Goal: Communication & Community: Participate in discussion

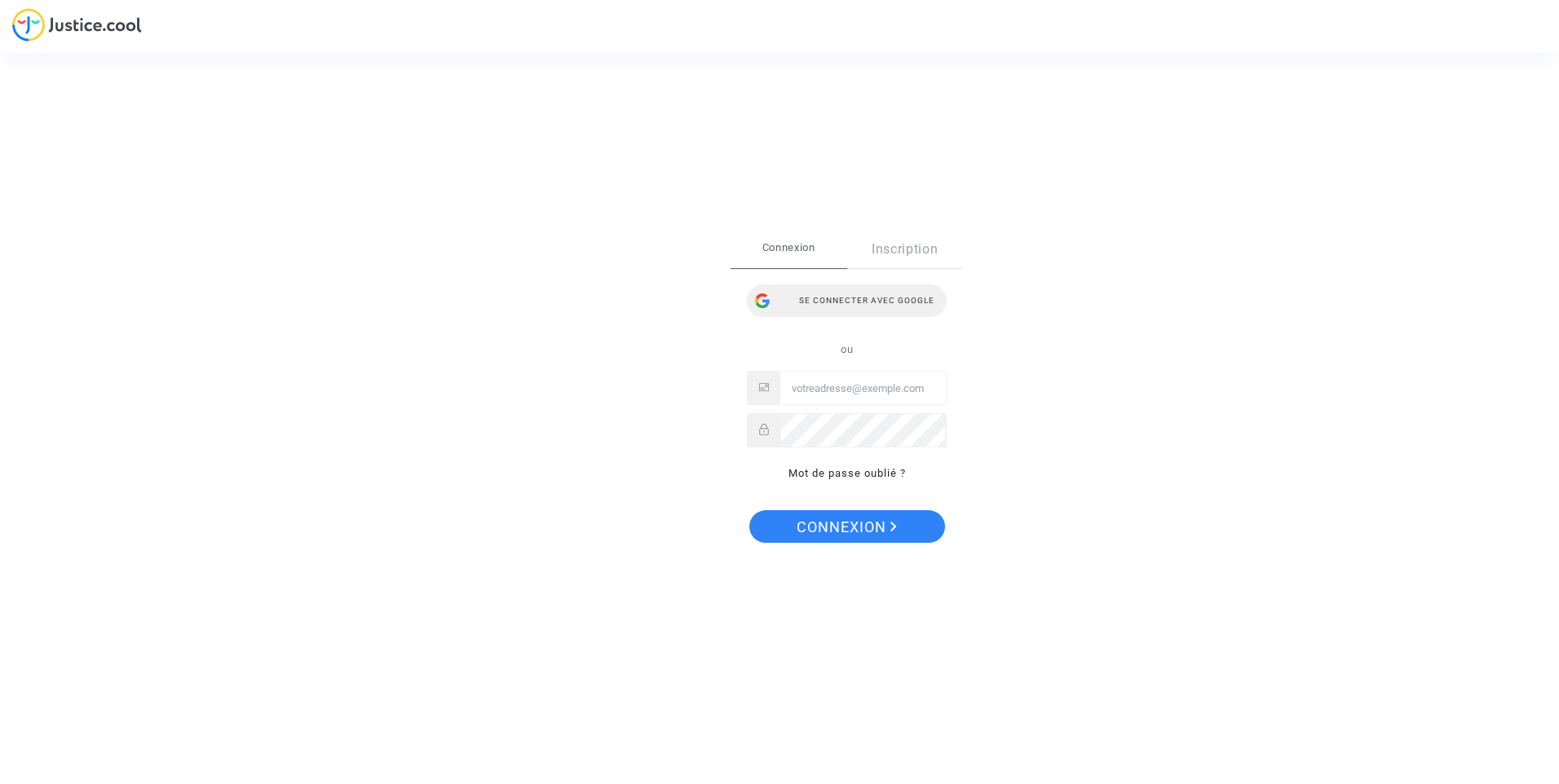
click at [833, 304] on div "Se connecter avec Google" at bounding box center [846, 300] width 200 height 33
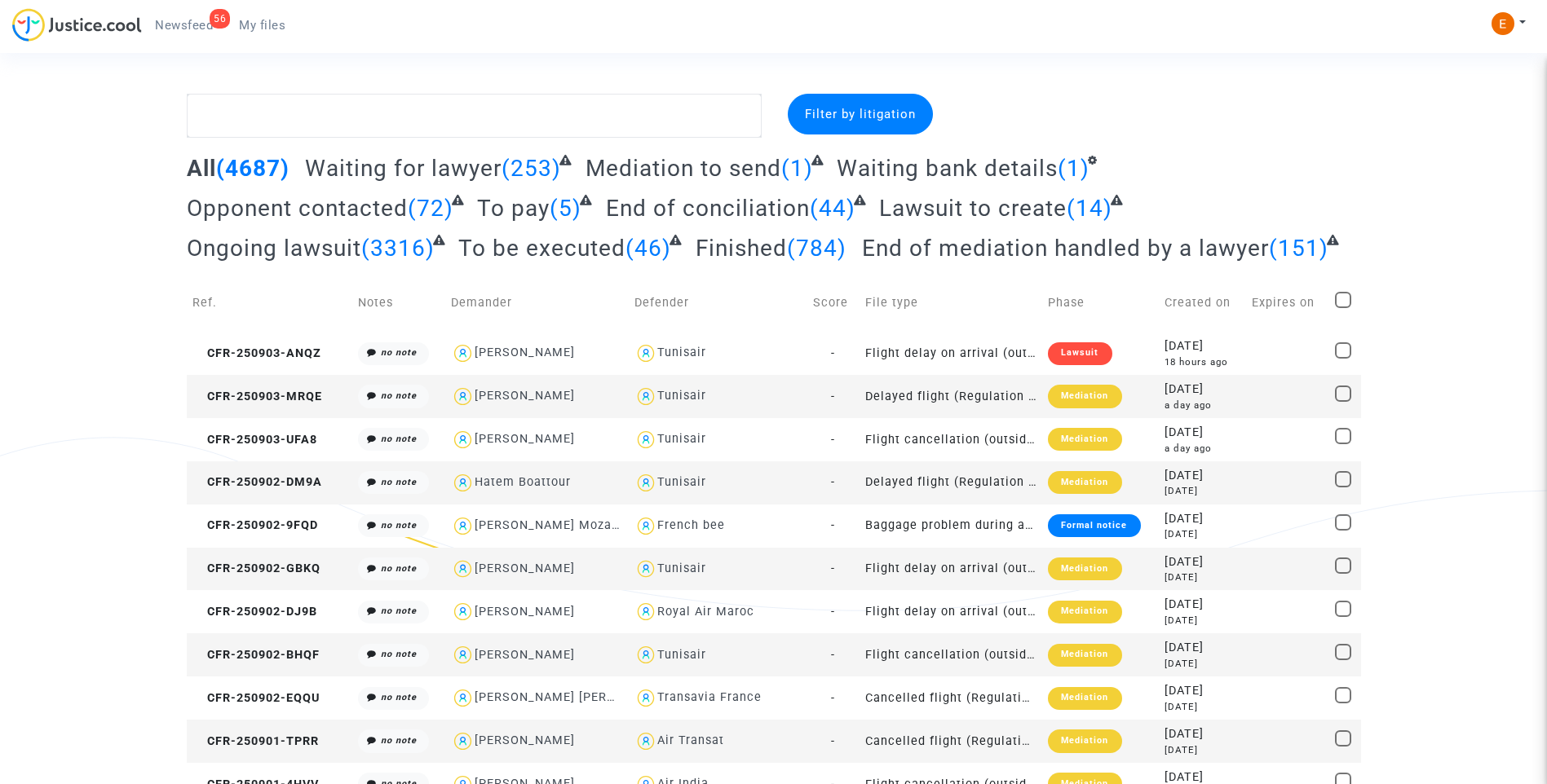
drag, startPoint x: 193, startPoint y: 17, endPoint x: 351, endPoint y: 2, distance: 158.7
click at [193, 17] on link "56 Newsfeed" at bounding box center [184, 25] width 84 height 25
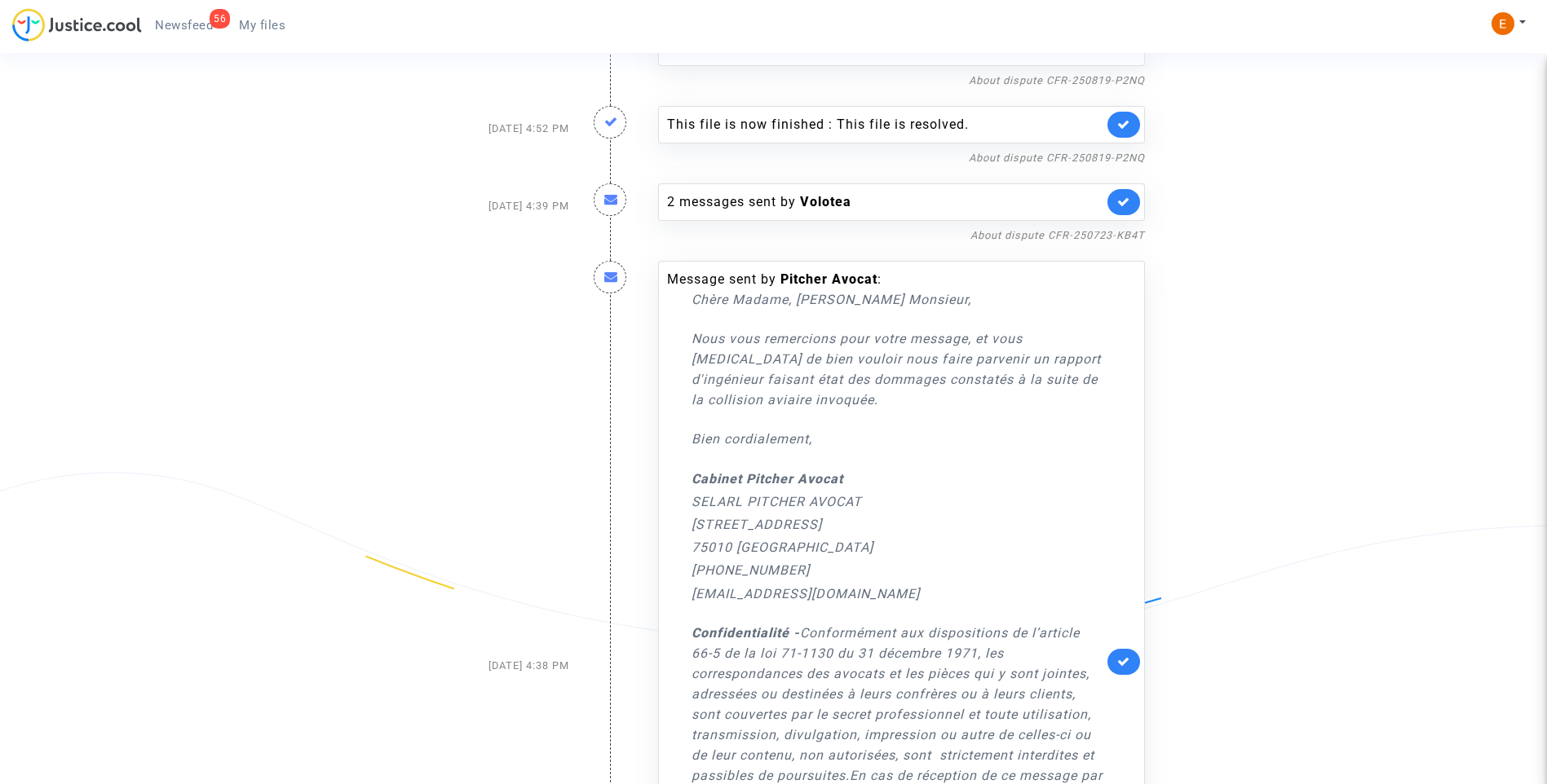
scroll to position [815, 0]
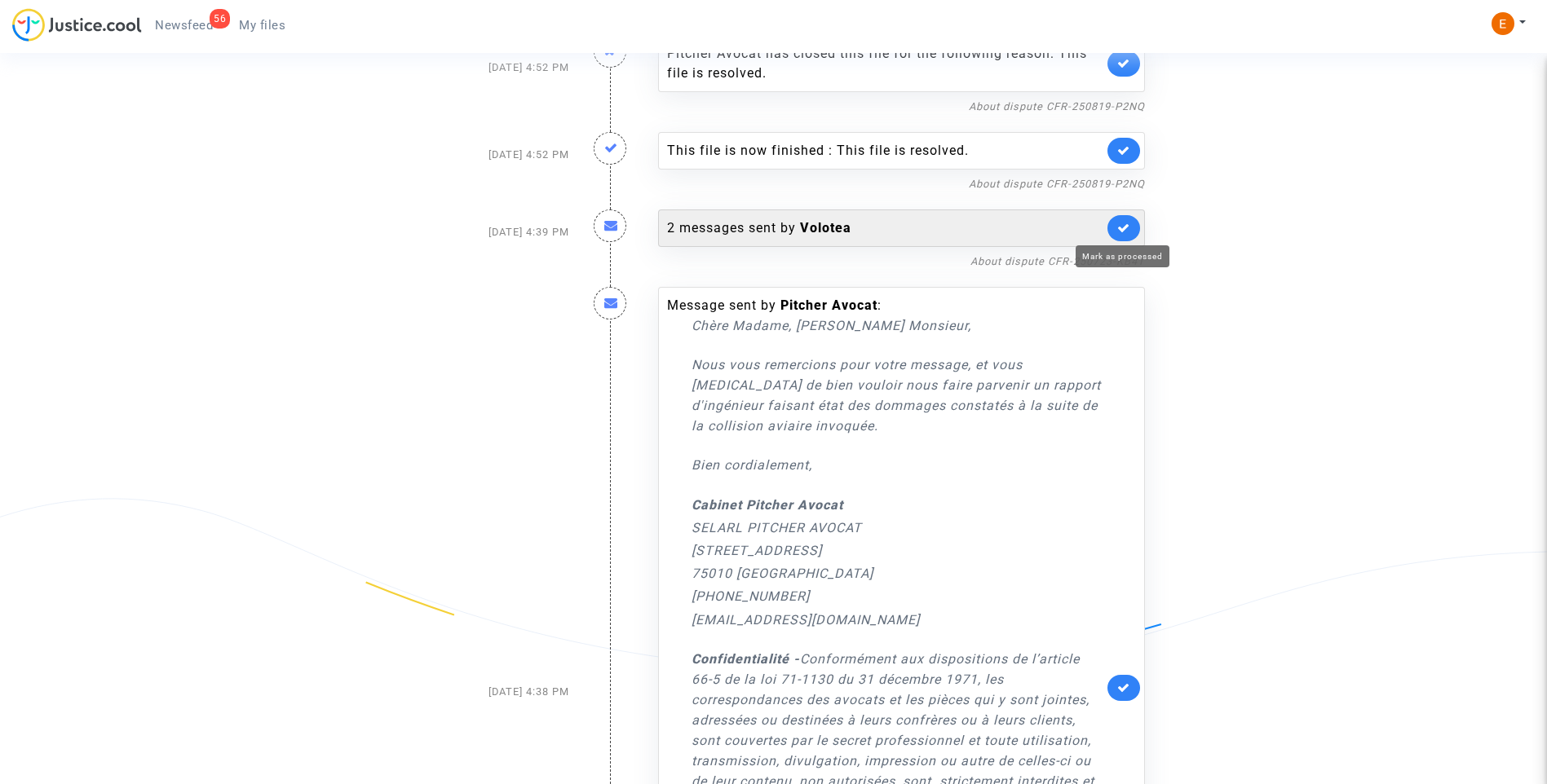
click at [1119, 234] on icon at bounding box center [1123, 228] width 13 height 12
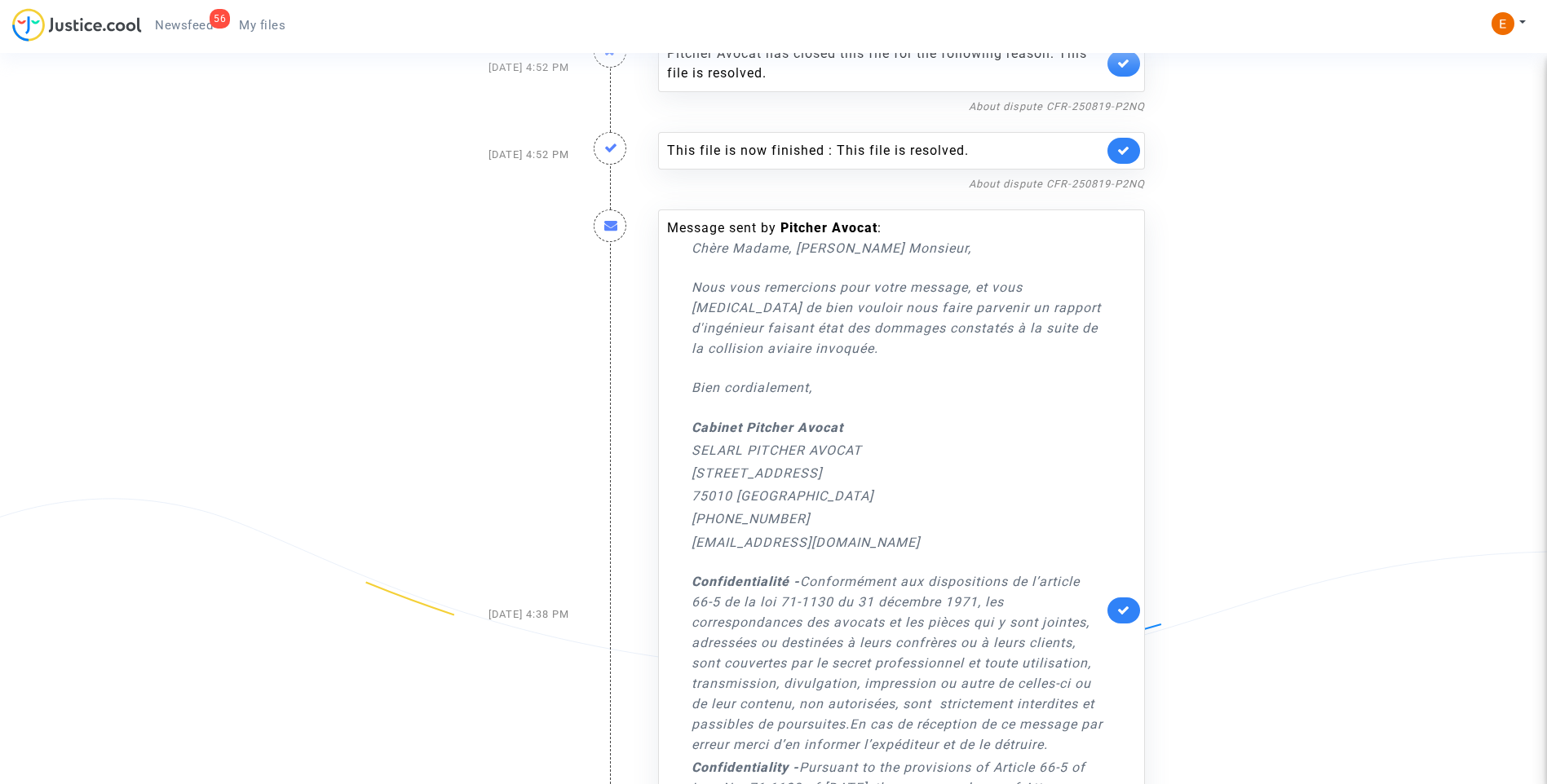
click at [1126, 604] on link at bounding box center [1123, 610] width 33 height 26
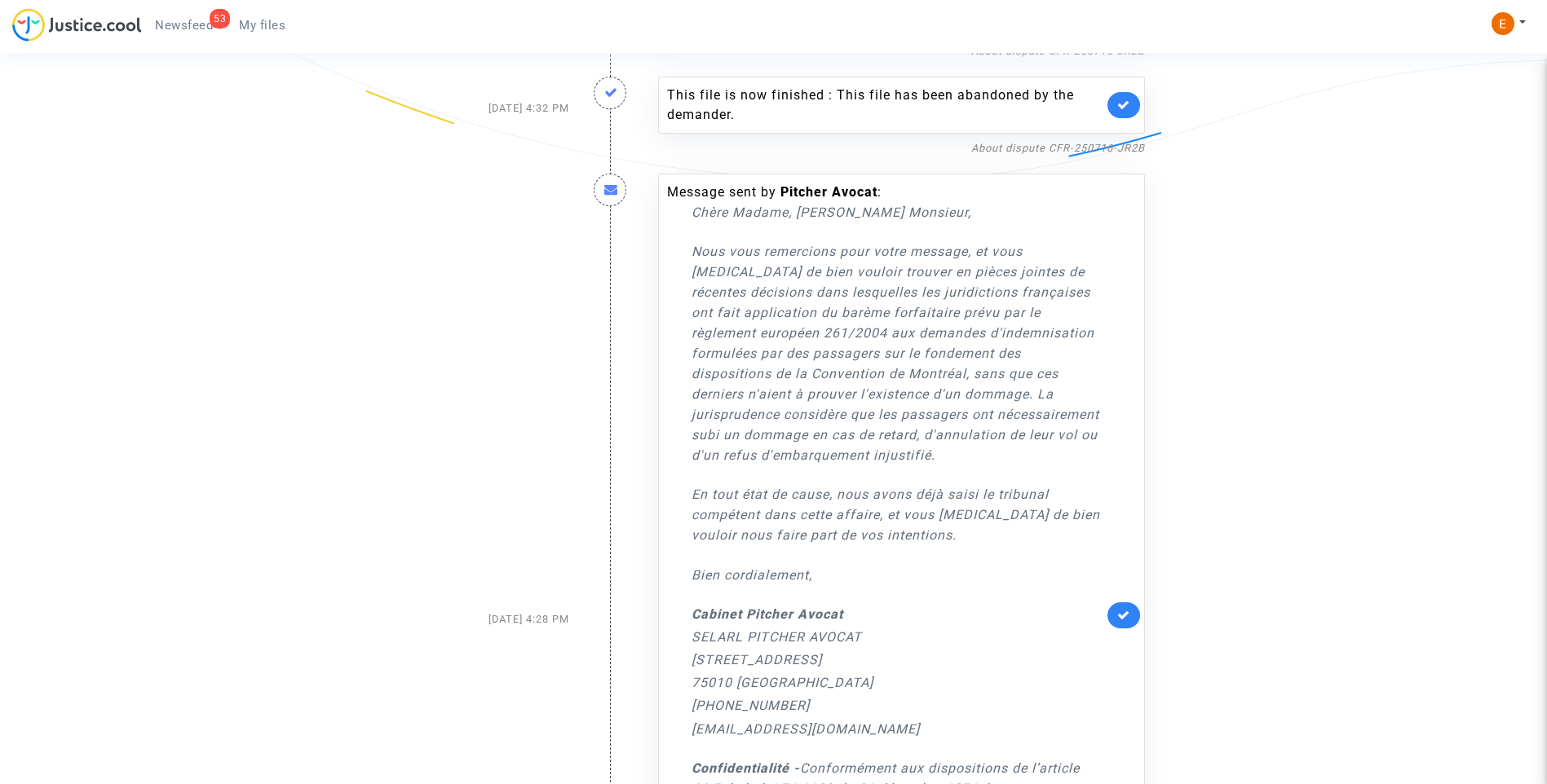
scroll to position [1385, 0]
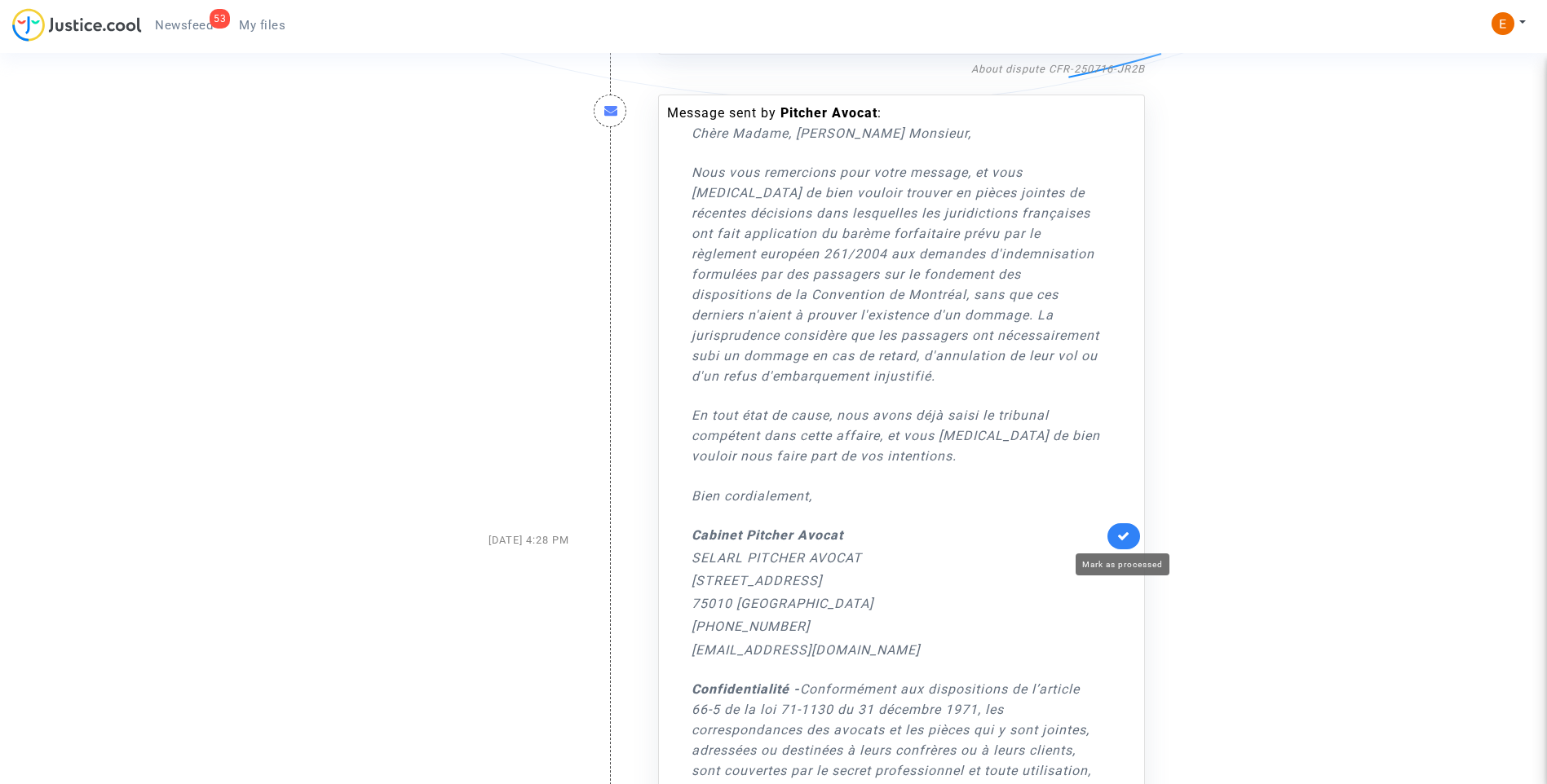
click at [1126, 534] on icon at bounding box center [1123, 536] width 13 height 12
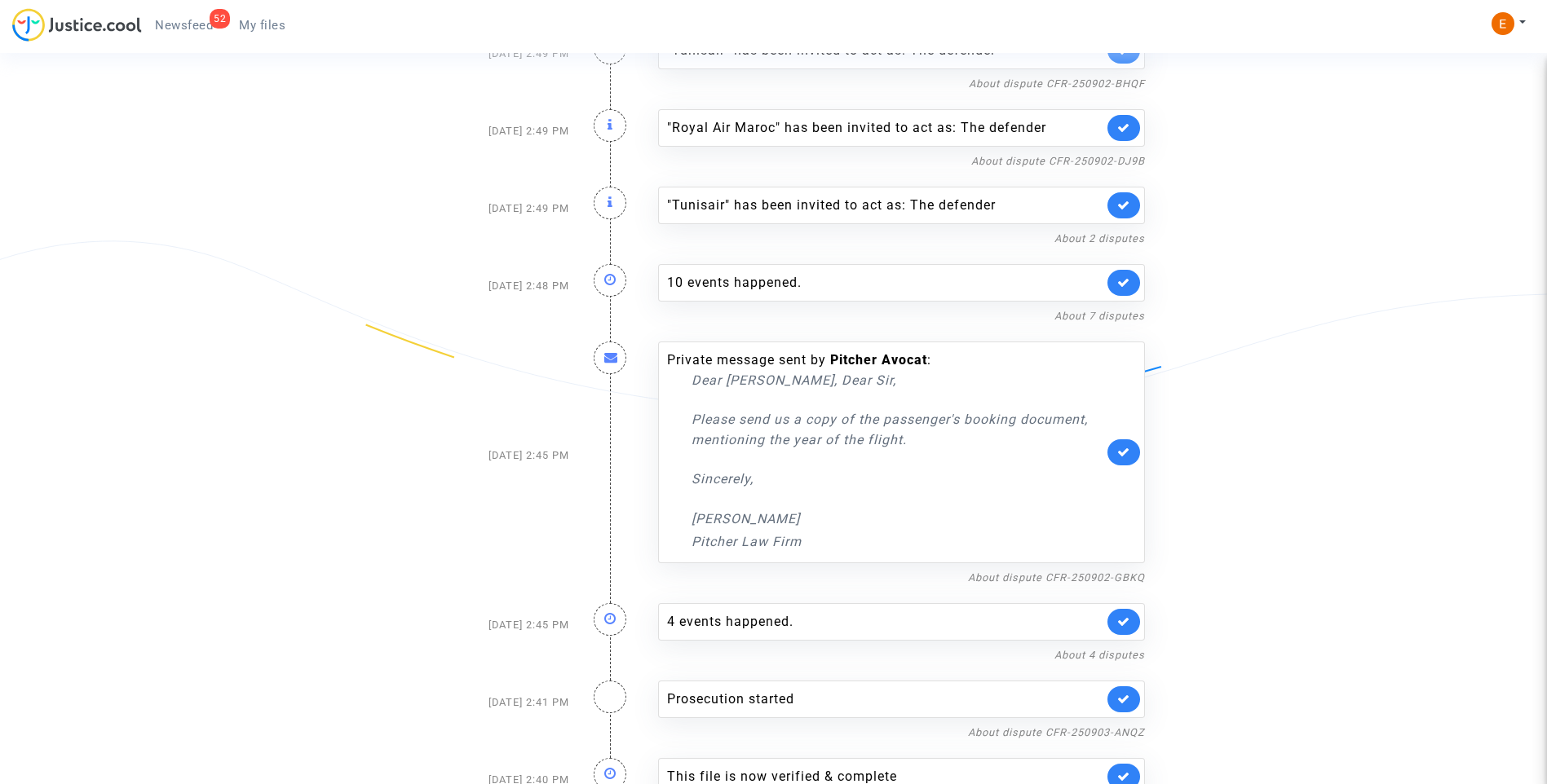
scroll to position [1967, 0]
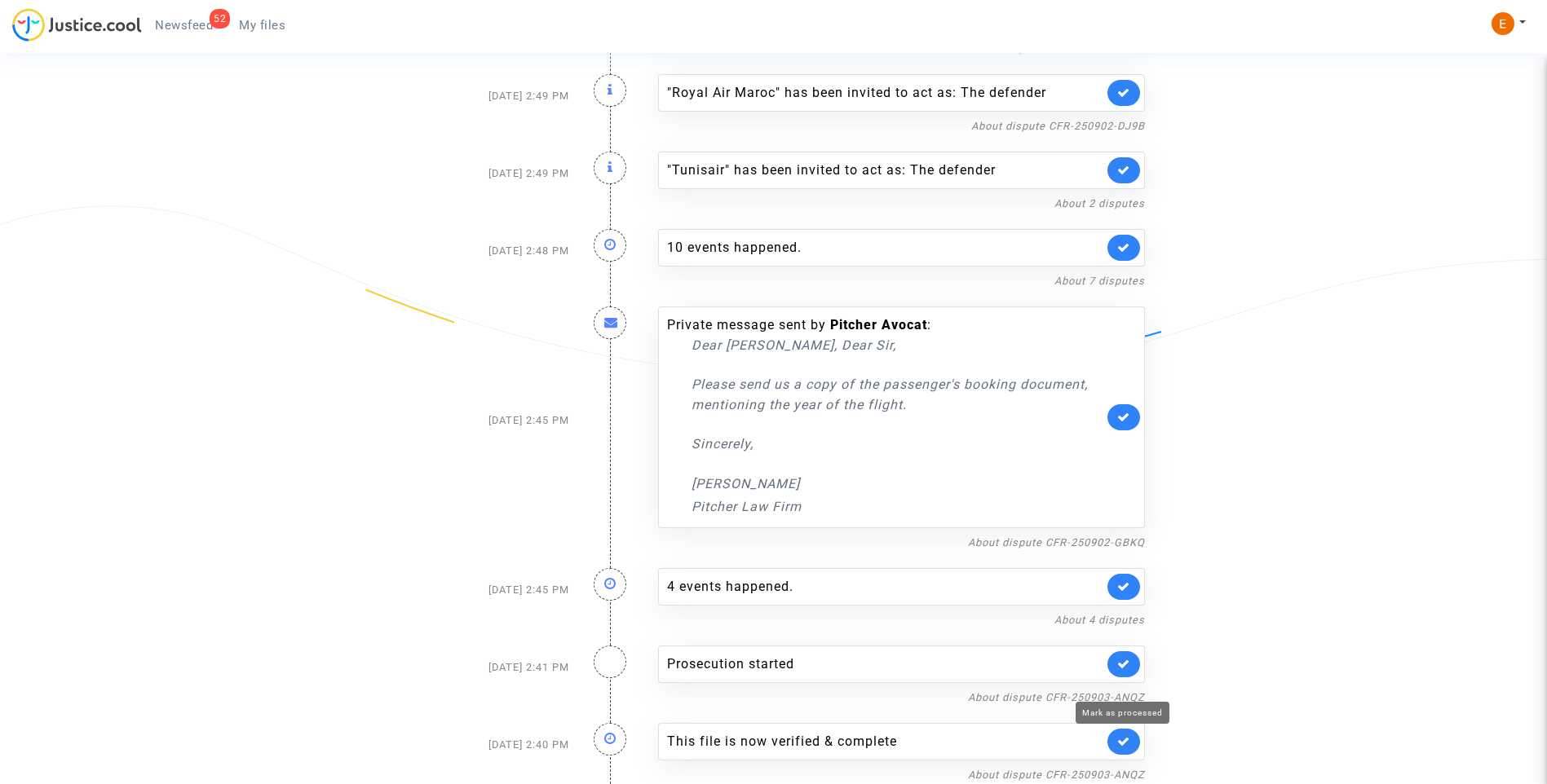
click at [1120, 742] on icon at bounding box center [1123, 741] width 13 height 12
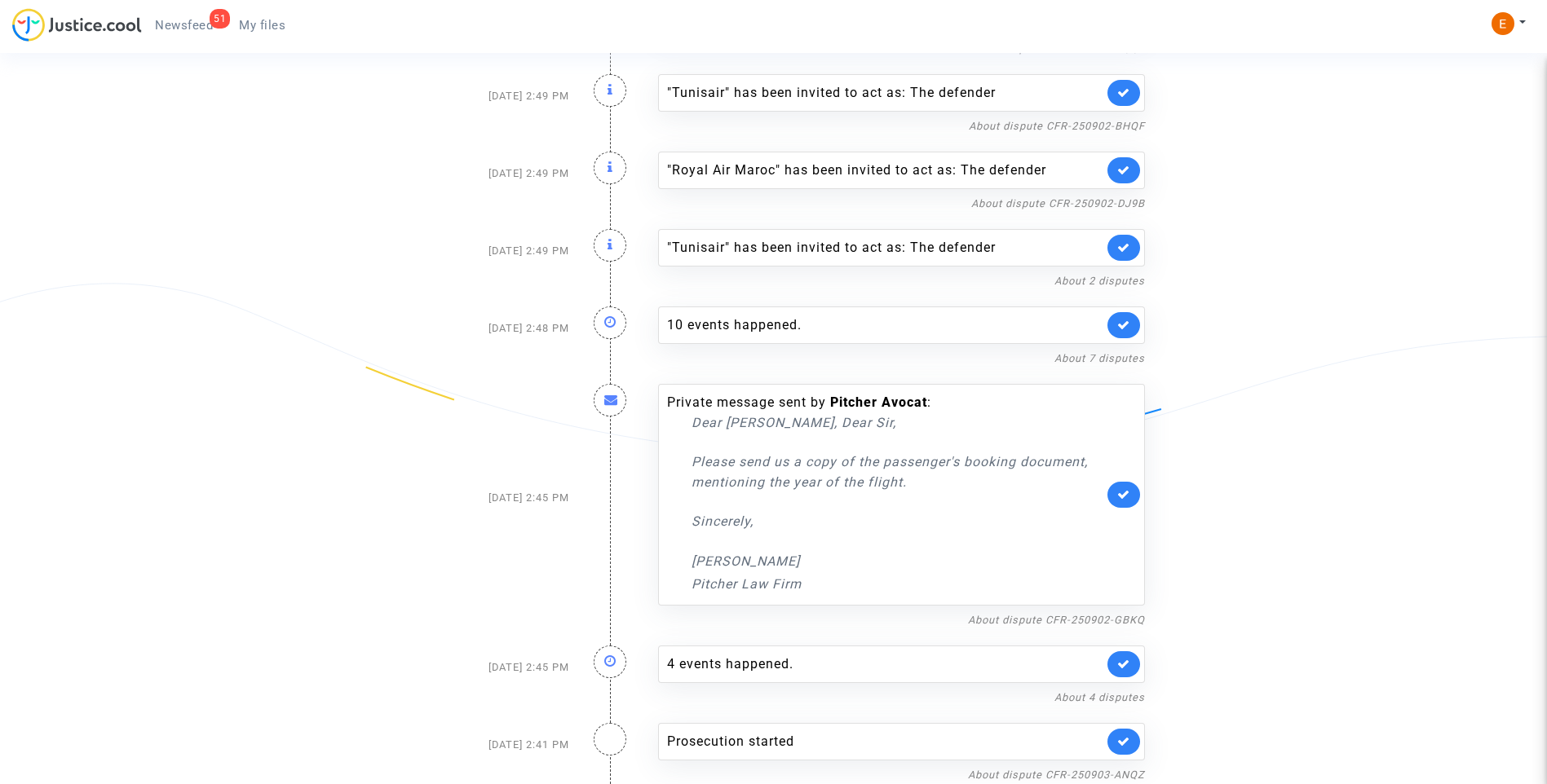
click at [1124, 748] on link at bounding box center [1123, 741] width 33 height 26
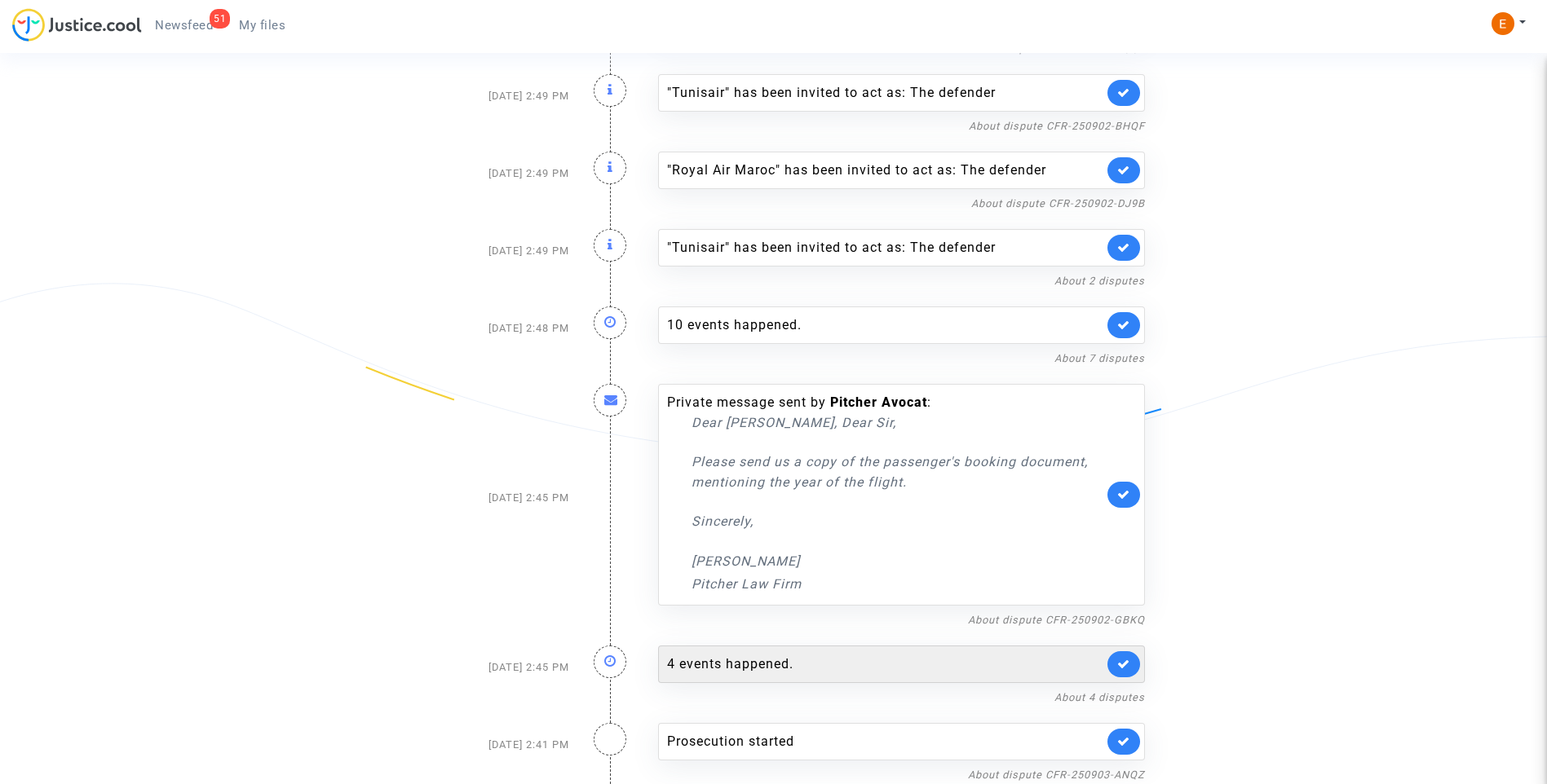
scroll to position [1812, 0]
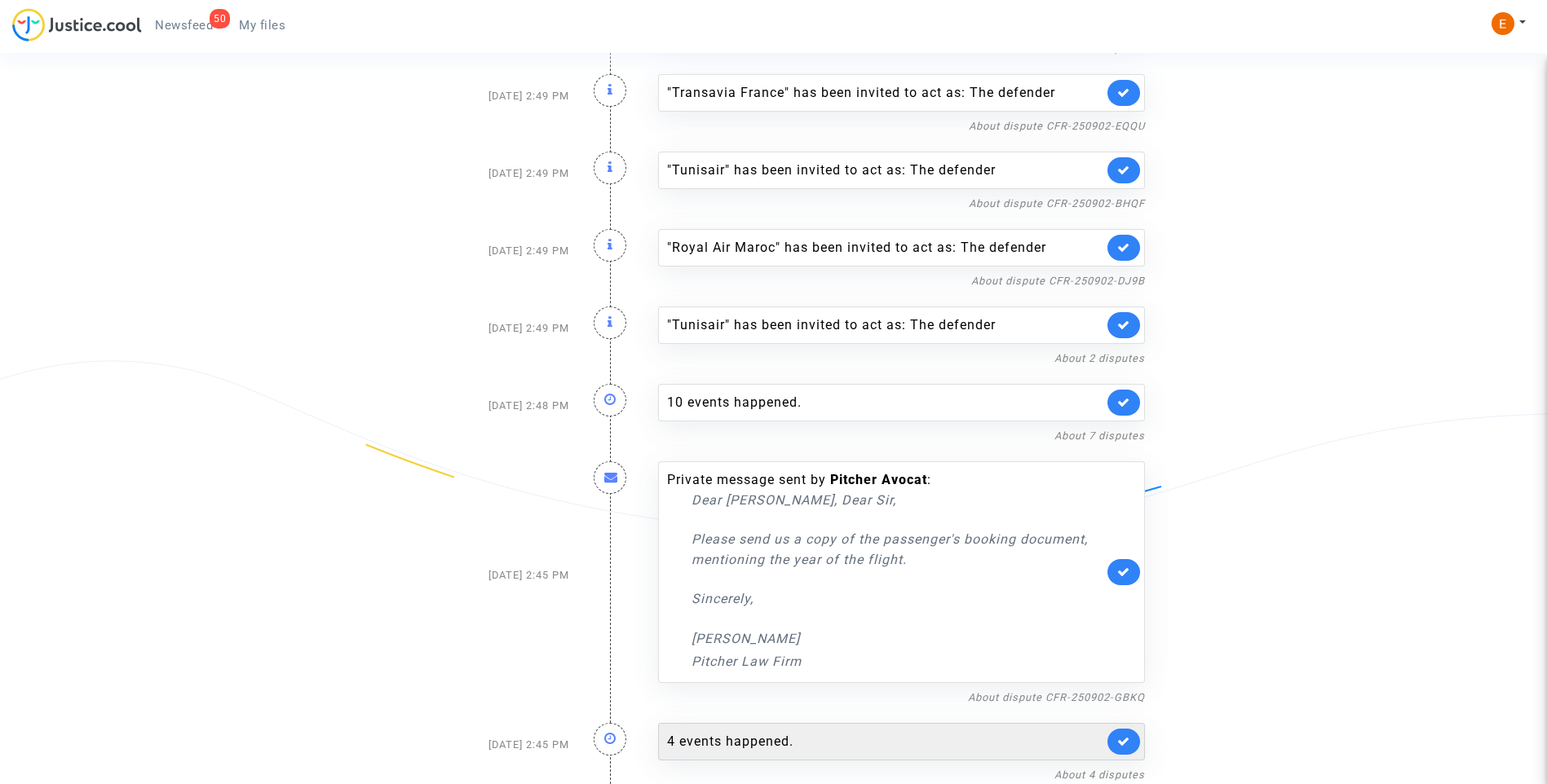
click at [731, 741] on div "4 events happened." at bounding box center [885, 741] width 436 height 20
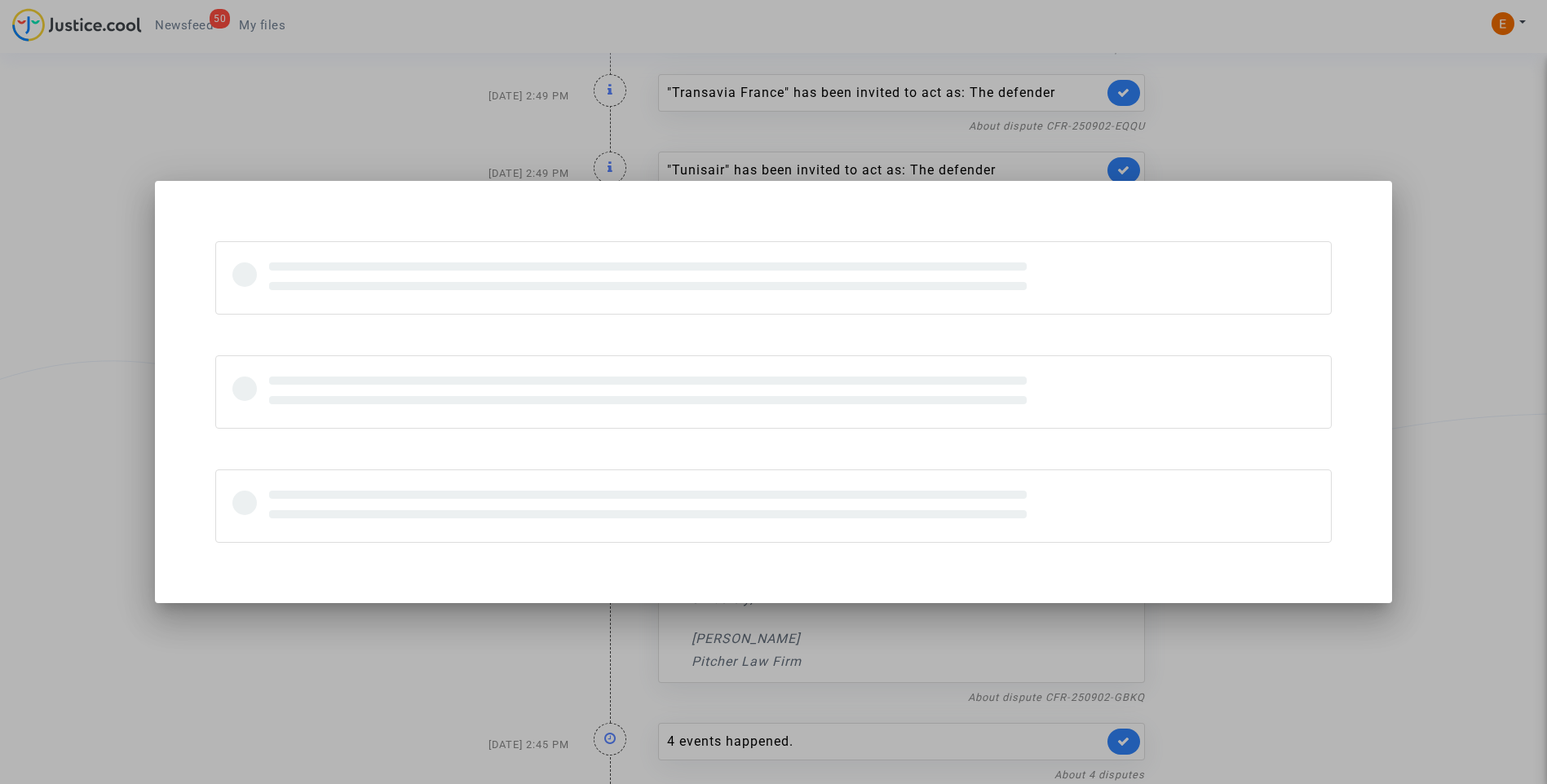
scroll to position [0, 0]
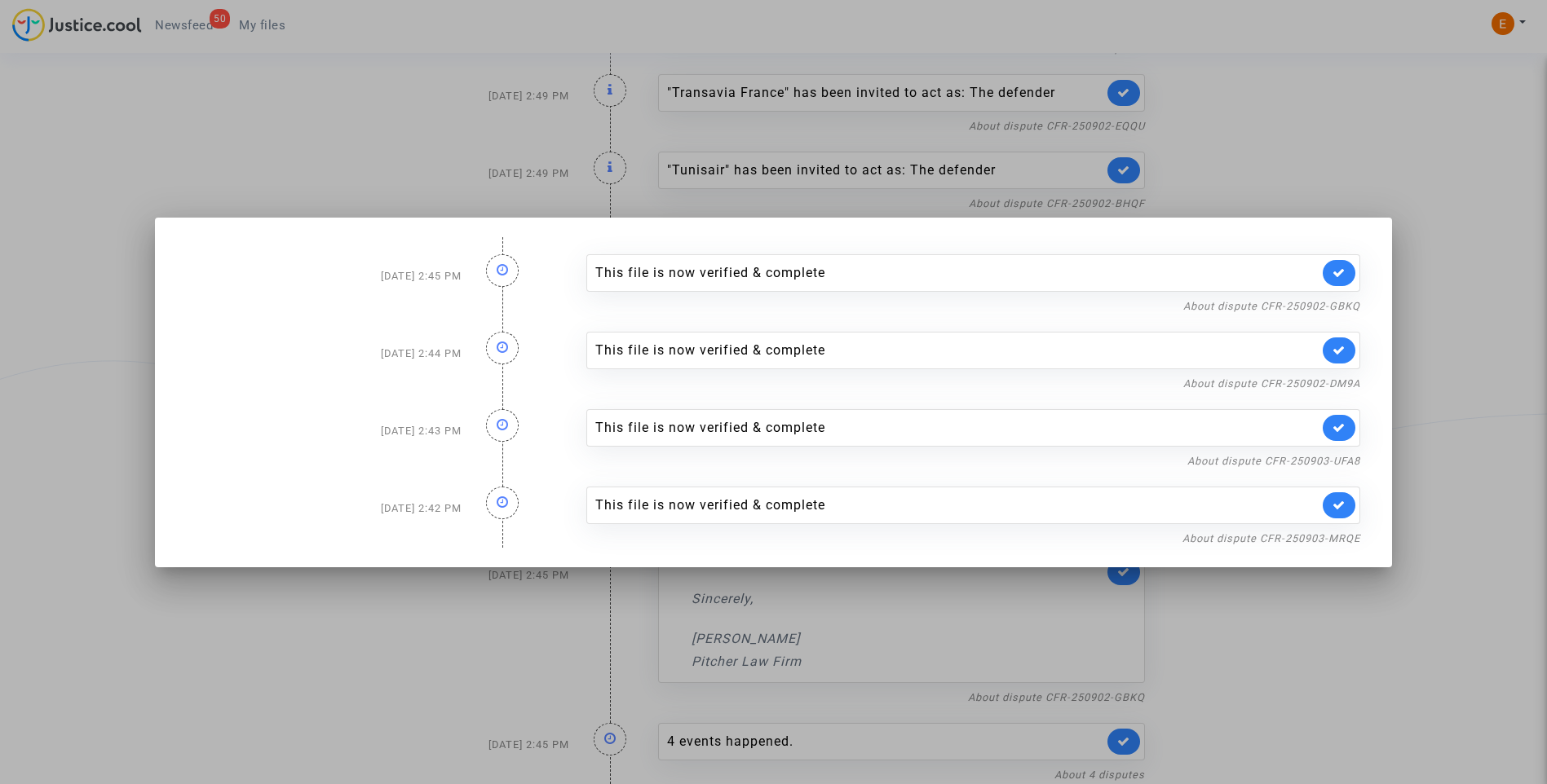
click at [1482, 677] on div at bounding box center [774, 392] width 1547 height 784
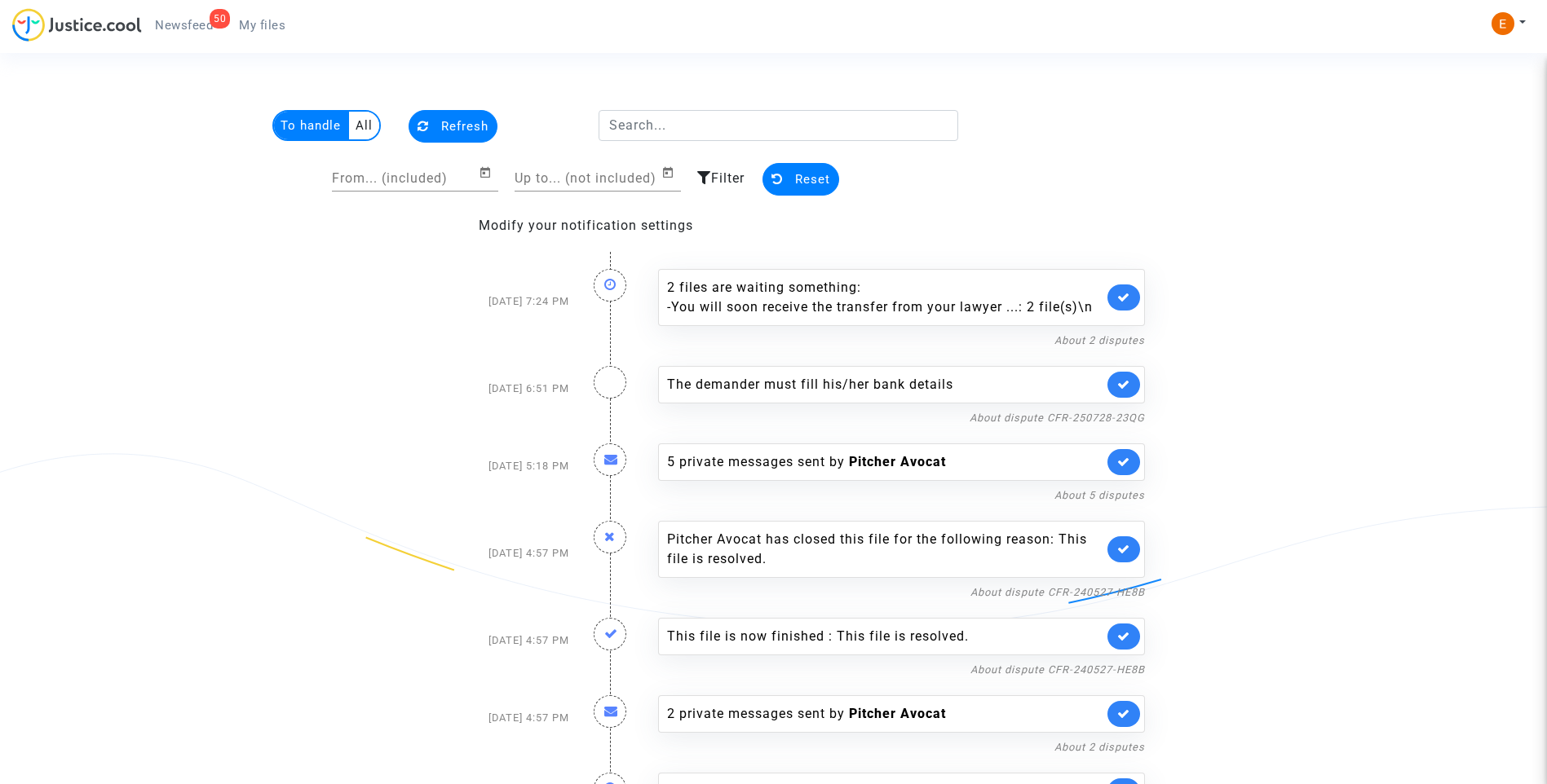
scroll to position [1812, 0]
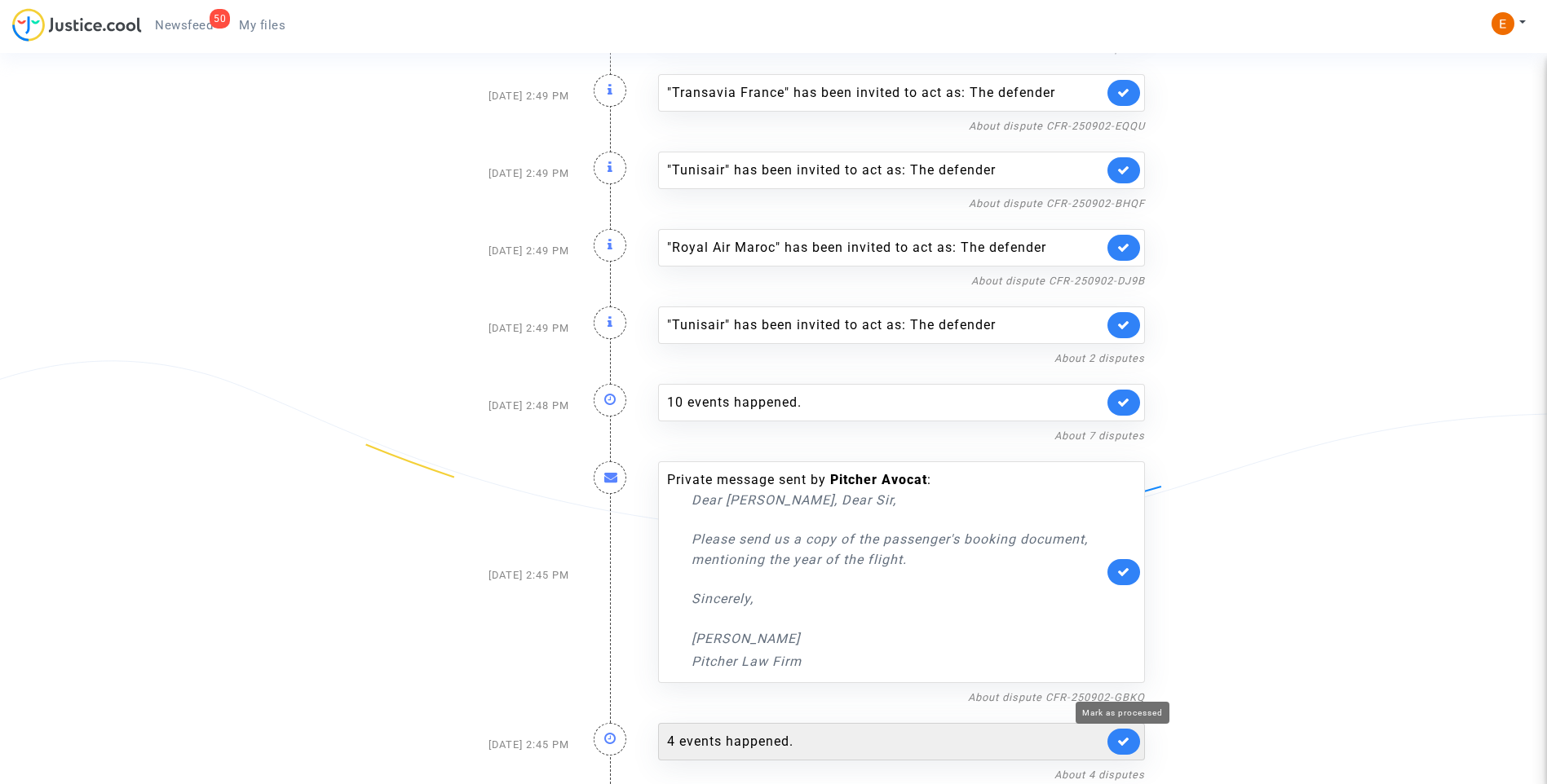
click at [1119, 740] on icon at bounding box center [1123, 741] width 13 height 12
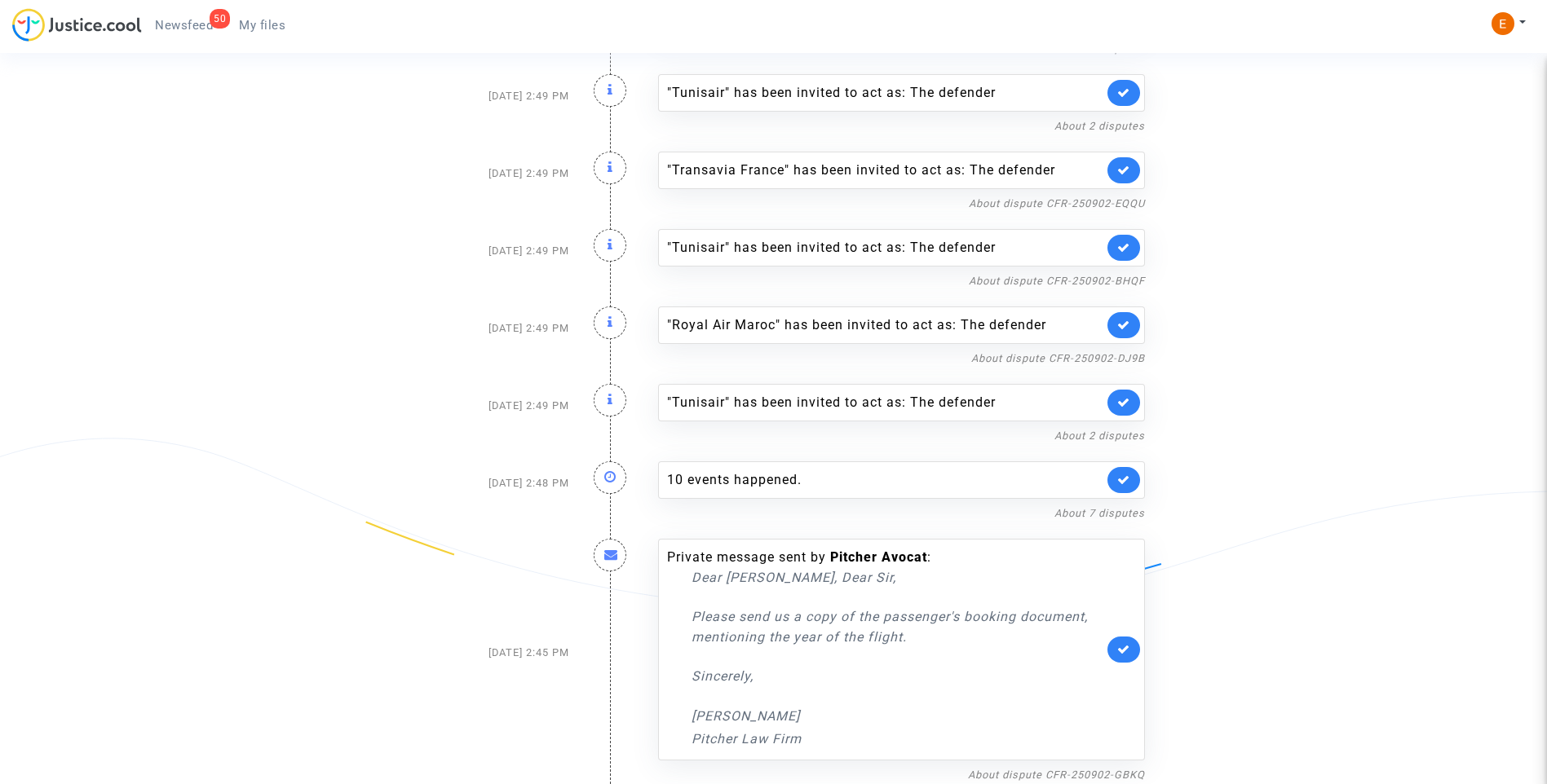
scroll to position [1735, 0]
click at [786, 485] on div "10 events happened." at bounding box center [885, 480] width 436 height 20
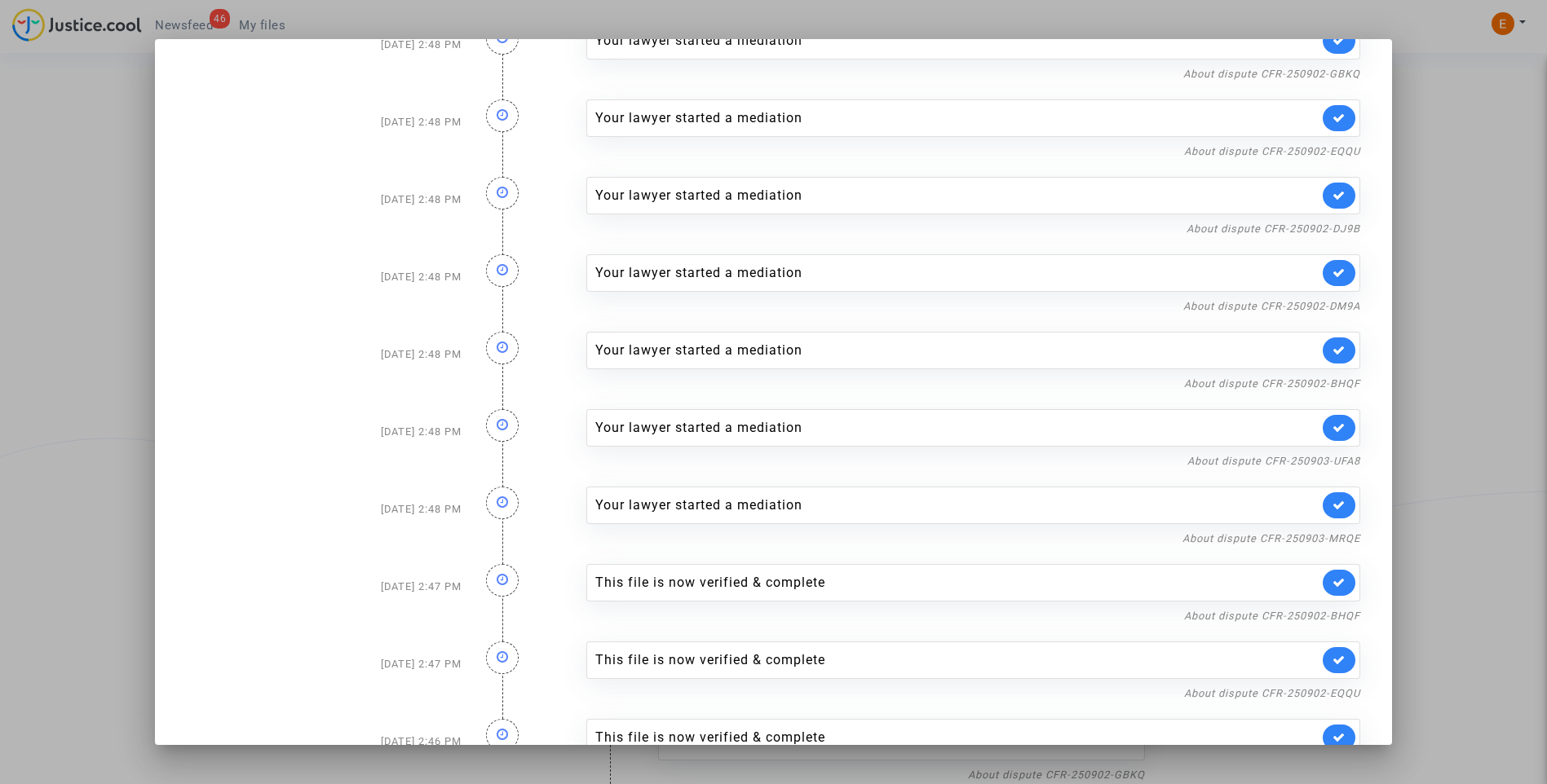
scroll to position [108, 0]
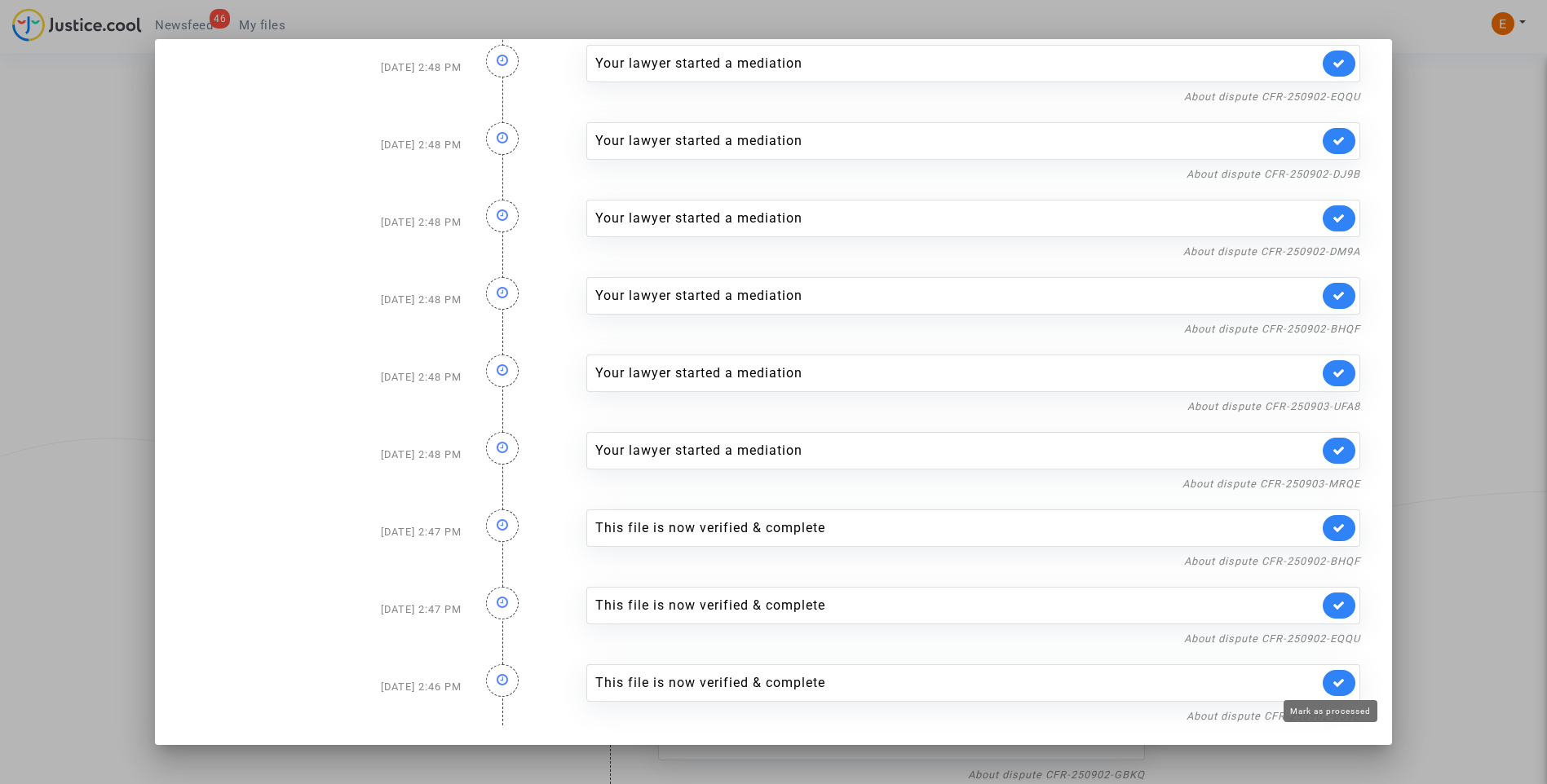
click at [1338, 687] on icon at bounding box center [1338, 683] width 13 height 12
drag, startPoint x: 1327, startPoint y: 609, endPoint x: 1329, endPoint y: 578, distance: 31.1
click at [1332, 607] on icon at bounding box center [1338, 605] width 13 height 12
click at [1332, 533] on icon at bounding box center [1338, 528] width 13 height 12
click at [1457, 333] on div at bounding box center [774, 392] width 1547 height 784
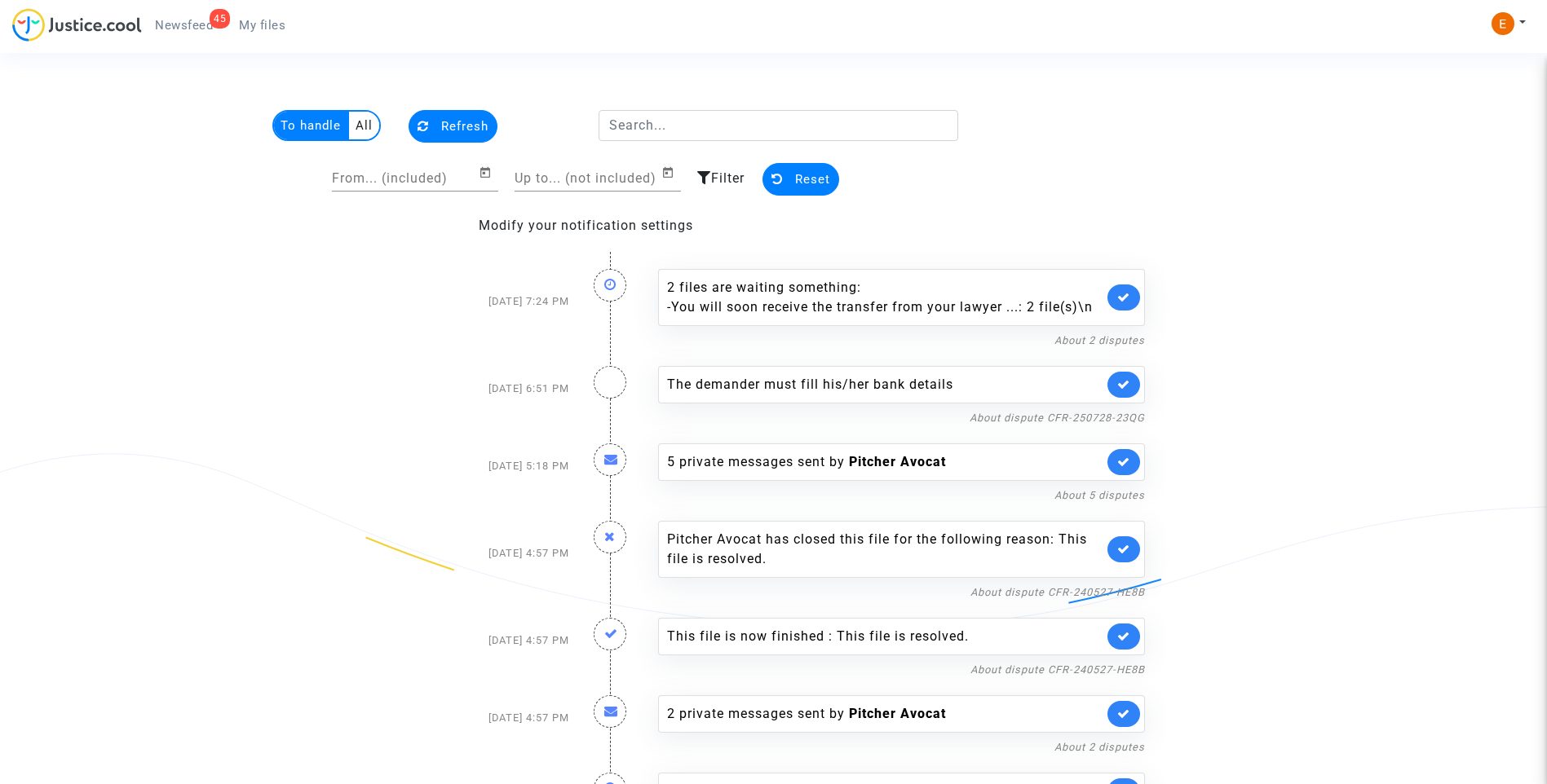
scroll to position [1735, 0]
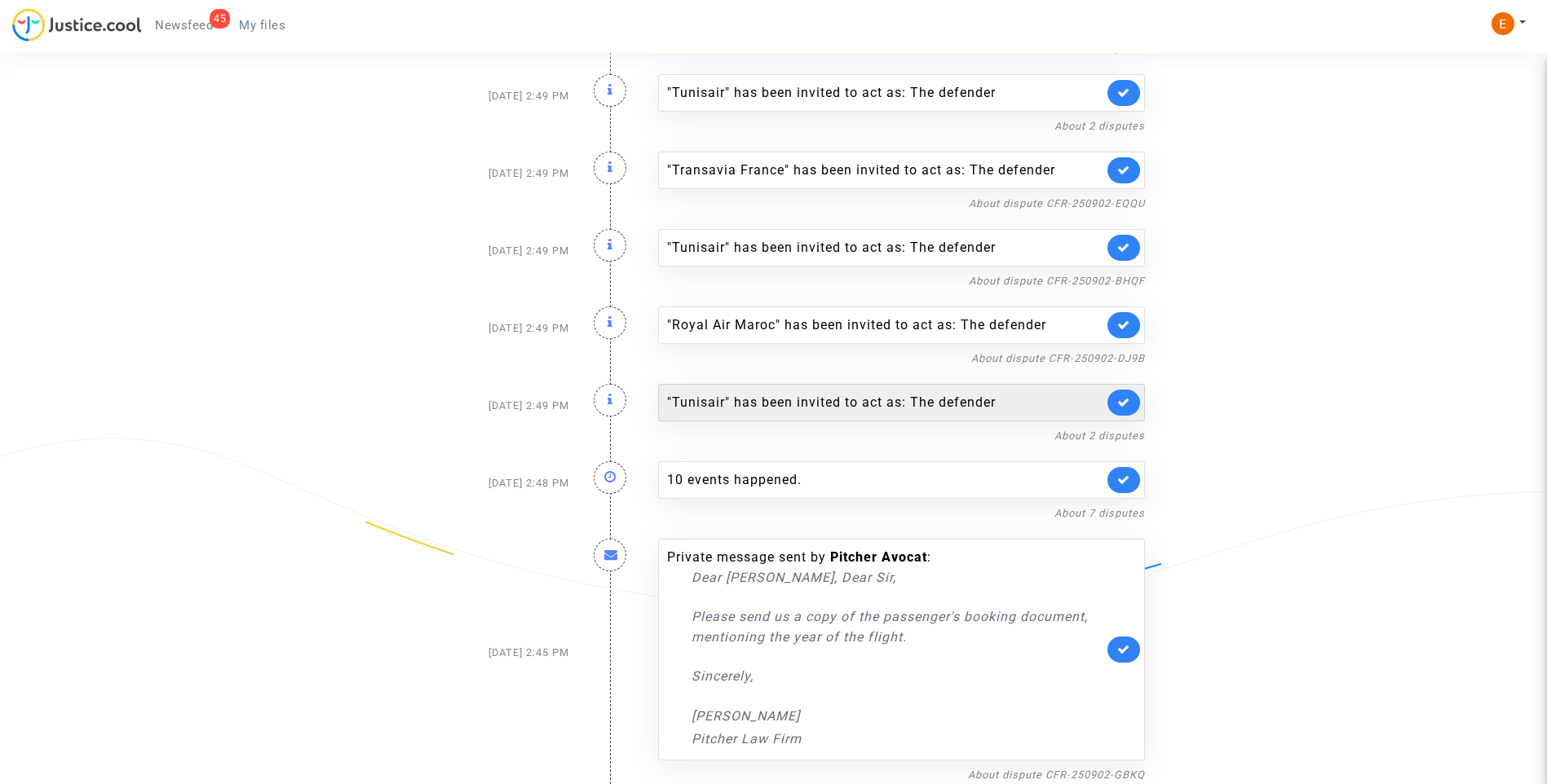
click at [1137, 396] on link at bounding box center [1123, 402] width 33 height 26
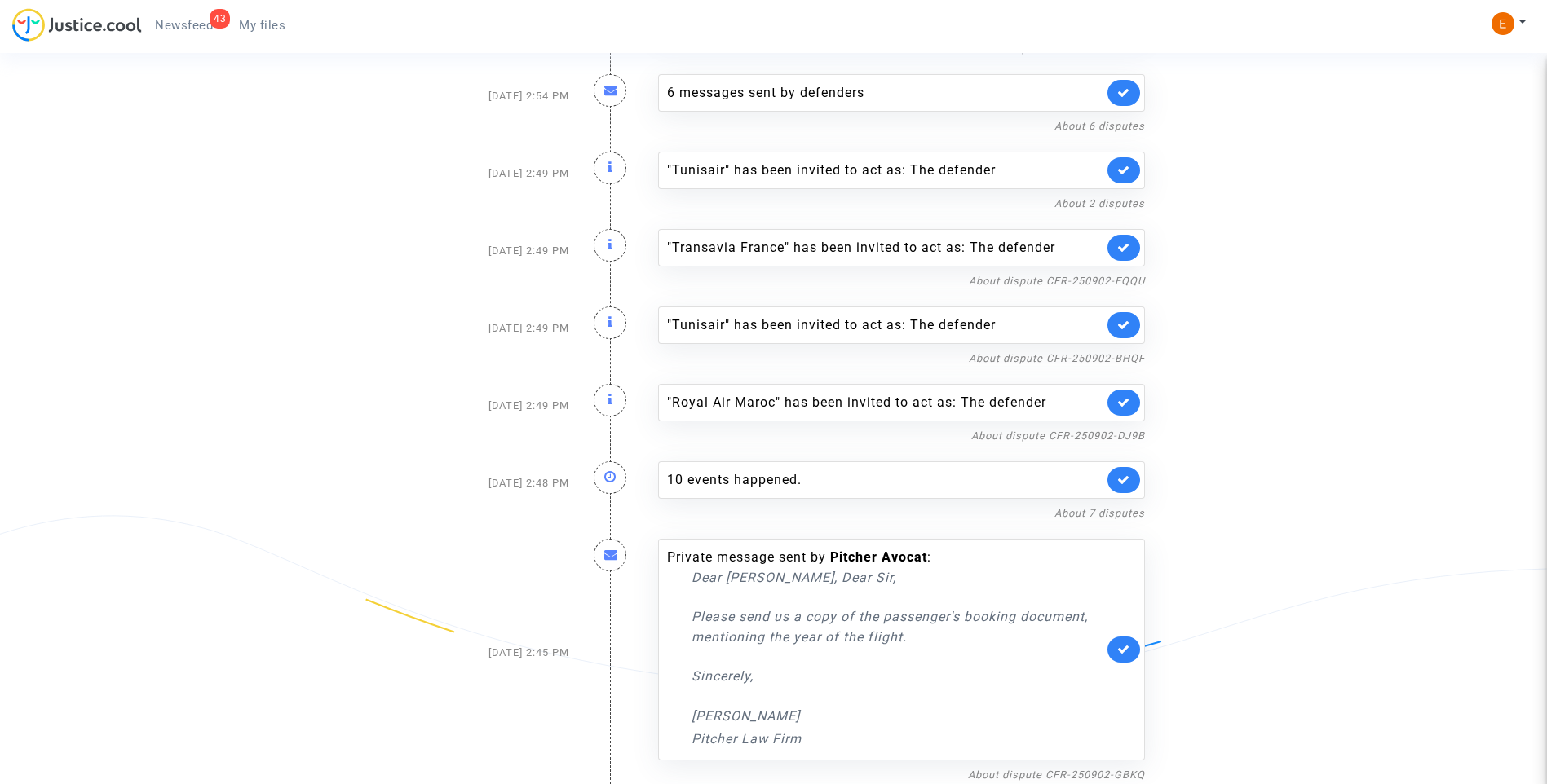
click at [1131, 393] on link at bounding box center [1123, 402] width 33 height 26
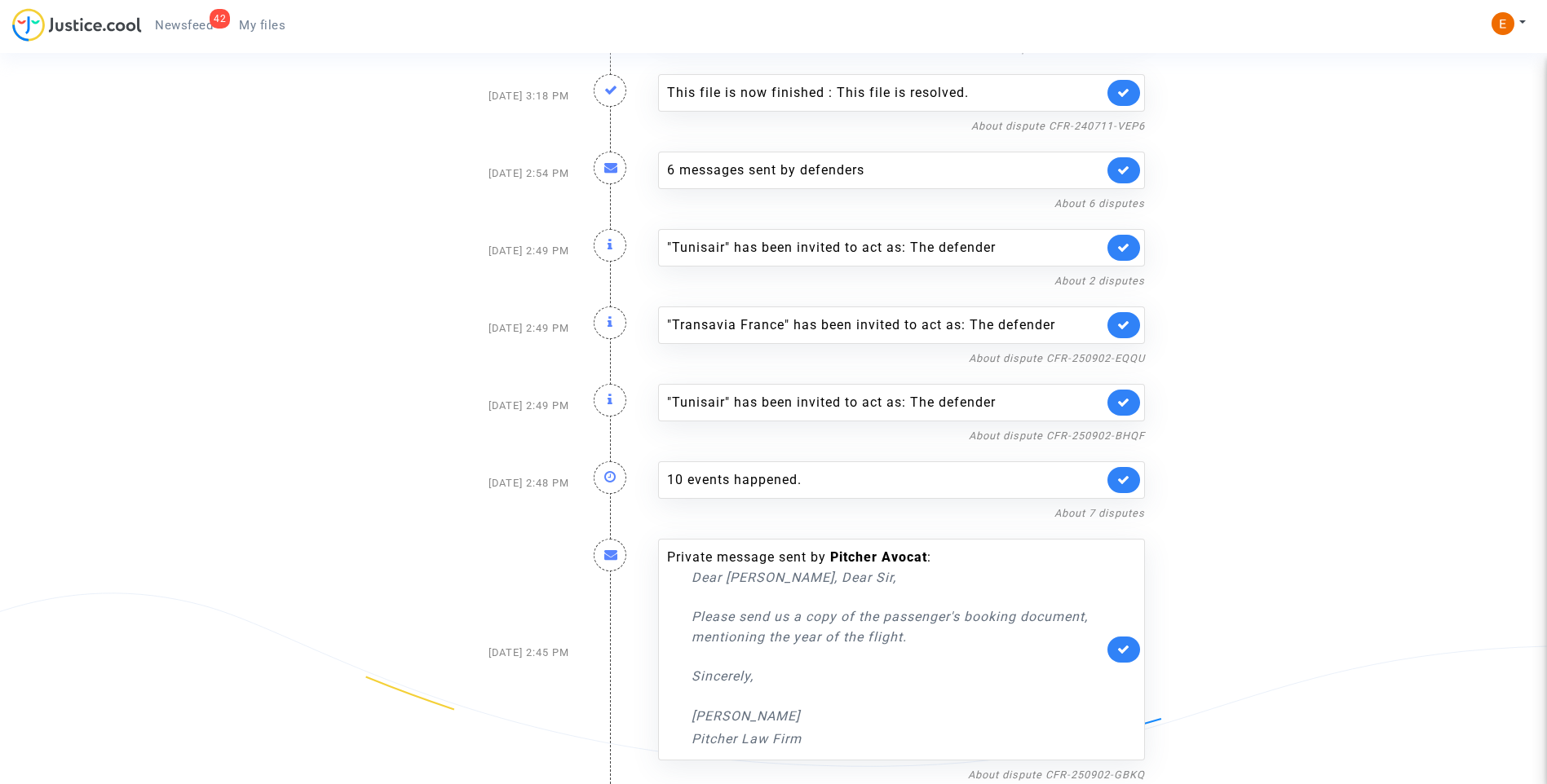
click at [1130, 396] on link at bounding box center [1123, 402] width 33 height 26
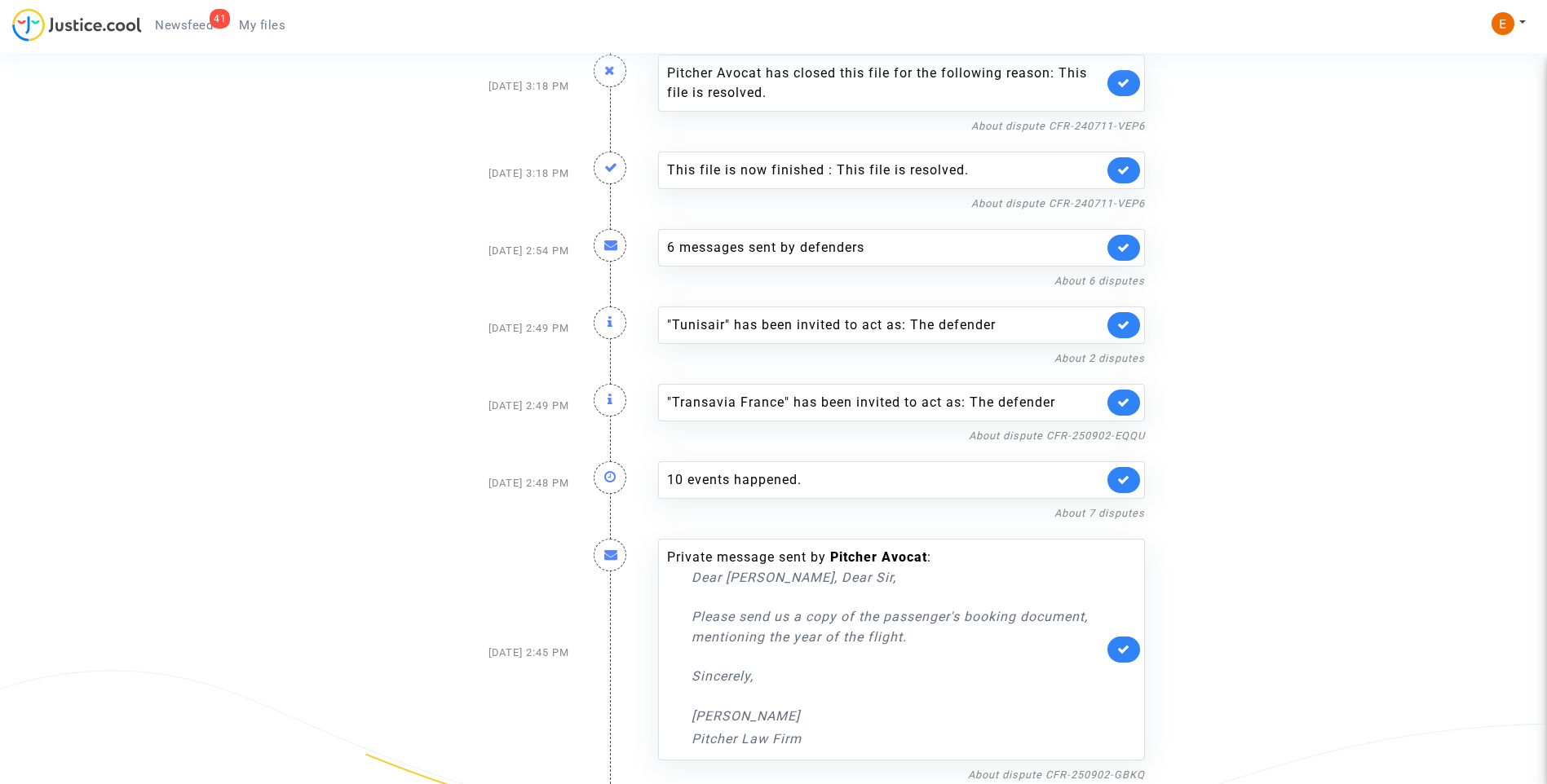
click at [1130, 392] on link at bounding box center [1123, 402] width 33 height 26
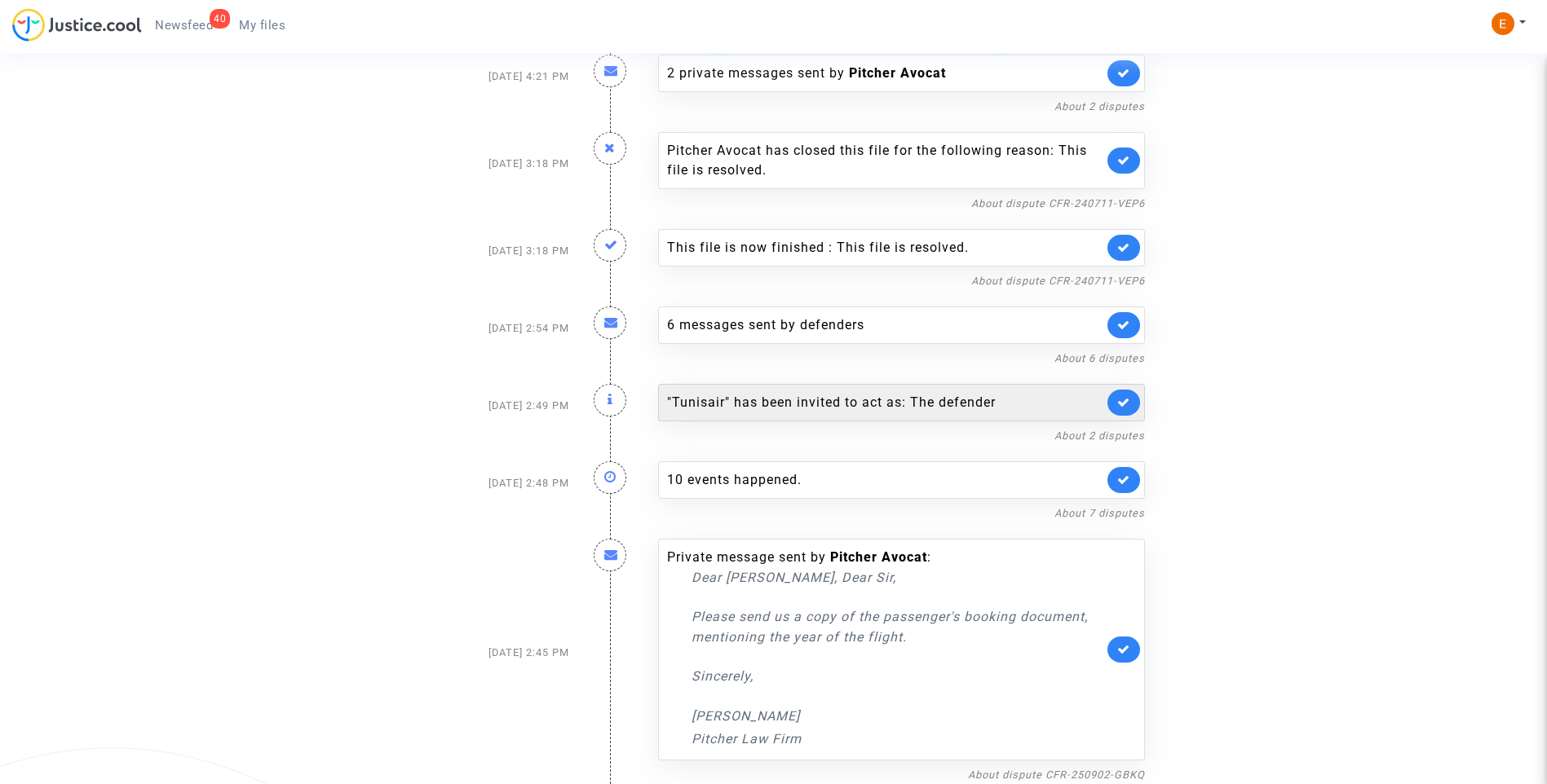
click at [1135, 392] on div ""Tunisair" has been invited to act as: The defender" at bounding box center [902, 402] width 487 height 38
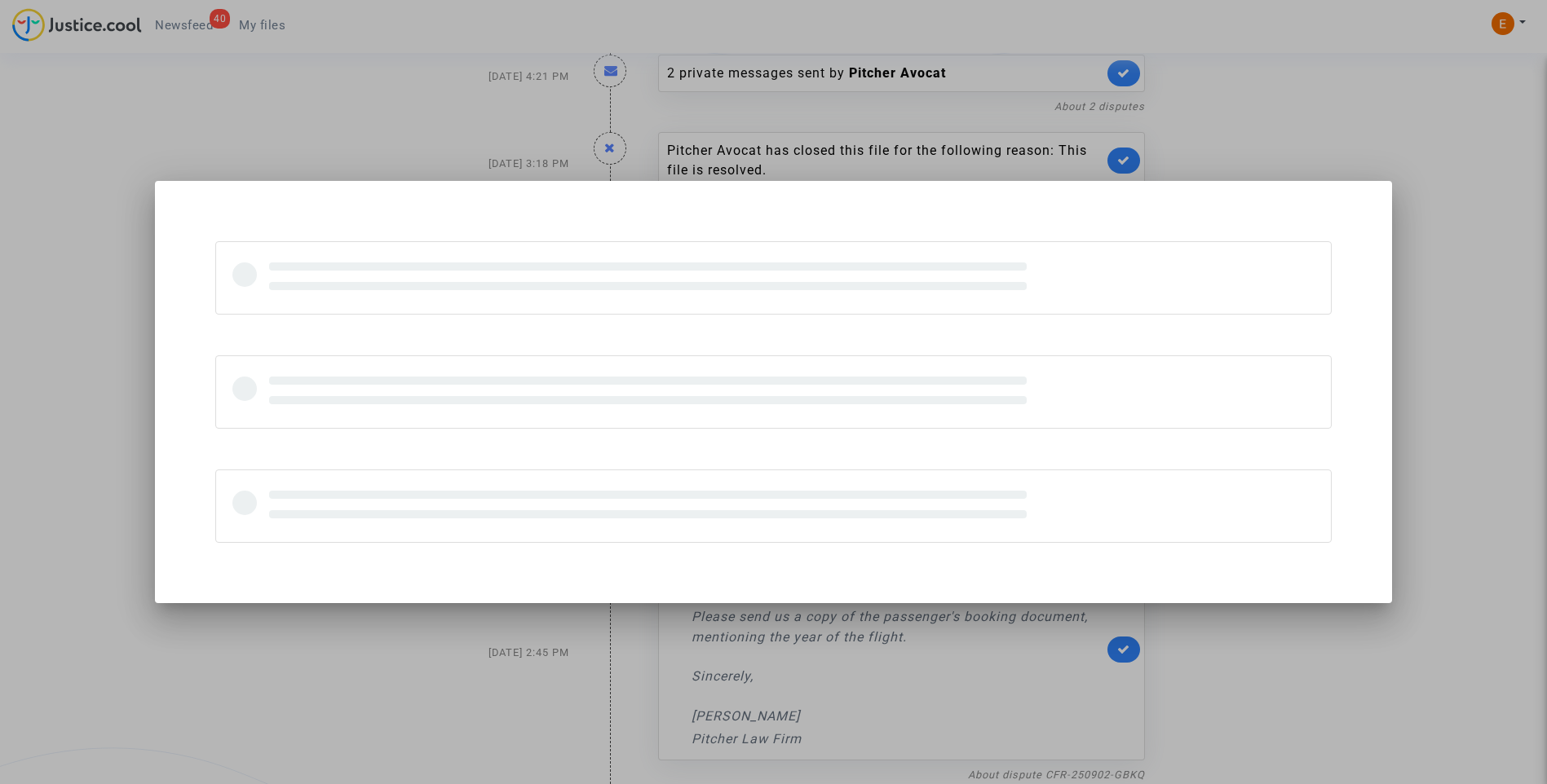
scroll to position [0, 0]
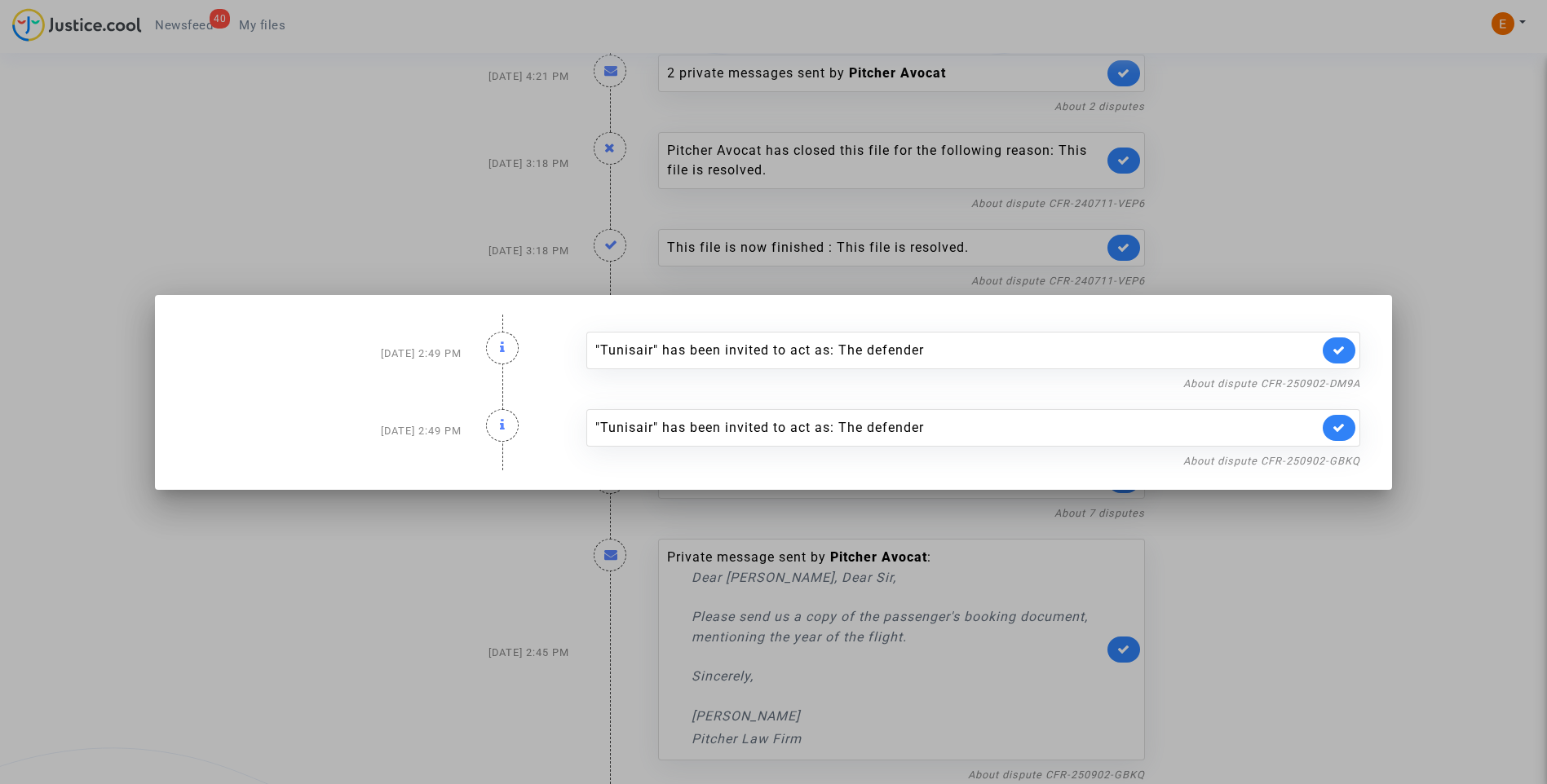
click at [1296, 188] on div at bounding box center [774, 392] width 1547 height 784
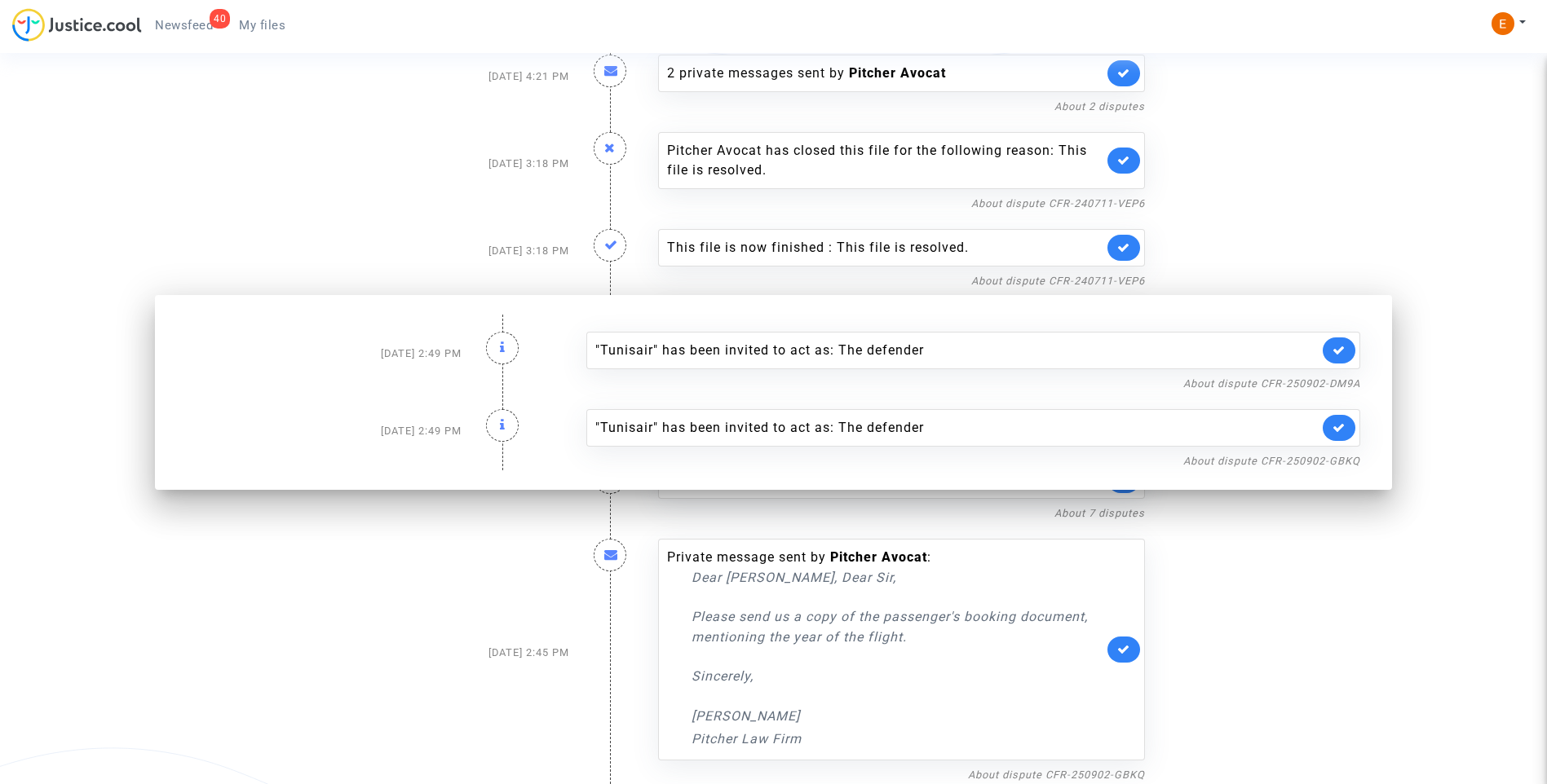
scroll to position [1425, 0]
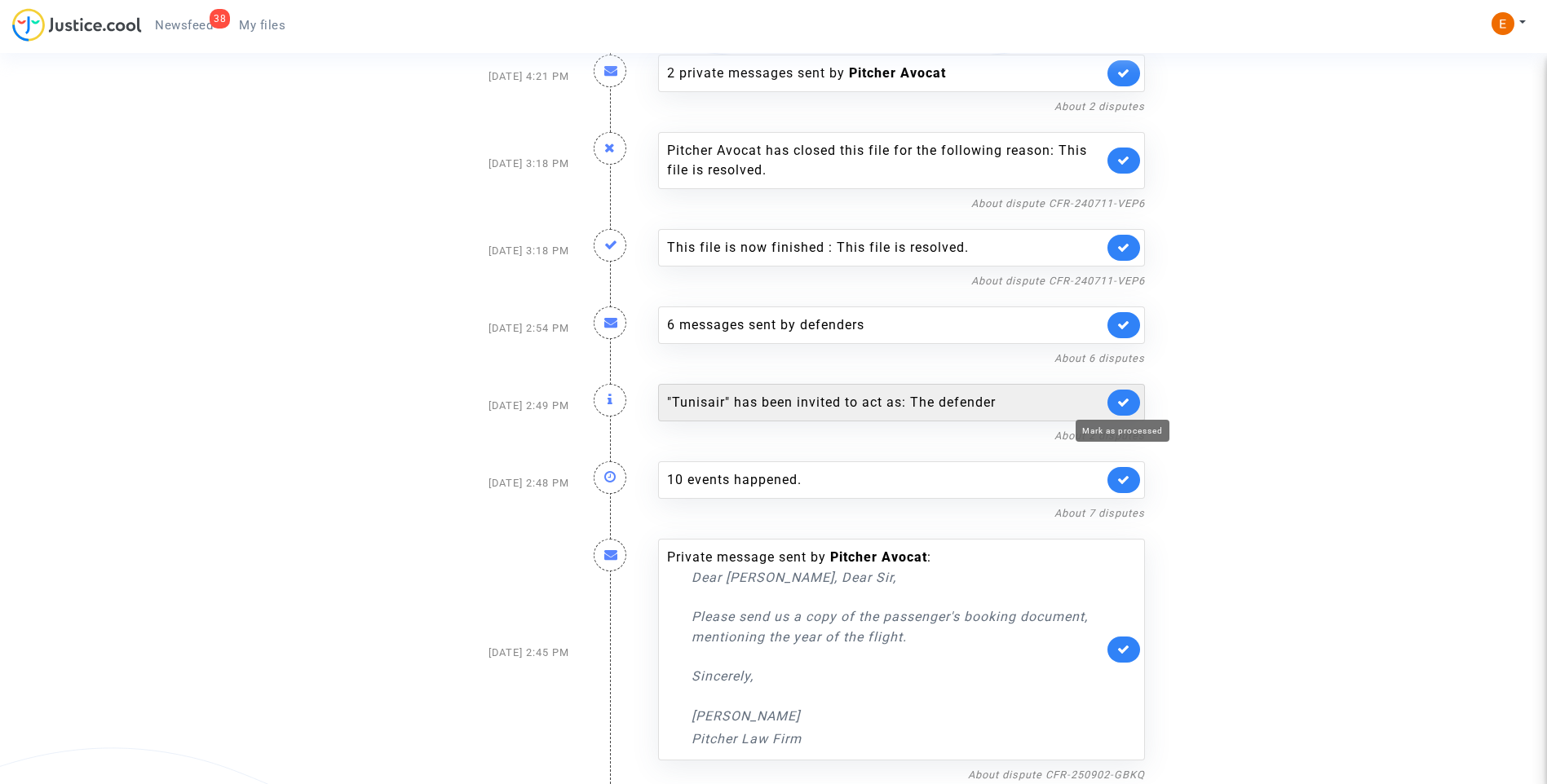
click at [1125, 404] on icon at bounding box center [1123, 402] width 13 height 12
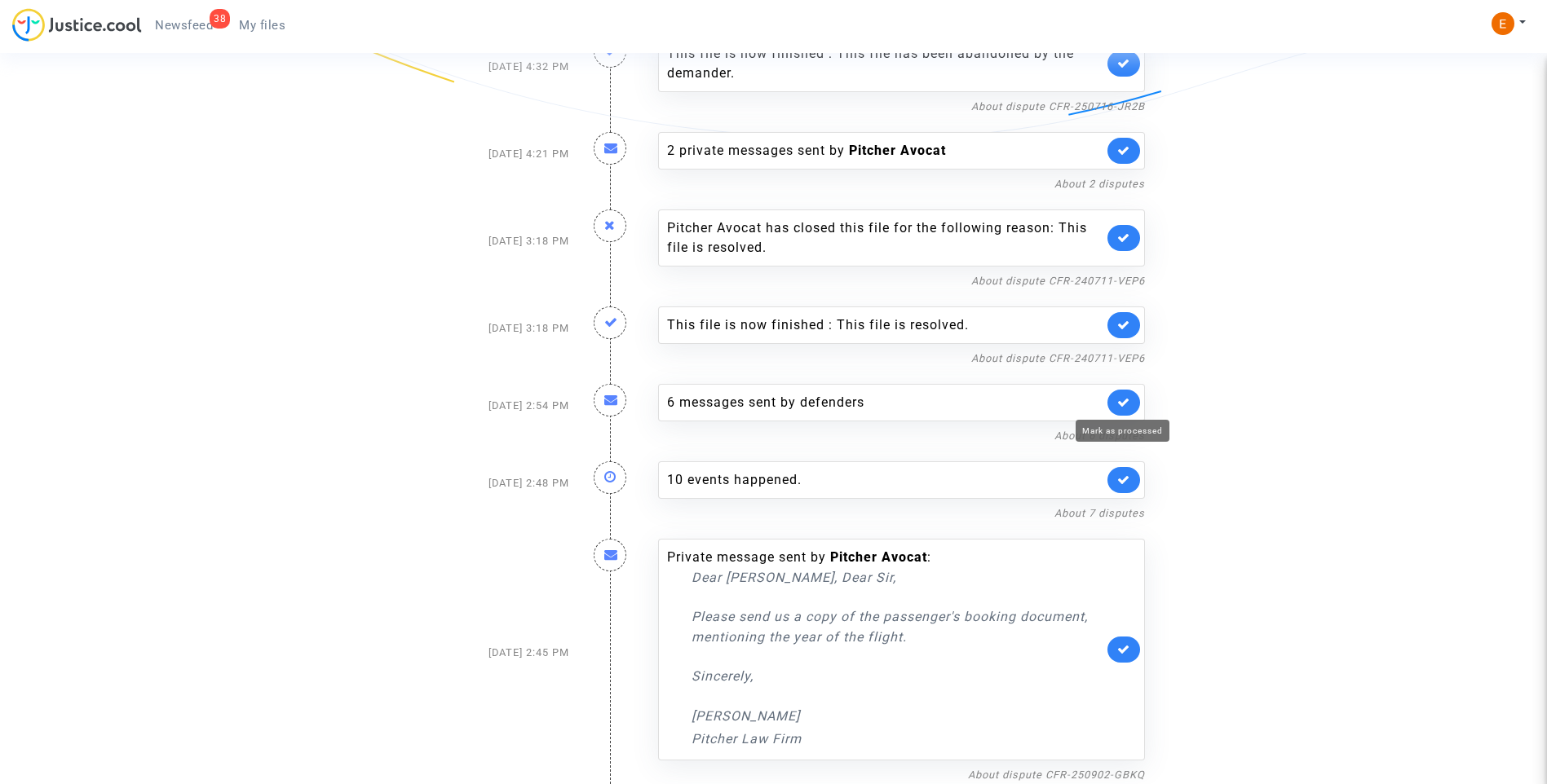
scroll to position [1347, 0]
click at [868, 410] on div "6 messages sent by defenders" at bounding box center [885, 402] width 436 height 20
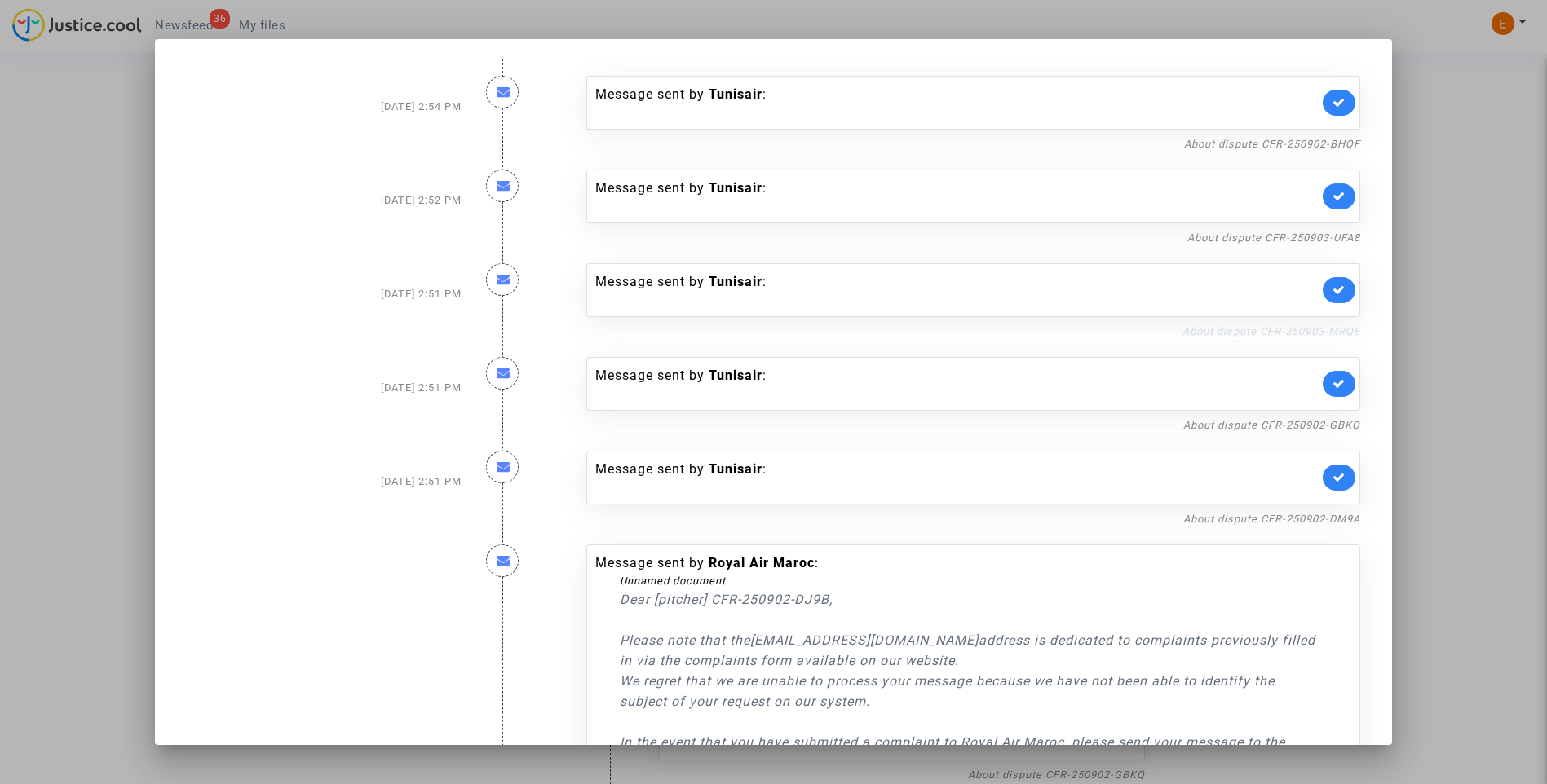
scroll to position [306, 0]
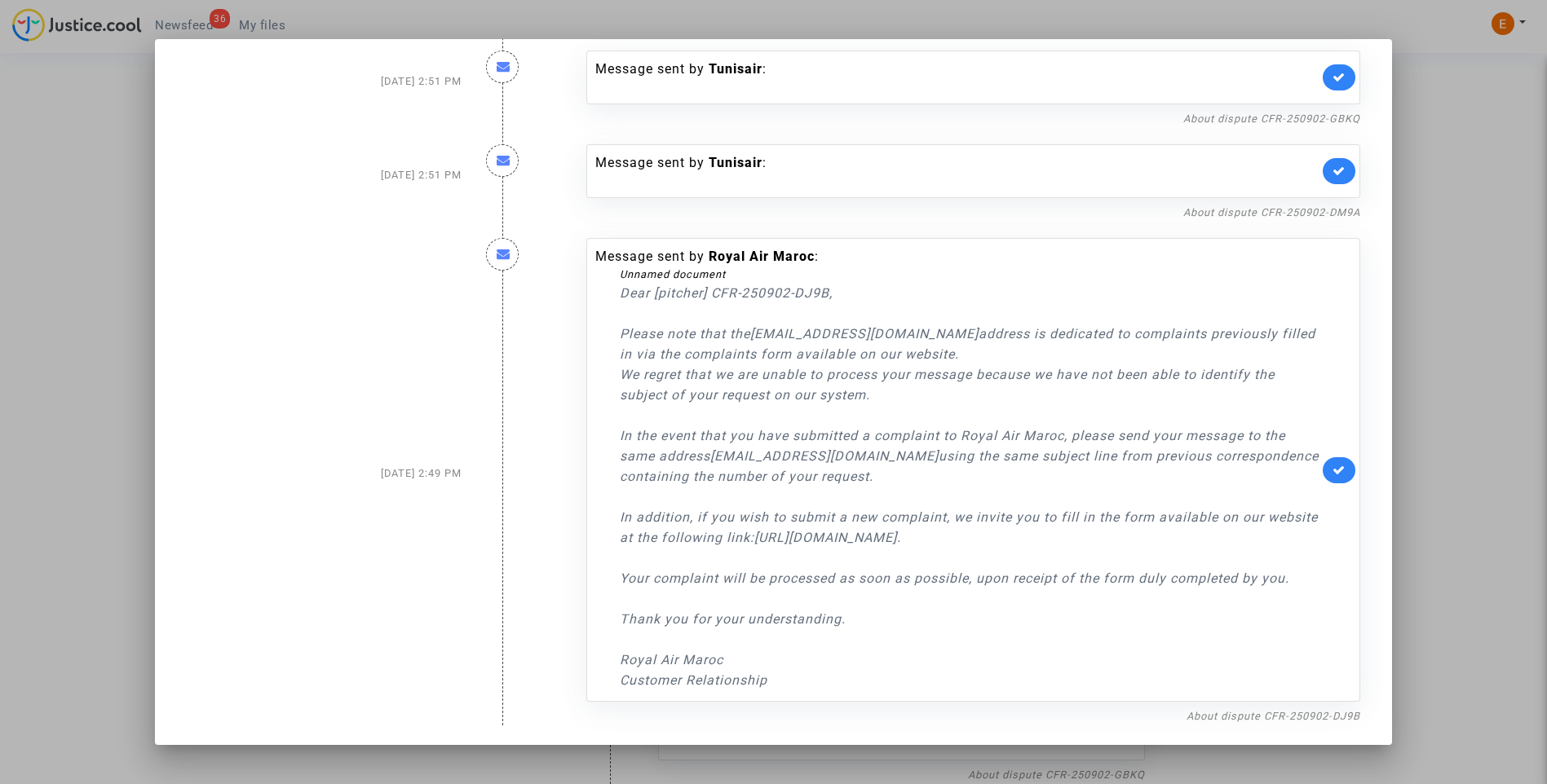
click at [1449, 211] on div at bounding box center [774, 392] width 1547 height 784
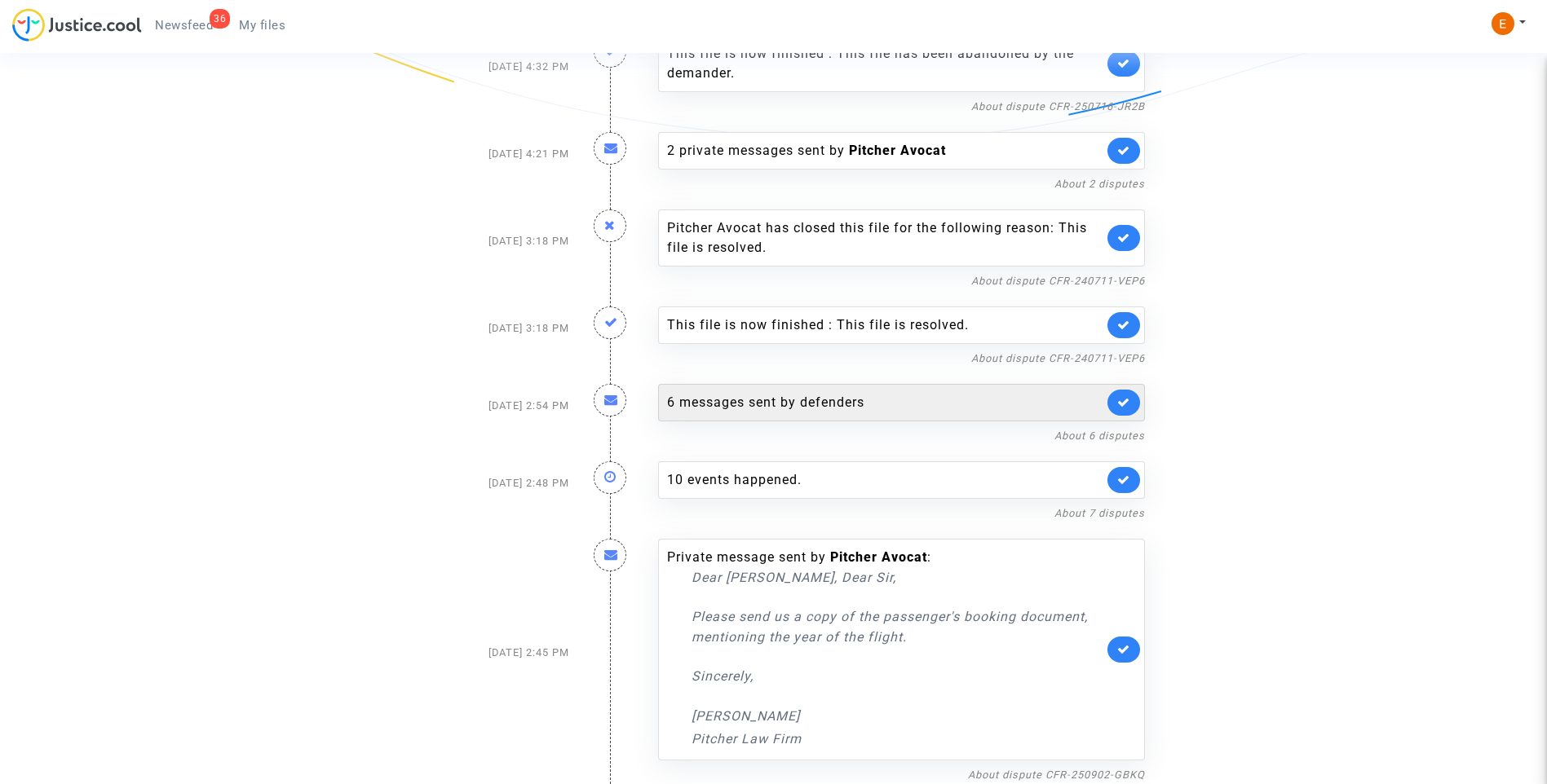
click at [1134, 405] on link at bounding box center [1123, 402] width 33 height 26
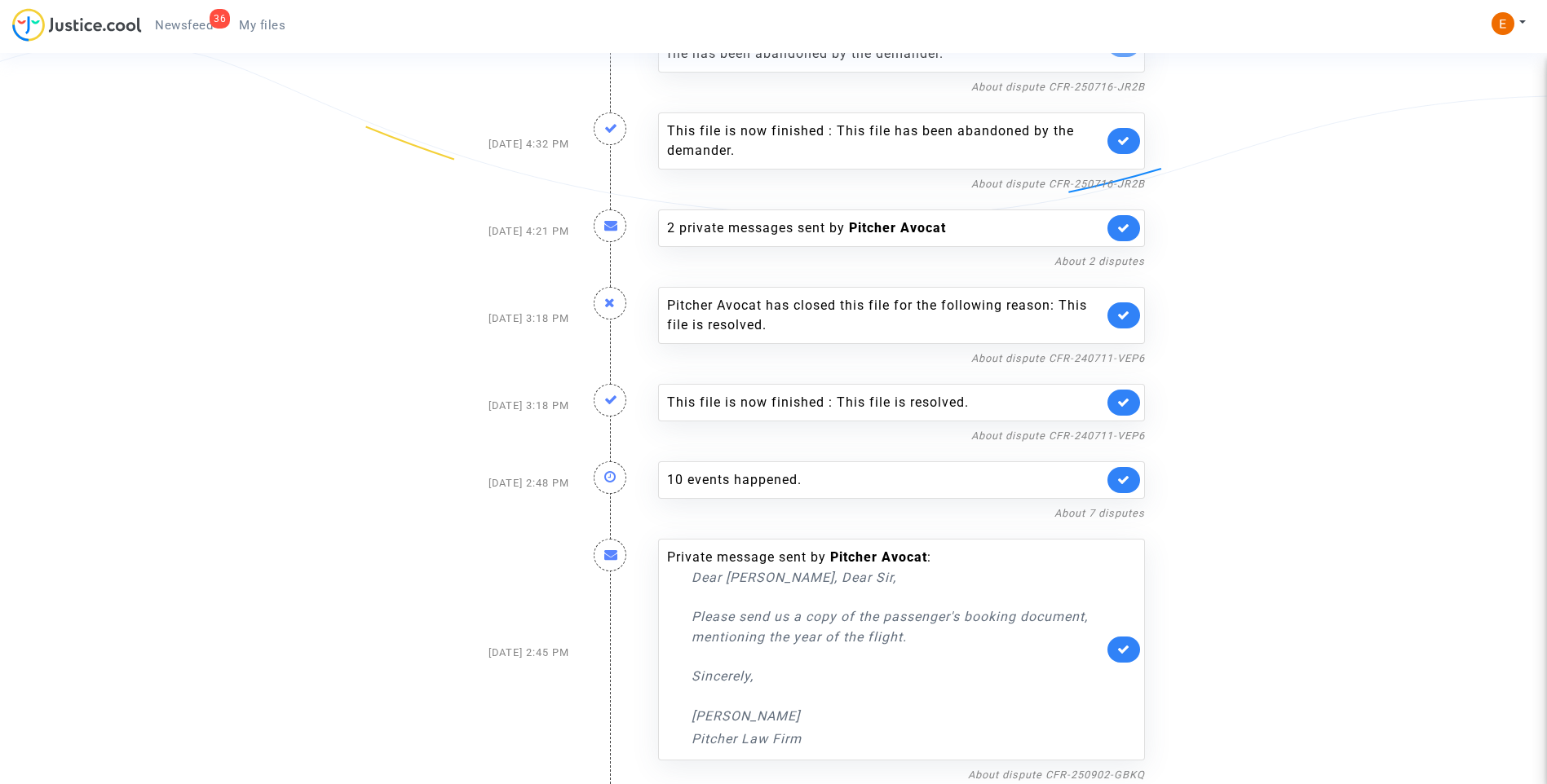
scroll to position [1271, 0]
click at [258, 34] on link "My files" at bounding box center [261, 25] width 73 height 25
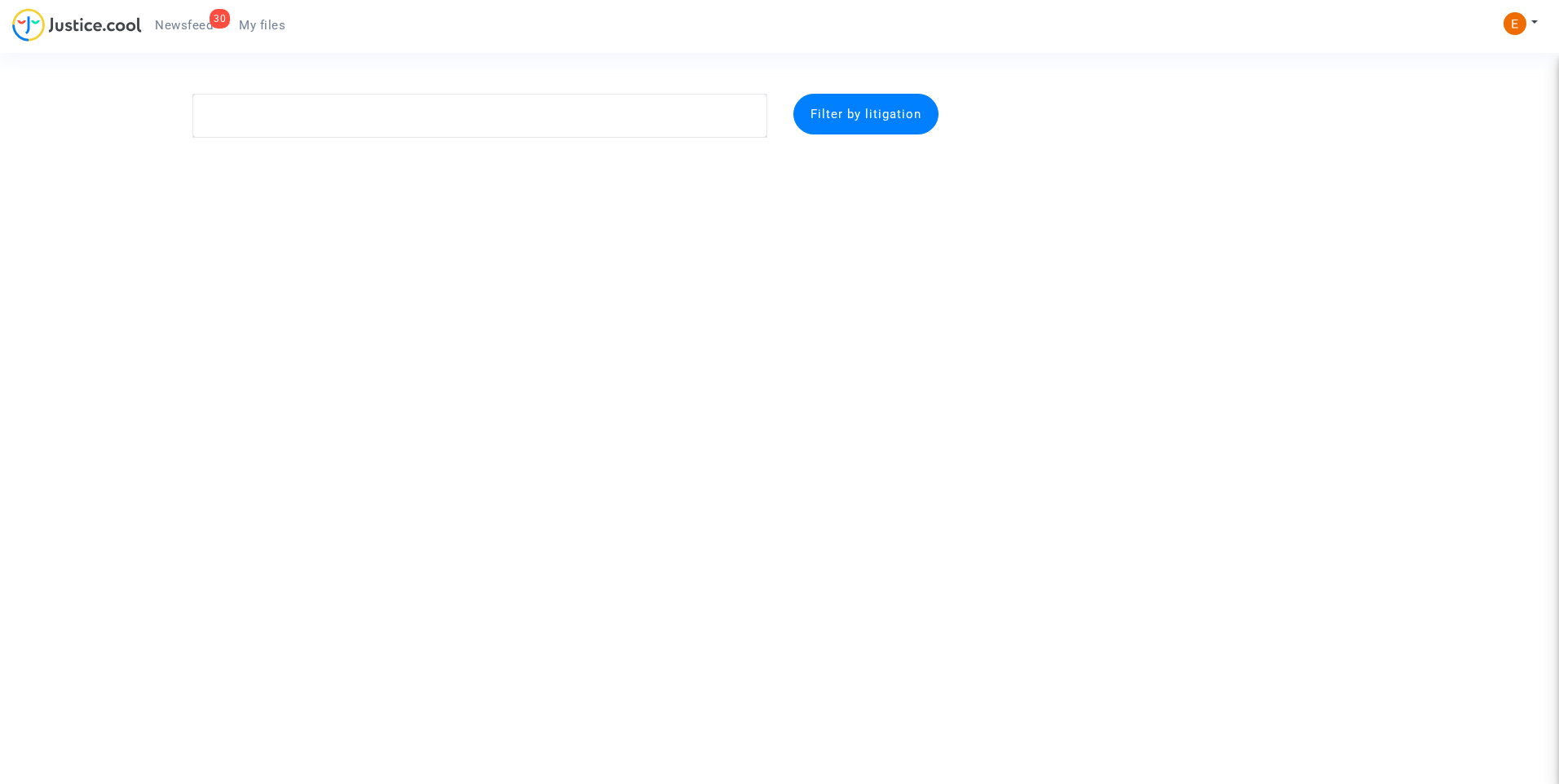
click at [216, 27] on div "30" at bounding box center [220, 19] width 21 height 20
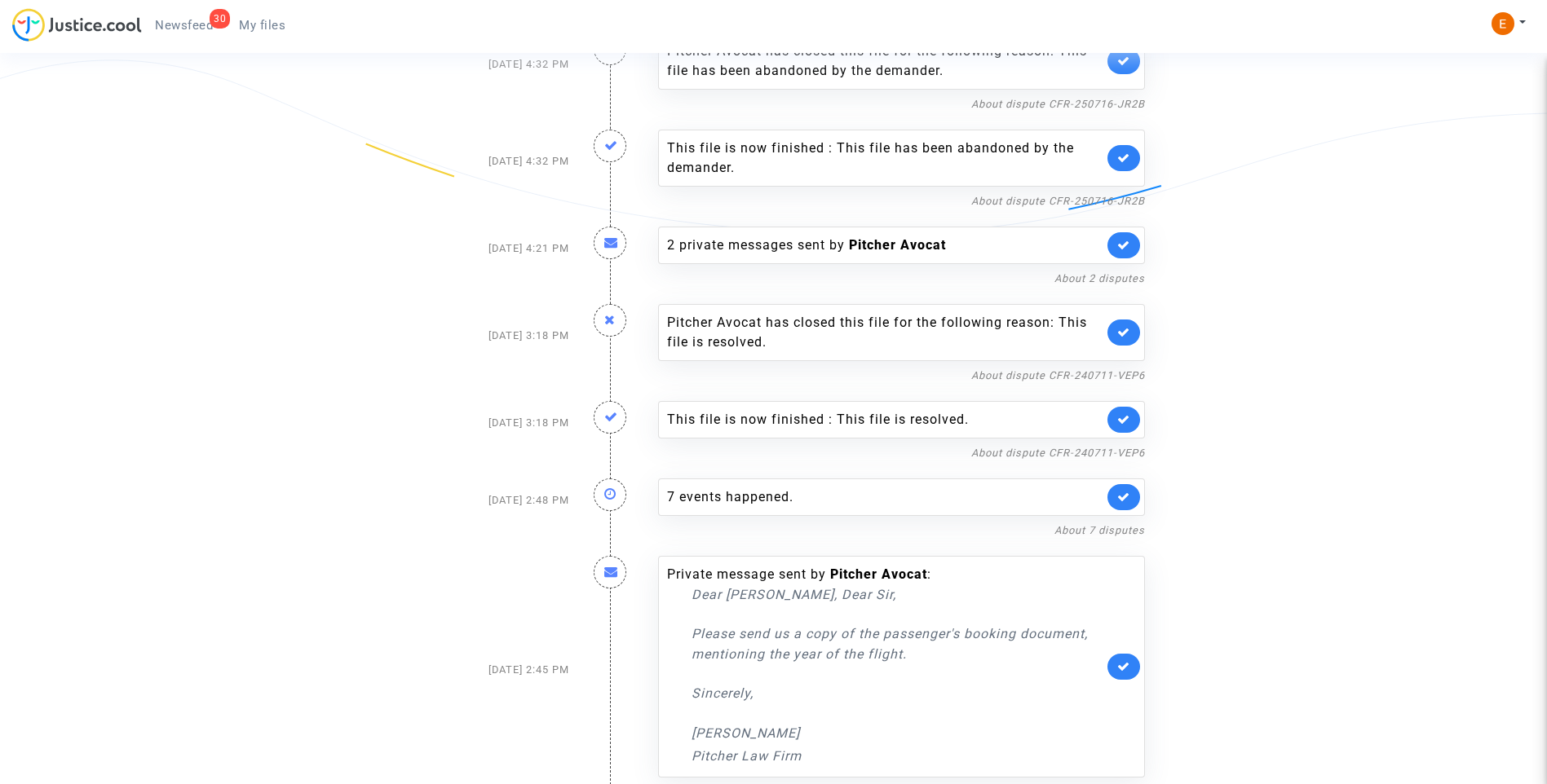
scroll to position [1271, 0]
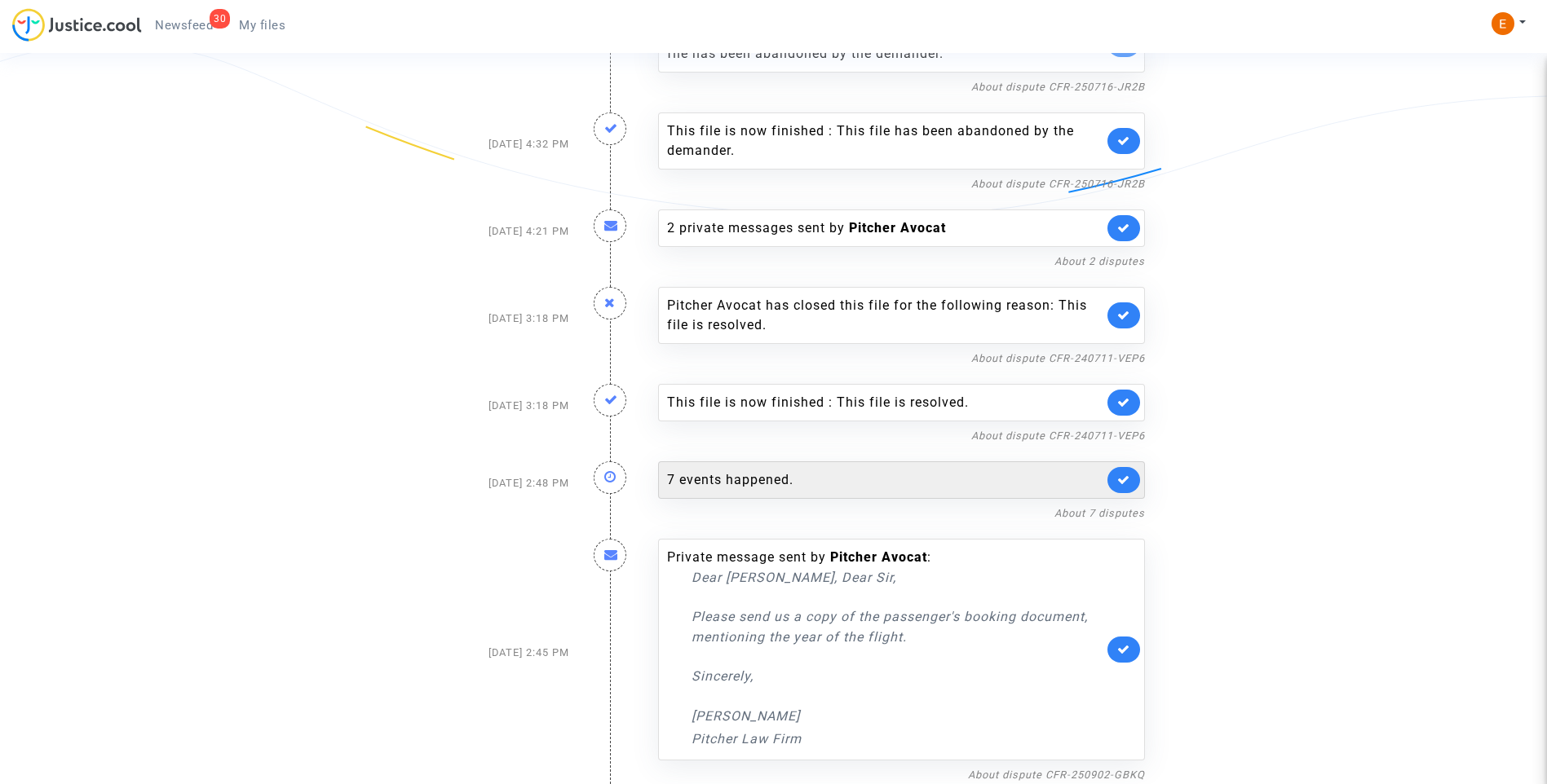
click at [782, 476] on div "7 events happened." at bounding box center [885, 480] width 436 height 20
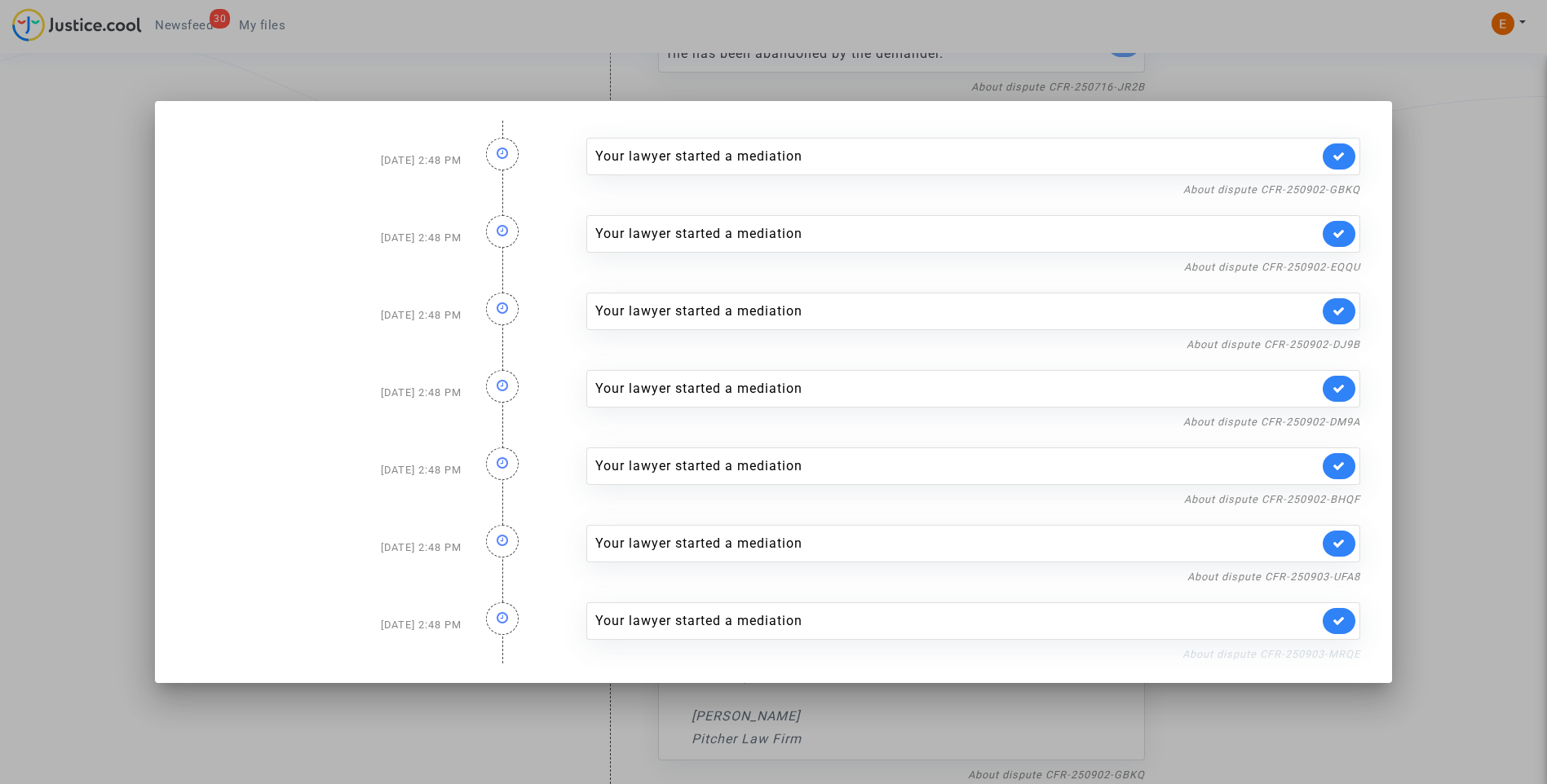
click at [1285, 650] on link "About dispute CFR-250903-MRQE" at bounding box center [1271, 654] width 178 height 12
drag, startPoint x: 1342, startPoint y: 618, endPoint x: 1344, endPoint y: 586, distance: 32.1
click at [1342, 618] on icon at bounding box center [1338, 620] width 13 height 12
click at [1344, 581] on link "About dispute CFR-250903-UFA8" at bounding box center [1274, 576] width 173 height 12
click at [1345, 548] on icon at bounding box center [1338, 543] width 13 height 12
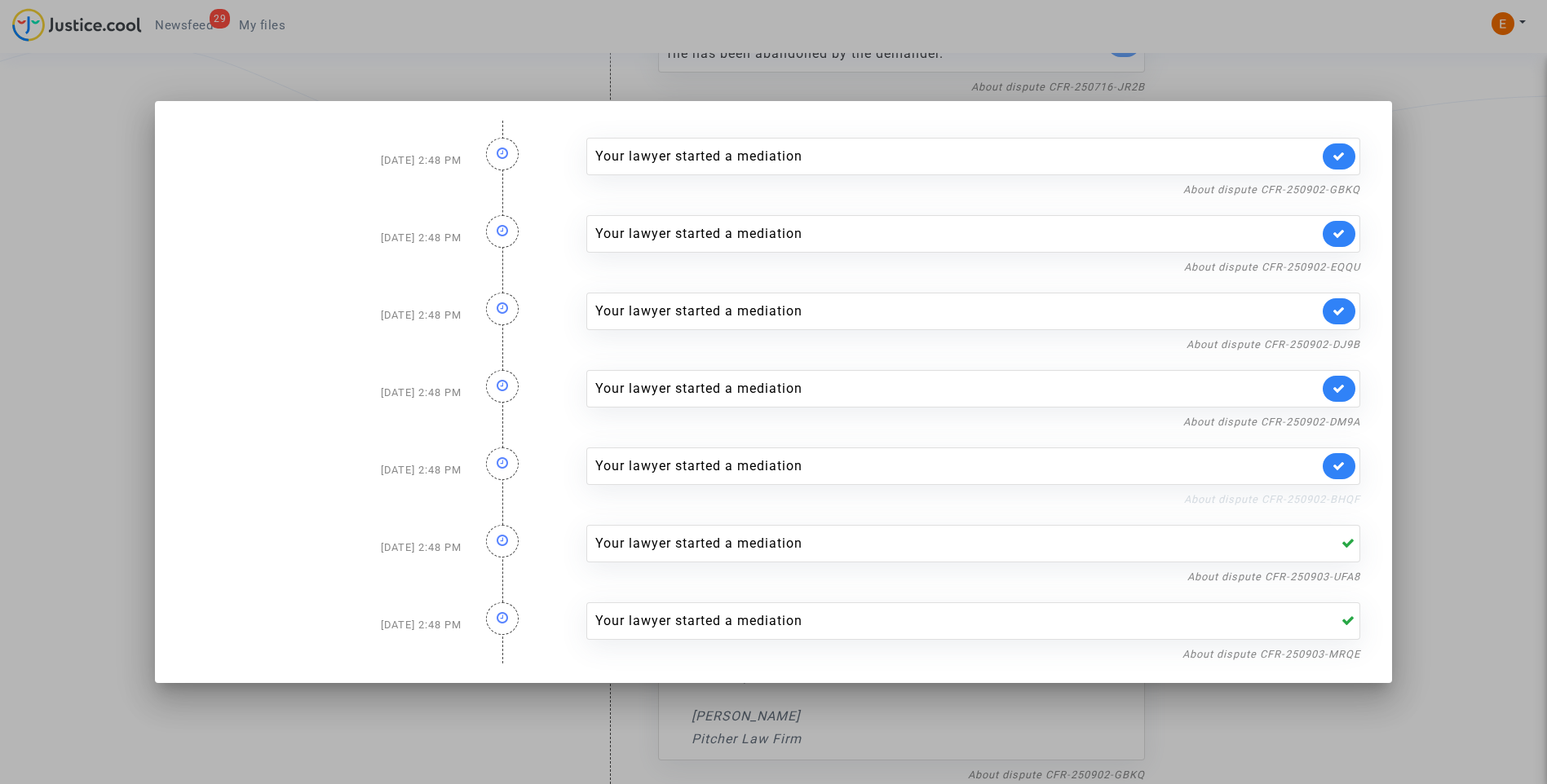
click at [1343, 501] on link "About dispute CFR-250902-BHQF" at bounding box center [1272, 499] width 176 height 12
click at [1341, 465] on icon at bounding box center [1338, 466] width 13 height 12
click at [1343, 423] on link "About dispute CFR-250902-DM9A" at bounding box center [1272, 421] width 177 height 12
click at [1345, 390] on icon at bounding box center [1338, 389] width 13 height 12
click at [1346, 345] on link "About dispute CFR-250902-DJ9B" at bounding box center [1273, 344] width 174 height 12
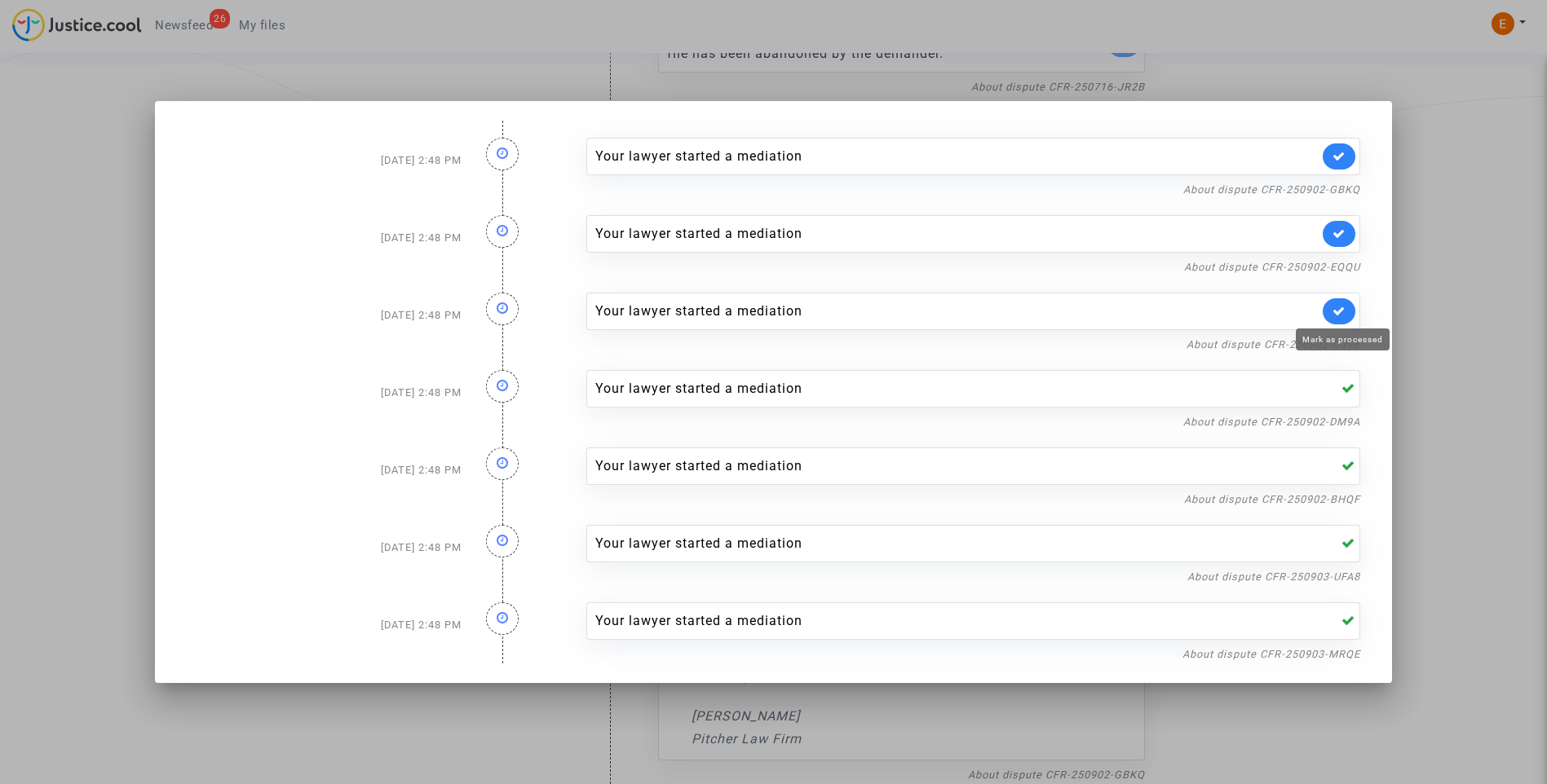
click at [1345, 307] on icon at bounding box center [1338, 311] width 13 height 12
click at [1338, 265] on link "About dispute CFR-250902-EQQU" at bounding box center [1272, 266] width 176 height 12
click at [1355, 235] on link at bounding box center [1338, 234] width 33 height 26
click at [1343, 184] on link "About dispute CFR-250902-GBKQ" at bounding box center [1272, 190] width 177 height 12
click at [1345, 156] on icon at bounding box center [1338, 156] width 13 height 12
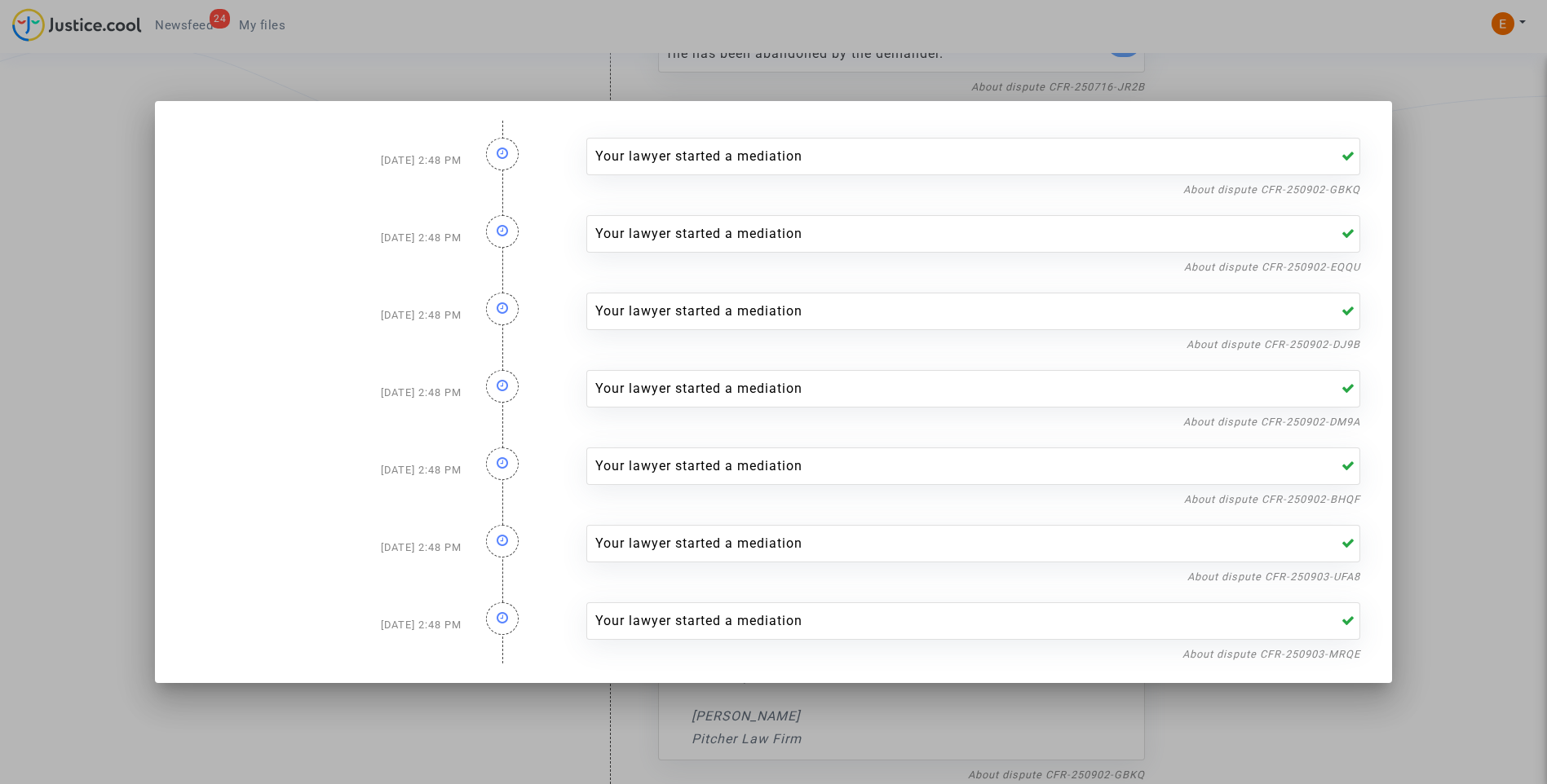
drag, startPoint x: 1474, startPoint y: 220, endPoint x: 805, endPoint y: 128, distance: 675.3
click at [1475, 220] on div at bounding box center [774, 392] width 1547 height 784
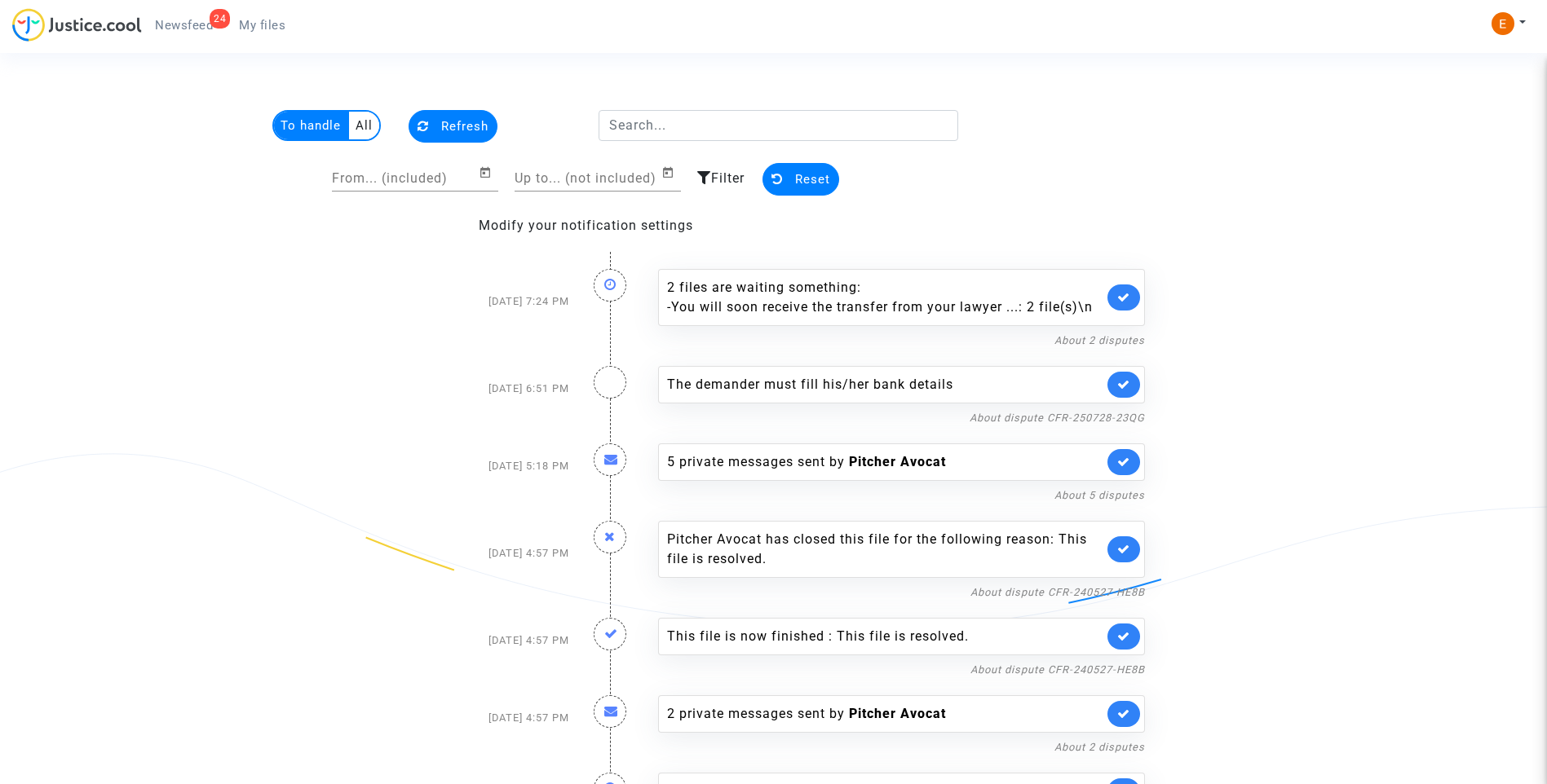
scroll to position [1271, 0]
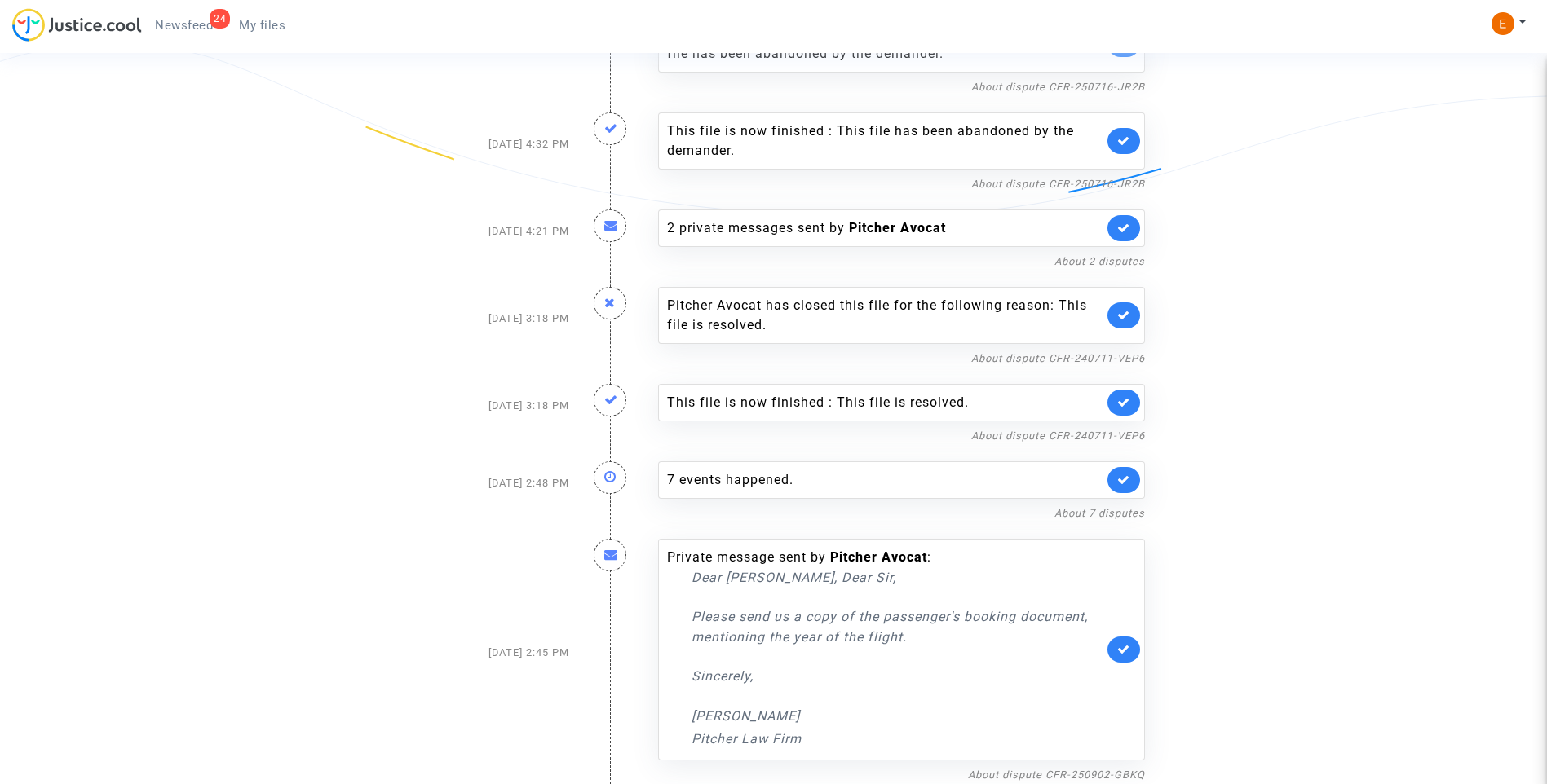
click at [255, 22] on span "My files" at bounding box center [261, 25] width 47 height 15
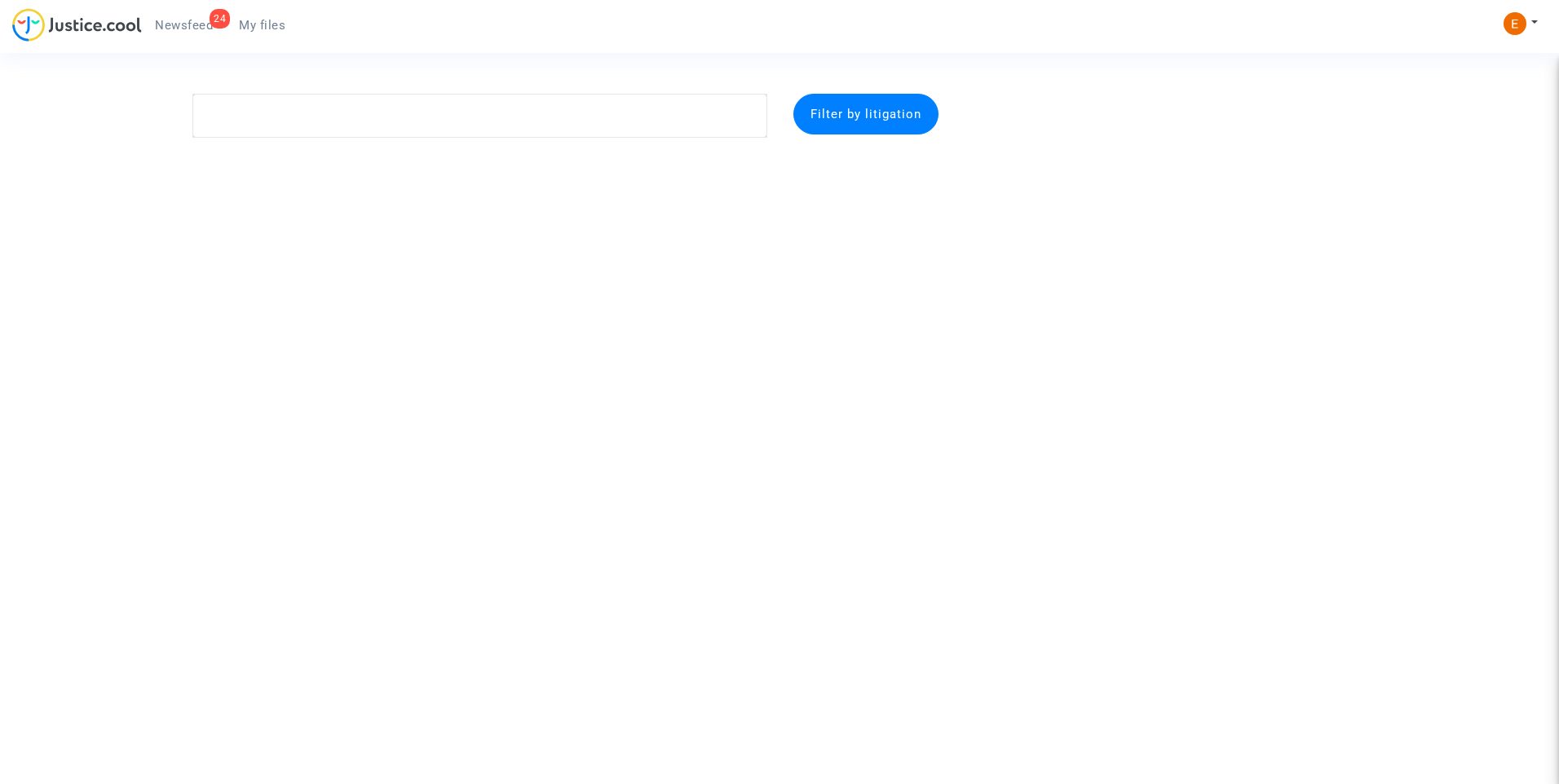
click at [152, 22] on link "24 Newsfeed" at bounding box center [184, 25] width 84 height 25
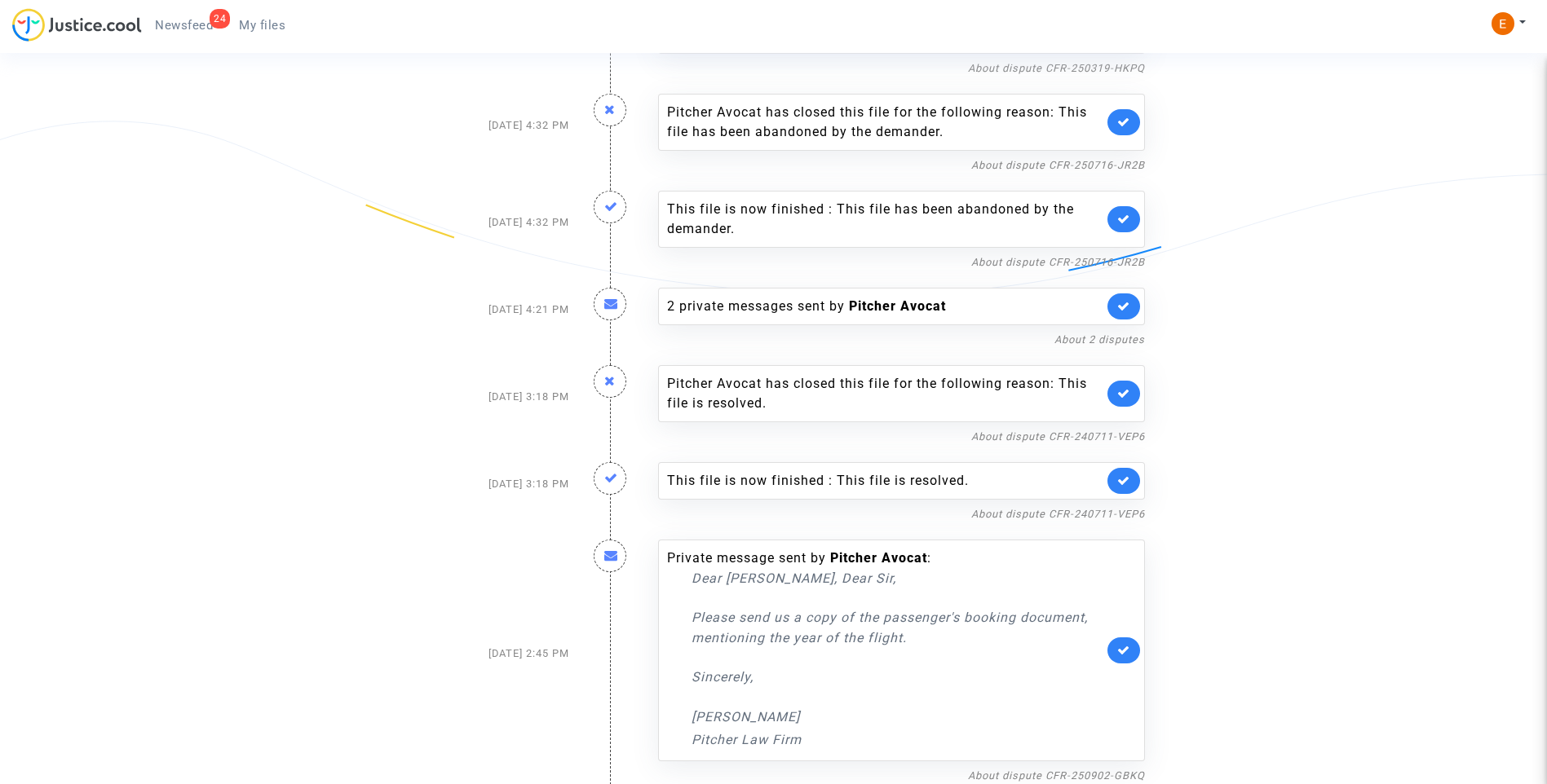
scroll to position [1193, 0]
click at [1027, 774] on link "About dispute CFR-250902-GBKQ" at bounding box center [1056, 774] width 177 height 12
click at [1130, 645] on link at bounding box center [1123, 649] width 33 height 26
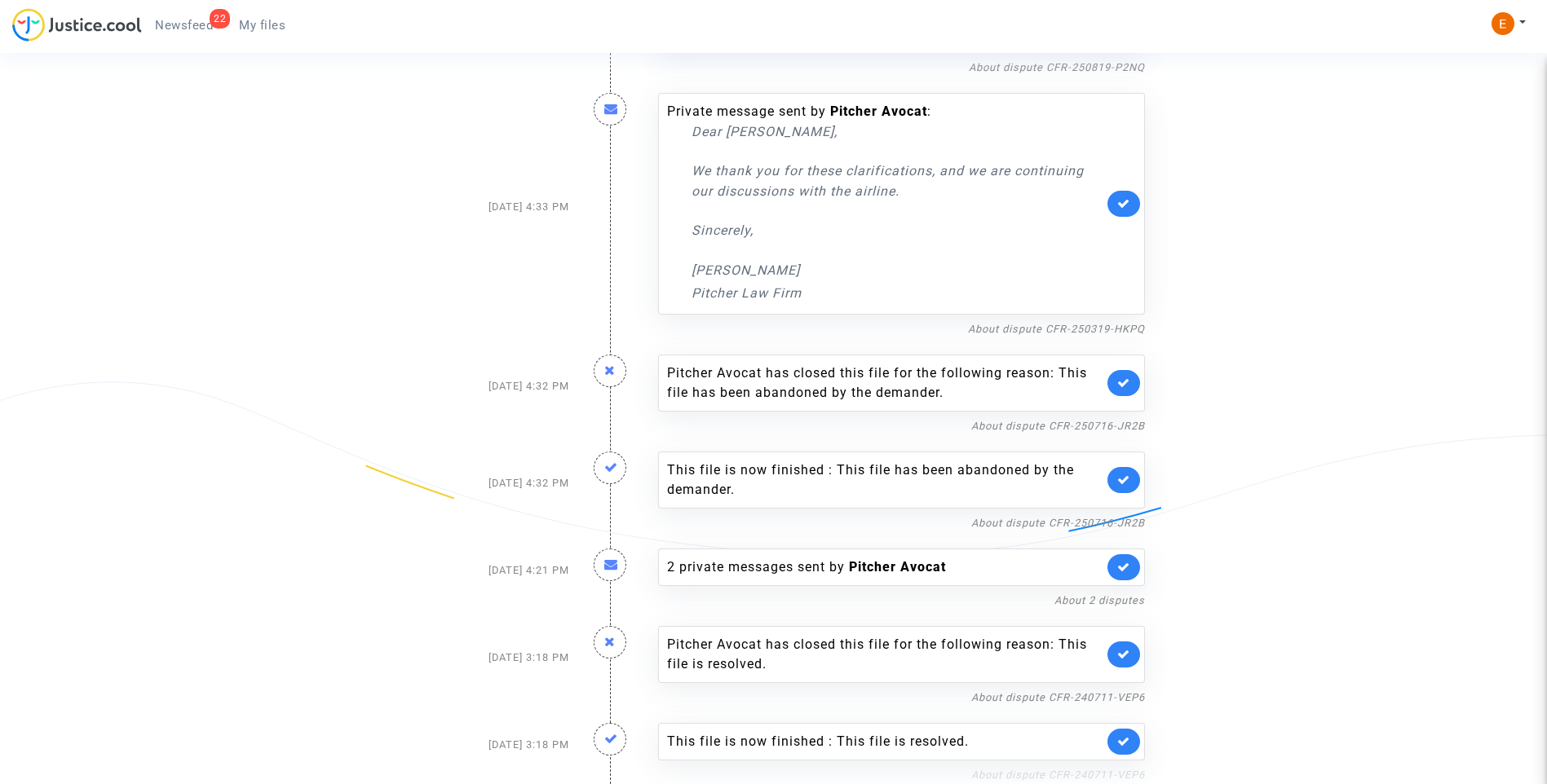
click at [1045, 775] on link "About dispute CFR-240711-VEP6" at bounding box center [1058, 774] width 174 height 12
click at [1121, 740] on icon at bounding box center [1123, 741] width 13 height 12
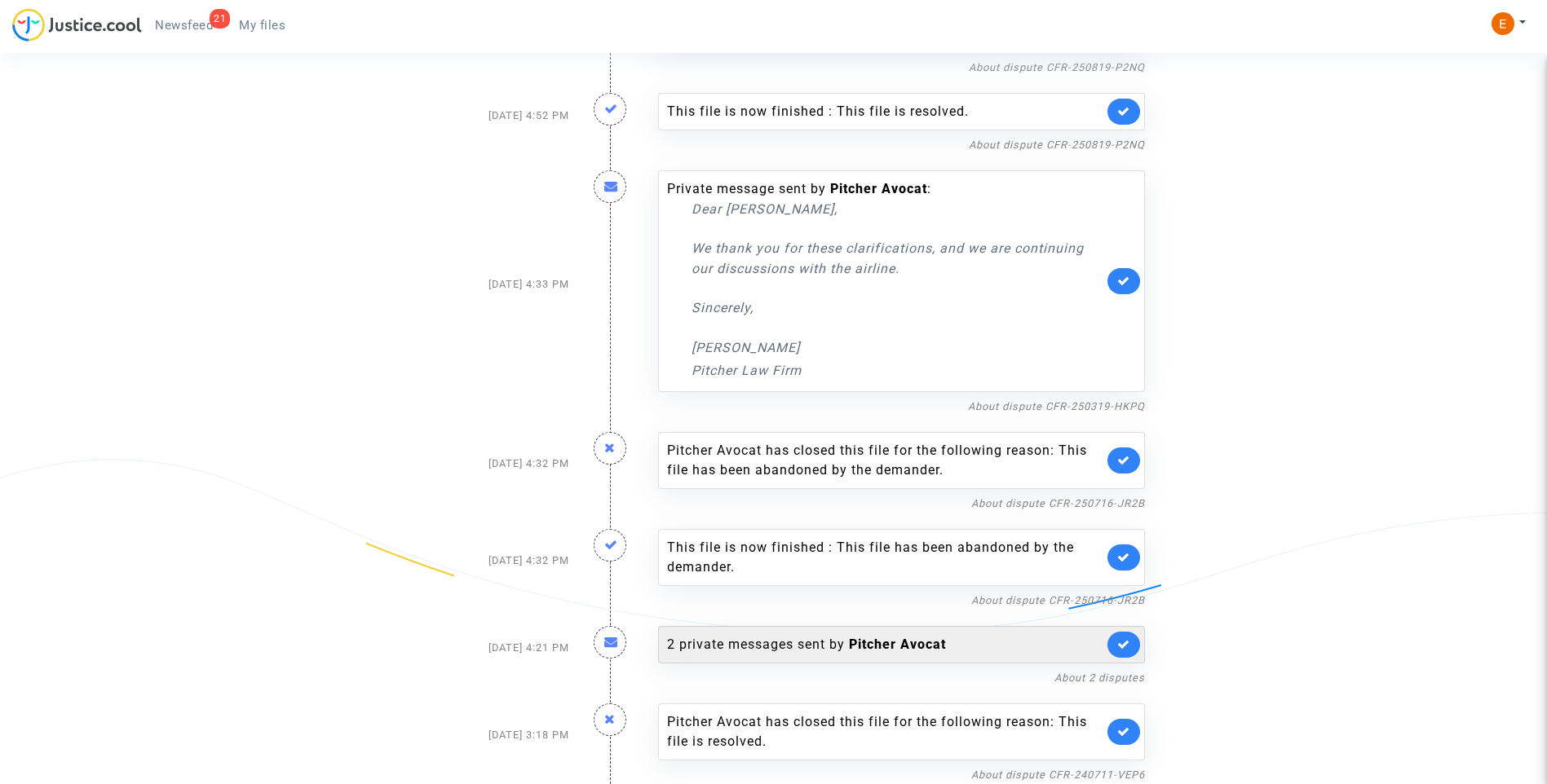
drag, startPoint x: 1129, startPoint y: 739, endPoint x: 1080, endPoint y: 740, distance: 49.0
click at [1130, 738] on link at bounding box center [1123, 731] width 33 height 26
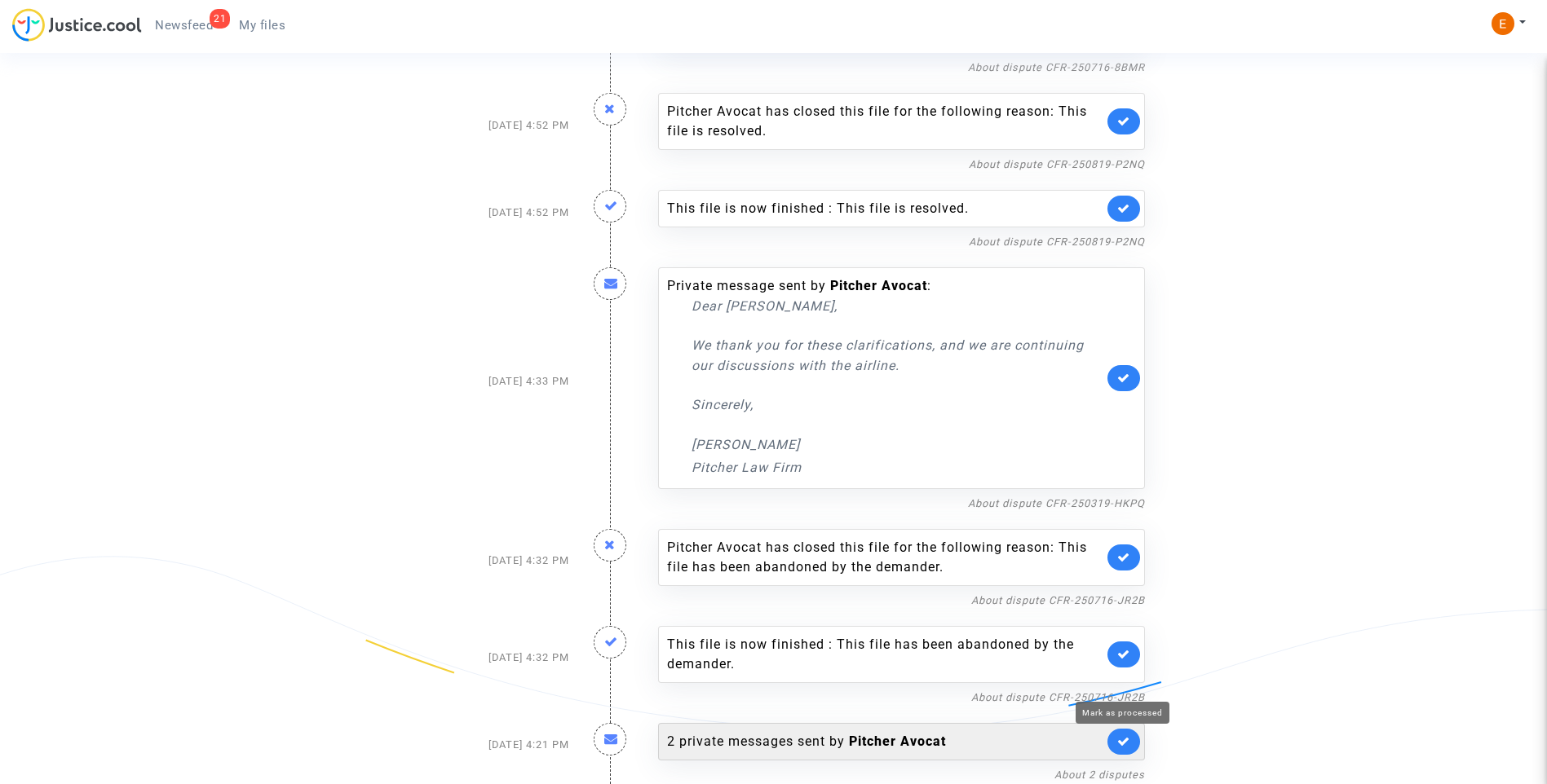
scroll to position [757, 0]
click at [728, 732] on div "2 private messages sent by Pitcher Avocat" at bounding box center [885, 741] width 436 height 20
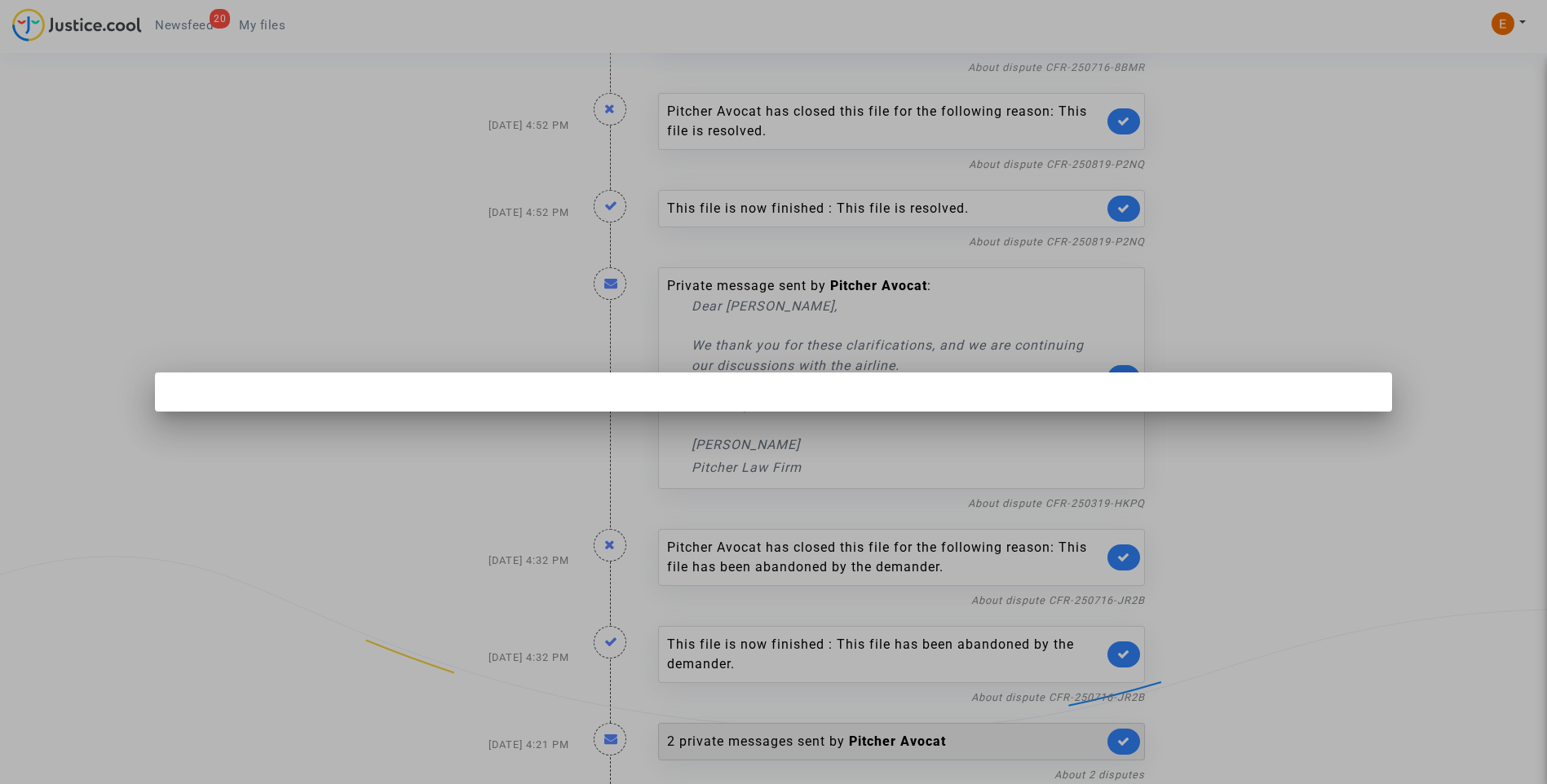
scroll to position [0, 0]
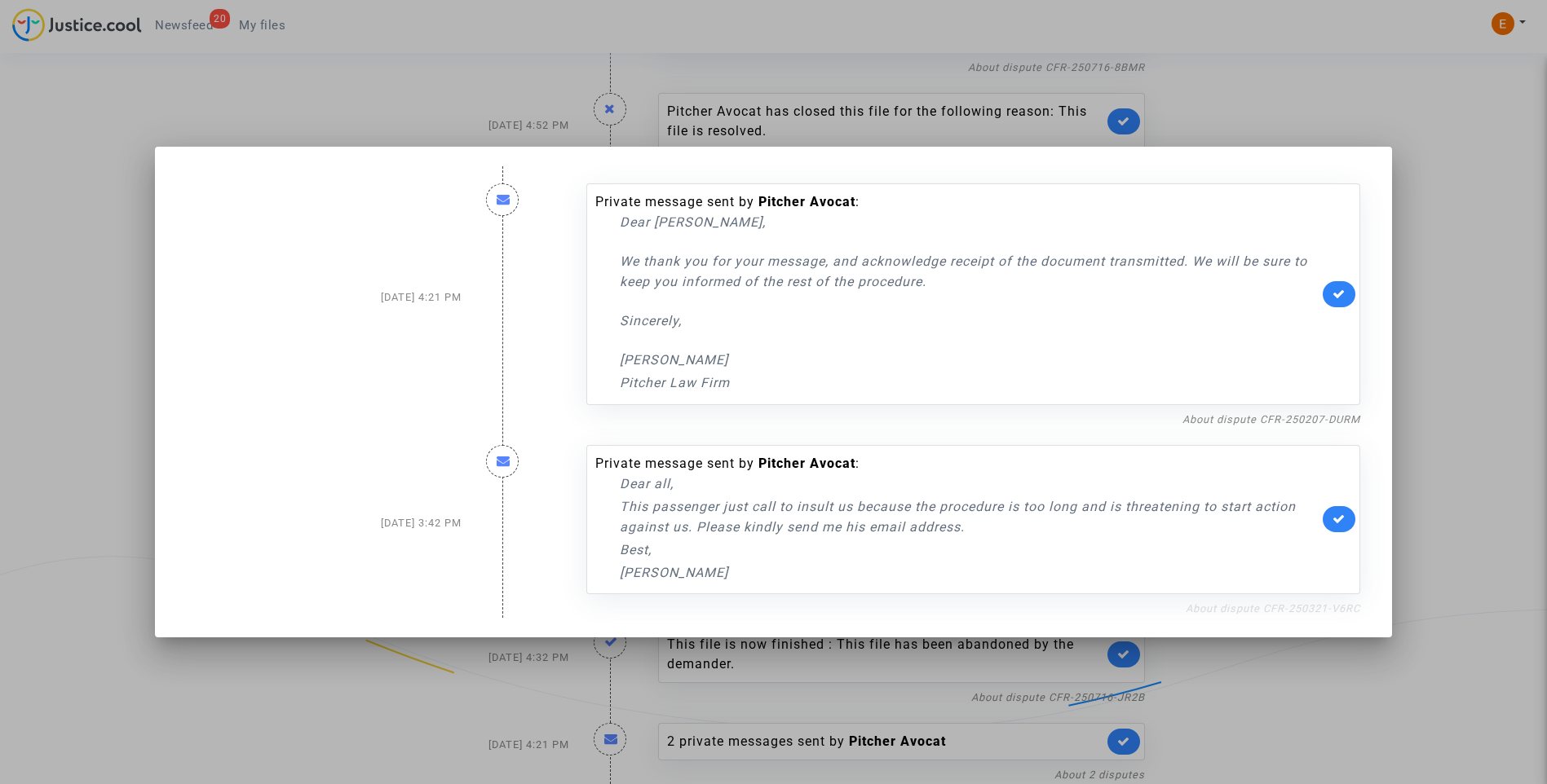
click at [1211, 604] on link "About dispute CFR-250321-V6RC" at bounding box center [1272, 608] width 174 height 12
click at [1353, 525] on link at bounding box center [1338, 519] width 33 height 26
click at [1233, 416] on link "About dispute CFR-250207-DURM" at bounding box center [1271, 419] width 178 height 12
click at [1339, 298] on icon at bounding box center [1338, 293] width 13 height 12
click at [1478, 260] on div at bounding box center [774, 392] width 1547 height 784
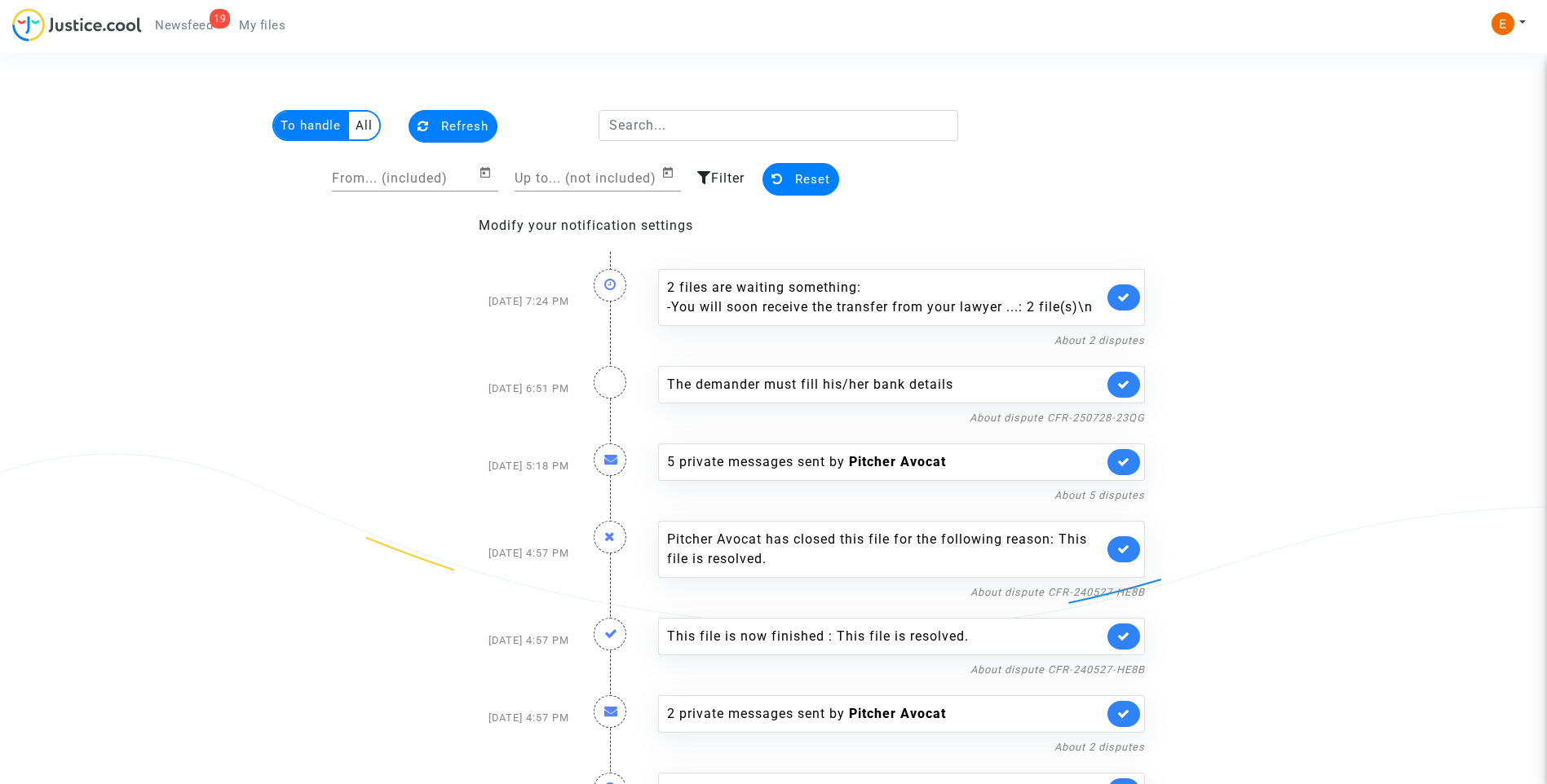
scroll to position [757, 0]
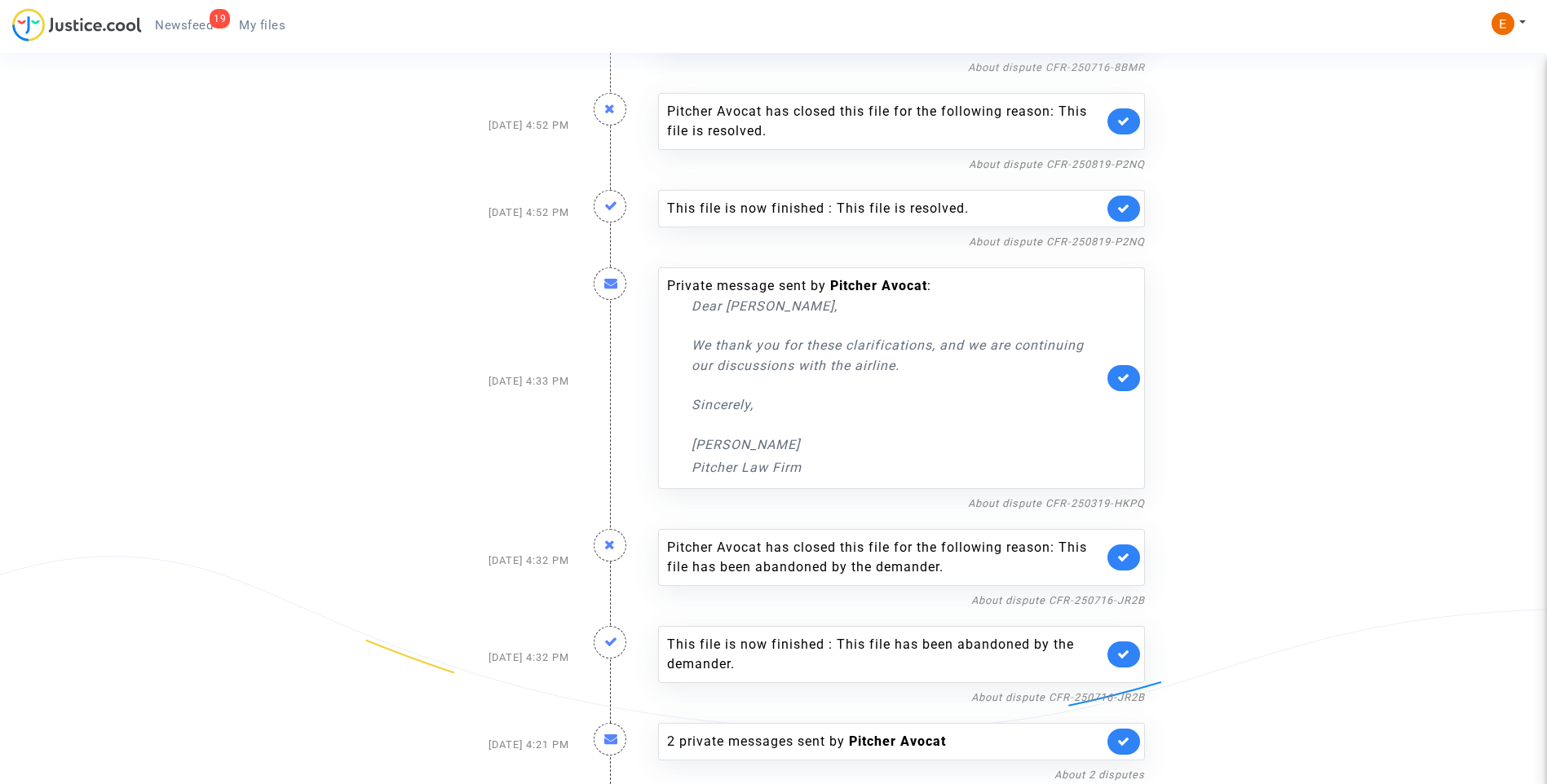
click at [258, 34] on link "My files" at bounding box center [261, 25] width 73 height 25
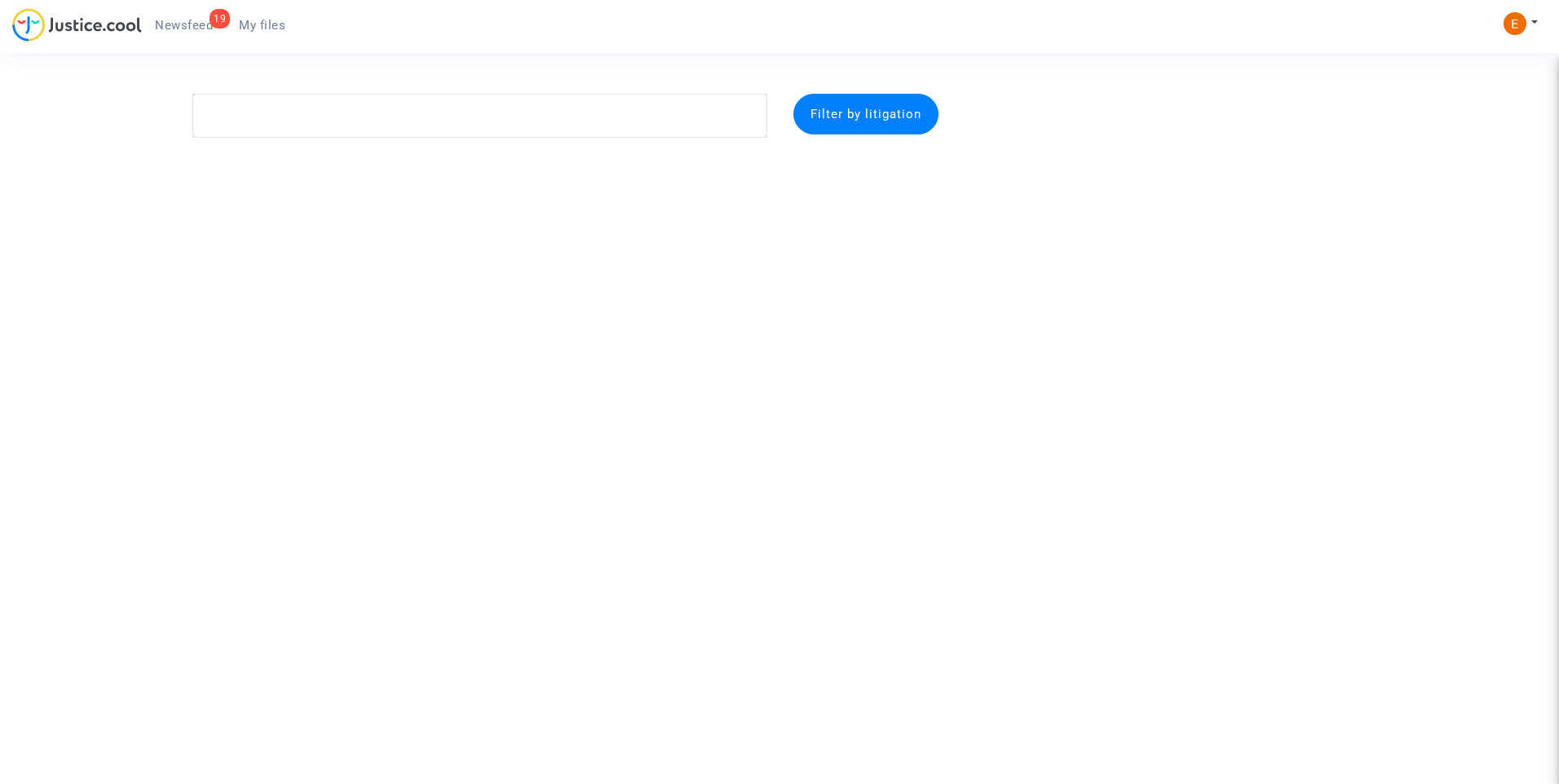
click at [205, 25] on span "Newsfeed" at bounding box center [184, 25] width 58 height 15
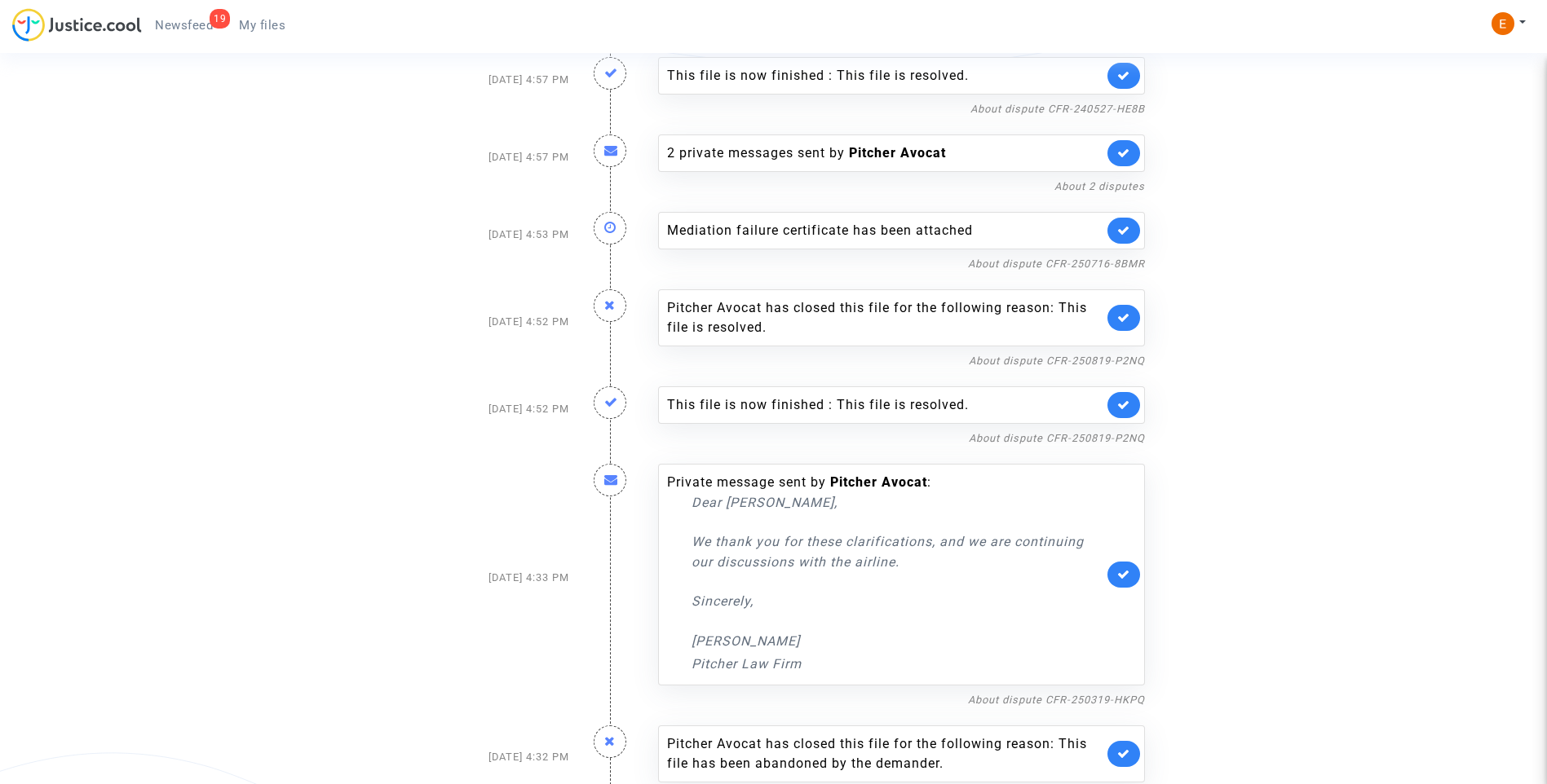
scroll to position [680, 0]
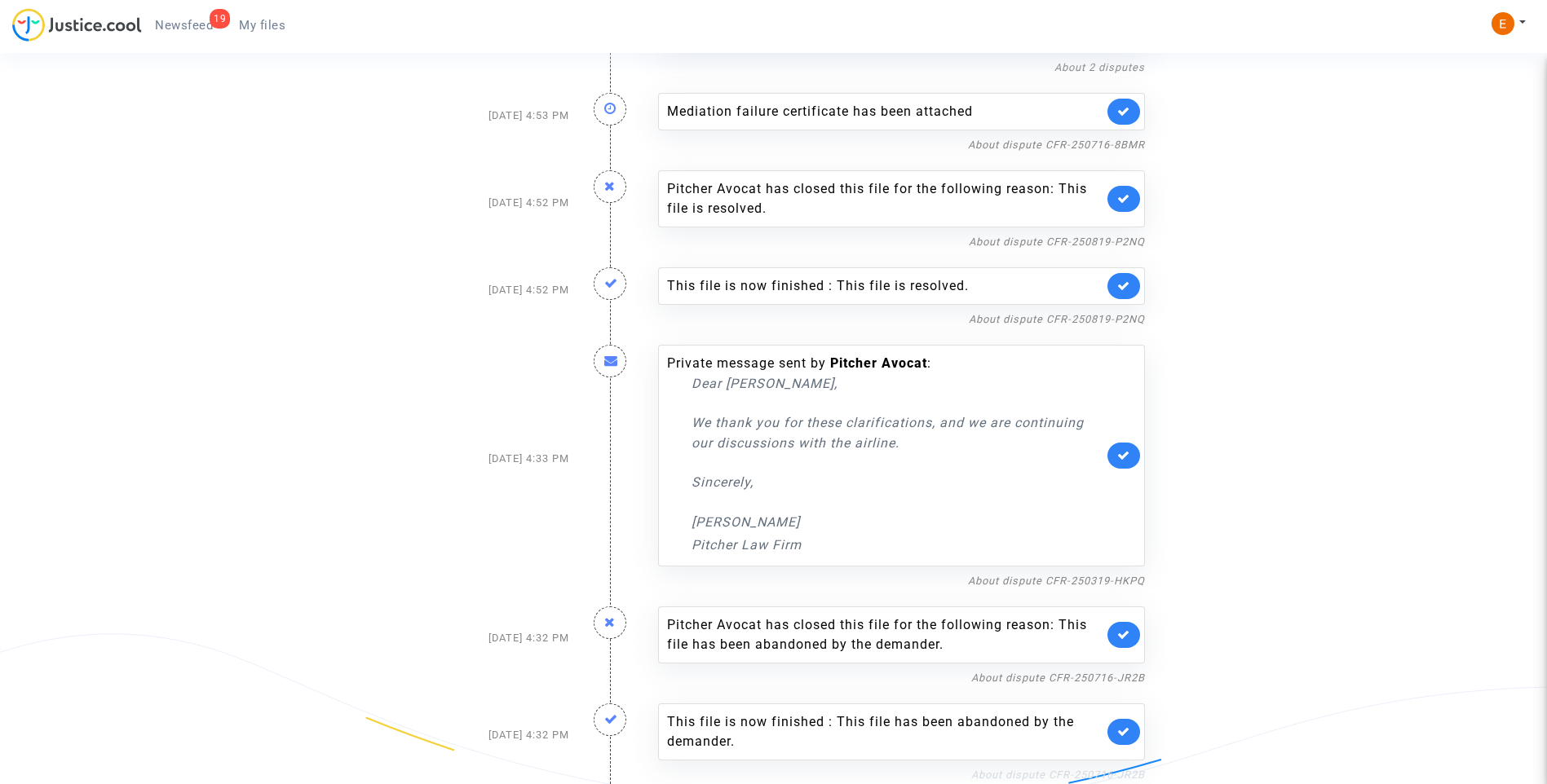
click at [1081, 768] on link "About dispute CFR-250716-JR2B" at bounding box center [1058, 774] width 174 height 12
click at [1127, 722] on link at bounding box center [1123, 731] width 33 height 26
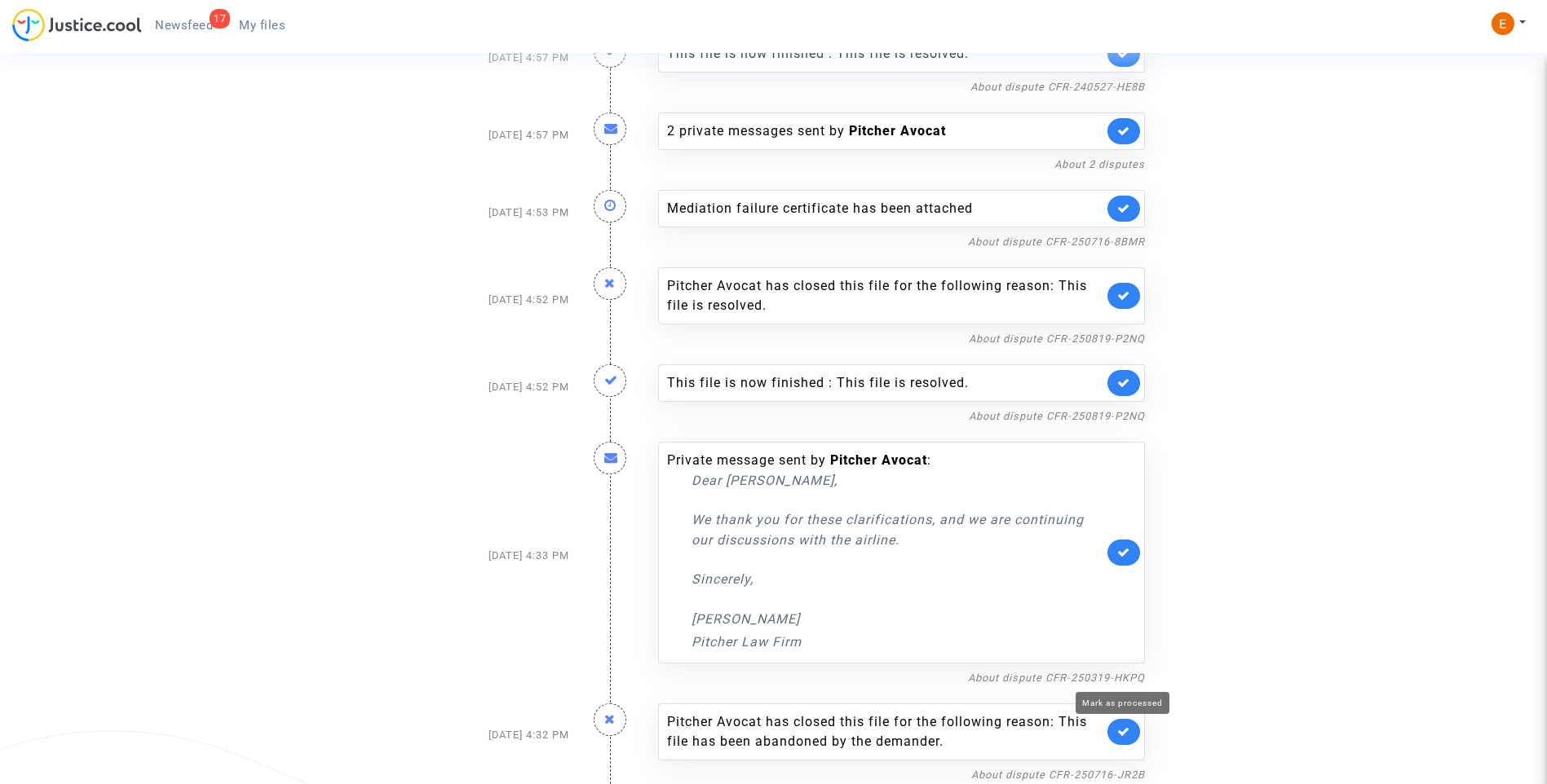
click at [1123, 735] on icon at bounding box center [1123, 731] width 13 height 12
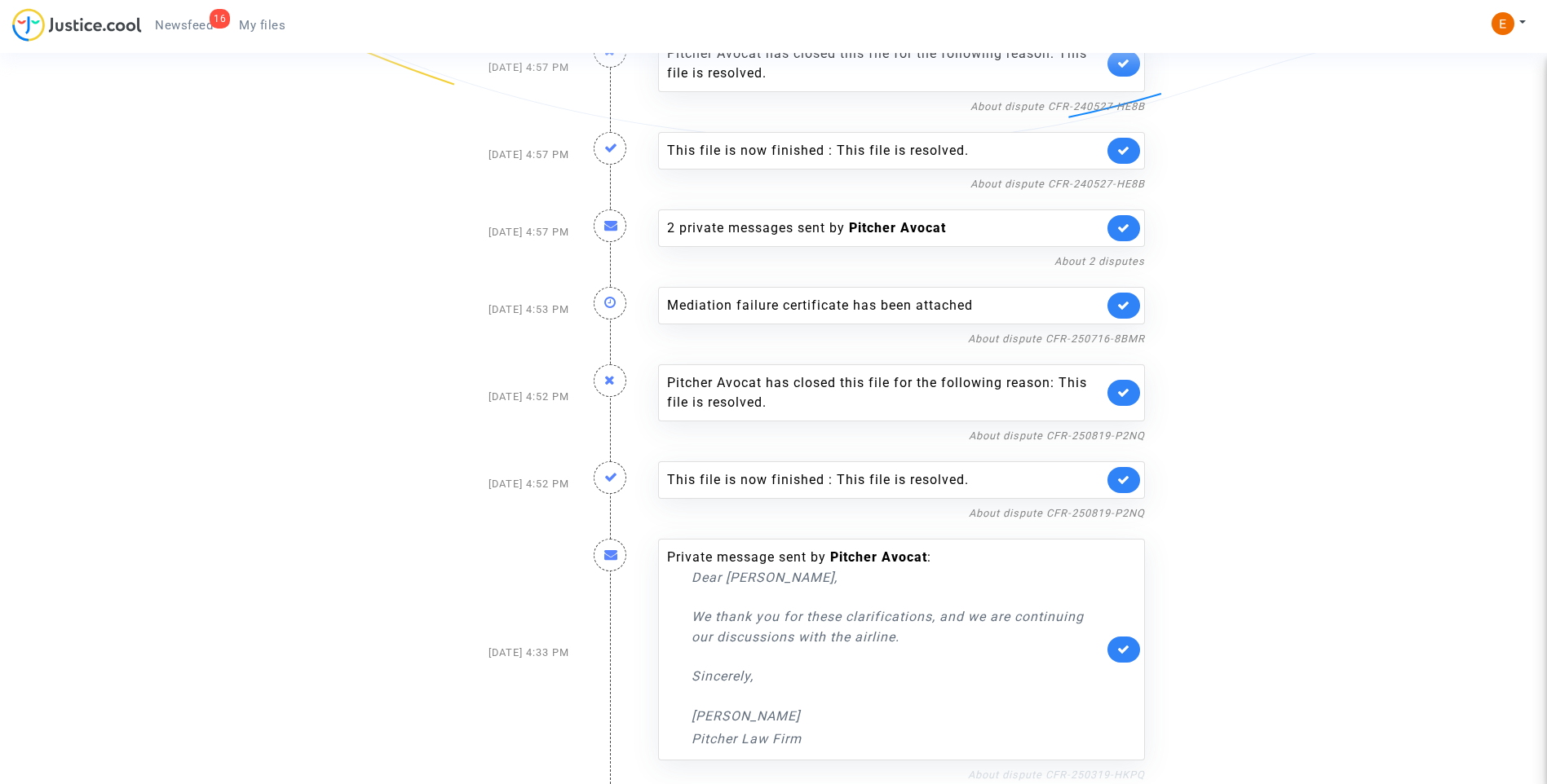
click at [1064, 773] on link "About dispute CFR-250319-HKPQ" at bounding box center [1056, 774] width 177 height 12
click at [1123, 650] on icon at bounding box center [1123, 649] width 13 height 12
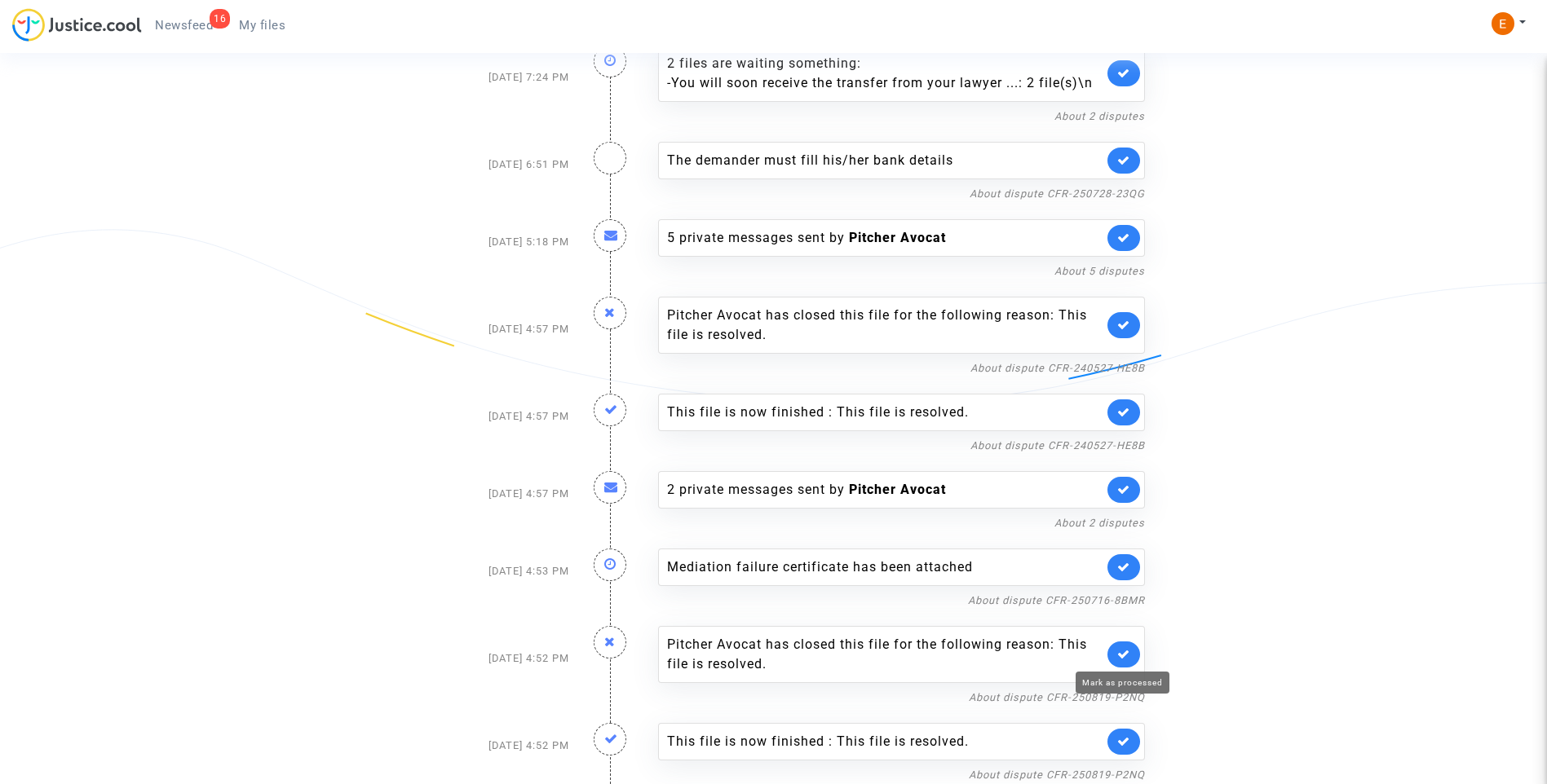
scroll to position [225, 0]
click at [1131, 568] on link at bounding box center [1123, 567] width 33 height 26
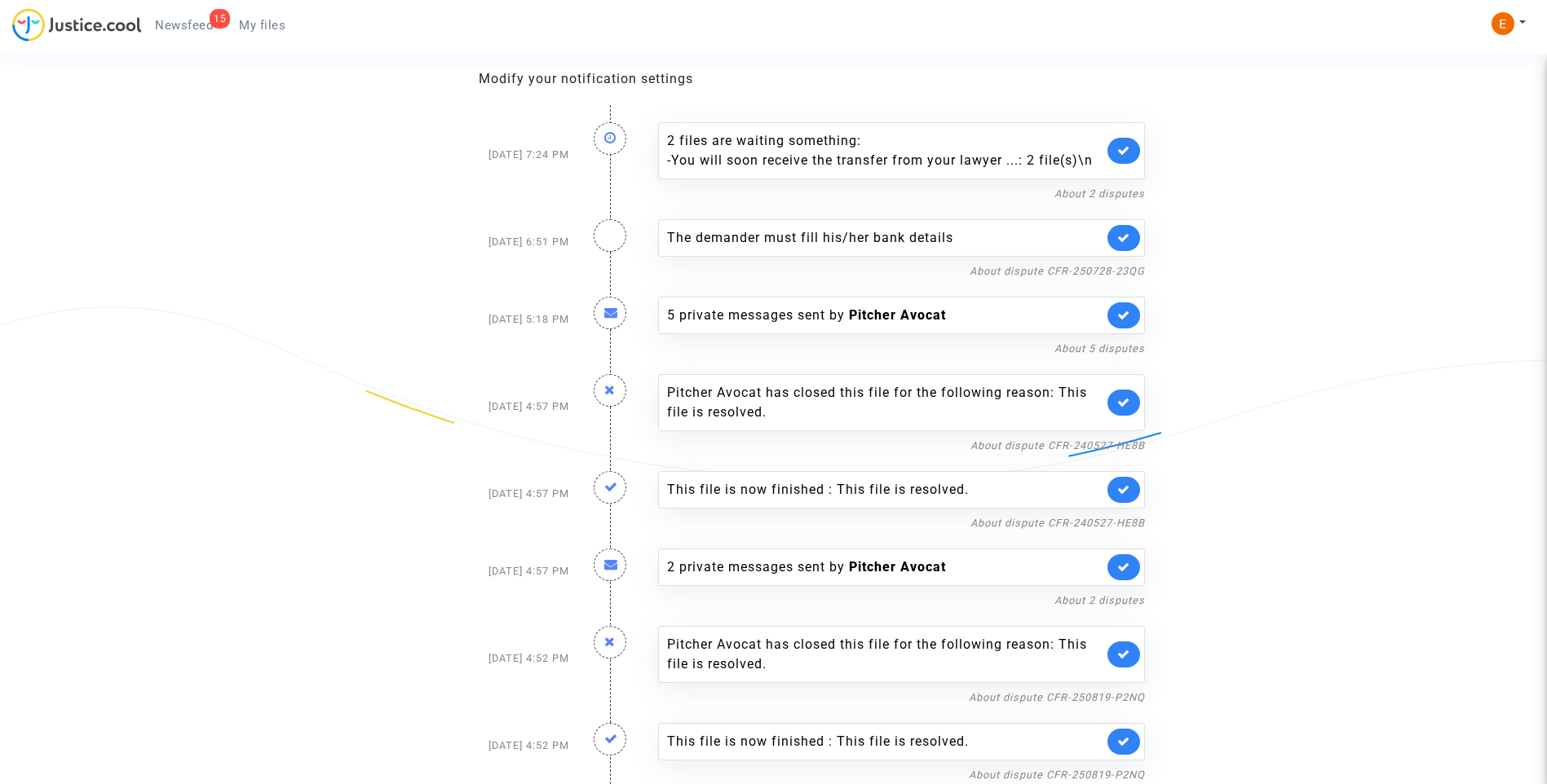
scroll to position [147, 0]
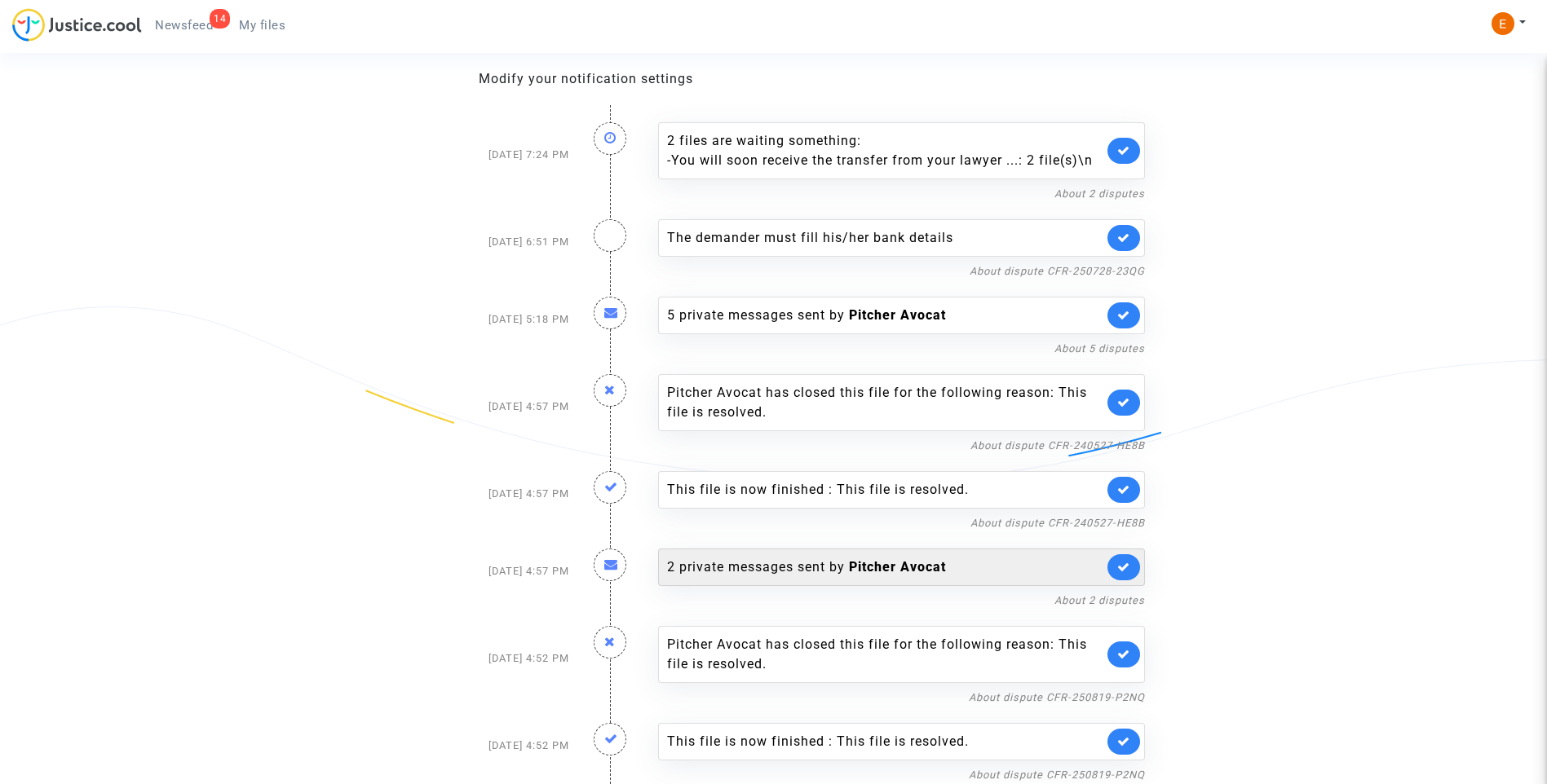
click at [810, 577] on div "2 private messages sent by Pitcher Avocat" at bounding box center [902, 567] width 487 height 38
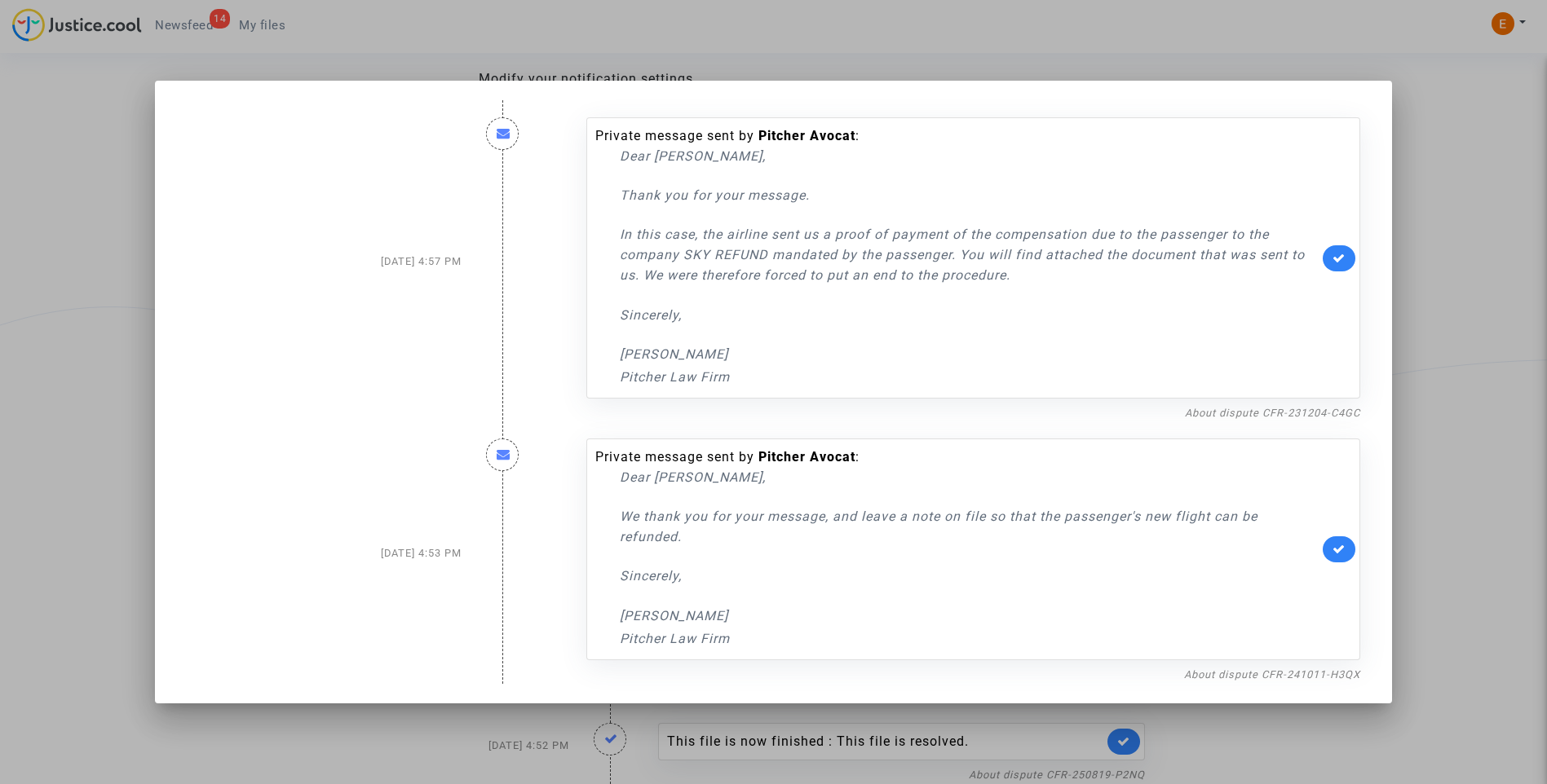
click at [1478, 375] on div at bounding box center [774, 392] width 1547 height 784
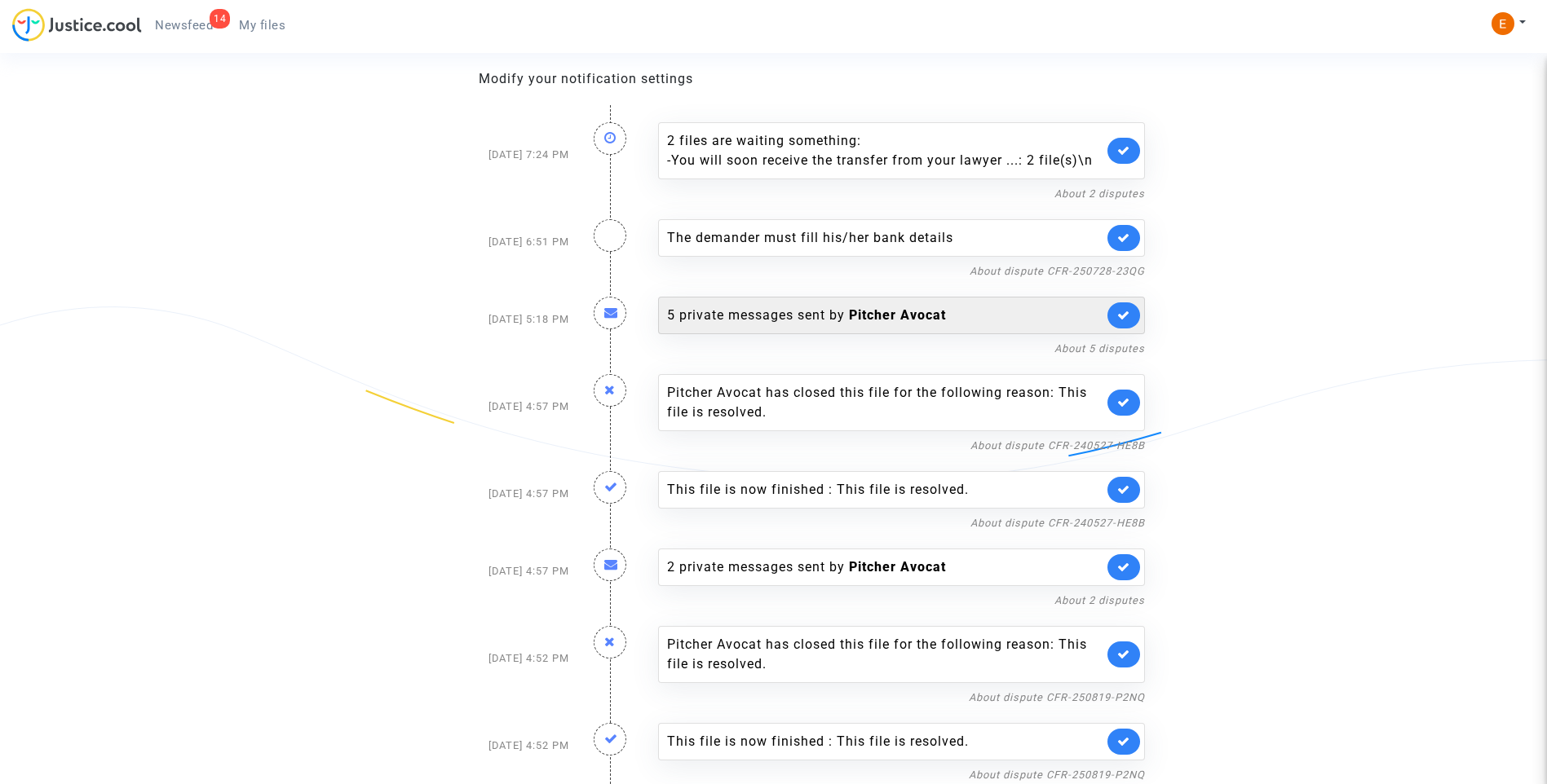
click at [795, 310] on div "5 private messages sent by Pitcher Avocat" at bounding box center [885, 316] width 436 height 20
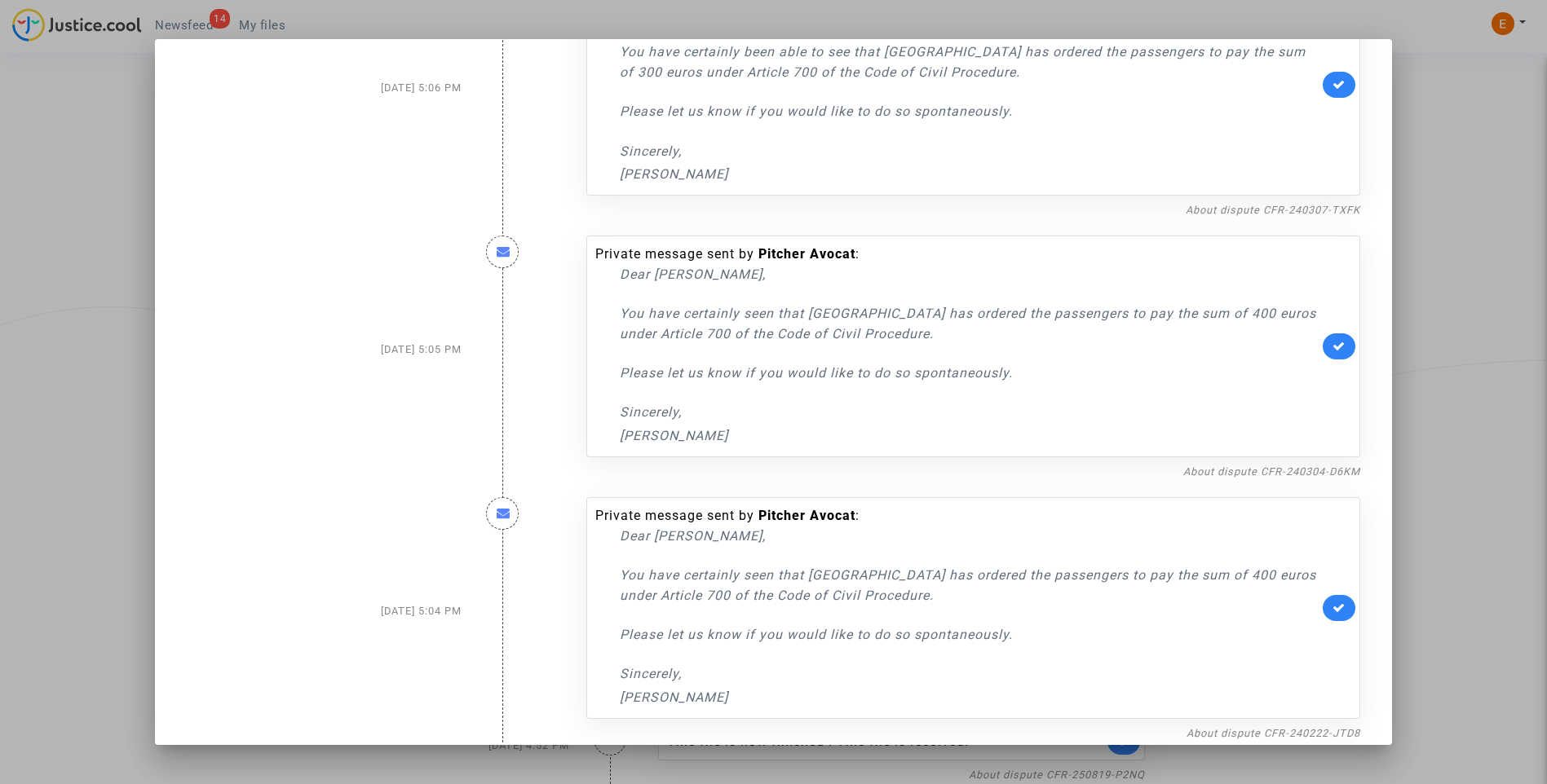
scroll to position [622, 0]
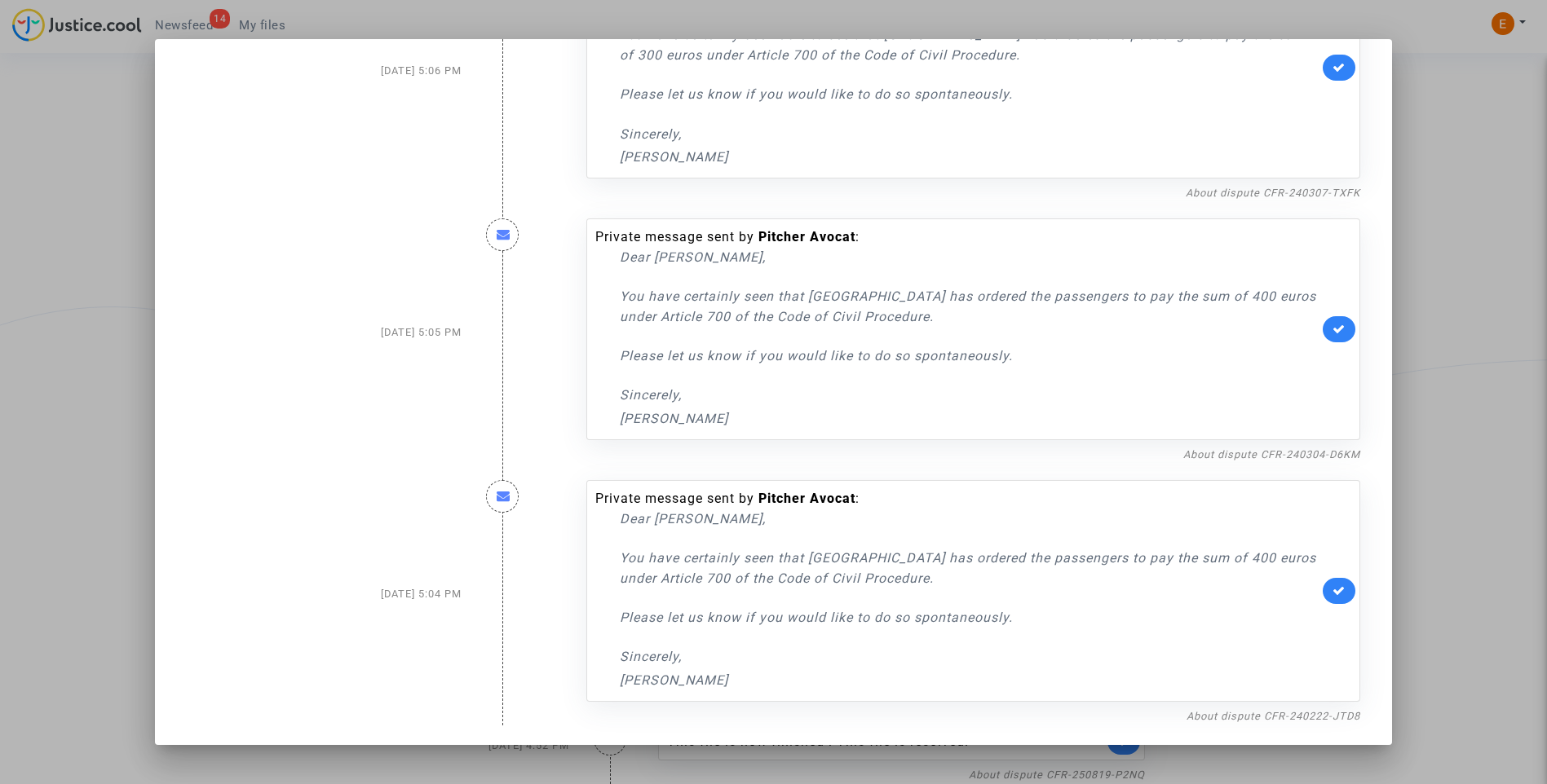
click at [1470, 271] on div at bounding box center [774, 392] width 1547 height 784
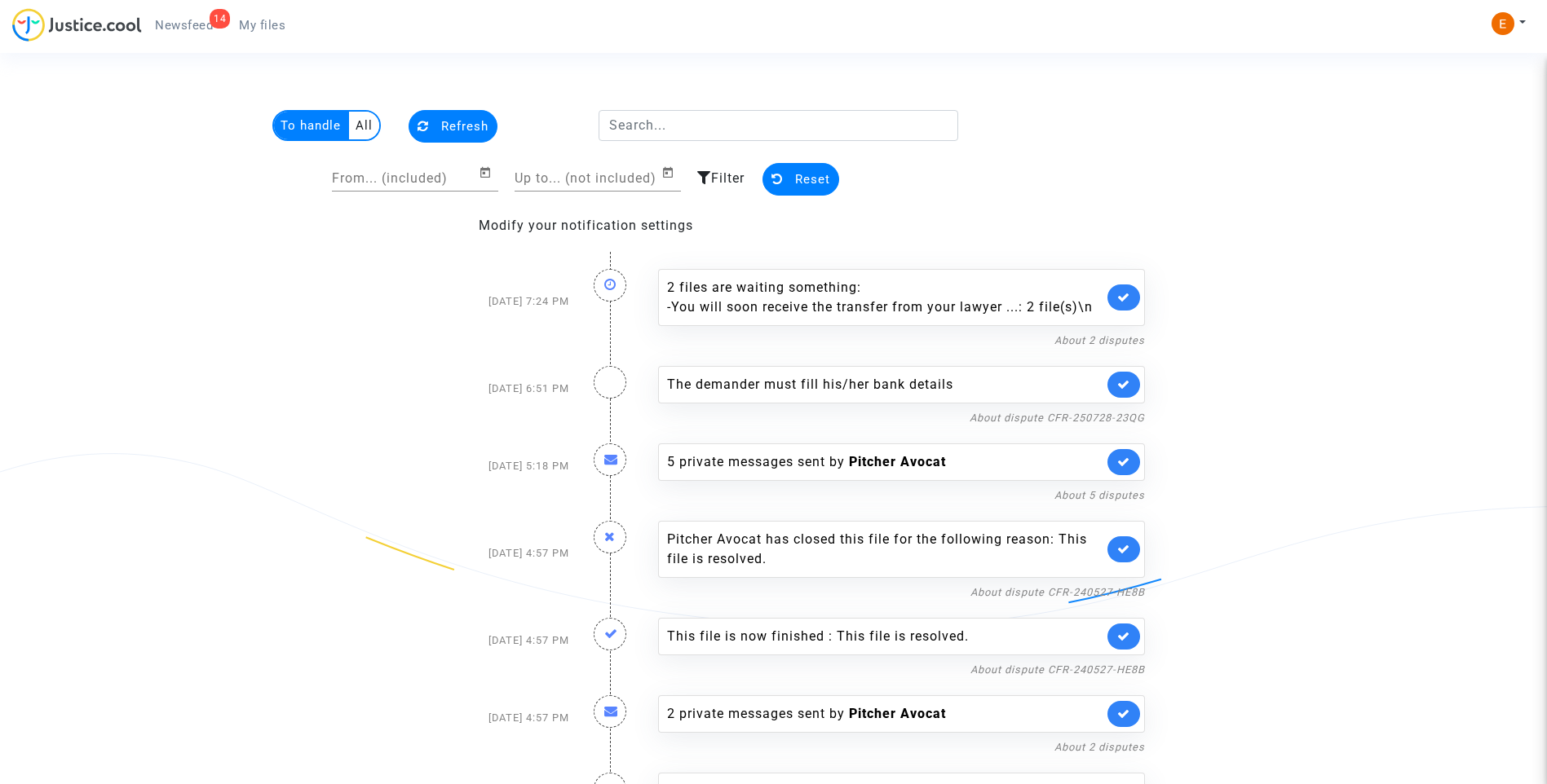
scroll to position [147, 0]
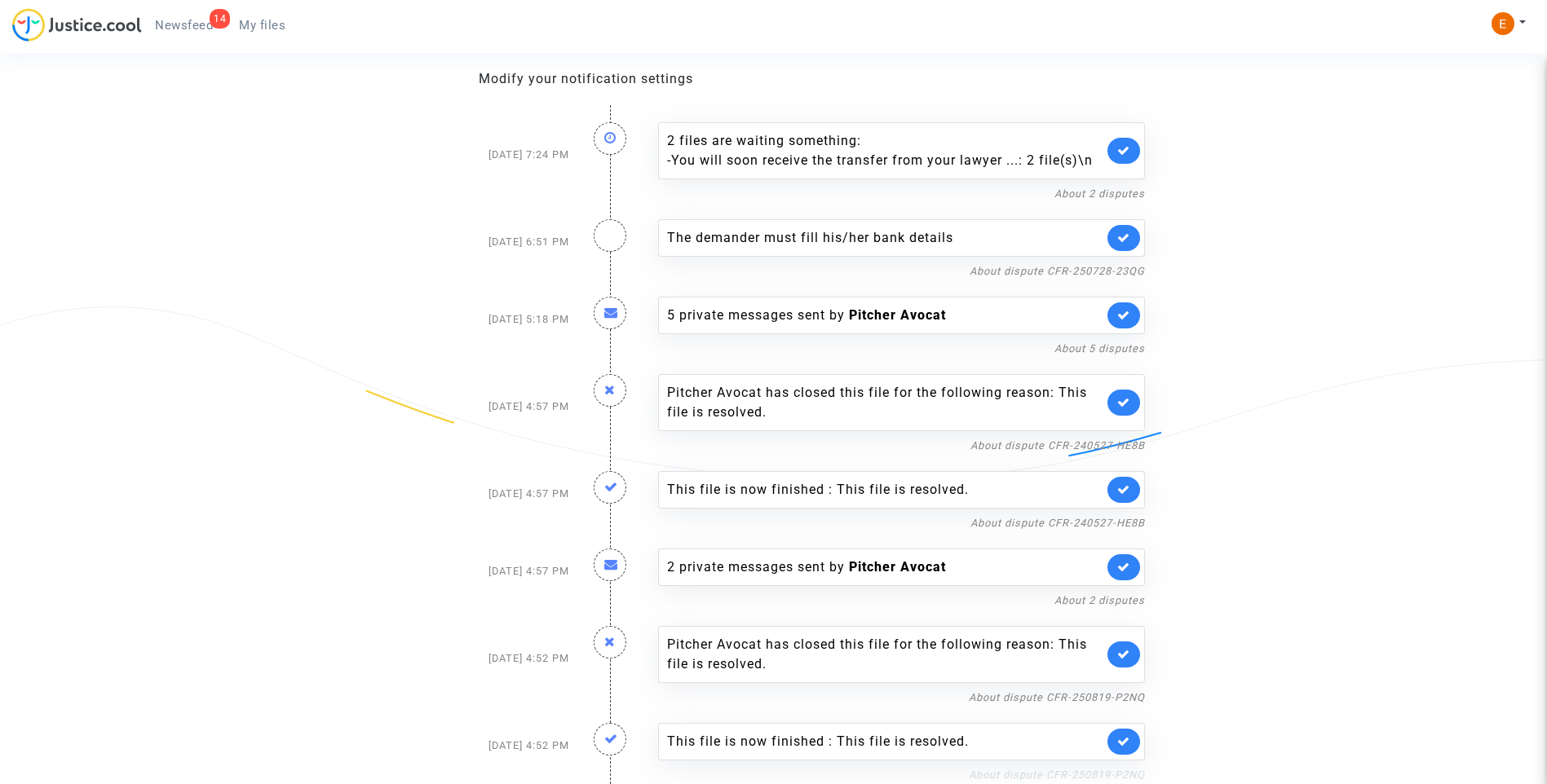
click at [1078, 772] on link "About dispute CFR-250819-P2NQ" at bounding box center [1056, 774] width 176 height 12
click at [1120, 741] on icon at bounding box center [1123, 741] width 13 height 12
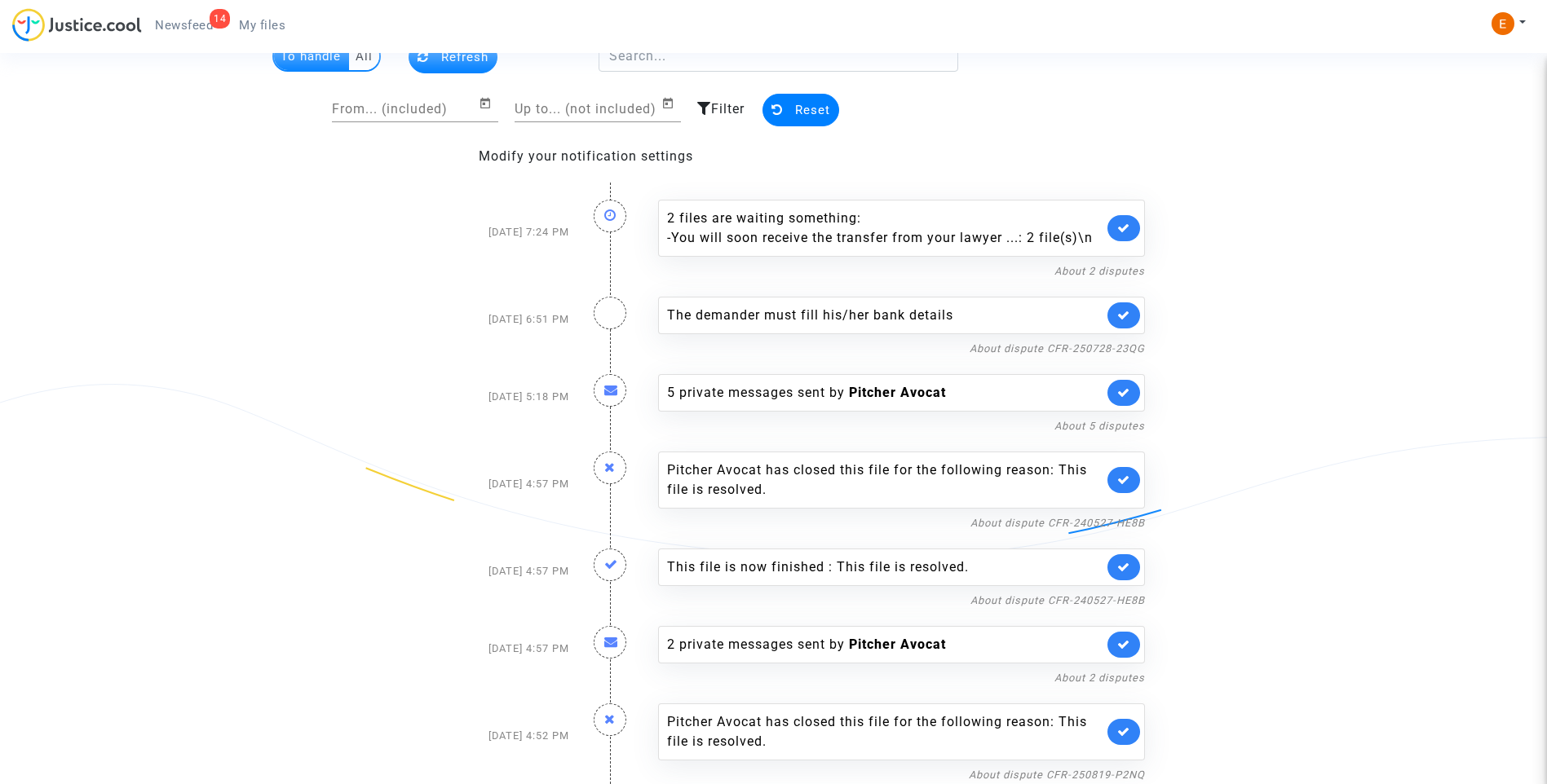
scroll to position [70, 0]
click at [1123, 738] on link at bounding box center [1123, 731] width 33 height 26
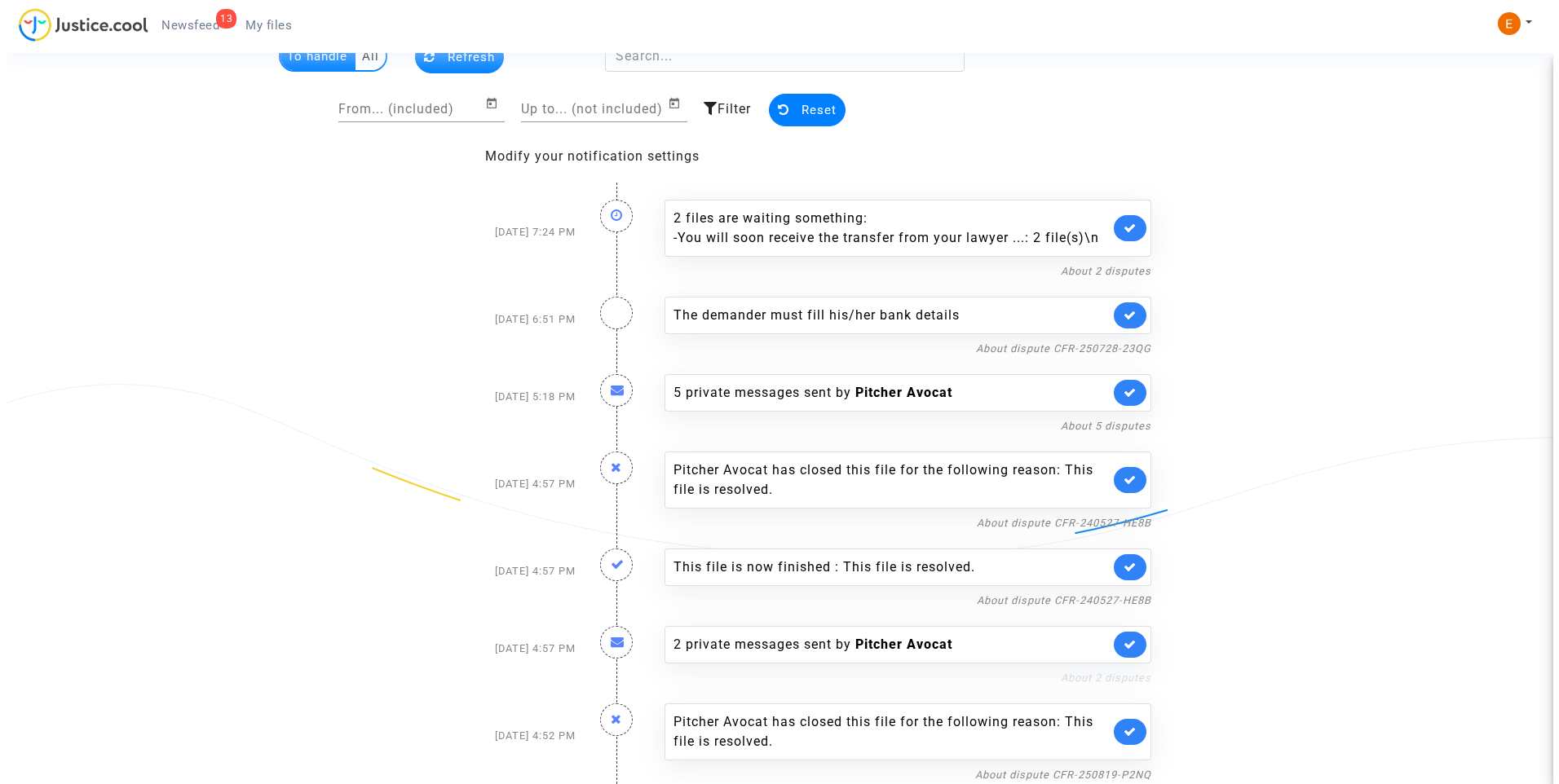
scroll to position [0, 0]
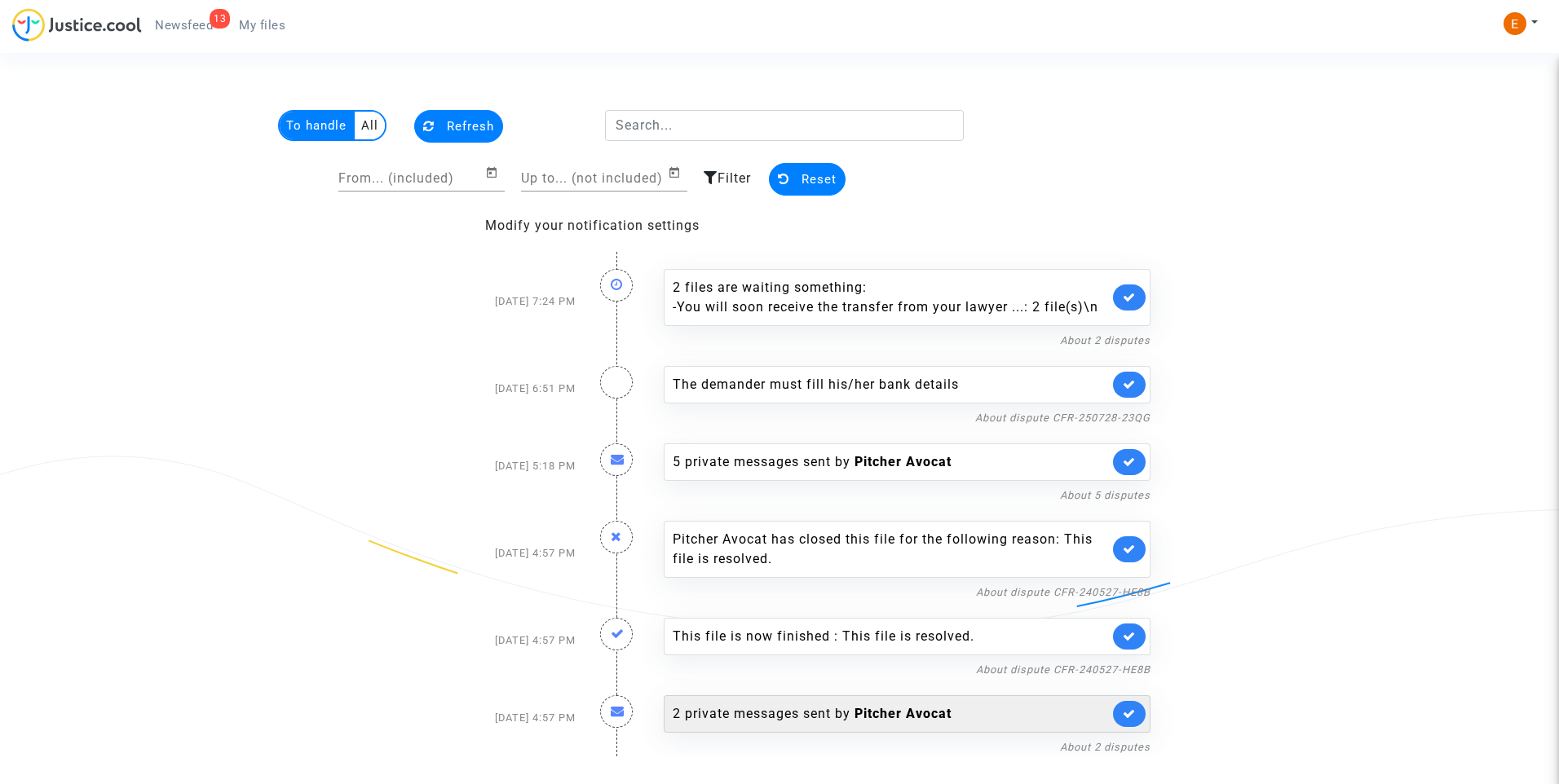
click at [795, 714] on div "2 private messages sent by Pitcher Avocat" at bounding box center [891, 714] width 436 height 20
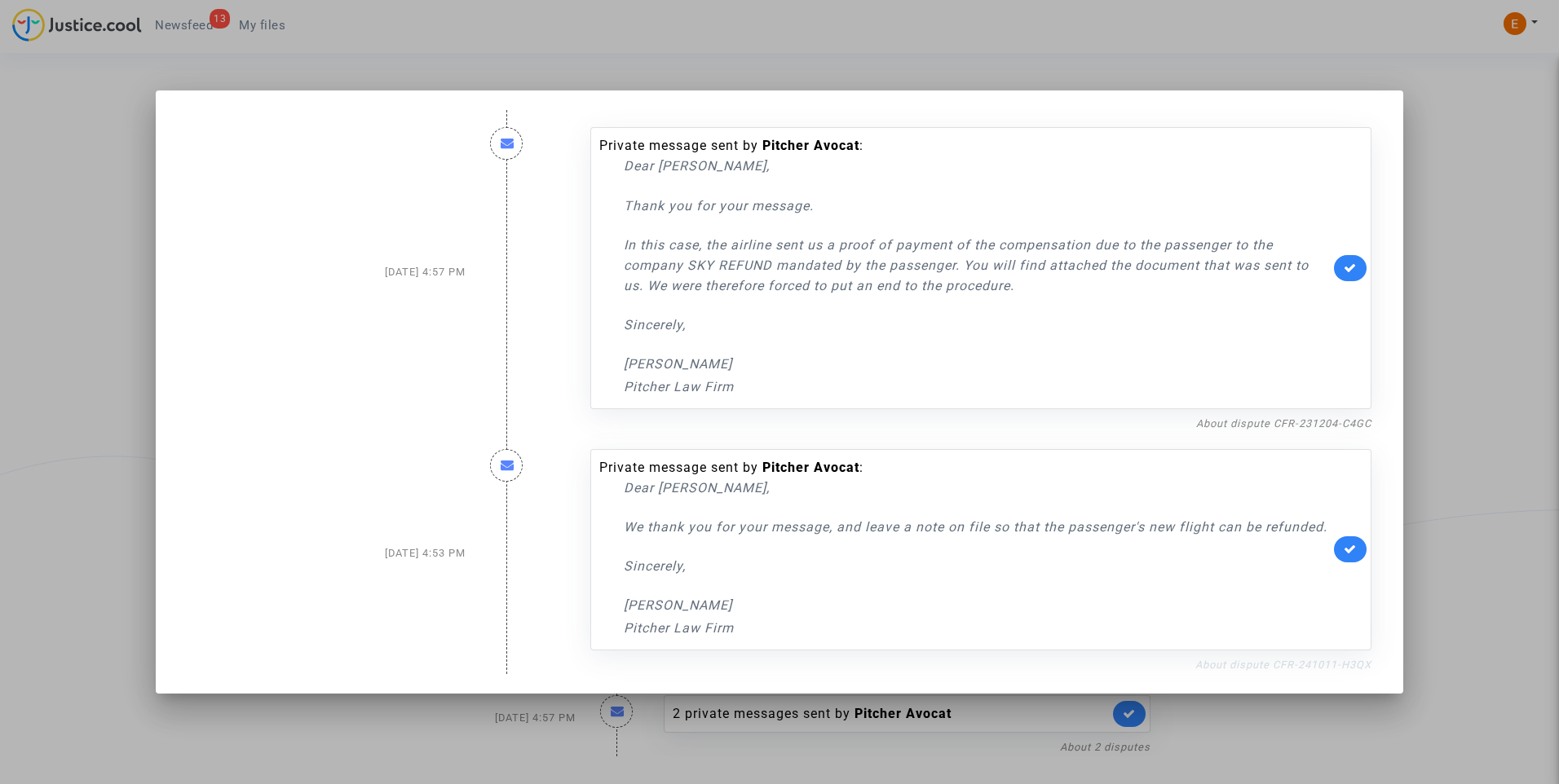
click at [1244, 671] on link "About dispute CFR-241011-H3QX" at bounding box center [1283, 665] width 176 height 12
click at [1346, 547] on icon at bounding box center [1350, 549] width 13 height 12
click at [1332, 417] on link "About dispute CFR-231204-C4GC" at bounding box center [1284, 423] width 175 height 12
click at [1355, 261] on icon at bounding box center [1350, 267] width 13 height 12
drag, startPoint x: 1435, startPoint y: 239, endPoint x: 1418, endPoint y: 237, distance: 17.1
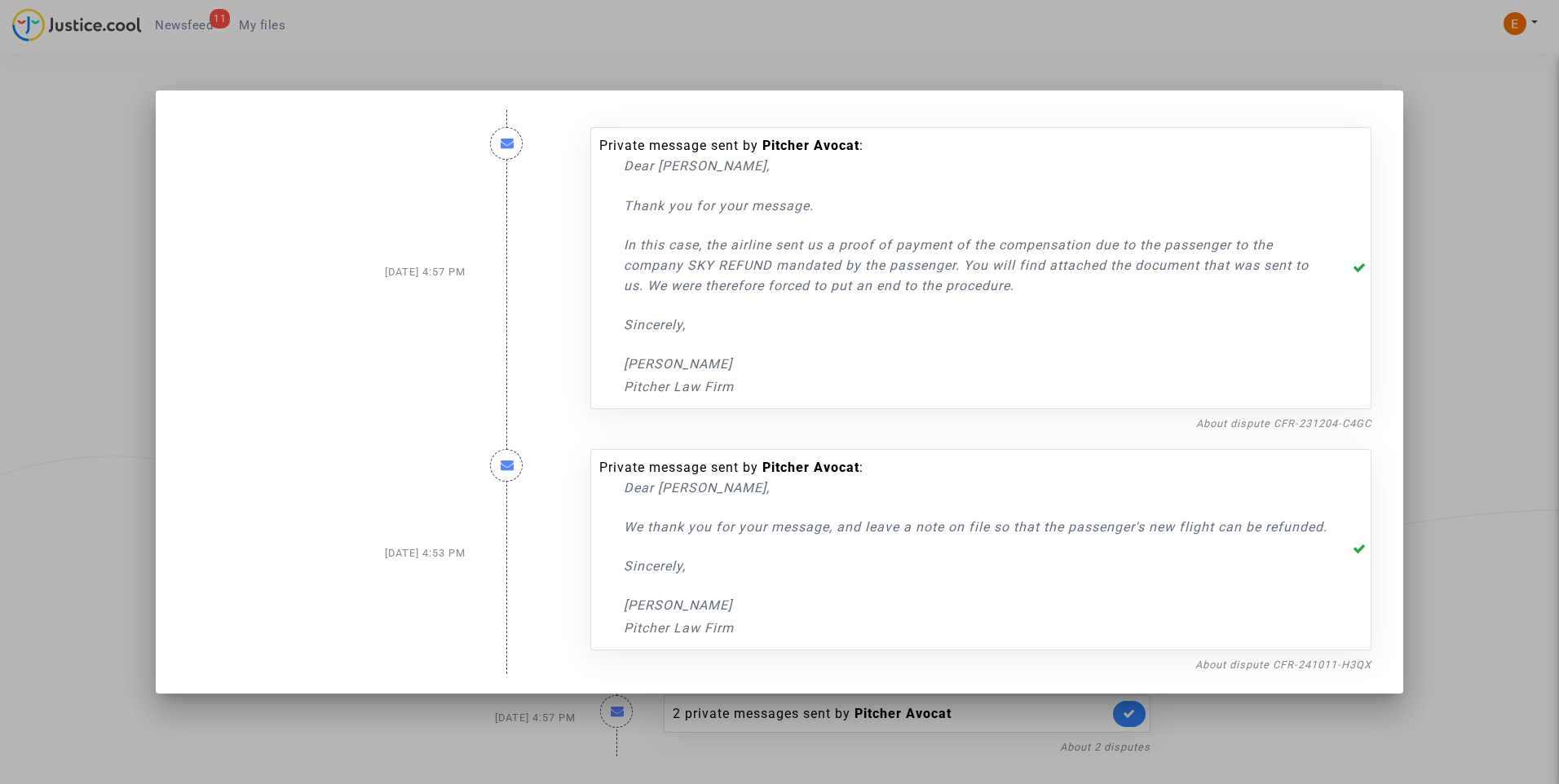
click at [1435, 238] on div at bounding box center [780, 392] width 1559 height 784
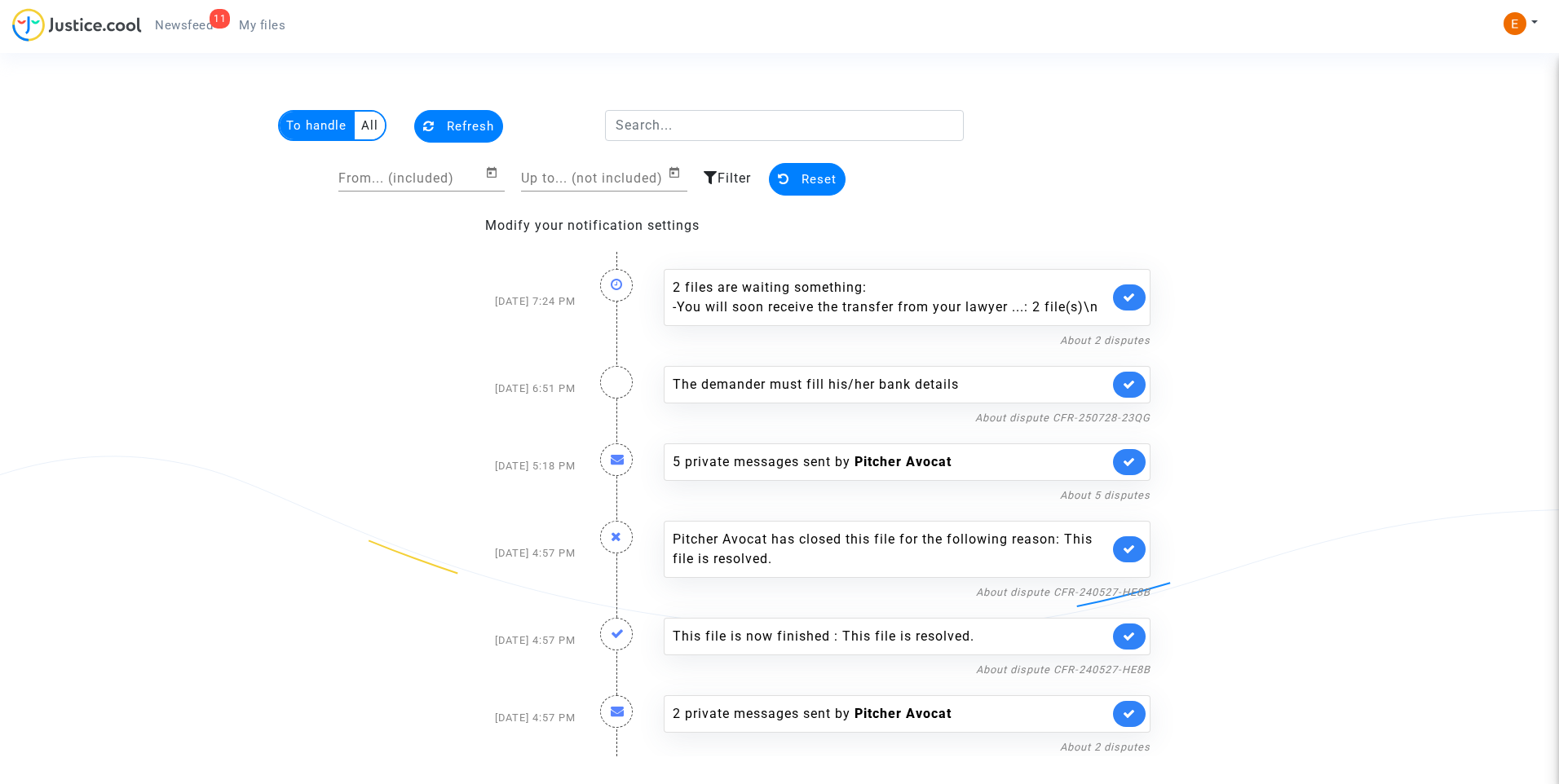
click at [260, 16] on link "My files" at bounding box center [261, 25] width 73 height 25
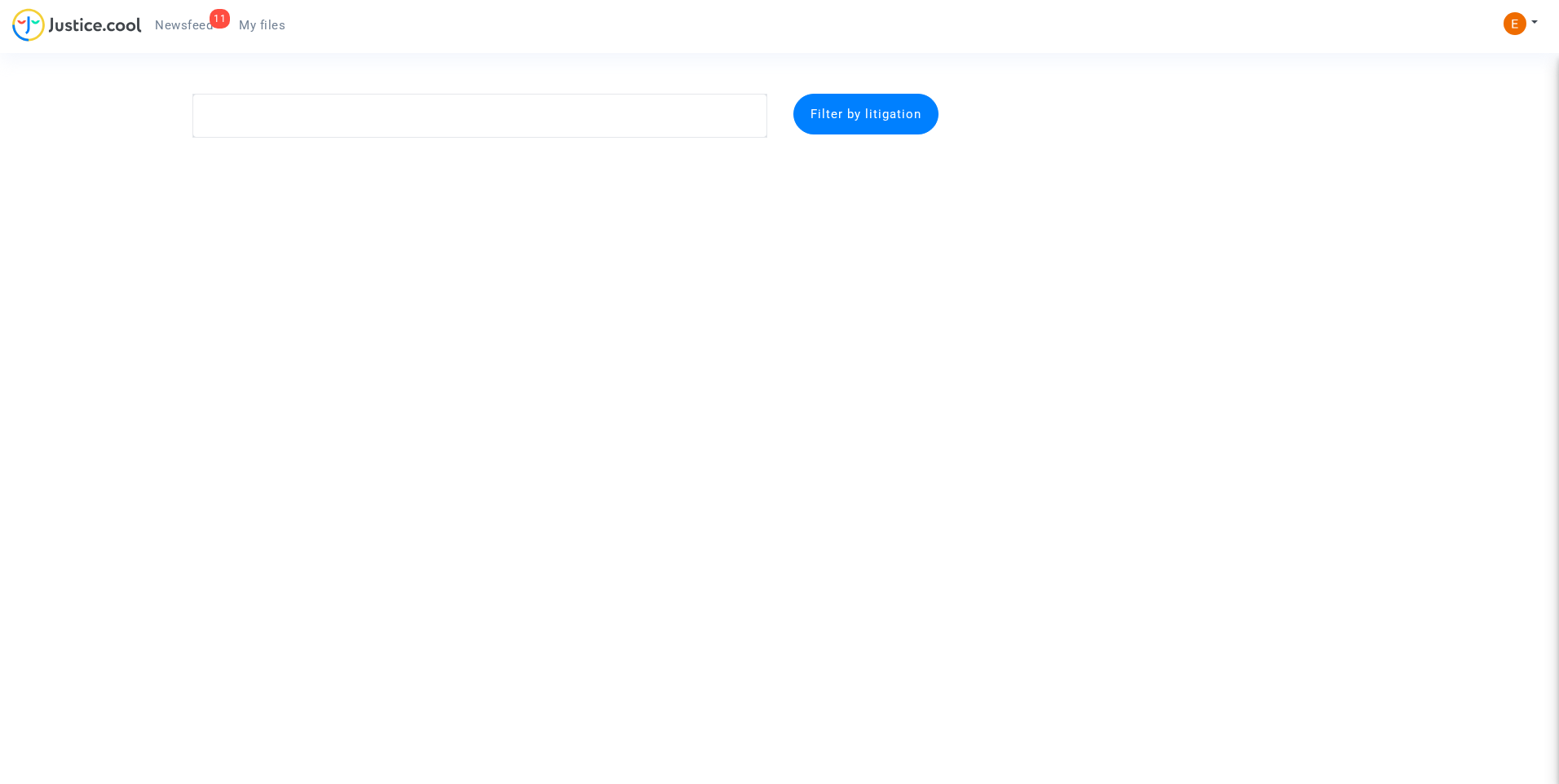
click at [172, 23] on span "Newsfeed" at bounding box center [184, 25] width 58 height 15
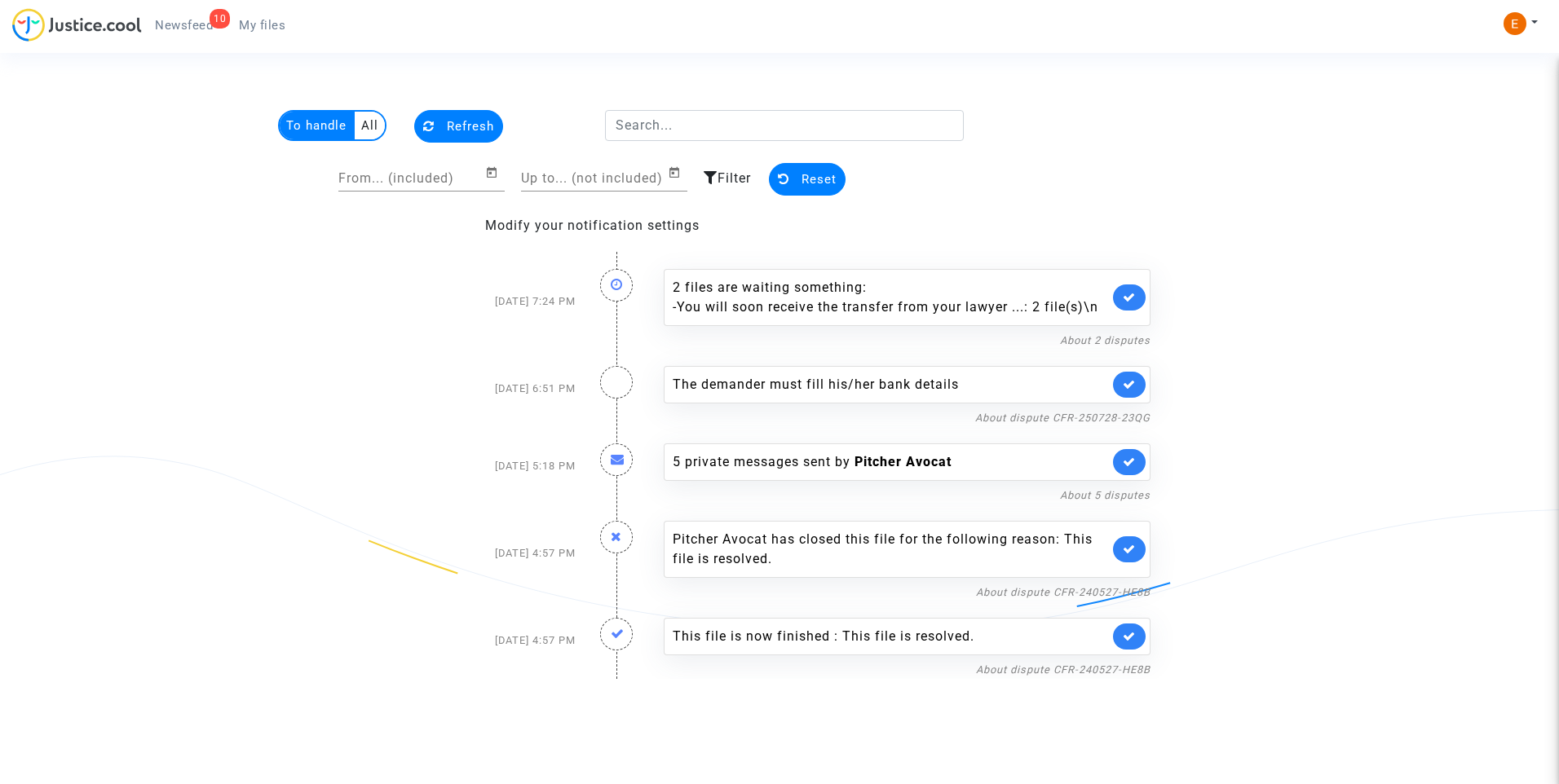
click at [270, 36] on div "10 Newsfeed My files" at bounding box center [155, 30] width 286 height 45
drag, startPoint x: 270, startPoint y: 36, endPoint x: 243, endPoint y: 24, distance: 29.5
click at [243, 24] on span "My files" at bounding box center [261, 25] width 47 height 15
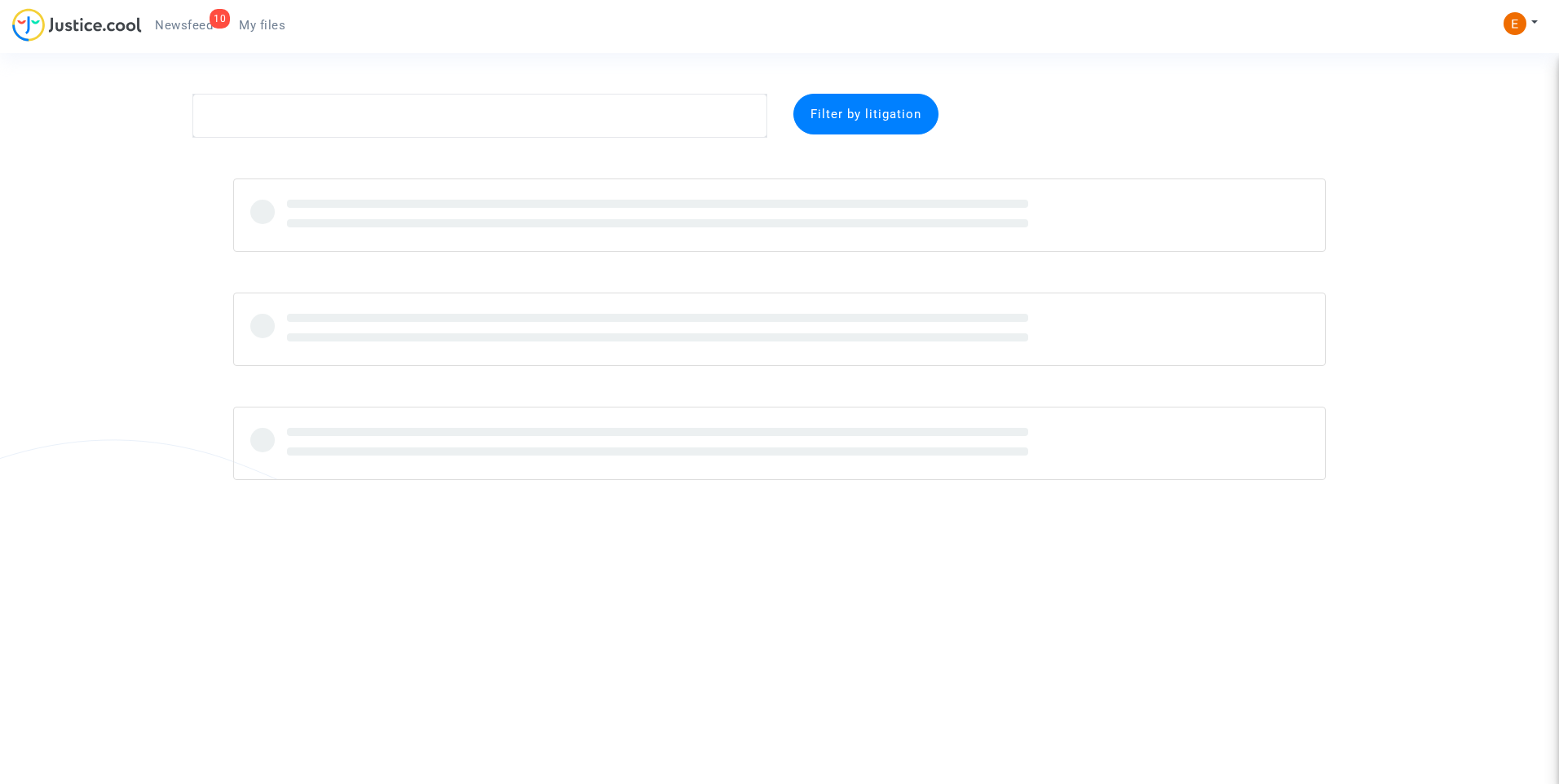
click at [191, 19] on span "Newsfeed" at bounding box center [184, 25] width 58 height 15
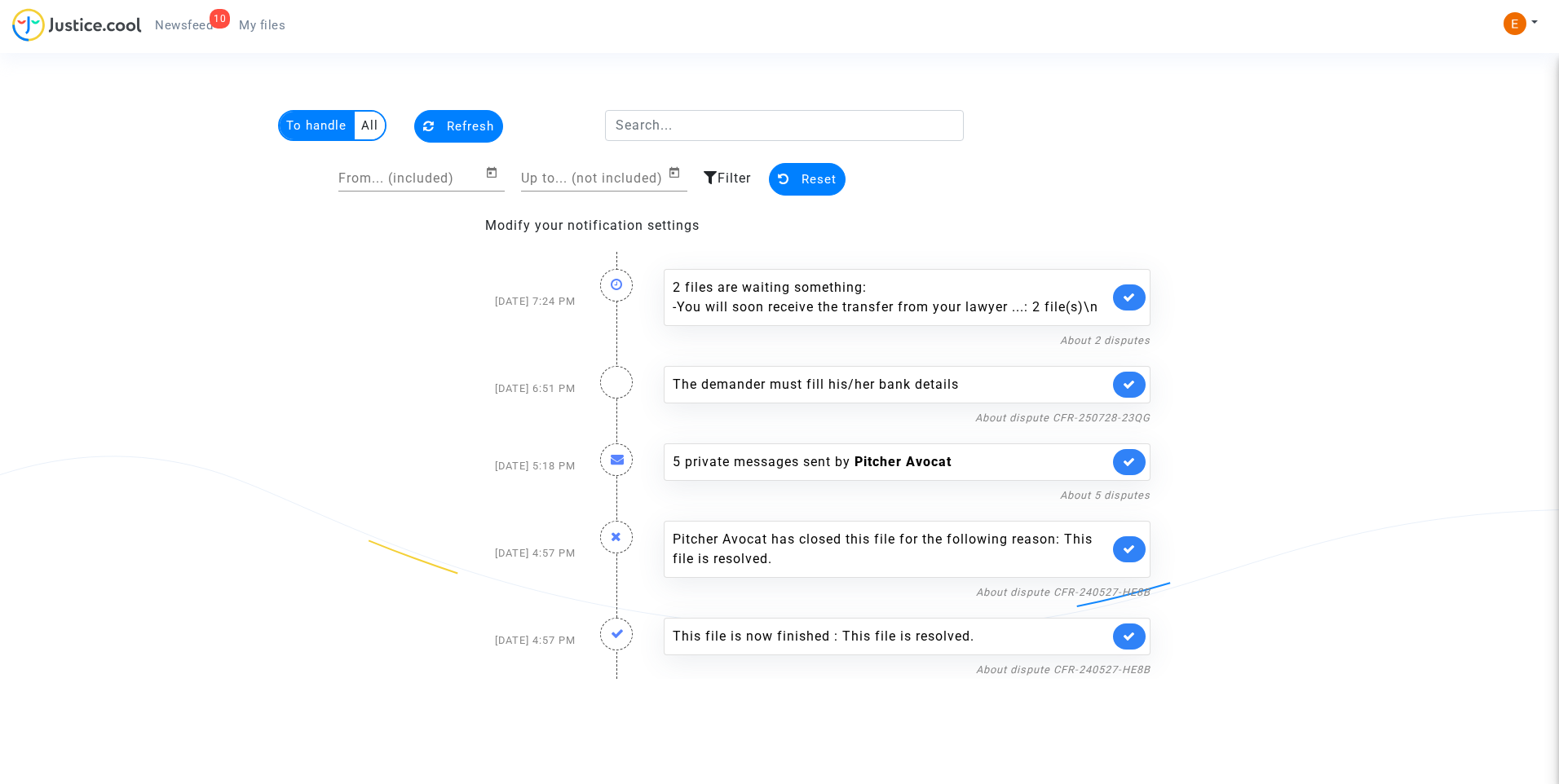
click at [1066, 678] on div "About dispute CFR-240527-HE8B" at bounding box center [908, 669] width 487 height 20
click at [1063, 670] on link "About dispute CFR-240527-HE8B" at bounding box center [1063, 670] width 174 height 12
click at [1128, 640] on icon at bounding box center [1128, 636] width 13 height 12
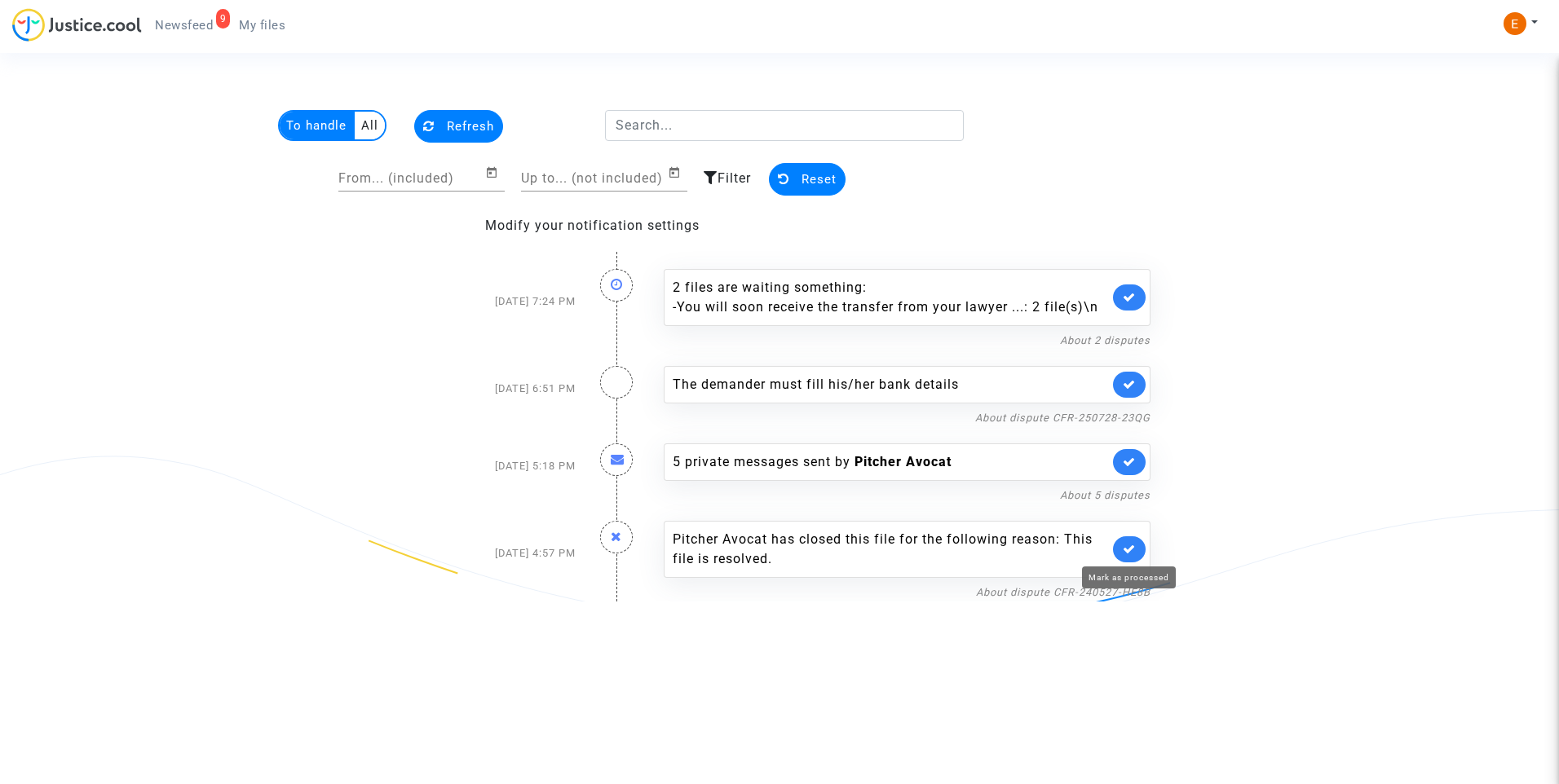
drag, startPoint x: 1131, startPoint y: 551, endPoint x: 1095, endPoint y: 546, distance: 36.3
click at [1133, 550] on icon at bounding box center [1128, 549] width 13 height 12
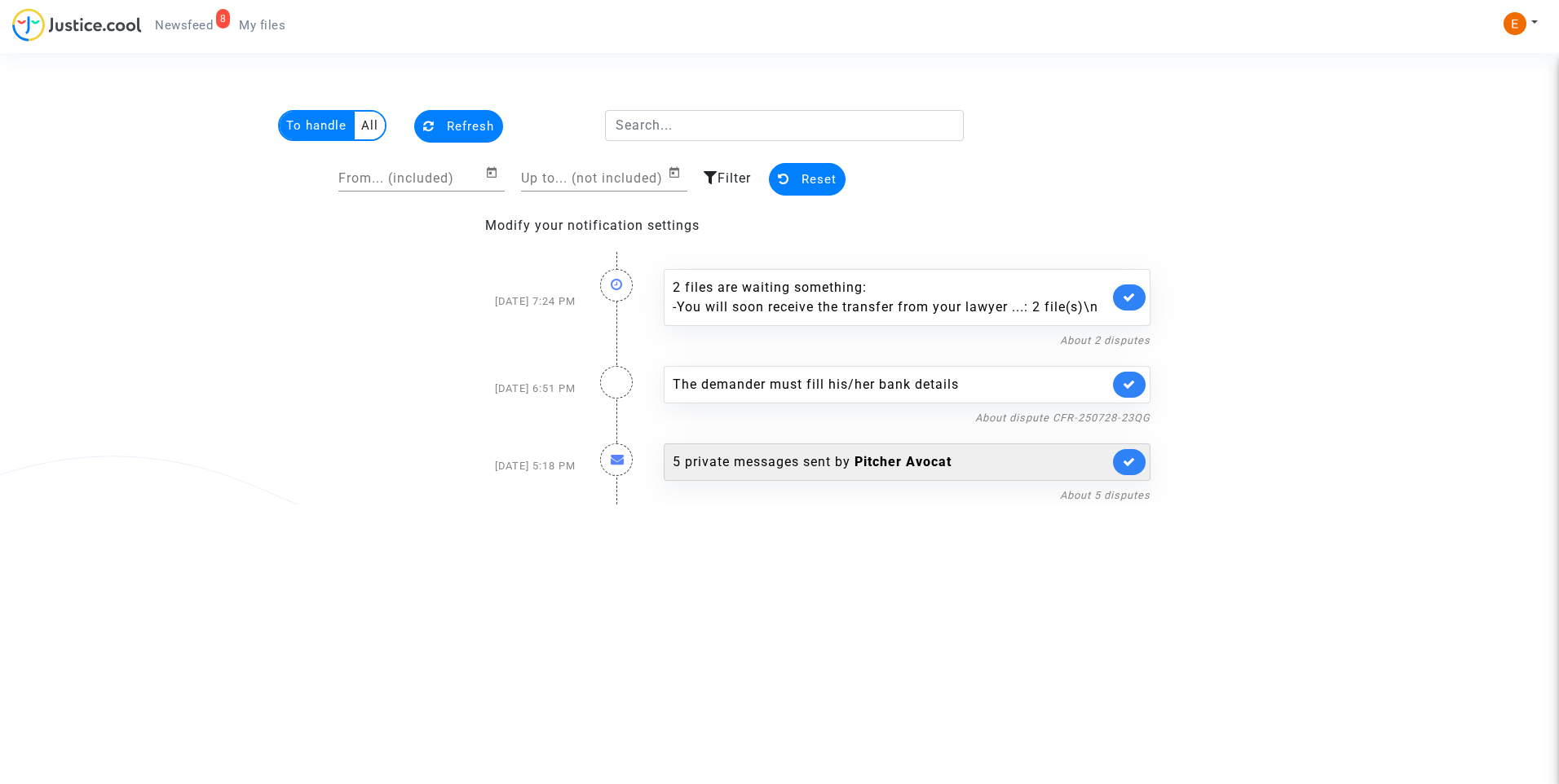
click at [783, 458] on div "5 private messages sent by Pitcher Avocat" at bounding box center [891, 462] width 436 height 20
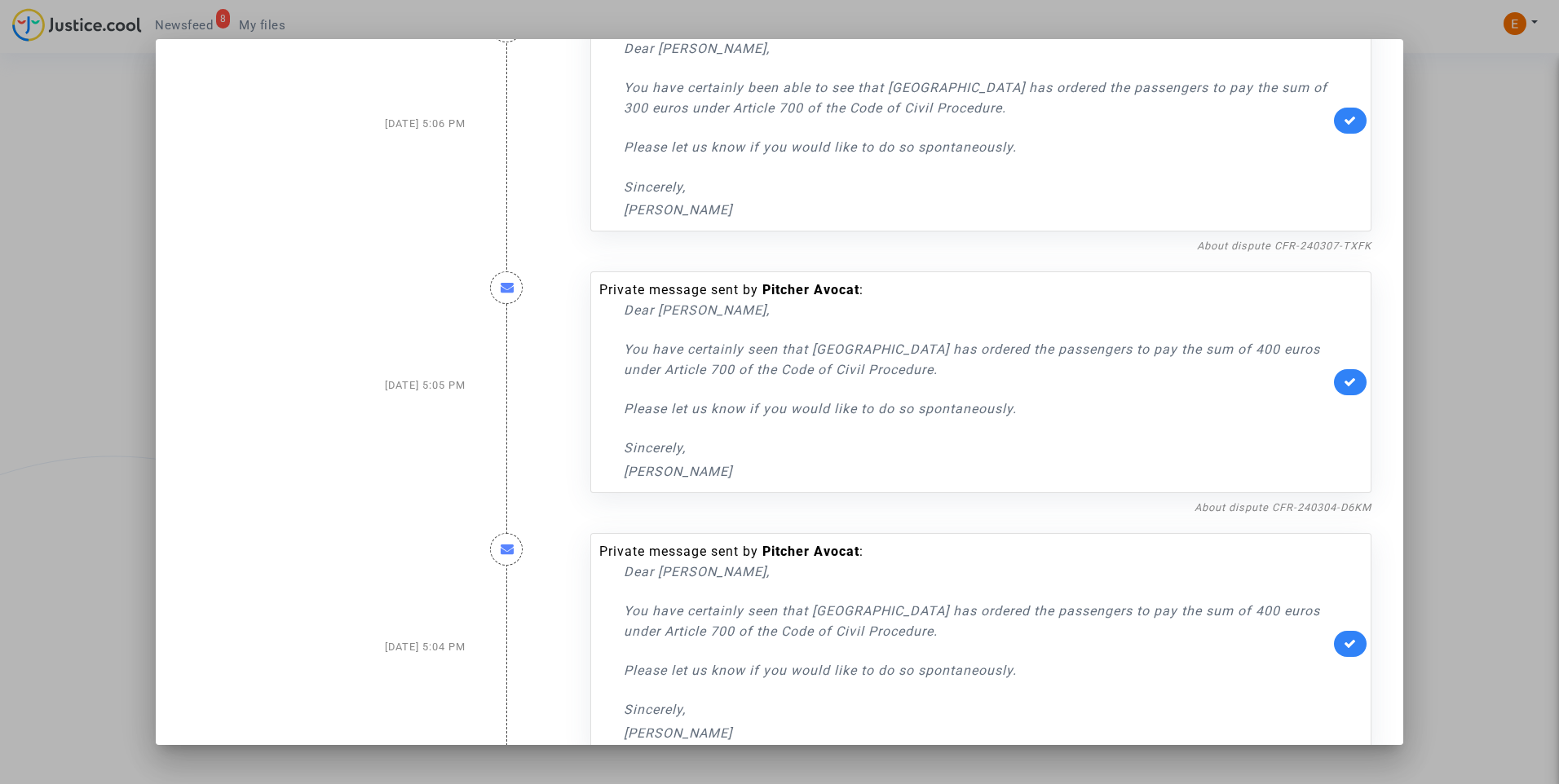
scroll to position [622, 0]
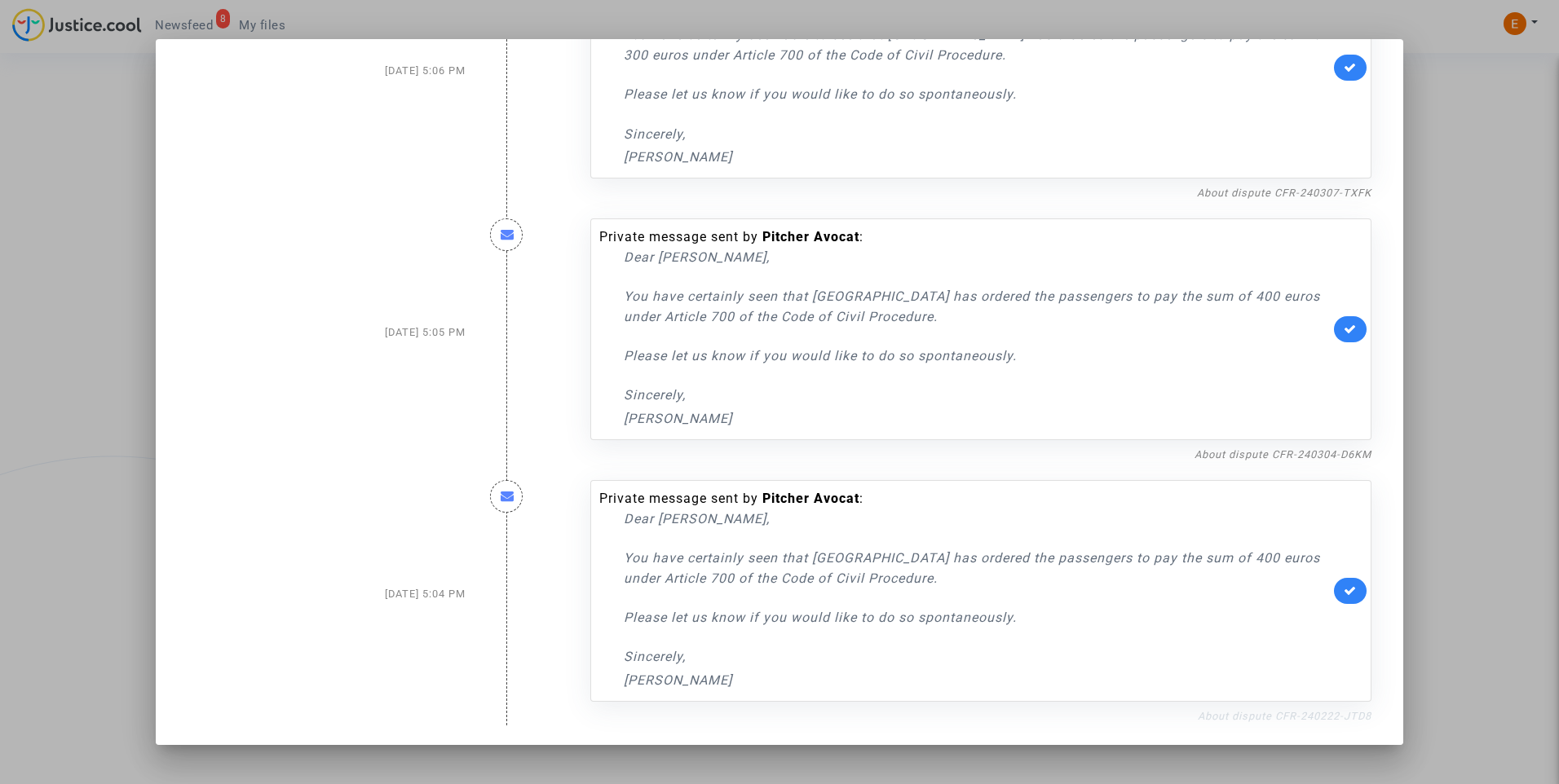
click at [1301, 711] on link "About dispute CFR-240222-JTD8" at bounding box center [1285, 715] width 174 height 12
click at [1345, 588] on link at bounding box center [1350, 590] width 33 height 26
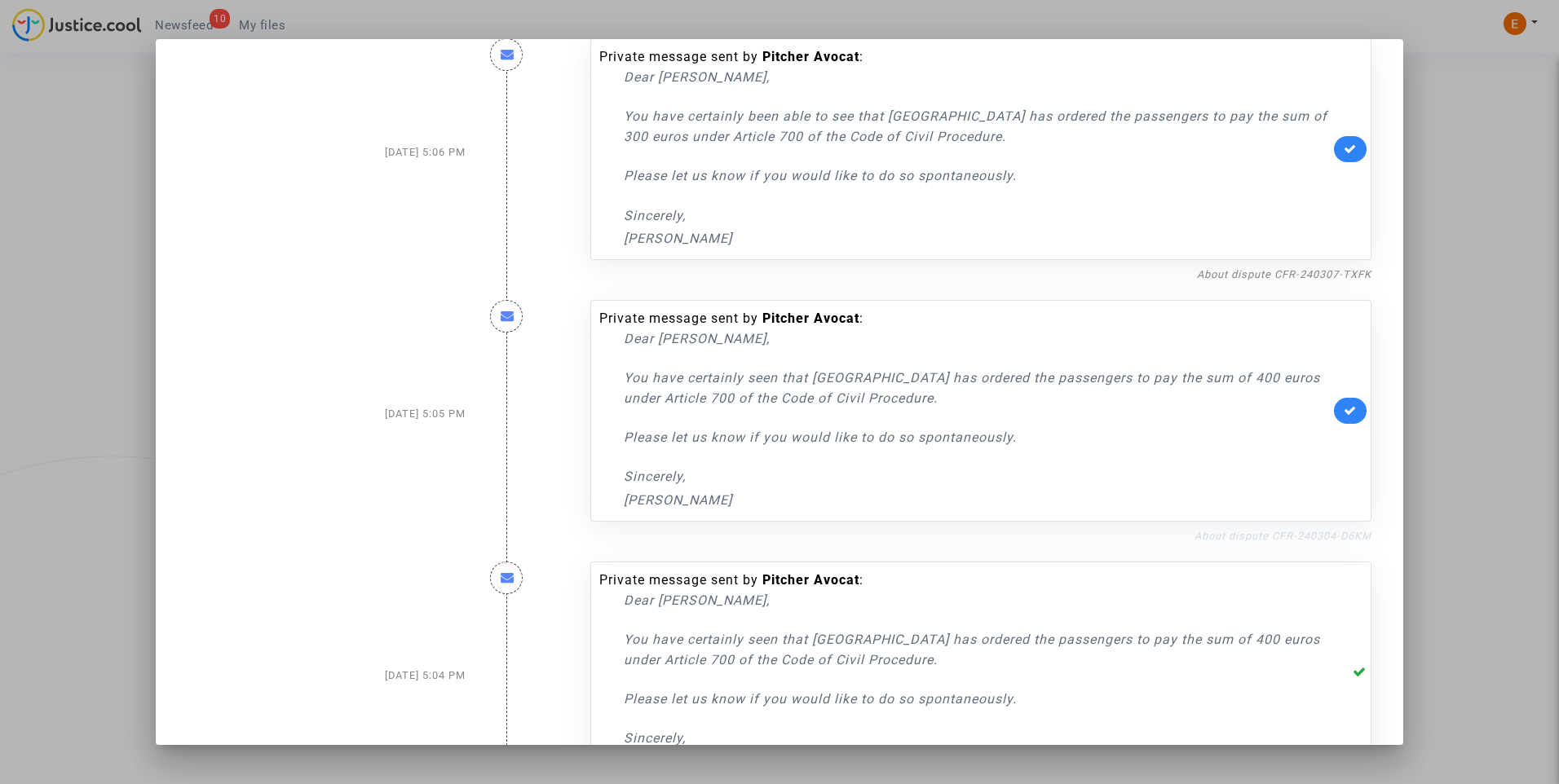
click at [1215, 533] on link "About dispute CFR-240304-D6KM" at bounding box center [1283, 536] width 177 height 12
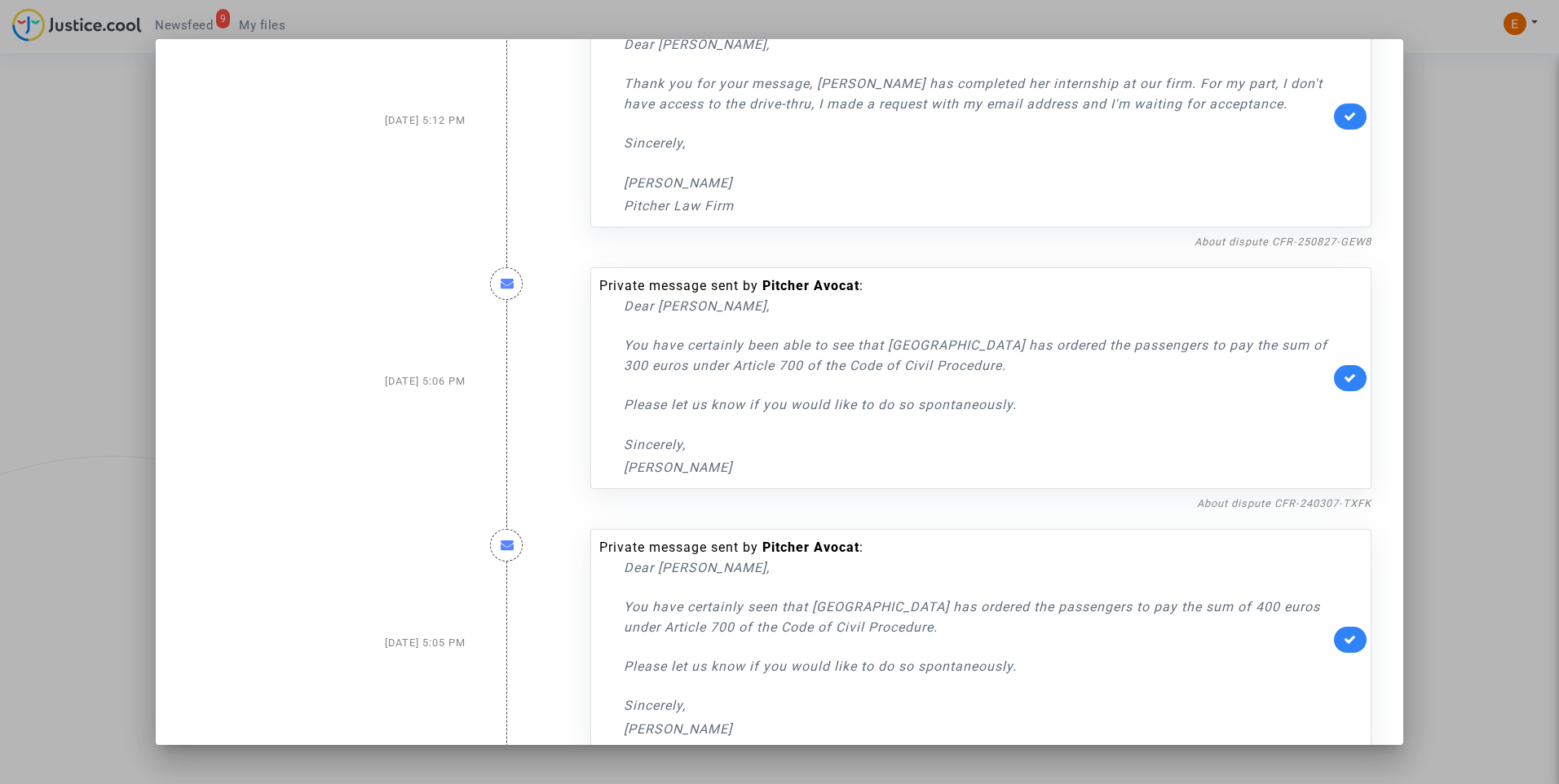
scroll to position [296, 0]
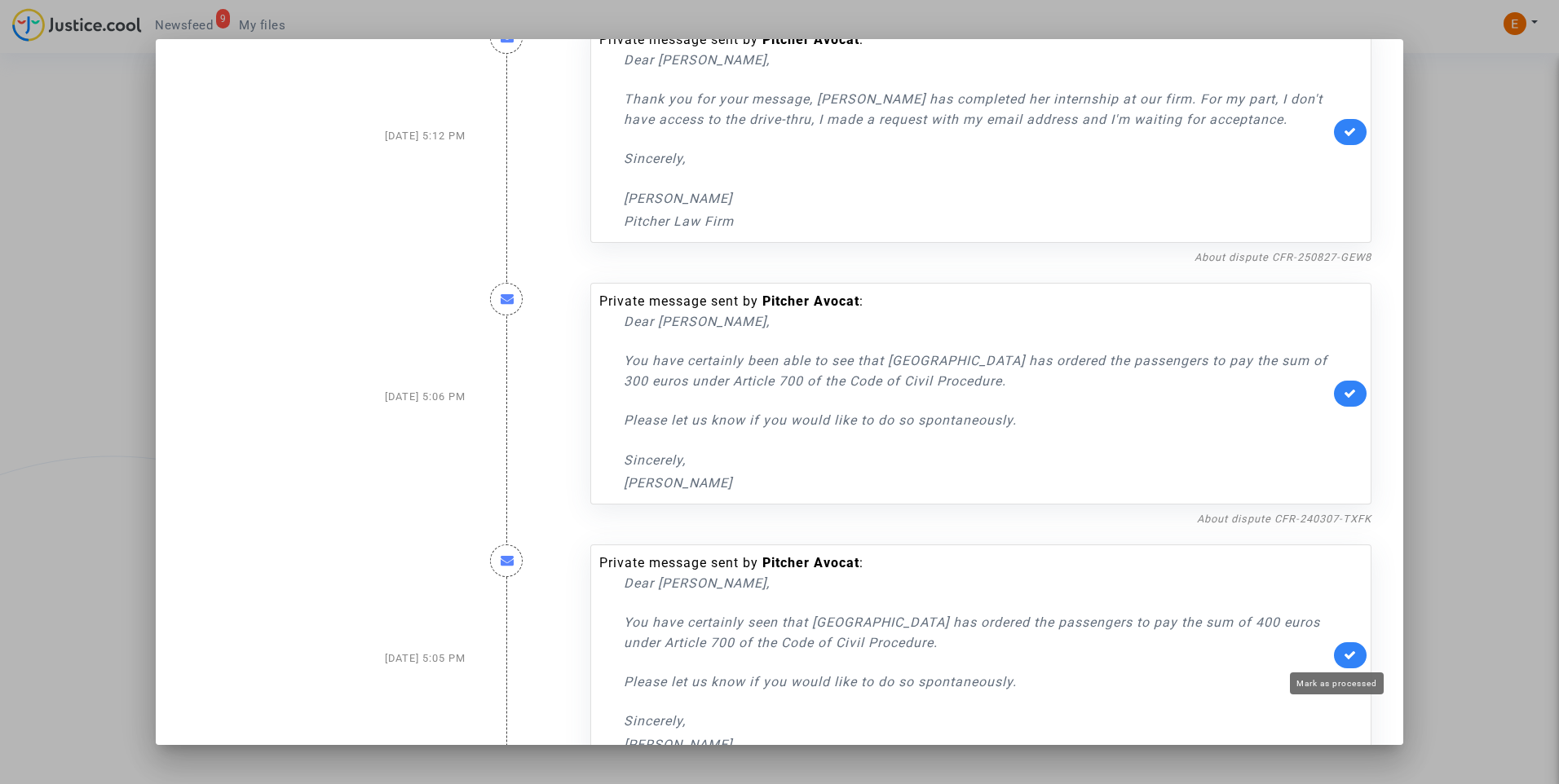
click at [1344, 649] on icon at bounding box center [1350, 655] width 13 height 12
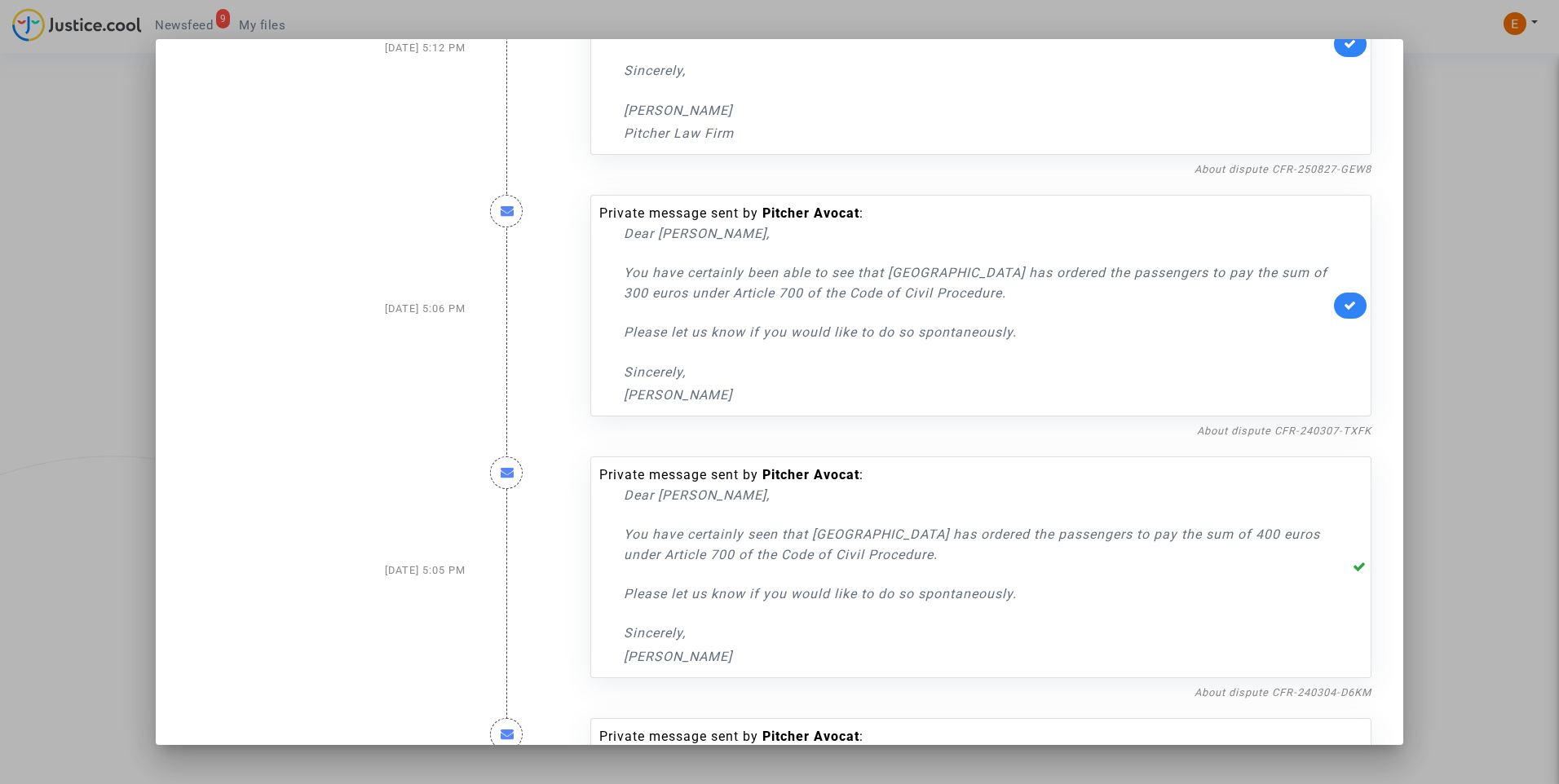
scroll to position [378, 0]
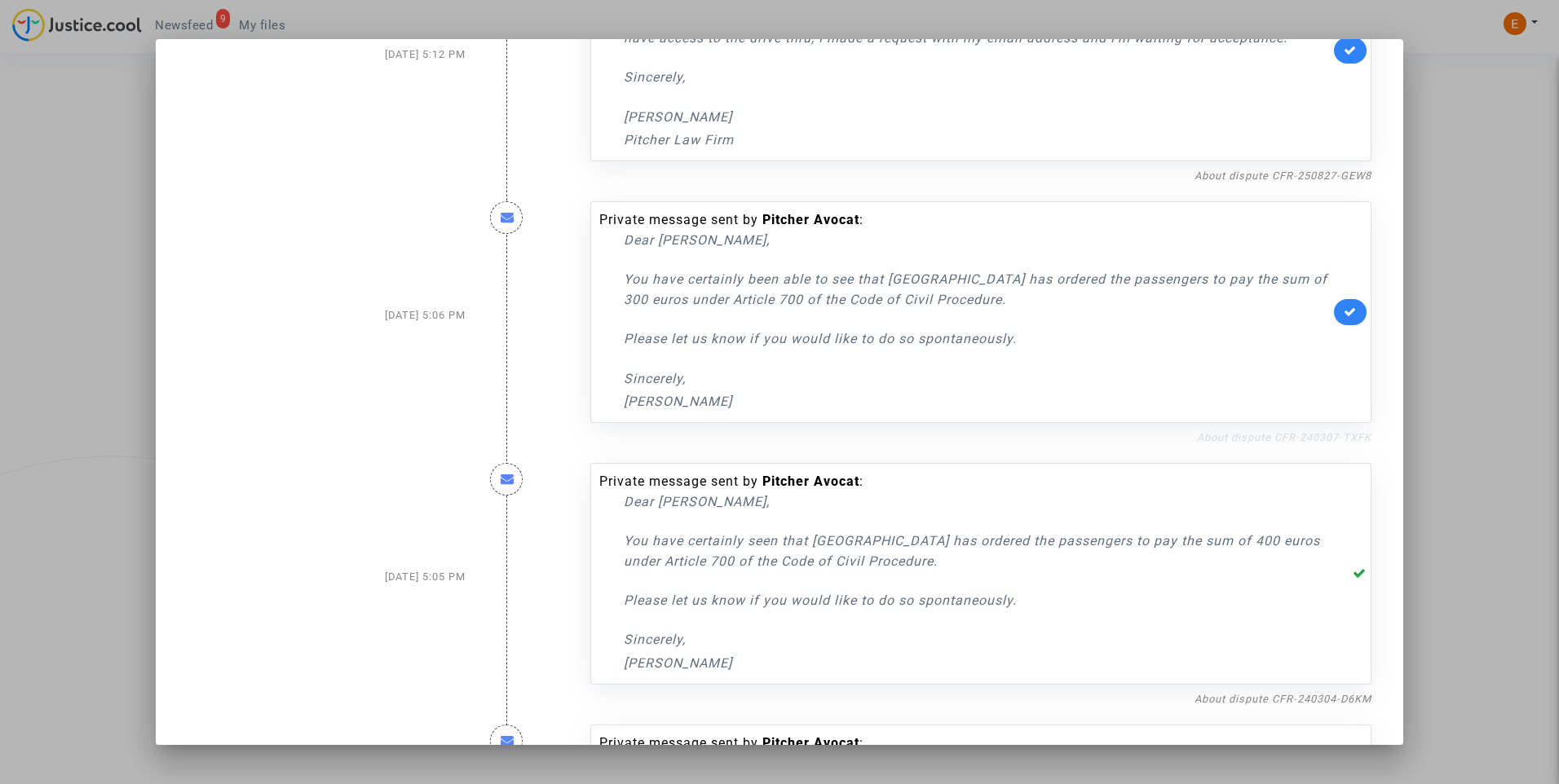
click at [1236, 438] on link "About dispute CFR-240307-TXFK" at bounding box center [1284, 437] width 174 height 12
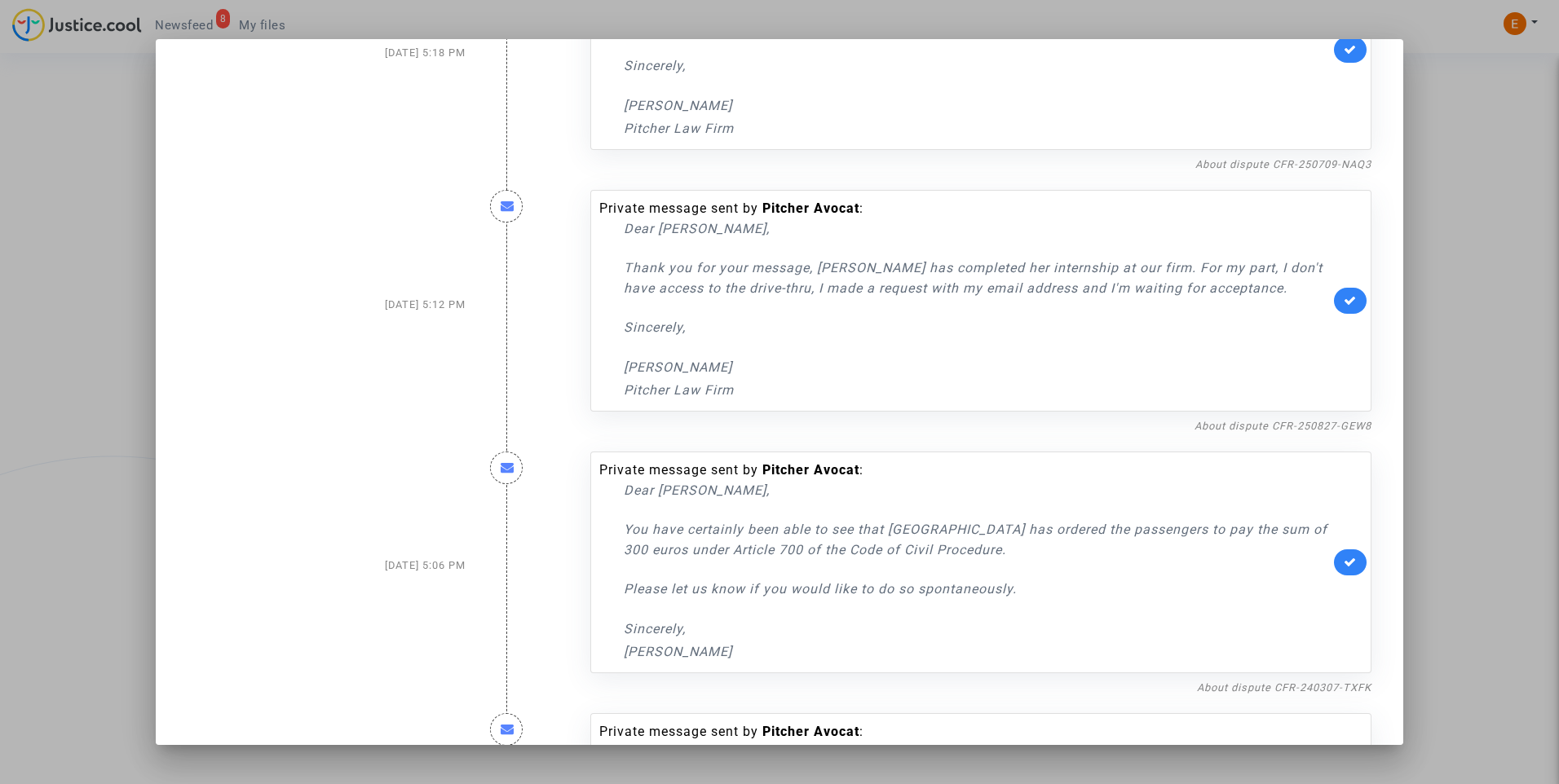
scroll to position [163, 0]
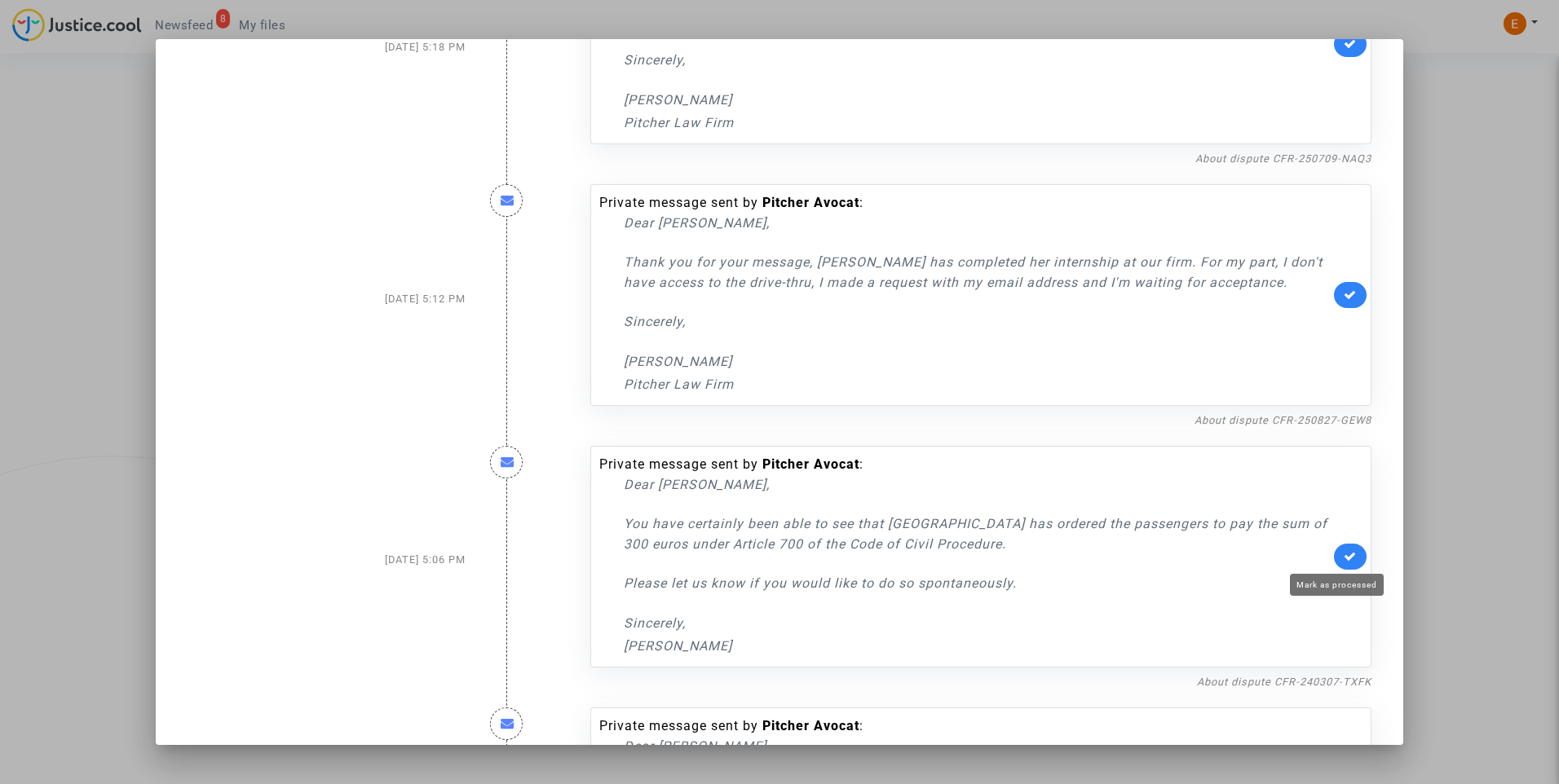
click at [1342, 565] on link at bounding box center [1350, 556] width 33 height 26
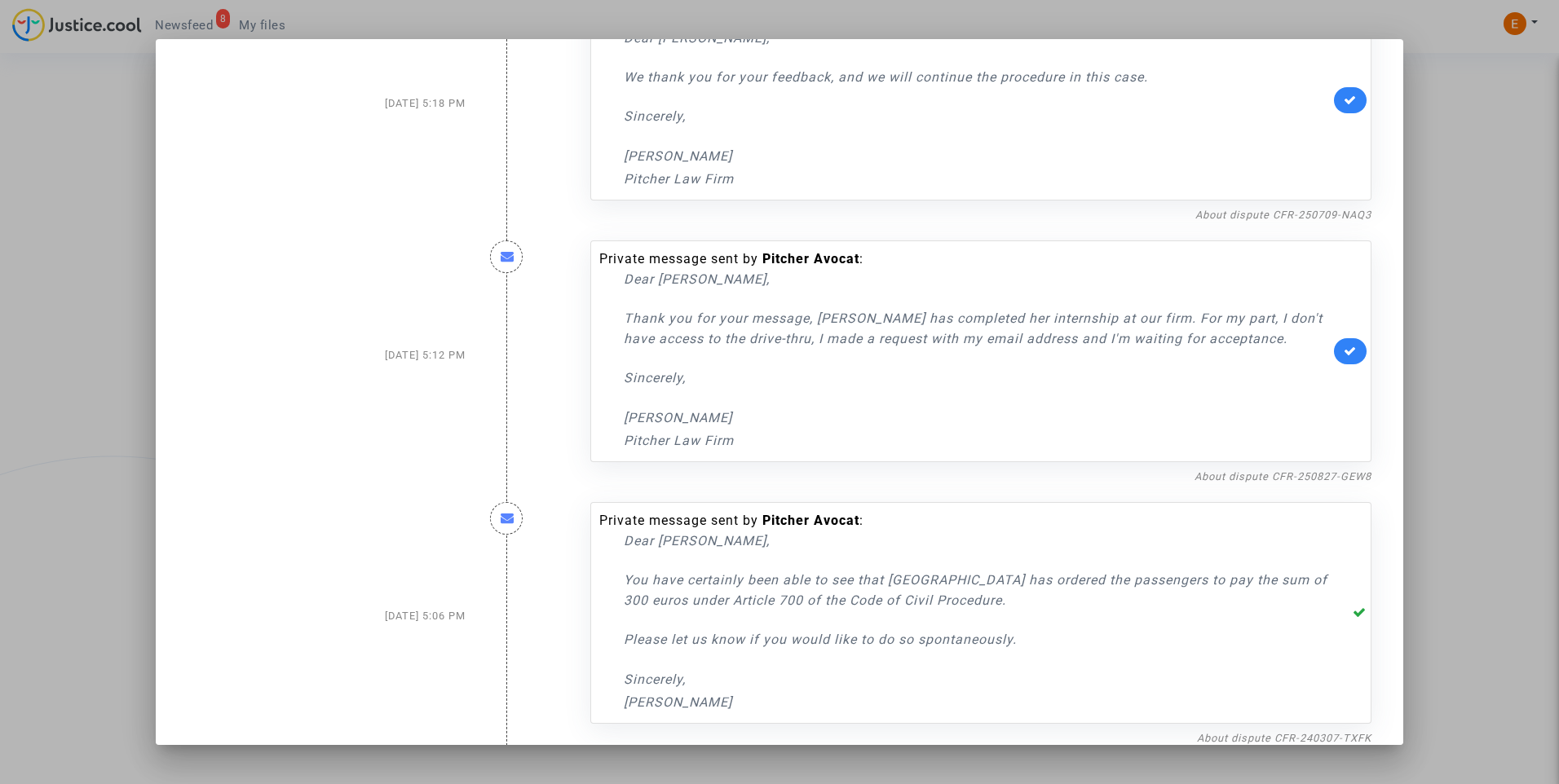
scroll to position [0, 0]
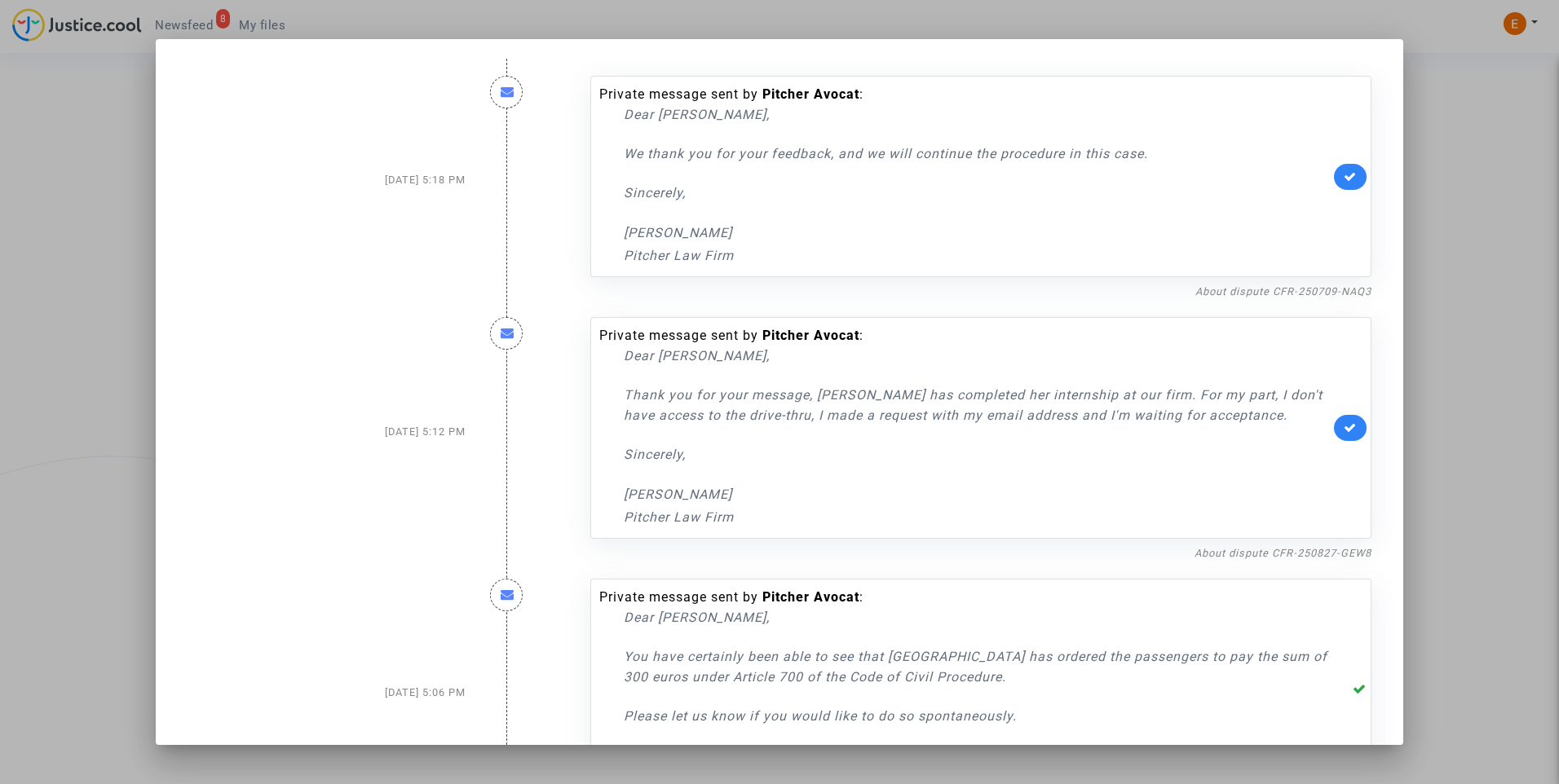
click at [1455, 286] on div at bounding box center [780, 392] width 1559 height 784
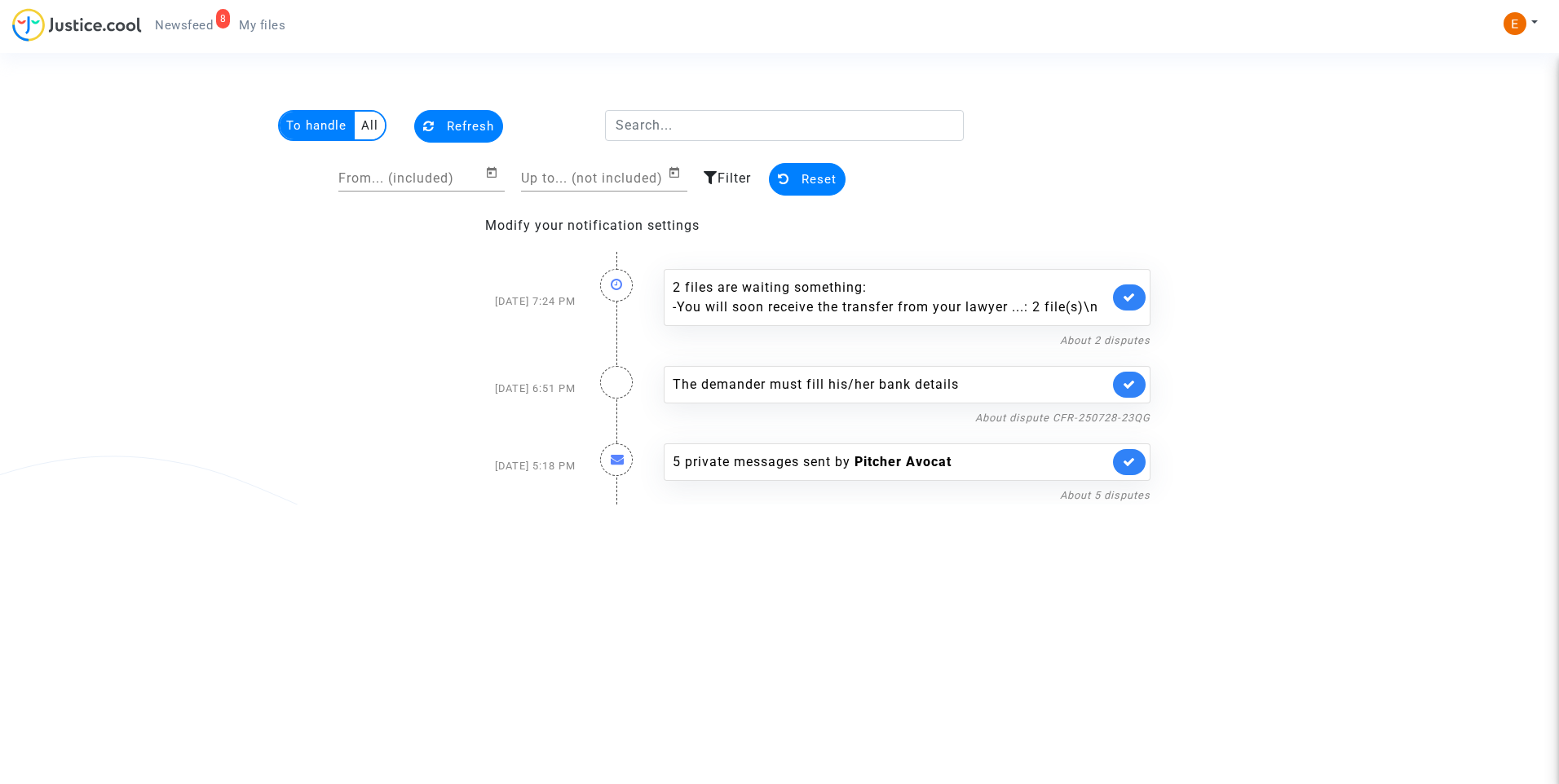
click at [278, 25] on span "My files" at bounding box center [261, 25] width 47 height 15
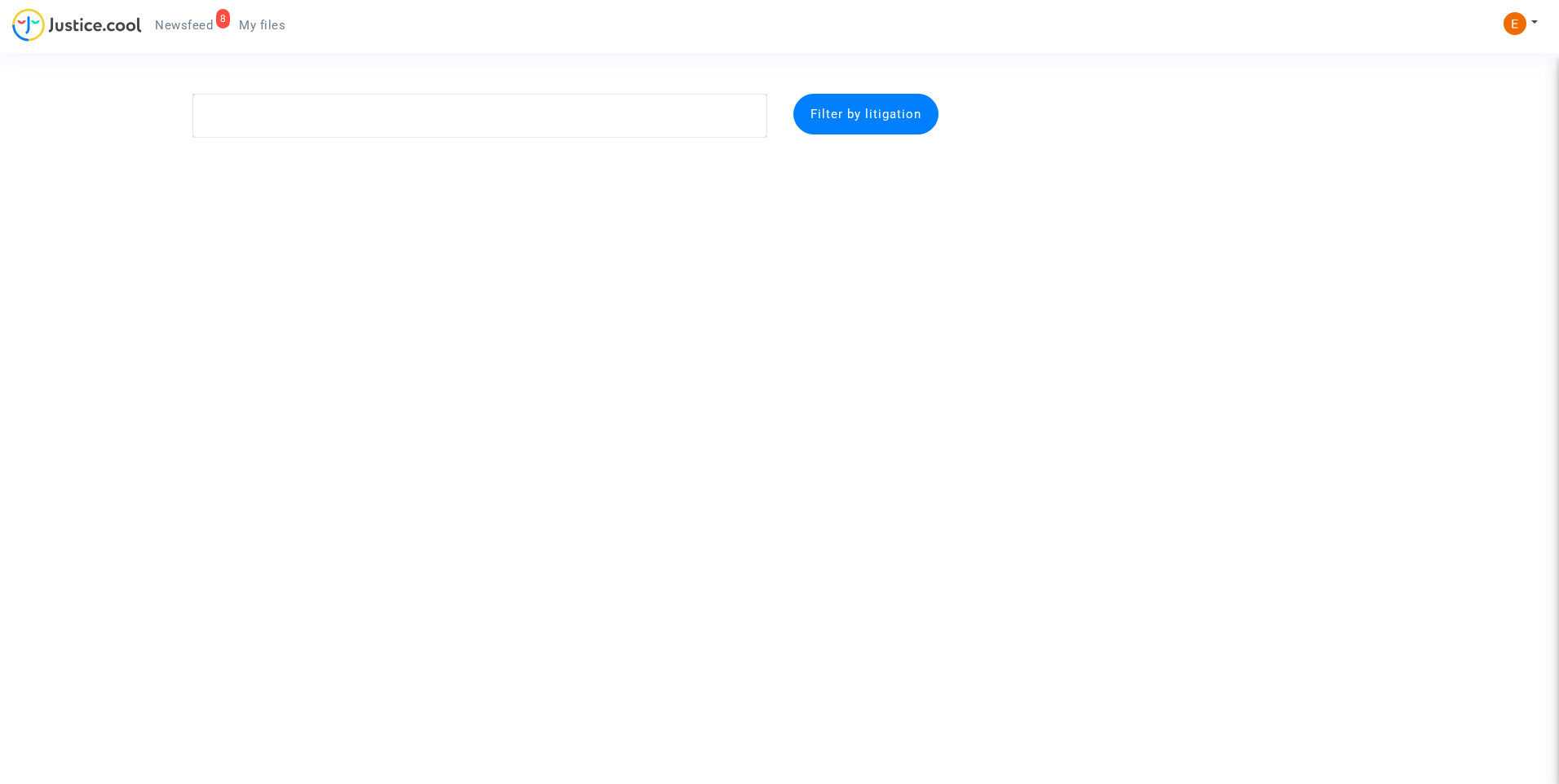
click at [205, 23] on span "Newsfeed" at bounding box center [184, 25] width 58 height 15
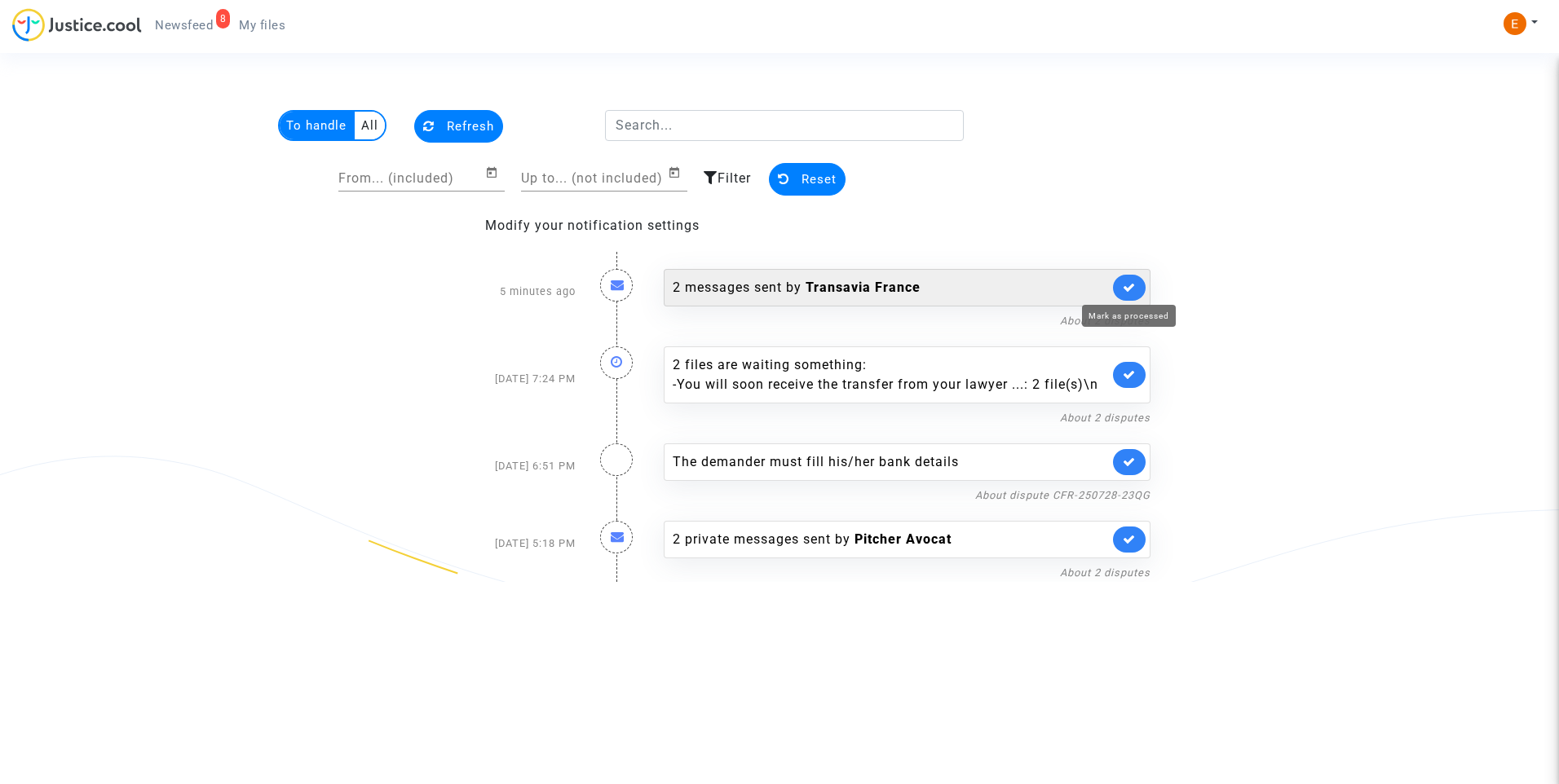
click at [1130, 284] on icon at bounding box center [1128, 287] width 13 height 12
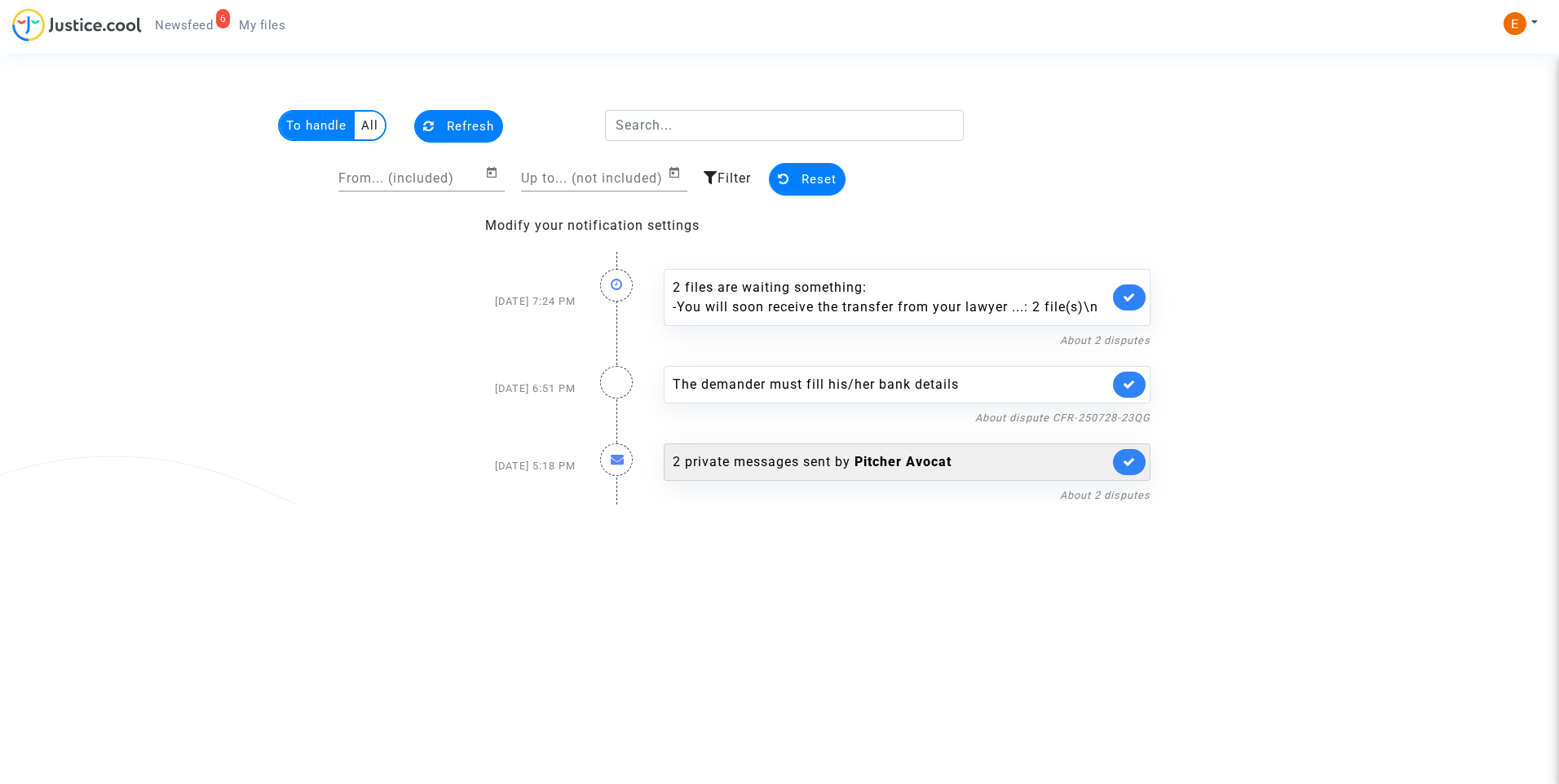
click at [784, 466] on div "2 private messages sent by Pitcher Avocat" at bounding box center [891, 462] width 436 height 20
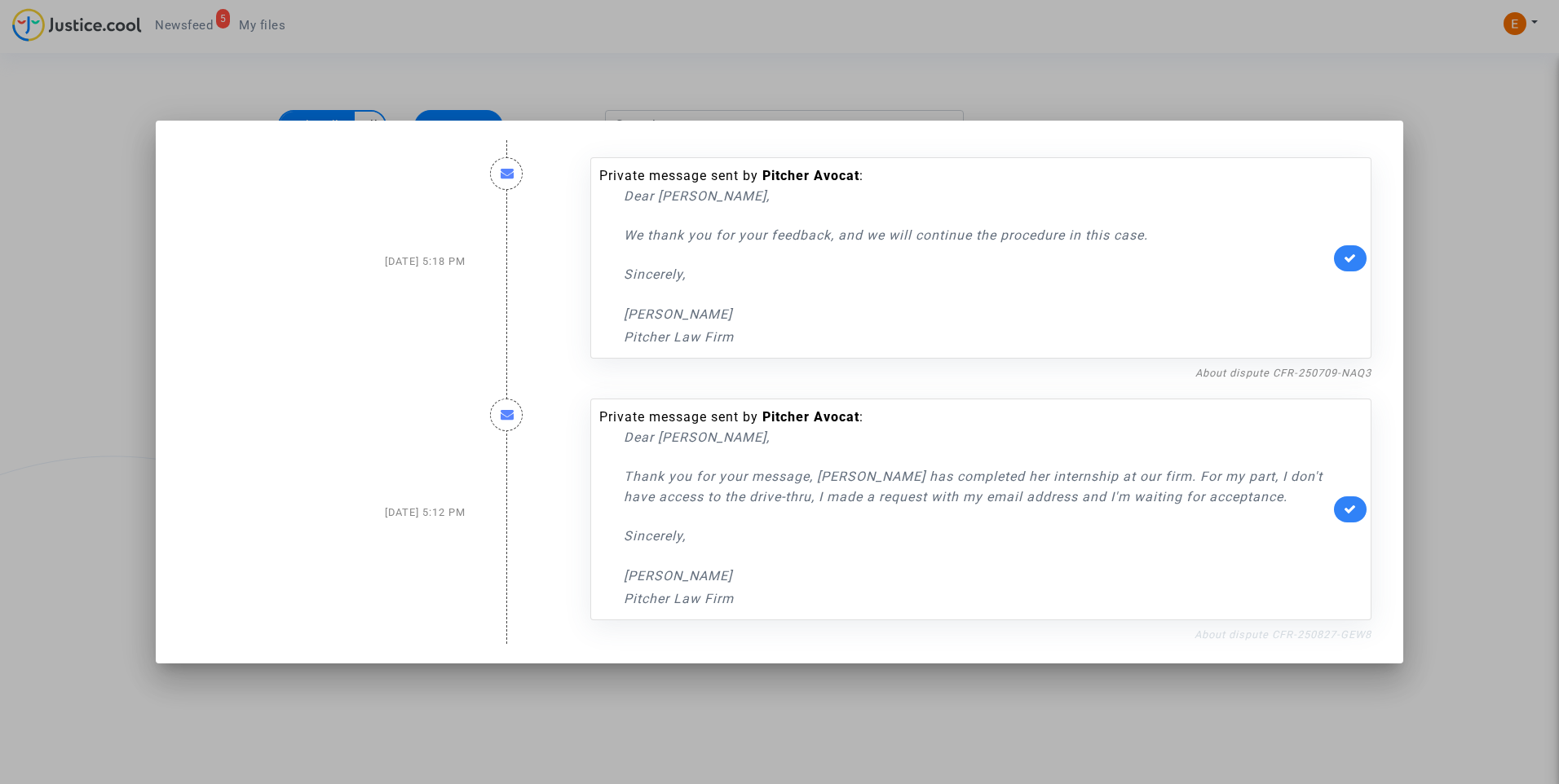
click at [1252, 640] on link "About dispute CFR-250827-GEW8" at bounding box center [1283, 634] width 177 height 12
click at [1347, 517] on link at bounding box center [1350, 509] width 33 height 26
click at [1347, 368] on link "About dispute CFR-250709-NAQ3" at bounding box center [1283, 373] width 176 height 12
click at [1354, 260] on icon at bounding box center [1350, 257] width 13 height 12
click at [1474, 237] on div at bounding box center [780, 392] width 1559 height 784
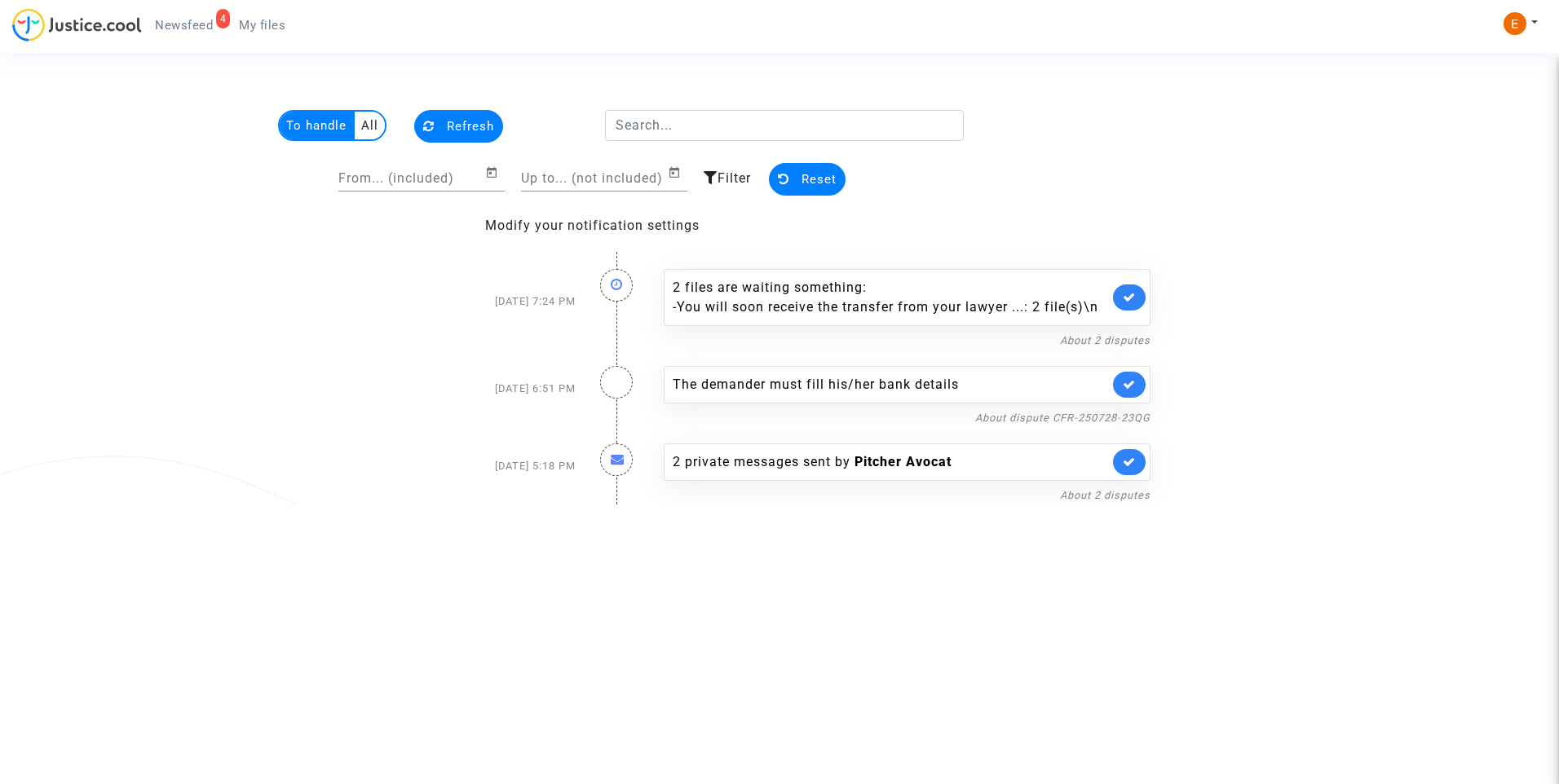
click at [279, 31] on span "My files" at bounding box center [261, 25] width 47 height 15
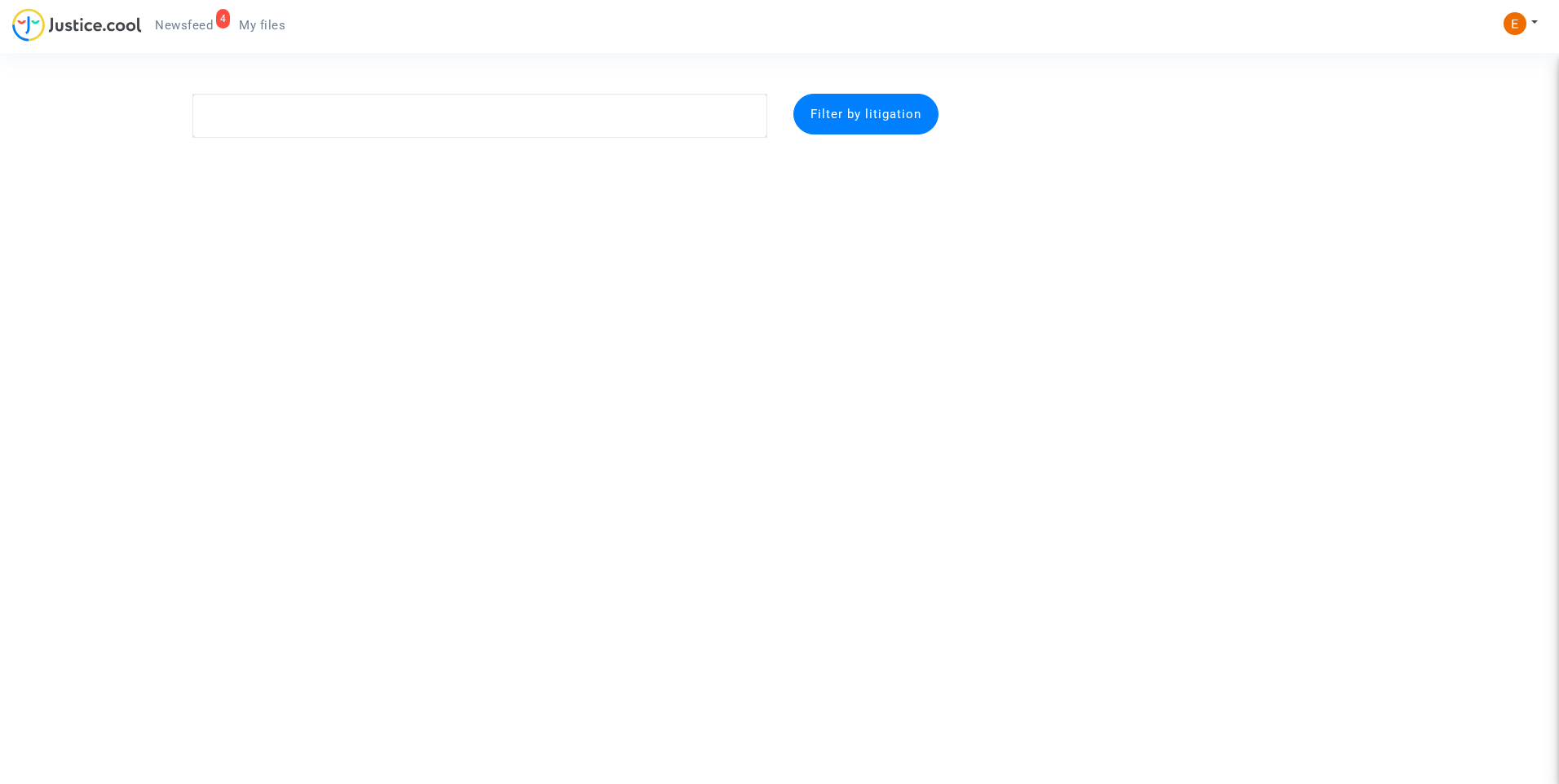
click at [213, 21] on span "Newsfeed" at bounding box center [184, 25] width 58 height 15
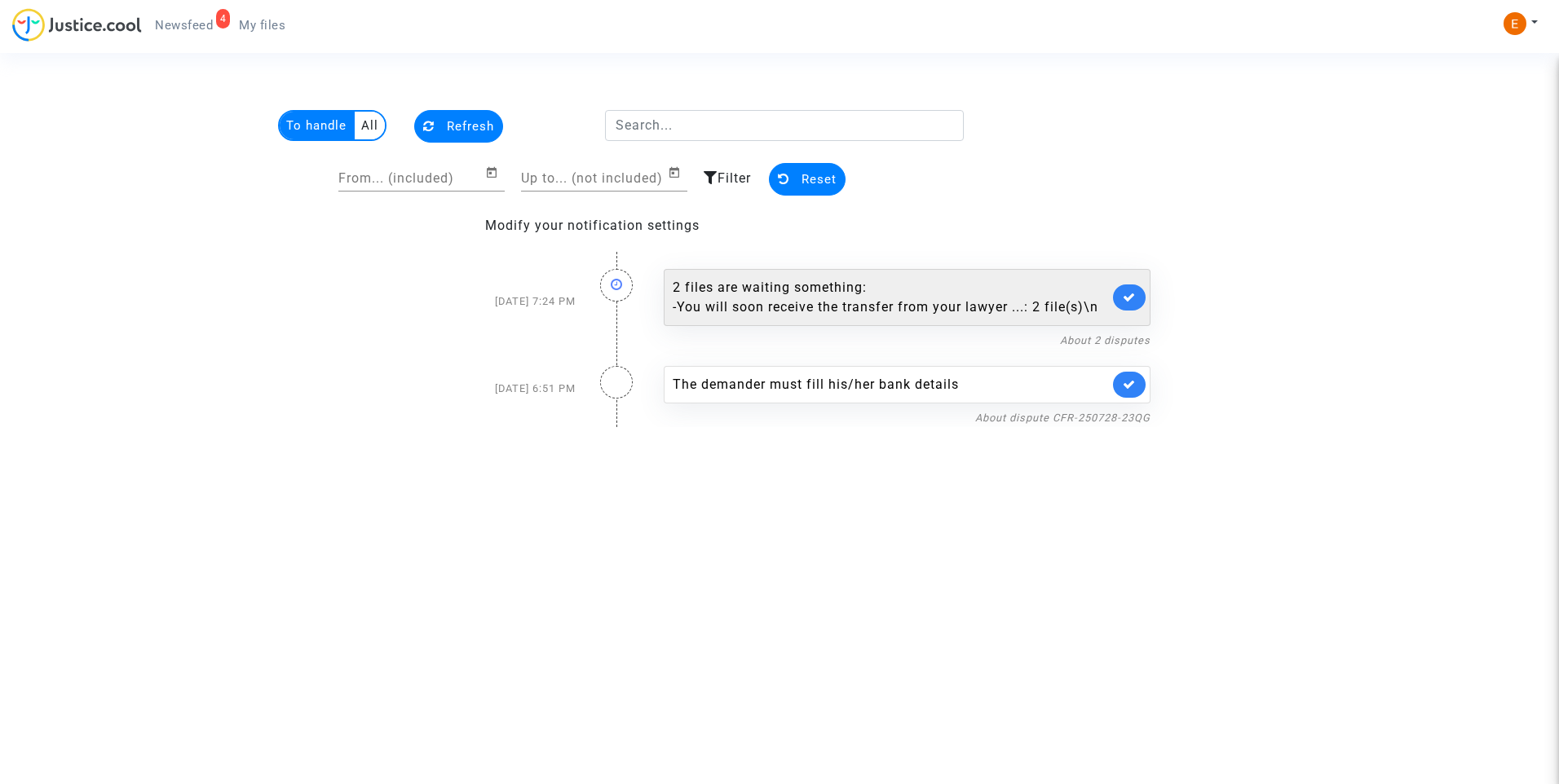
click at [894, 298] on div "- You will soon receive the transfer from your lawyer ...: 2 file(s)\n" at bounding box center [891, 307] width 436 height 20
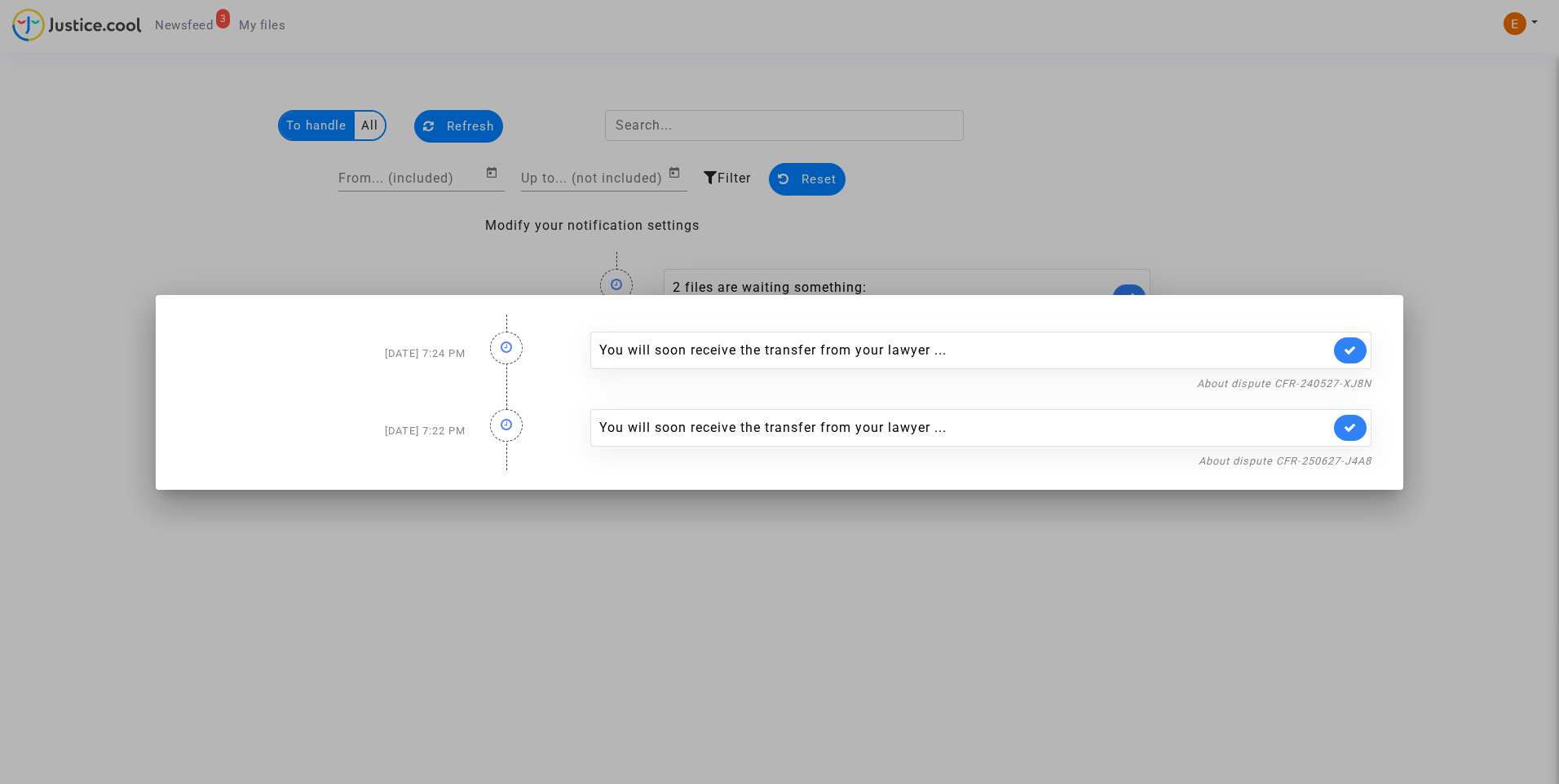
click at [1267, 166] on div at bounding box center [780, 392] width 1559 height 784
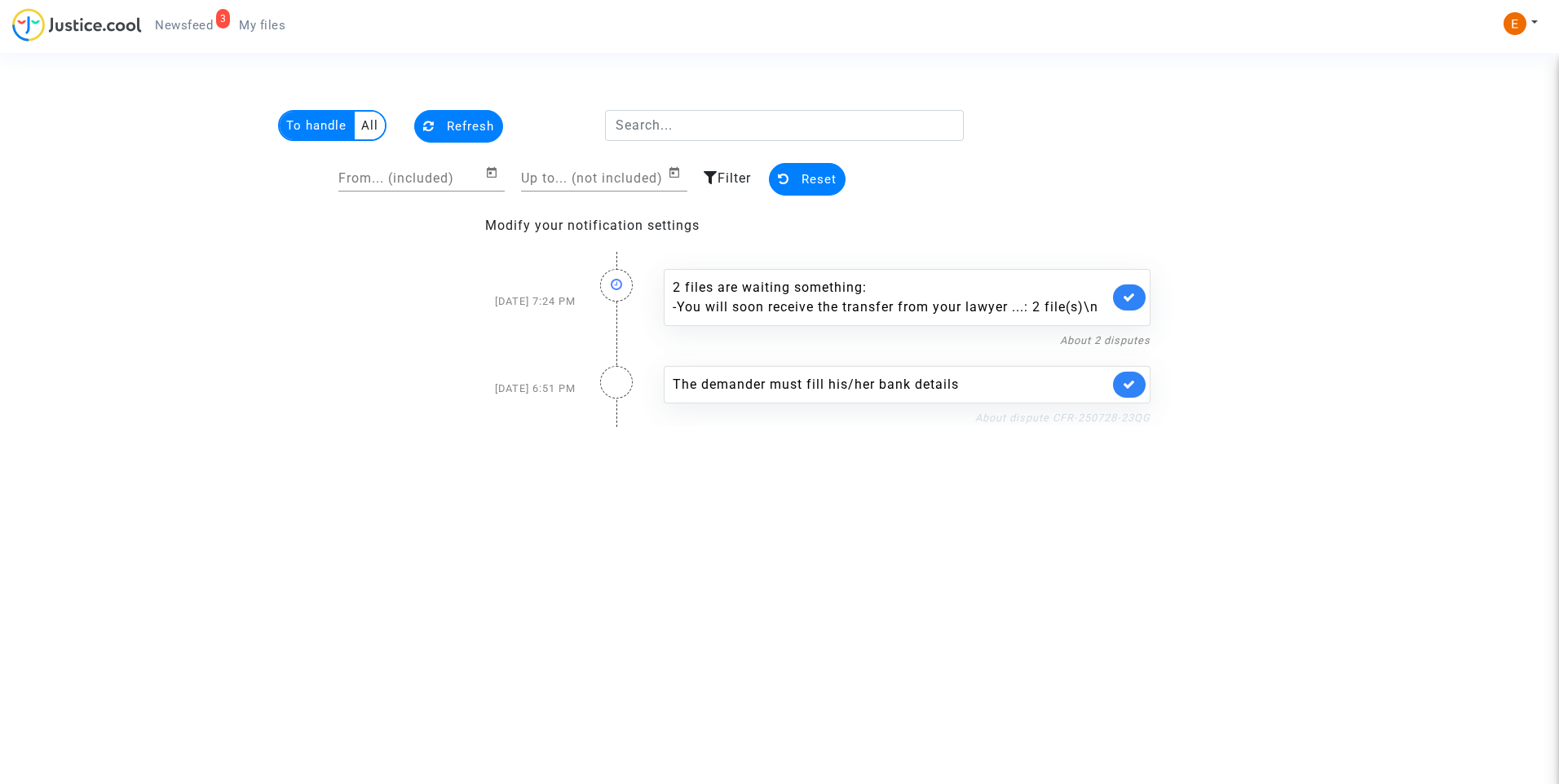
click at [1029, 419] on link "About dispute CFR-250728-23QG" at bounding box center [1063, 417] width 175 height 12
click at [1139, 383] on link at bounding box center [1128, 385] width 33 height 26
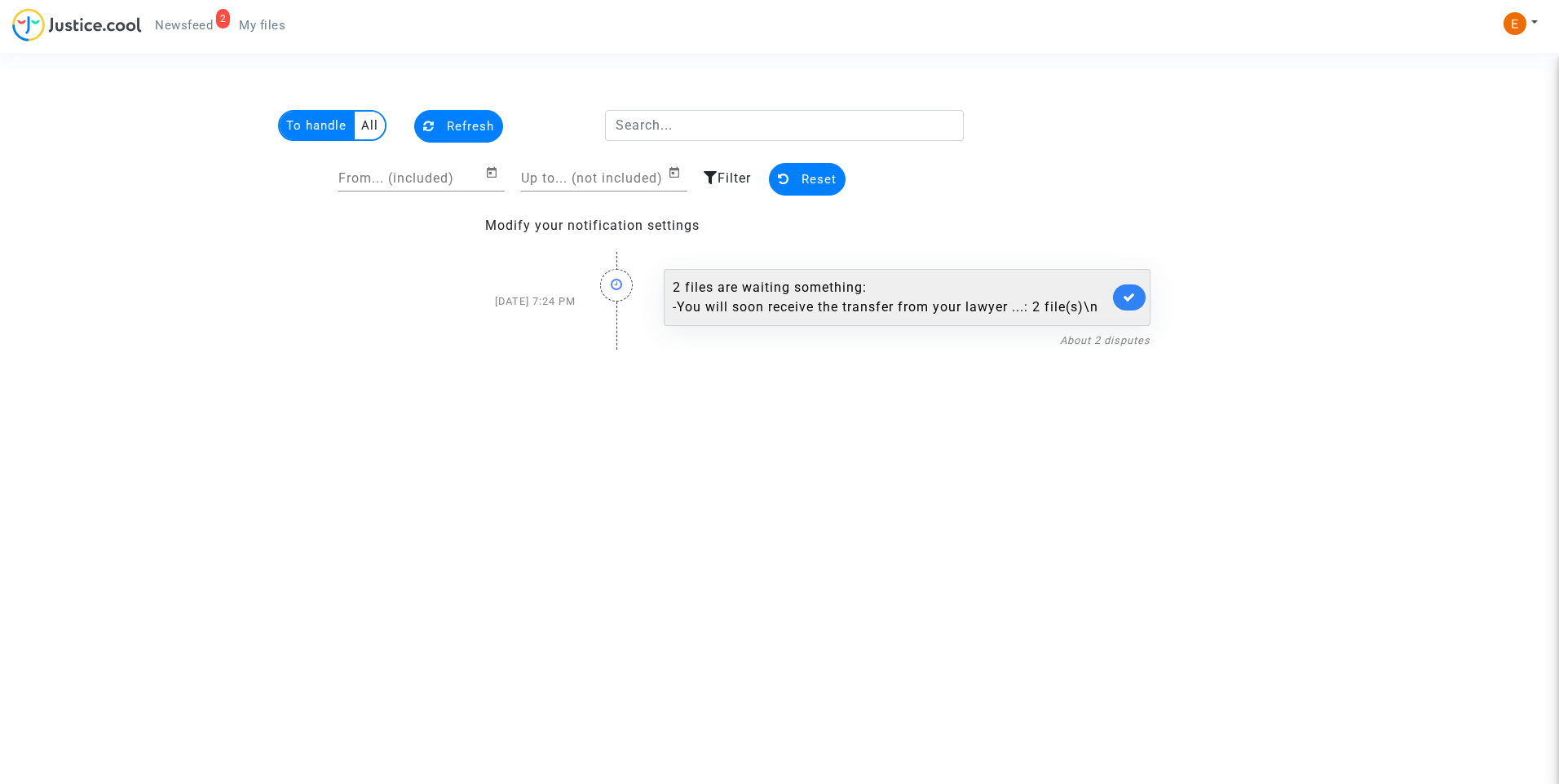
click at [882, 304] on div "- You will soon receive the transfer from your lawyer ...: 2 file(s)\n" at bounding box center [891, 307] width 436 height 20
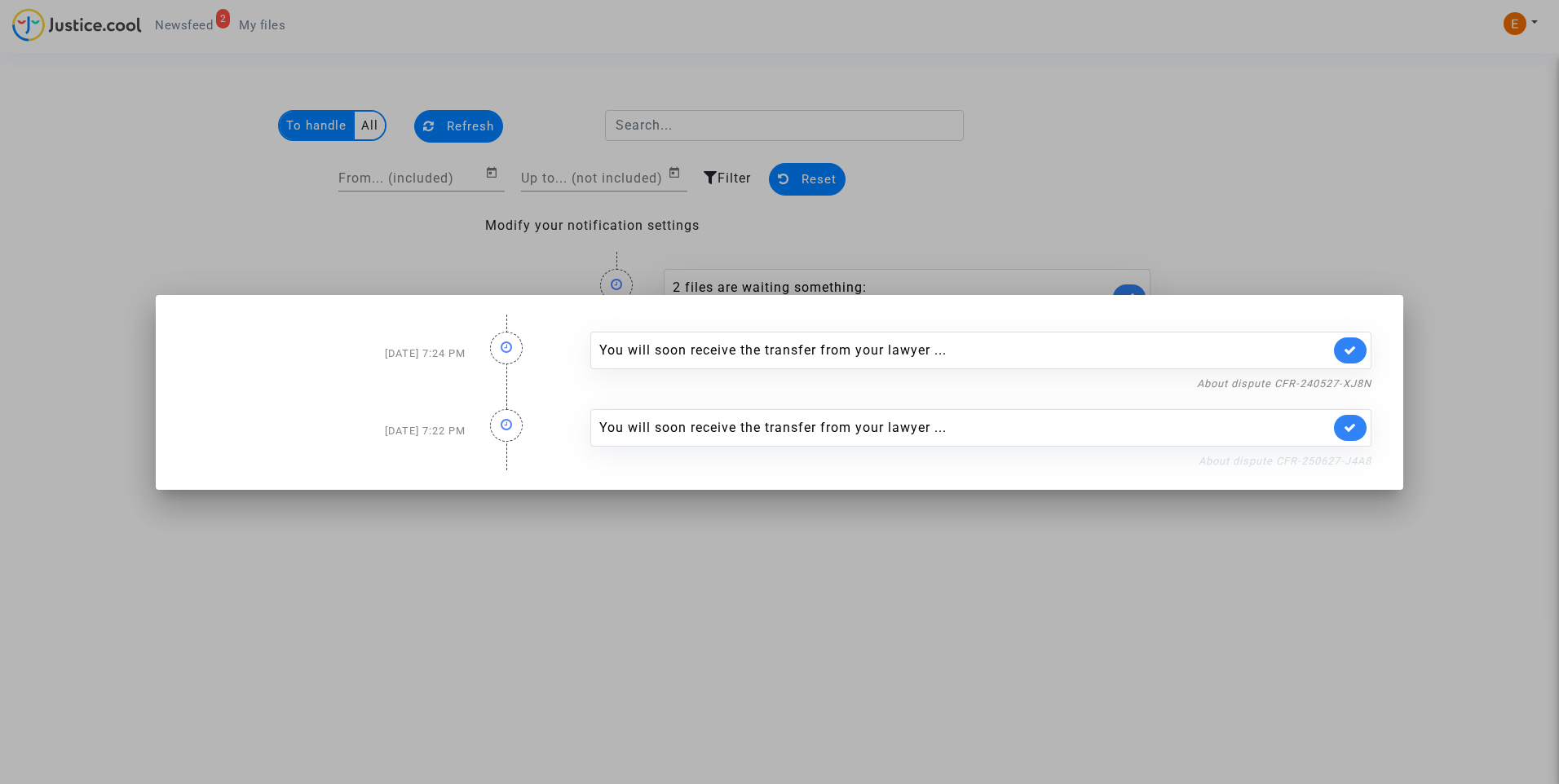
click at [1281, 457] on link "About dispute CFR-250627-J4A8" at bounding box center [1286, 461] width 173 height 12
click at [1352, 425] on icon at bounding box center [1350, 427] width 13 height 12
click at [1347, 385] on link "About dispute CFR-240527-XJ8N" at bounding box center [1284, 384] width 174 height 12
click at [1347, 356] on link at bounding box center [1350, 351] width 33 height 26
click at [1342, 226] on div at bounding box center [780, 392] width 1559 height 784
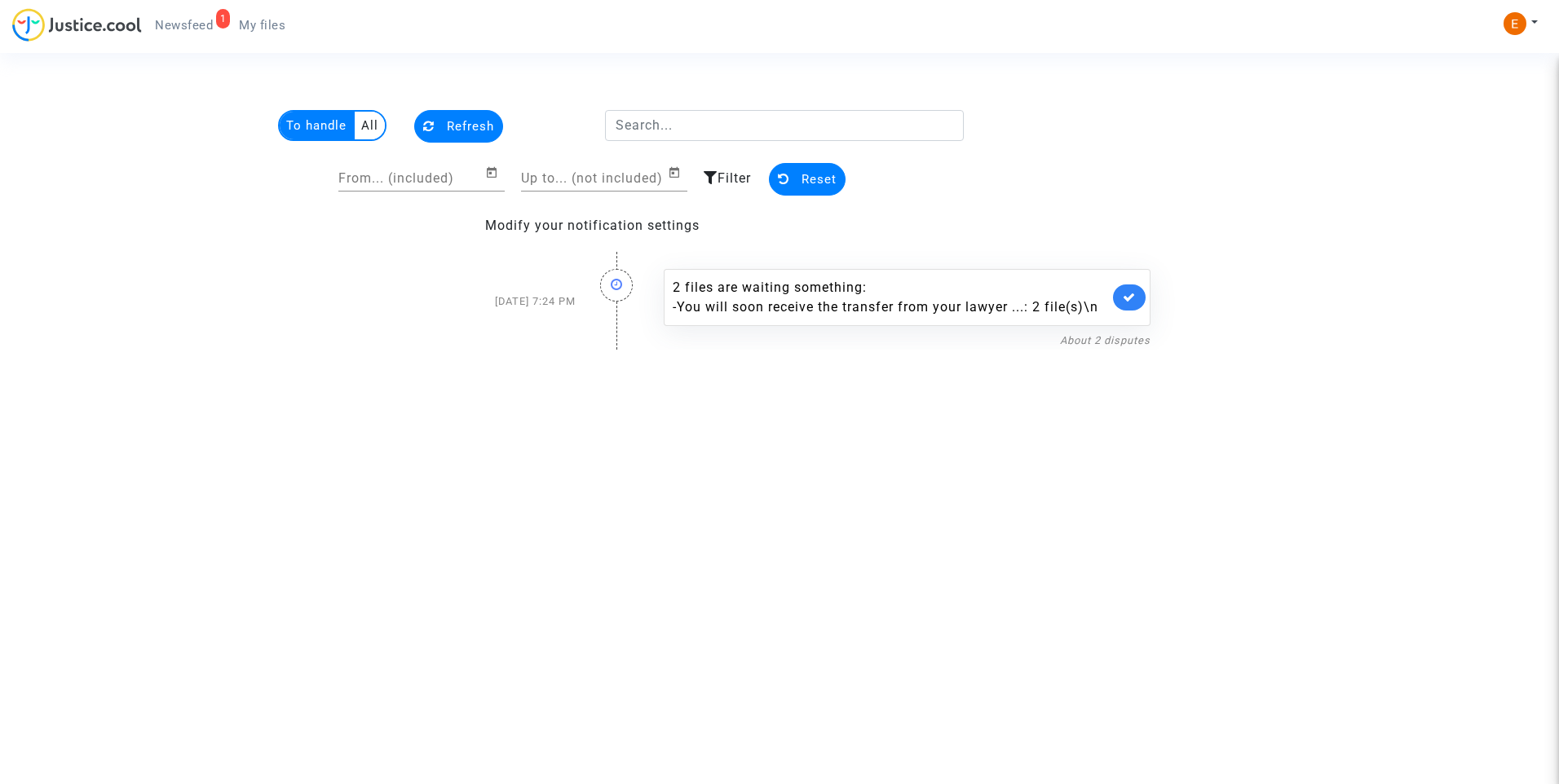
click at [269, 31] on span "My files" at bounding box center [261, 25] width 47 height 15
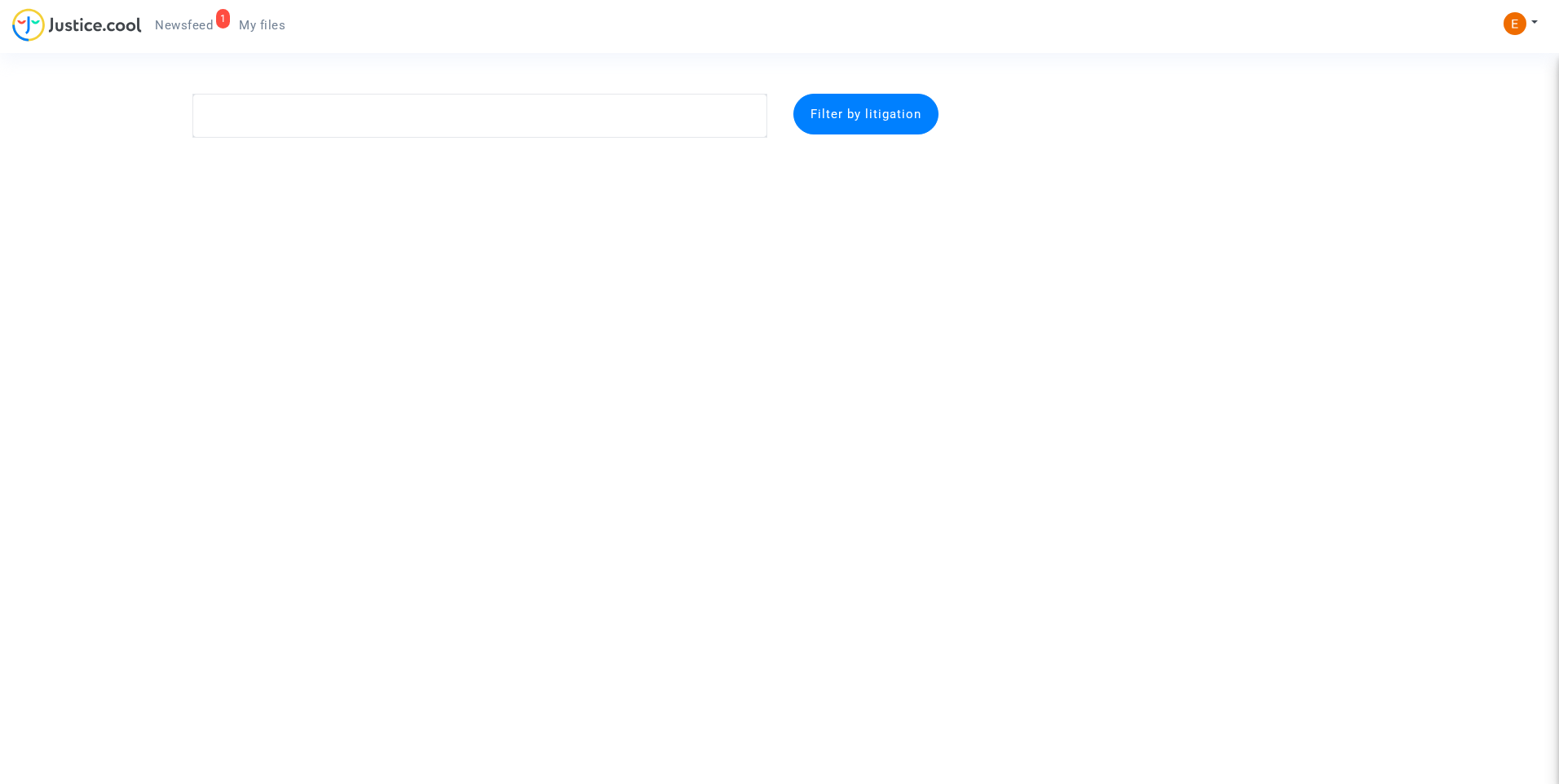
click at [194, 19] on span "Newsfeed" at bounding box center [184, 25] width 58 height 15
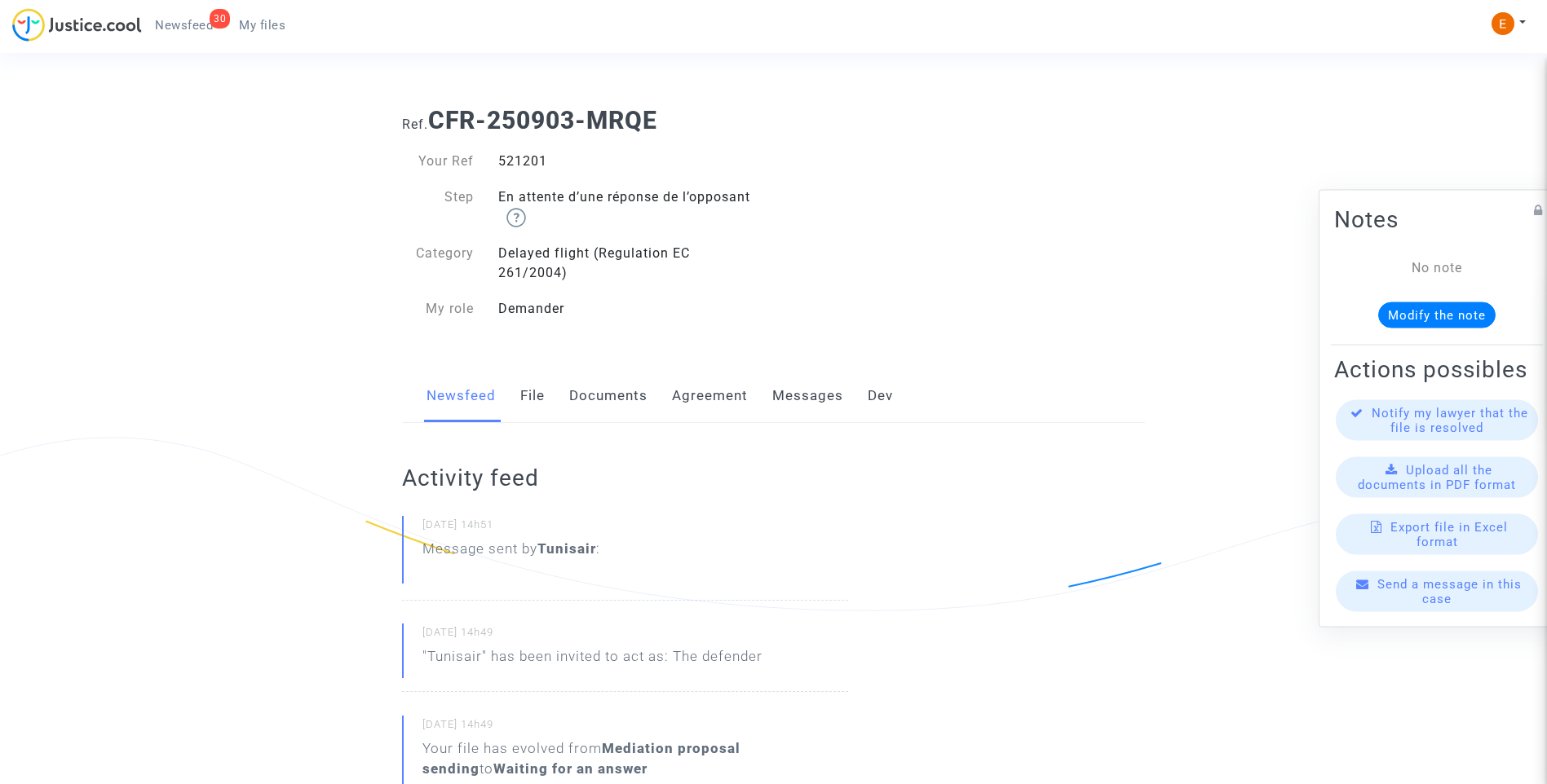
drag, startPoint x: 0, startPoint y: 0, endPoint x: 516, endPoint y: 162, distance: 540.8
click at [516, 162] on div "521201" at bounding box center [629, 162] width 287 height 20
click at [516, 161] on div "521201" at bounding box center [629, 162] width 287 height 20
copy div "521201"
click at [527, 161] on div "521077" at bounding box center [629, 162] width 287 height 20
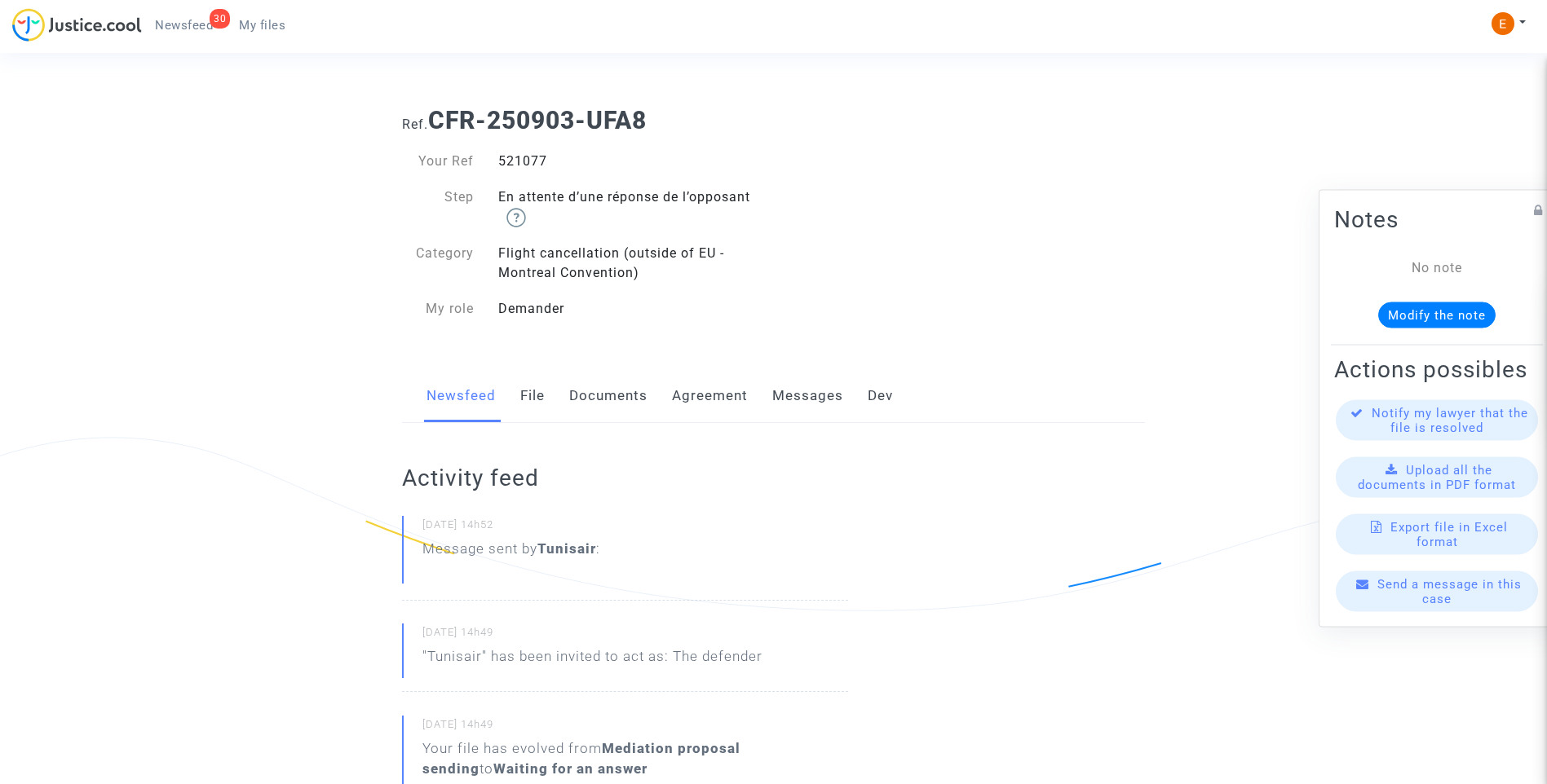
click at [527, 161] on div "521077" at bounding box center [629, 162] width 287 height 20
copy div "521077"
click at [532, 160] on div "526869" at bounding box center [629, 162] width 287 height 20
copy div "526869"
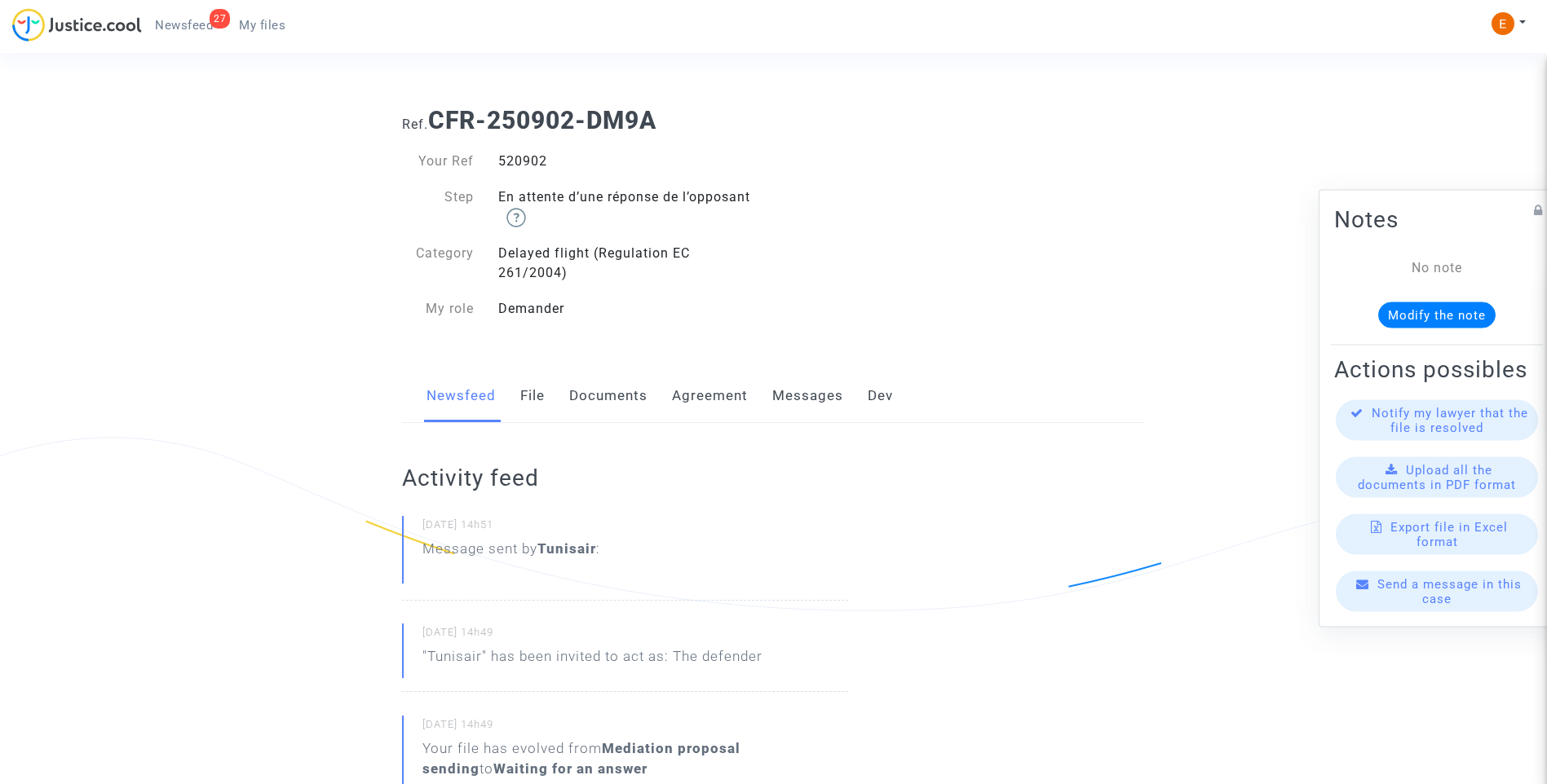
drag, startPoint x: 0, startPoint y: 0, endPoint x: 523, endPoint y: 165, distance: 548.4
click at [523, 165] on div "520902" at bounding box center [629, 162] width 287 height 20
copy div "520902"
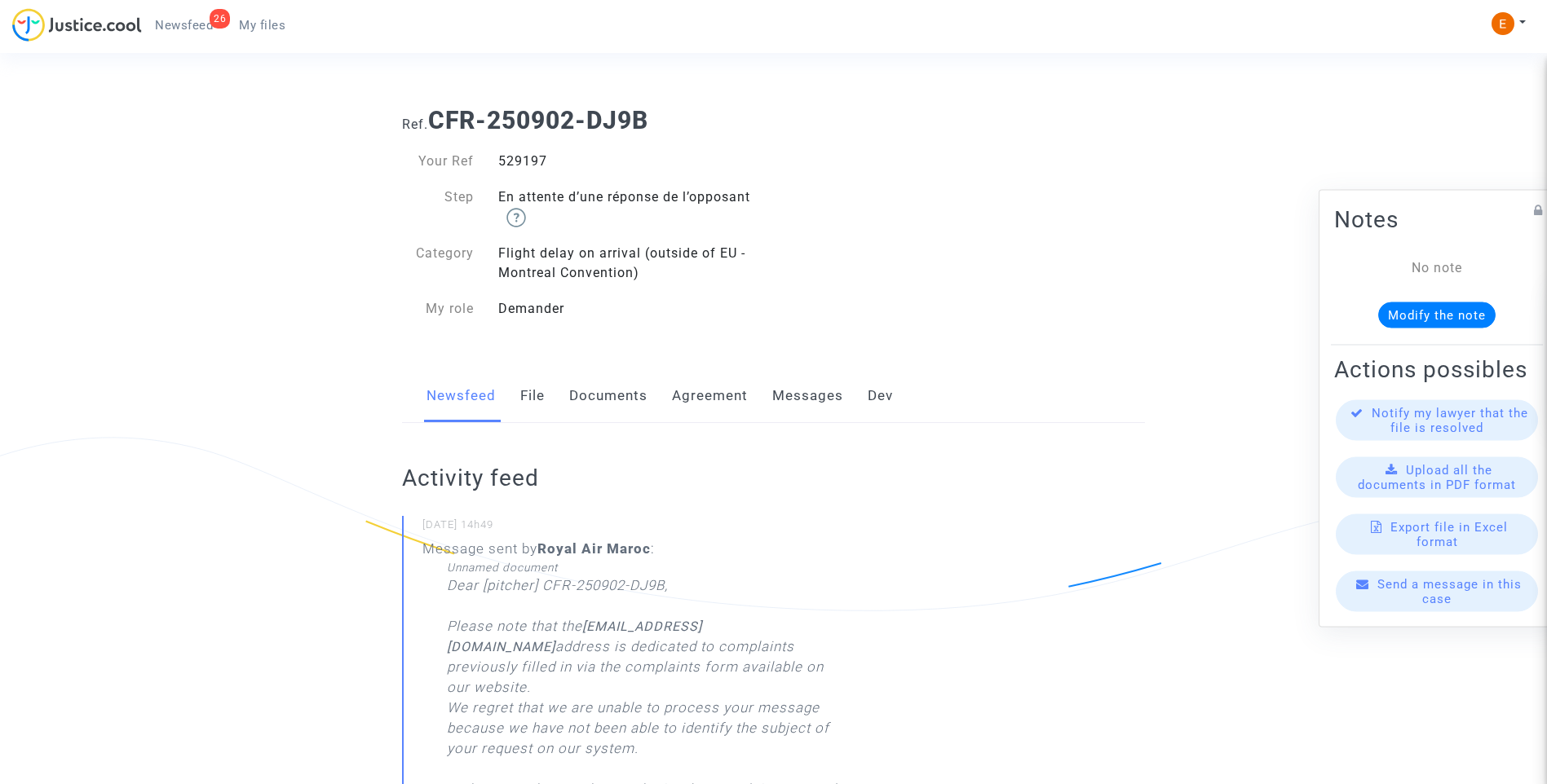
click at [518, 159] on div "529197" at bounding box center [629, 162] width 287 height 20
copy div "529197"
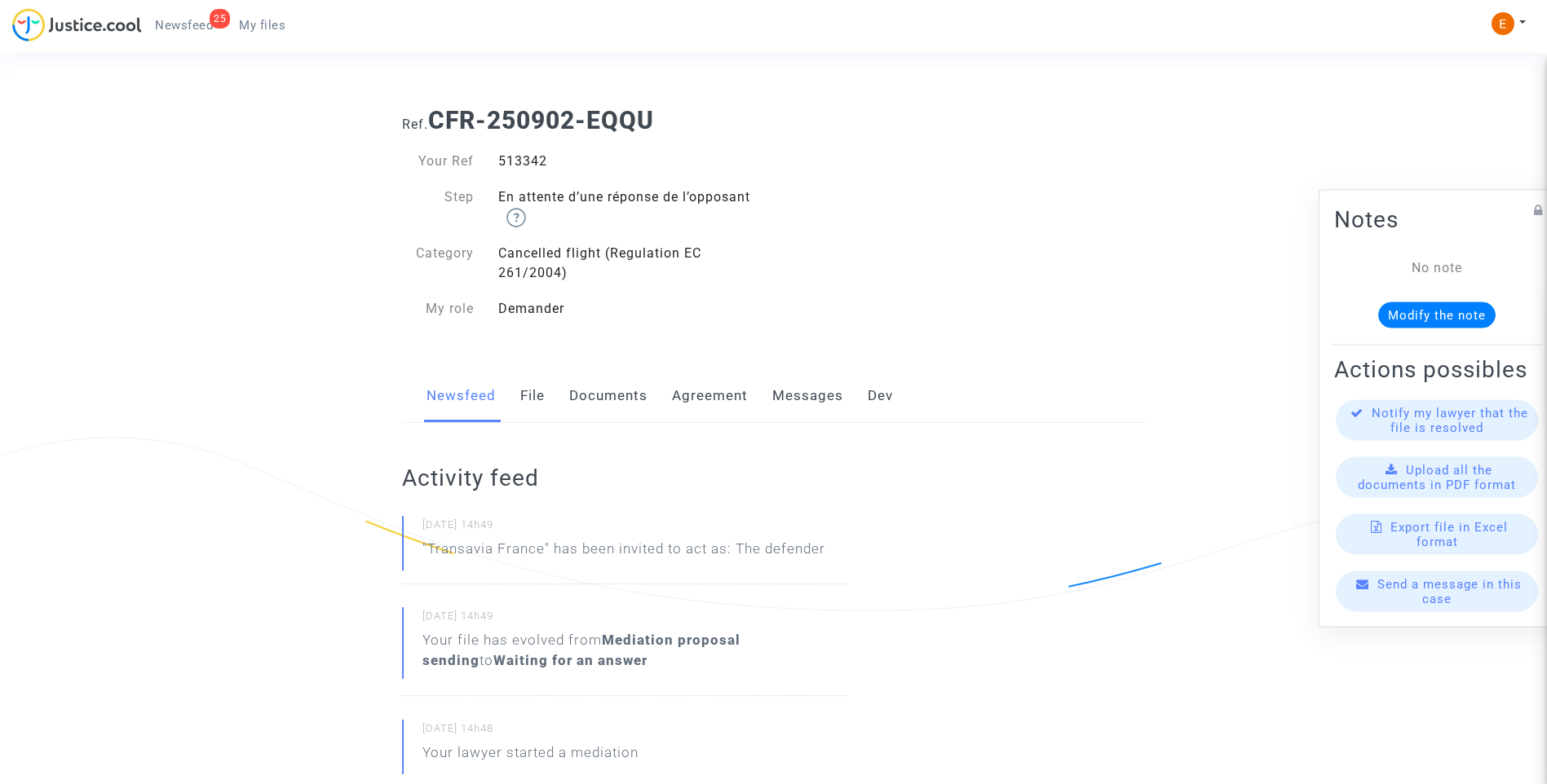
click at [531, 161] on div "513342" at bounding box center [629, 162] width 287 height 20
copy div "513342"
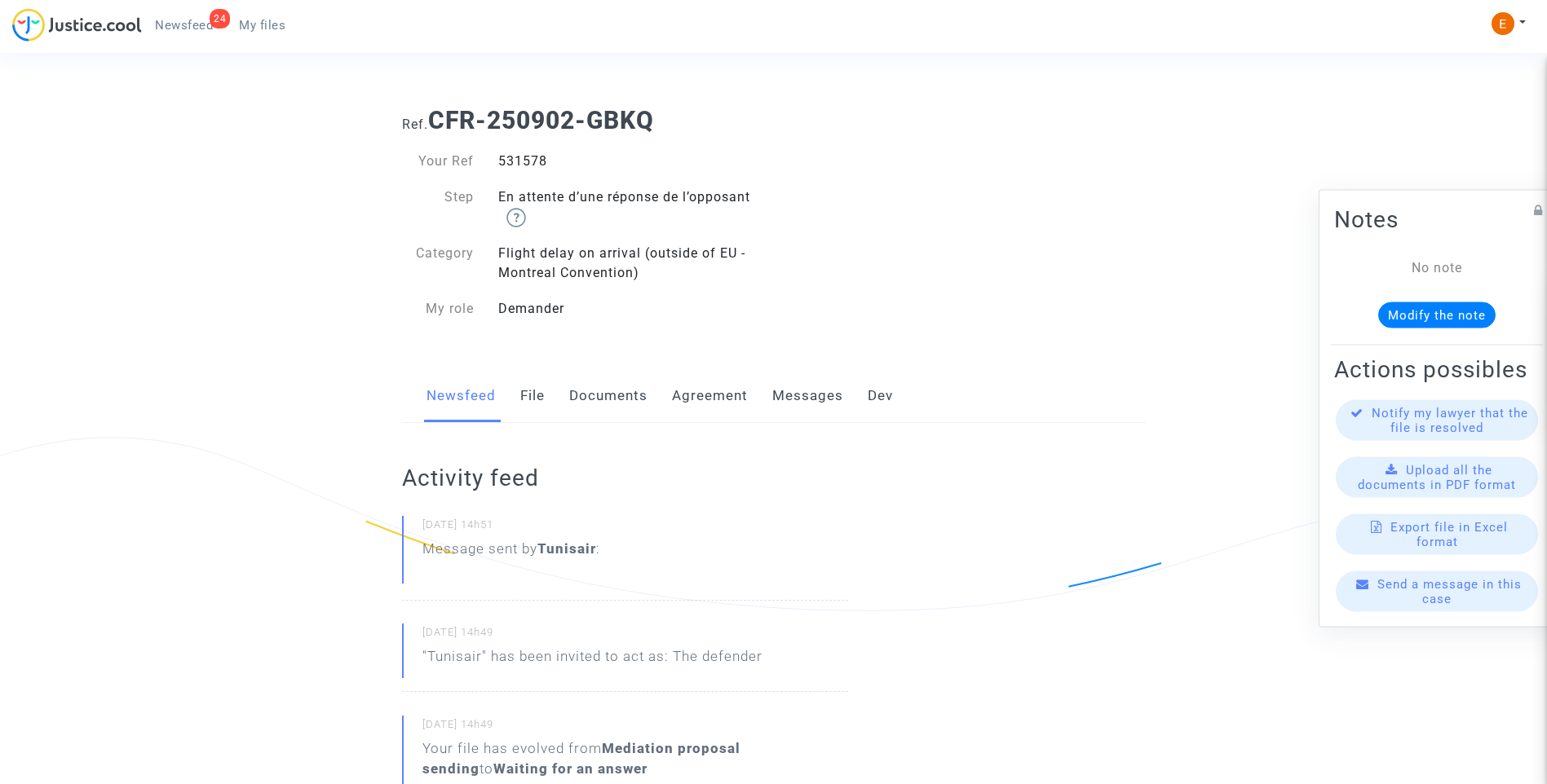
click at [529, 159] on div "531578" at bounding box center [629, 162] width 287 height 20
drag, startPoint x: 0, startPoint y: 0, endPoint x: 529, endPoint y: 159, distance: 552.4
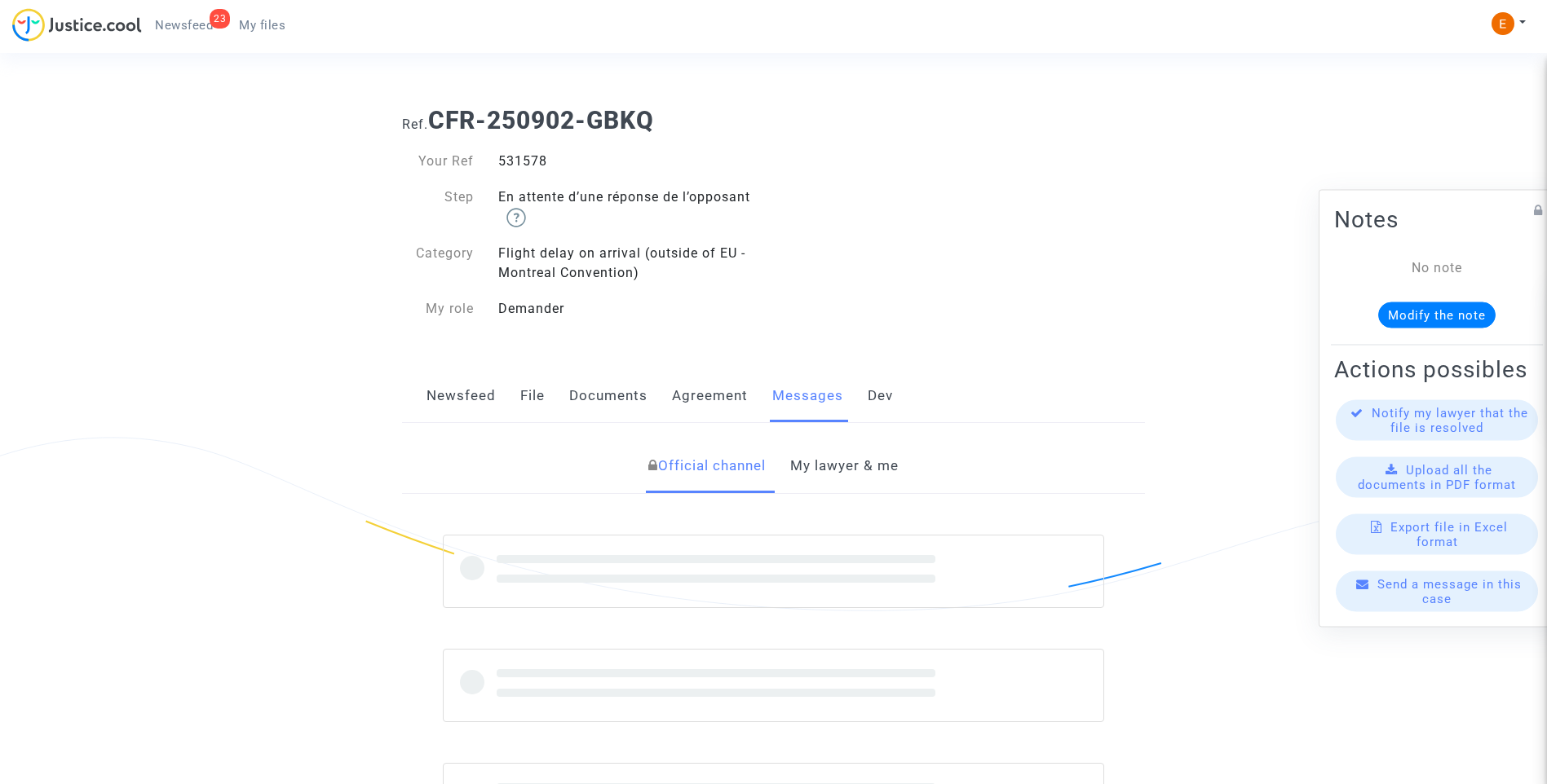
click at [521, 163] on div "531578" at bounding box center [629, 162] width 287 height 20
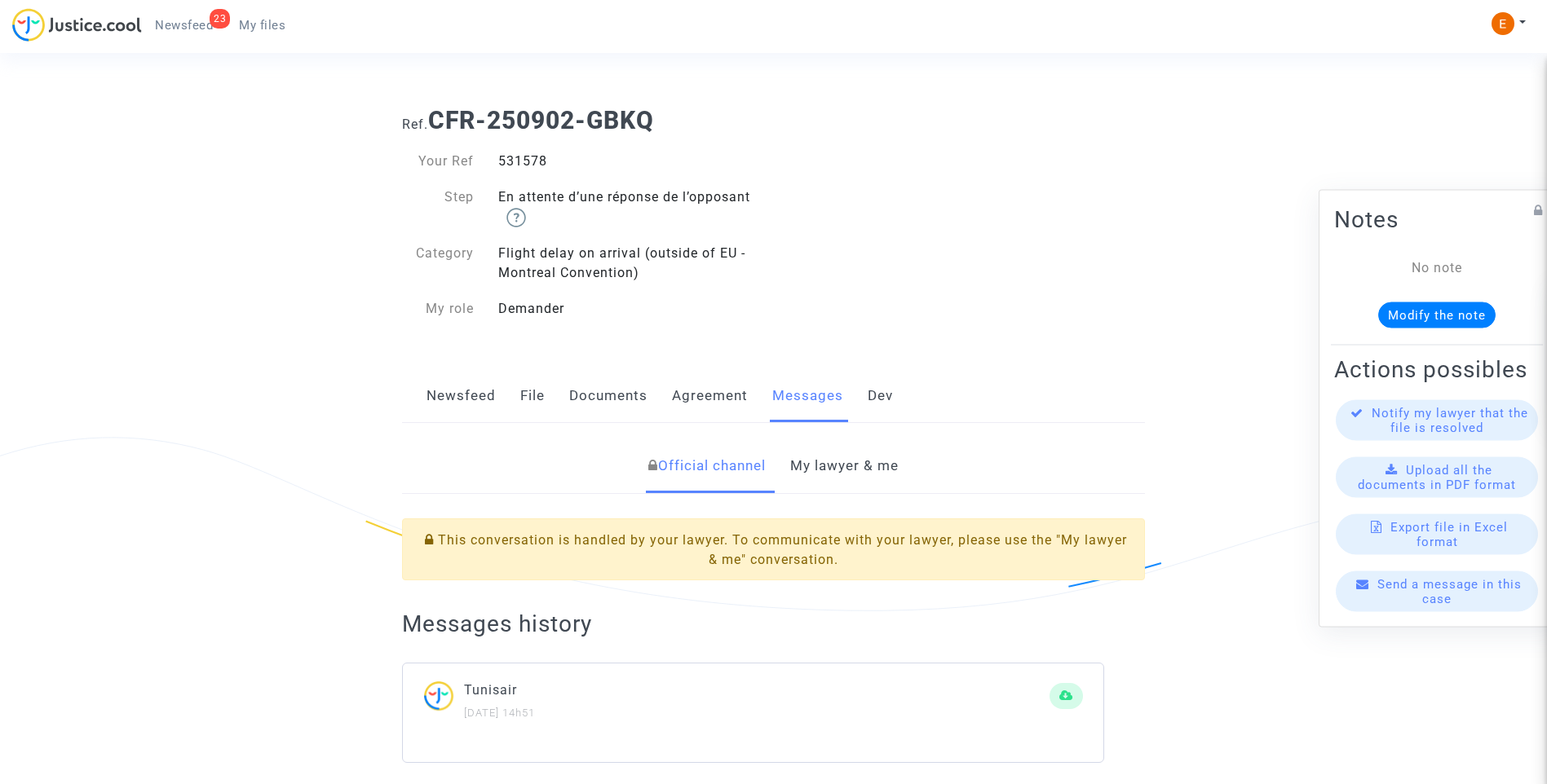
click at [521, 163] on div "531578" at bounding box center [629, 162] width 287 height 20
copy div "531578"
click at [863, 459] on link "My lawyer & me" at bounding box center [844, 466] width 108 height 54
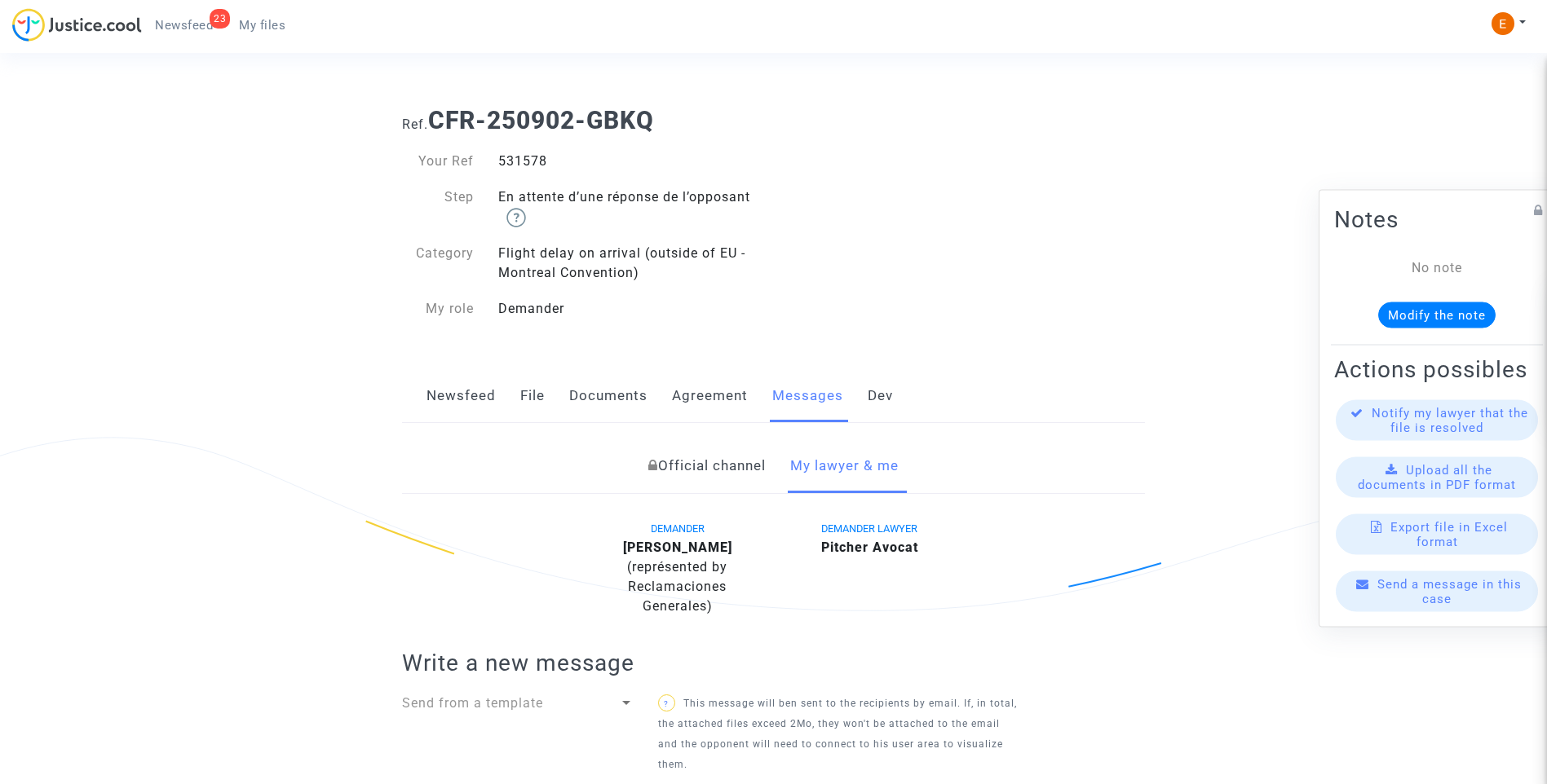
scroll to position [407, 0]
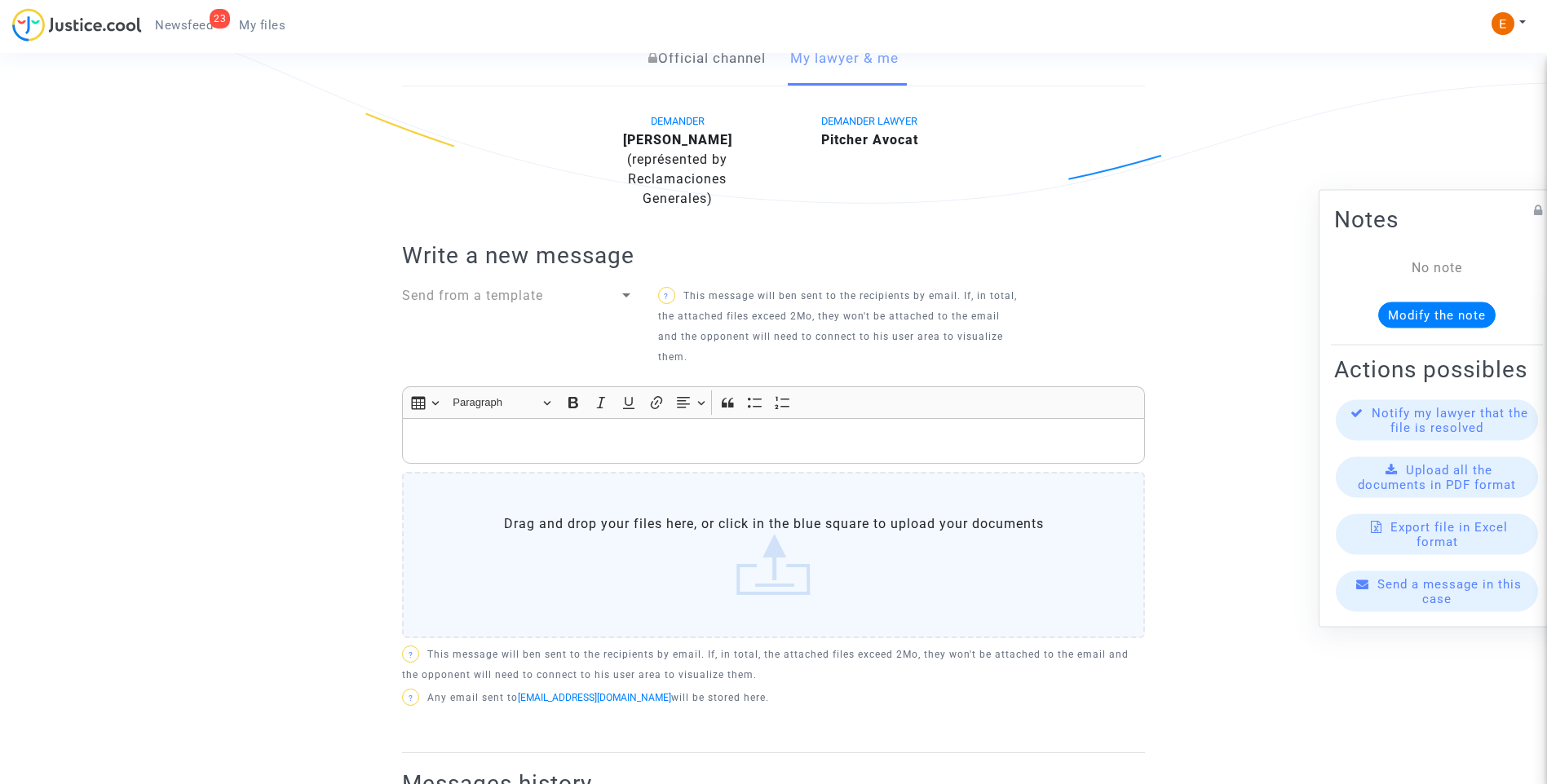
click at [775, 577] on label "Drag and drop your files here, or click in the blue square to upload your docum…" at bounding box center [773, 554] width 743 height 166
click at [0, 0] on input "Drag and drop your files here, or click in the blue square to upload your docum…" at bounding box center [0, 0] width 0 height 0
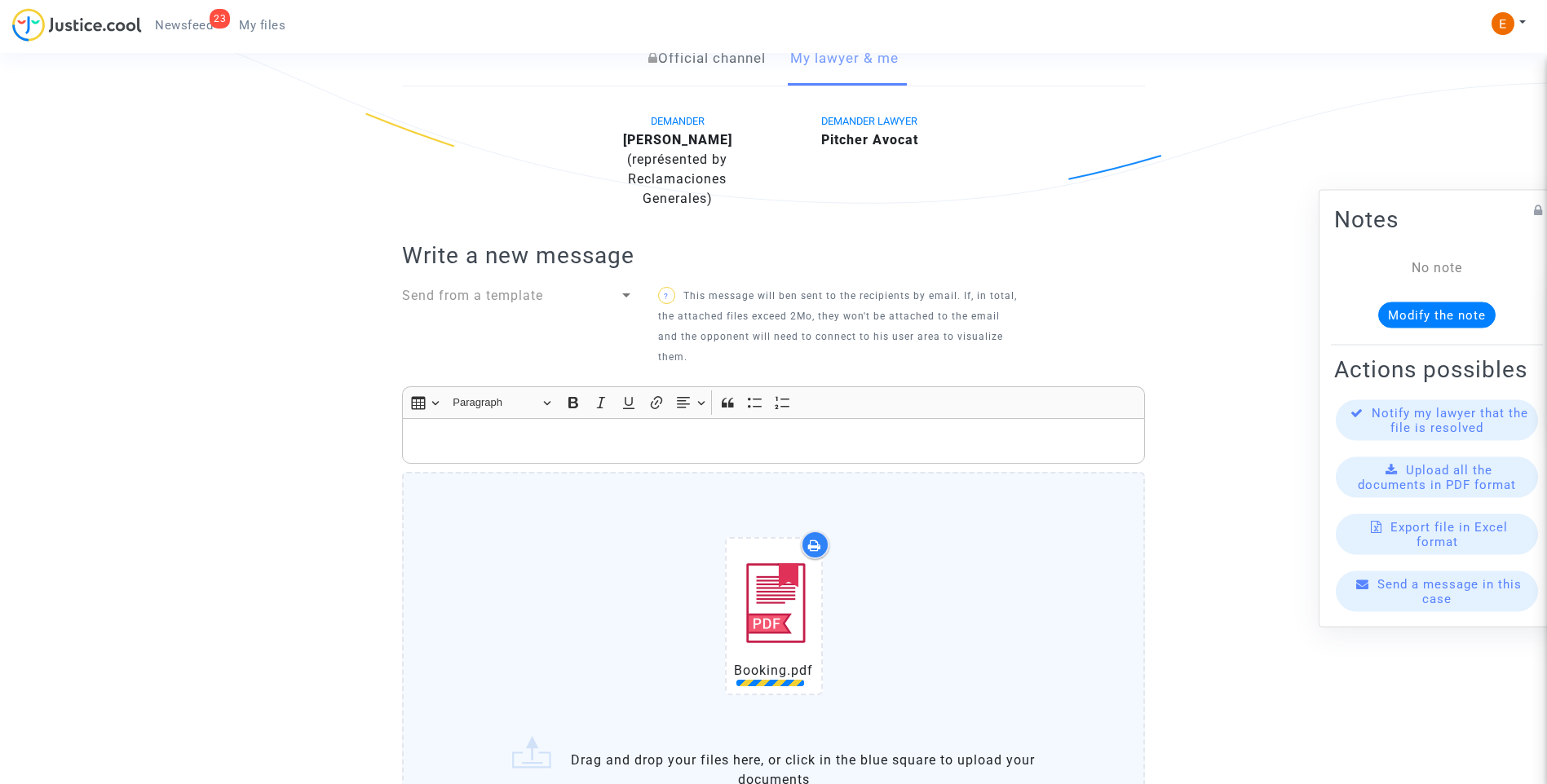
click at [519, 431] on p "Rich Text Editor, main" at bounding box center [774, 441] width 726 height 21
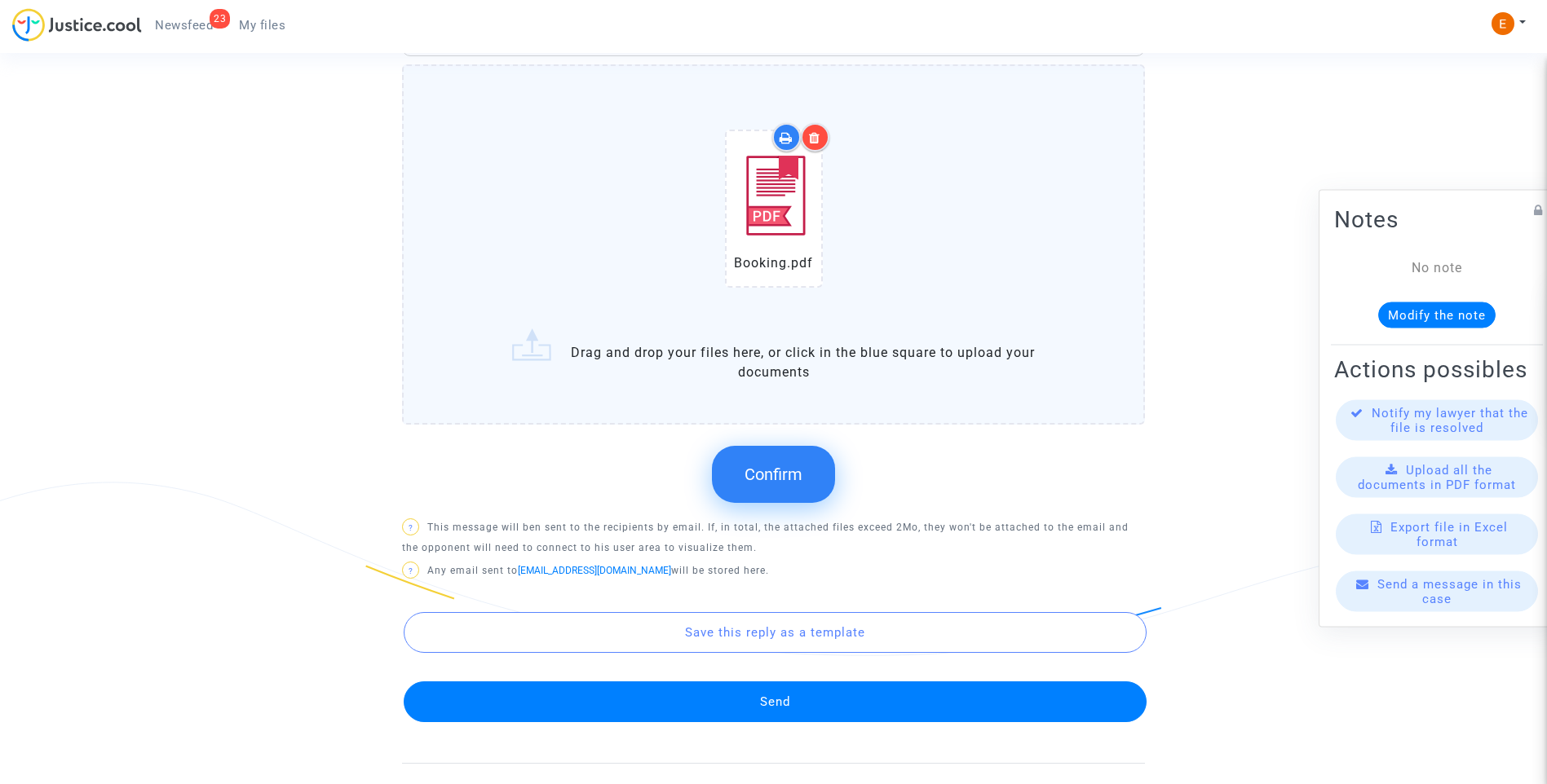
click at [793, 464] on span "Confirm" at bounding box center [774, 474] width 58 height 20
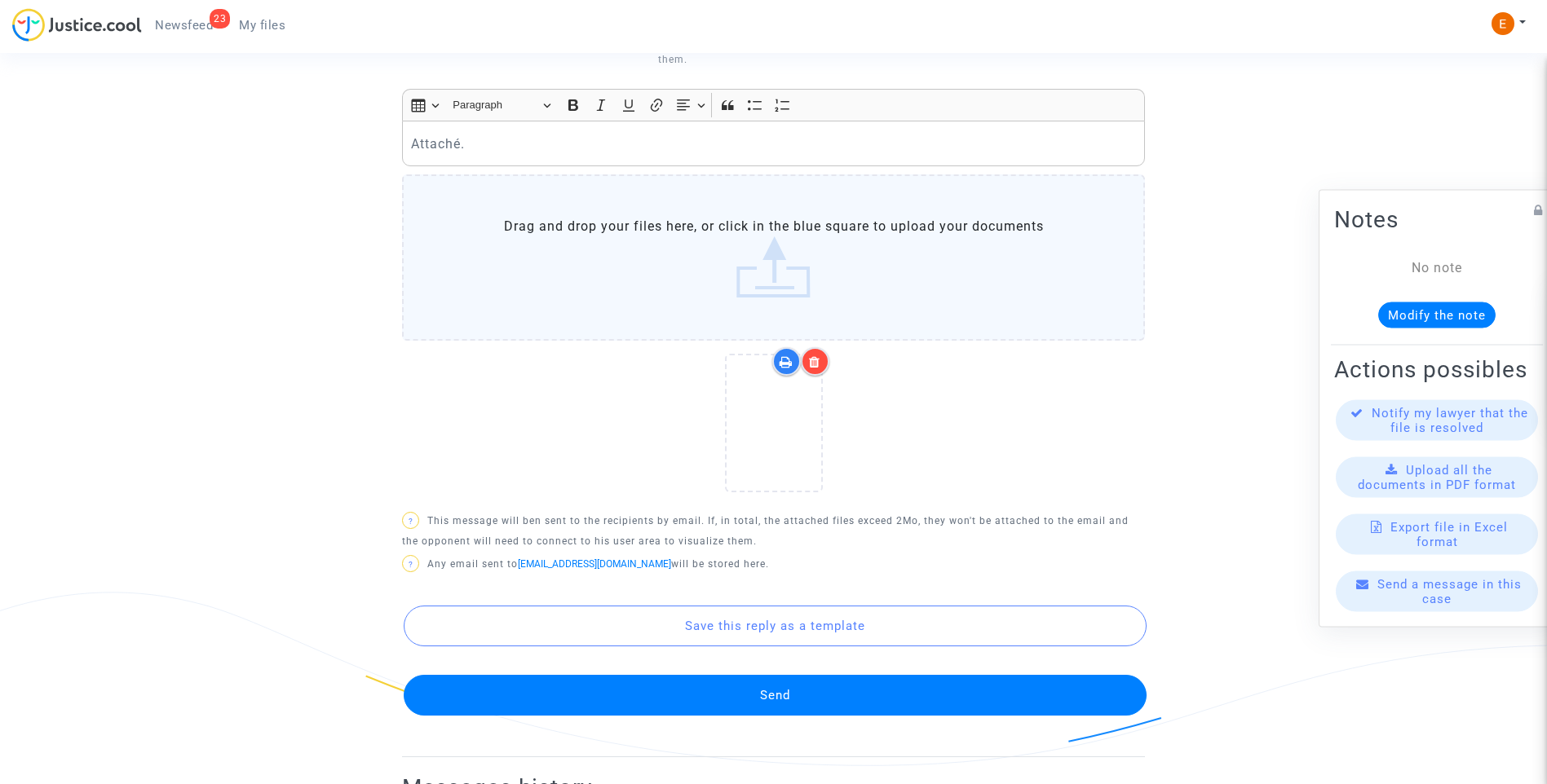
scroll to position [763, 0]
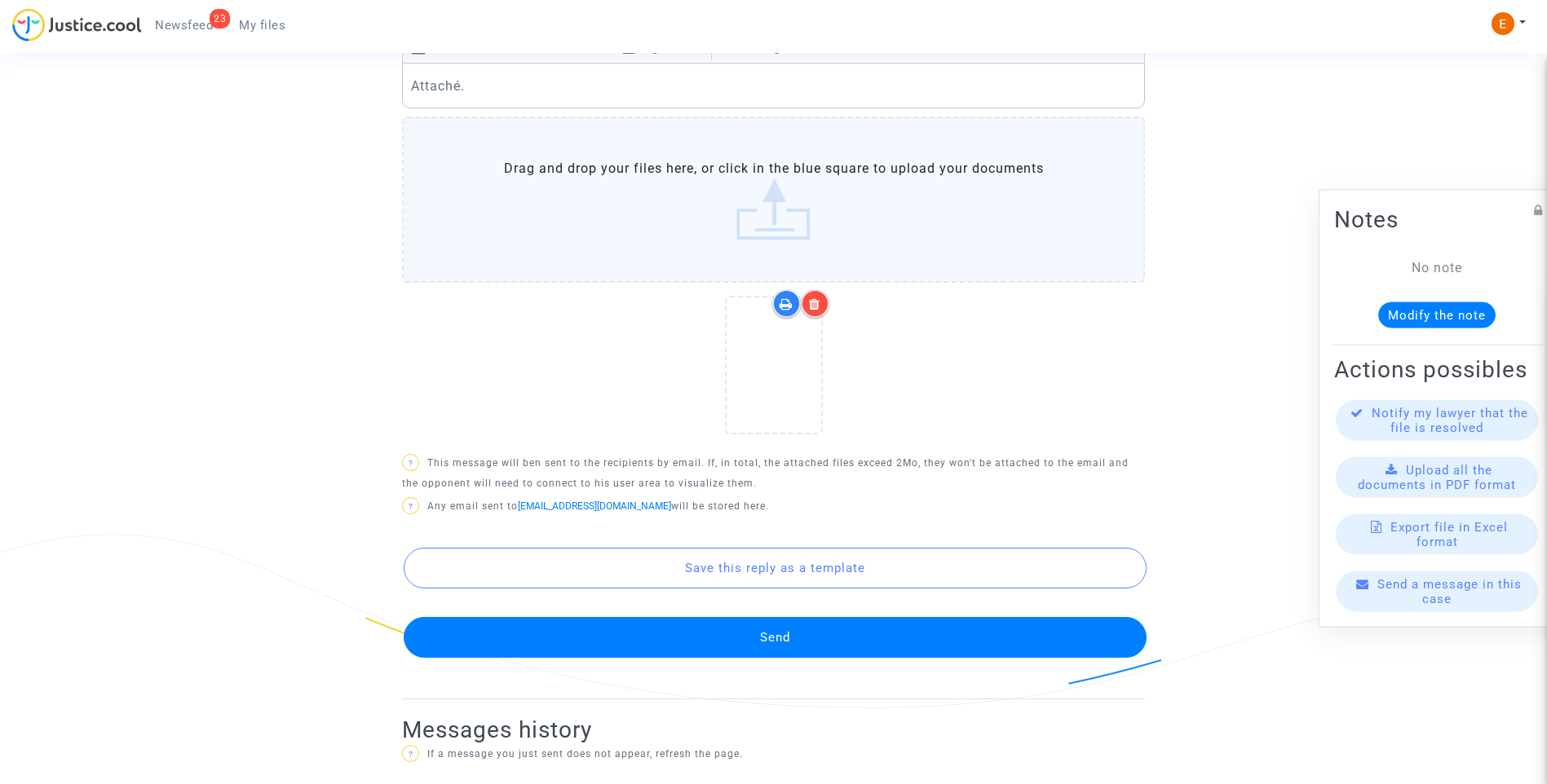
click at [827, 629] on button "Send" at bounding box center [774, 637] width 743 height 41
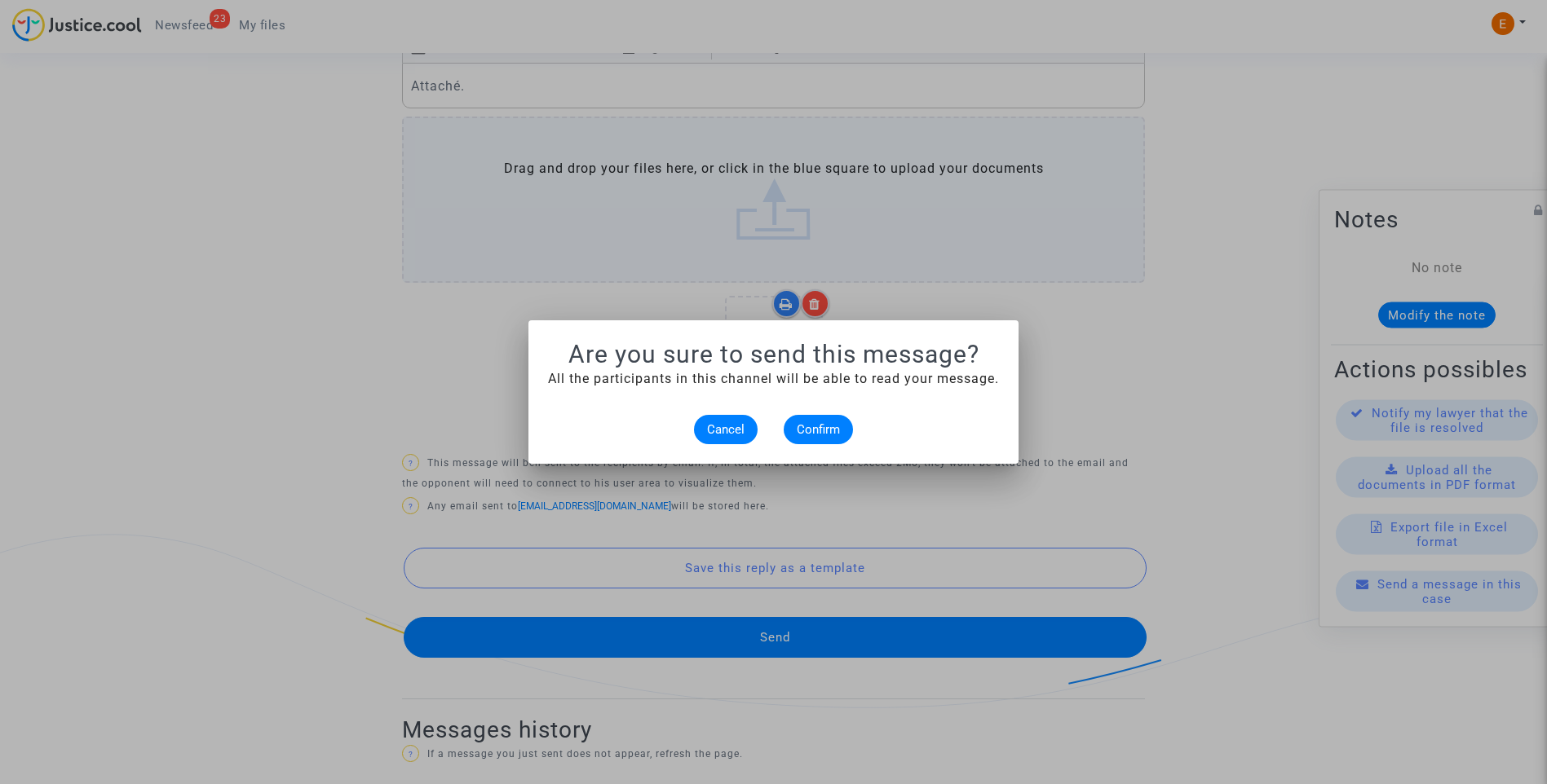
scroll to position [0, 0]
click at [840, 427] on button "Confirm" at bounding box center [818, 429] width 70 height 30
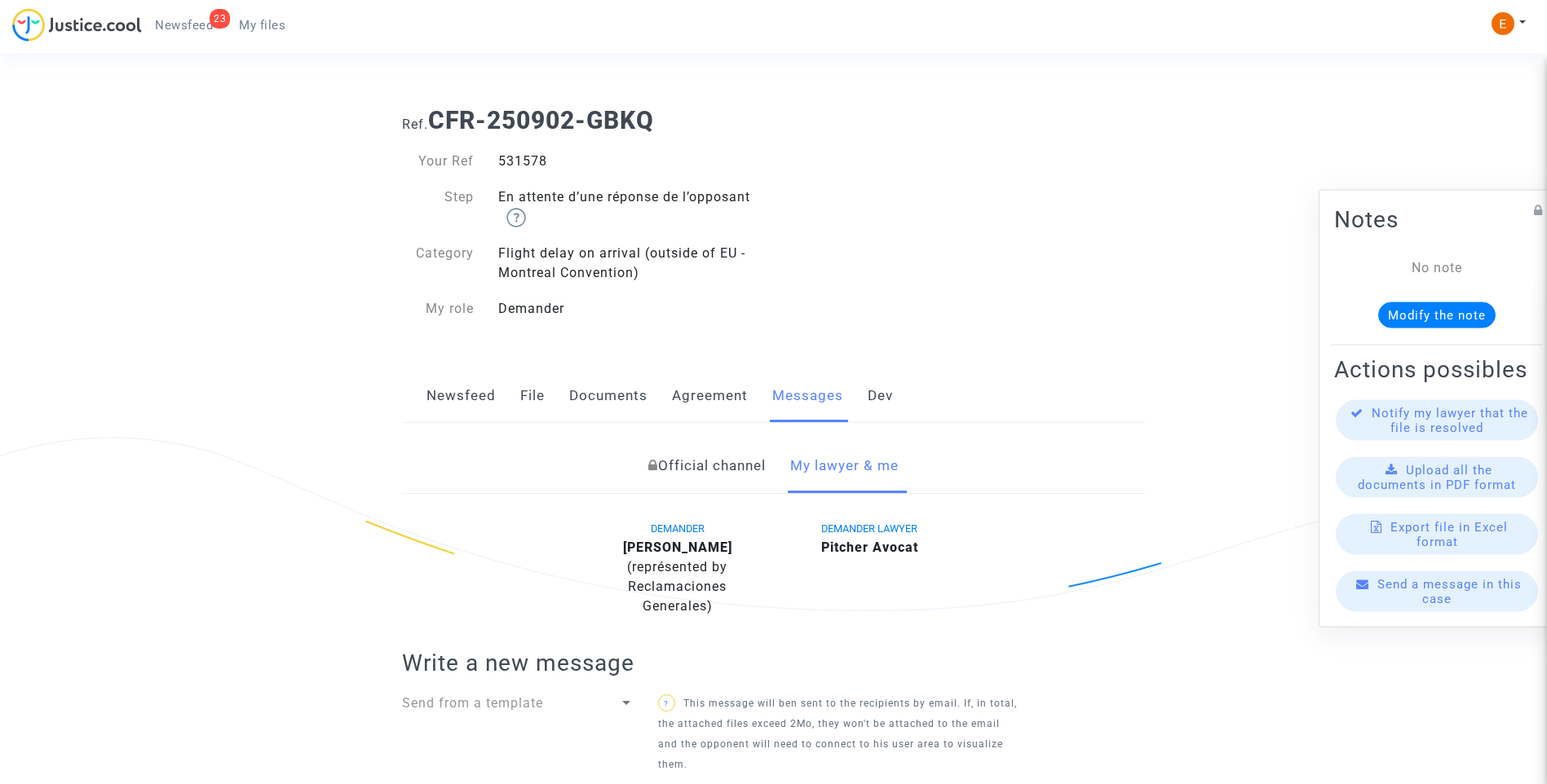
scroll to position [763, 0]
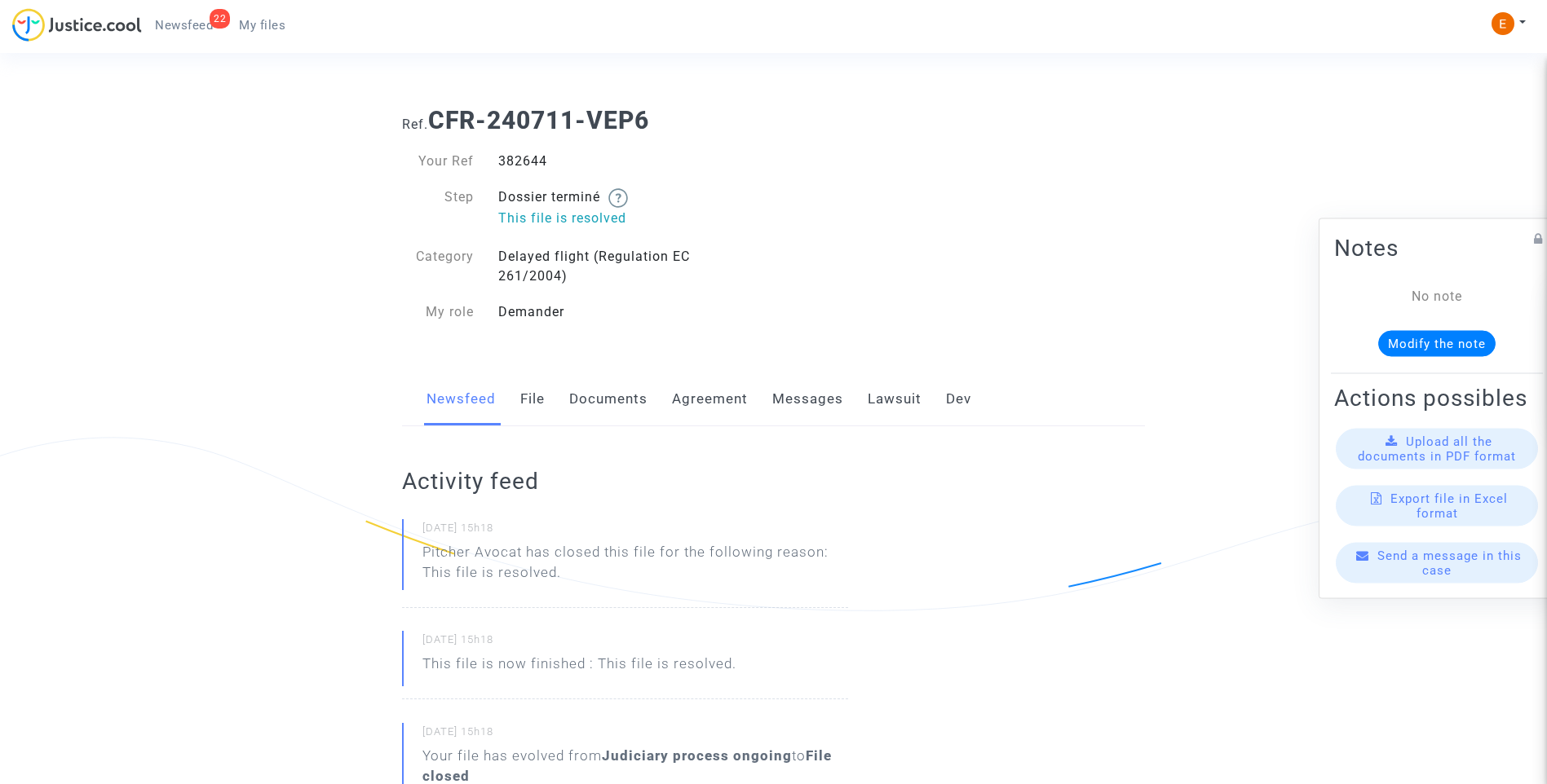
click at [533, 158] on div "382644" at bounding box center [629, 162] width 287 height 20
drag, startPoint x: 0, startPoint y: 0, endPoint x: 533, endPoint y: 158, distance: 555.9
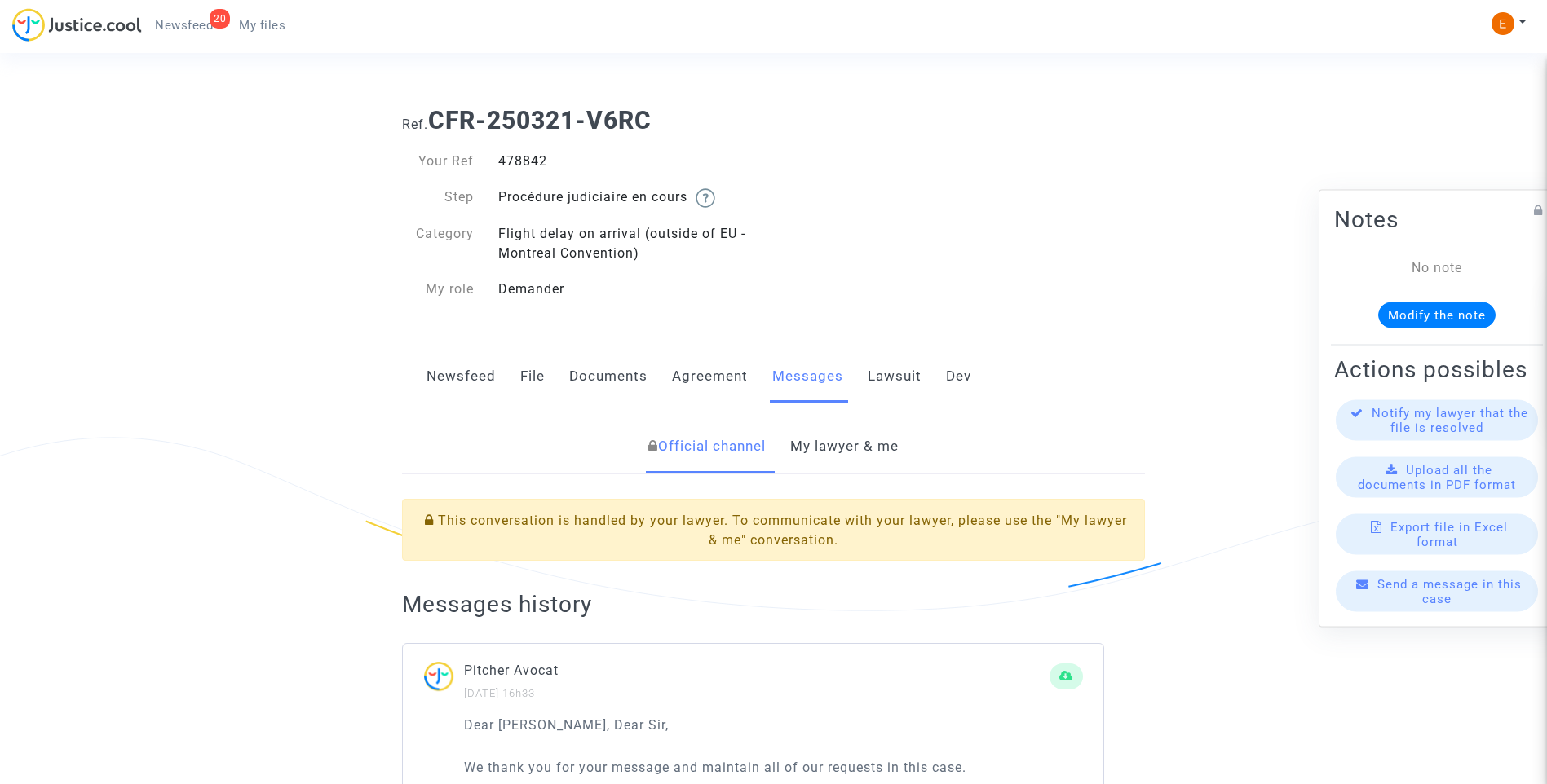
click at [530, 161] on div "478842" at bounding box center [629, 162] width 287 height 20
copy div "478842"
click at [866, 433] on link "My lawyer & me" at bounding box center [844, 446] width 108 height 54
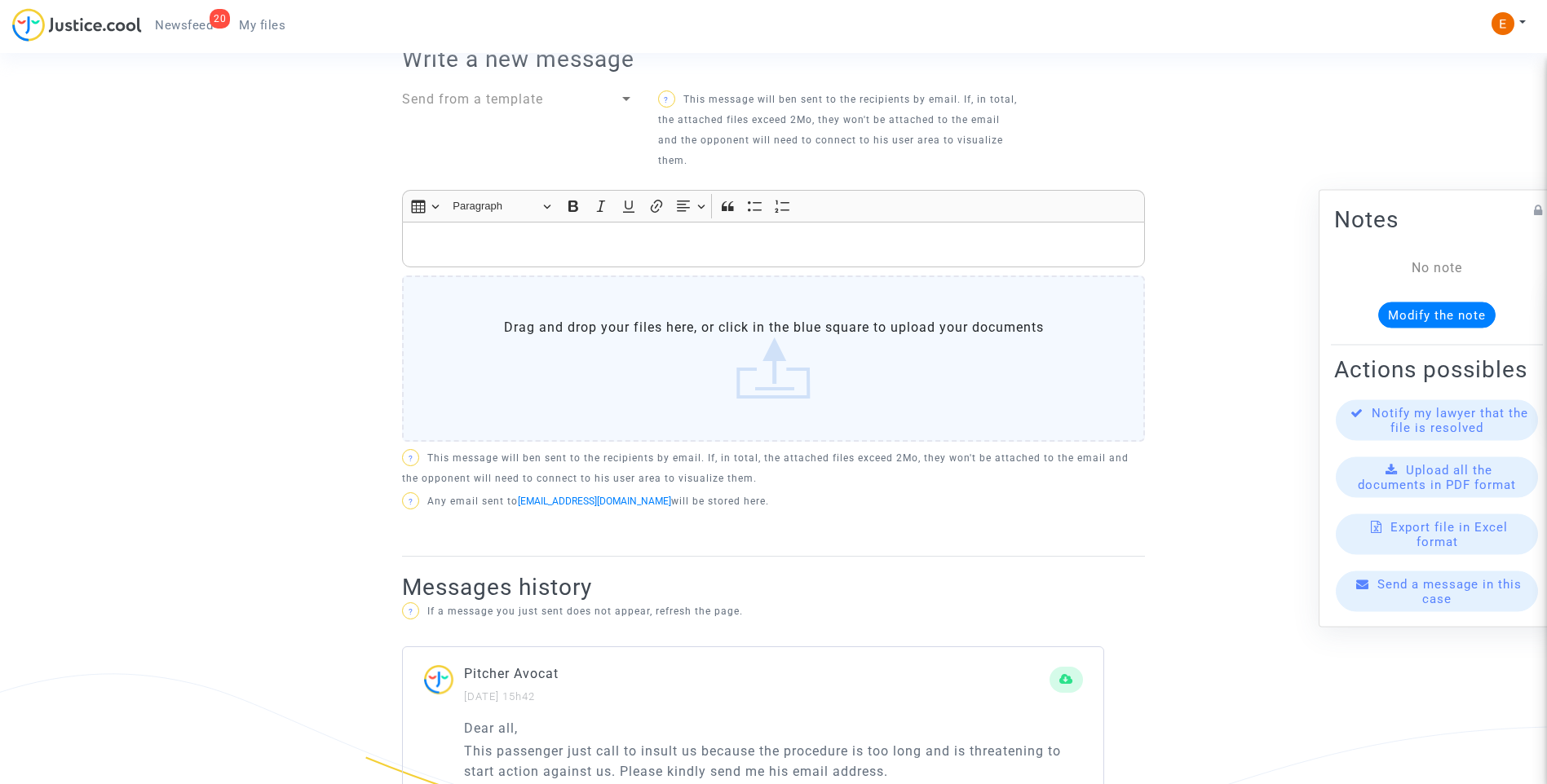
scroll to position [710, 0]
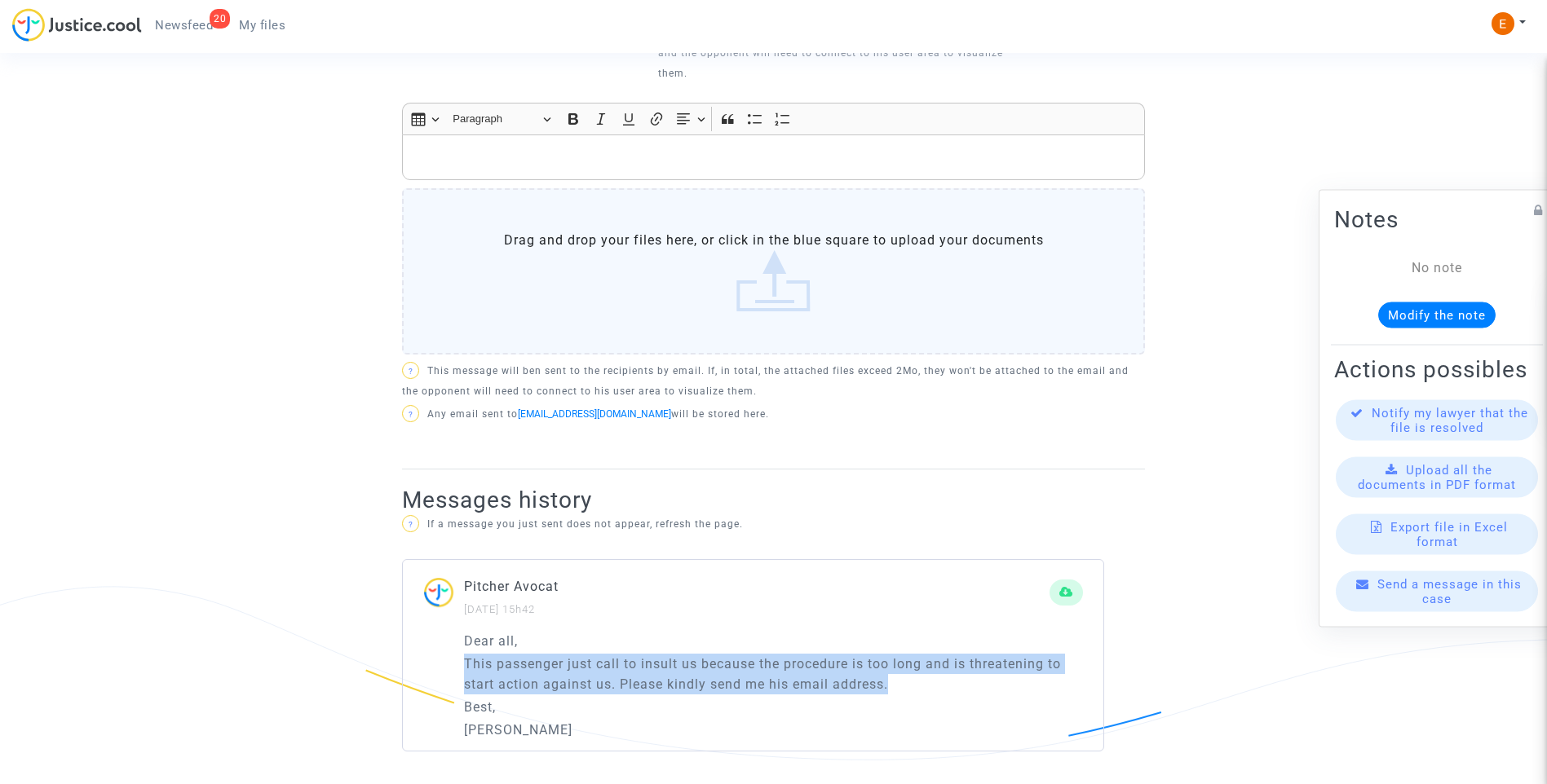
drag, startPoint x: 460, startPoint y: 666, endPoint x: 1040, endPoint y: 687, distance: 580.4
click at [1040, 687] on div "Dear all, This passenger just call to insult us because the procedure is too lo…" at bounding box center [753, 691] width 700 height 120
drag, startPoint x: 1040, startPoint y: 687, endPoint x: 836, endPoint y: 677, distance: 204.2
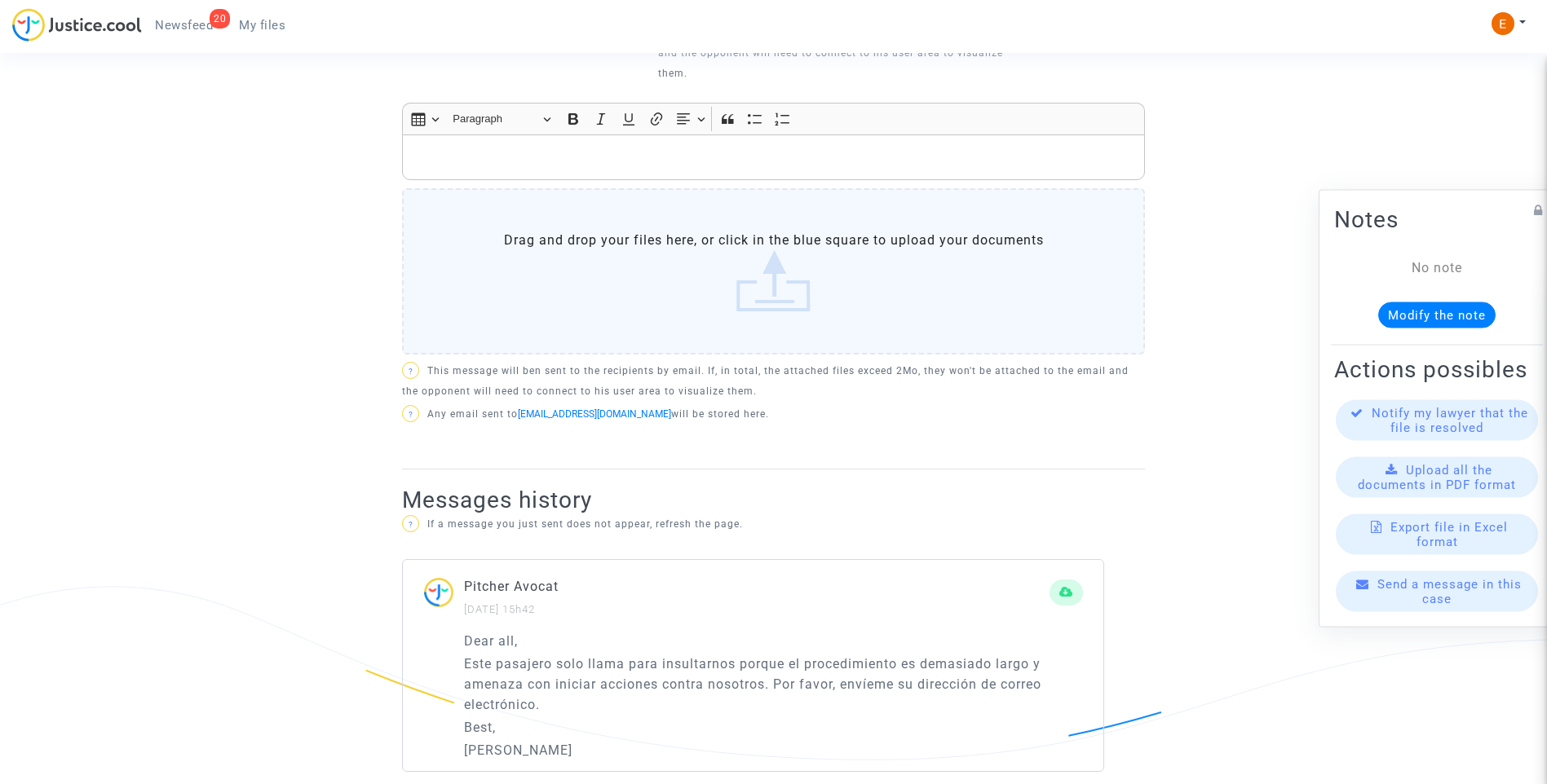
click at [1232, 441] on ng-component "Ref. CFR-250321-V6RC Your Ref 478842 Step Procédure judiciaire en cours Categor…" at bounding box center [774, 93] width 1174 height 1421
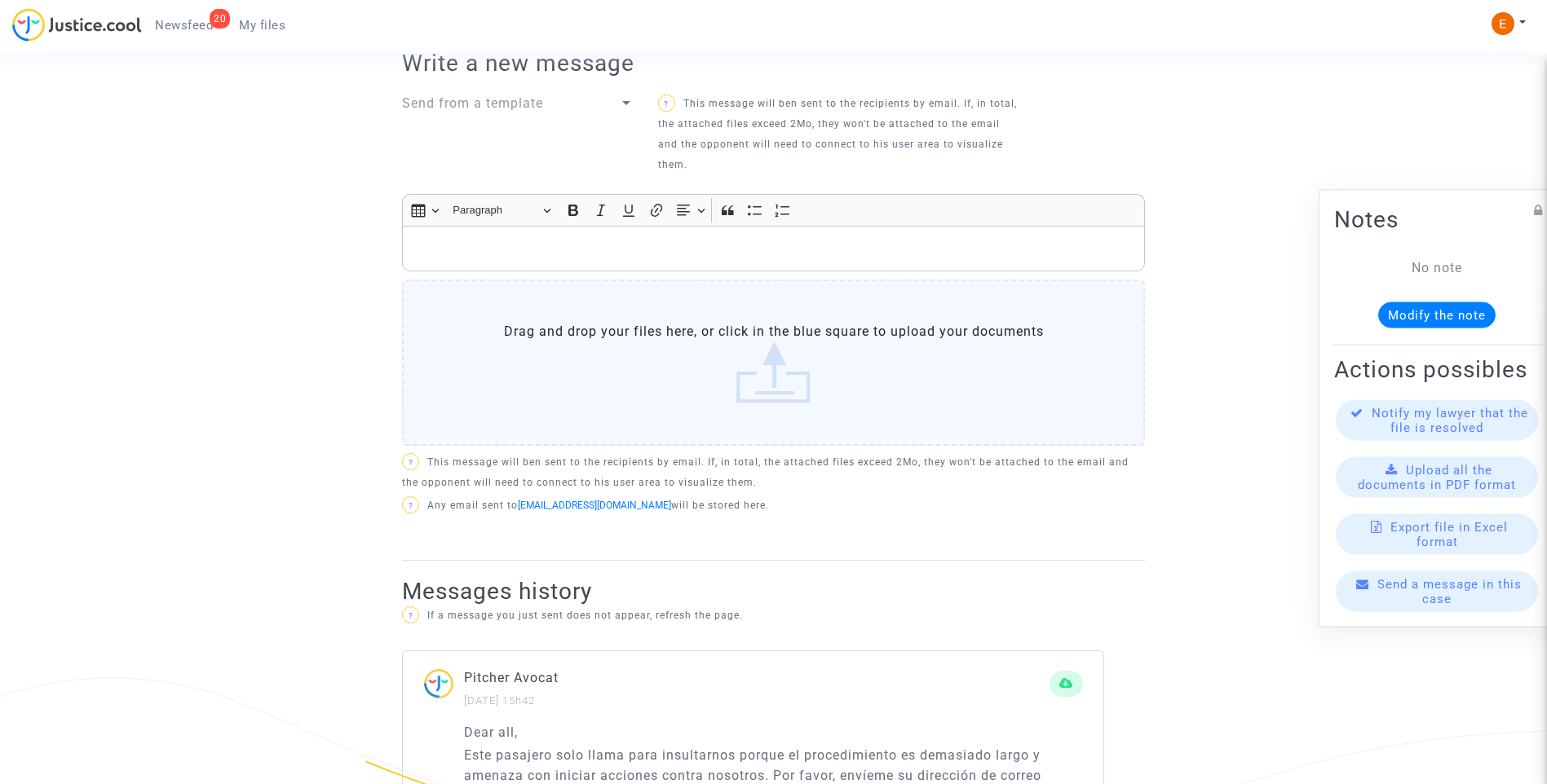
scroll to position [466, 0]
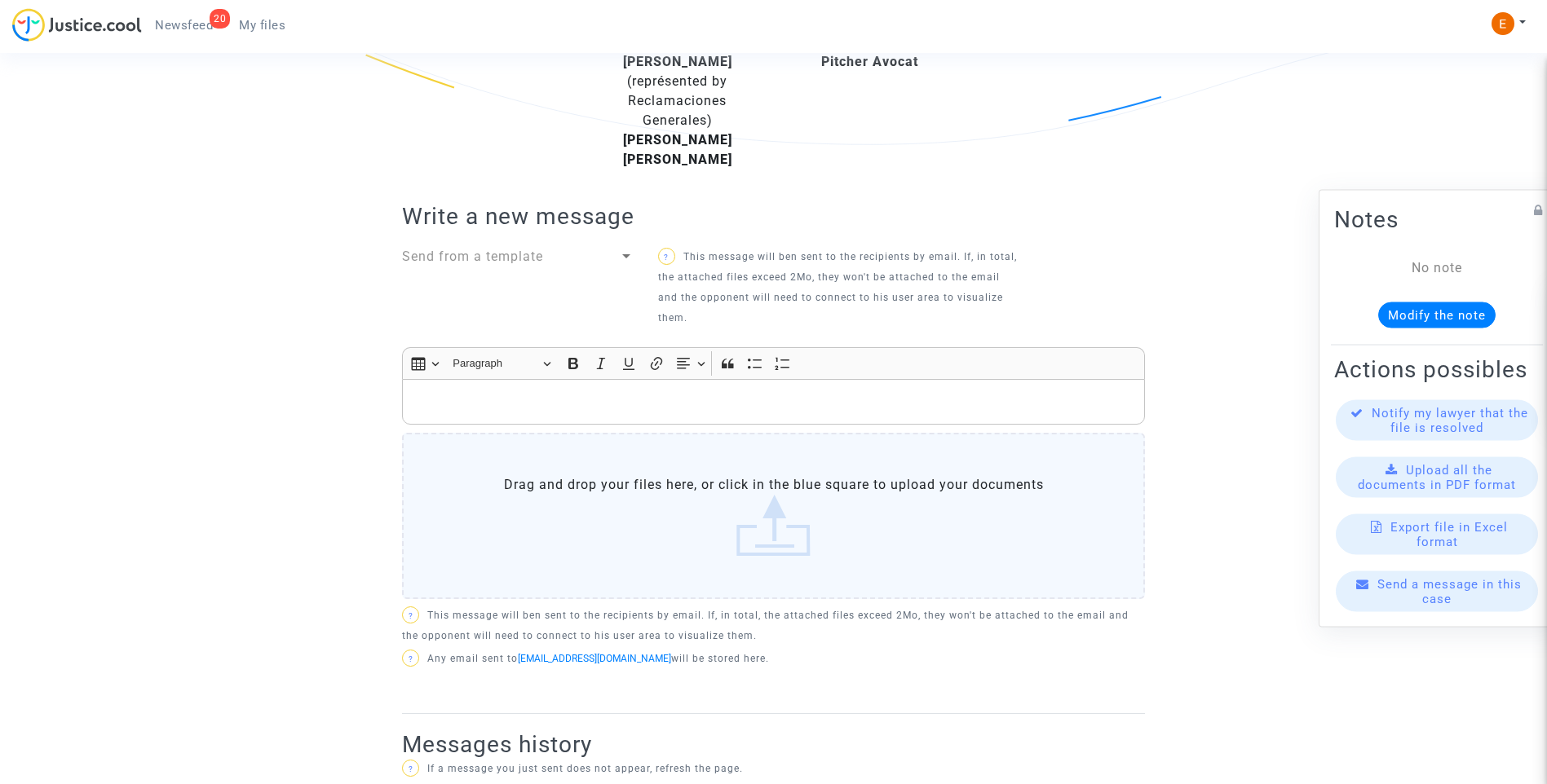
click at [681, 405] on p "Rich Text Editor, main" at bounding box center [774, 401] width 726 height 21
click at [682, 405] on p "Rich Text Editor, main" at bounding box center [774, 401] width 726 height 21
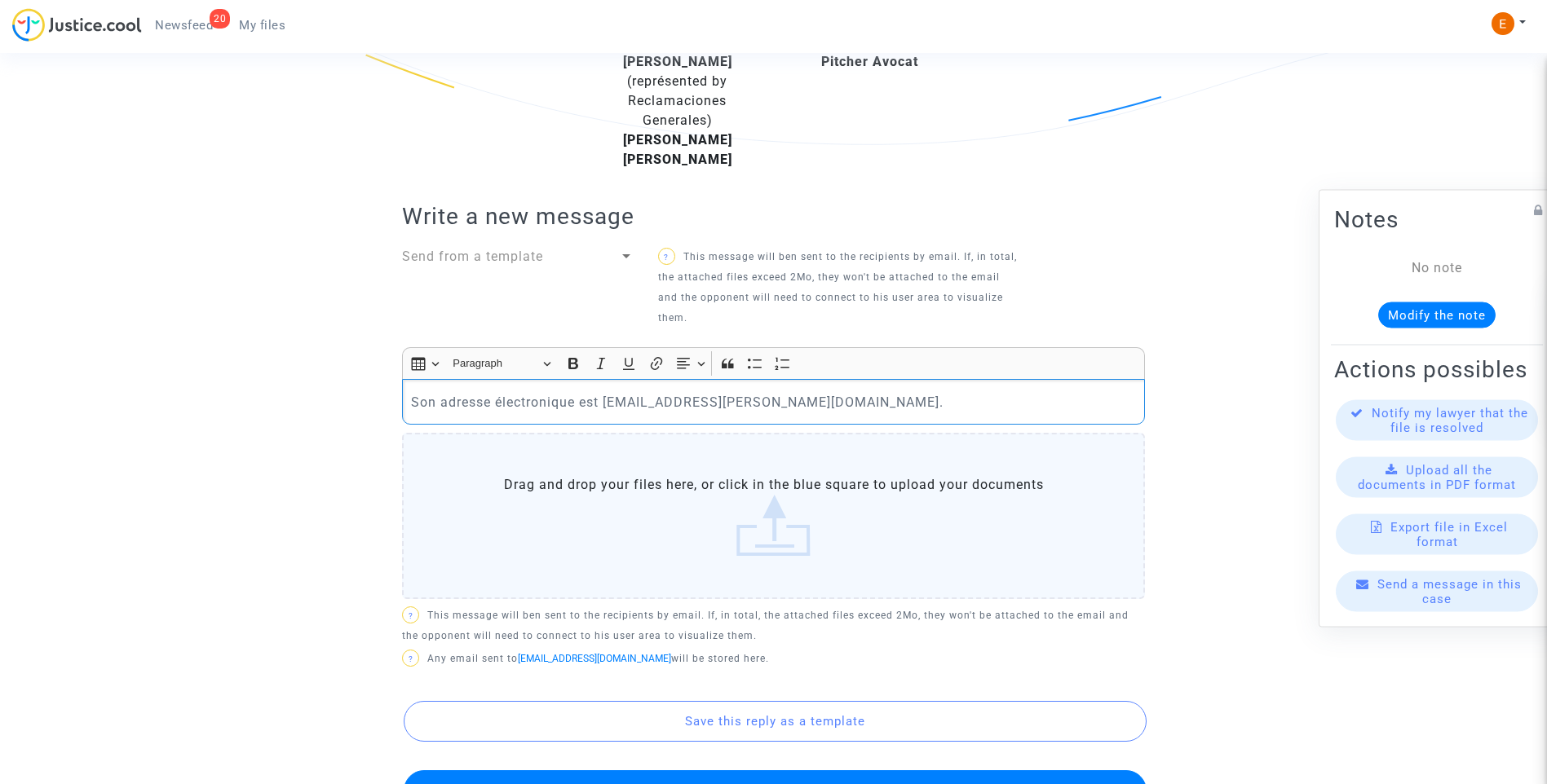
click at [415, 400] on p "Son adresse électronique est zul14.mahar@gmail.com." at bounding box center [774, 401] width 726 height 21
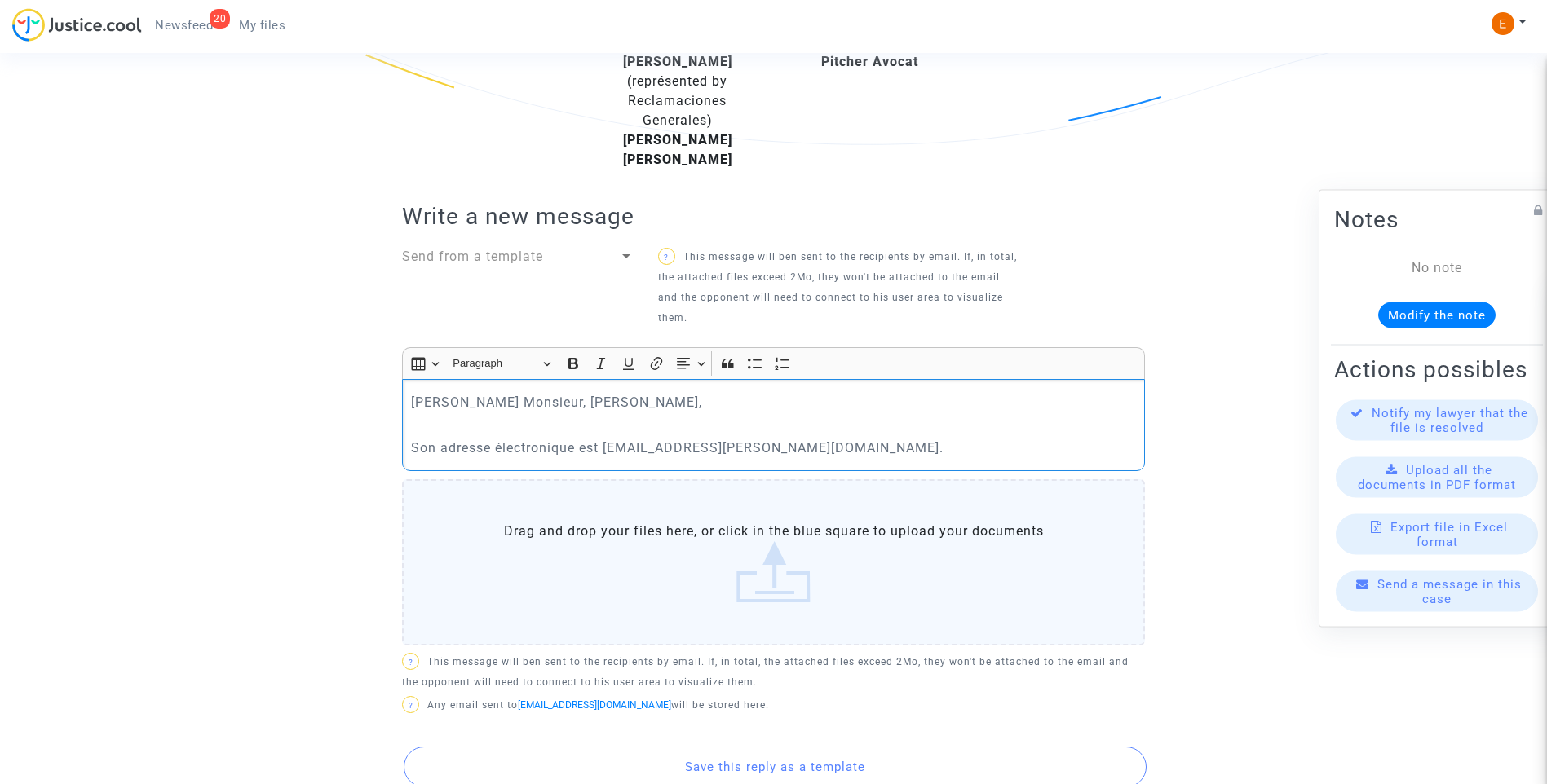
click at [872, 461] on div "Chere Monsieur, Madame, Son adresse électronique est zul14.mahar@gmail.com." at bounding box center [773, 424] width 743 height 91
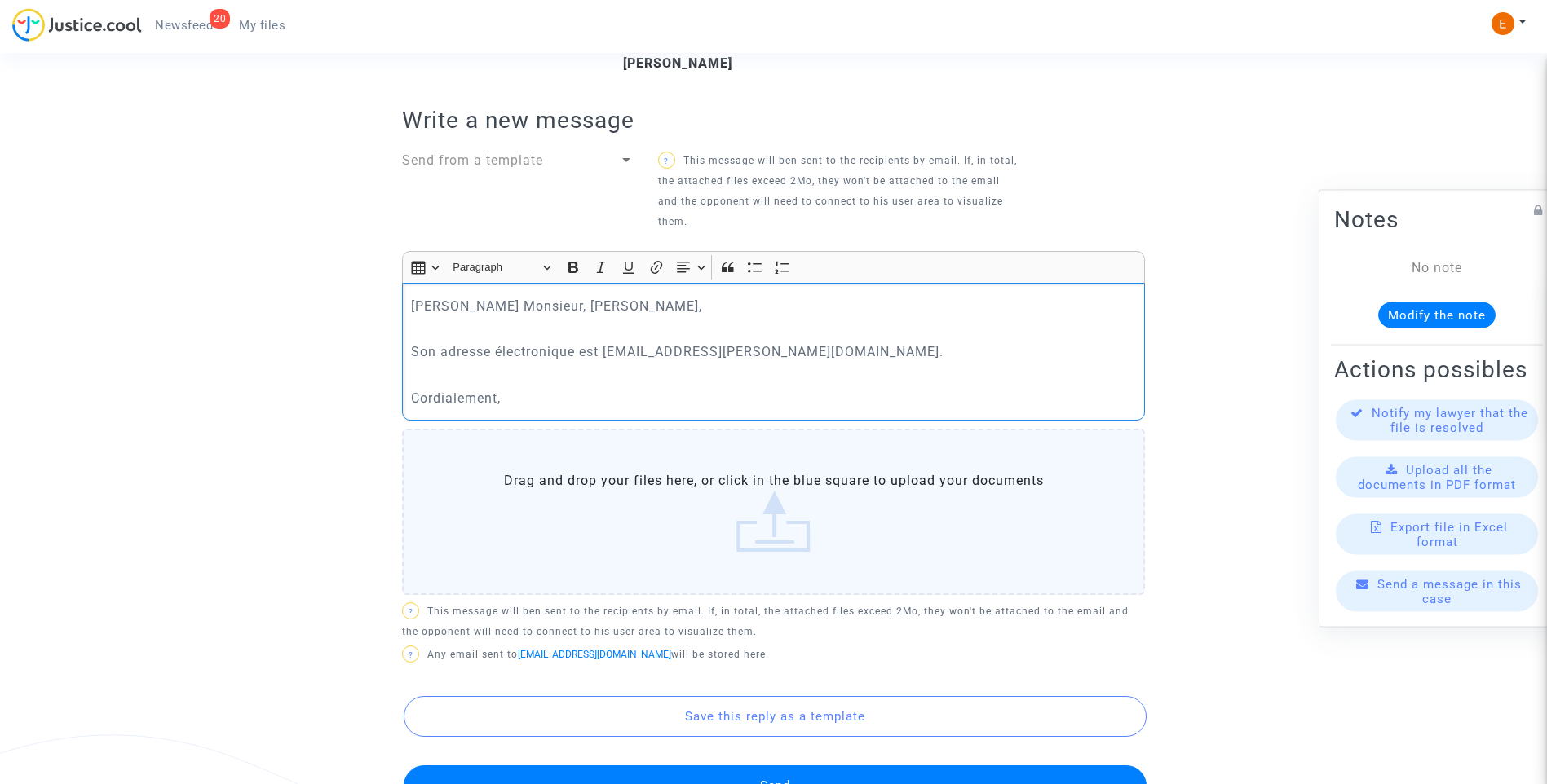
scroll to position [710, 0]
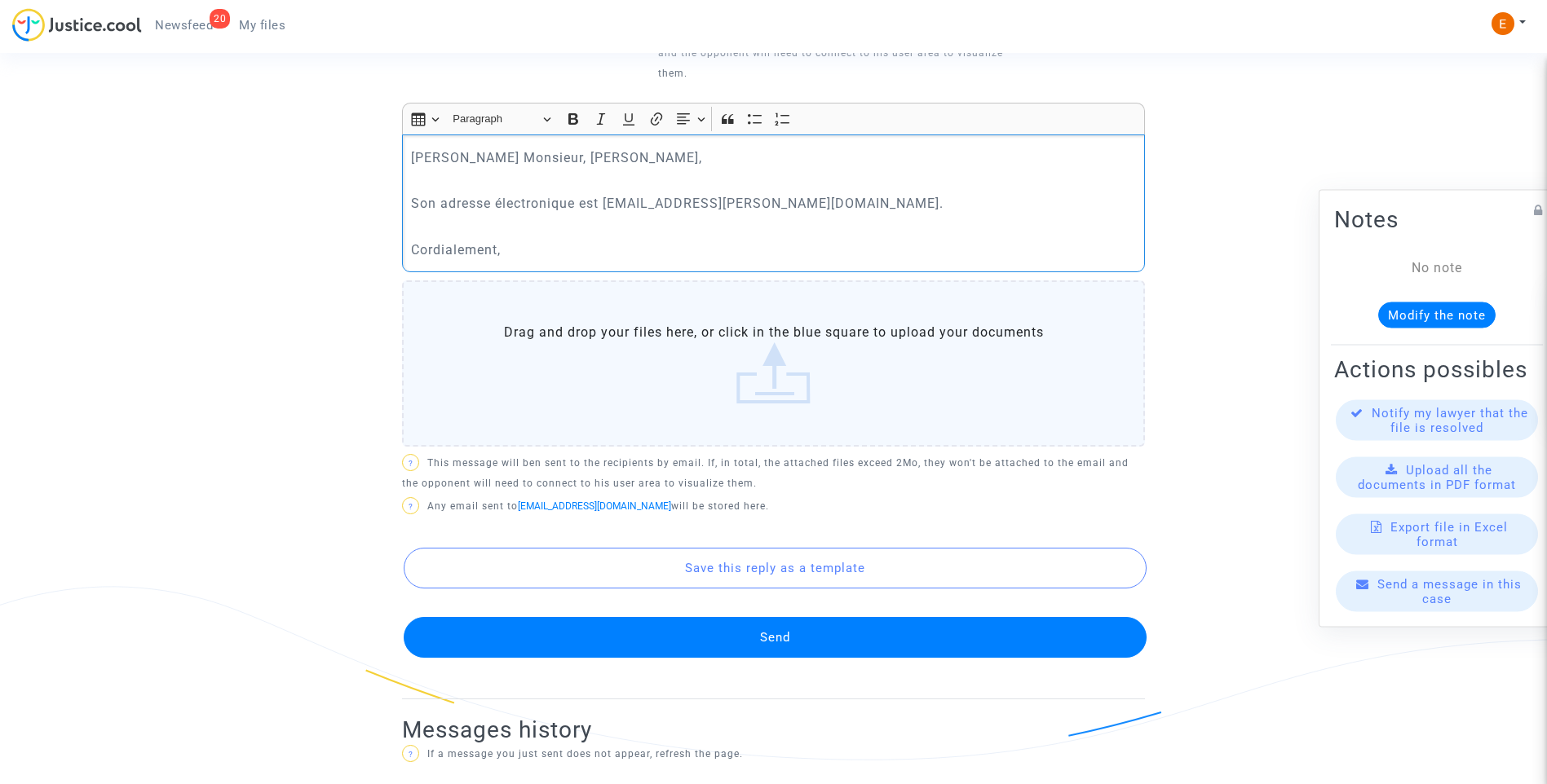
click at [838, 629] on button "Send" at bounding box center [774, 637] width 743 height 41
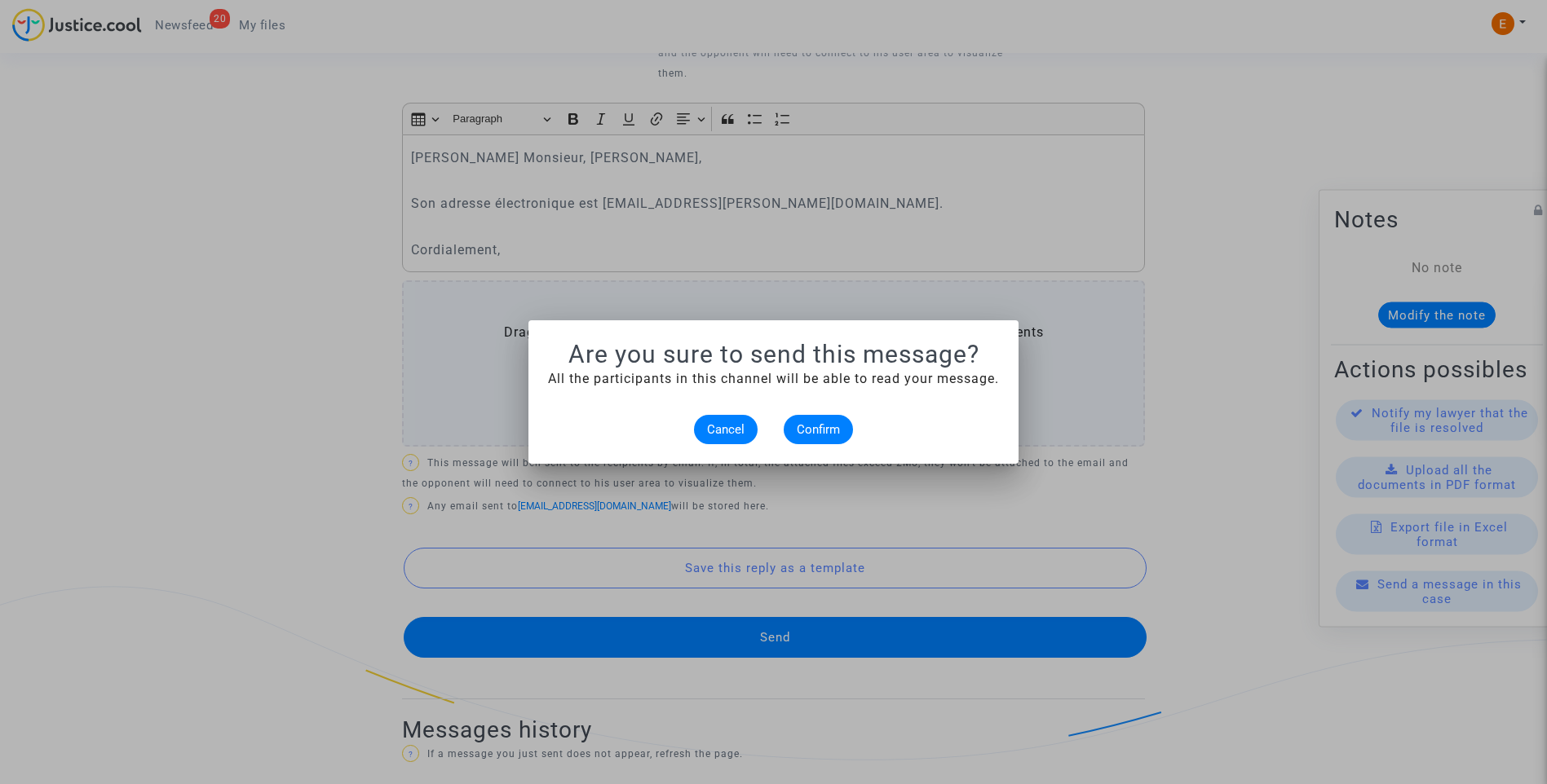
scroll to position [0, 0]
click at [810, 423] on button "Confirm" at bounding box center [818, 429] width 70 height 30
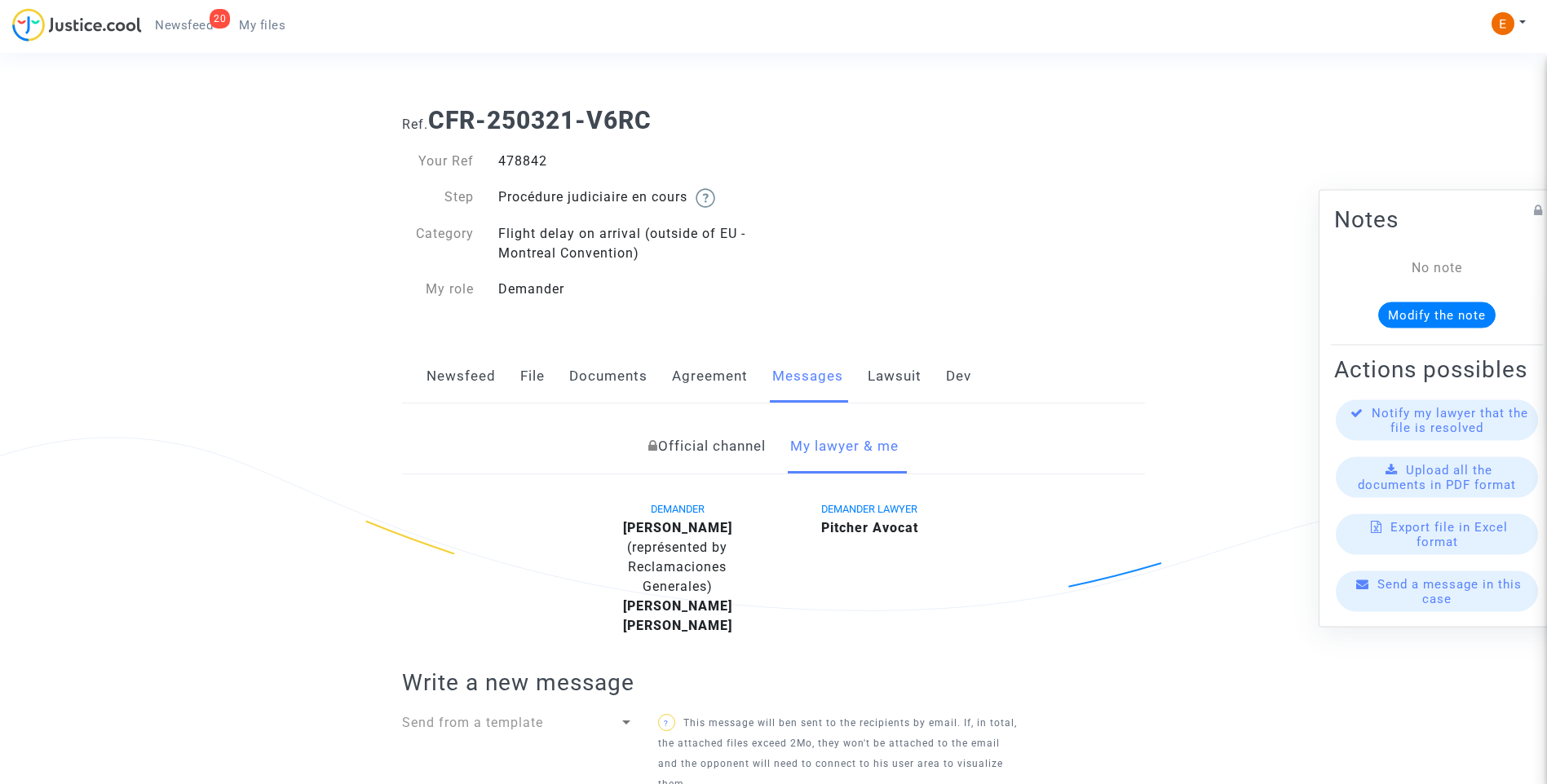
scroll to position [710, 0]
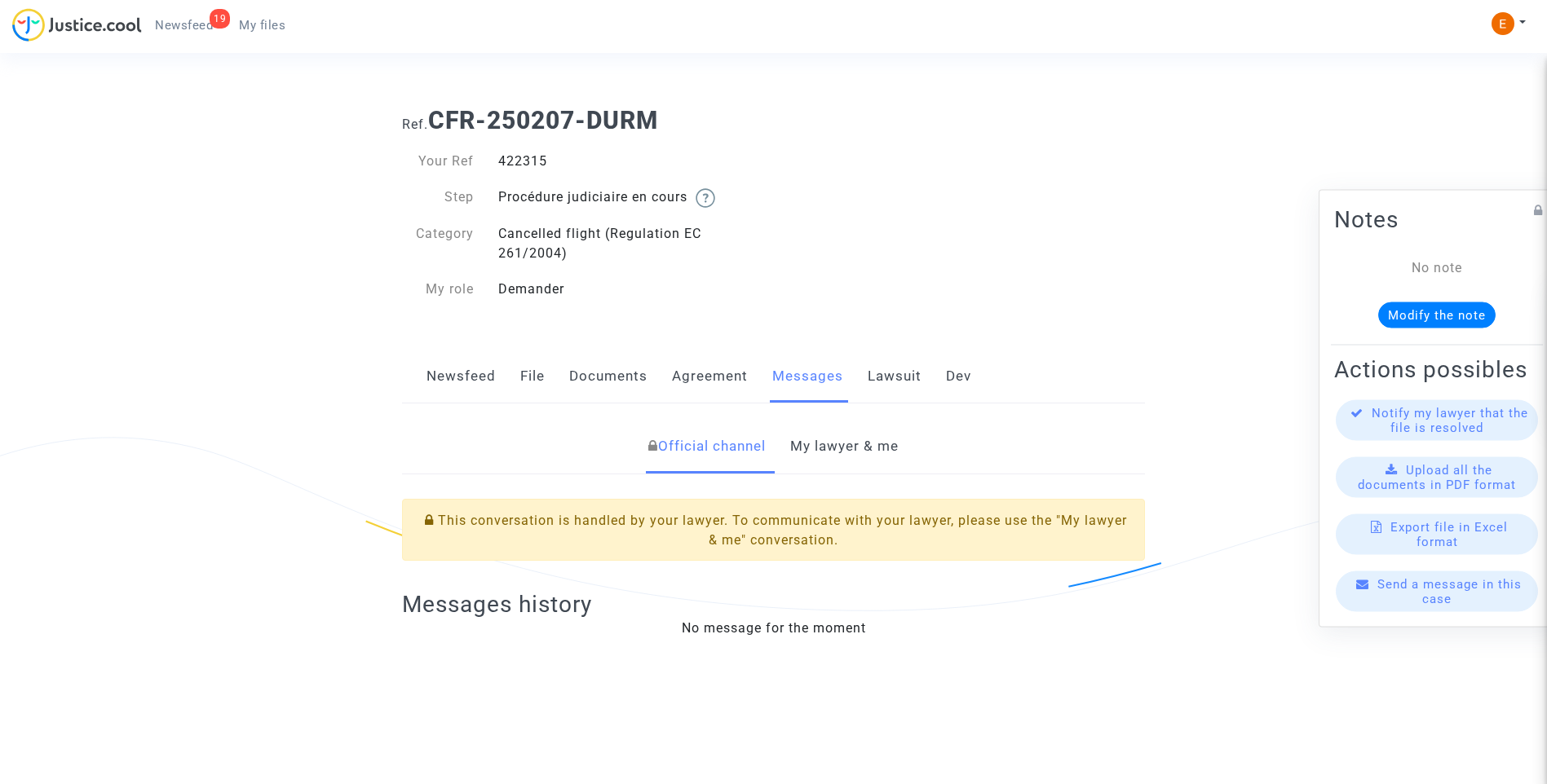
drag, startPoint x: 0, startPoint y: 0, endPoint x: 528, endPoint y: 156, distance: 550.6
click at [528, 156] on div "422315" at bounding box center [629, 162] width 287 height 20
click at [863, 453] on link "My lawyer & me" at bounding box center [844, 446] width 108 height 54
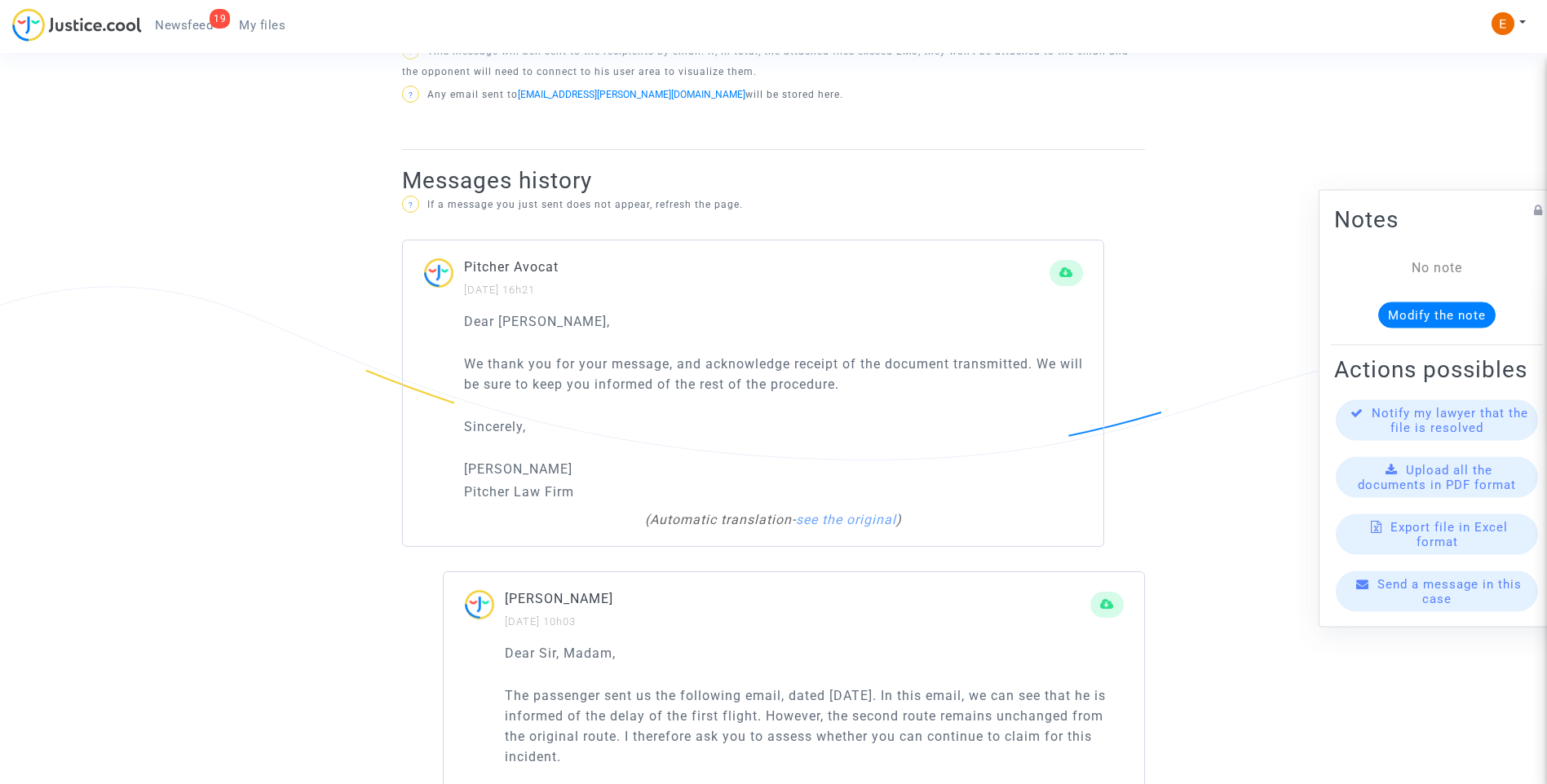
scroll to position [1141, 0]
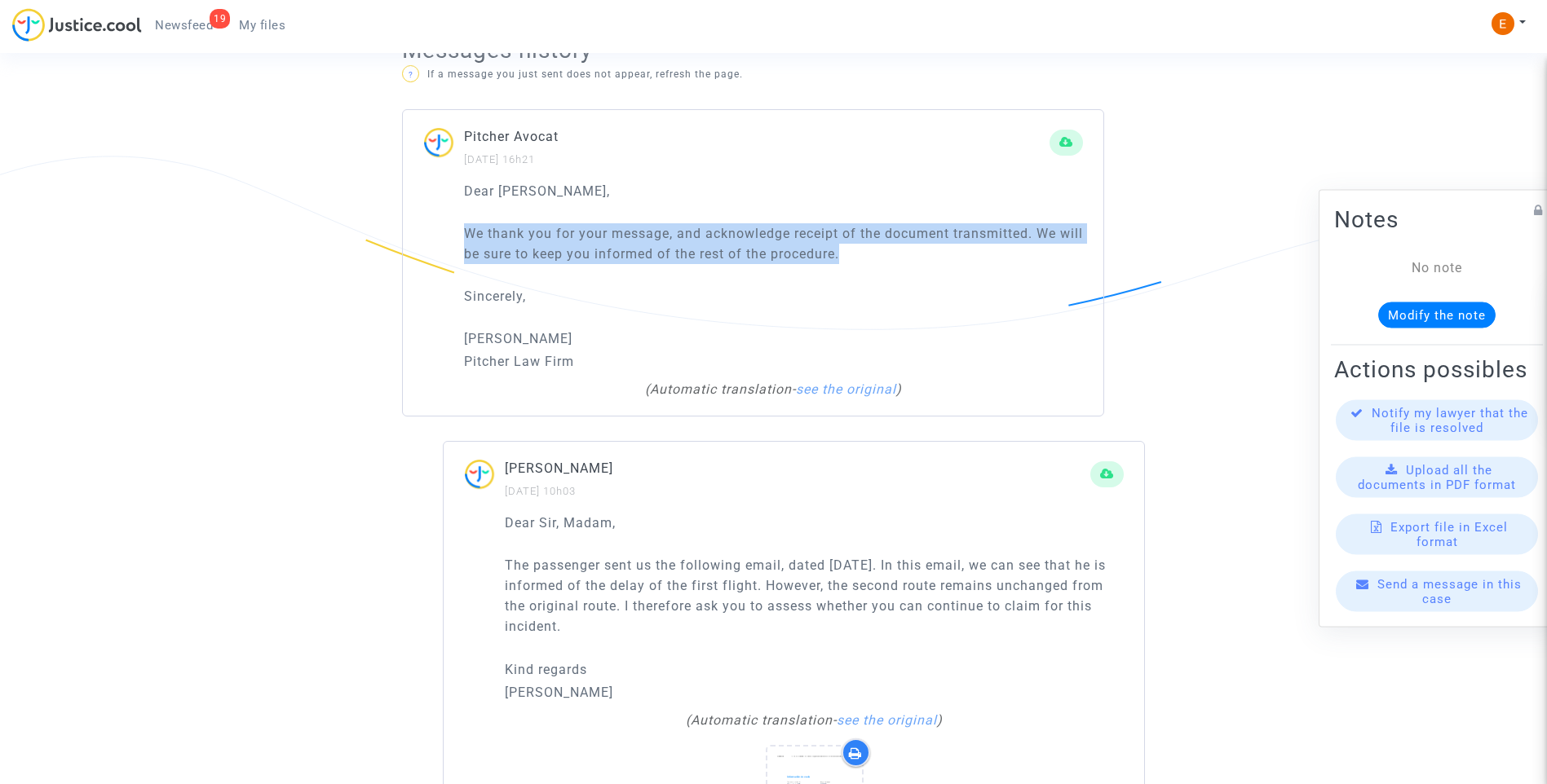
drag, startPoint x: 904, startPoint y: 257, endPoint x: 415, endPoint y: 240, distance: 489.3
click at [415, 240] on div "Dear Erik, We thank you for your message, and acknowledge receipt of the docume…" at bounding box center [753, 298] width 700 height 235
drag, startPoint x: 415, startPoint y: 240, endPoint x: 519, endPoint y: 244, distance: 104.1
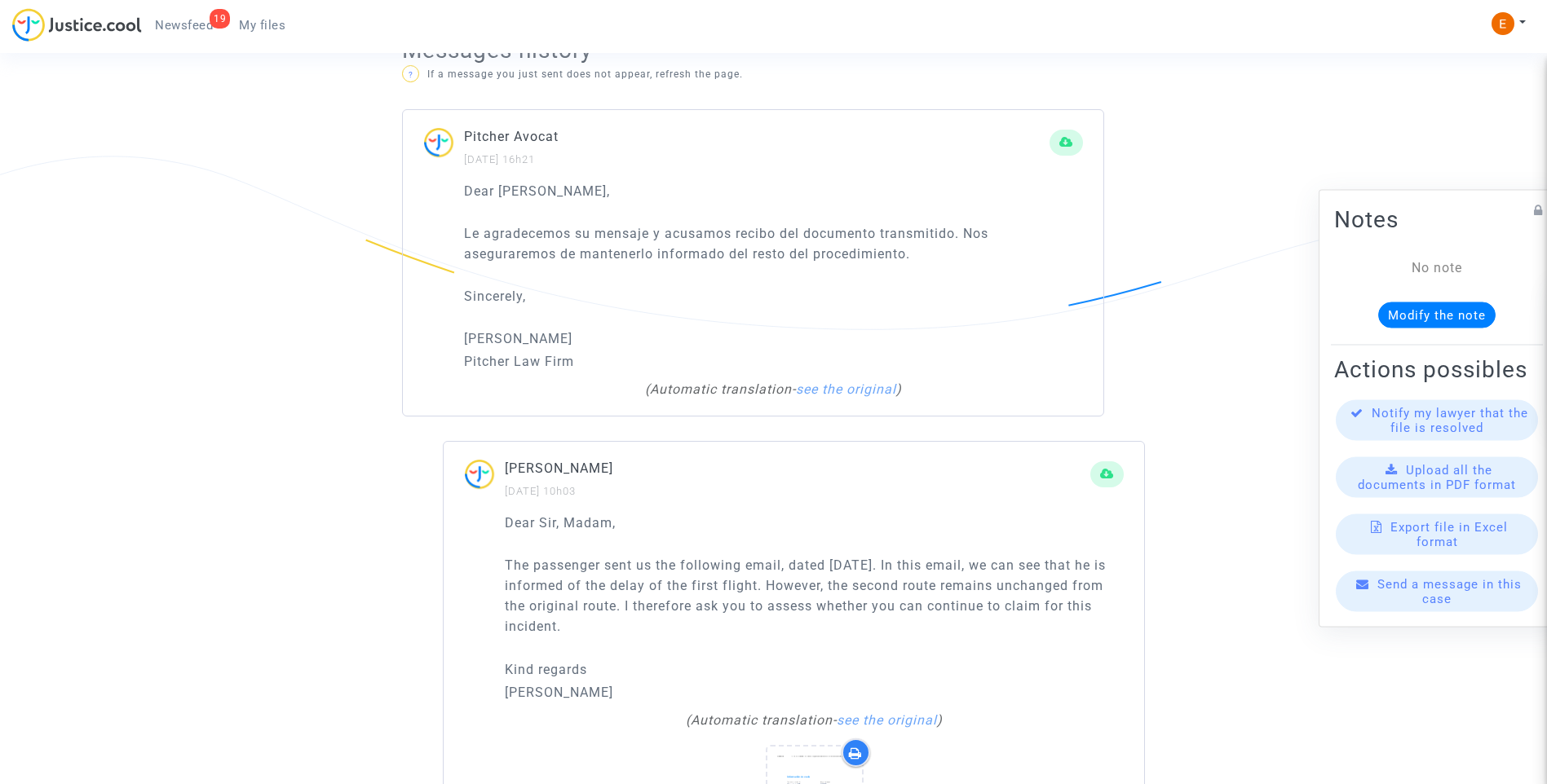
click at [584, 286] on p "Sincerely," at bounding box center [774, 296] width 618 height 21
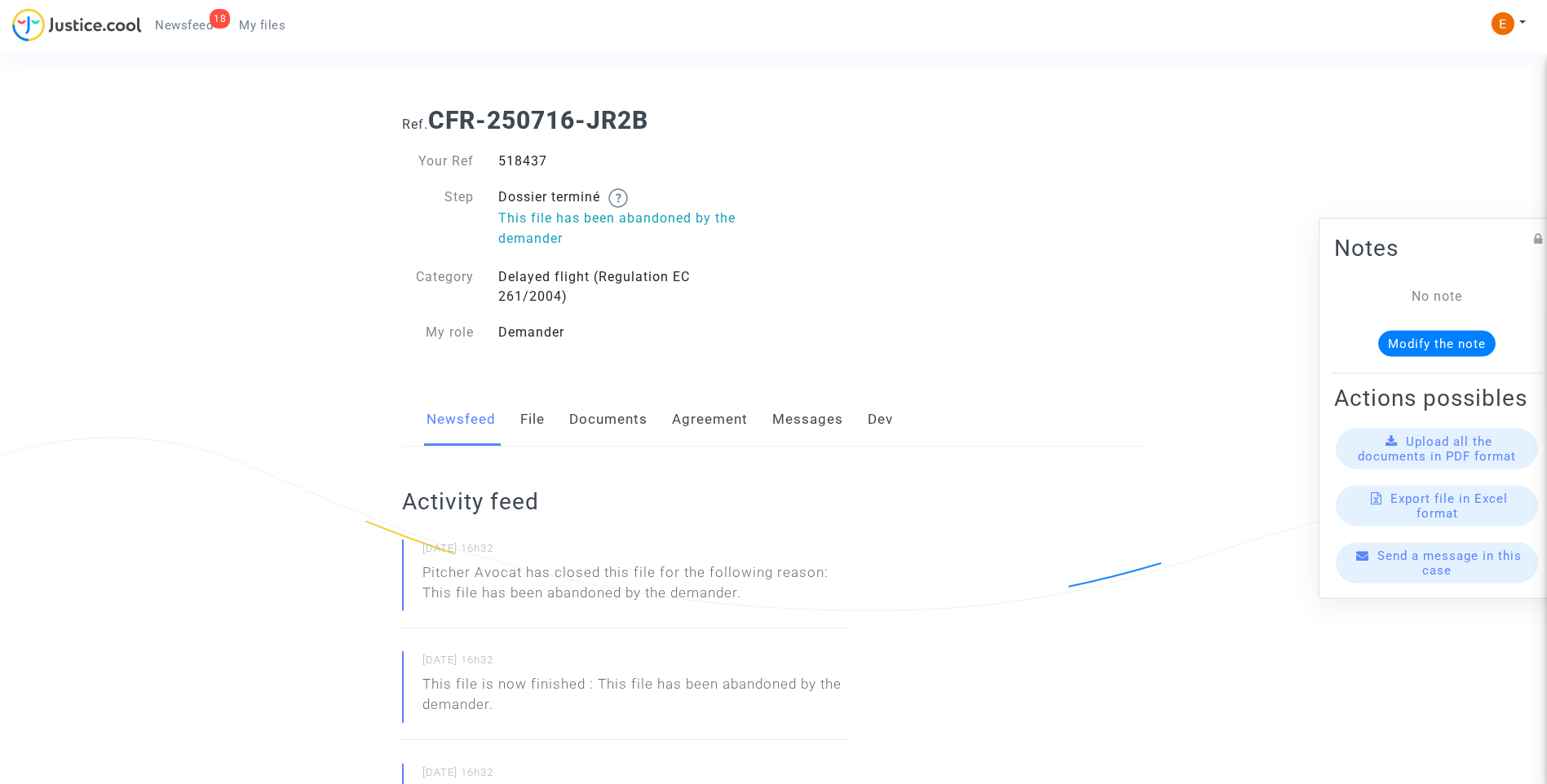
click at [524, 160] on div "518437" at bounding box center [629, 162] width 287 height 20
copy div "518437"
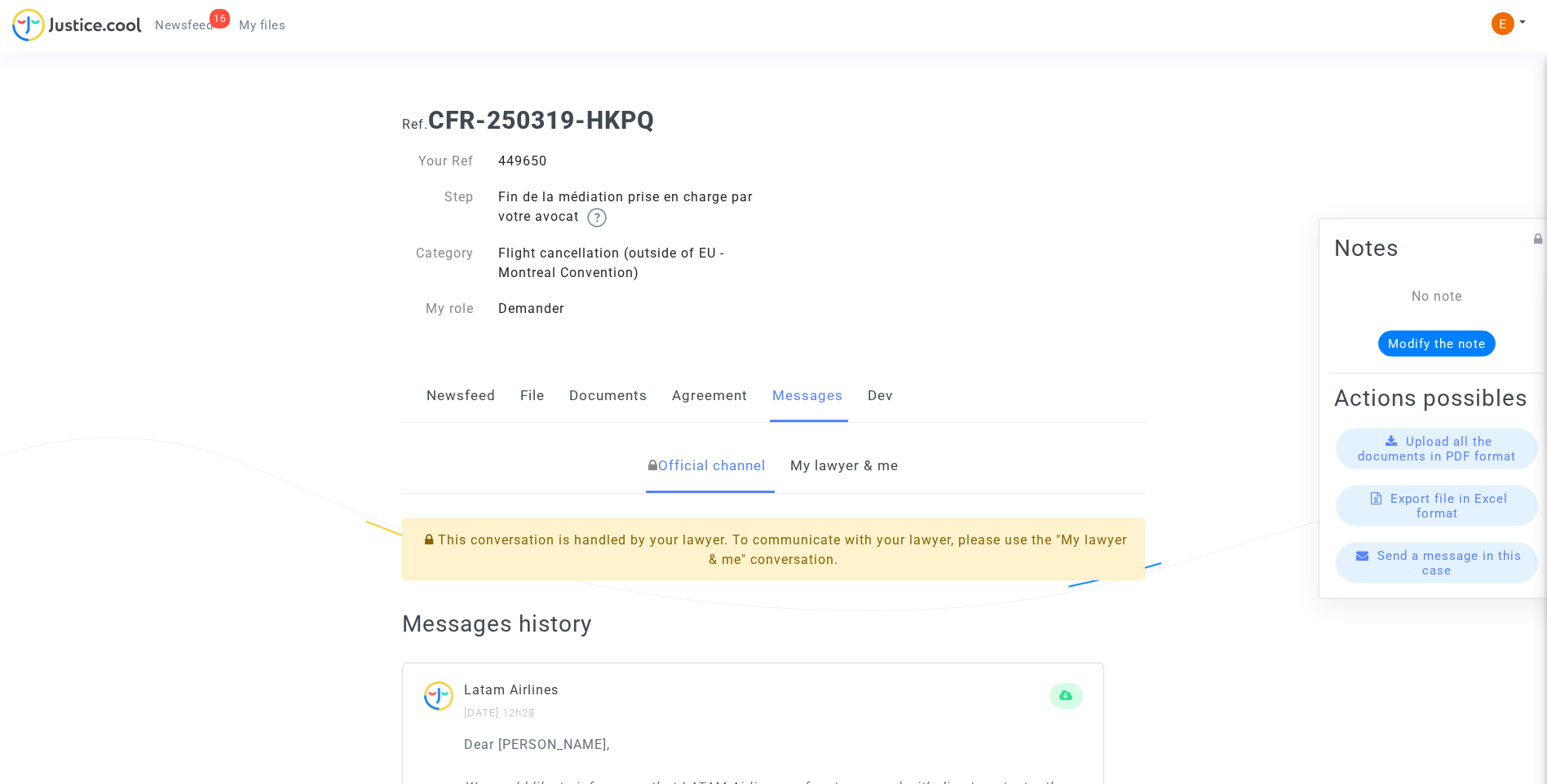
click at [533, 166] on div "449650" at bounding box center [629, 162] width 287 height 20
copy div "449650"
click at [876, 451] on link "My lawyer & me" at bounding box center [844, 466] width 108 height 54
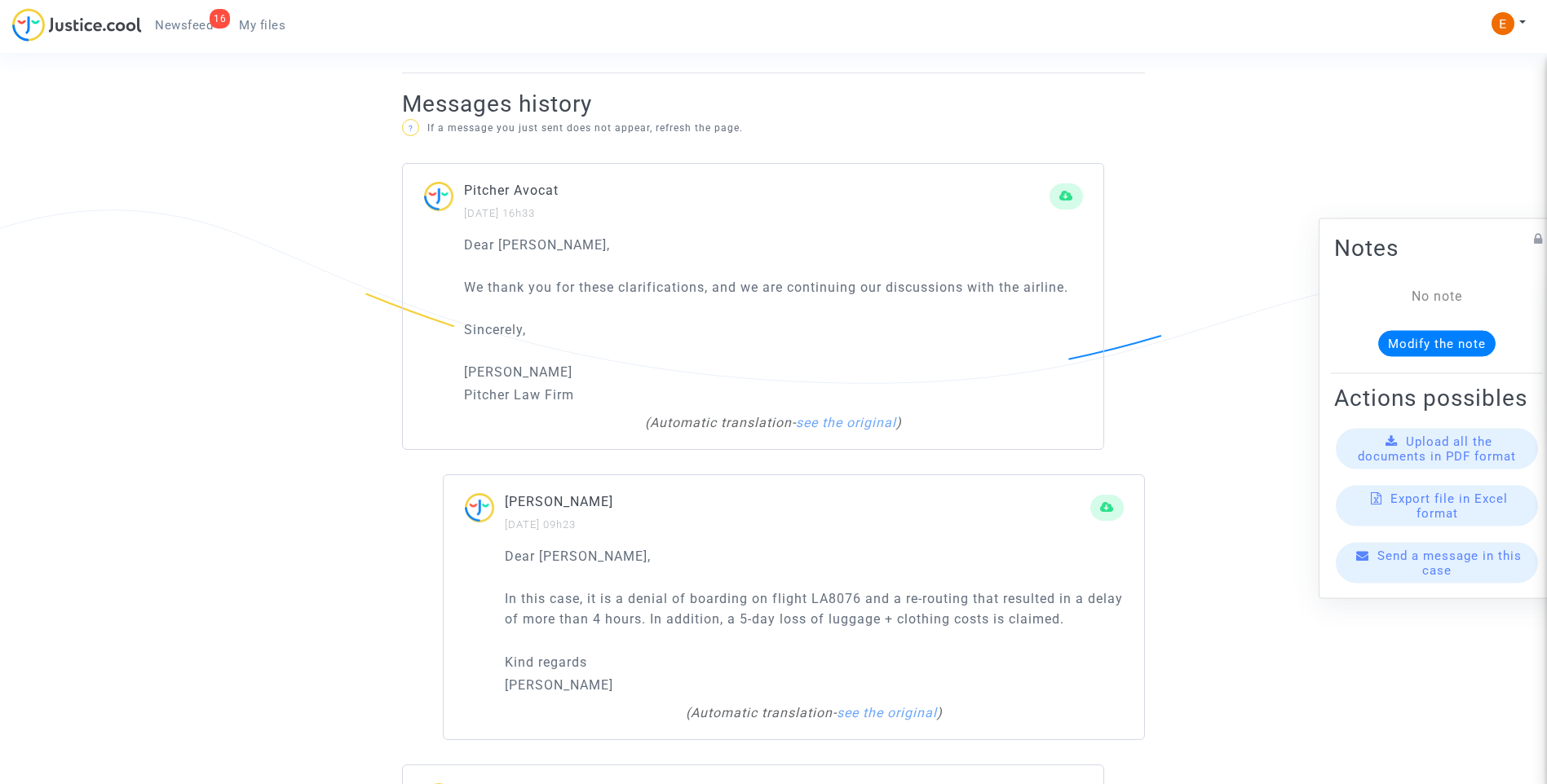
scroll to position [1059, 0]
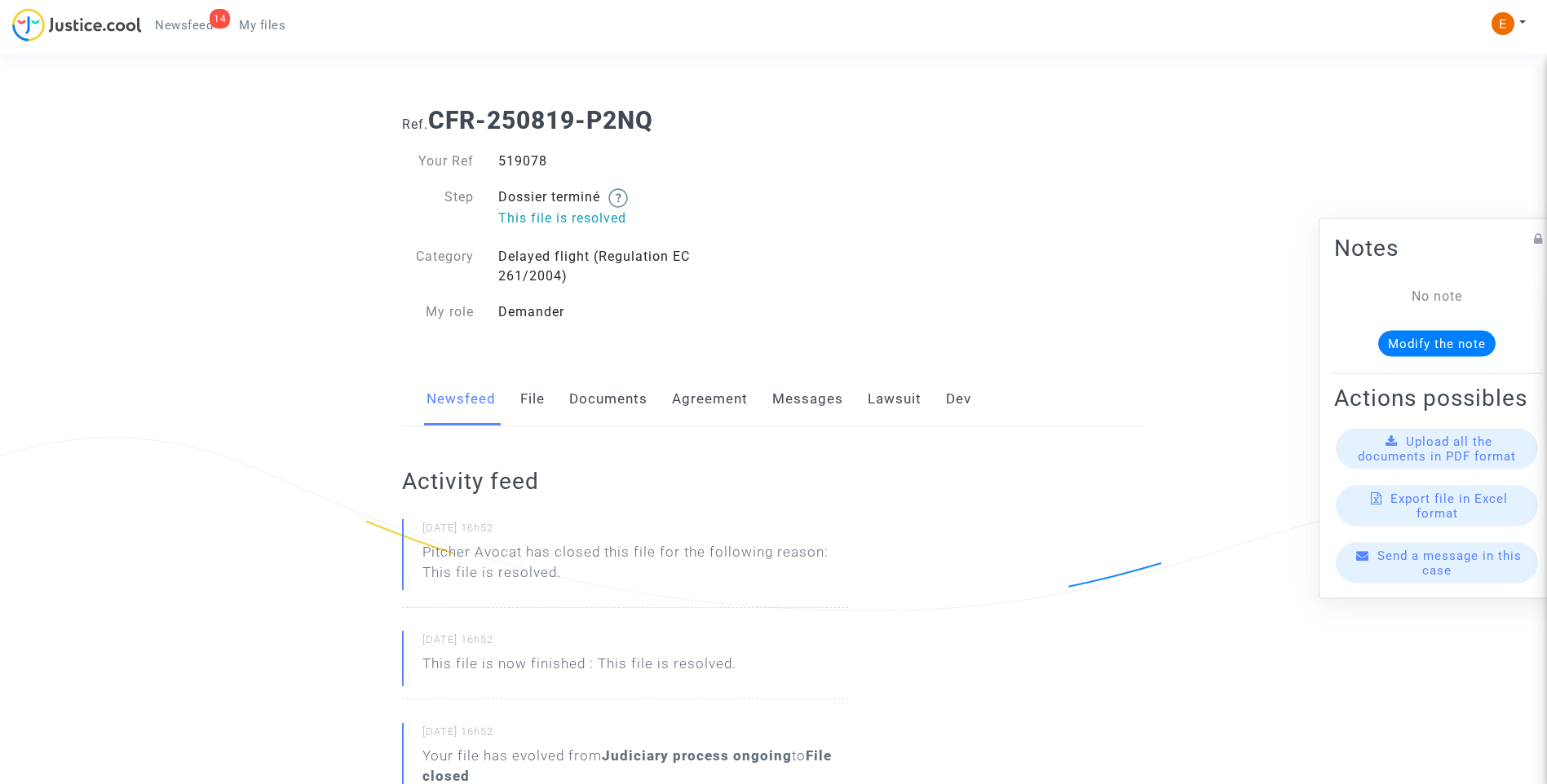
click at [528, 165] on div "519078" at bounding box center [629, 162] width 287 height 20
copy div "519078"
click at [830, 400] on link "Messages" at bounding box center [807, 399] width 71 height 54
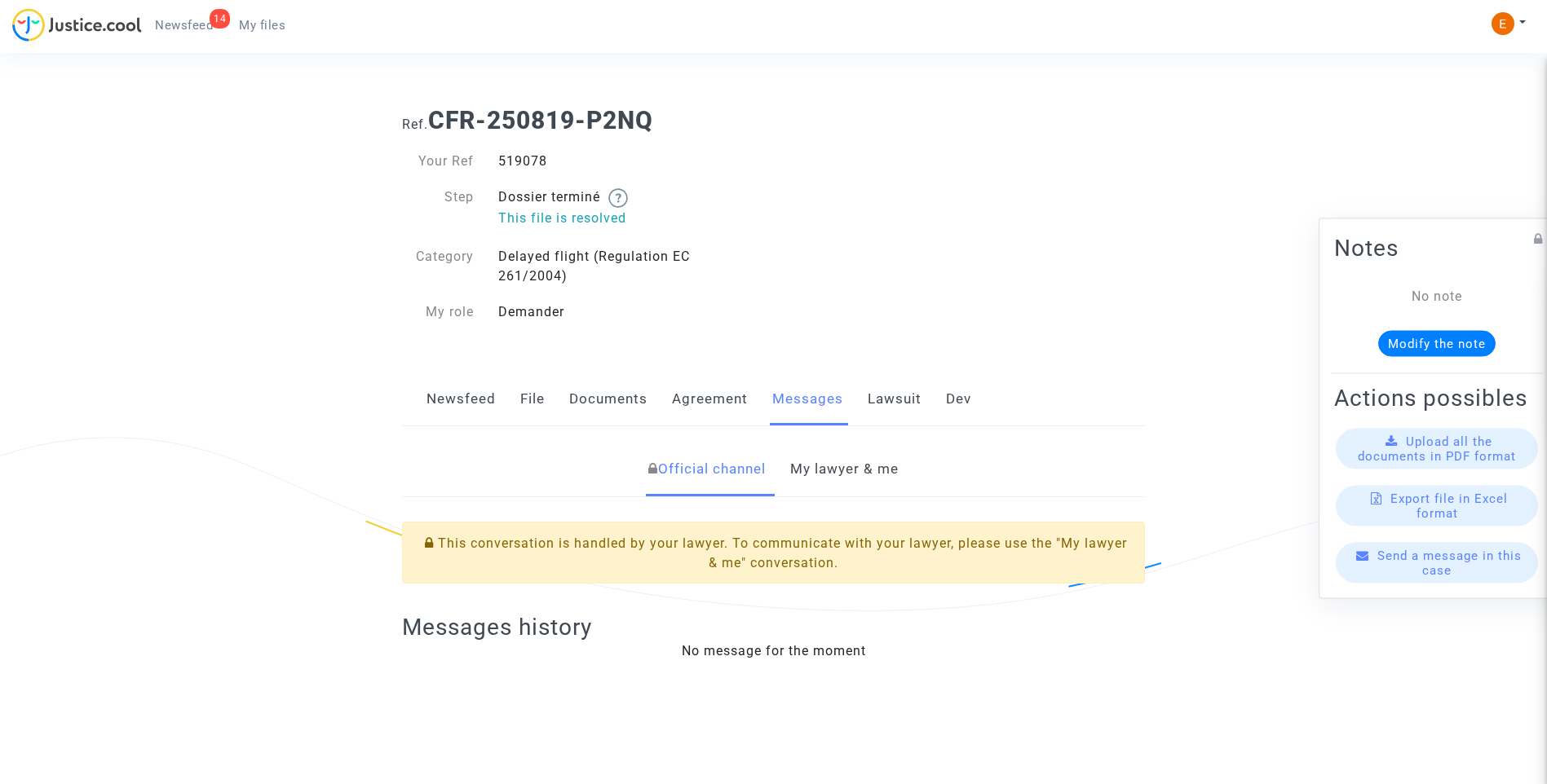
click at [867, 480] on link "My lawyer & me" at bounding box center [844, 469] width 108 height 54
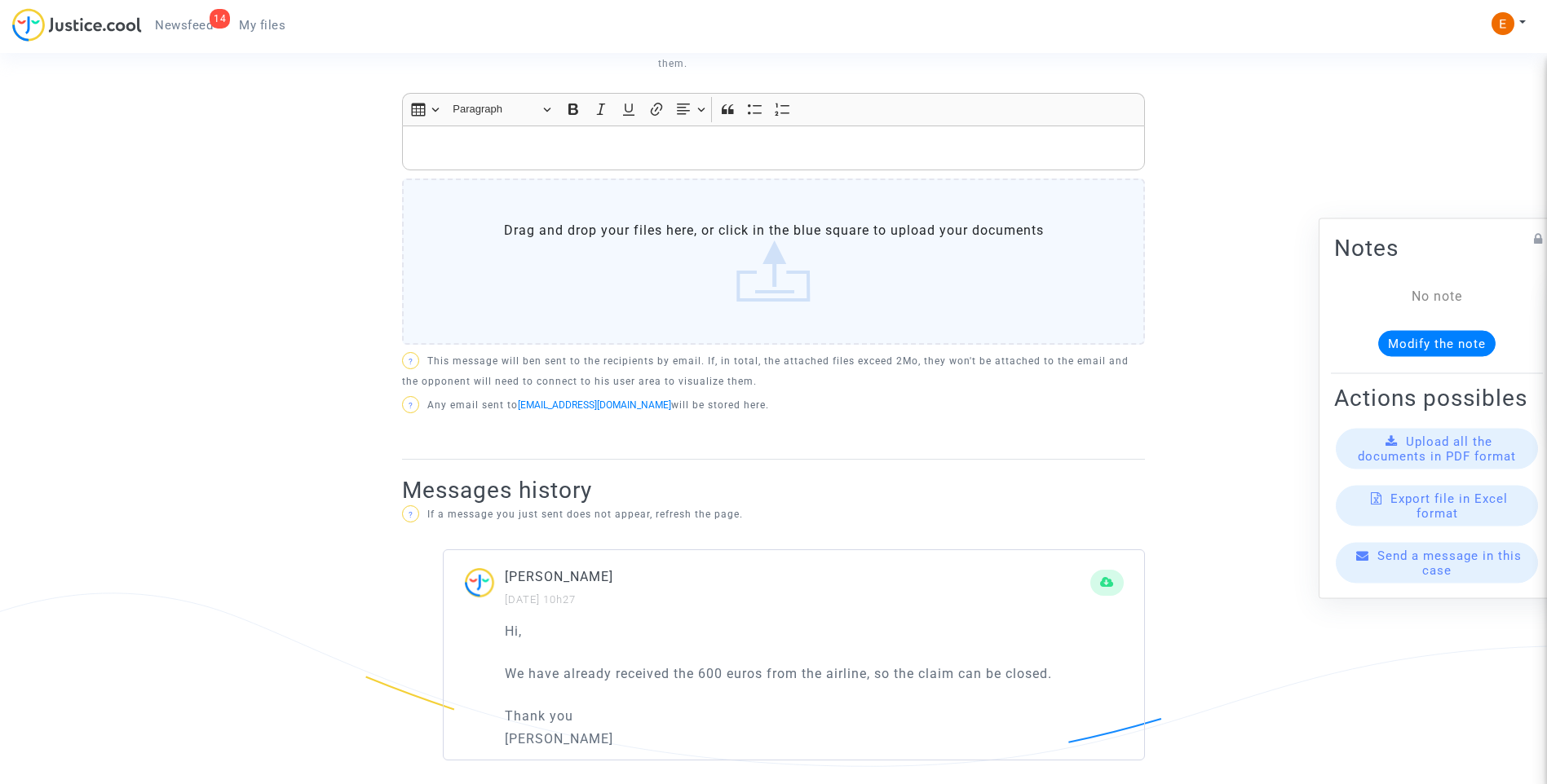
scroll to position [713, 0]
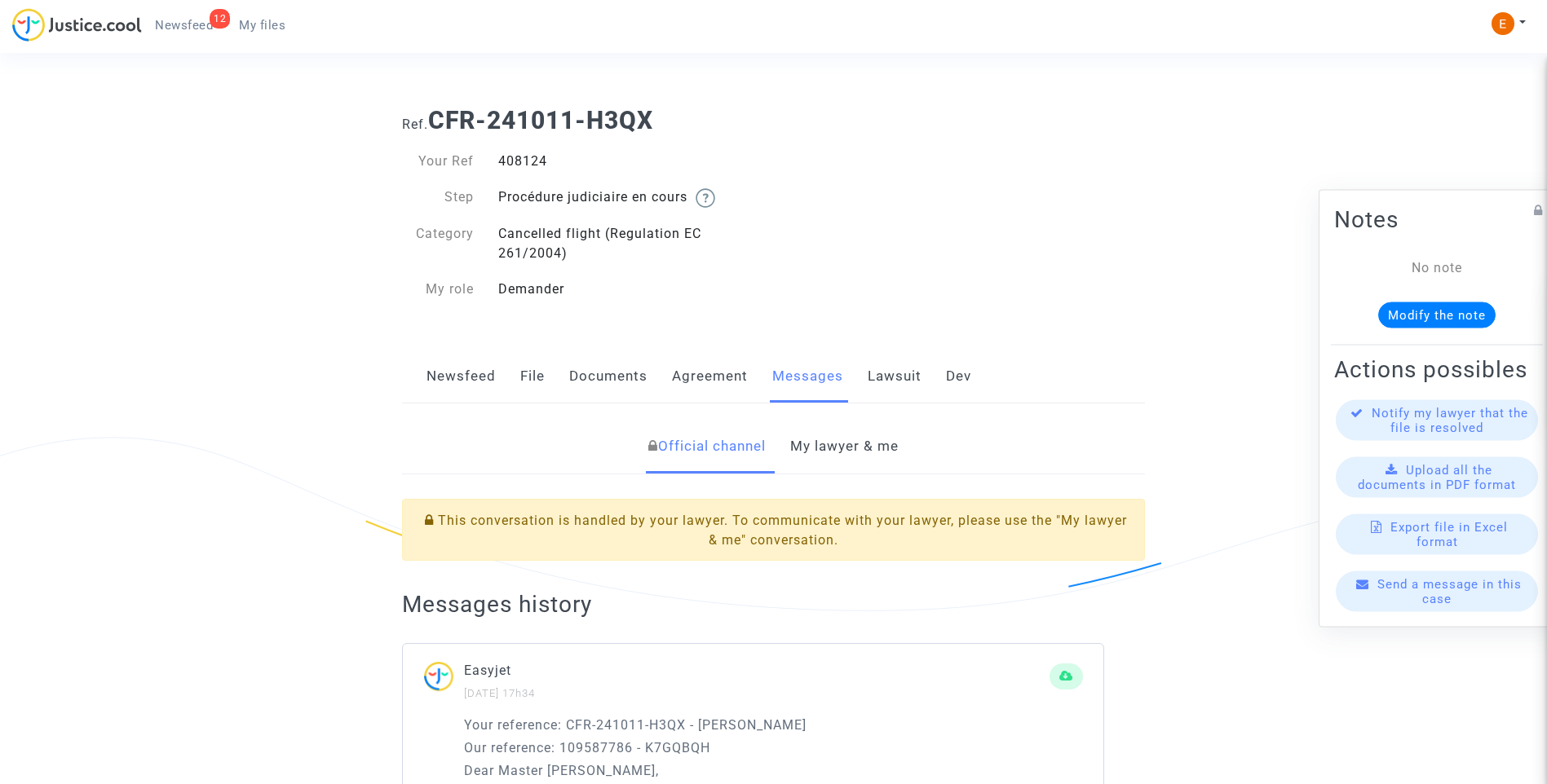
drag, startPoint x: 0, startPoint y: 0, endPoint x: 520, endPoint y: 165, distance: 545.6
click at [832, 452] on link "My lawyer & me" at bounding box center [844, 446] width 108 height 54
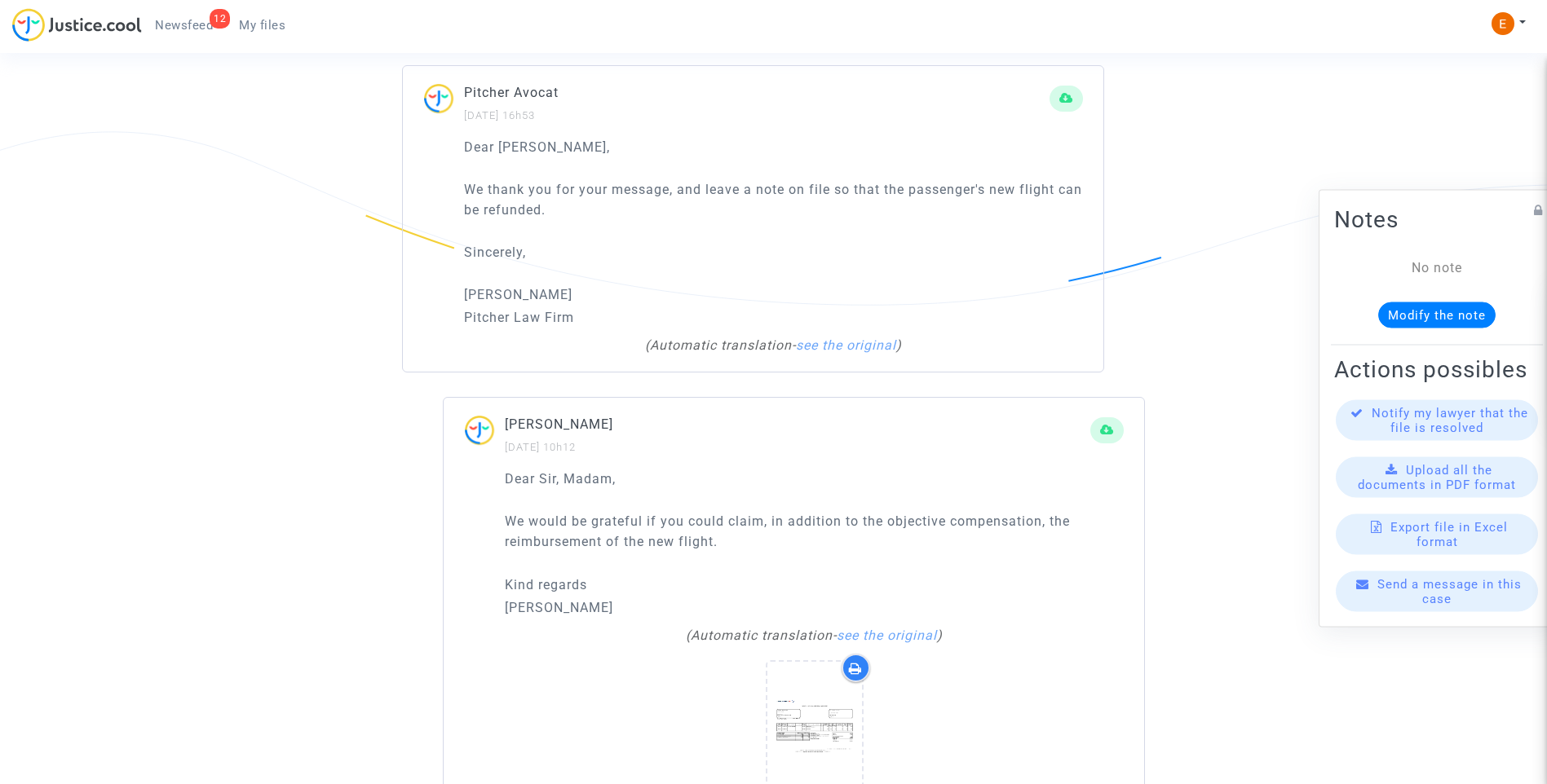
scroll to position [1141, 0]
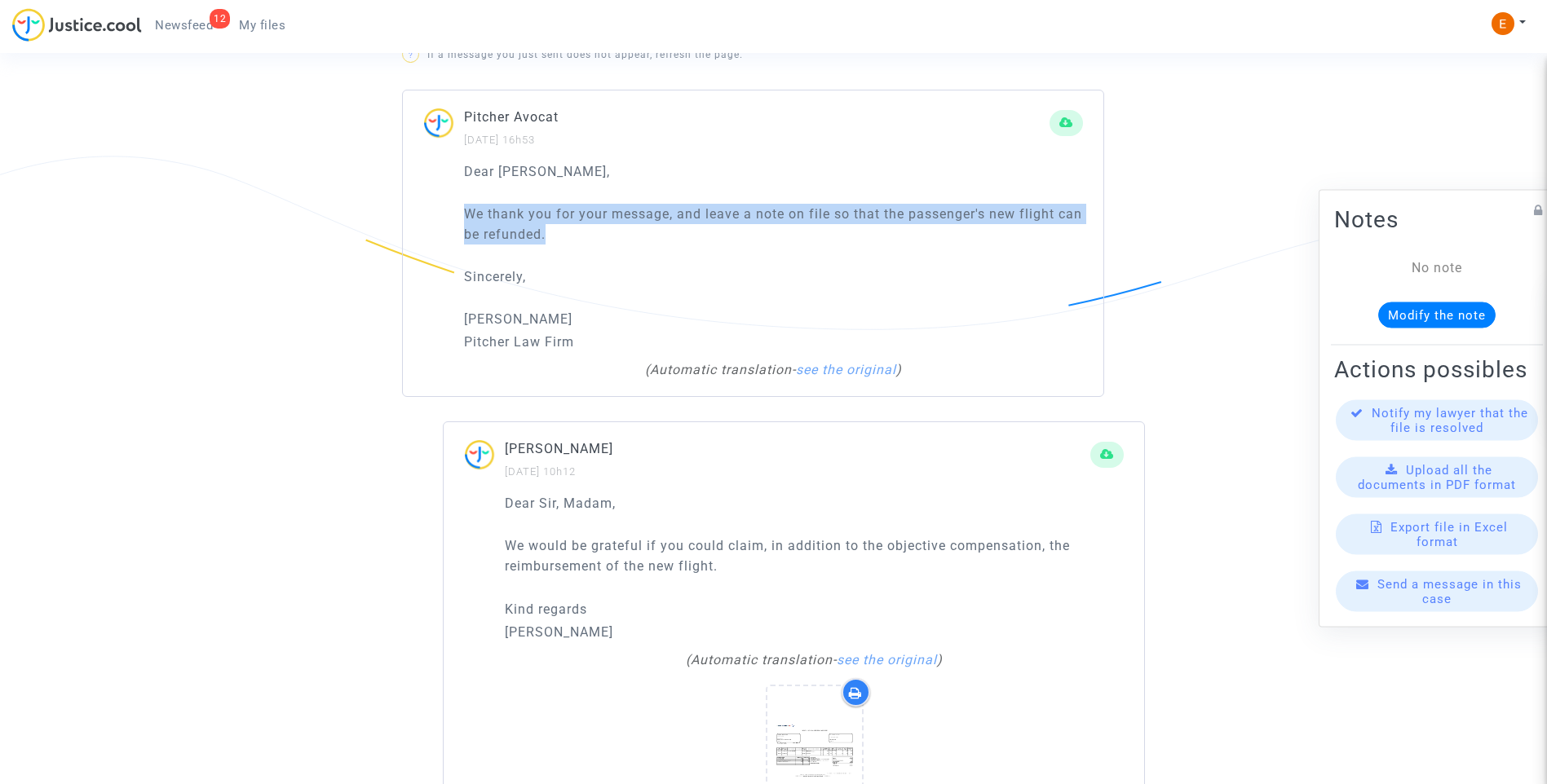
drag, startPoint x: 597, startPoint y: 235, endPoint x: 431, endPoint y: 211, distance: 167.7
click at [431, 211] on div "Dear Erik, We thank you for your message, and leave a note on file so that the …" at bounding box center [753, 278] width 700 height 235
drag, startPoint x: 431, startPoint y: 211, endPoint x: 530, endPoint y: 228, distance: 100.4
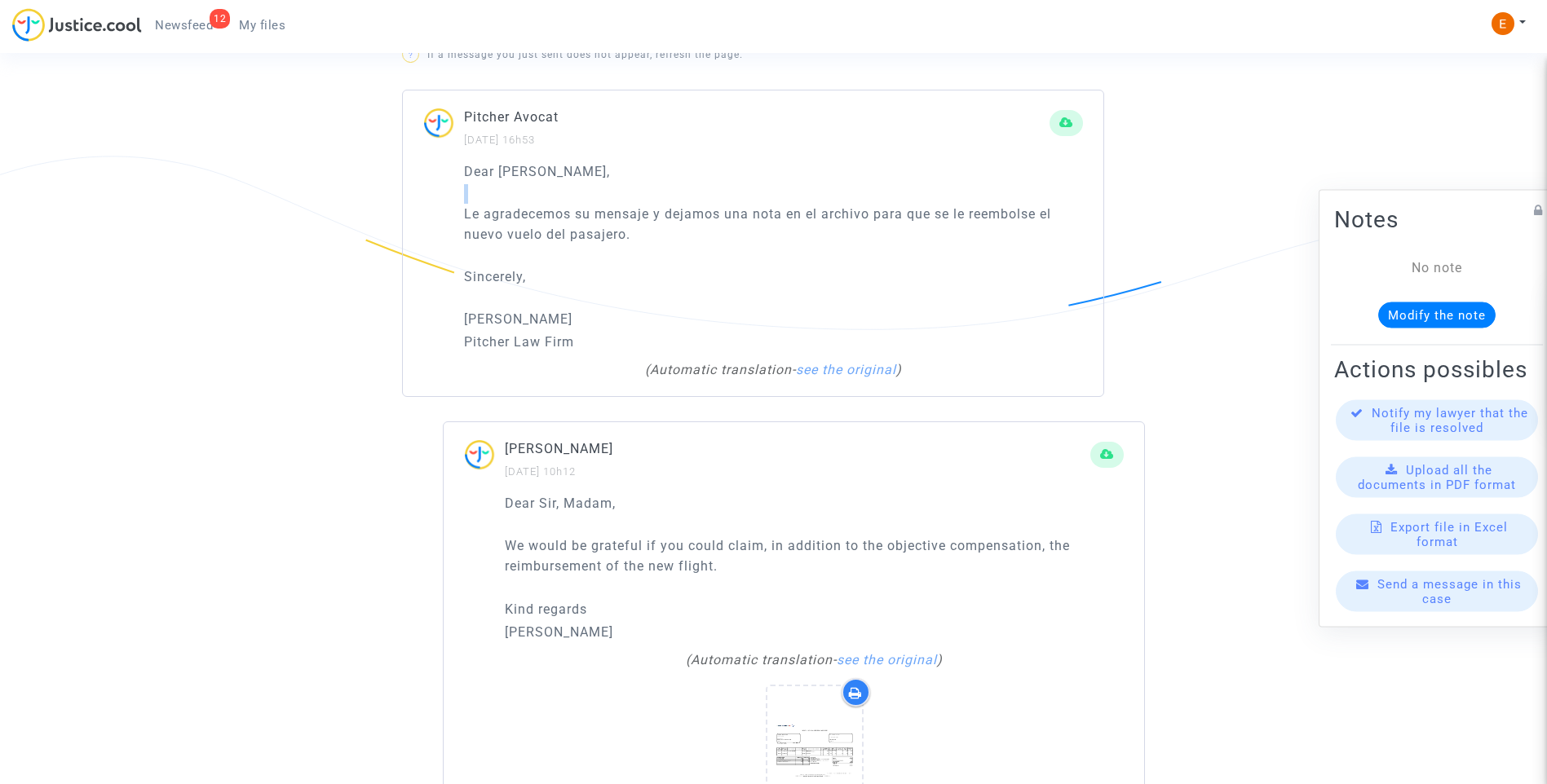
click at [689, 243] on p "Le agradecemos su mensaje y dejamos una nota en el archivo para que se le reemb…" at bounding box center [774, 224] width 618 height 41
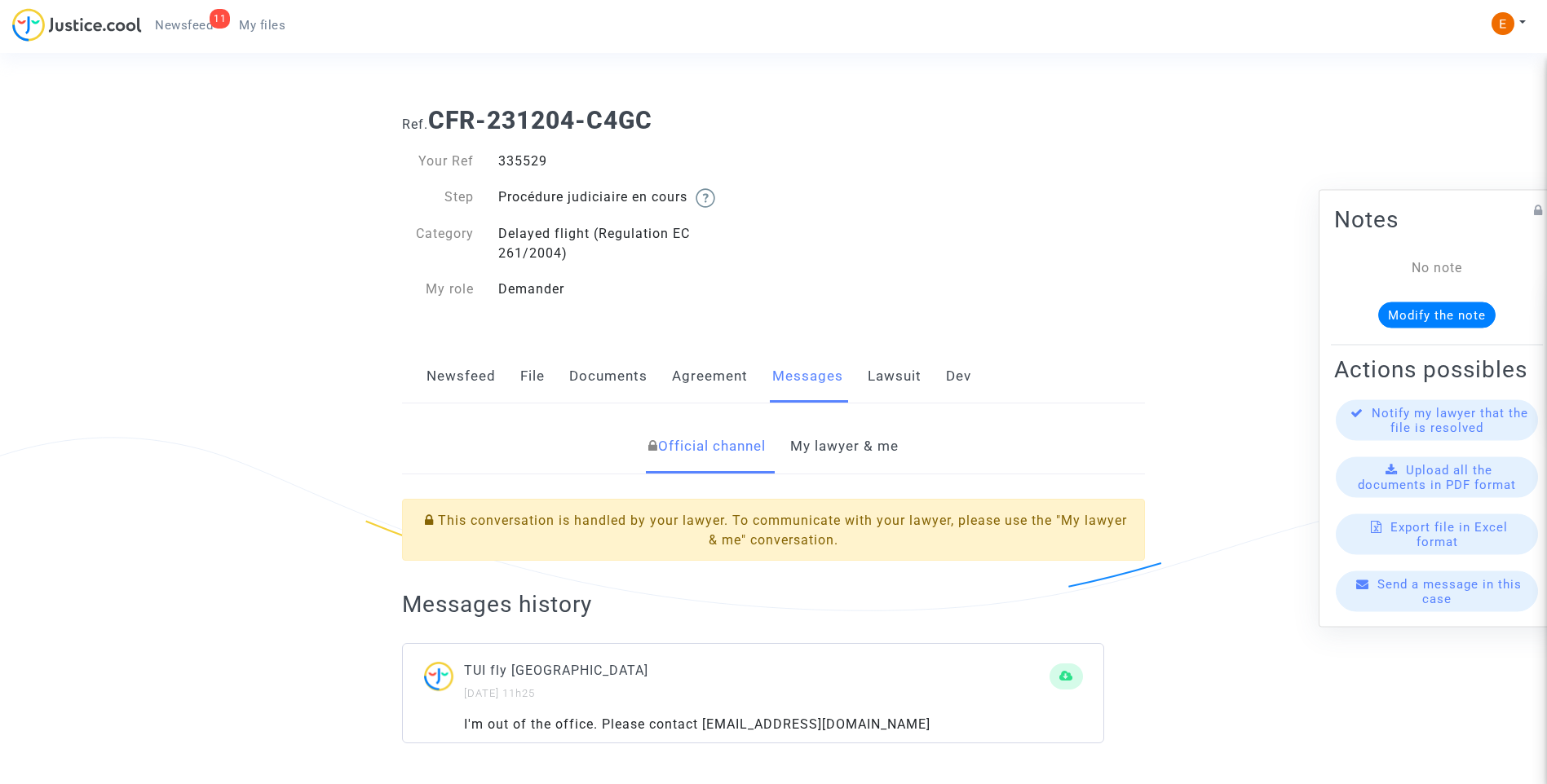
click at [523, 161] on div "335529" at bounding box center [629, 162] width 287 height 20
copy div "335529"
click at [844, 442] on link "My lawyer & me" at bounding box center [844, 446] width 108 height 54
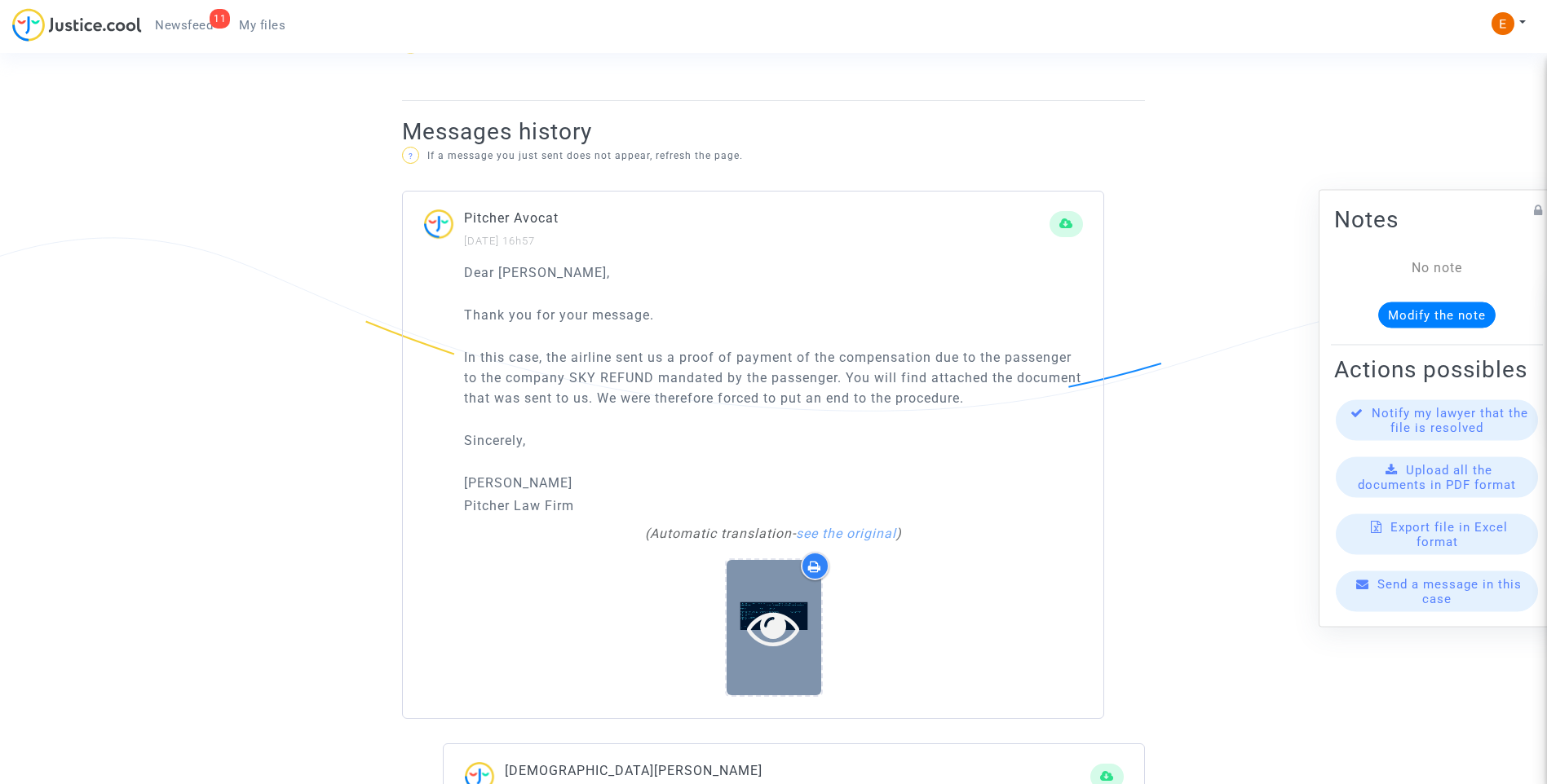
scroll to position [1222, 0]
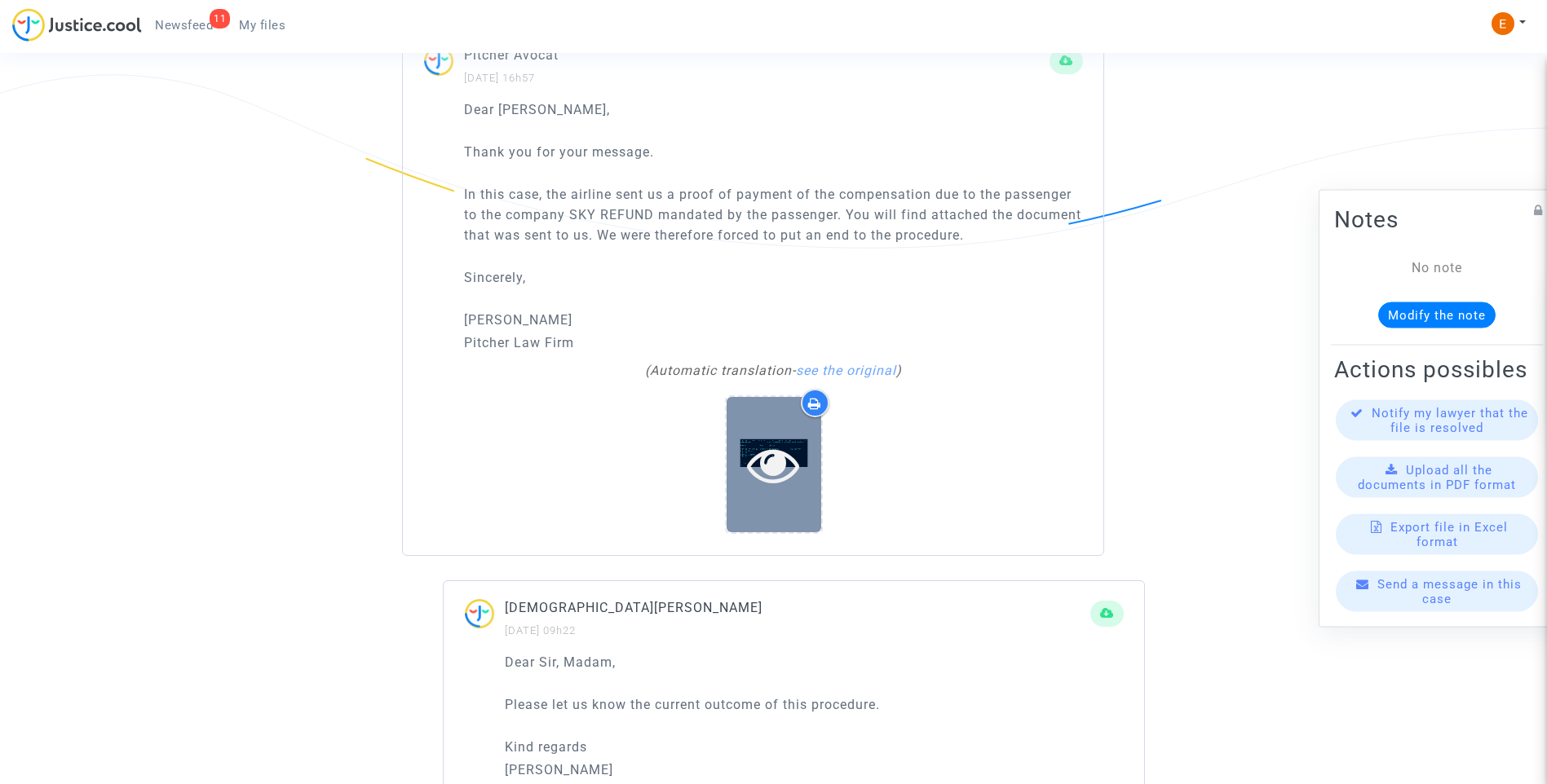
click at [805, 438] on div at bounding box center [774, 464] width 94 height 52
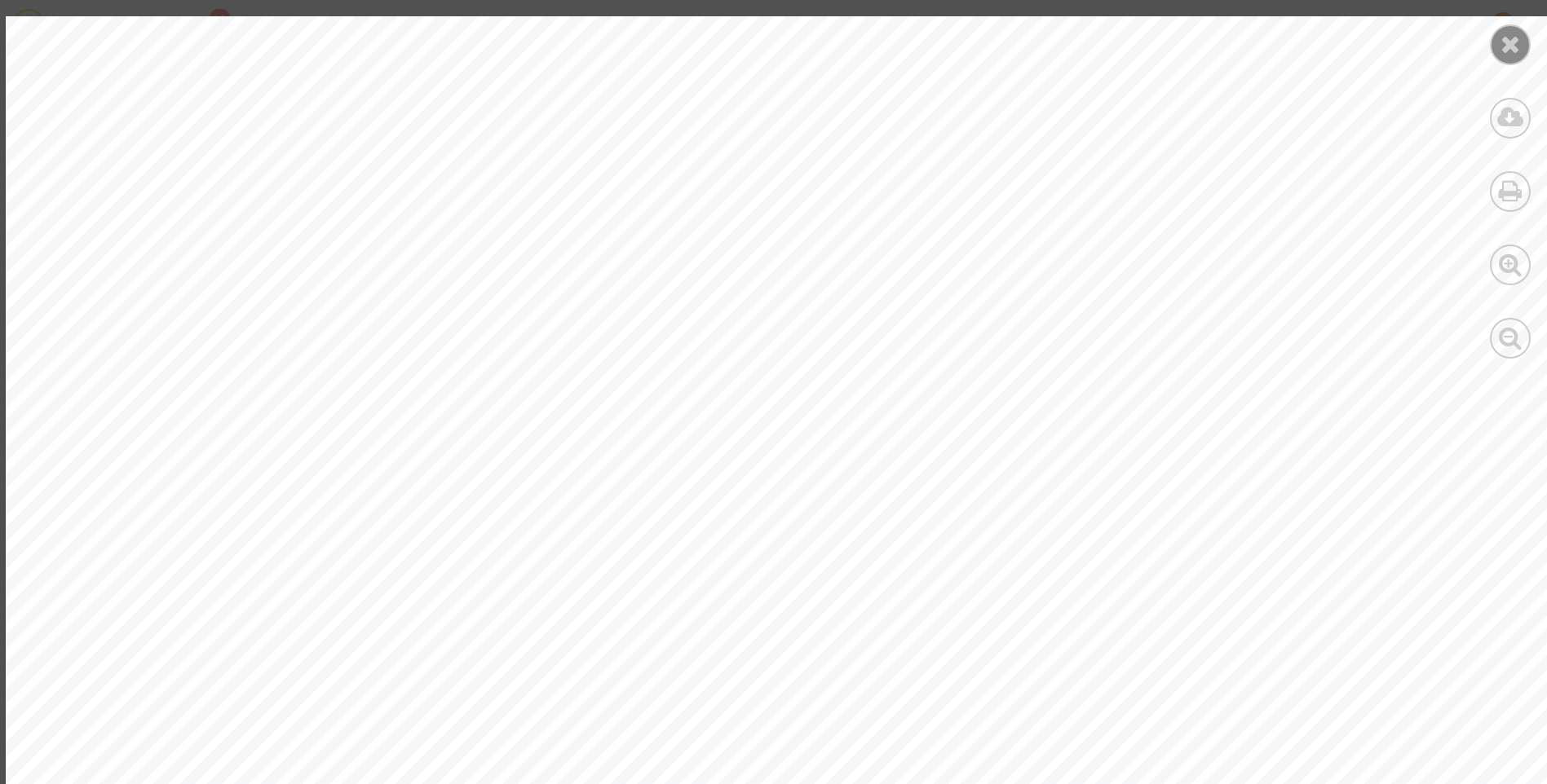
click at [1505, 57] on div at bounding box center [1509, 45] width 41 height 41
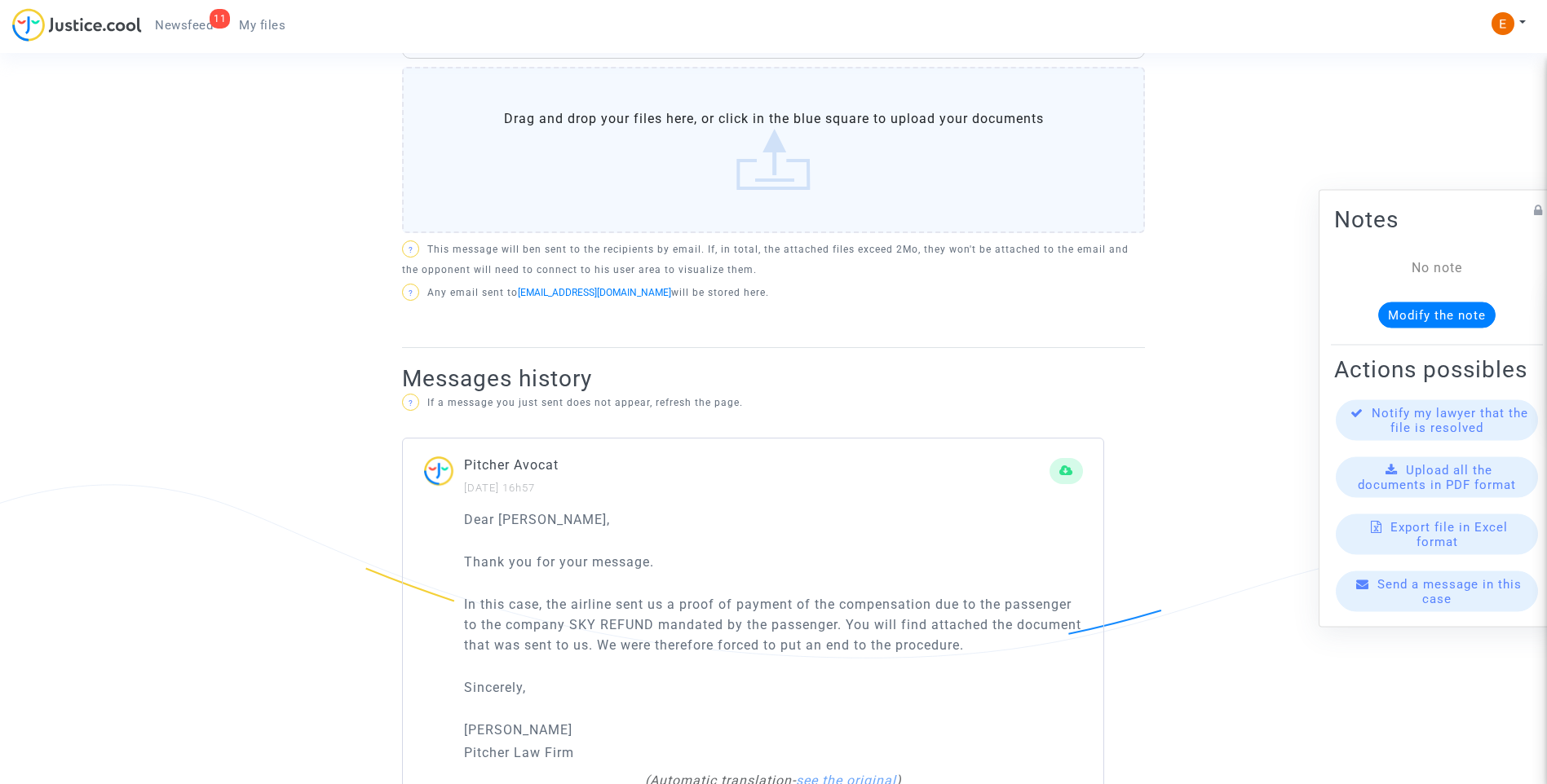
scroll to position [733, 0]
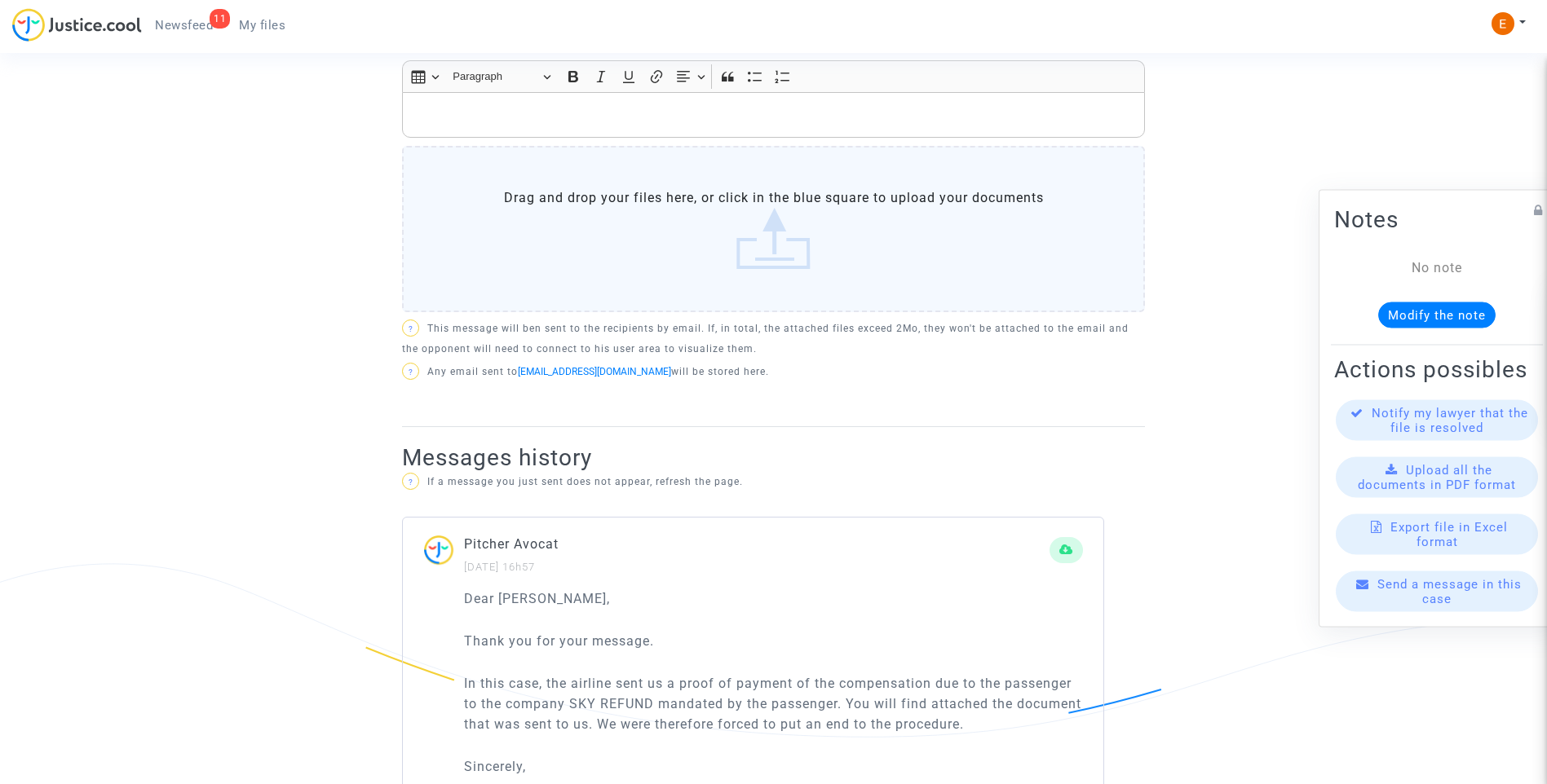
click at [583, 105] on p "Rich Text Editor, main" at bounding box center [774, 115] width 726 height 21
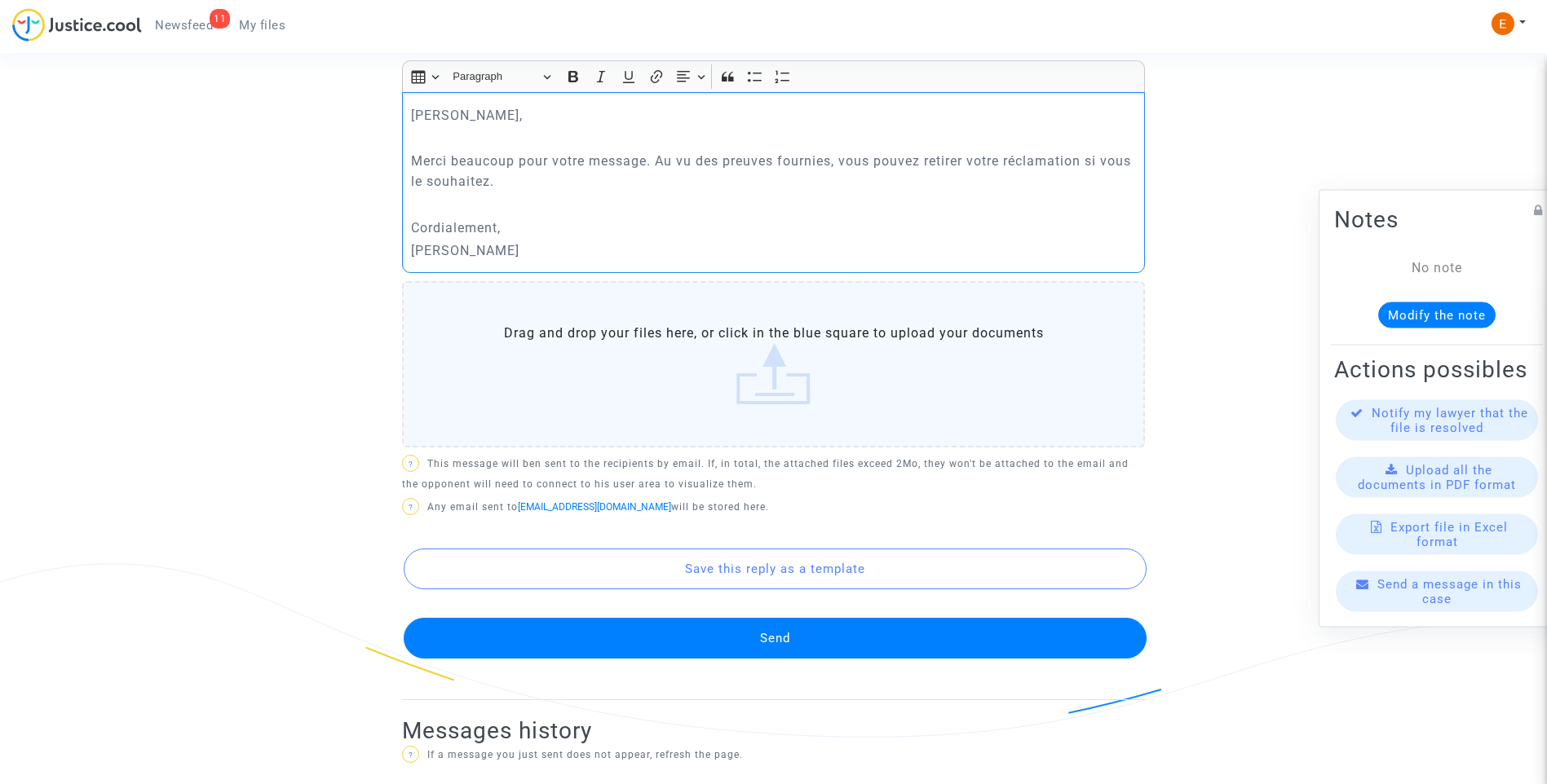
click at [850, 623] on button "Send" at bounding box center [774, 638] width 743 height 41
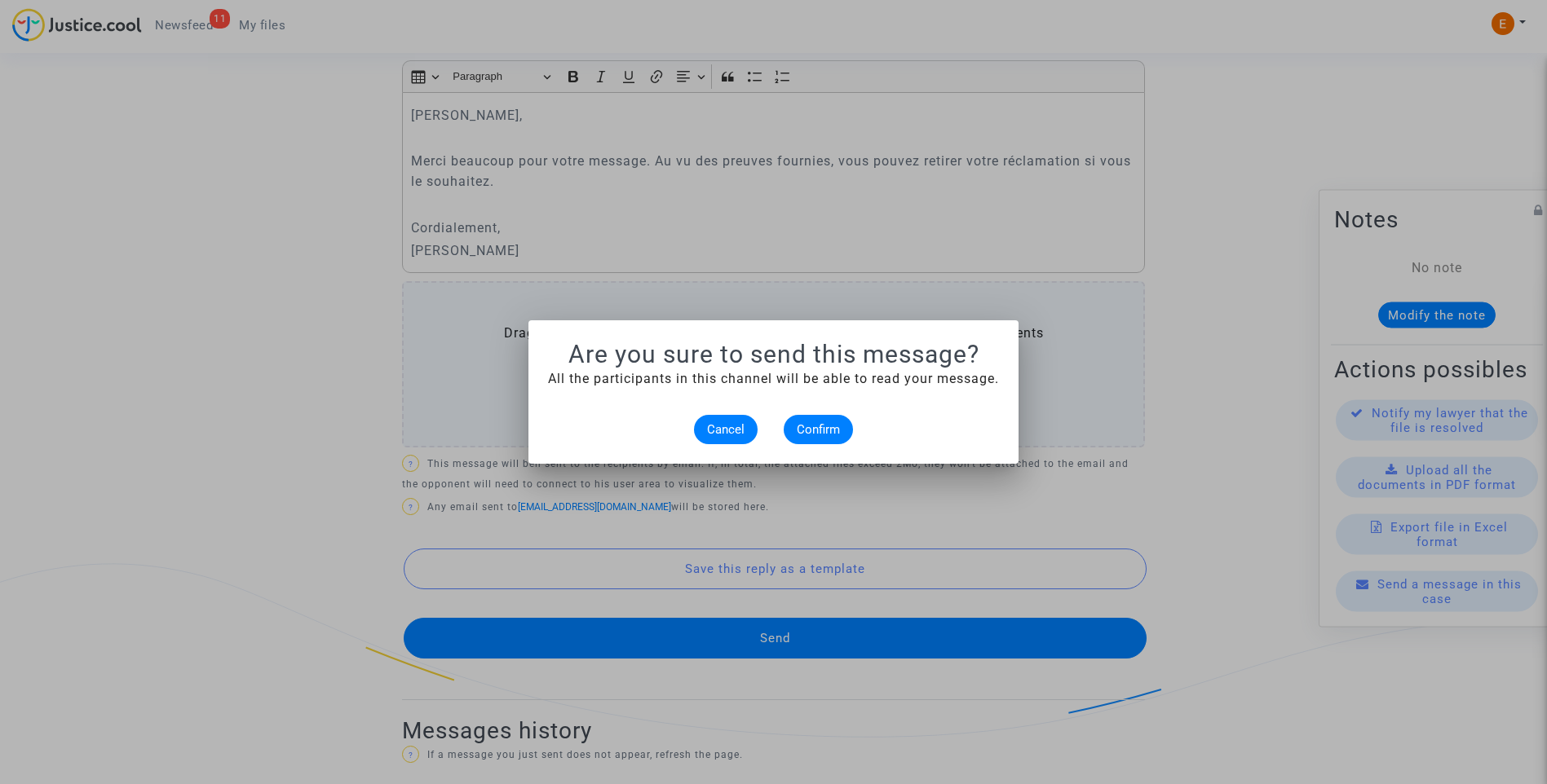
scroll to position [0, 0]
click at [843, 435] on button "Confirm" at bounding box center [818, 429] width 70 height 30
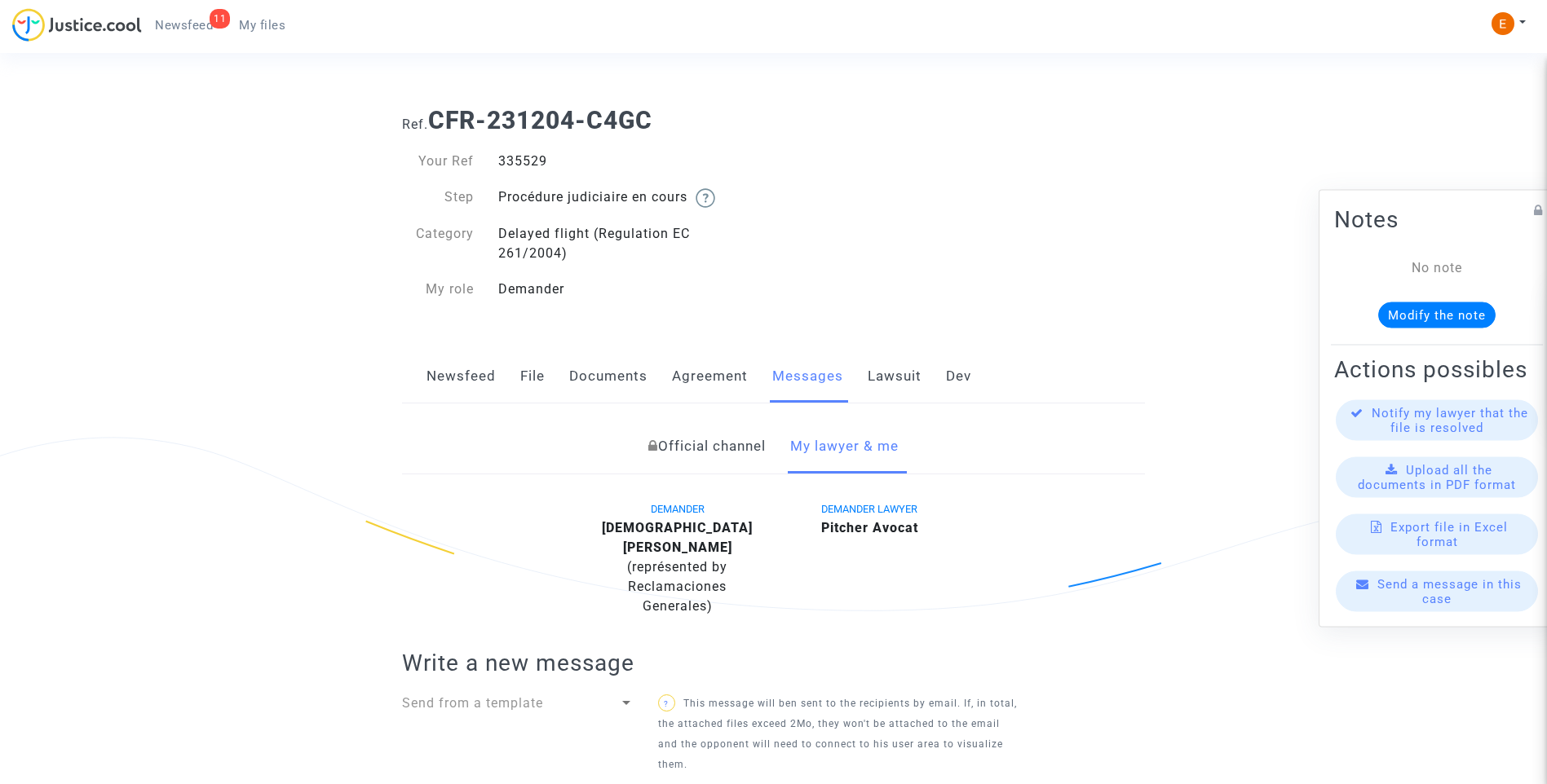
click at [526, 162] on div "335529" at bounding box center [629, 162] width 287 height 20
copy div "335529"
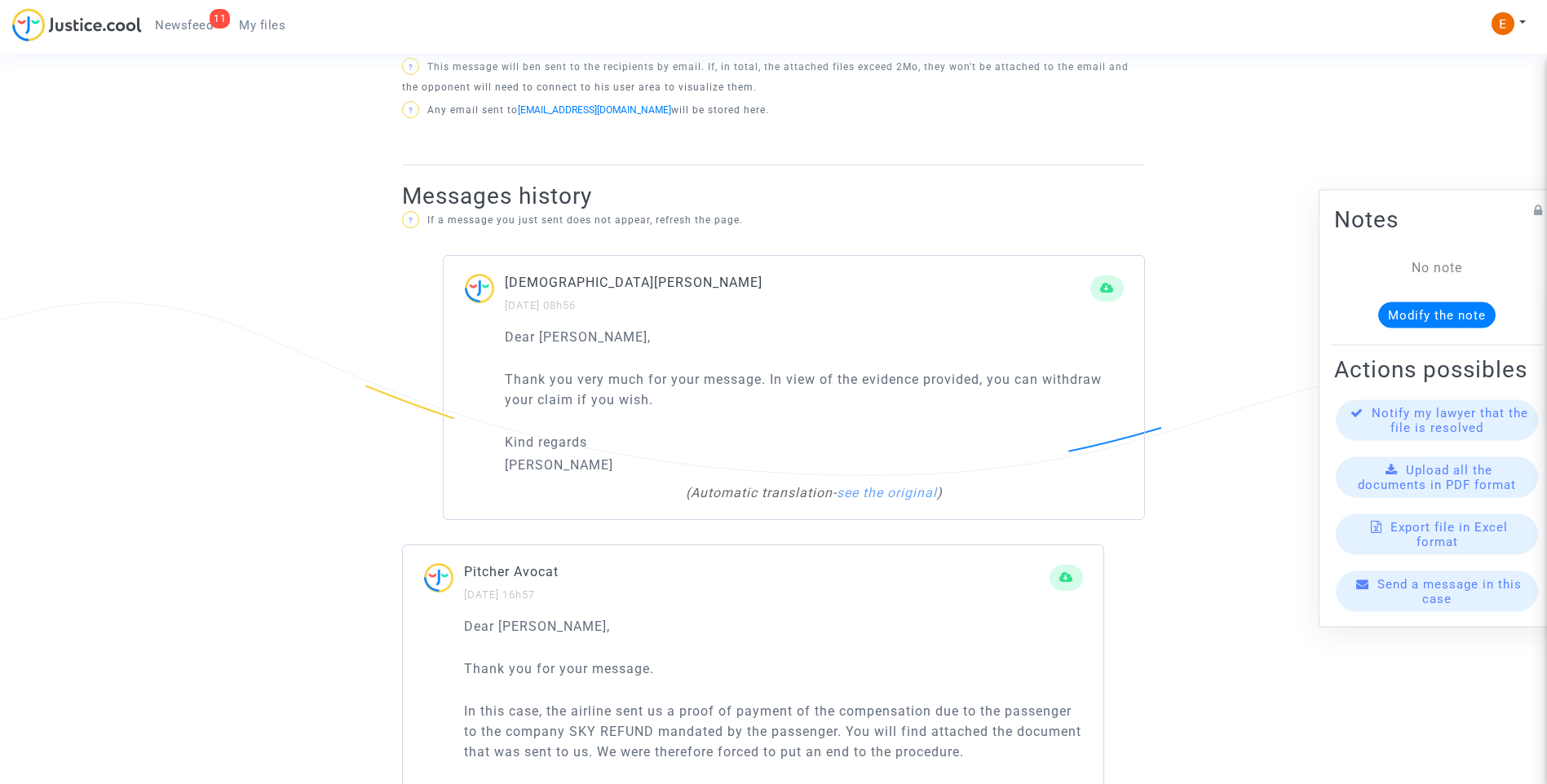
scroll to position [1385, 0]
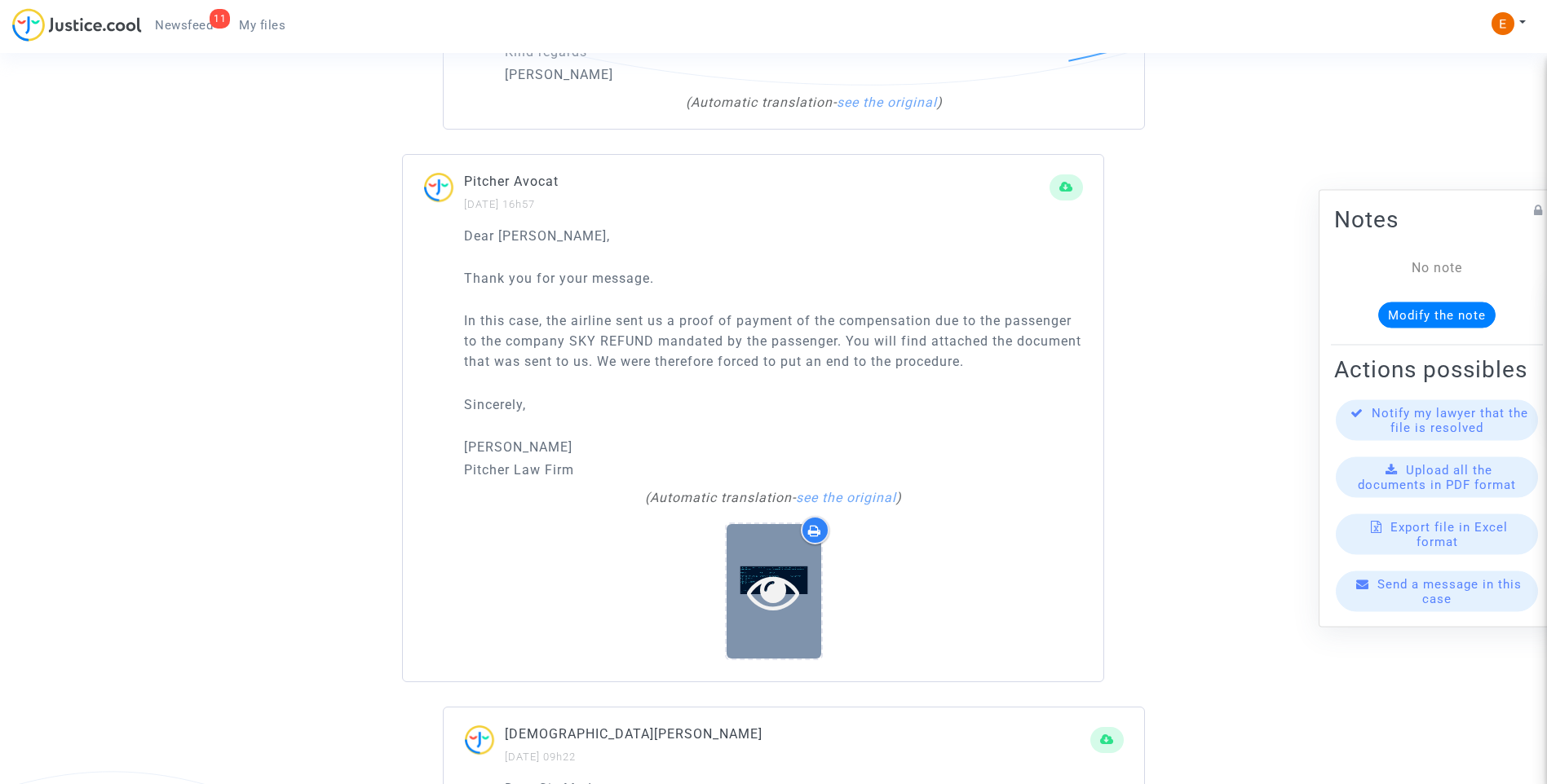
click at [773, 565] on icon at bounding box center [773, 591] width 53 height 52
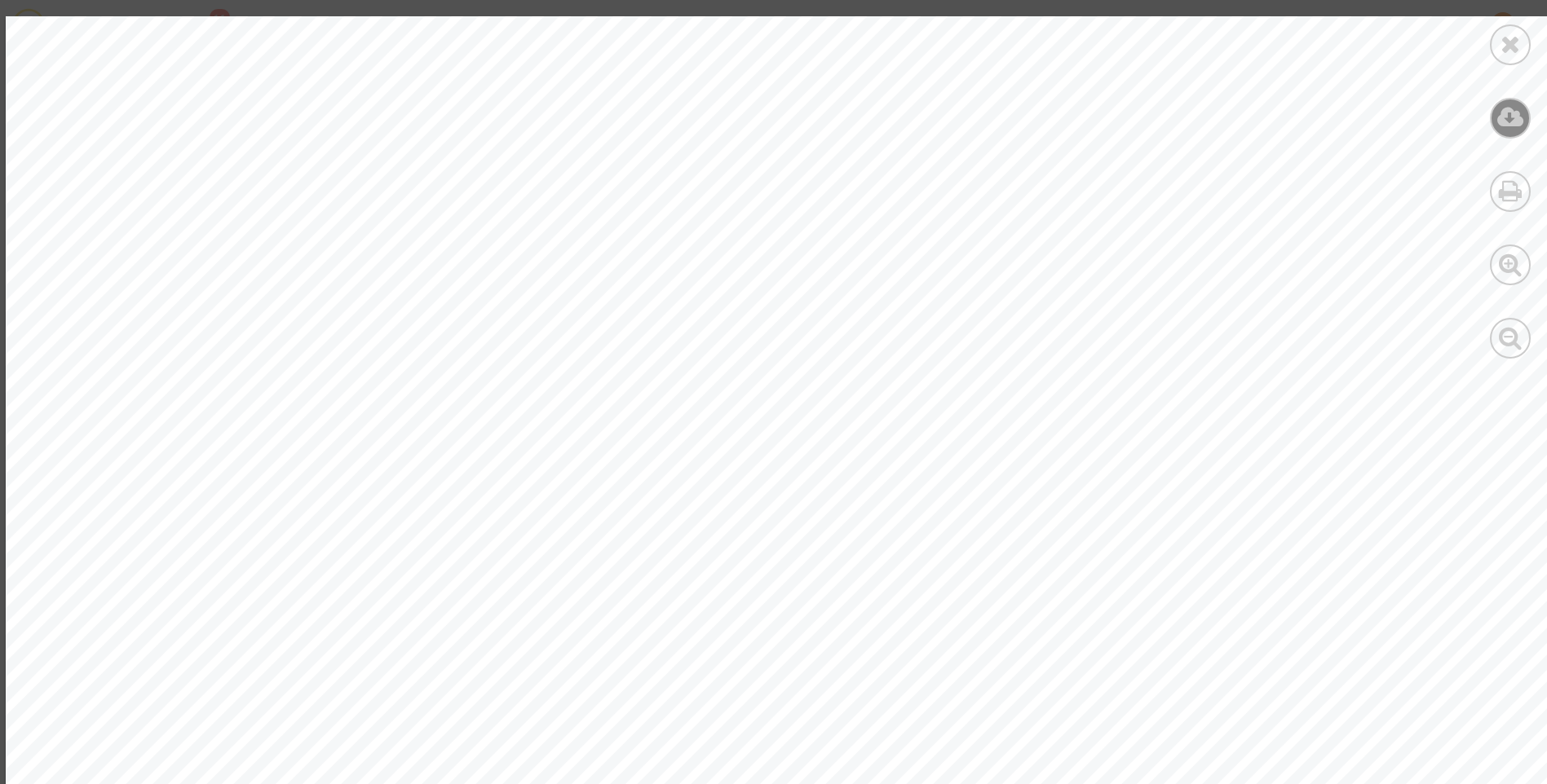
click at [1511, 115] on icon at bounding box center [1510, 117] width 27 height 25
click at [1516, 48] on icon at bounding box center [1510, 44] width 21 height 25
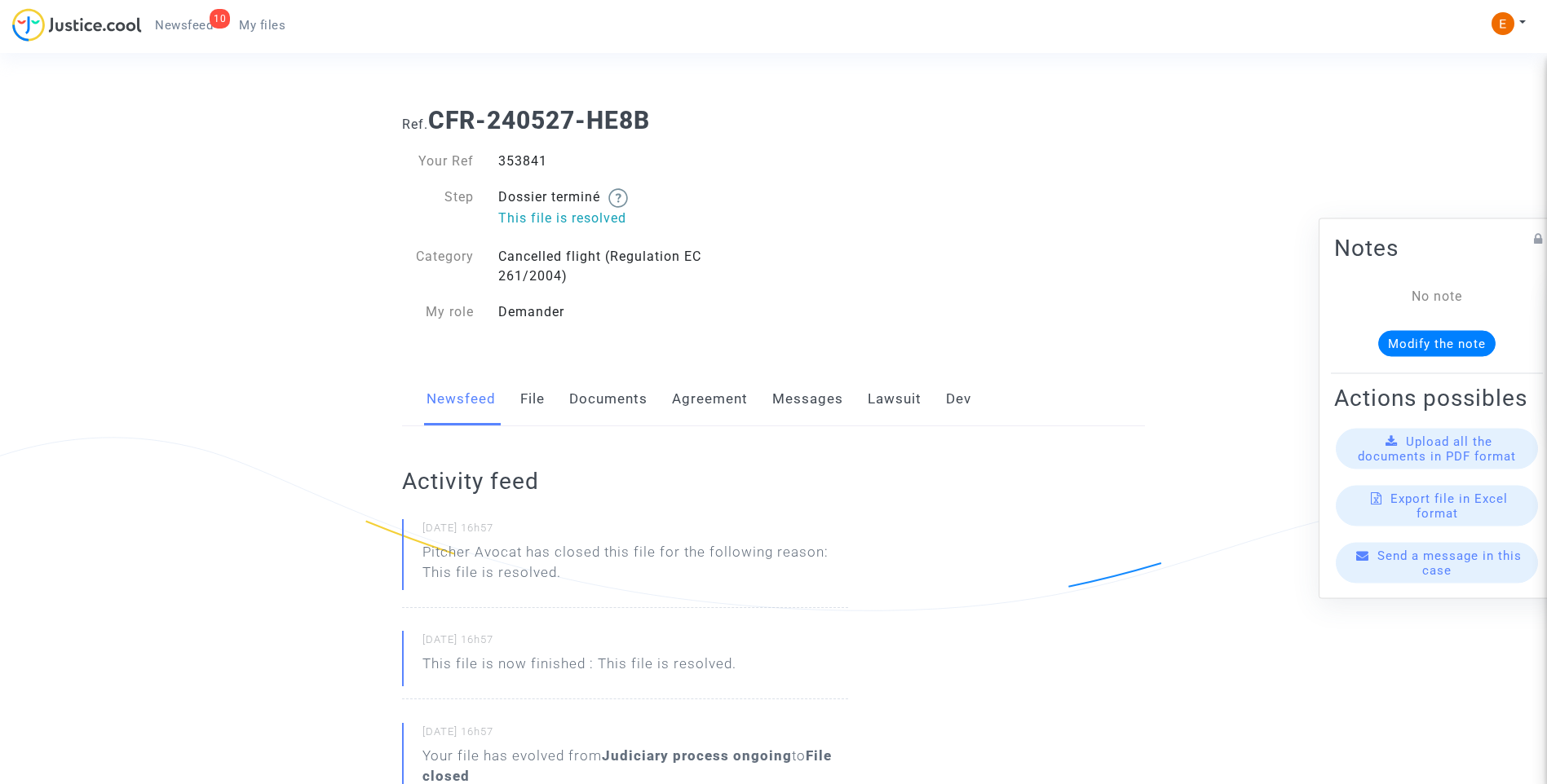
drag, startPoint x: 0, startPoint y: 0, endPoint x: 518, endPoint y: 161, distance: 542.4
click at [518, 161] on div "353841" at bounding box center [629, 162] width 287 height 20
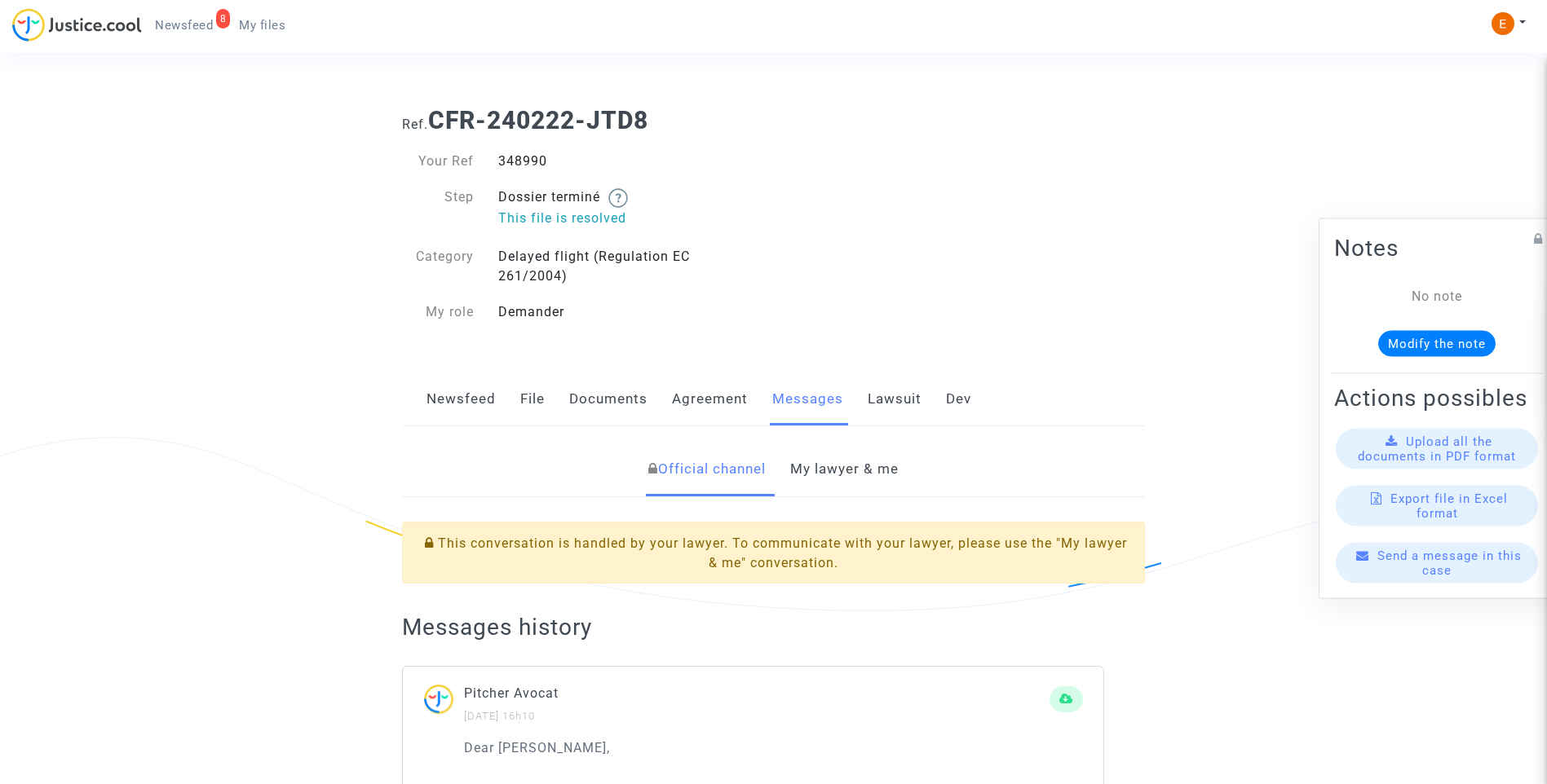
click at [533, 160] on div "348990" at bounding box center [629, 162] width 287 height 20
copy div "348990"
click at [869, 474] on link "My lawyer & me" at bounding box center [844, 469] width 108 height 54
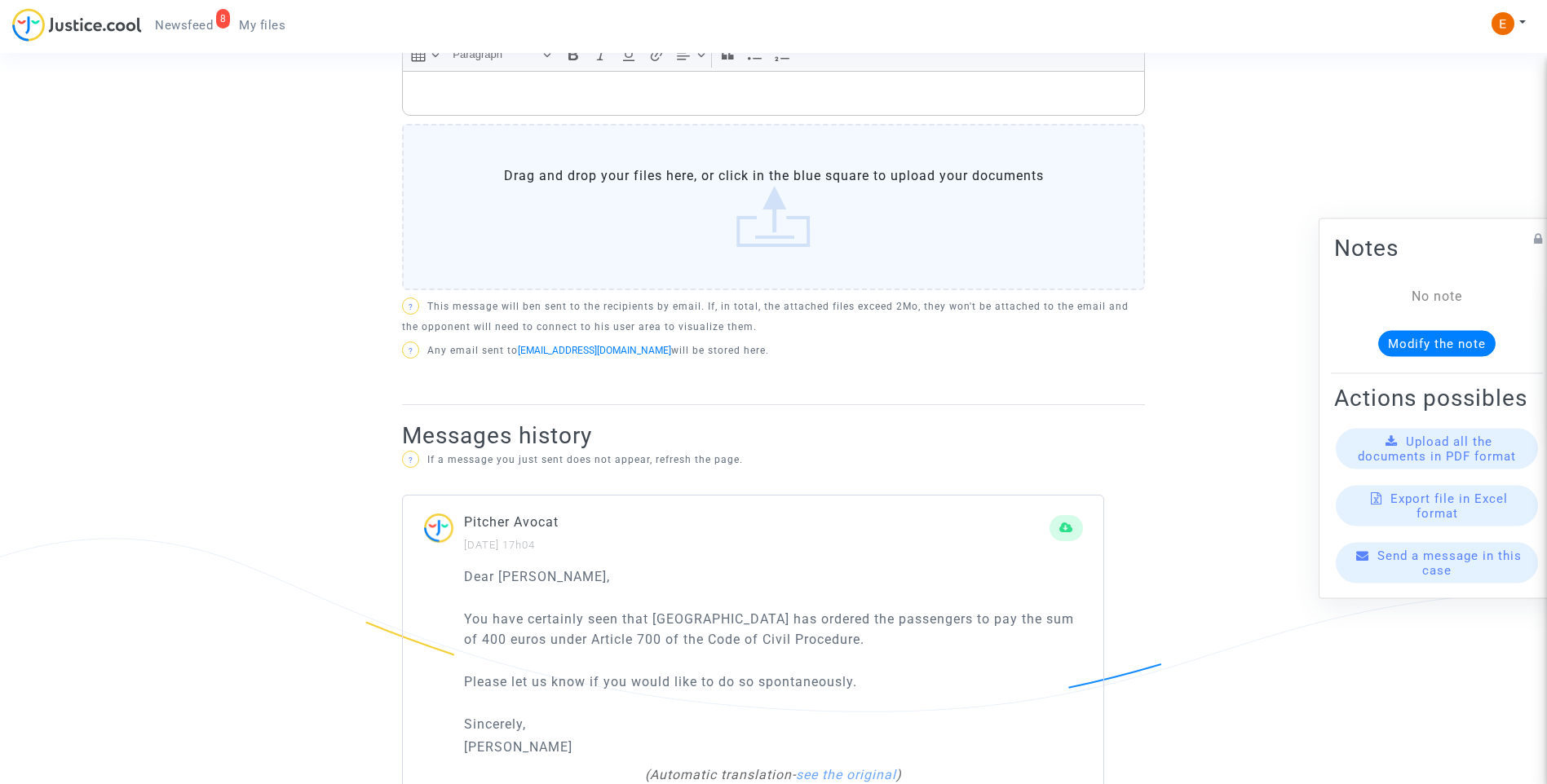
scroll to position [978, 0]
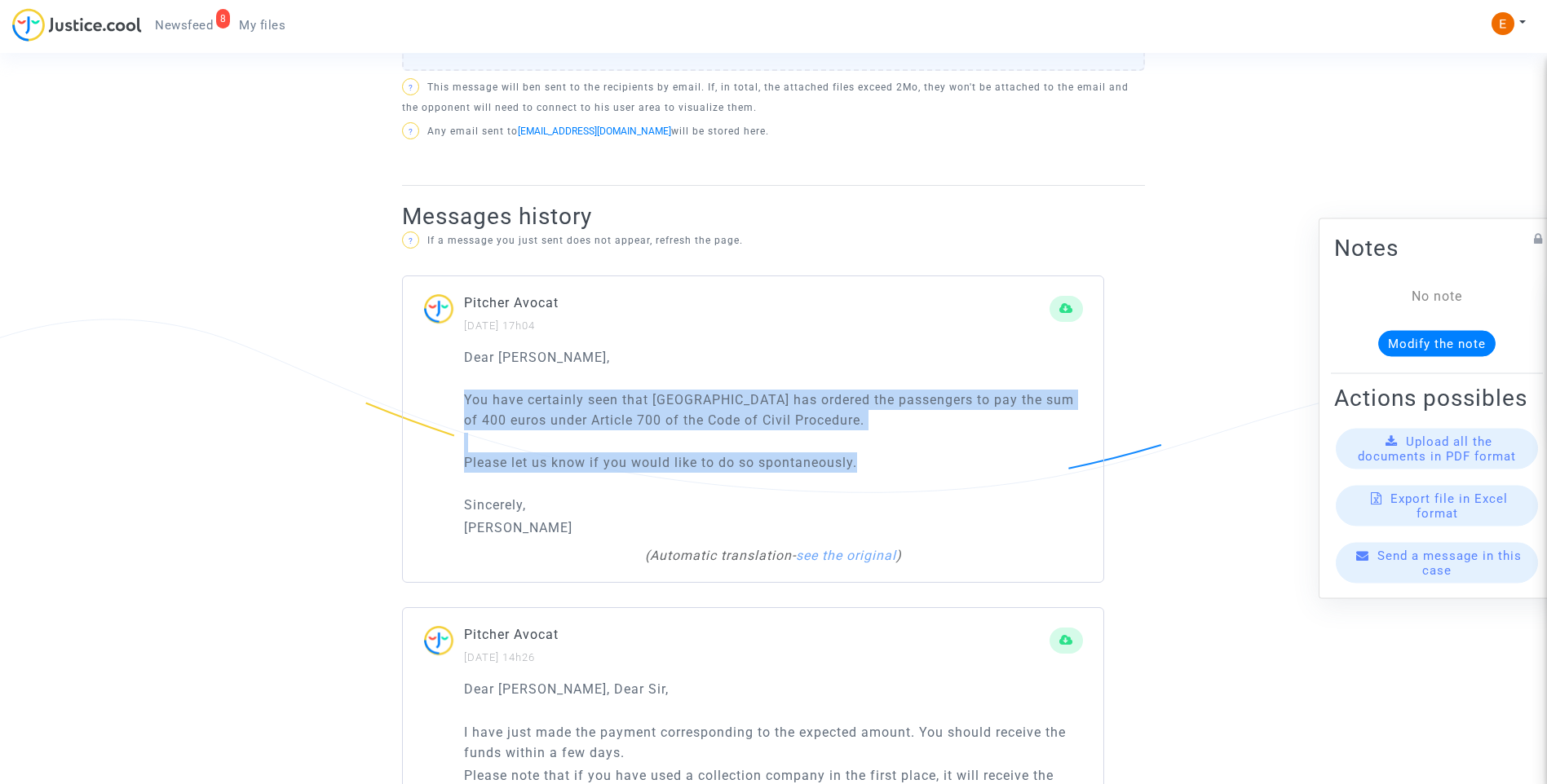
drag, startPoint x: 892, startPoint y: 466, endPoint x: 441, endPoint y: 392, distance: 457.0
click at [441, 392] on div "Dear [PERSON_NAME], You have certainly seen that [GEOGRAPHIC_DATA] has ordered …" at bounding box center [753, 464] width 700 height 235
drag, startPoint x: 441, startPoint y: 392, endPoint x: 494, endPoint y: 392, distance: 53.0
click at [780, 446] on div "Dear [PERSON_NAME], Seguramente han visto que [GEOGRAPHIC_DATA] ha condenado a …" at bounding box center [774, 442] width 618 height 192
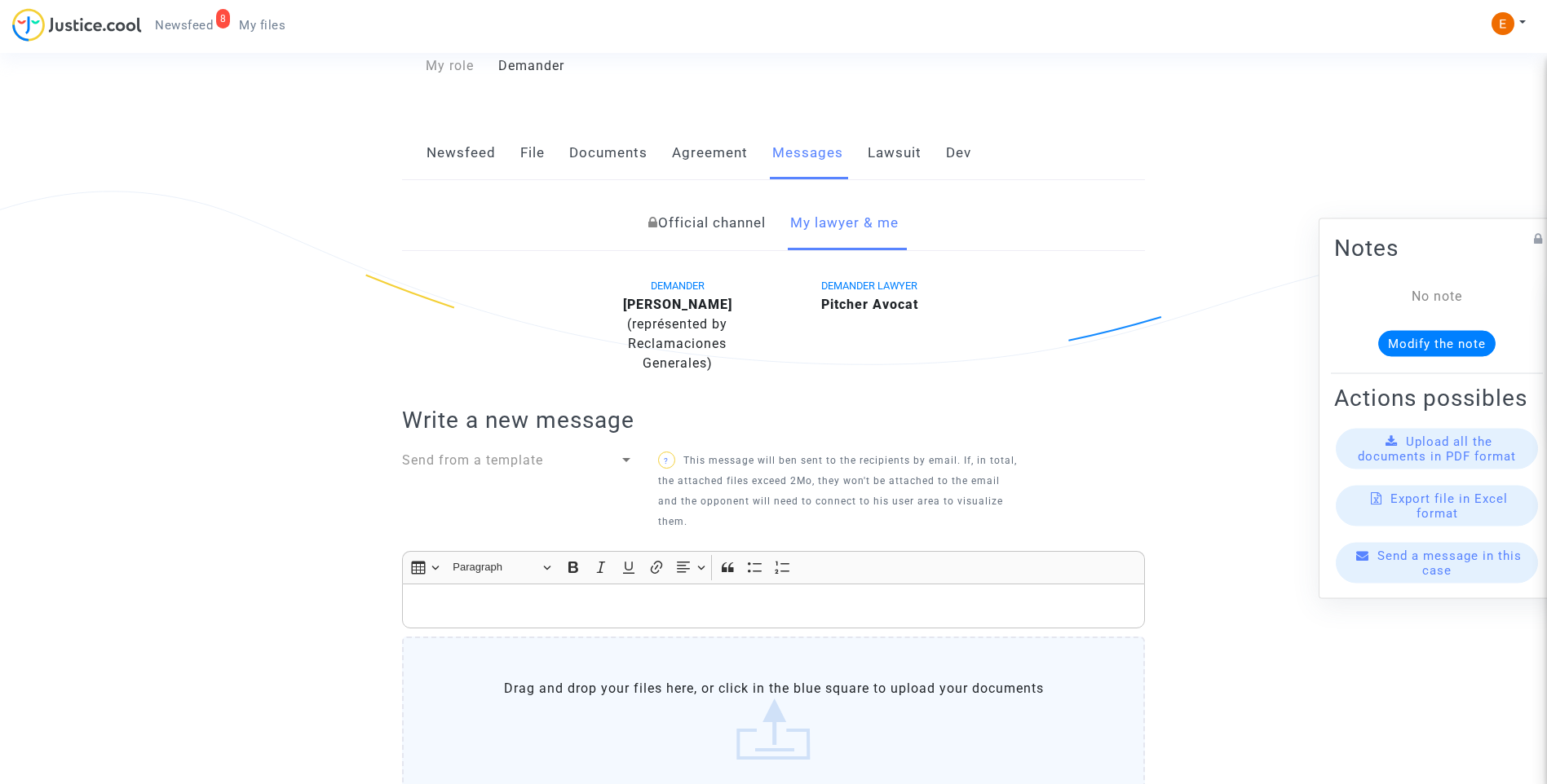
scroll to position [209, 0]
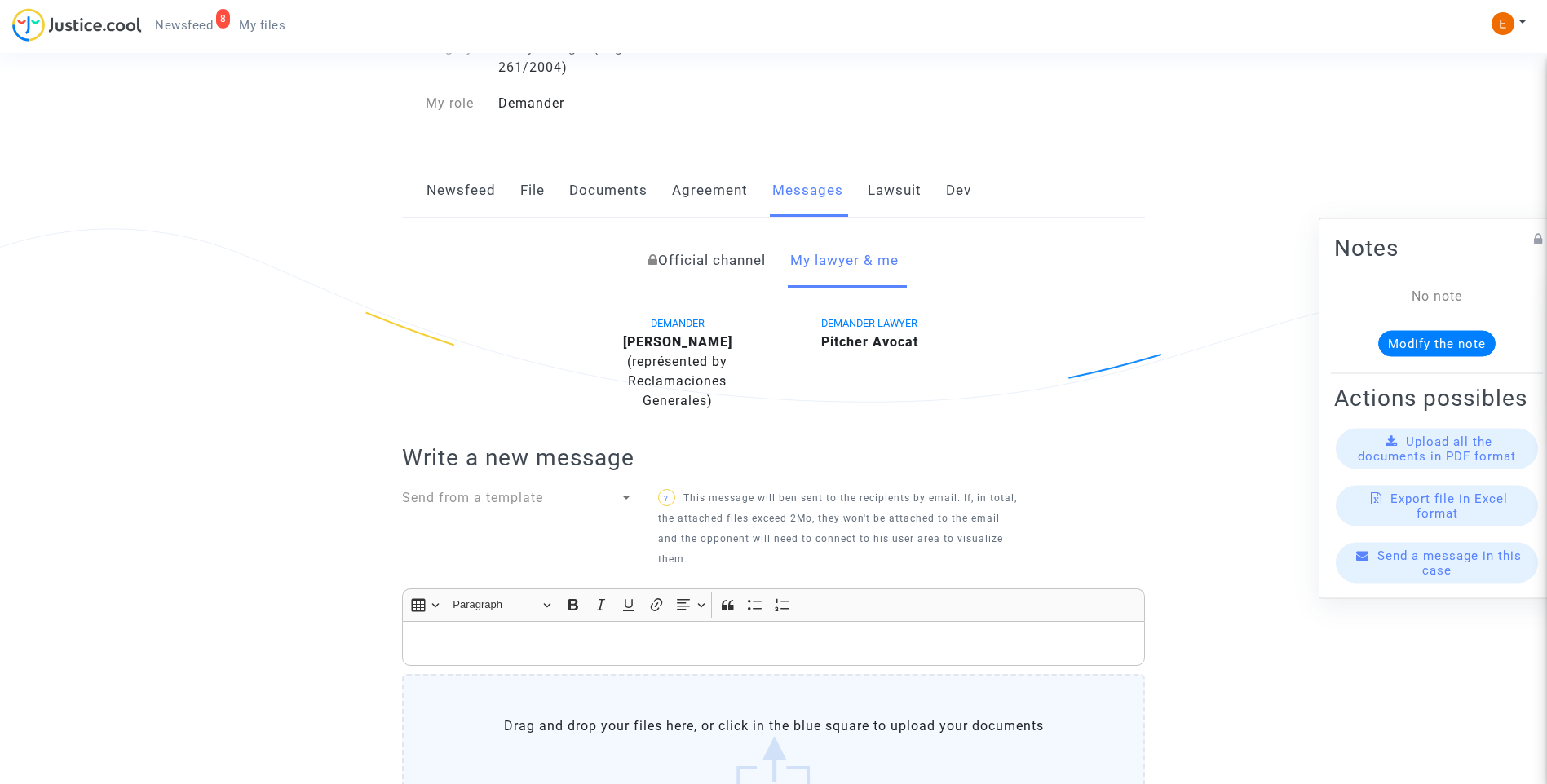
click at [868, 203] on link "Lawsuit" at bounding box center [895, 191] width 54 height 54
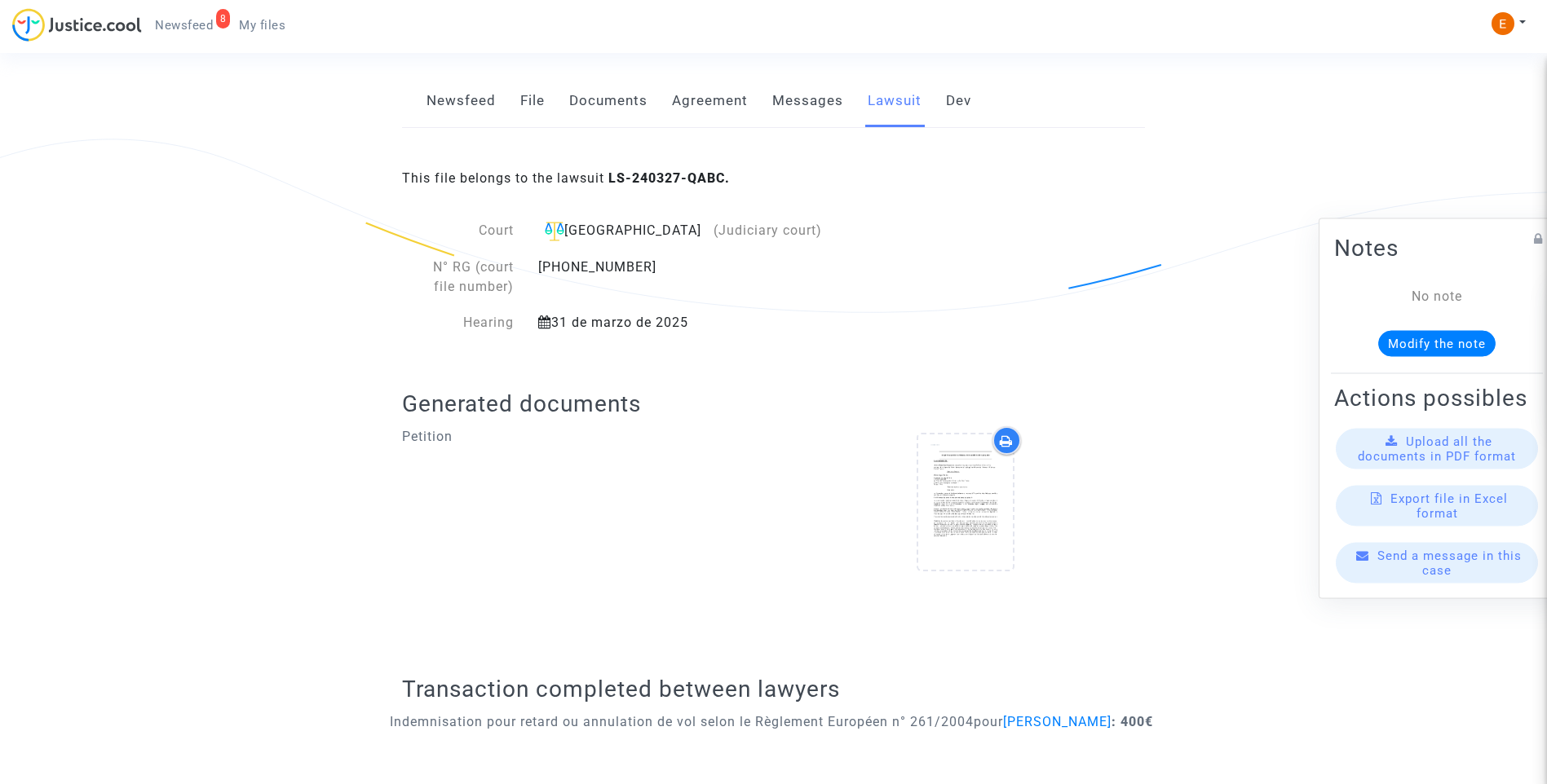
scroll to position [75, 0]
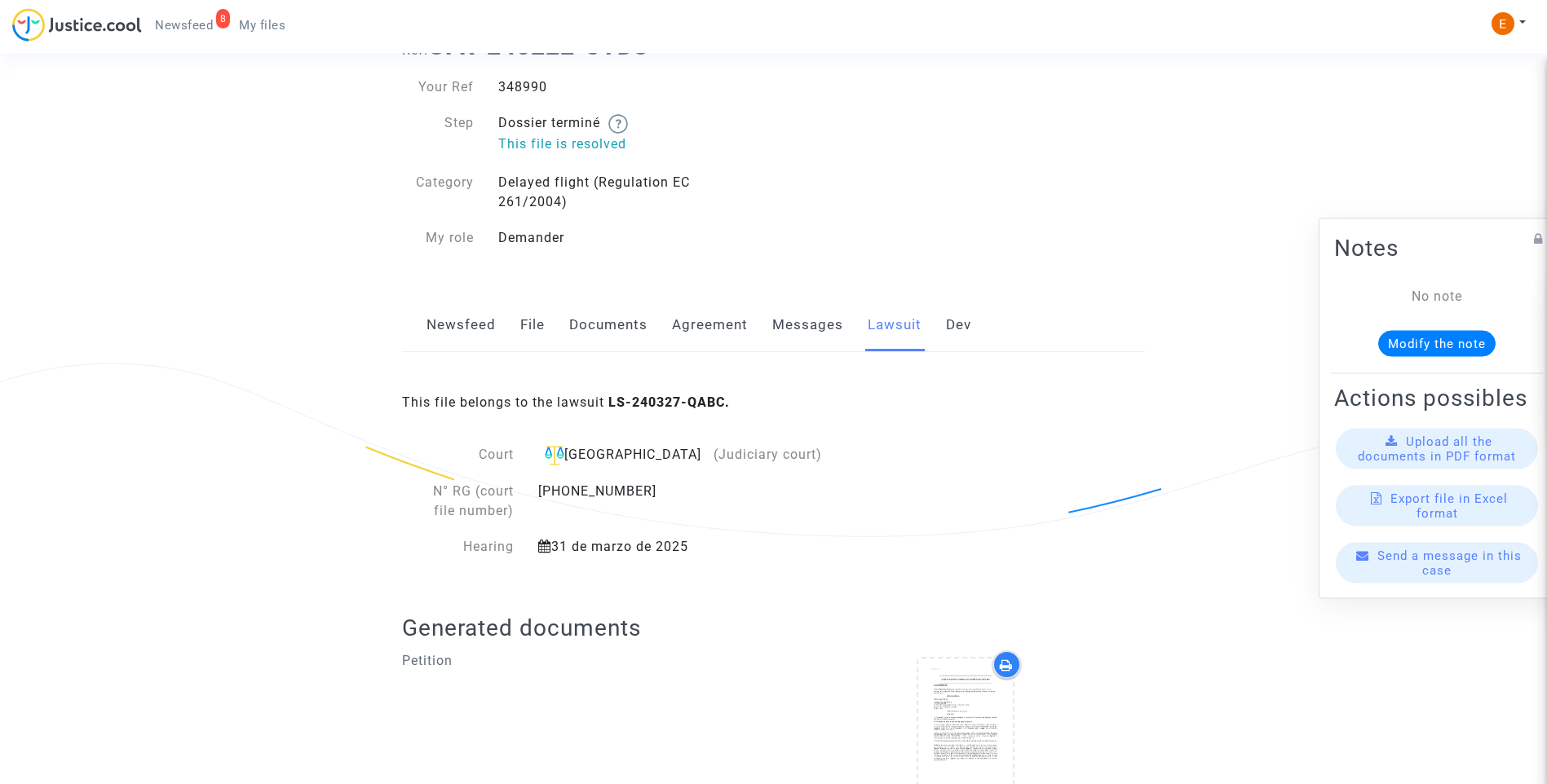
click at [536, 324] on link "File" at bounding box center [532, 325] width 25 height 54
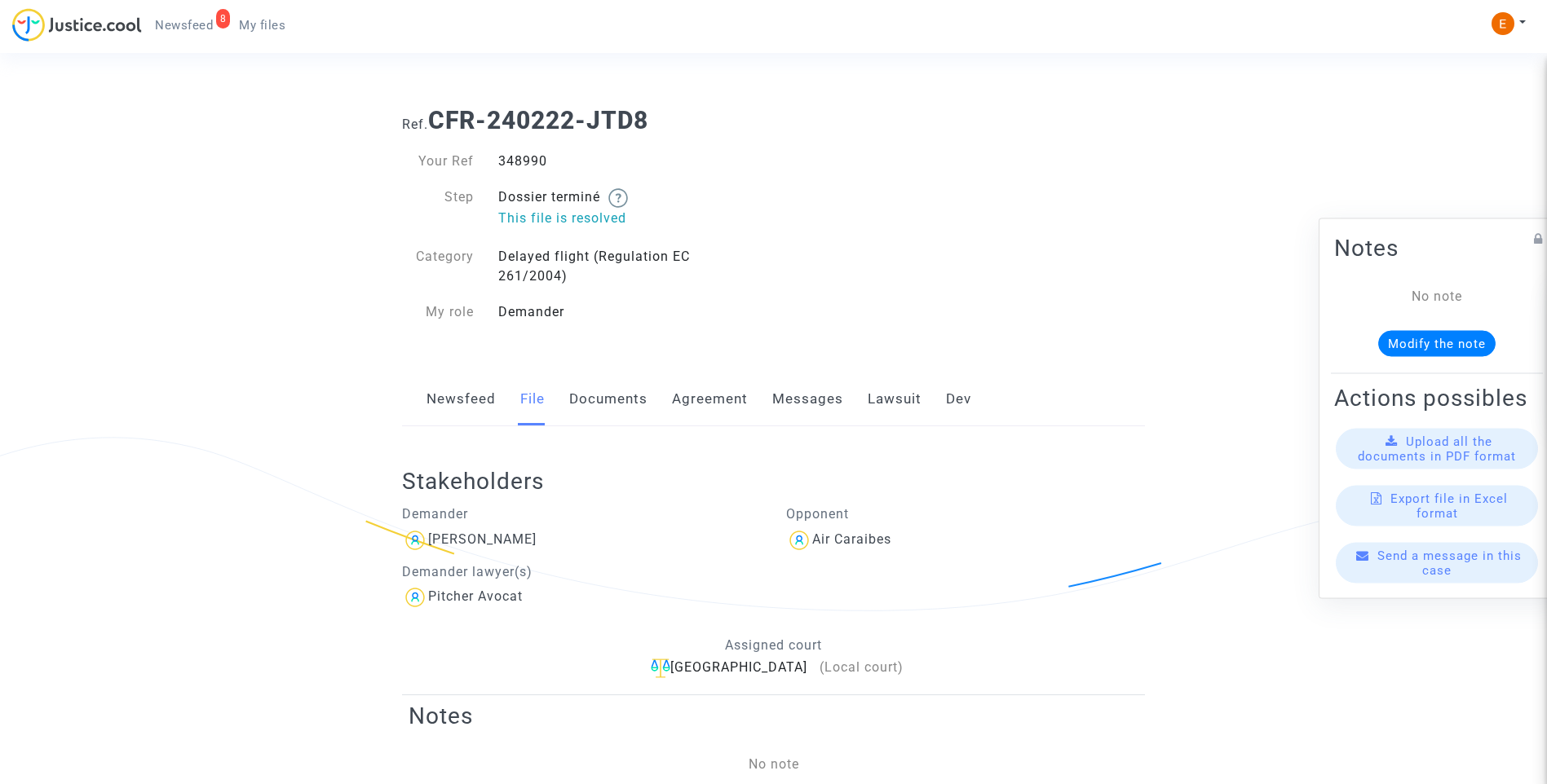
click at [492, 392] on link "Newsfeed" at bounding box center [461, 399] width 70 height 54
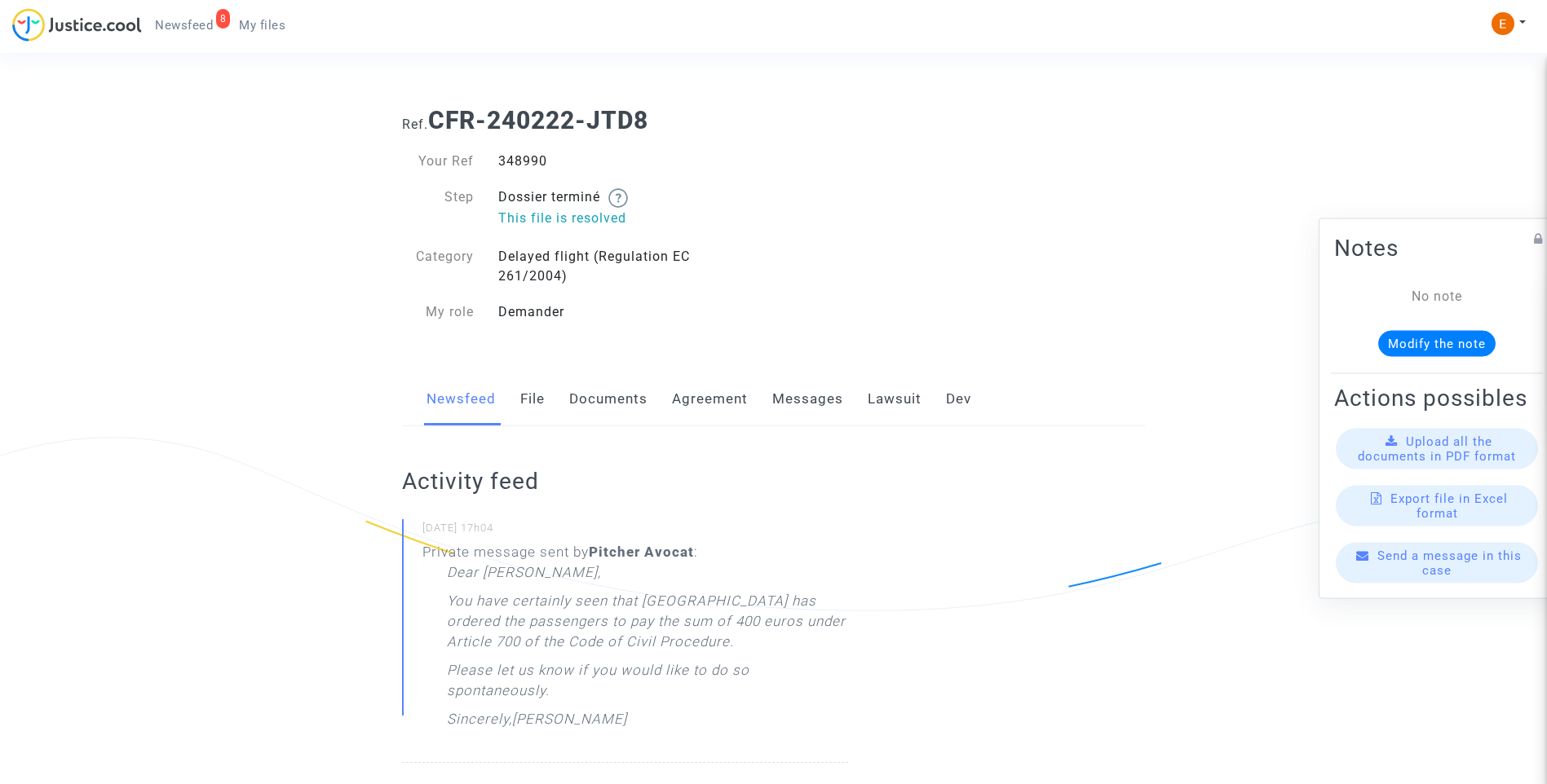
click at [618, 402] on link "Documents" at bounding box center [607, 399] width 79 height 54
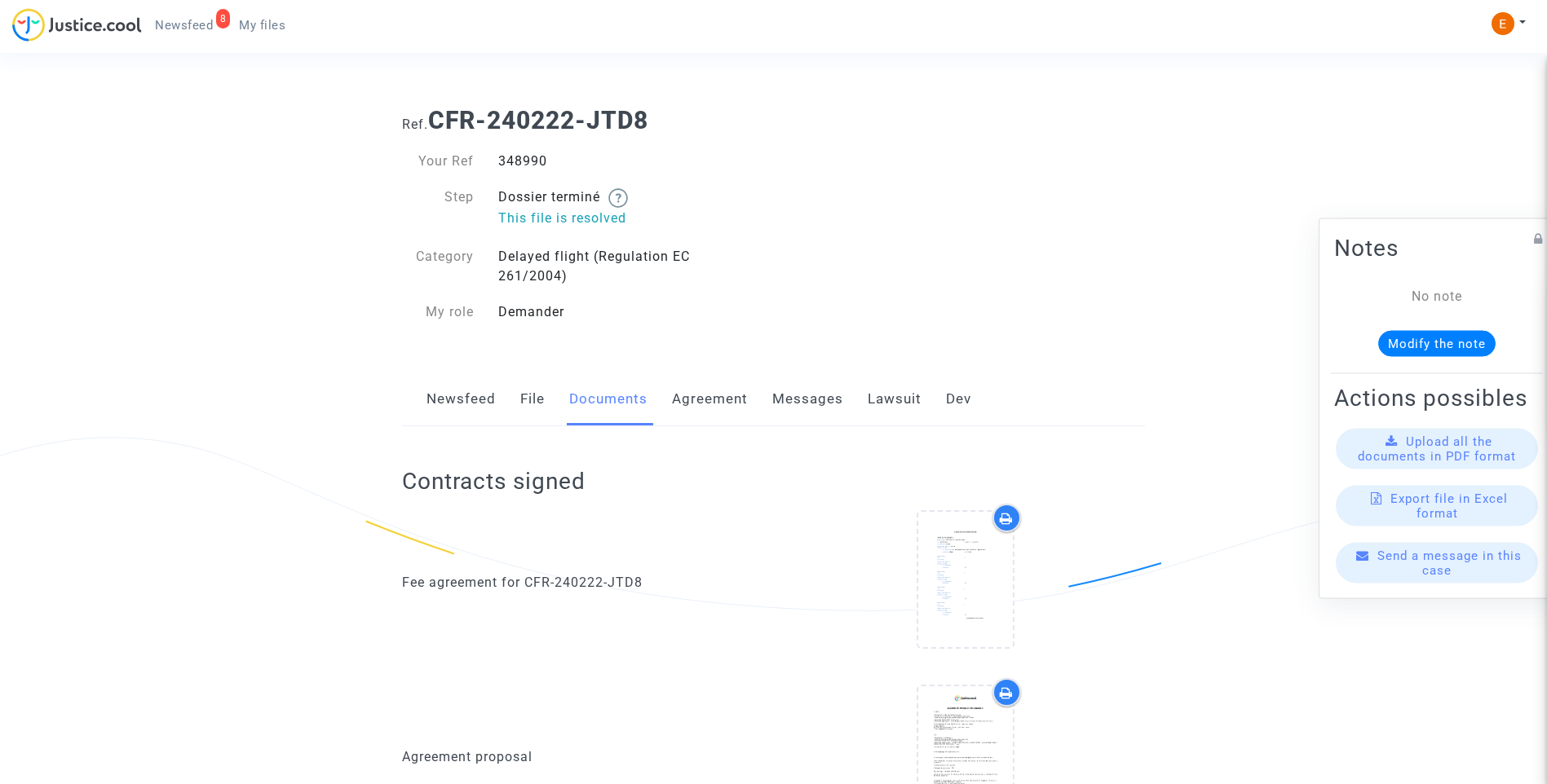
click at [534, 395] on link "File" at bounding box center [532, 399] width 25 height 54
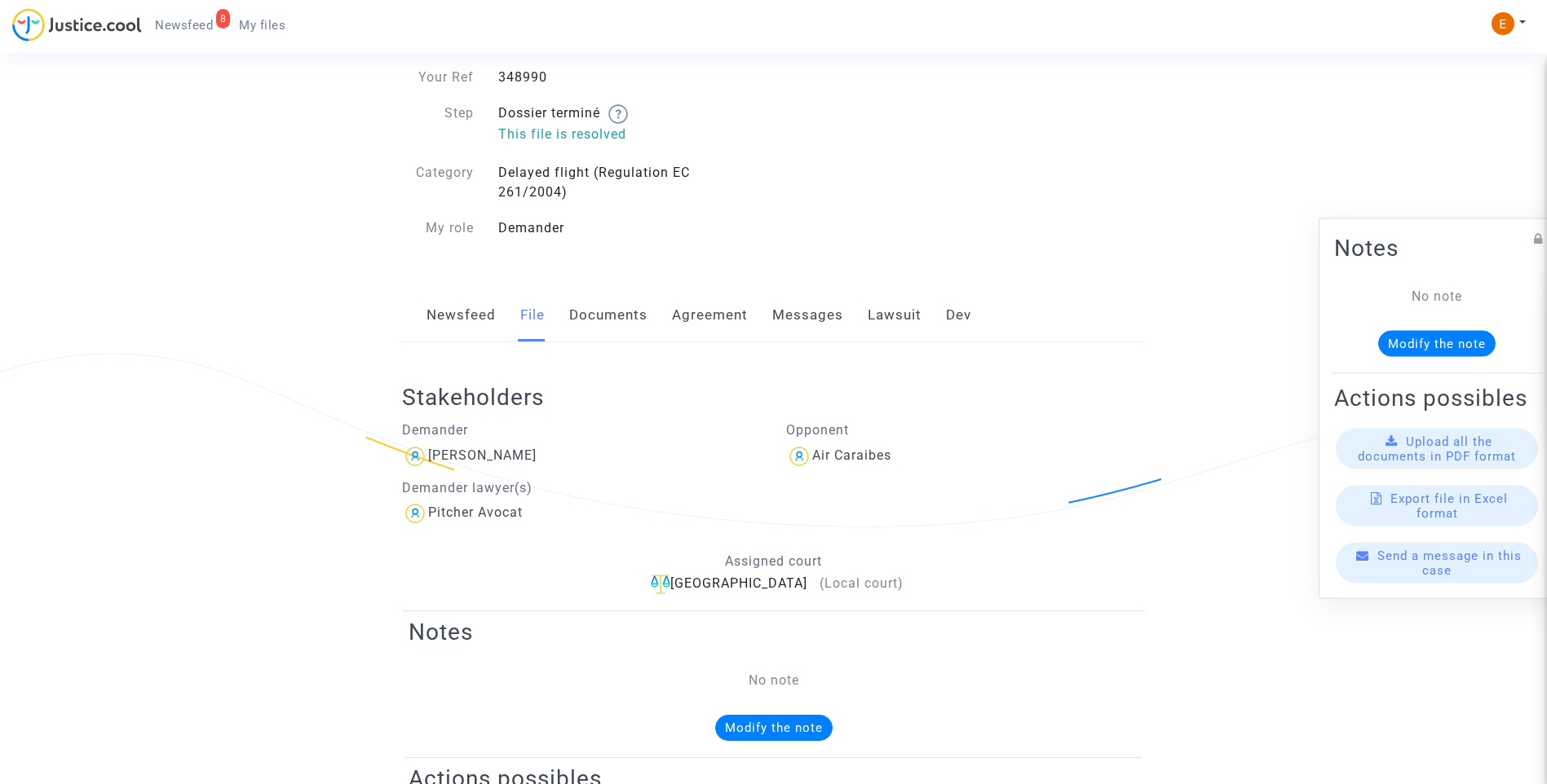
scroll to position [81, 0]
drag, startPoint x: 478, startPoint y: 319, endPoint x: 501, endPoint y: 340, distance: 31.1
click at [478, 319] on link "Newsfeed" at bounding box center [461, 318] width 70 height 54
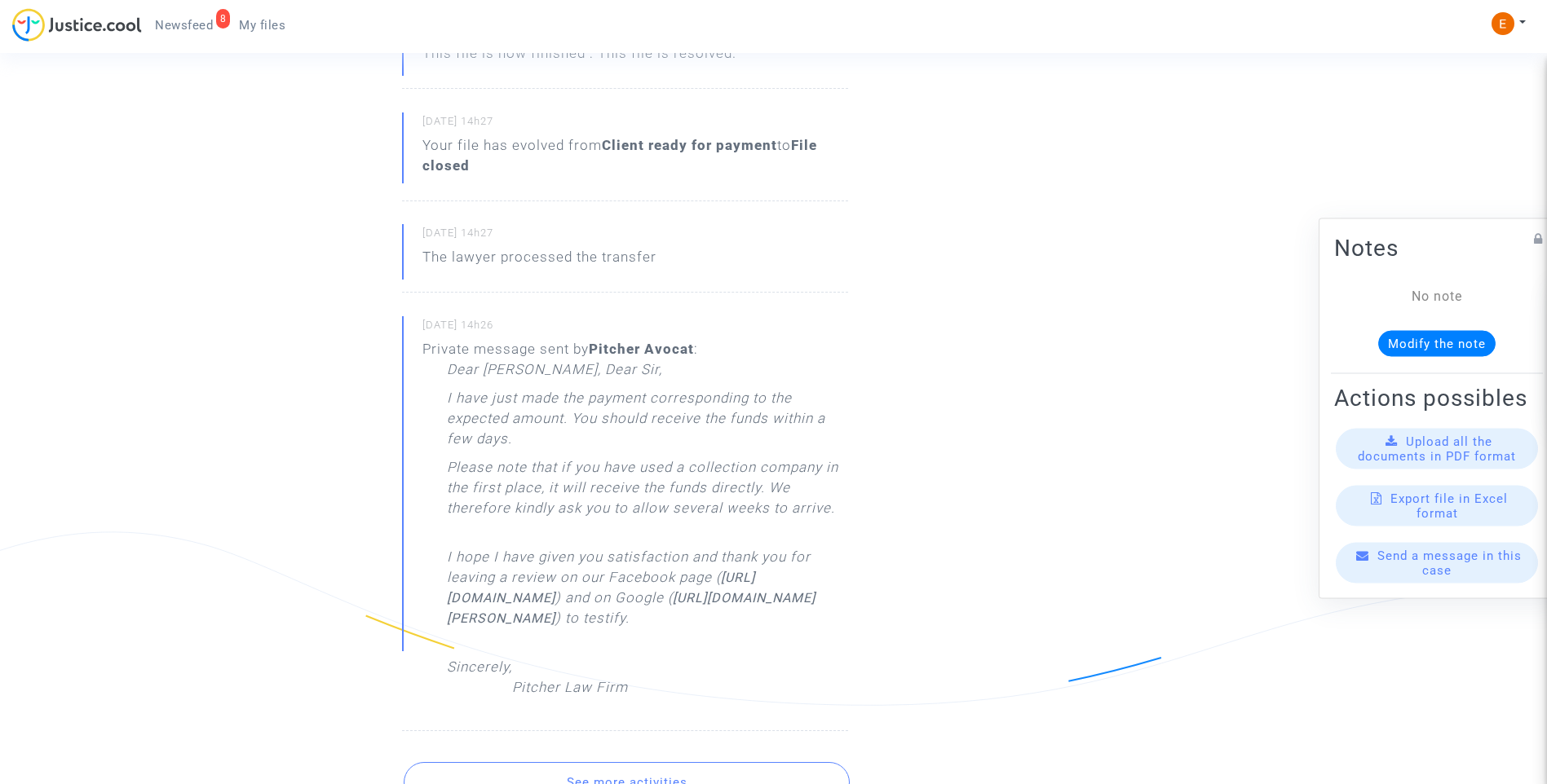
scroll to position [1141, 0]
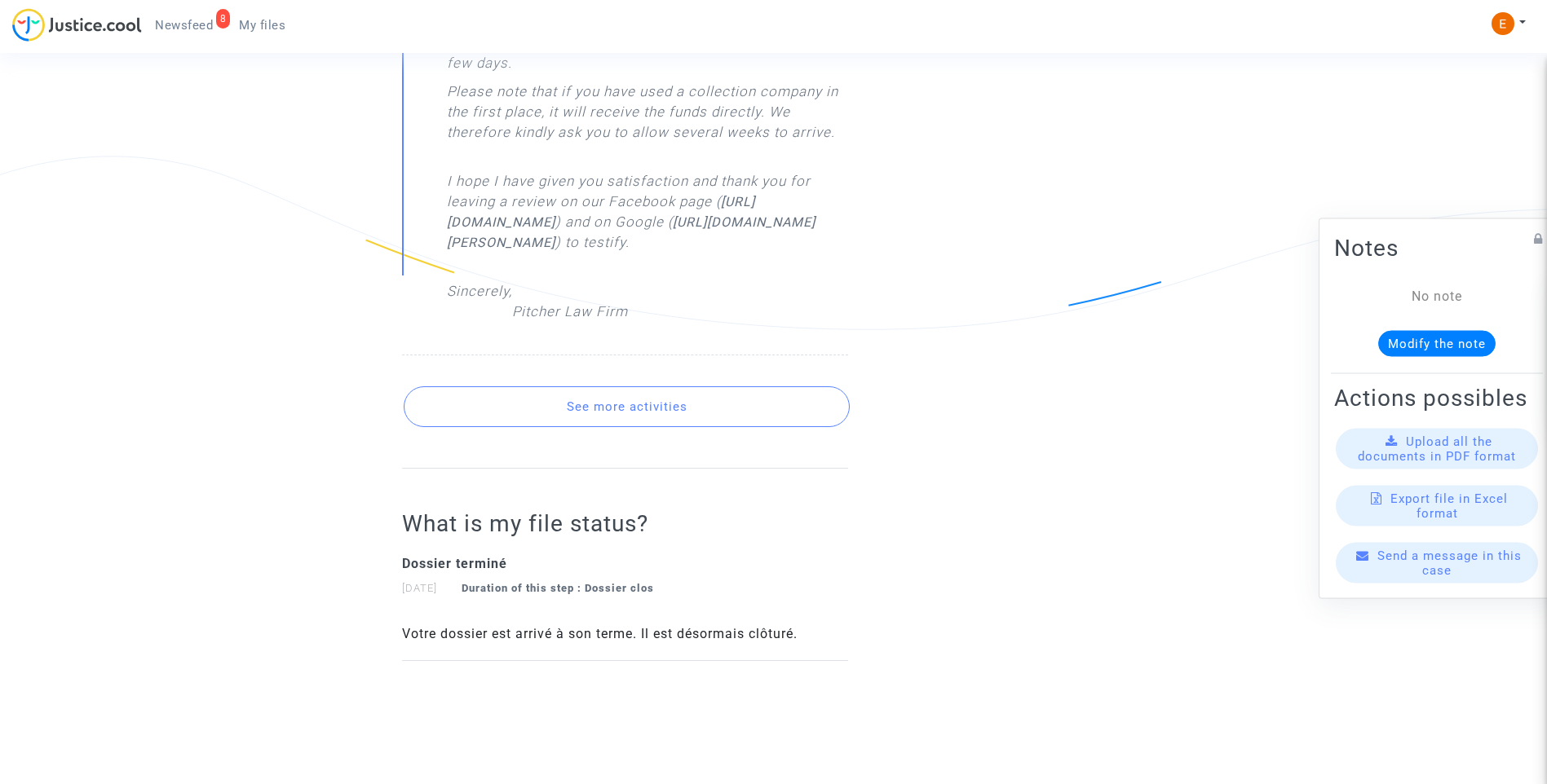
click at [697, 427] on button "See more activities" at bounding box center [626, 406] width 446 height 41
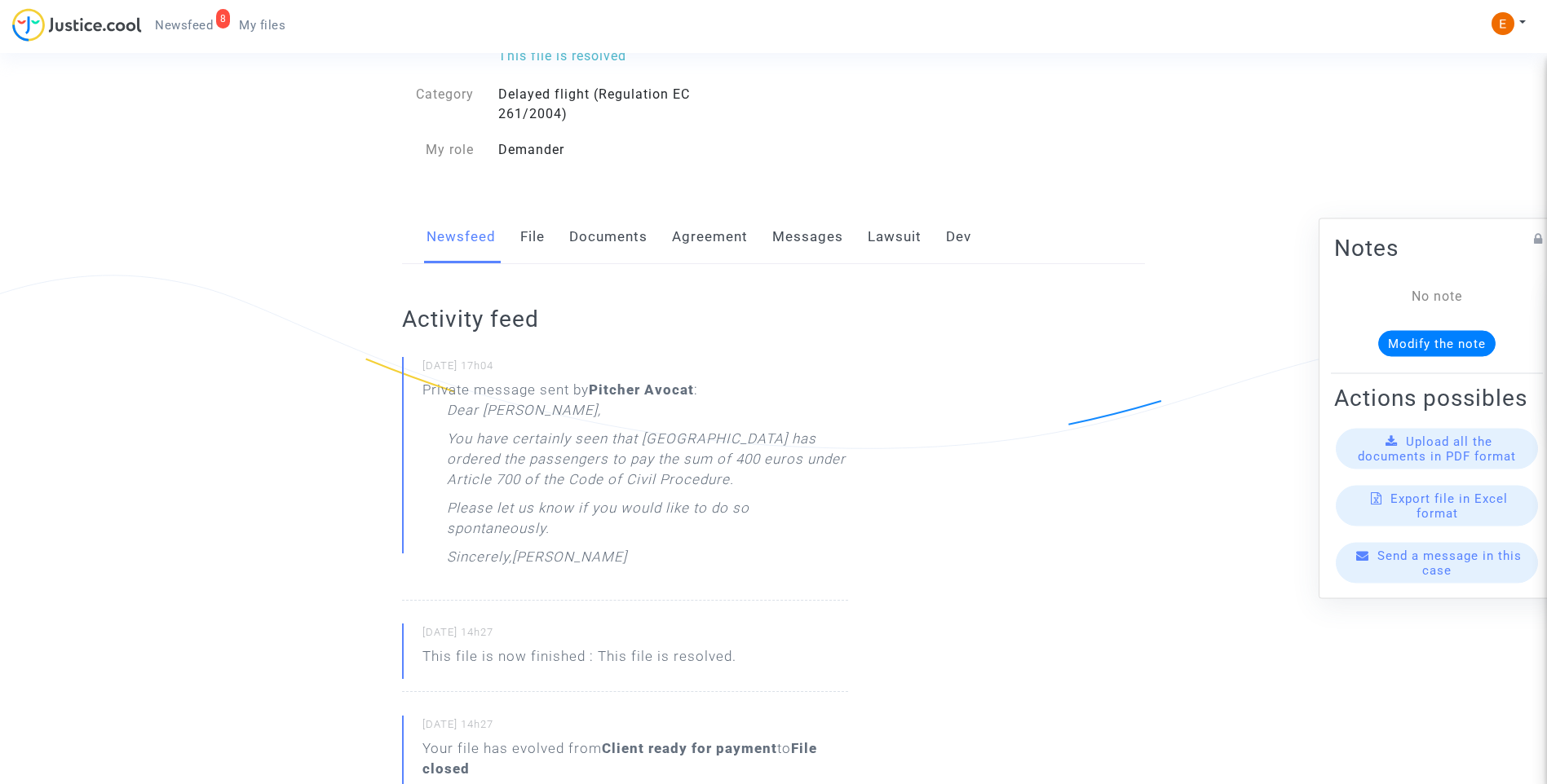
scroll to position [163, 0]
drag, startPoint x: 265, startPoint y: 412, endPoint x: 53, endPoint y: 537, distance: 246.1
drag, startPoint x: 563, startPoint y: 532, endPoint x: 432, endPoint y: 513, distance: 132.4
click at [432, 513] on div "Private message sent by Pitcher Avocat : Dear Erik, You have certainly seen tha…" at bounding box center [635, 476] width 426 height 196
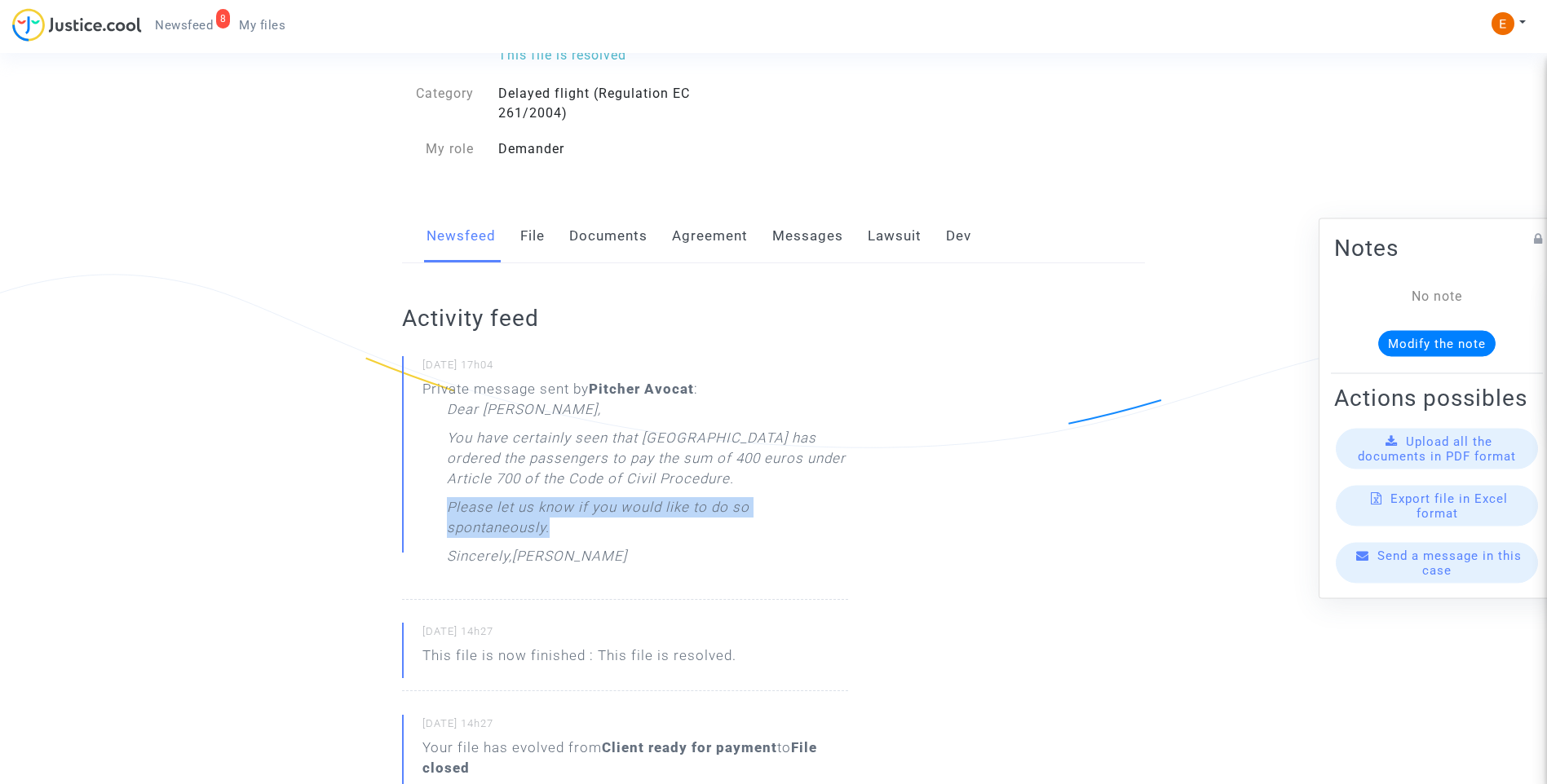
drag, startPoint x: 432, startPoint y: 513, endPoint x: 468, endPoint y: 512, distance: 36.0
copy p "Please let us know if you would like to do so spontaneously."
click at [808, 240] on link "Messages" at bounding box center [807, 236] width 71 height 54
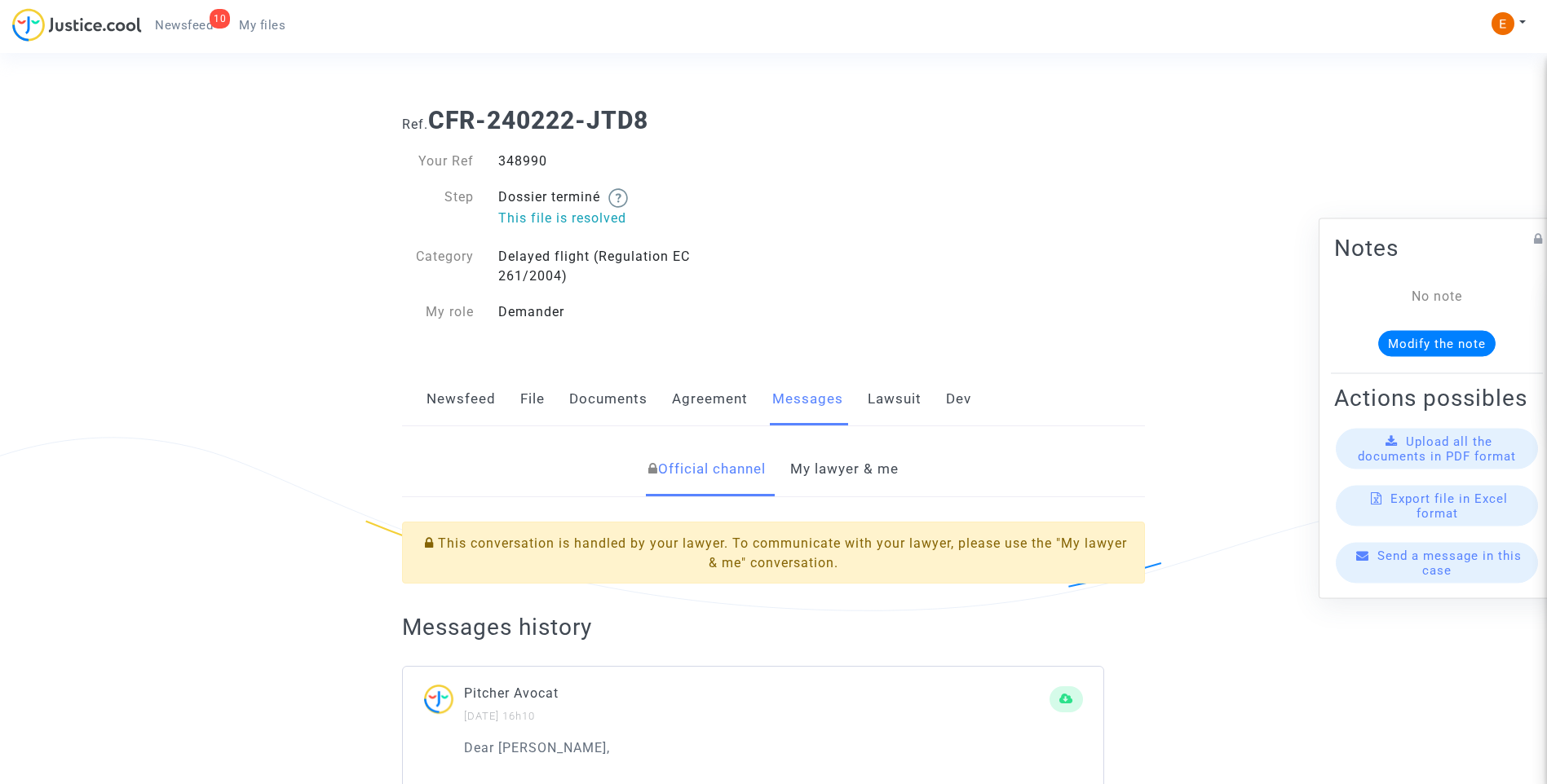
click at [861, 473] on link "My lawyer & me" at bounding box center [844, 469] width 108 height 54
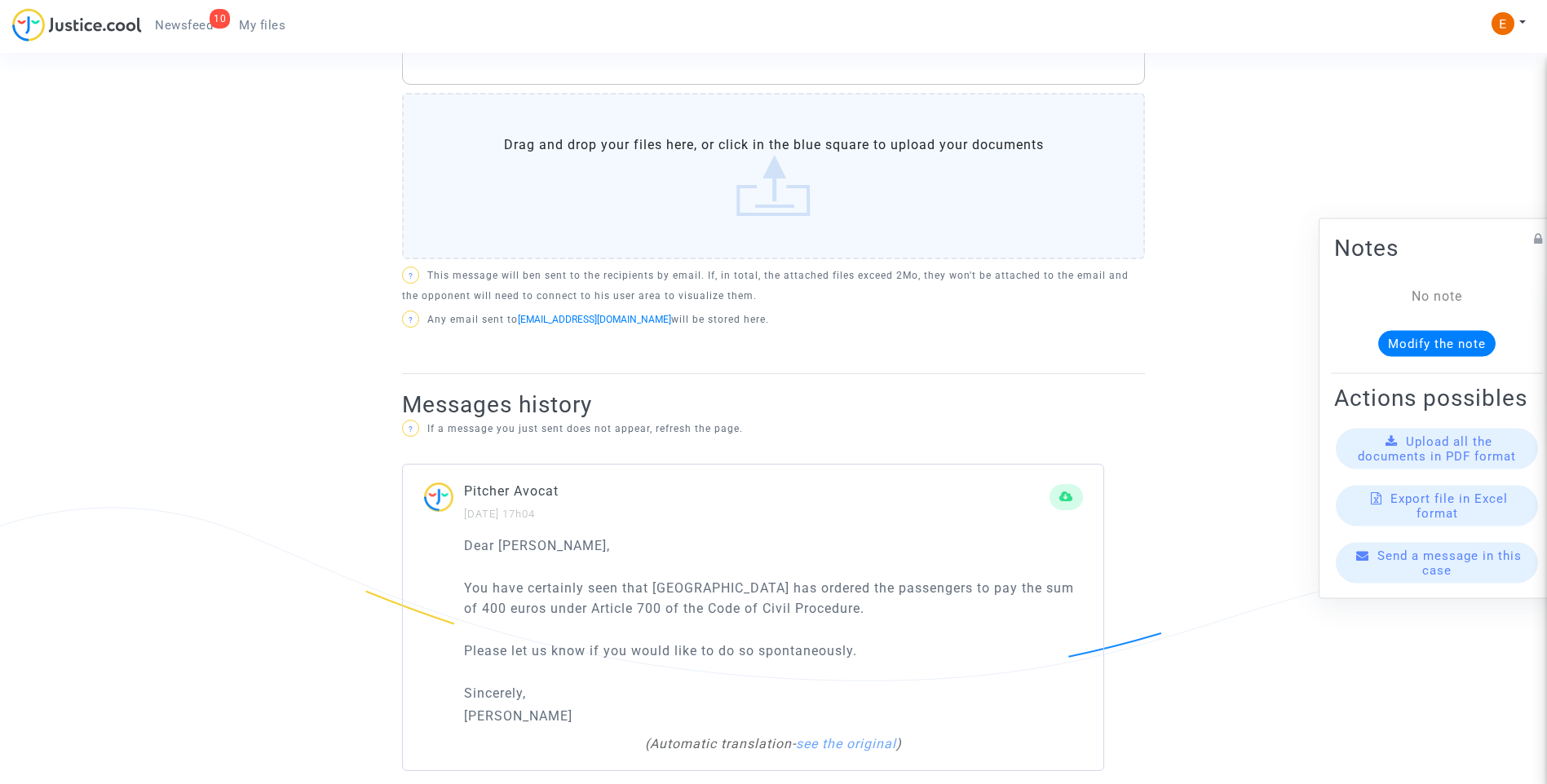
scroll to position [733, 0]
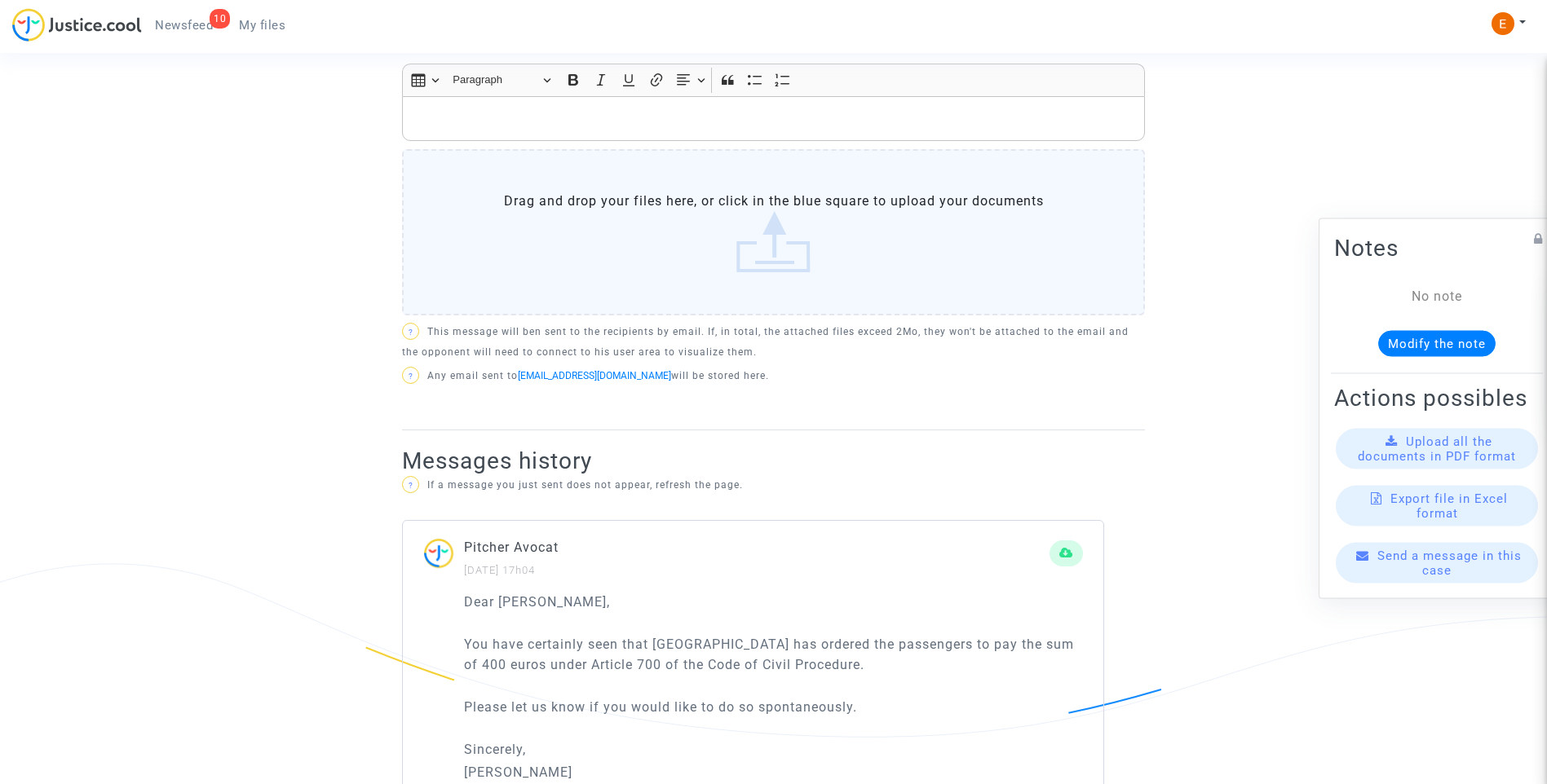
click at [591, 114] on p "Rich Text Editor, main" at bounding box center [774, 118] width 726 height 21
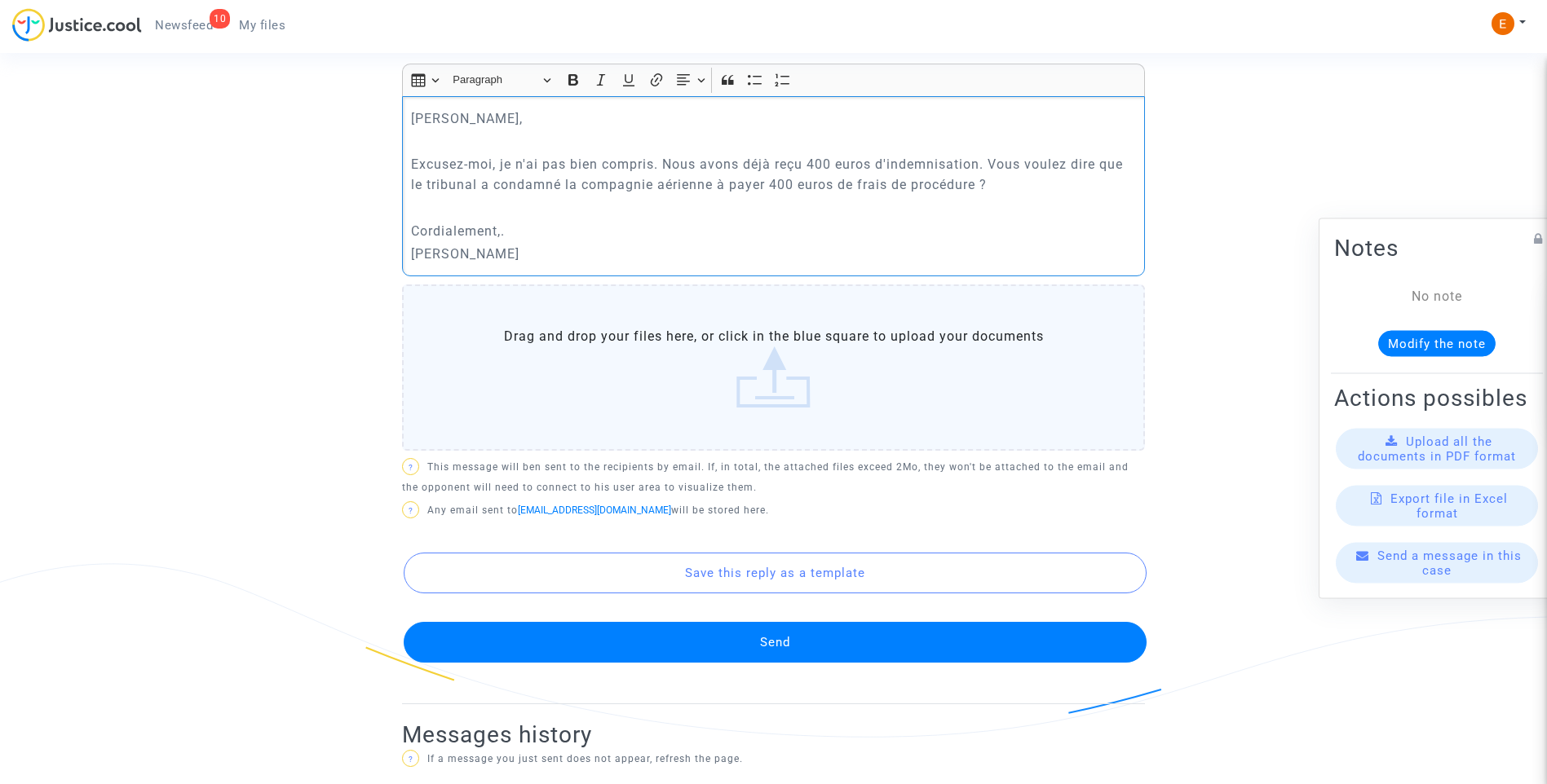
click at [836, 646] on button "Send" at bounding box center [774, 642] width 743 height 41
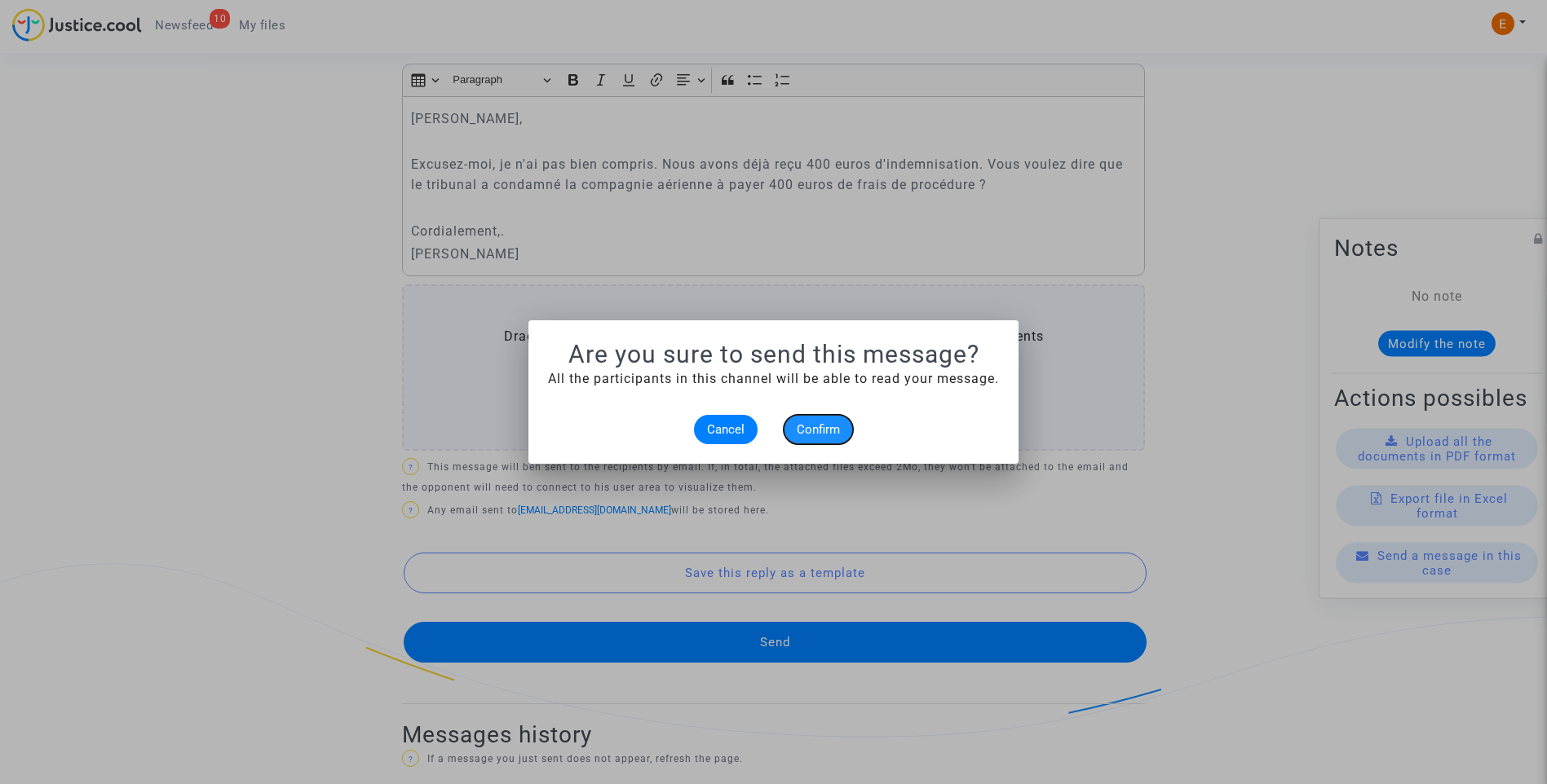
click at [837, 423] on span "Confirm" at bounding box center [817, 429] width 43 height 15
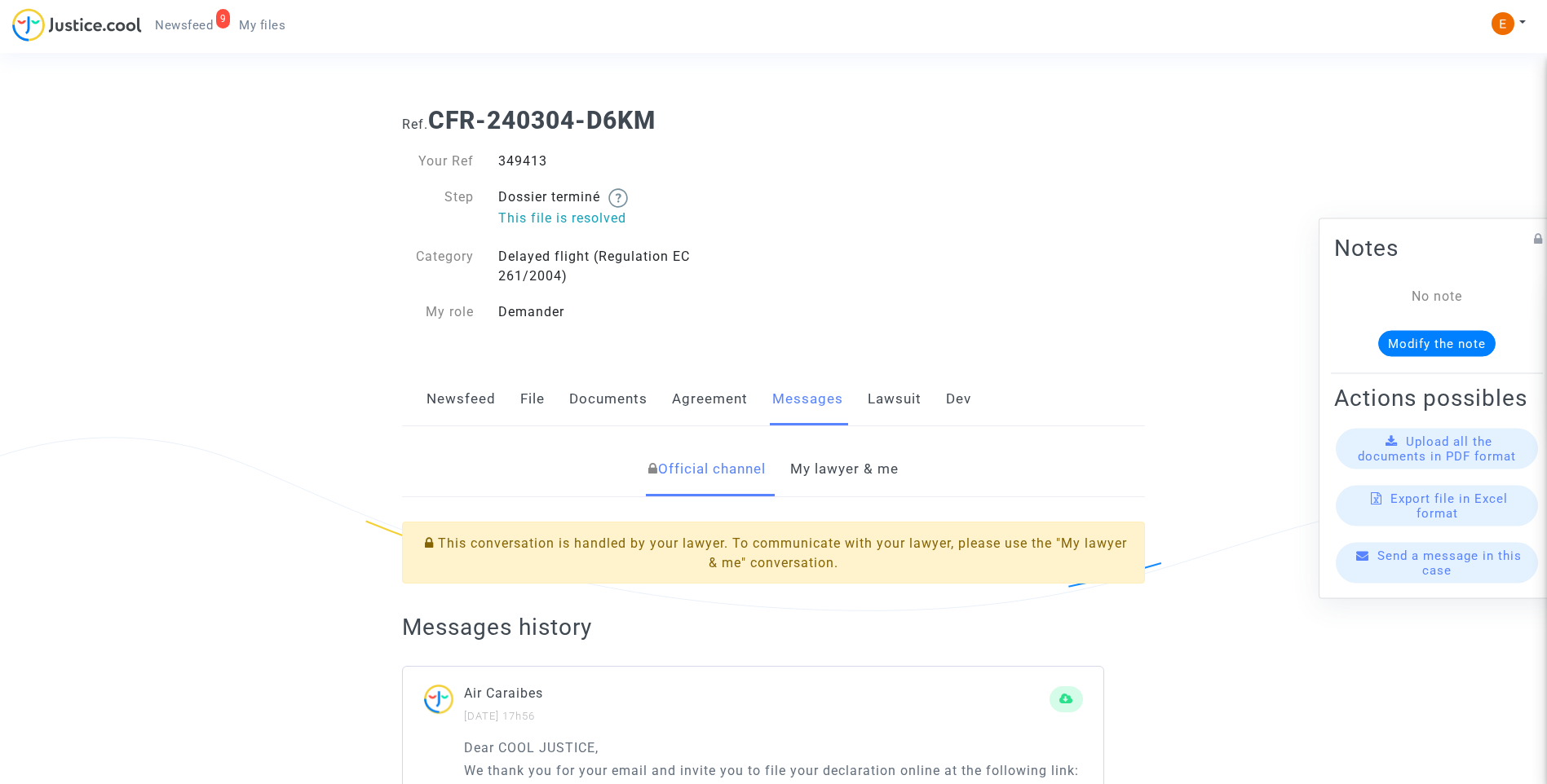
drag, startPoint x: 0, startPoint y: 0, endPoint x: 523, endPoint y: 157, distance: 546.1
click at [523, 157] on div "349413" at bounding box center [629, 162] width 287 height 20
copy div "349413"
click at [873, 469] on link "My lawyer & me" at bounding box center [844, 469] width 108 height 54
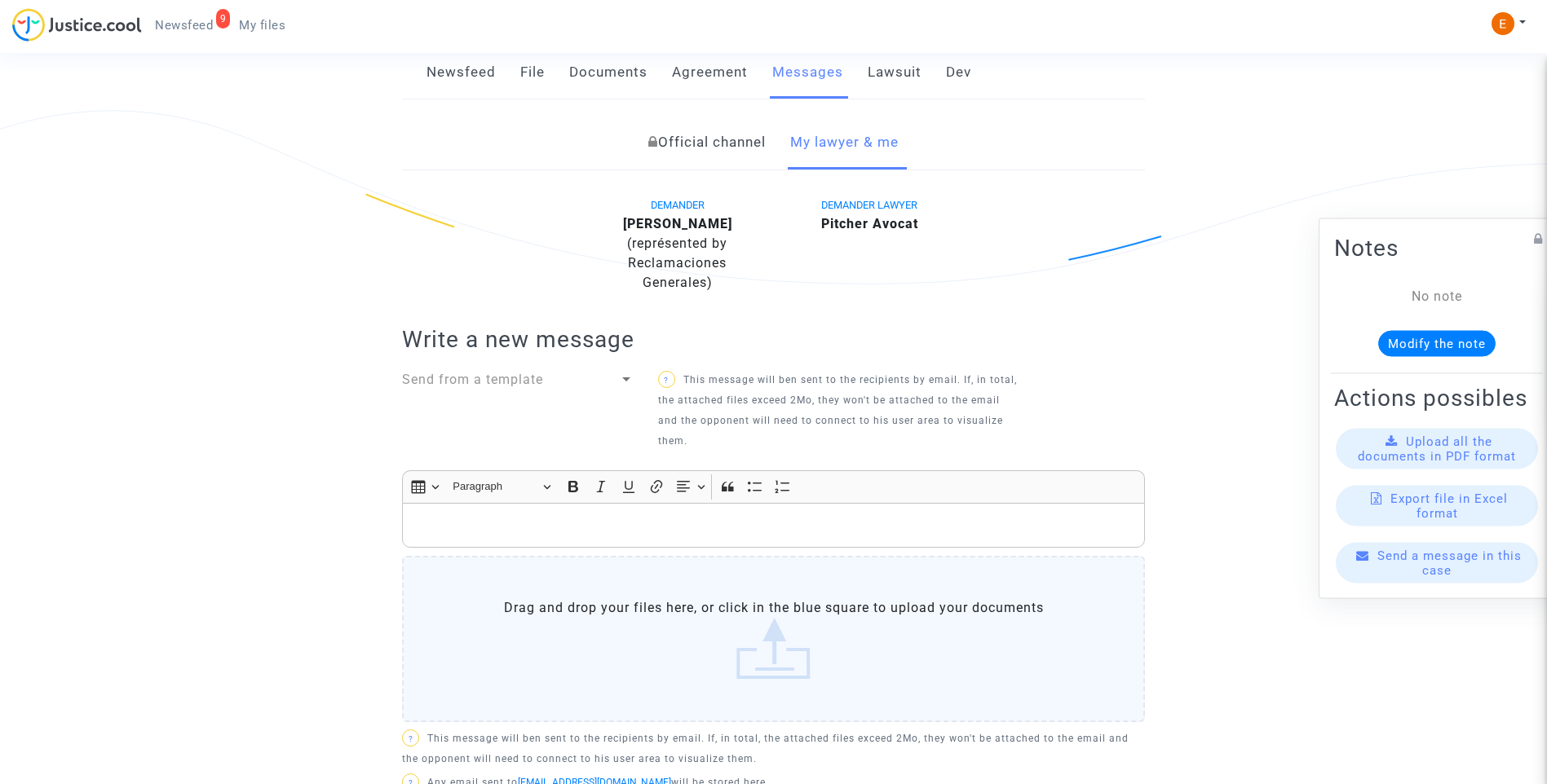
scroll to position [326, 0]
click at [882, 88] on link "Lawsuit" at bounding box center [895, 74] width 54 height 54
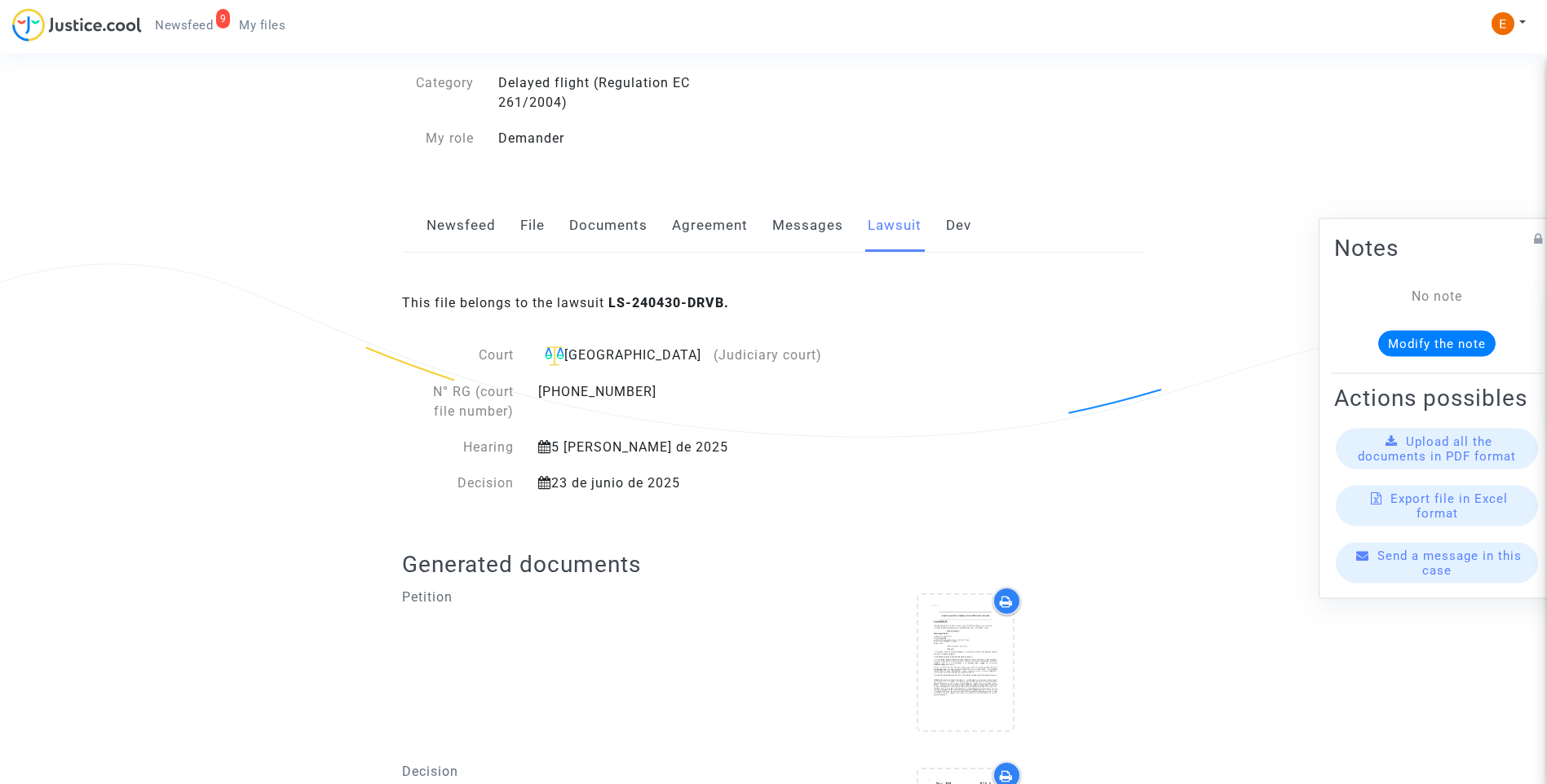
scroll to position [358, 0]
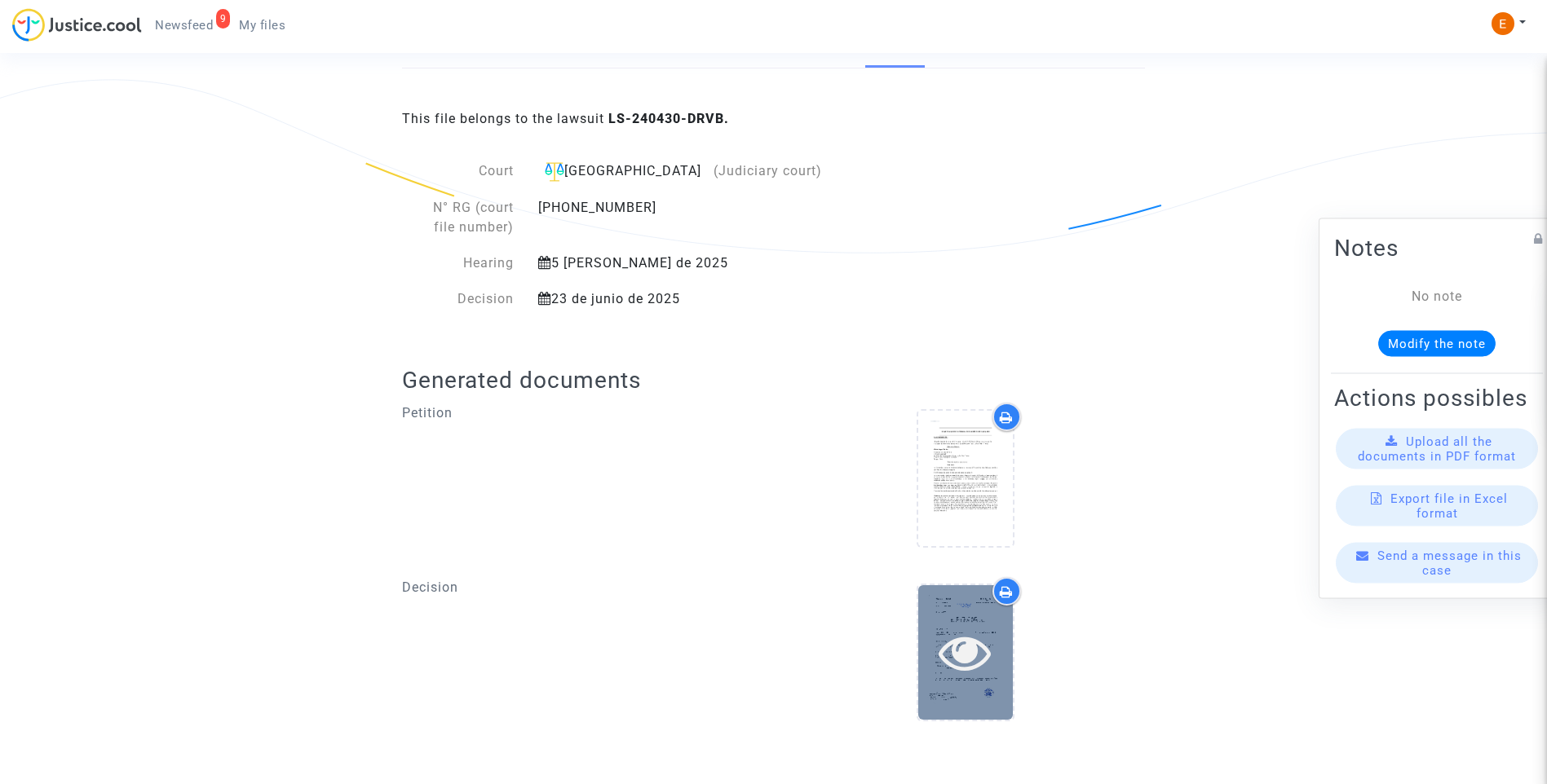
click at [985, 635] on icon at bounding box center [964, 652] width 53 height 52
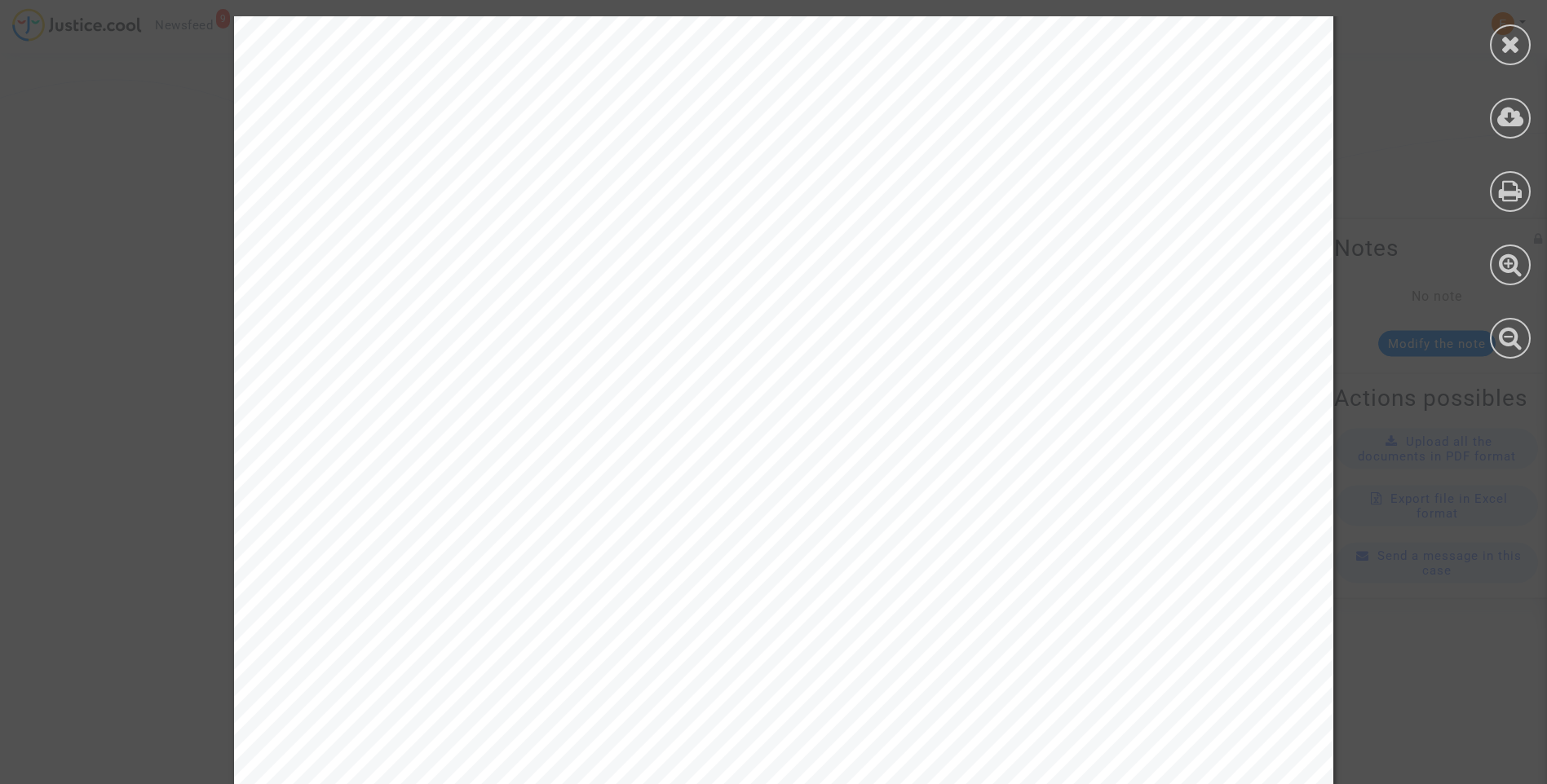
scroll to position [5007, 0]
click at [1498, 29] on div at bounding box center [1509, 45] width 41 height 41
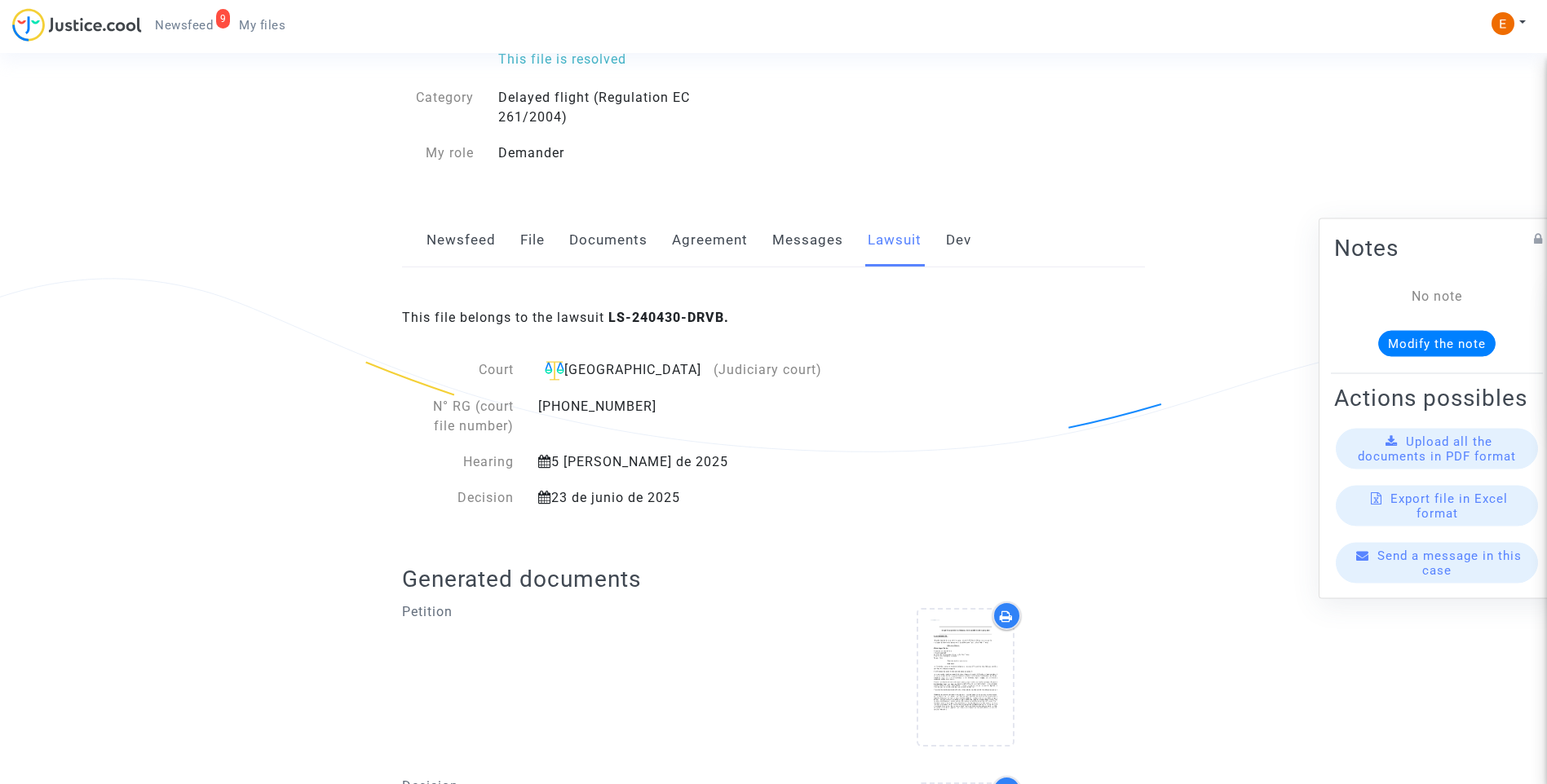
scroll to position [0, 0]
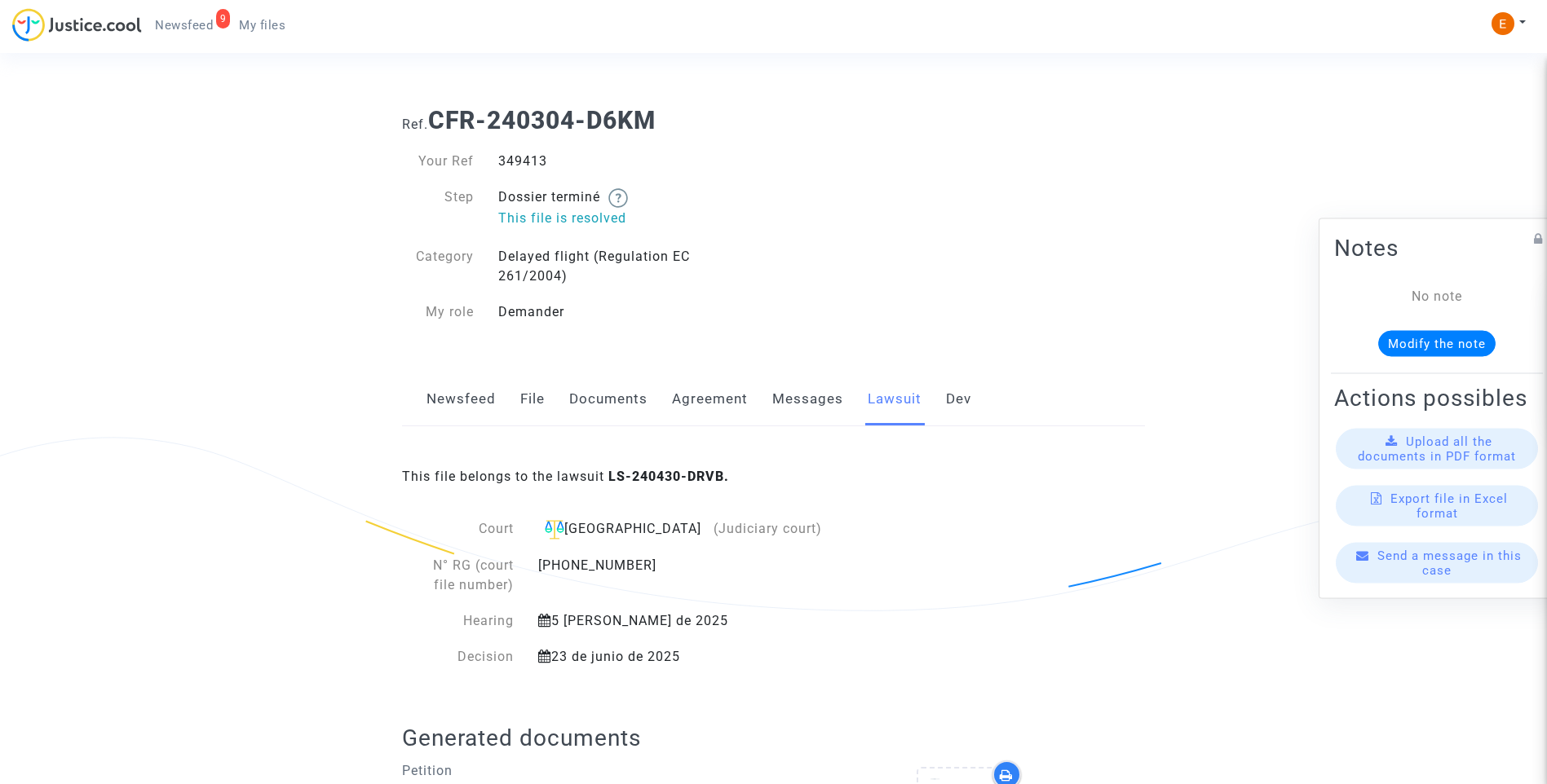
drag, startPoint x: 813, startPoint y: 398, endPoint x: 877, endPoint y: 418, distance: 67.1
click at [813, 397] on link "Messages" at bounding box center [807, 399] width 71 height 54
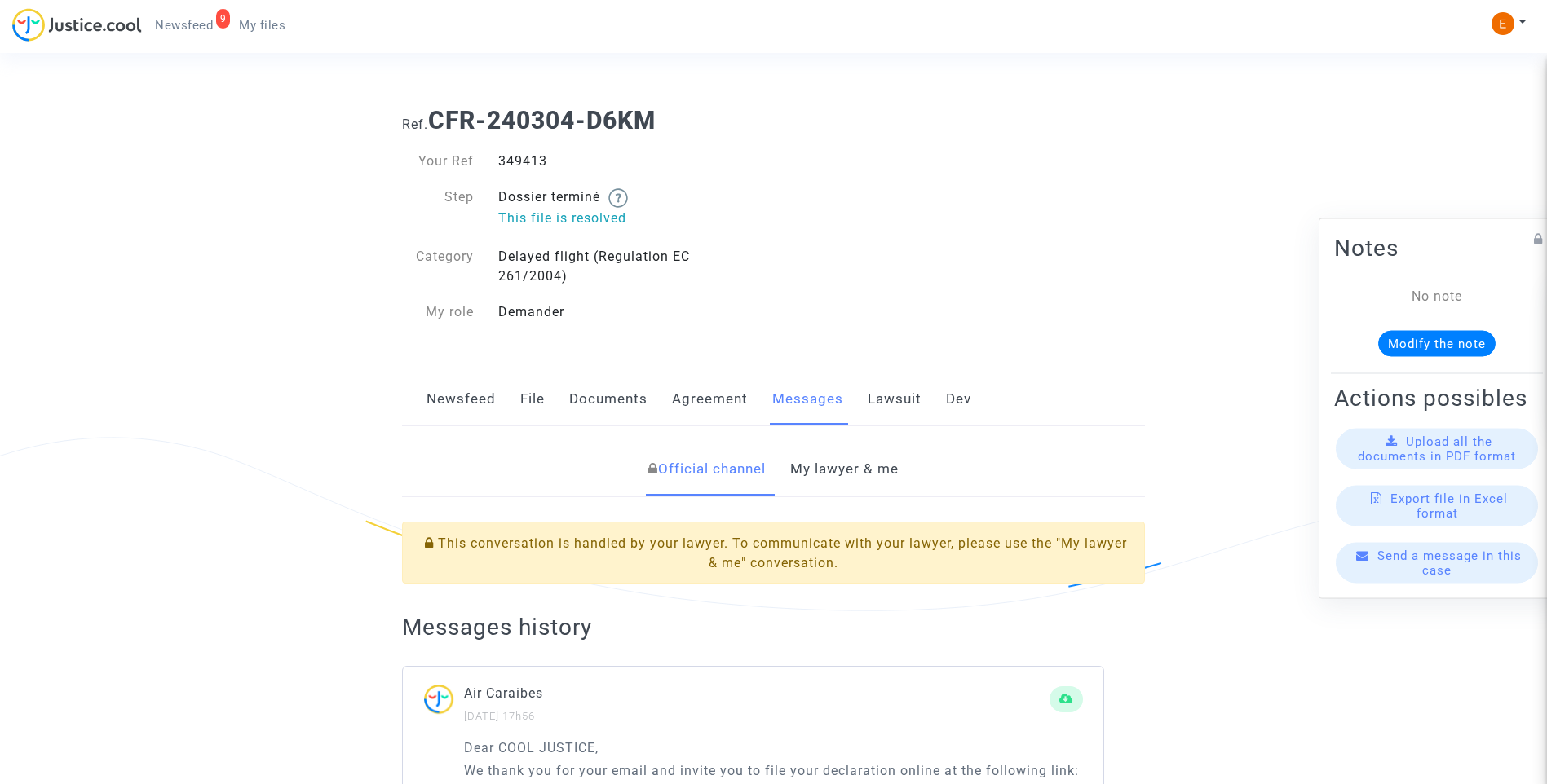
click at [868, 460] on link "My lawyer & me" at bounding box center [844, 469] width 108 height 54
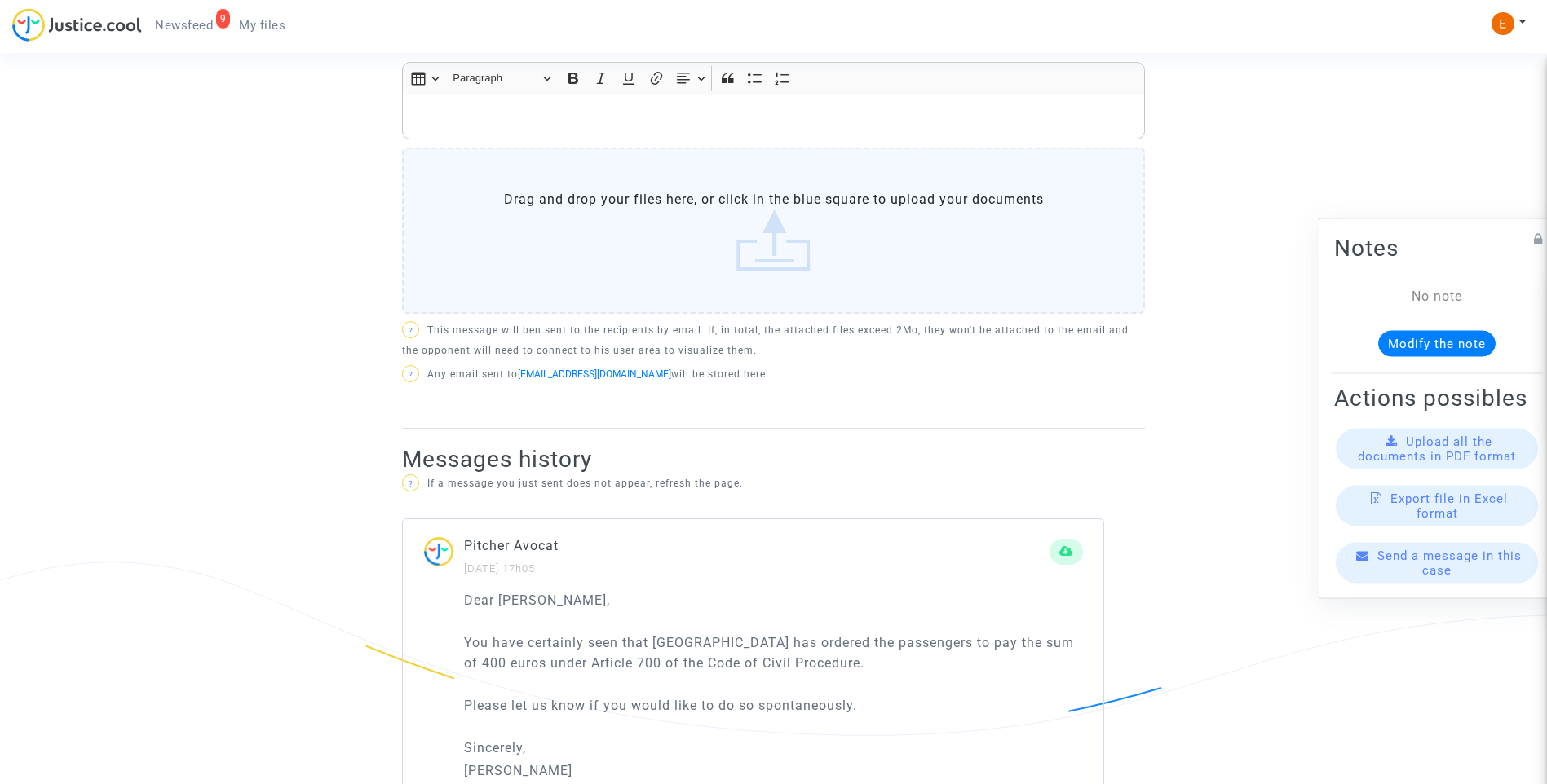
scroll to position [978, 0]
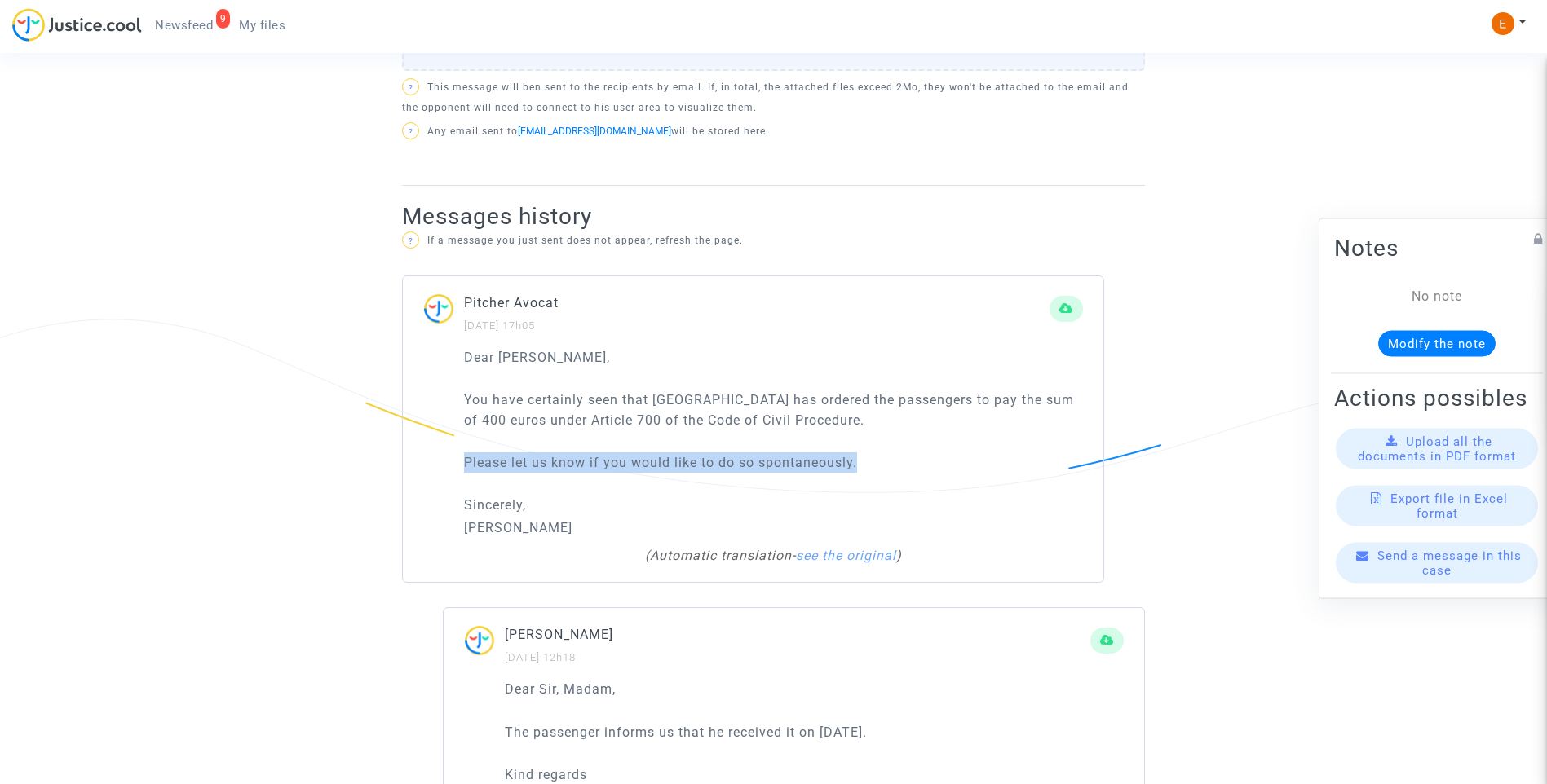
drag, startPoint x: 911, startPoint y: 469, endPoint x: 448, endPoint y: 462, distance: 463.1
click at [448, 462] on div "Dear Erik, You have certainly seen that Ivry-sur-Seine has ordered the passenge…" at bounding box center [753, 464] width 700 height 235
drag, startPoint x: 448, startPoint y: 462, endPoint x: 610, endPoint y: 459, distance: 162.0
click at [583, 501] on p "Sincerely," at bounding box center [774, 505] width 618 height 21
click at [821, 465] on p "Please let us know if you would like to do so spontaneously." at bounding box center [774, 462] width 618 height 21
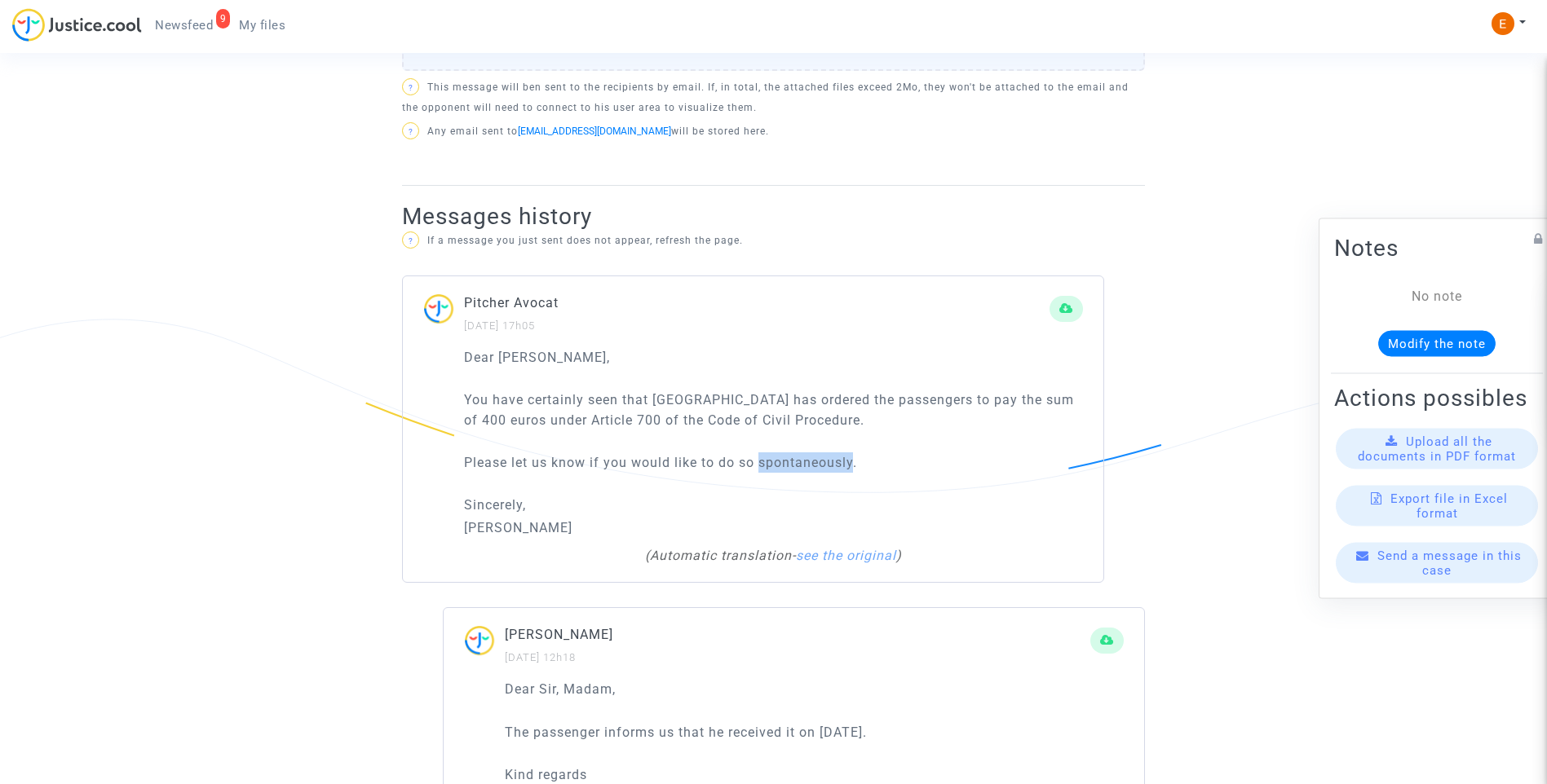
click at [821, 465] on p "Please let us know if you would like to do so spontaneously." at bounding box center [774, 462] width 618 height 21
copy p "spontaneously"
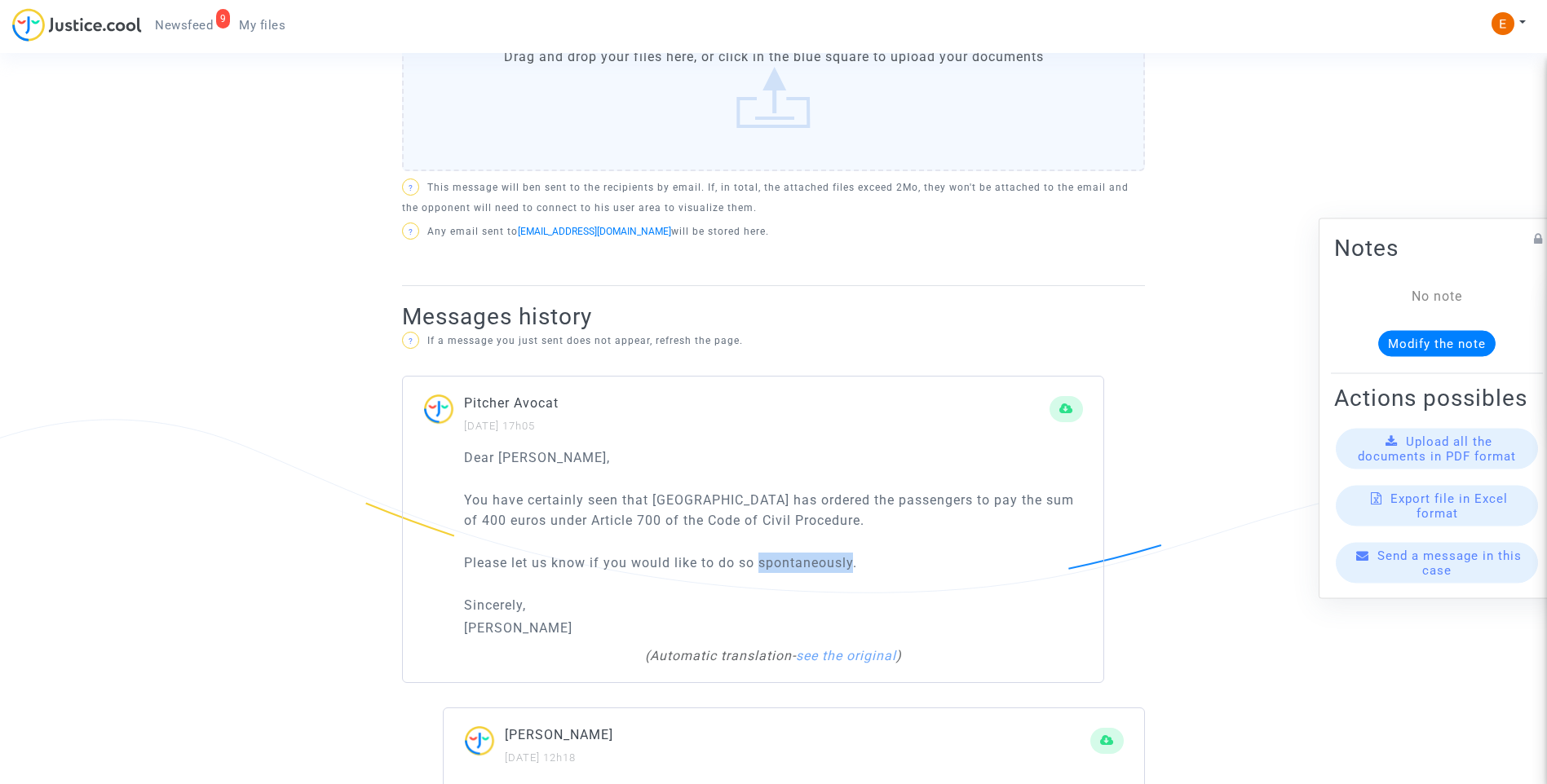
scroll to position [652, 0]
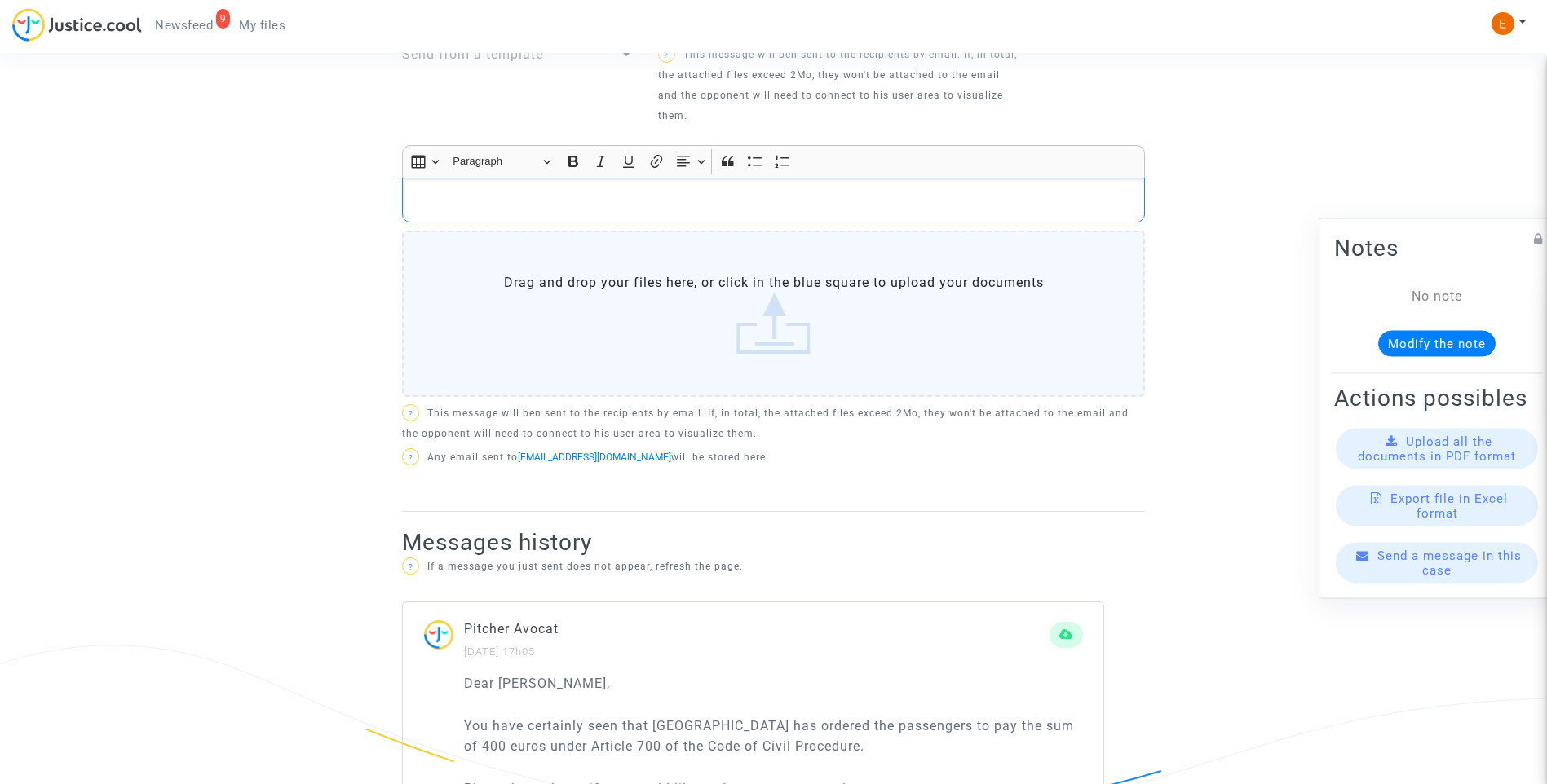
click at [558, 186] on div "Rich Text Editor, main" at bounding box center [773, 201] width 743 height 46
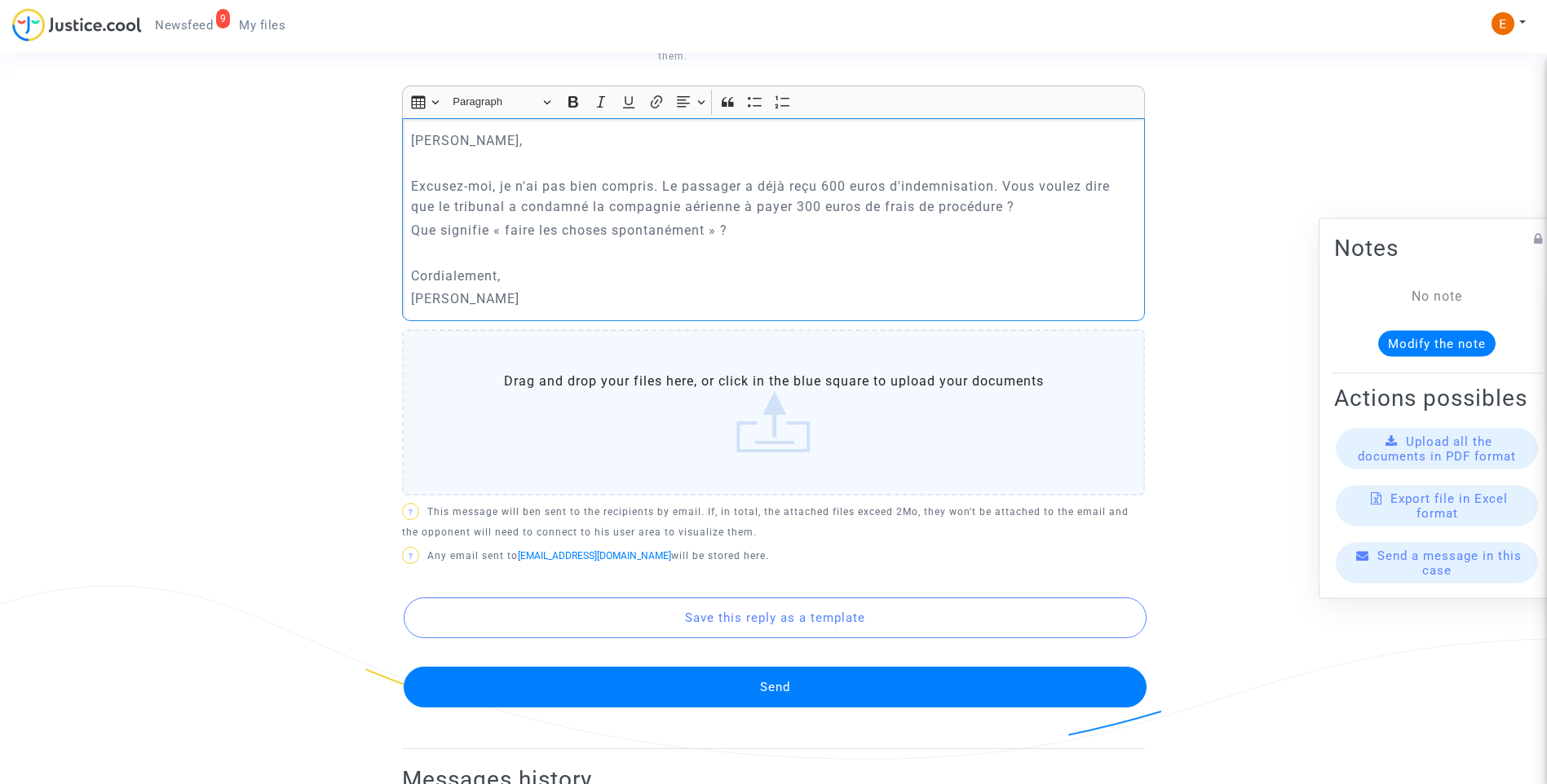
scroll to position [896, 0]
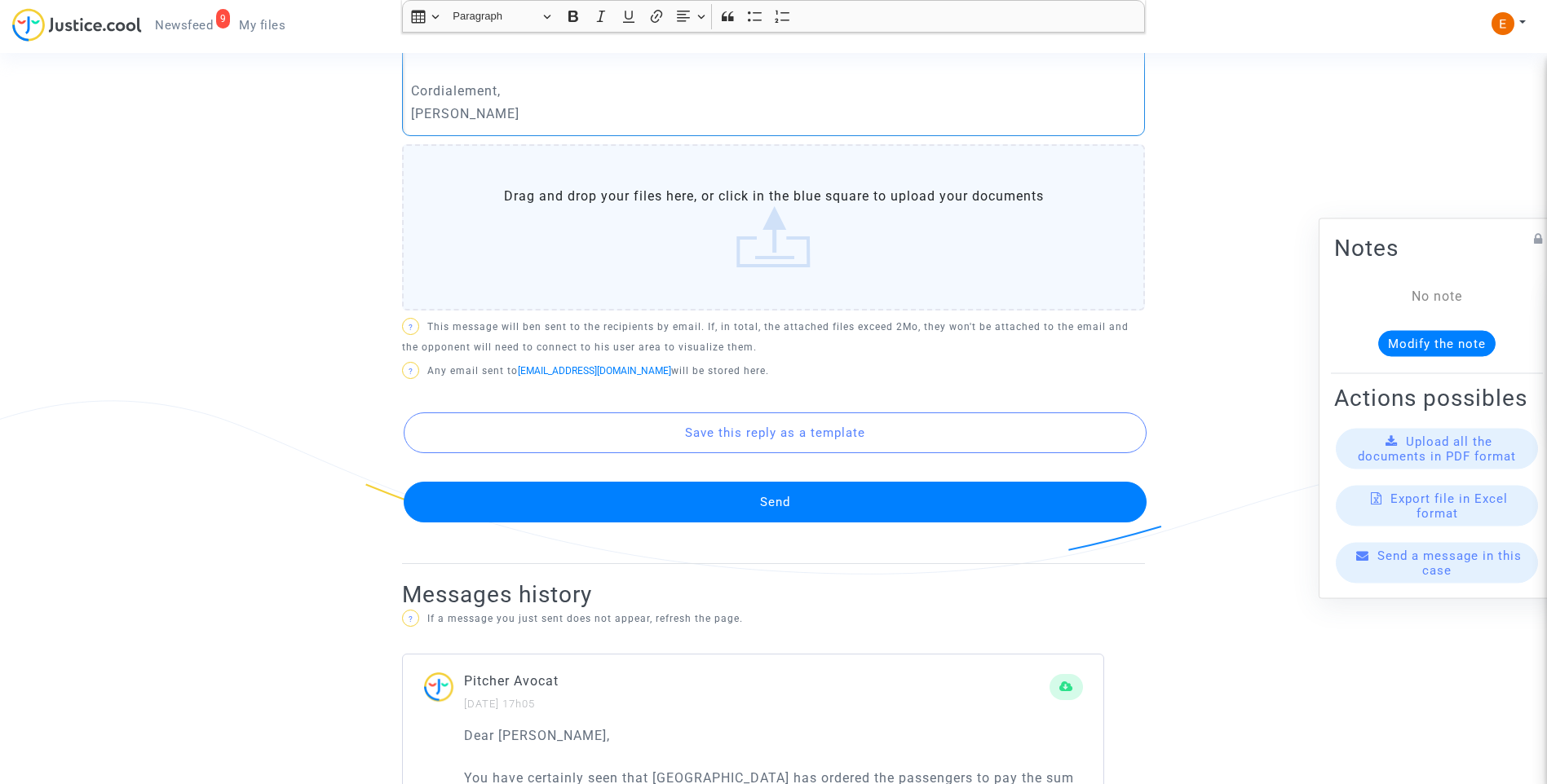
click at [726, 487] on button "Send" at bounding box center [774, 502] width 743 height 41
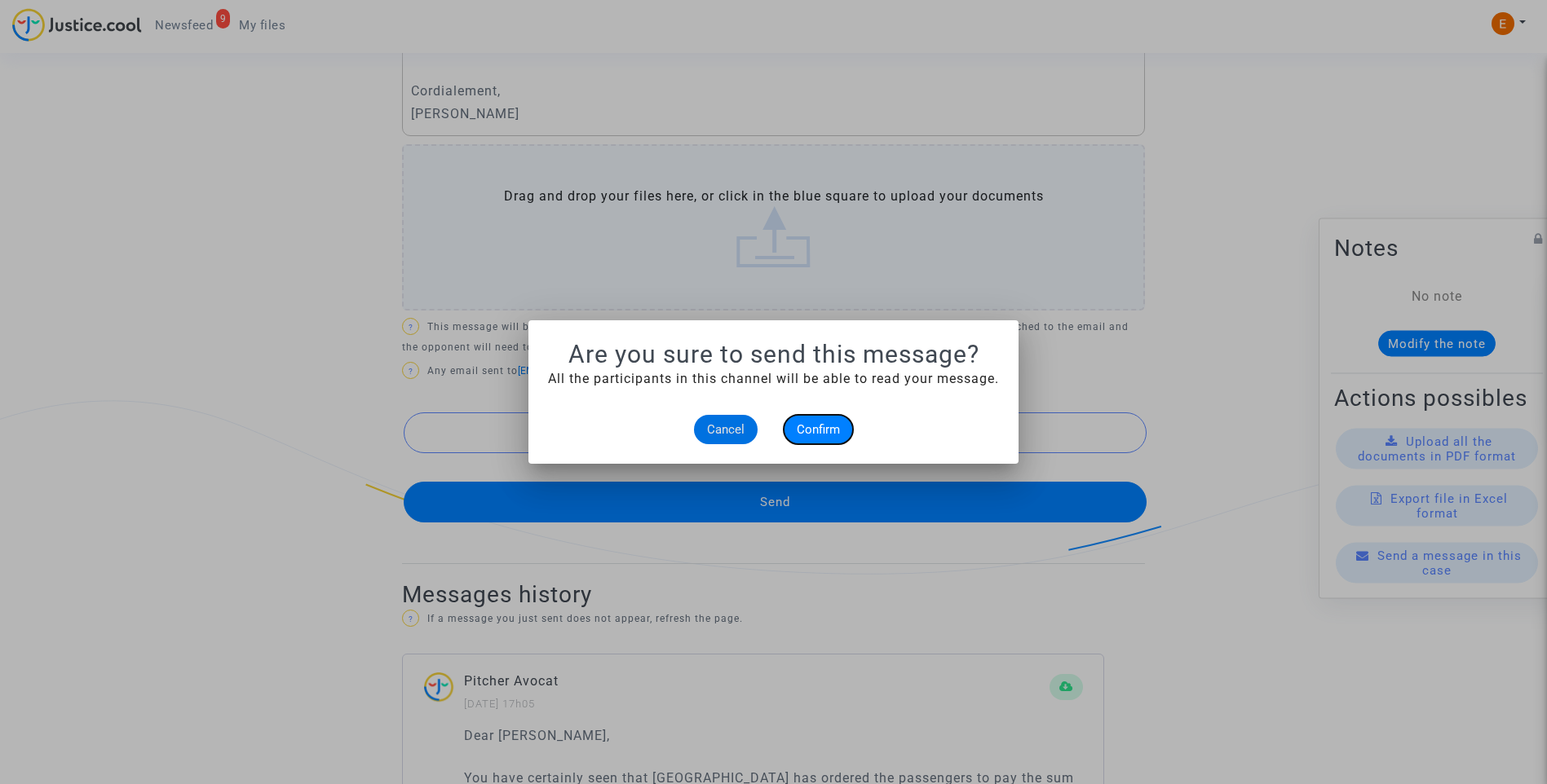
drag, startPoint x: 800, startPoint y: 421, endPoint x: 813, endPoint y: 421, distance: 13.0
click at [801, 421] on button "Confirm" at bounding box center [818, 429] width 70 height 30
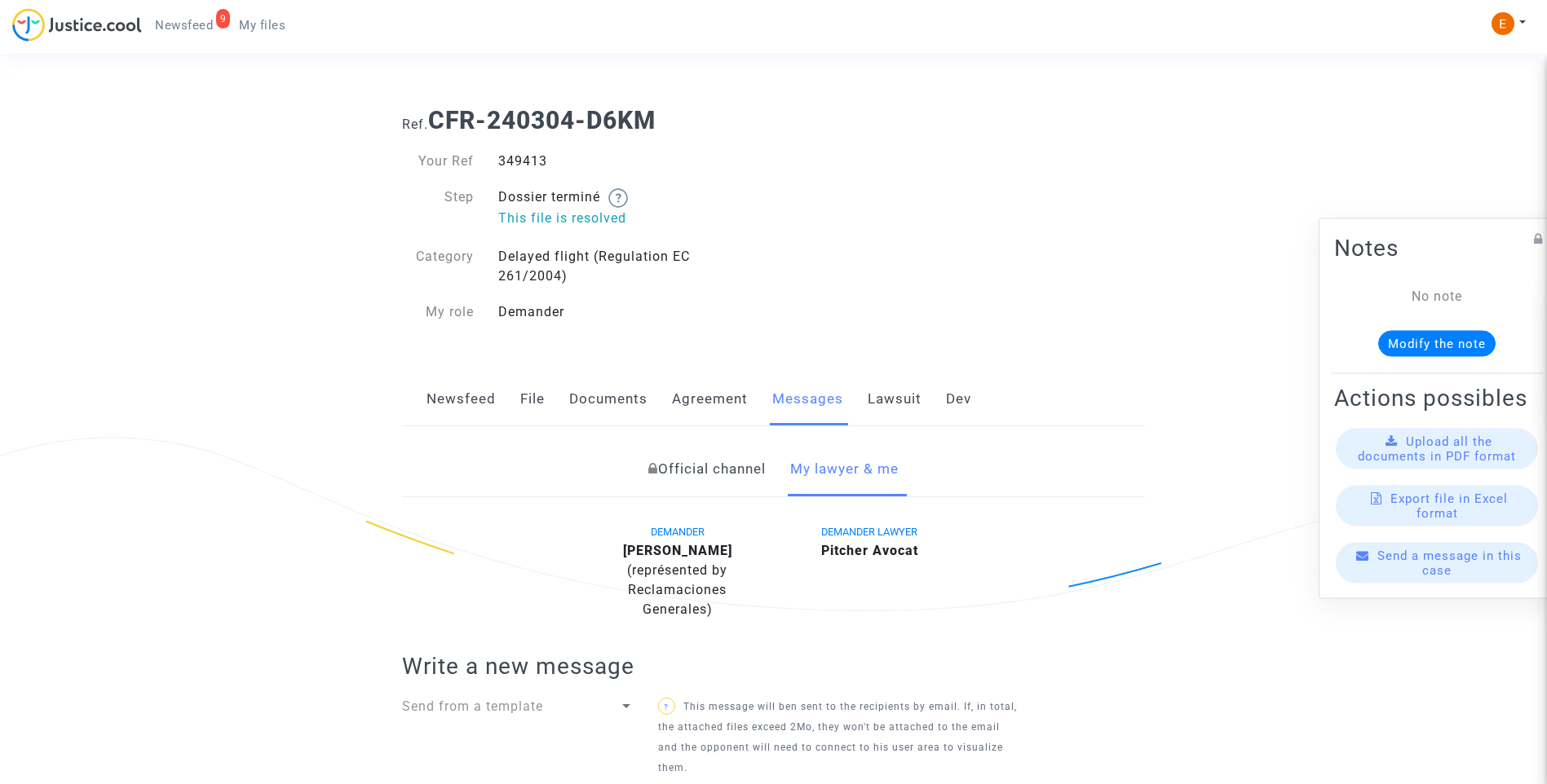
scroll to position [896, 0]
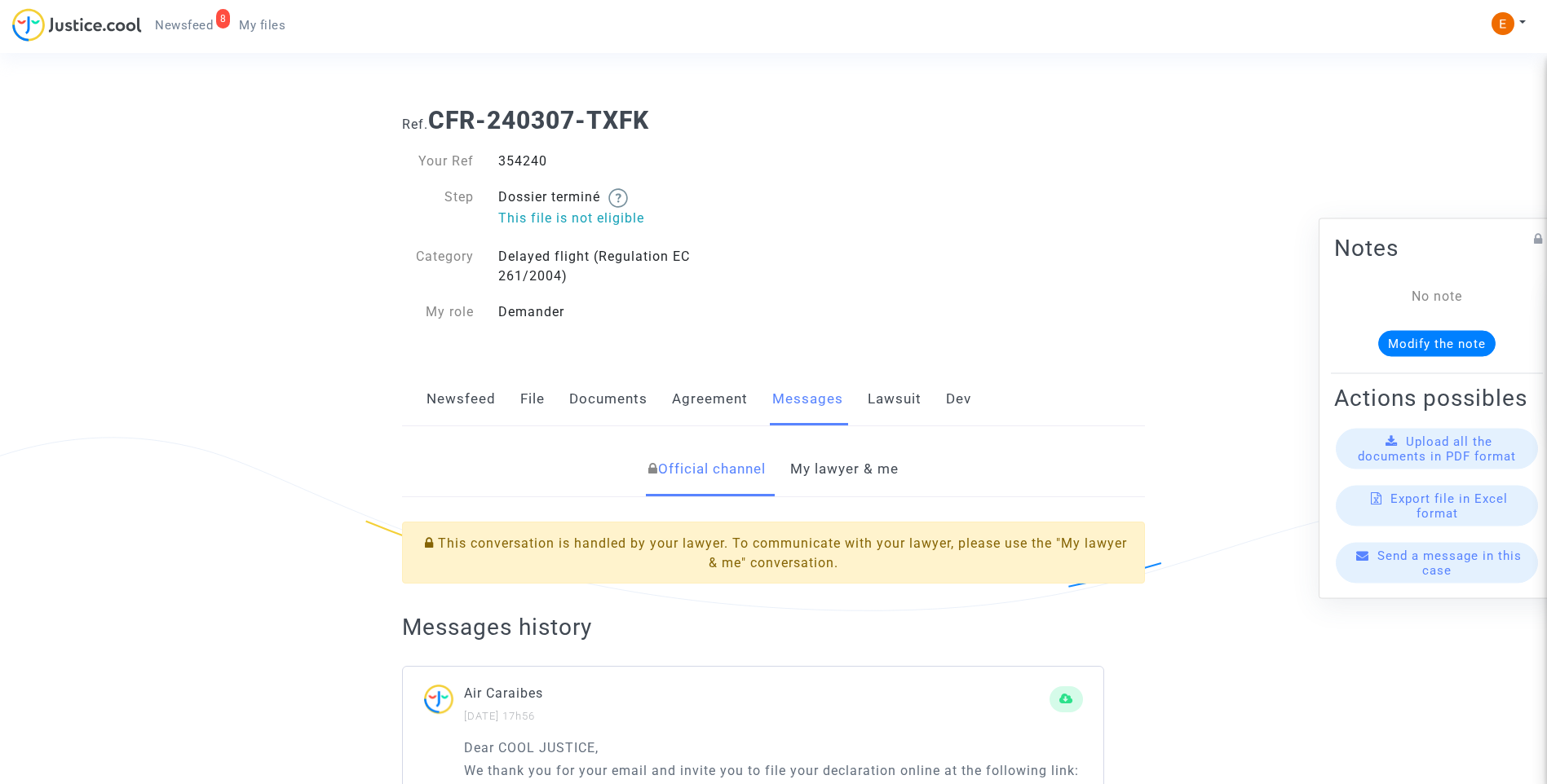
drag, startPoint x: 0, startPoint y: 0, endPoint x: 514, endPoint y: 163, distance: 539.2
click at [514, 163] on div "354240" at bounding box center [629, 162] width 287 height 20
copy div "354240"
click at [854, 451] on link "My lawyer & me" at bounding box center [844, 469] width 108 height 54
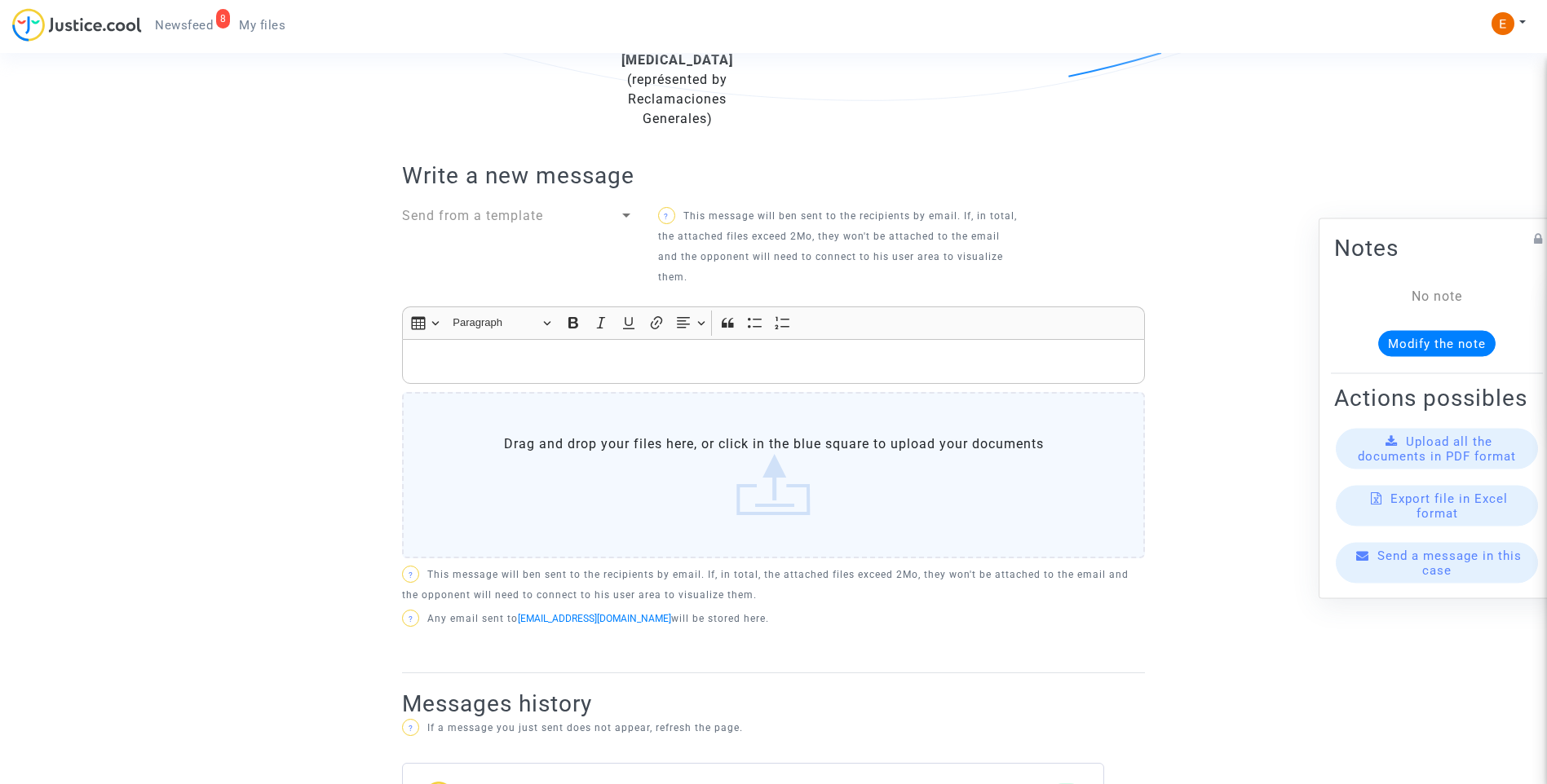
scroll to position [244, 0]
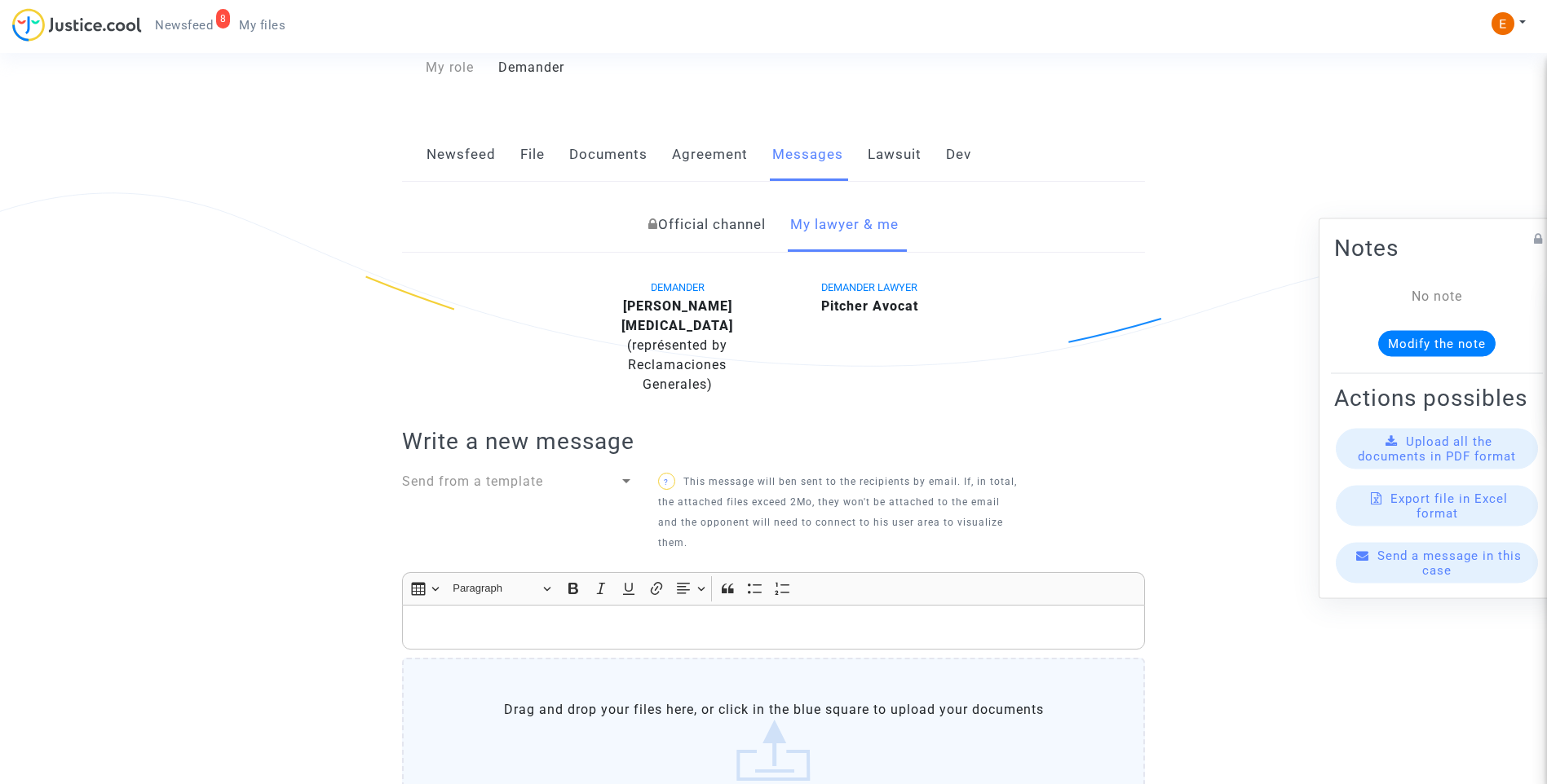
click at [895, 152] on link "Lawsuit" at bounding box center [895, 155] width 54 height 54
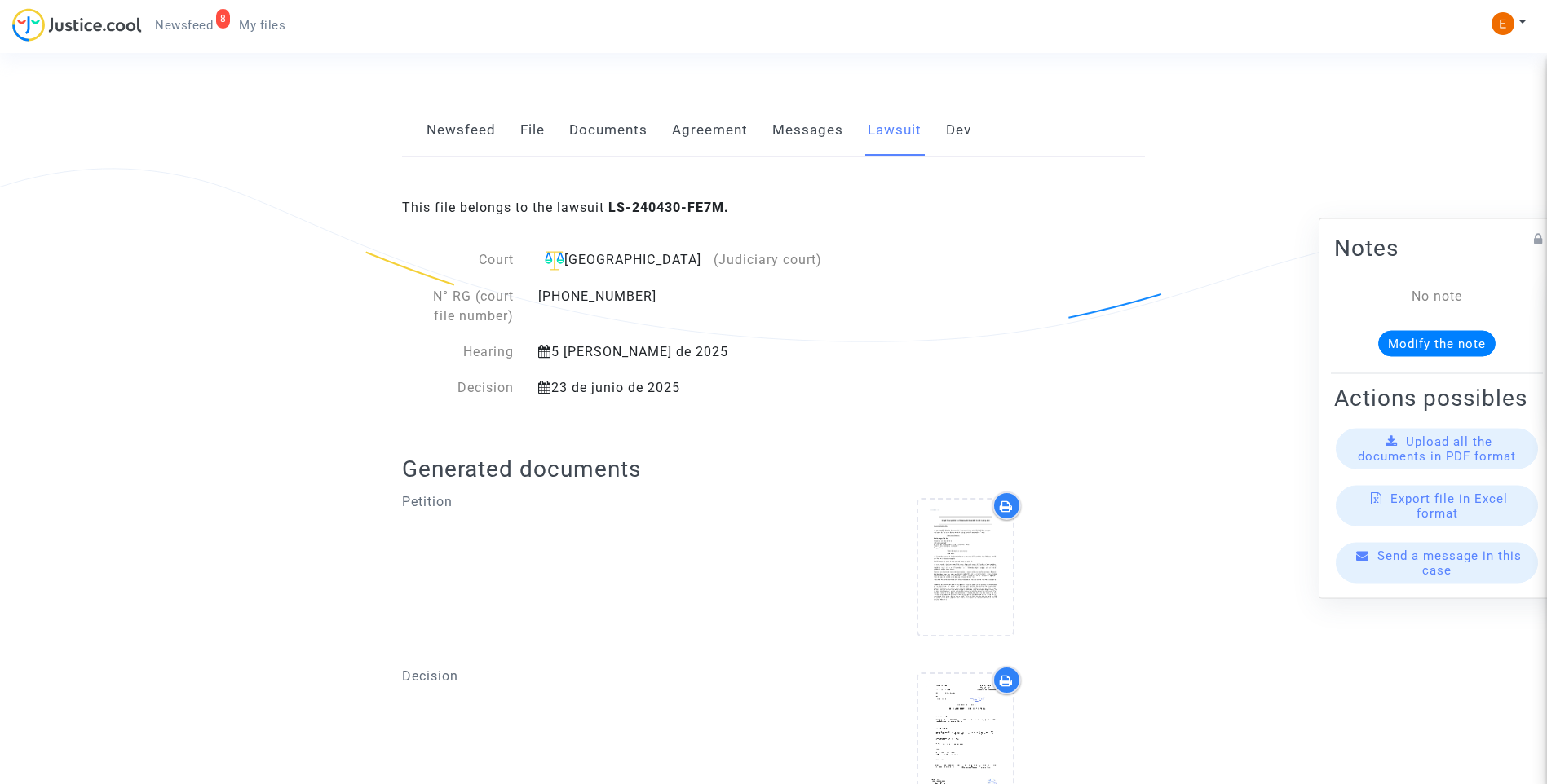
scroll to position [358, 0]
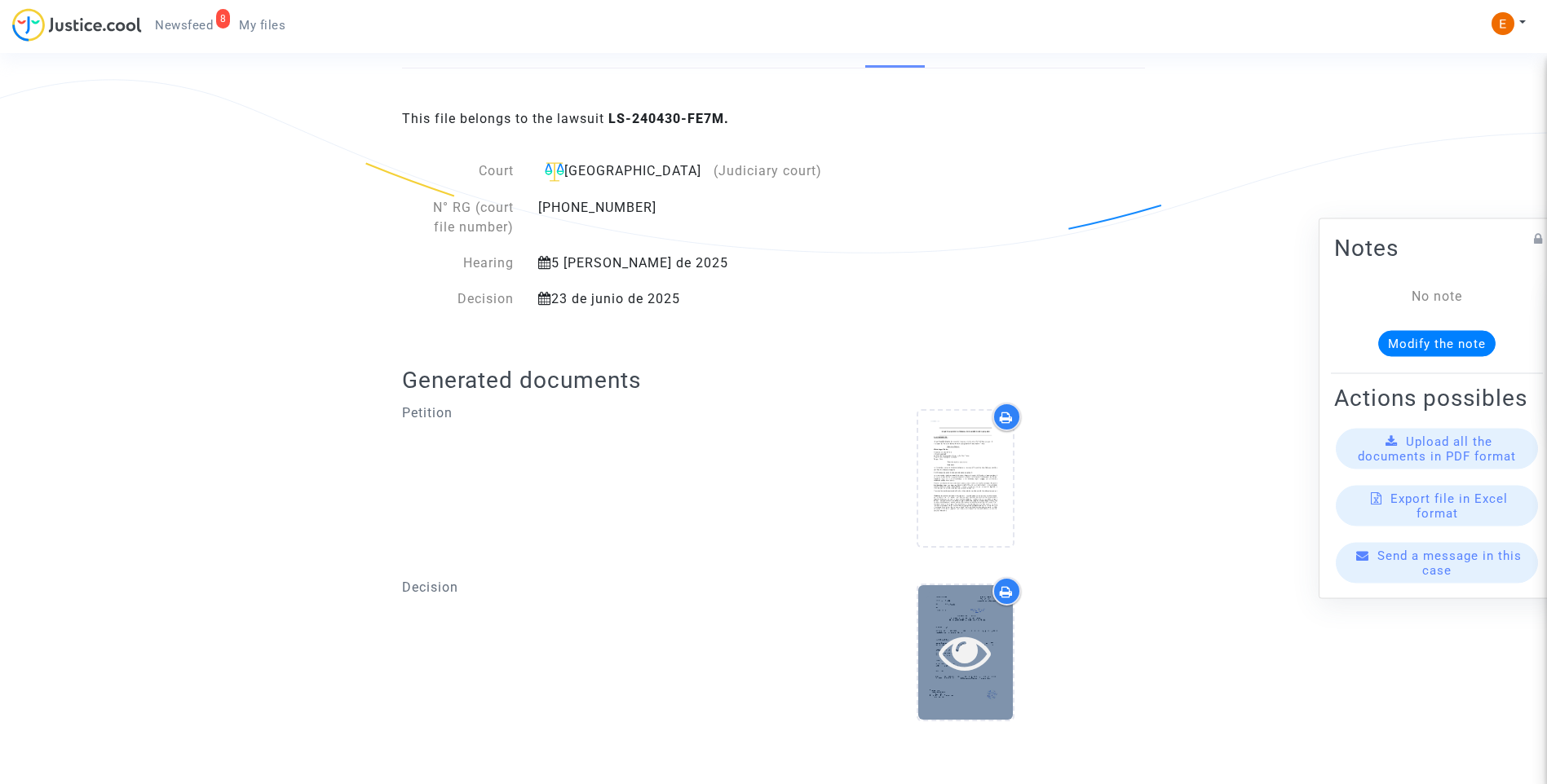
click at [955, 637] on icon at bounding box center [964, 652] width 53 height 52
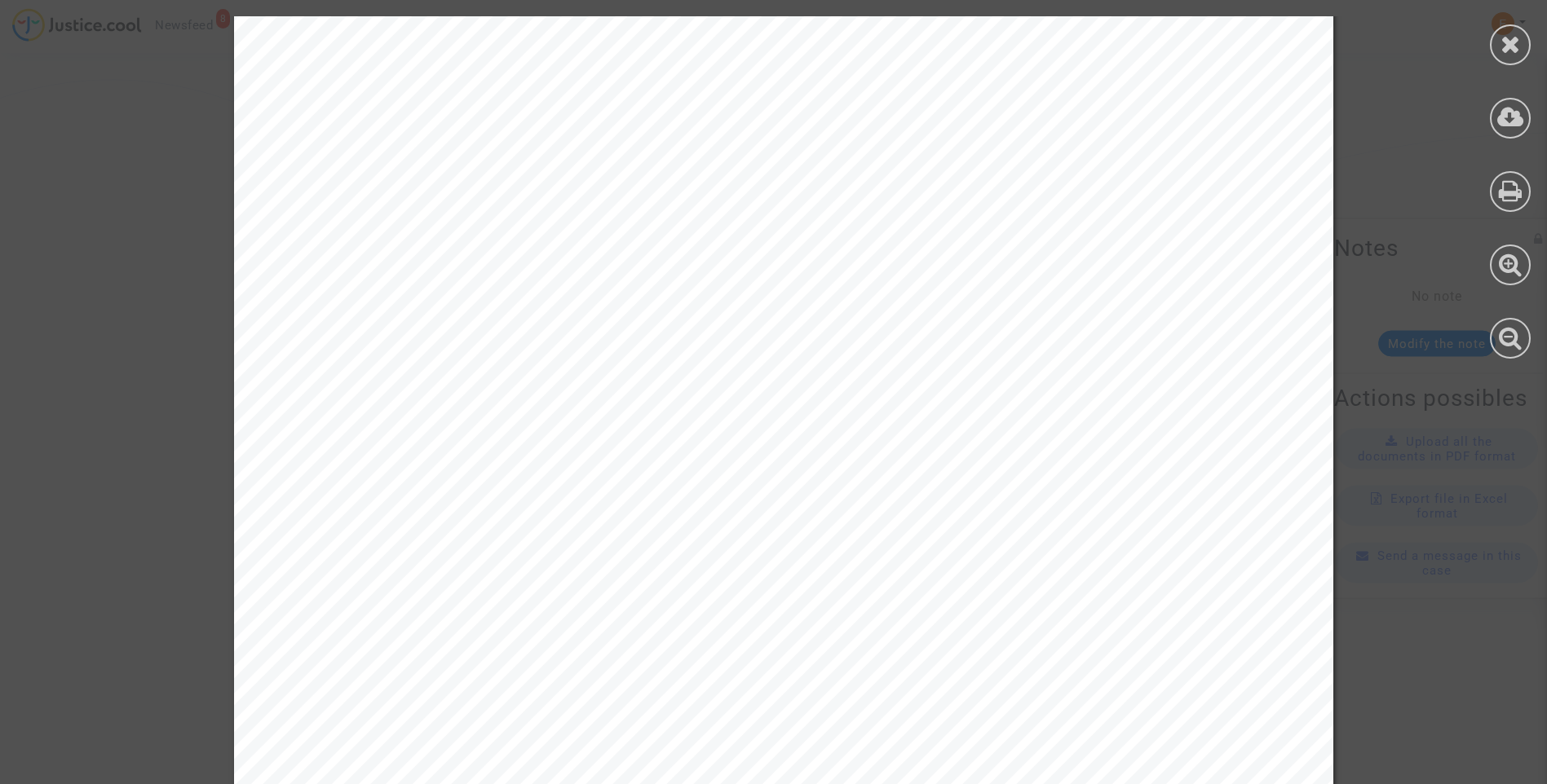
scroll to position [4808, 0]
click at [1505, 52] on icon at bounding box center [1510, 44] width 21 height 25
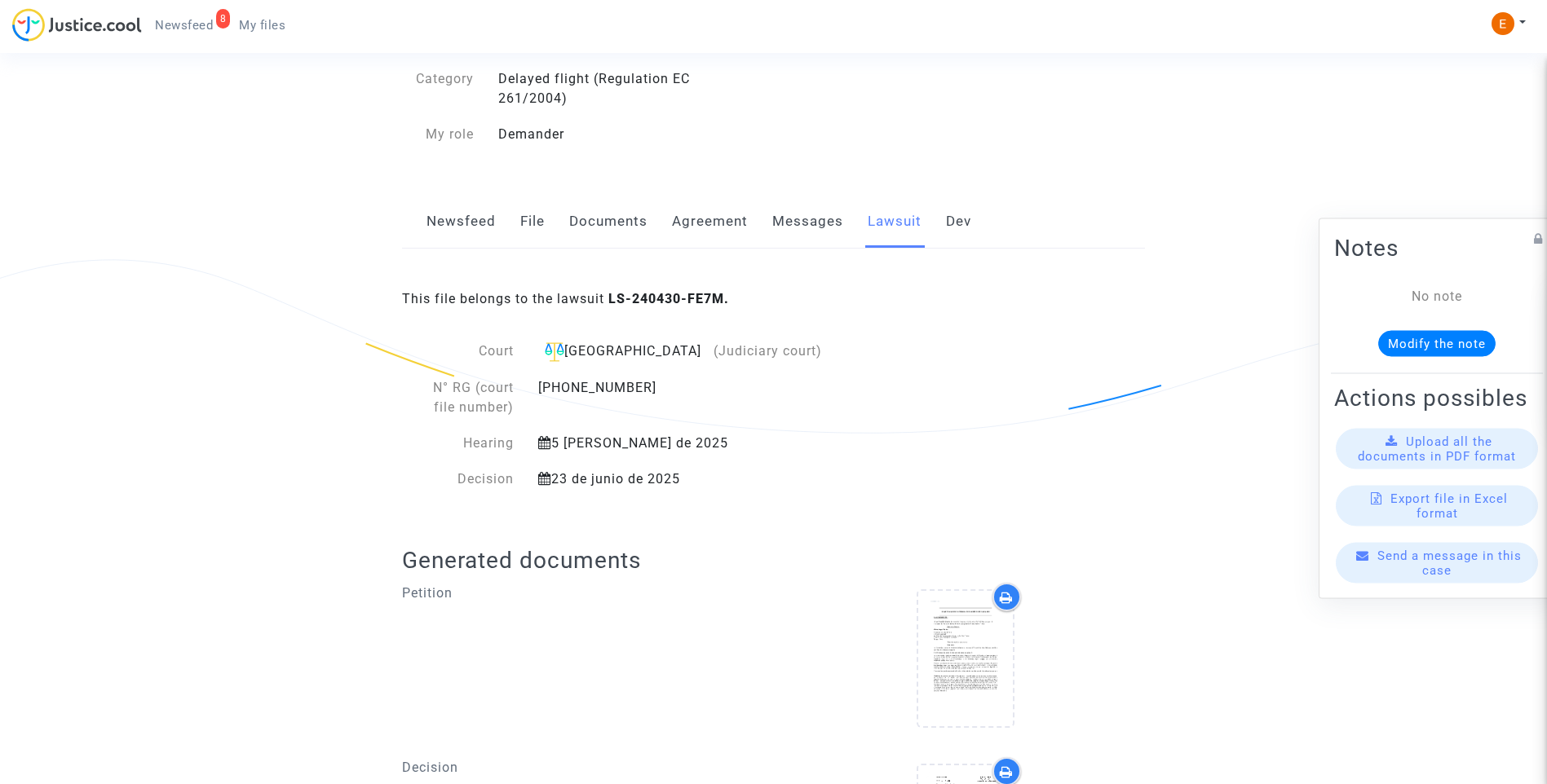
scroll to position [0, 0]
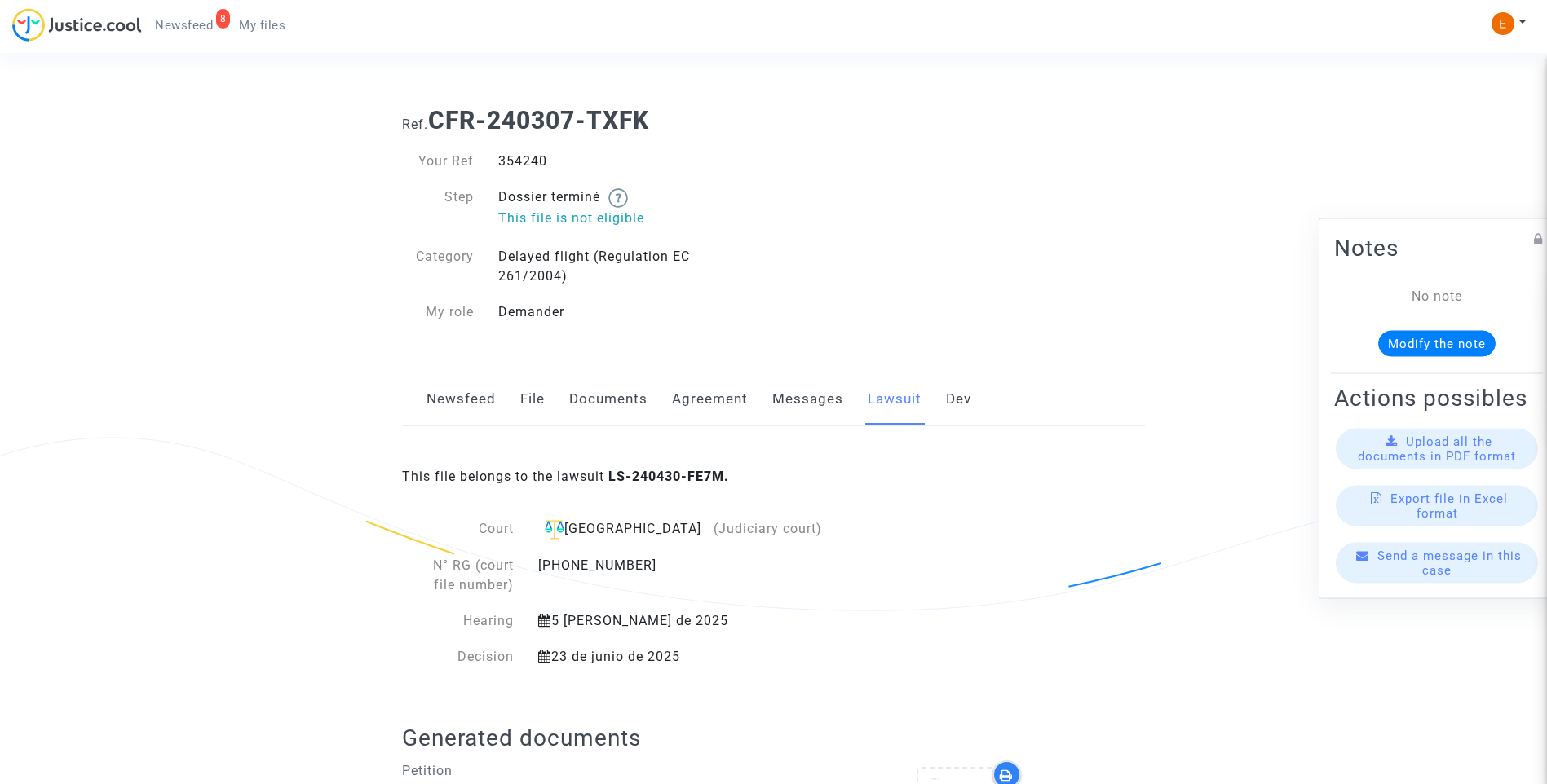
click at [825, 398] on link "Messages" at bounding box center [807, 399] width 71 height 54
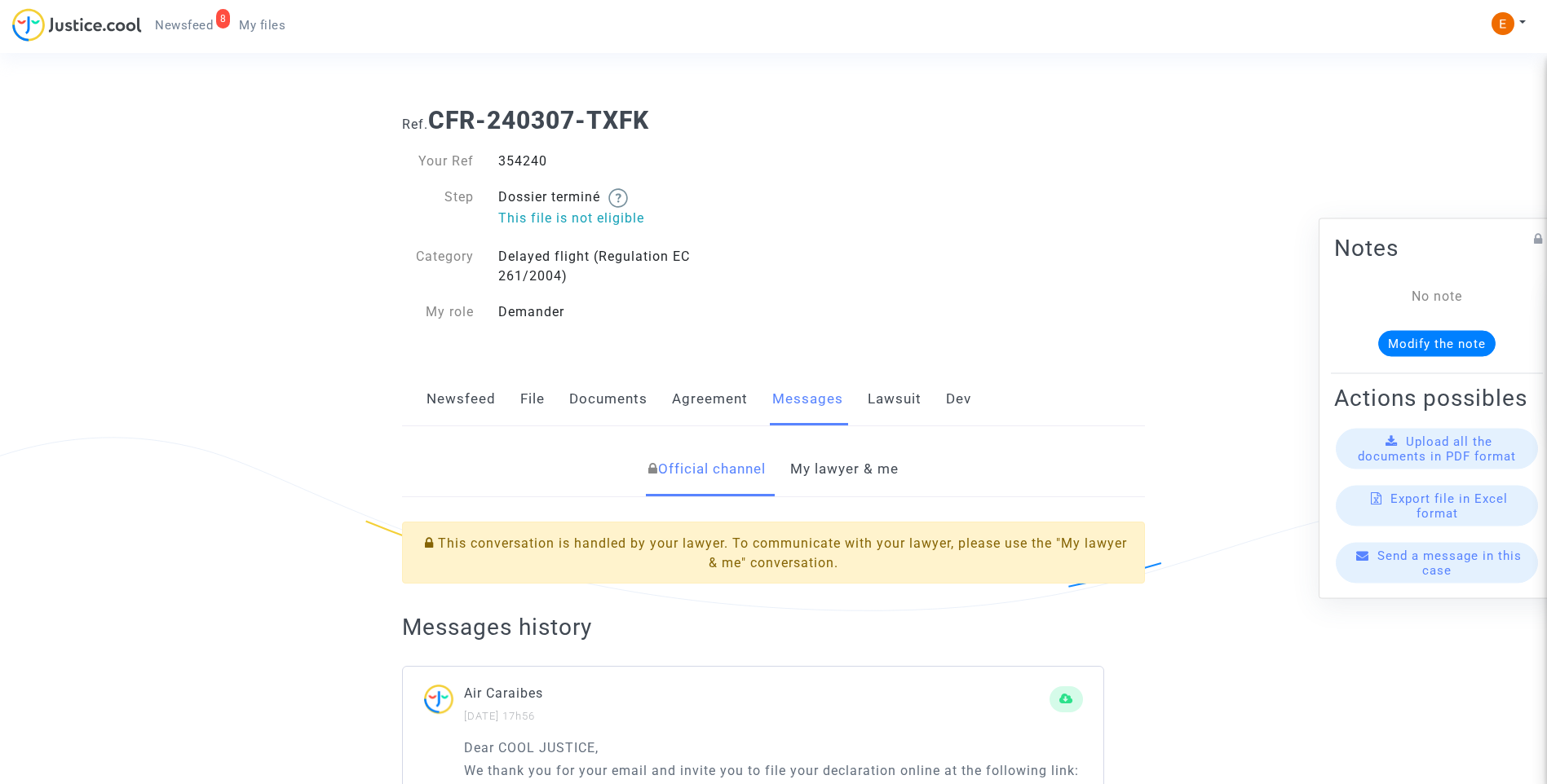
click at [831, 476] on link "My lawyer & me" at bounding box center [844, 469] width 108 height 54
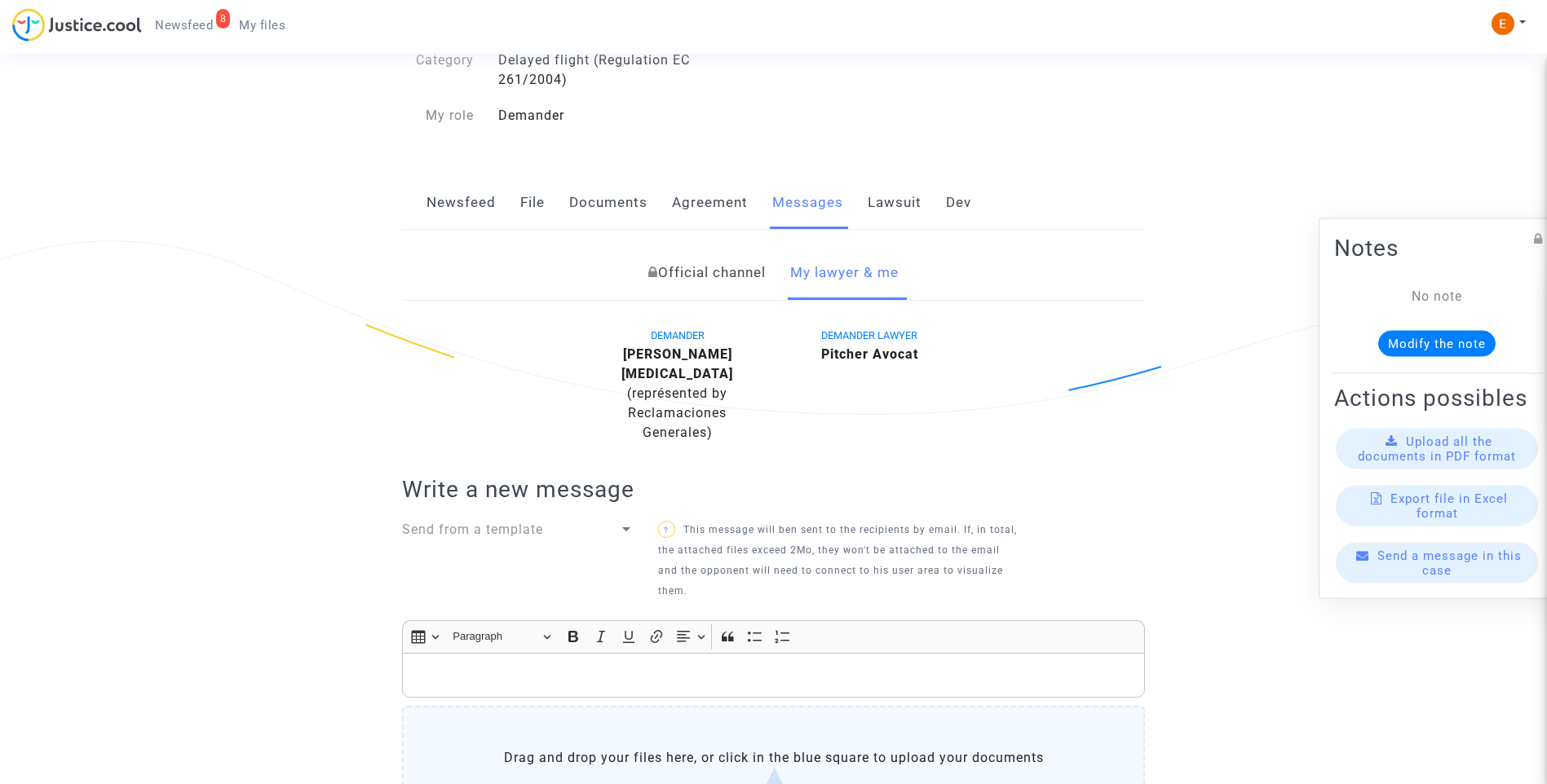
scroll to position [489, 0]
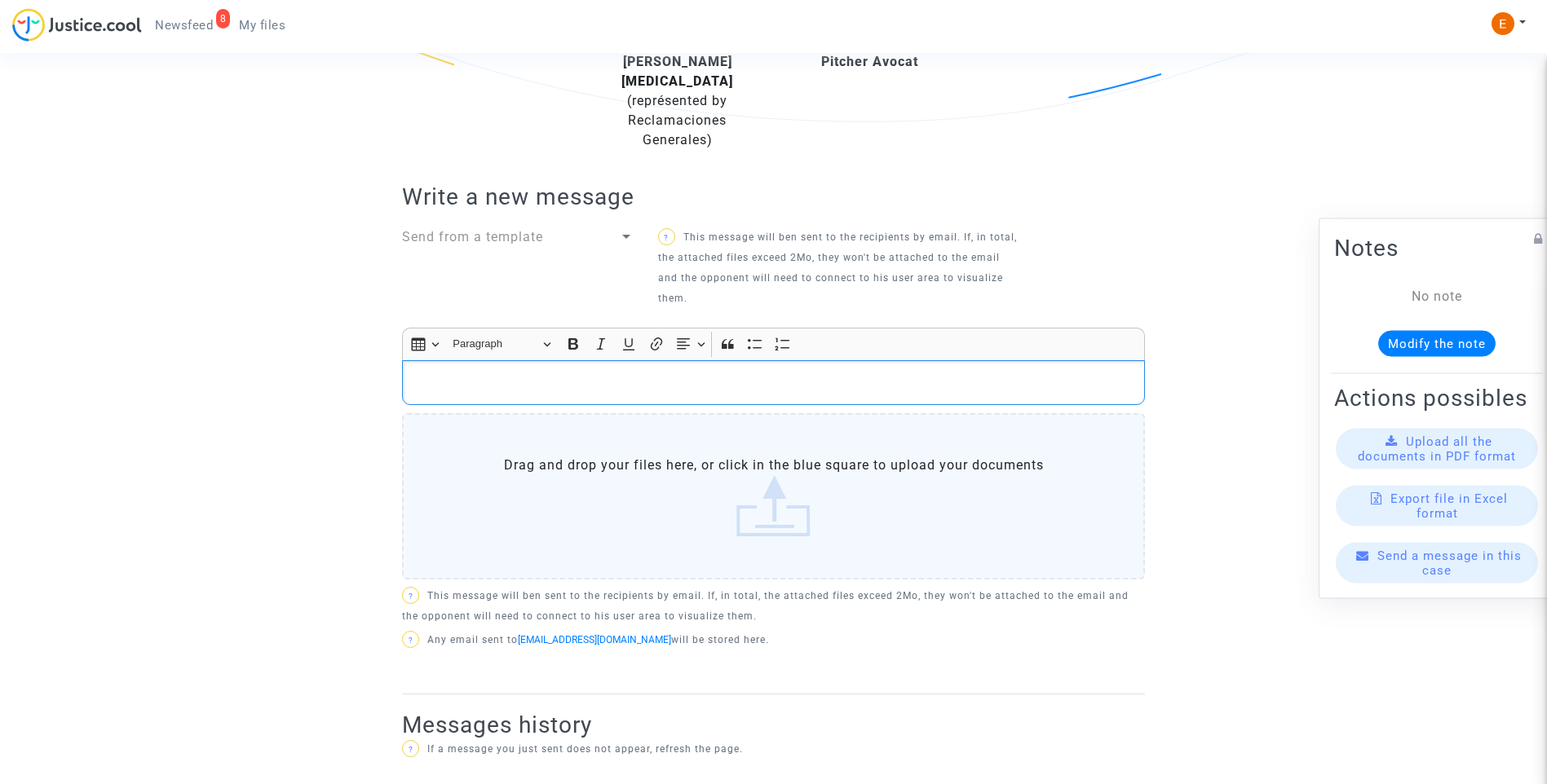
click at [574, 373] on p "Rich Text Editor, main" at bounding box center [774, 383] width 726 height 21
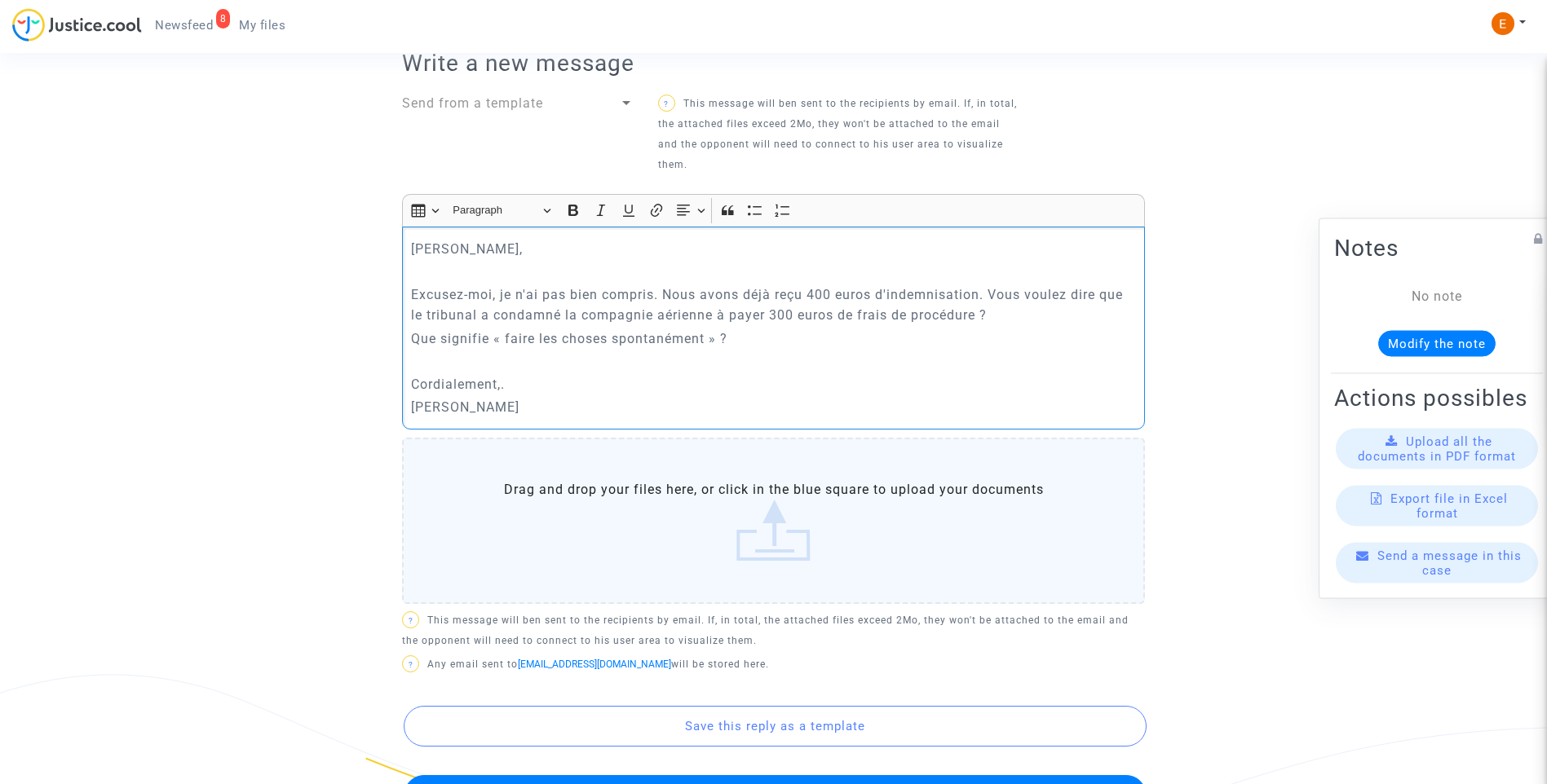
scroll to position [896, 0]
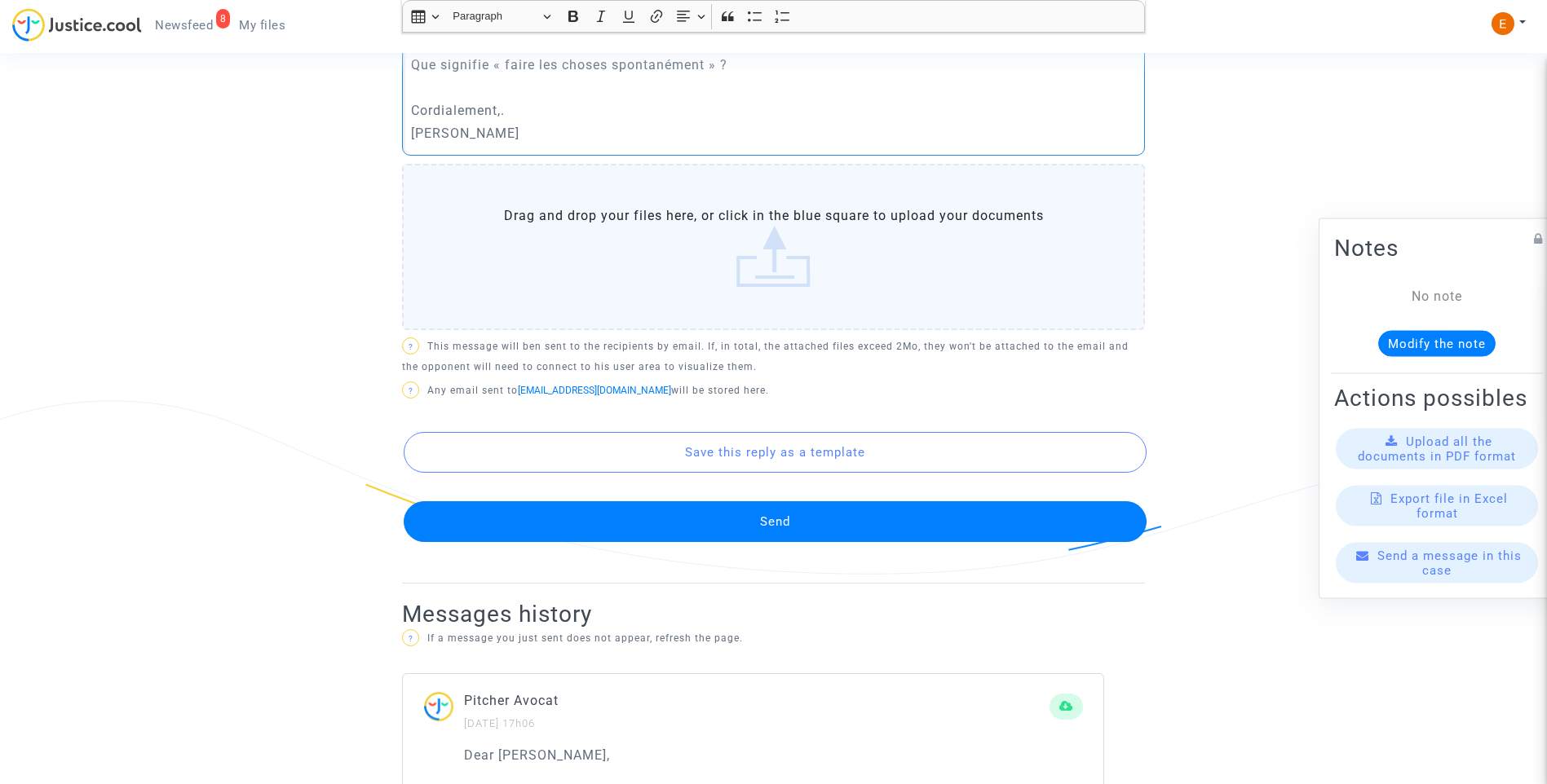
click at [808, 508] on button "Send" at bounding box center [774, 521] width 743 height 41
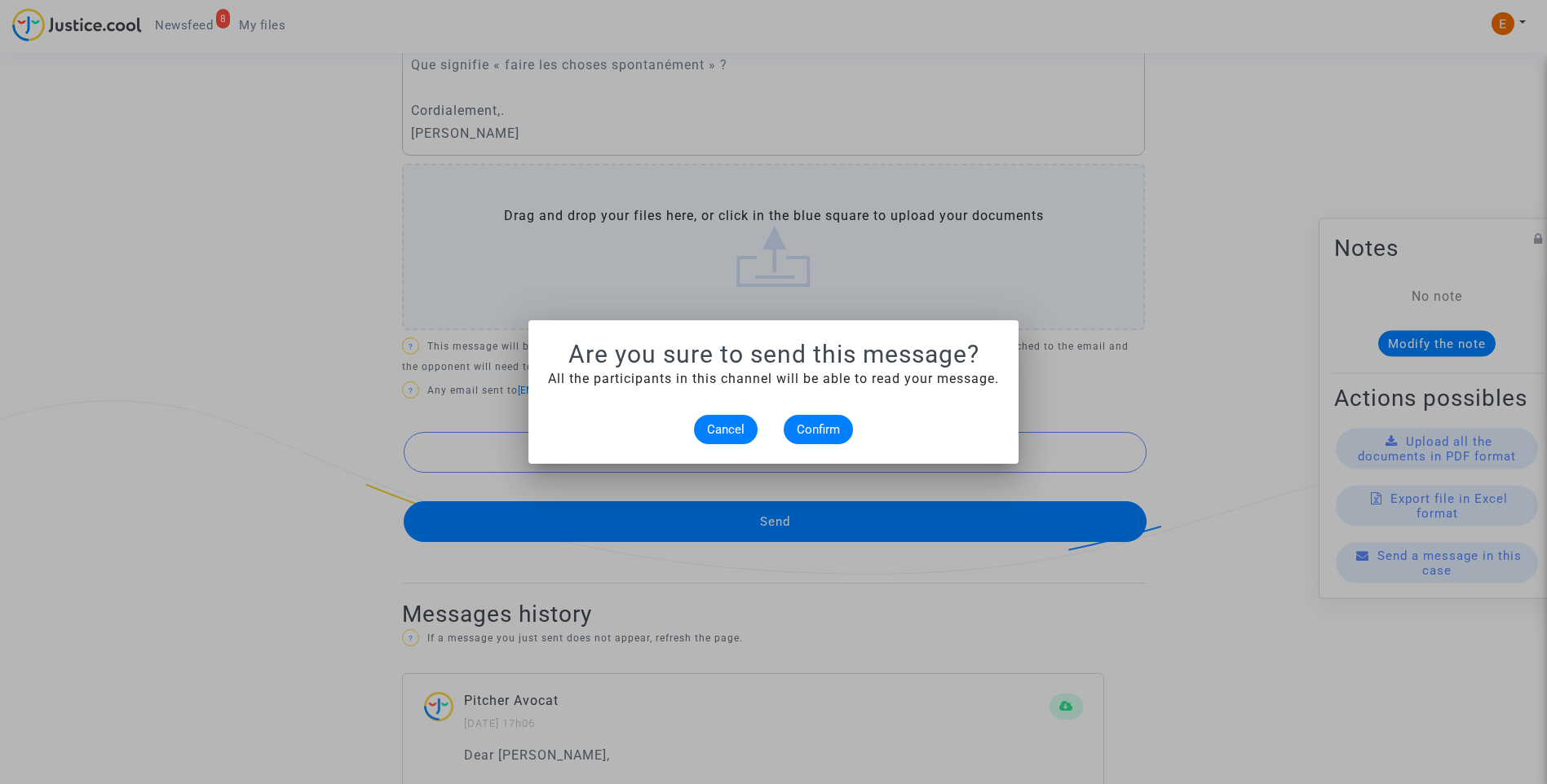
scroll to position [0, 0]
click at [831, 432] on span "Confirm" at bounding box center [817, 429] width 43 height 15
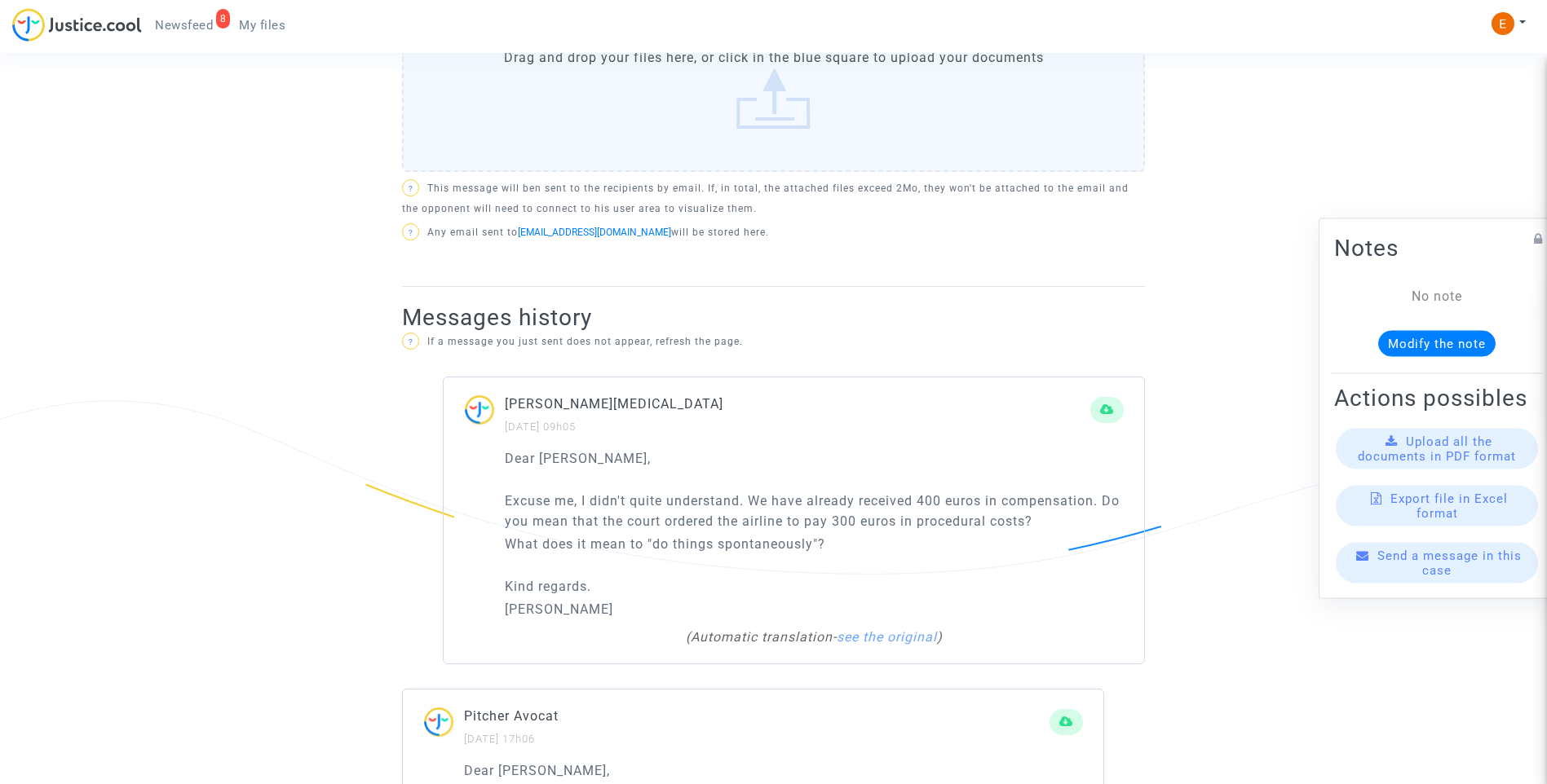
scroll to position [326, 0]
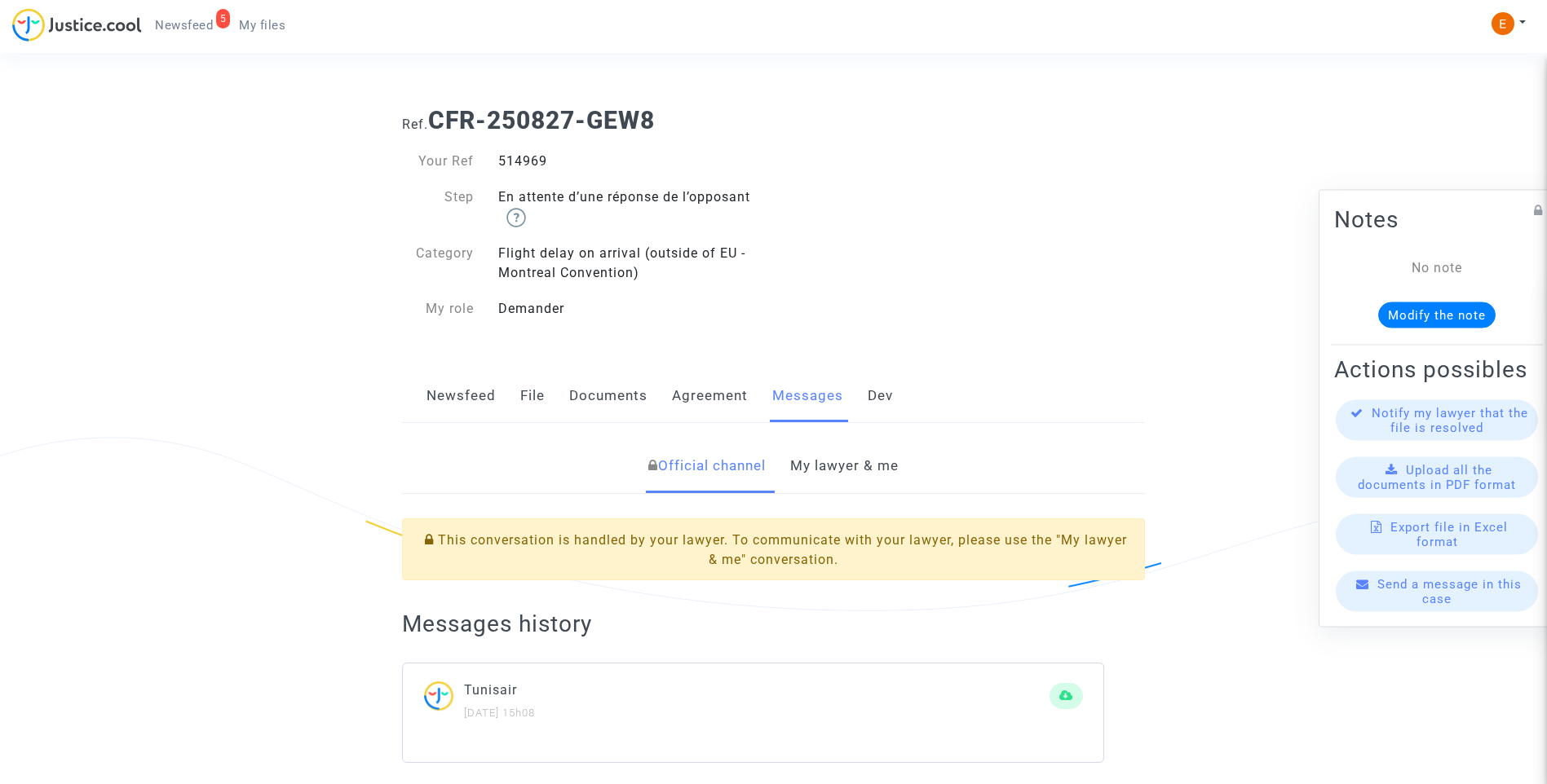
drag, startPoint x: 0, startPoint y: 0, endPoint x: 514, endPoint y: 161, distance: 538.6
click at [514, 161] on div "514969" at bounding box center [629, 162] width 287 height 20
copy div "514969"
click at [891, 468] on link "My lawyer & me" at bounding box center [844, 466] width 108 height 54
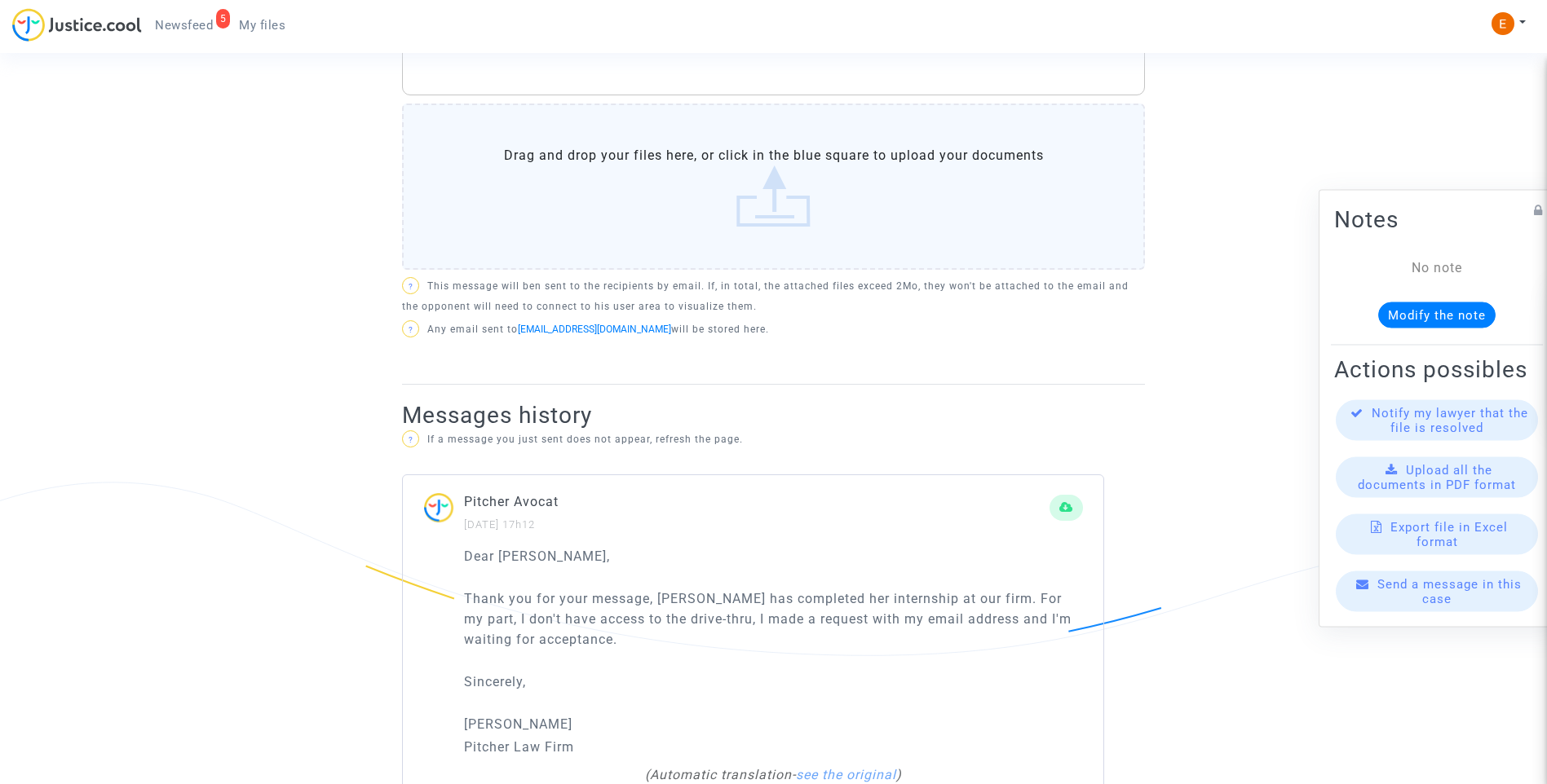
scroll to position [896, 0]
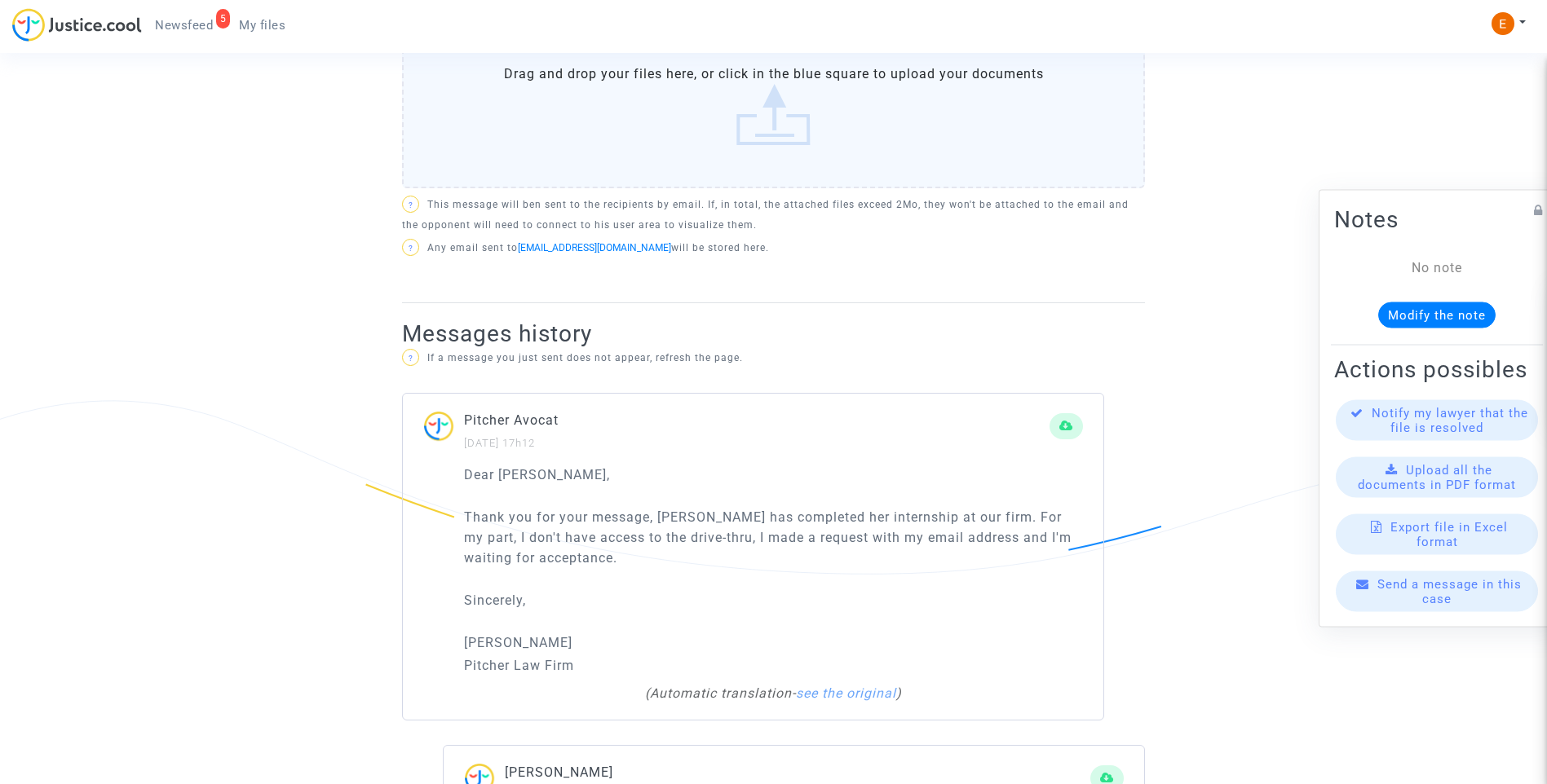
drag, startPoint x: 641, startPoint y: 568, endPoint x: 440, endPoint y: 525, distance: 205.5
click at [440, 525] on div "Dear Erik, Thank you for your message, Pauline has completed her internship at …" at bounding box center [753, 592] width 700 height 256
click at [648, 590] on p "Sincerely," at bounding box center [774, 600] width 618 height 21
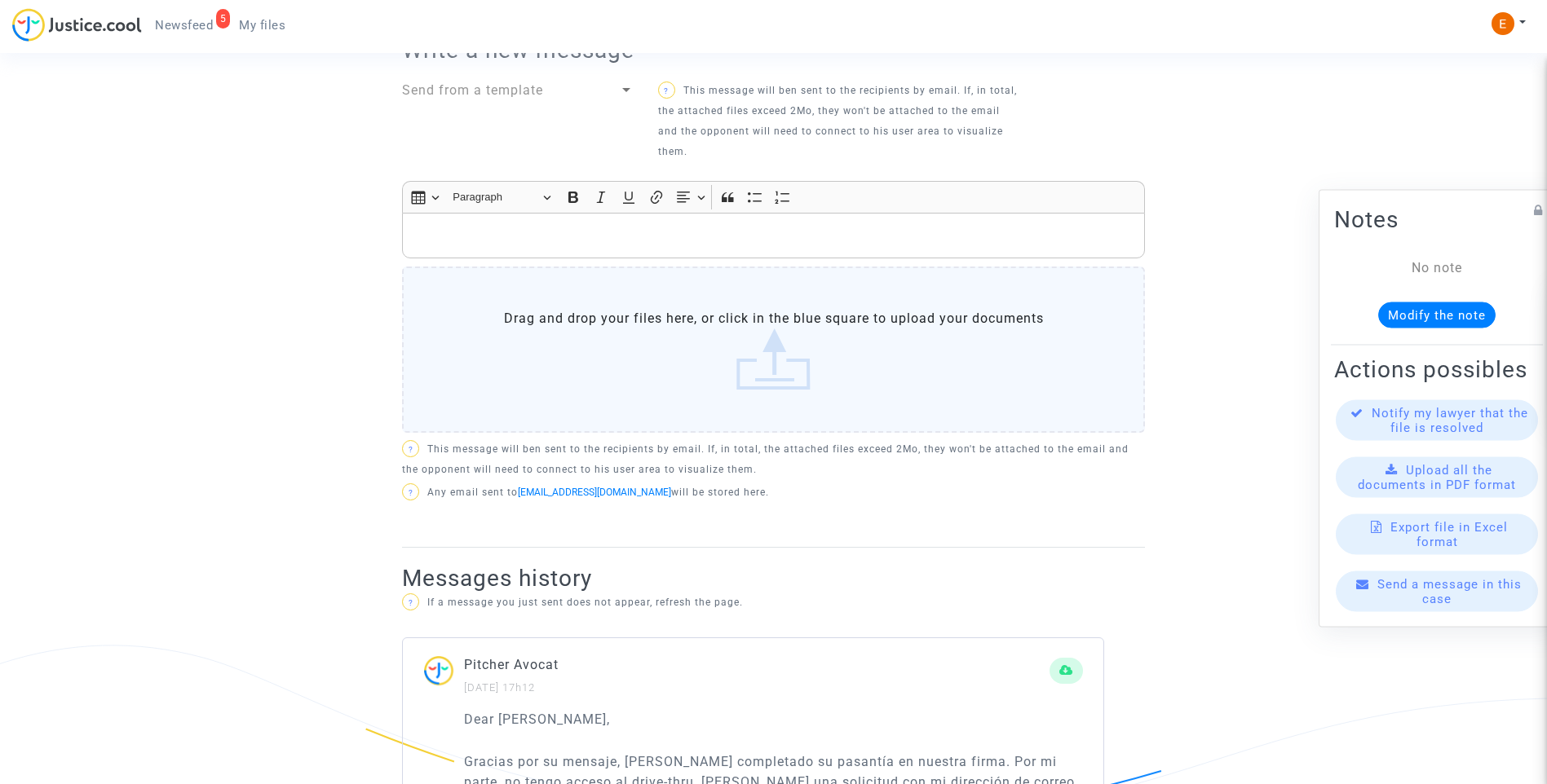
drag, startPoint x: 533, startPoint y: 237, endPoint x: 714, endPoint y: 271, distance: 184.2
click at [533, 235] on p "Rich Text Editor, main" at bounding box center [774, 235] width 726 height 21
click at [800, 235] on p "Rich Text Editor, main" at bounding box center [774, 235] width 726 height 21
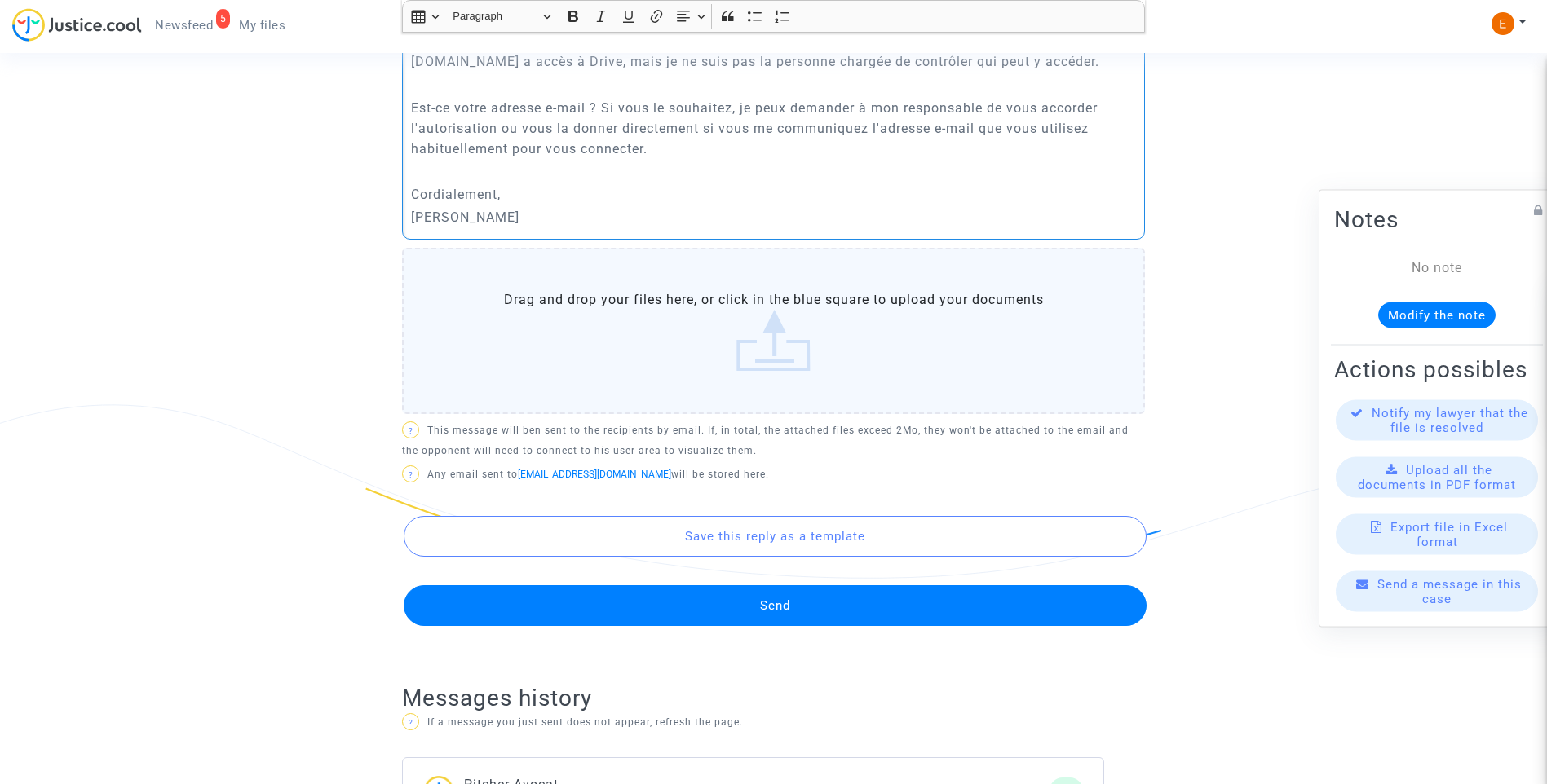
scroll to position [896, 0]
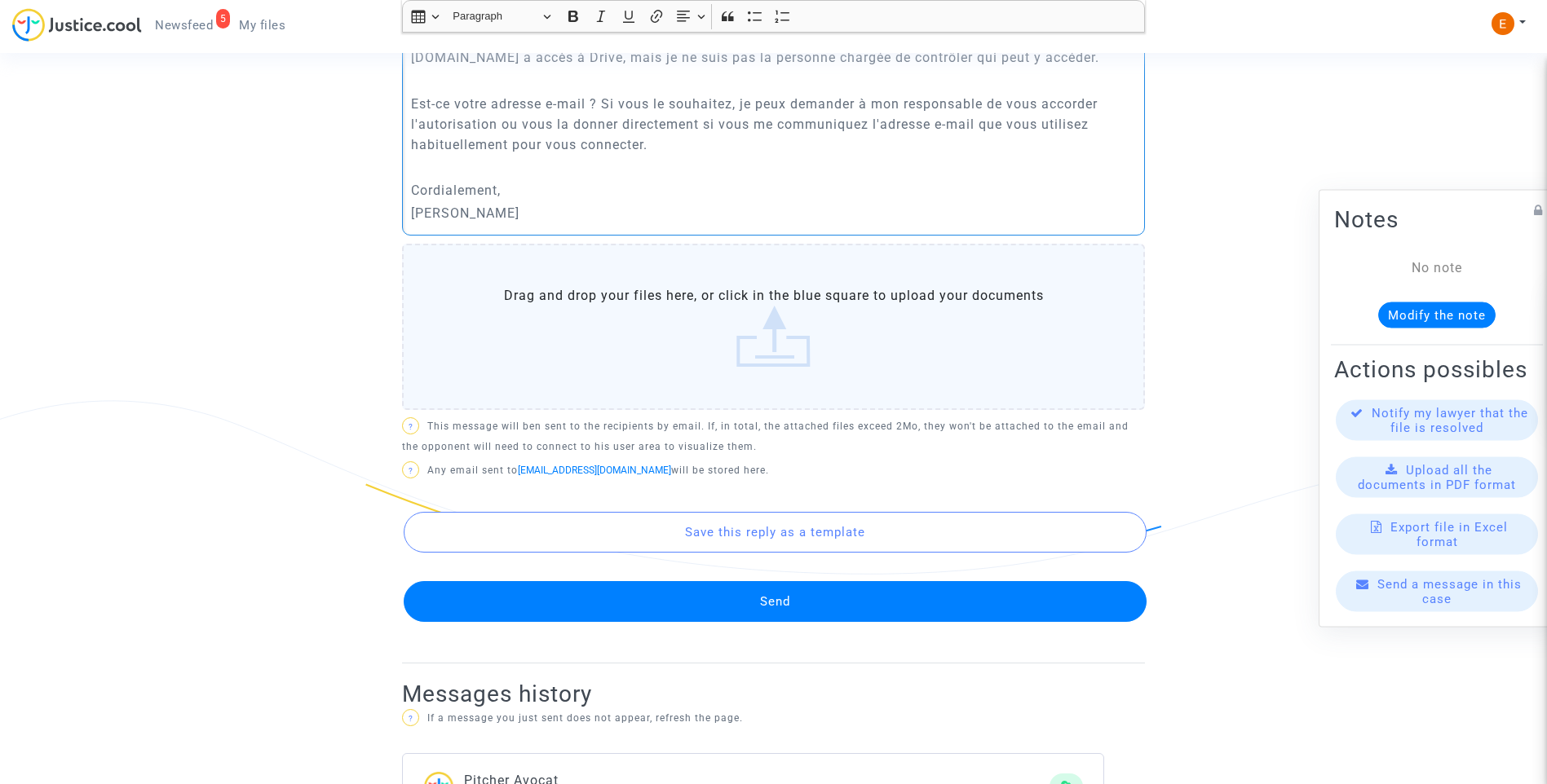
click at [797, 603] on button "Send" at bounding box center [774, 601] width 743 height 41
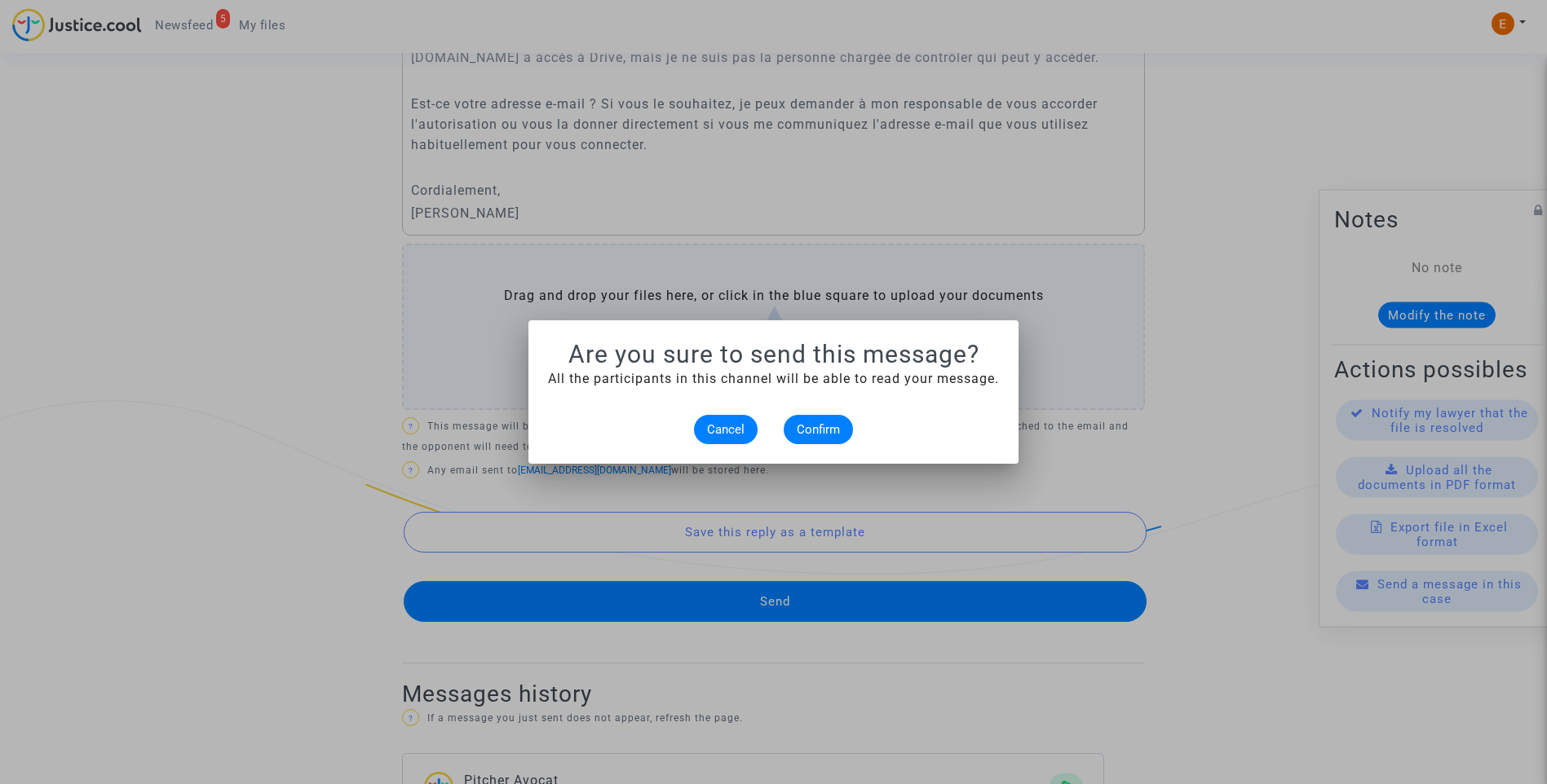
scroll to position [0, 0]
click at [833, 421] on button "Confirm" at bounding box center [818, 429] width 70 height 30
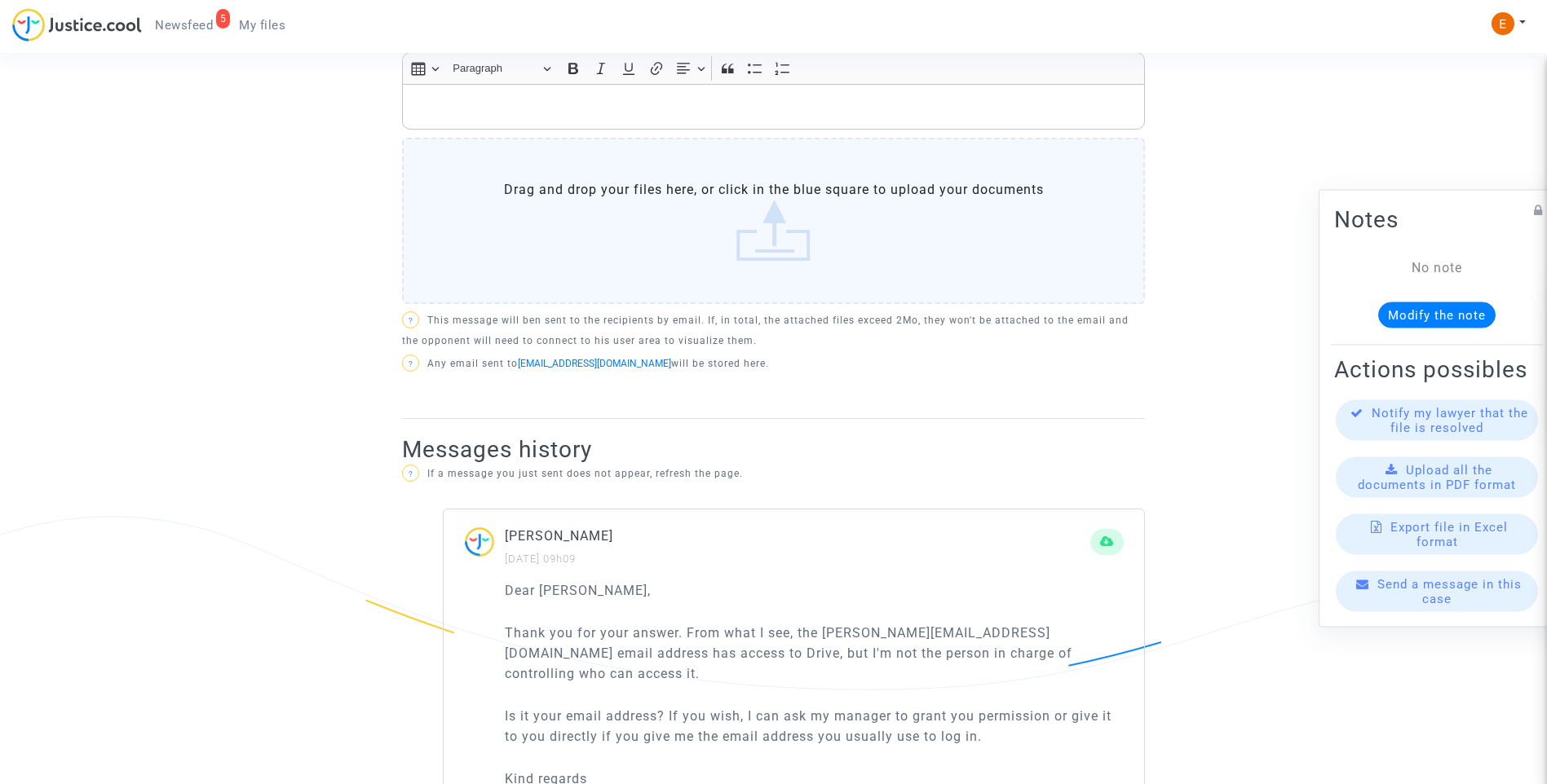
scroll to position [407, 0]
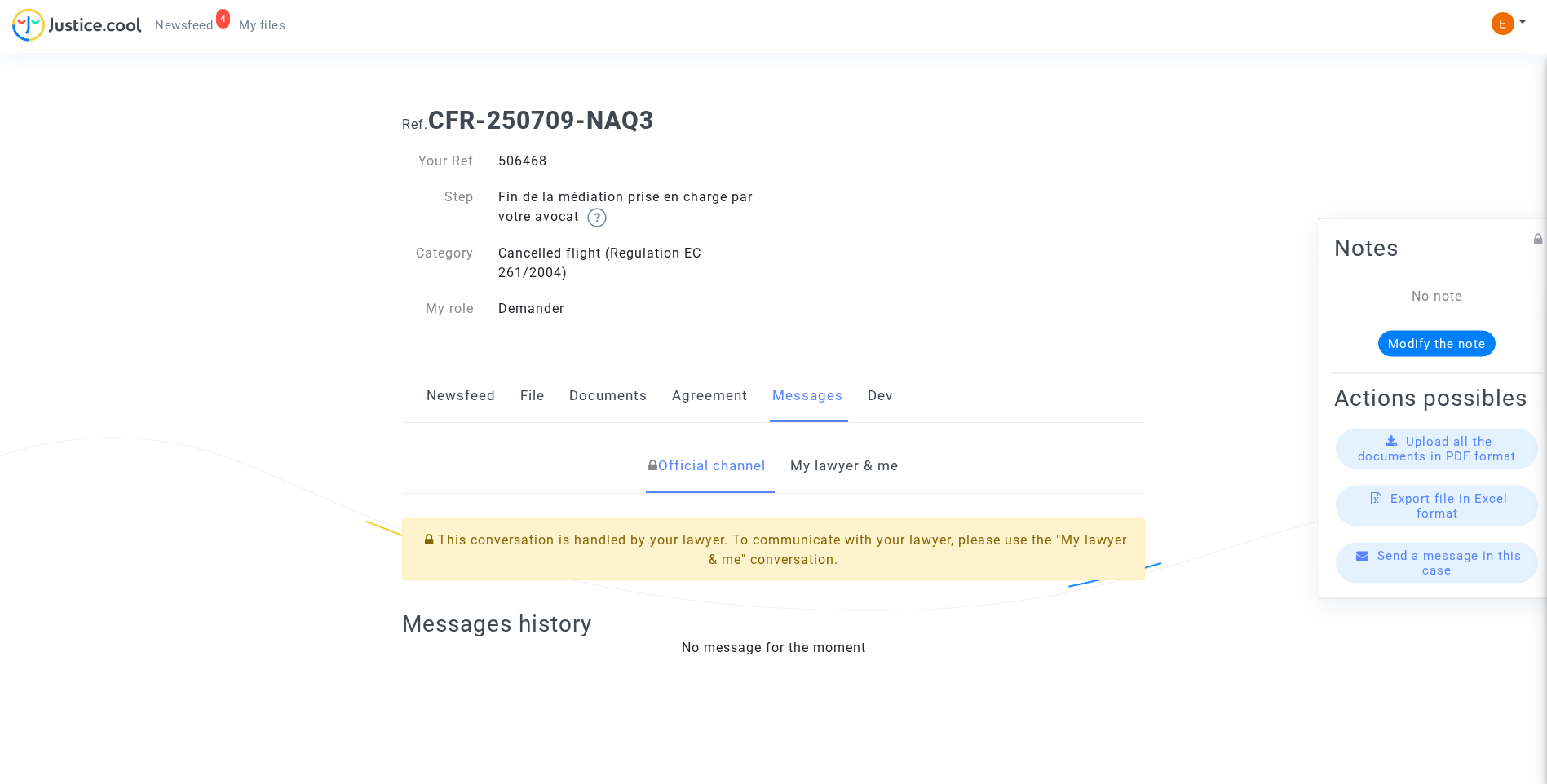
click at [542, 165] on div "506468" at bounding box center [629, 162] width 287 height 20
drag, startPoint x: 0, startPoint y: 0, endPoint x: 542, endPoint y: 165, distance: 566.6
drag, startPoint x: 869, startPoint y: 471, endPoint x: 905, endPoint y: 441, distance: 46.9
click at [869, 471] on link "My lawyer & me" at bounding box center [844, 466] width 108 height 54
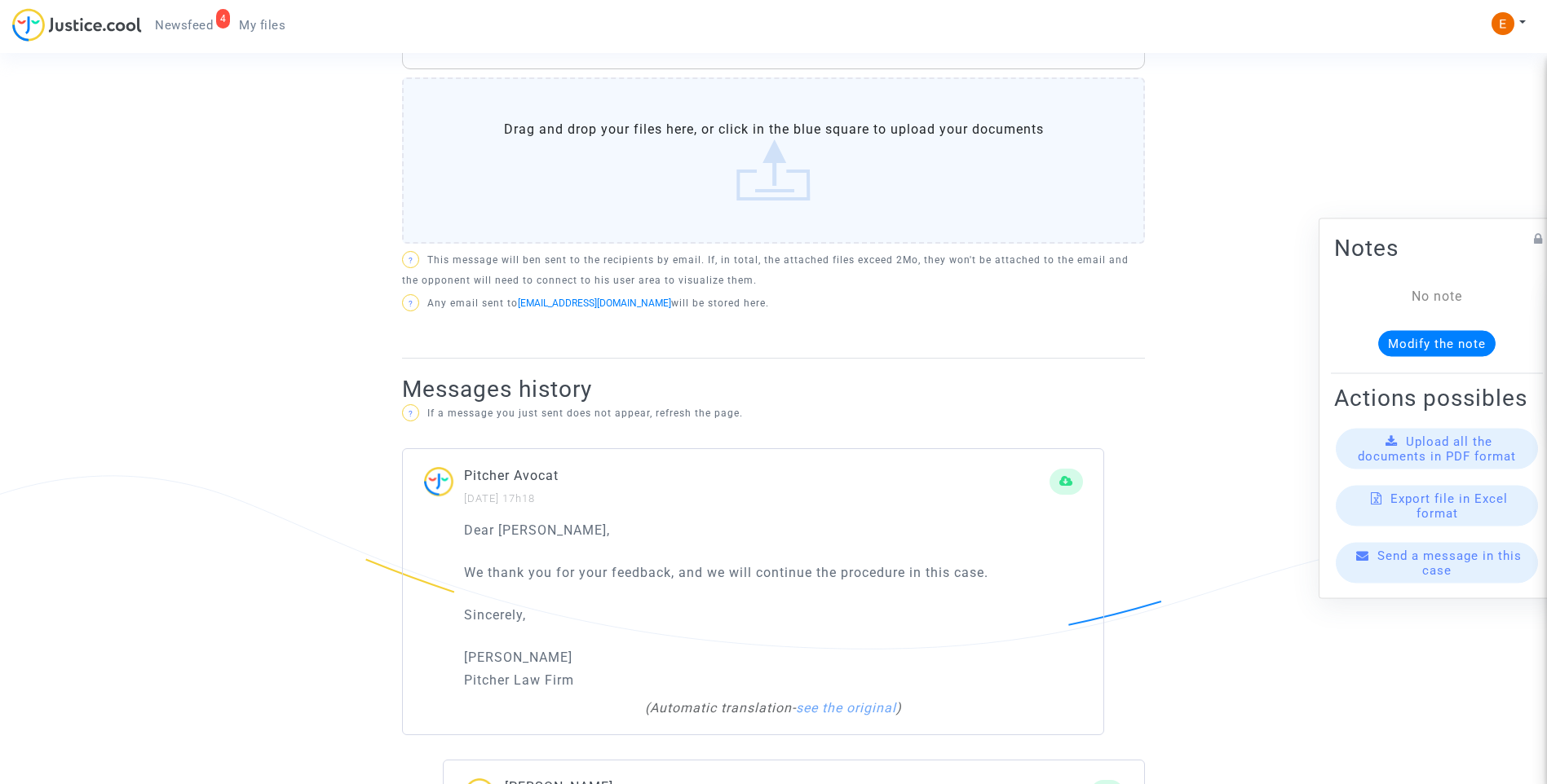
scroll to position [815, 0]
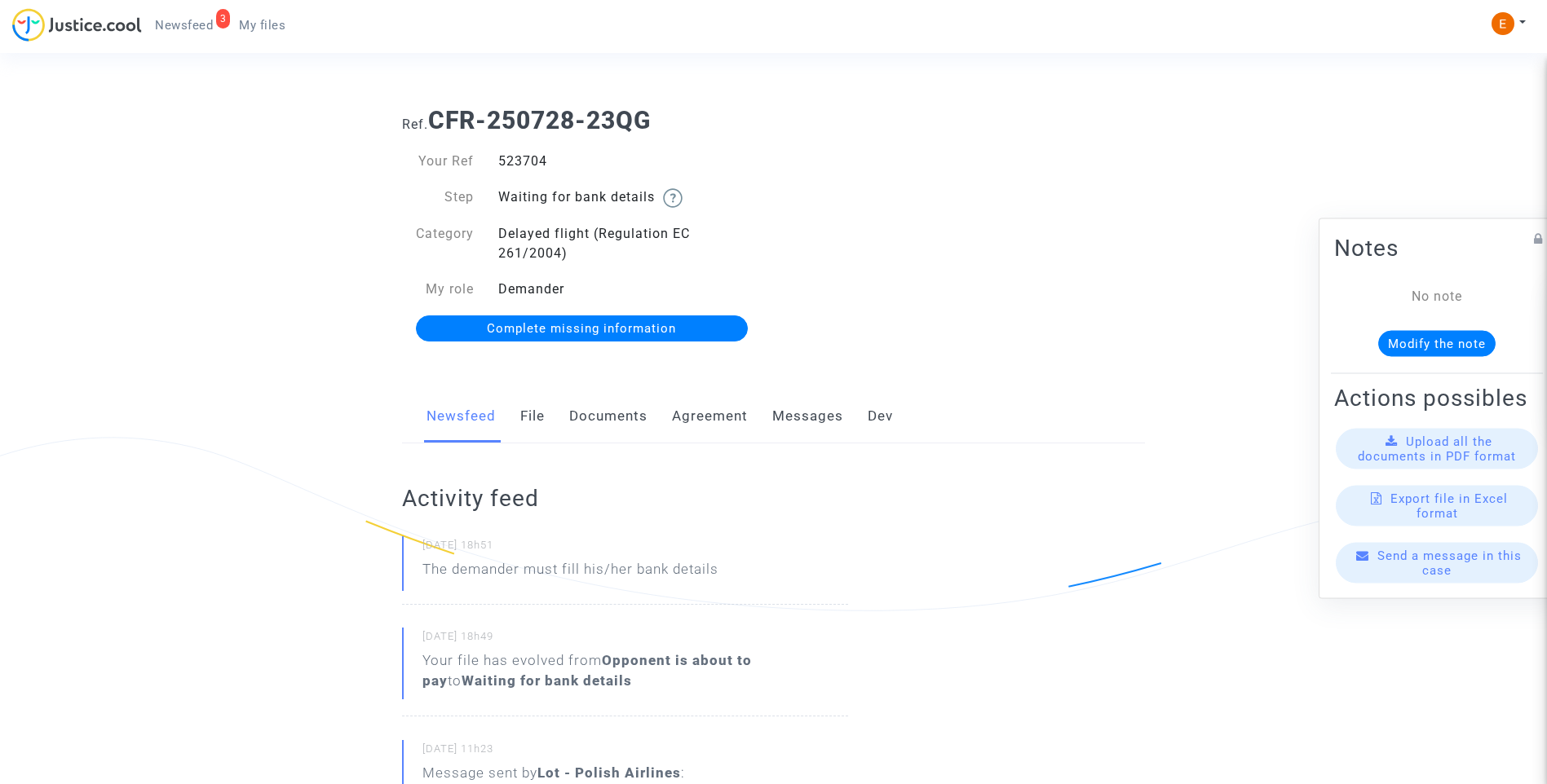
click at [533, 156] on div "523704" at bounding box center [629, 162] width 287 height 20
copy div "523704"
click at [544, 419] on link "File" at bounding box center [532, 416] width 25 height 54
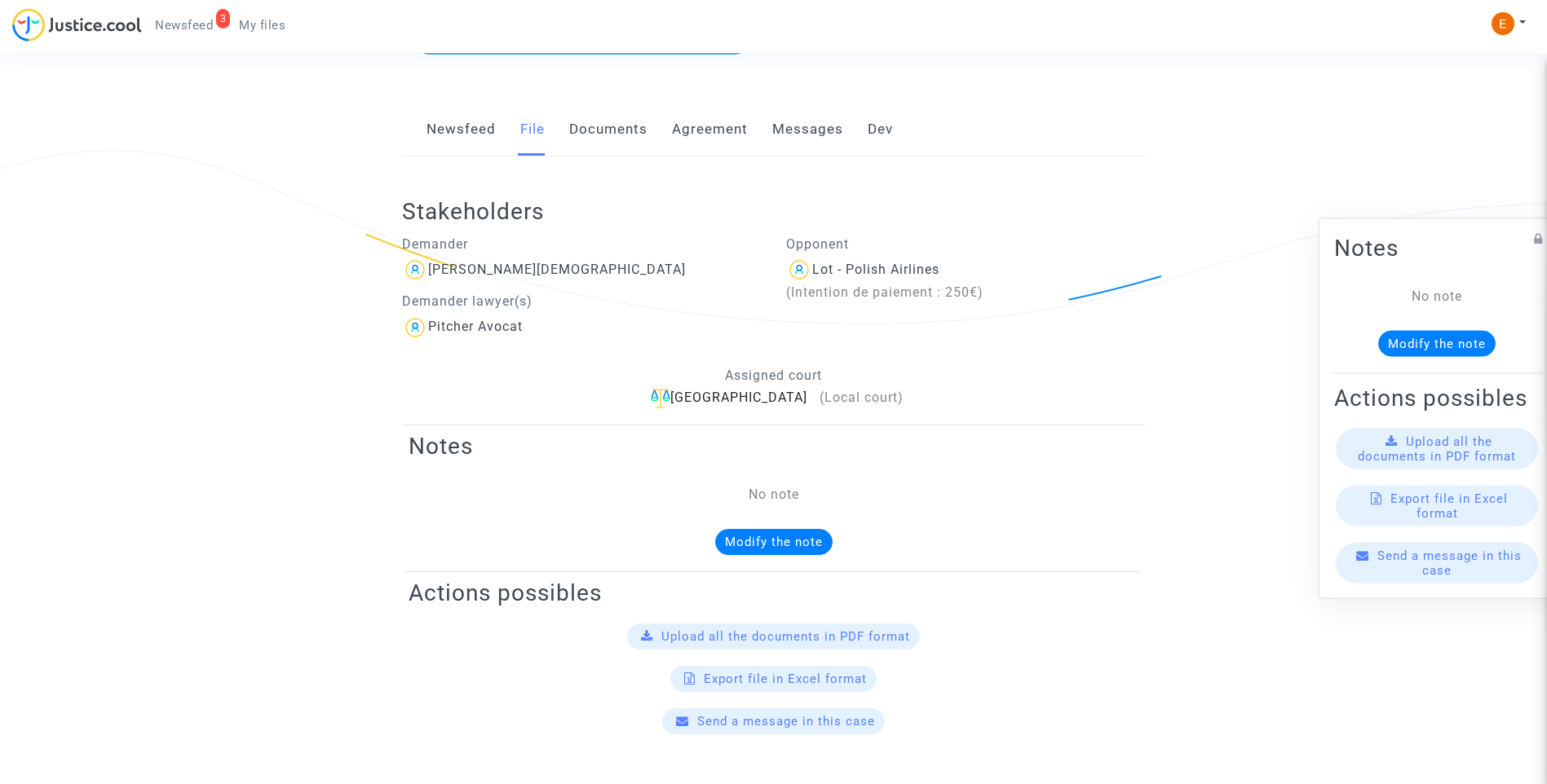
scroll to position [163, 0]
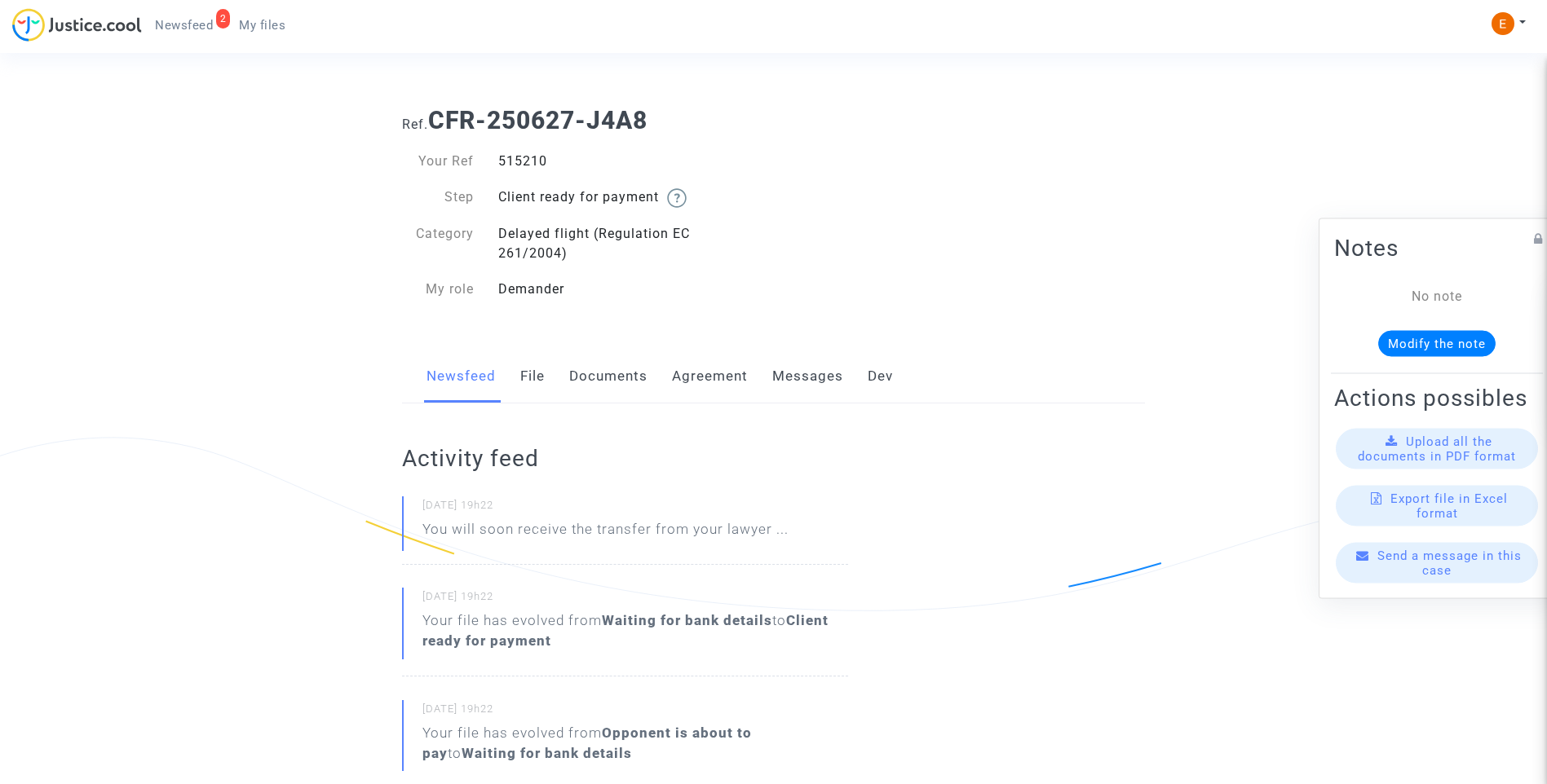
click at [529, 162] on div "515210" at bounding box center [629, 162] width 287 height 20
copy div "515210"
click at [538, 374] on link "File" at bounding box center [532, 377] width 25 height 54
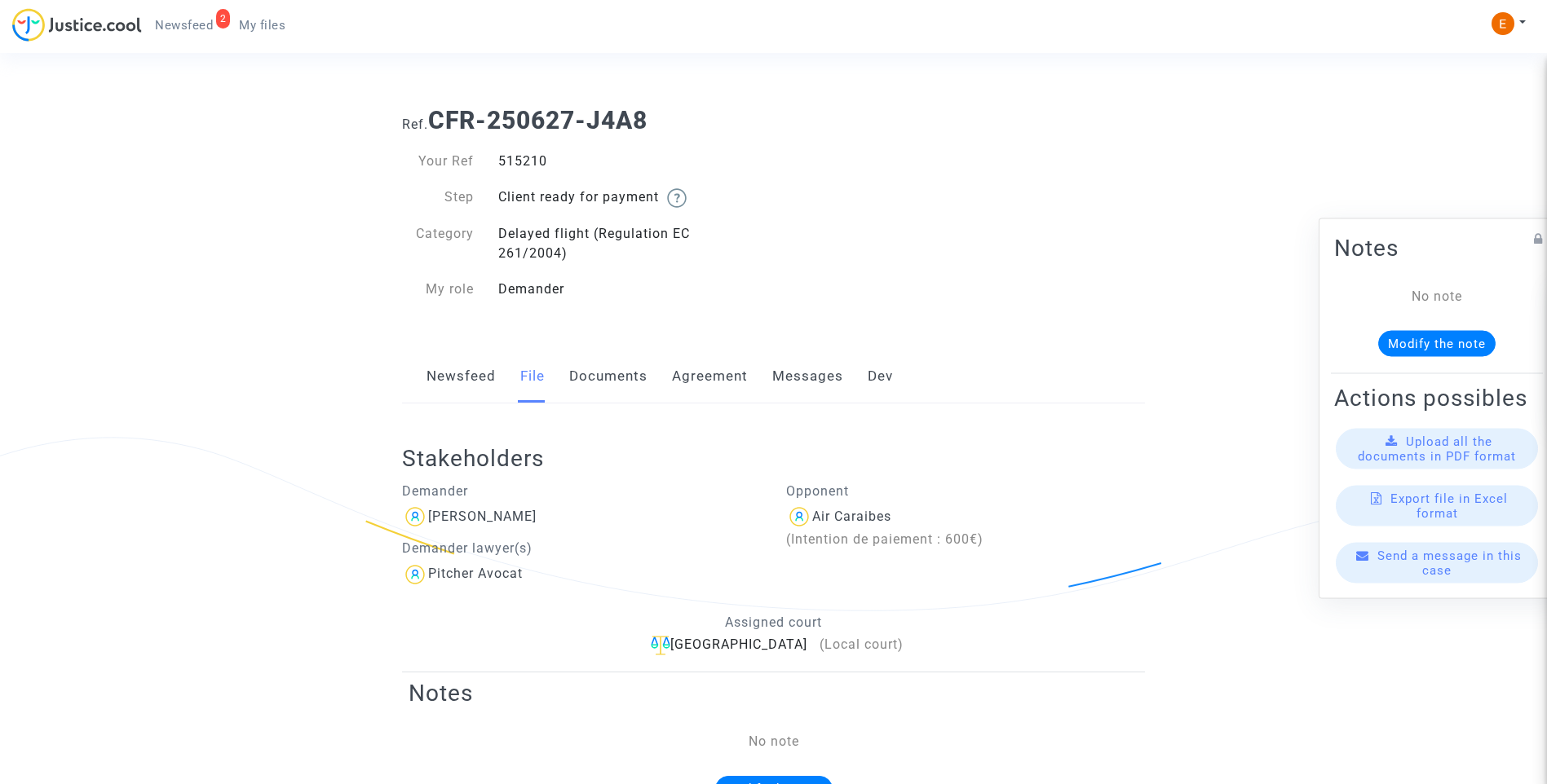
click at [724, 379] on link "Agreement" at bounding box center [710, 377] width 76 height 54
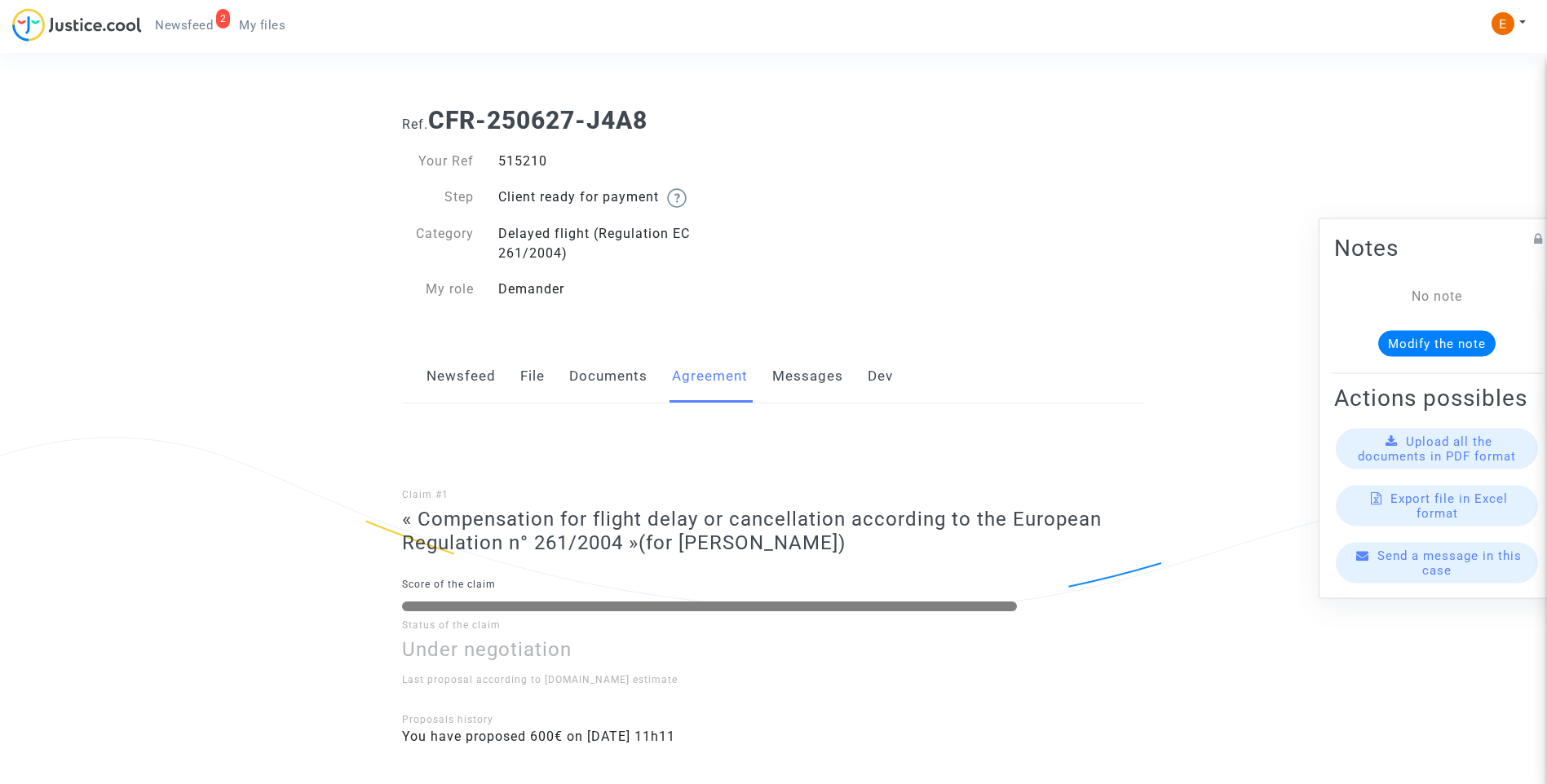
click at [815, 379] on link "Messages" at bounding box center [807, 377] width 71 height 54
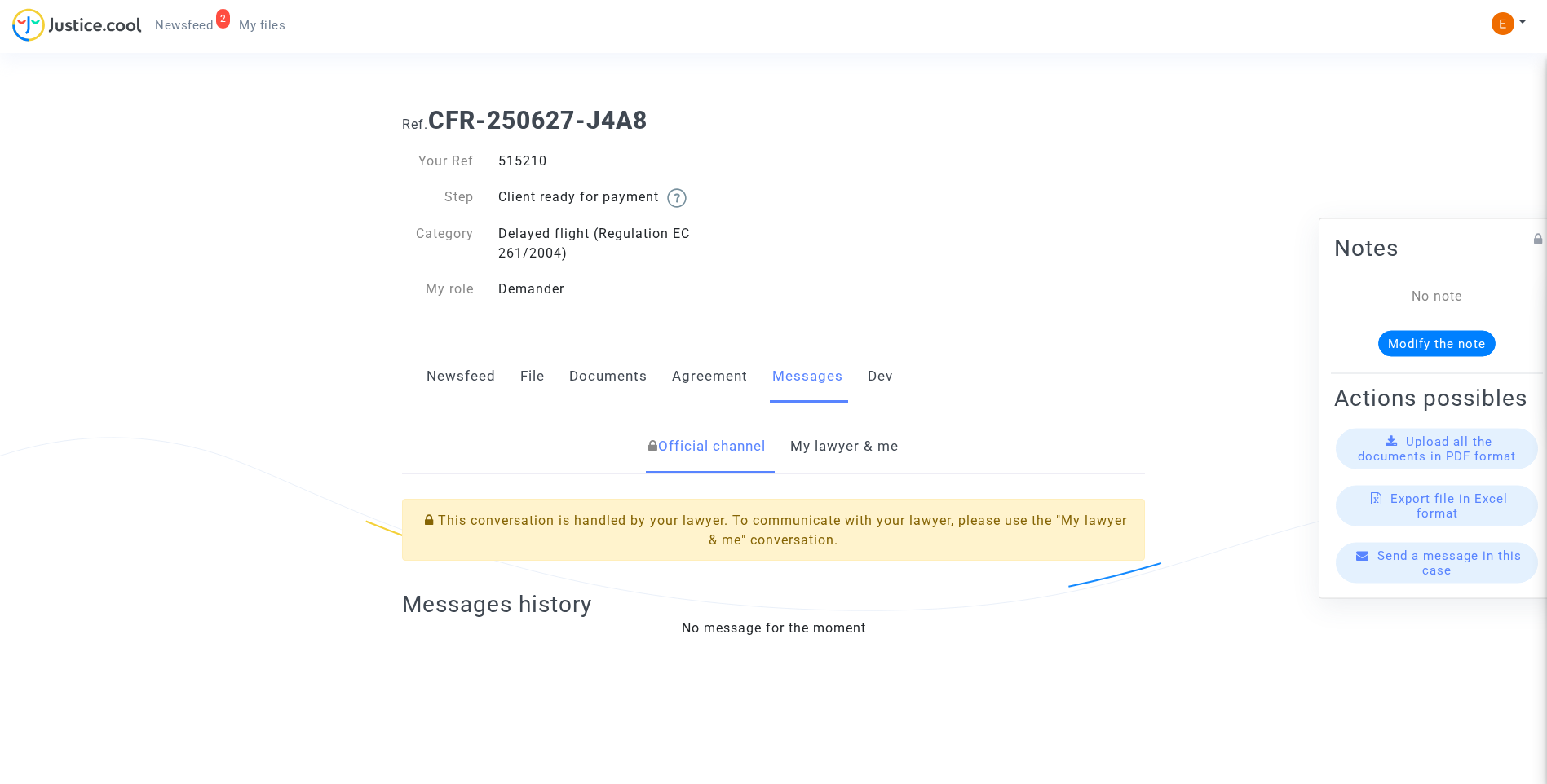
click at [883, 379] on link "Dev" at bounding box center [880, 377] width 25 height 54
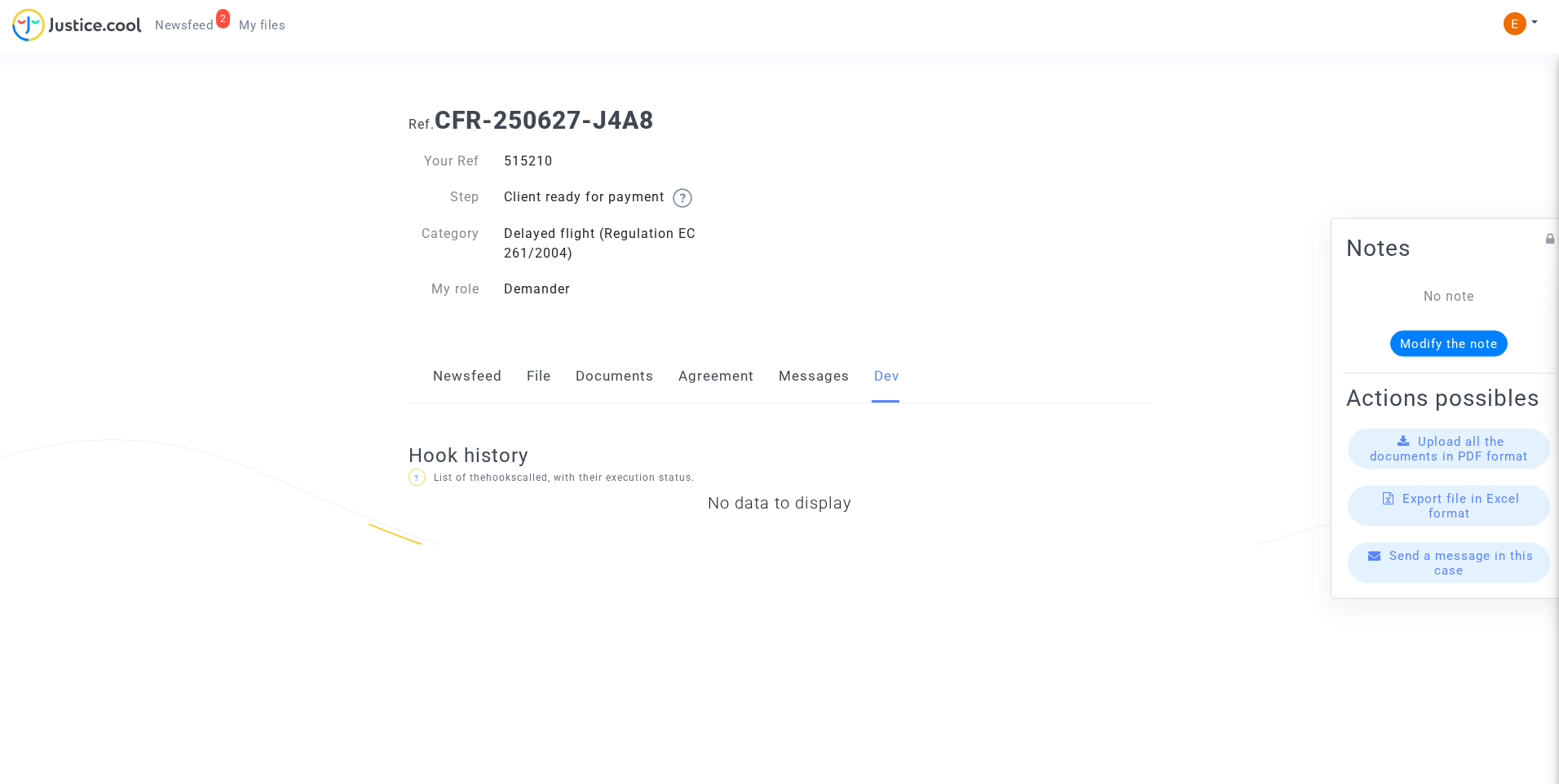
click at [470, 366] on link "Newsfeed" at bounding box center [467, 377] width 70 height 54
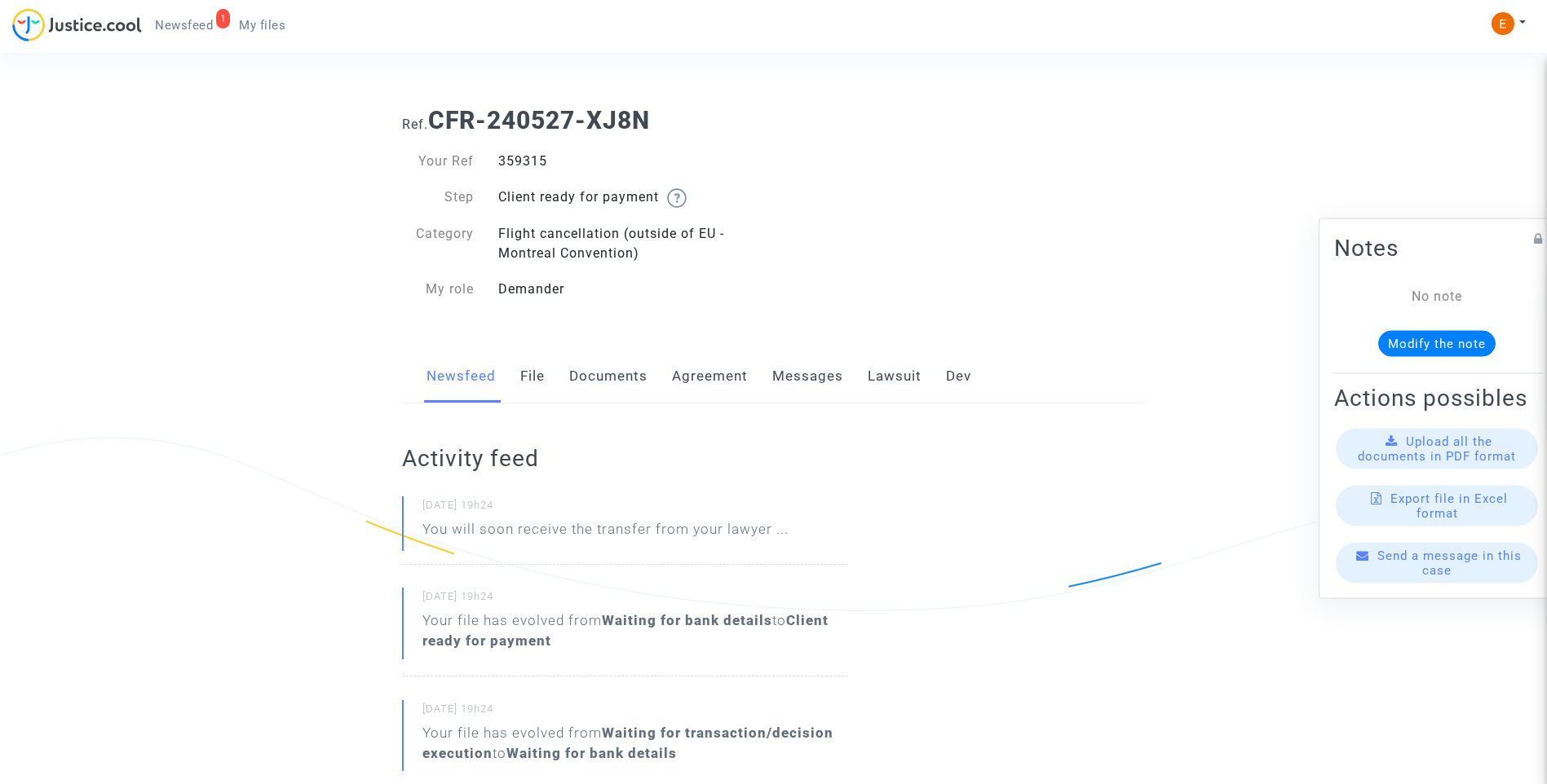
drag, startPoint x: 0, startPoint y: 0, endPoint x: 534, endPoint y: 163, distance: 558.3
click at [534, 163] on div "359315" at bounding box center [629, 162] width 287 height 20
copy div "359315"
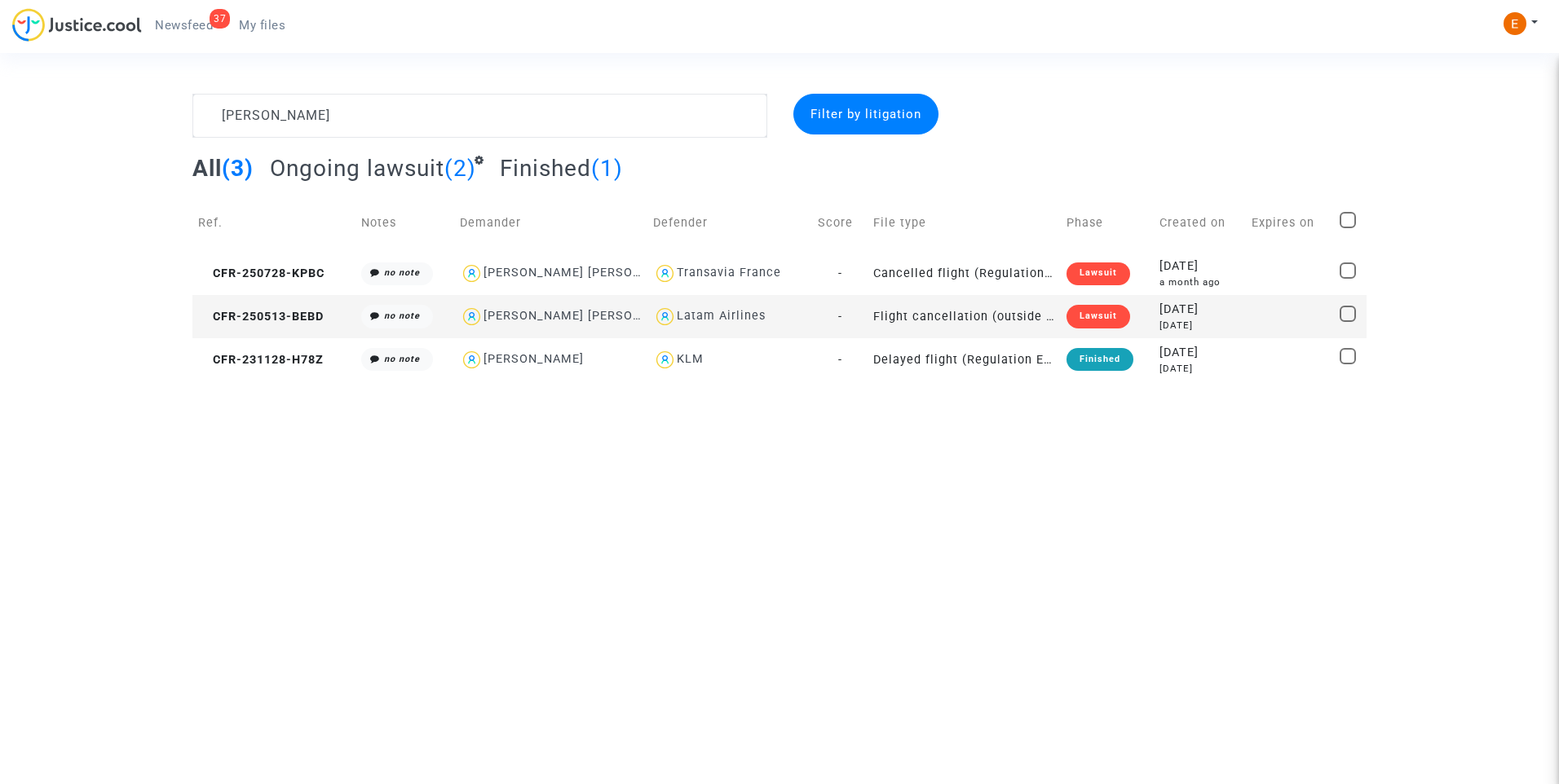
type textarea "[PERSON_NAME]"
click at [1102, 324] on div "Lawsuit" at bounding box center [1099, 316] width 64 height 23
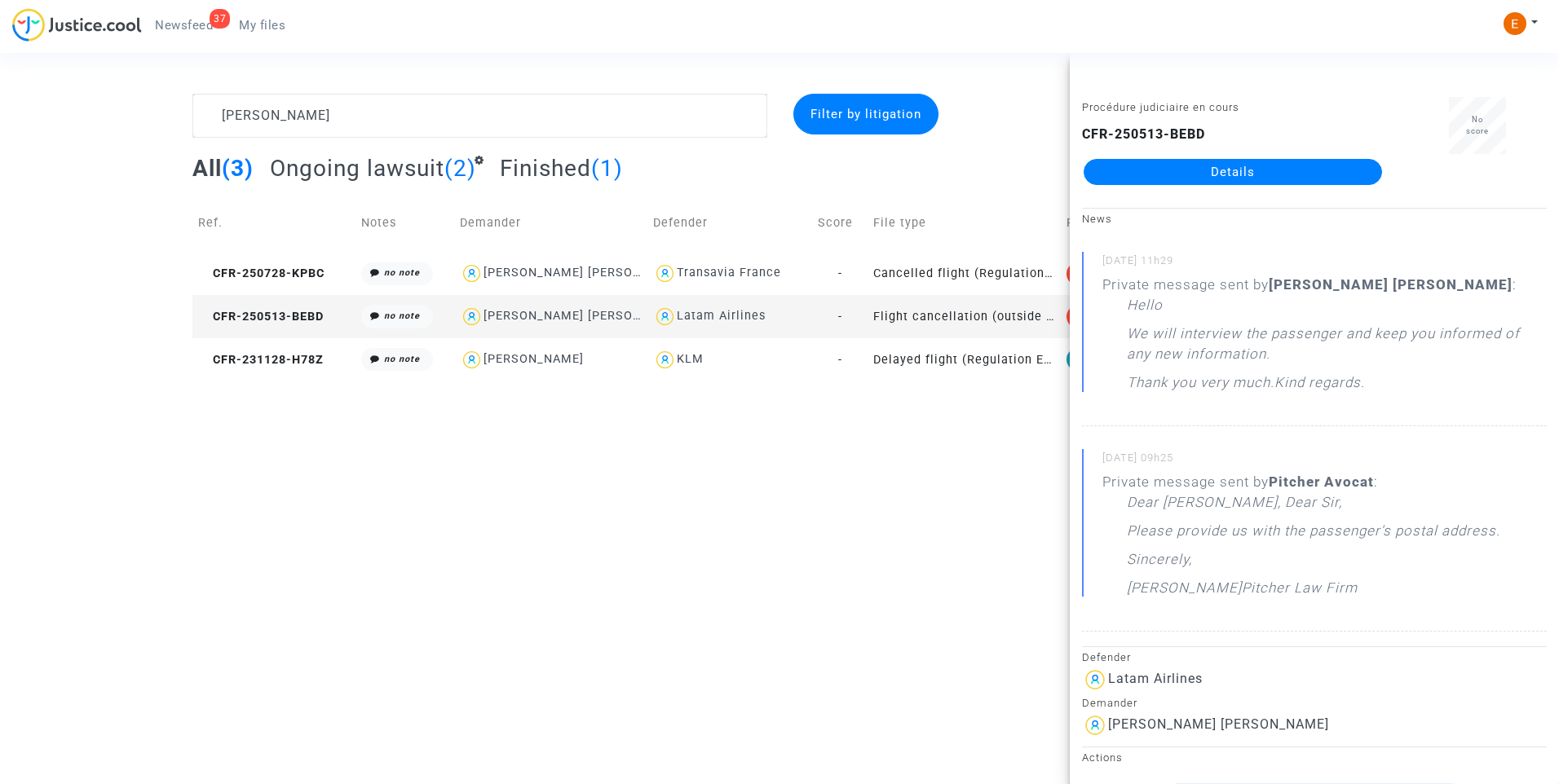
click at [1176, 163] on link "Details" at bounding box center [1233, 172] width 298 height 26
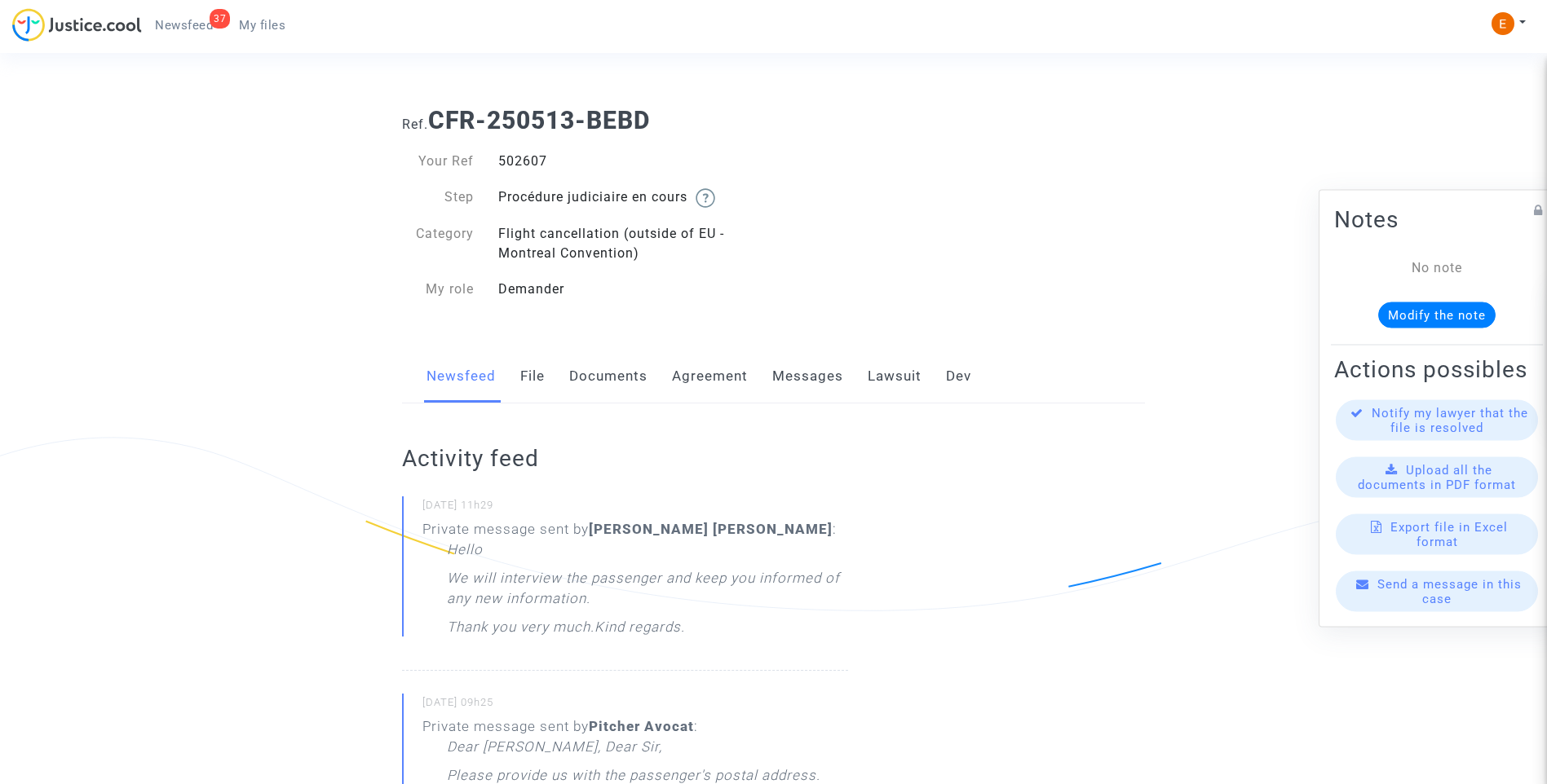
click at [891, 374] on link "Lawsuit" at bounding box center [895, 377] width 54 height 54
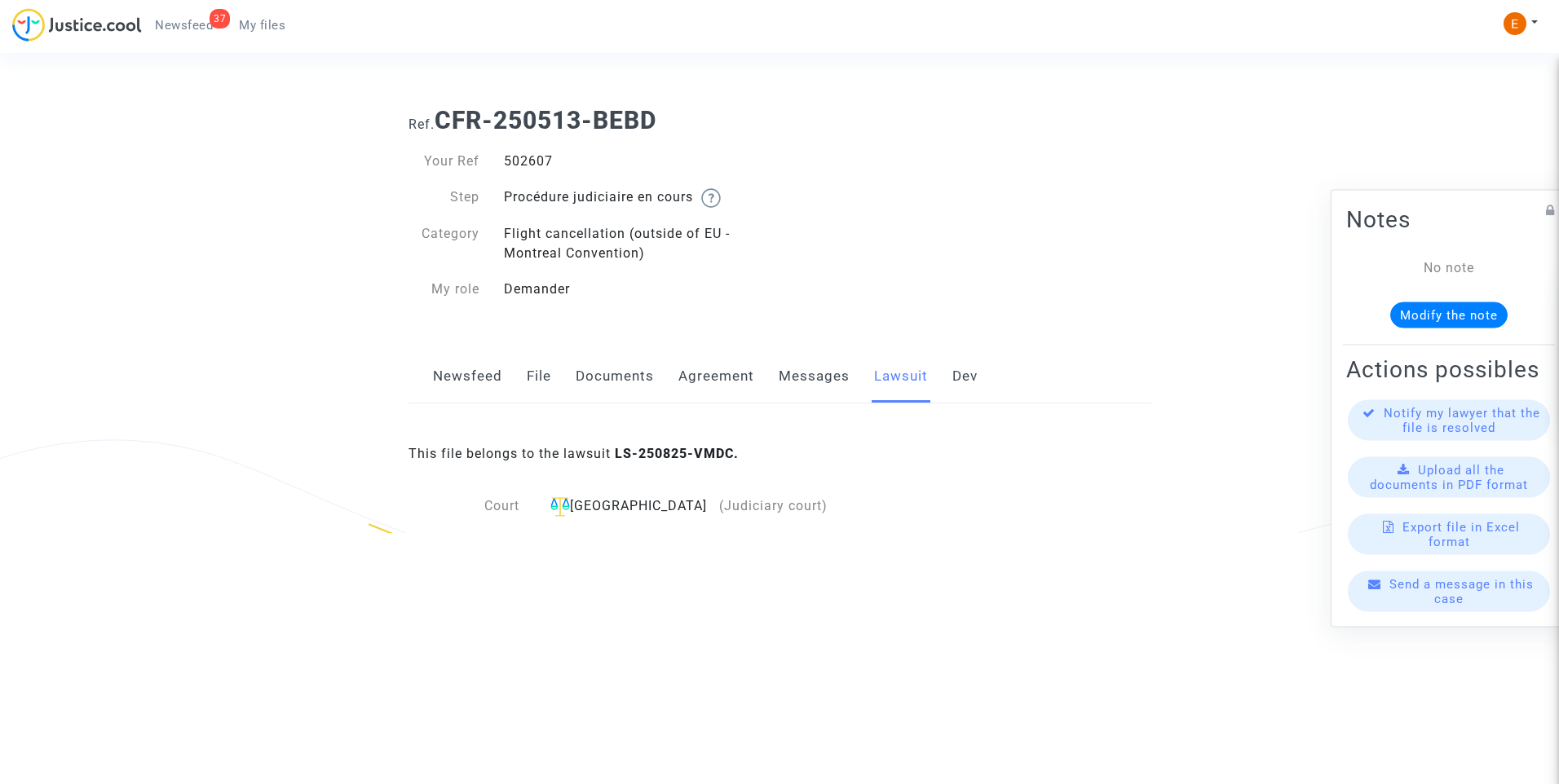
click at [828, 370] on link "Messages" at bounding box center [813, 377] width 71 height 54
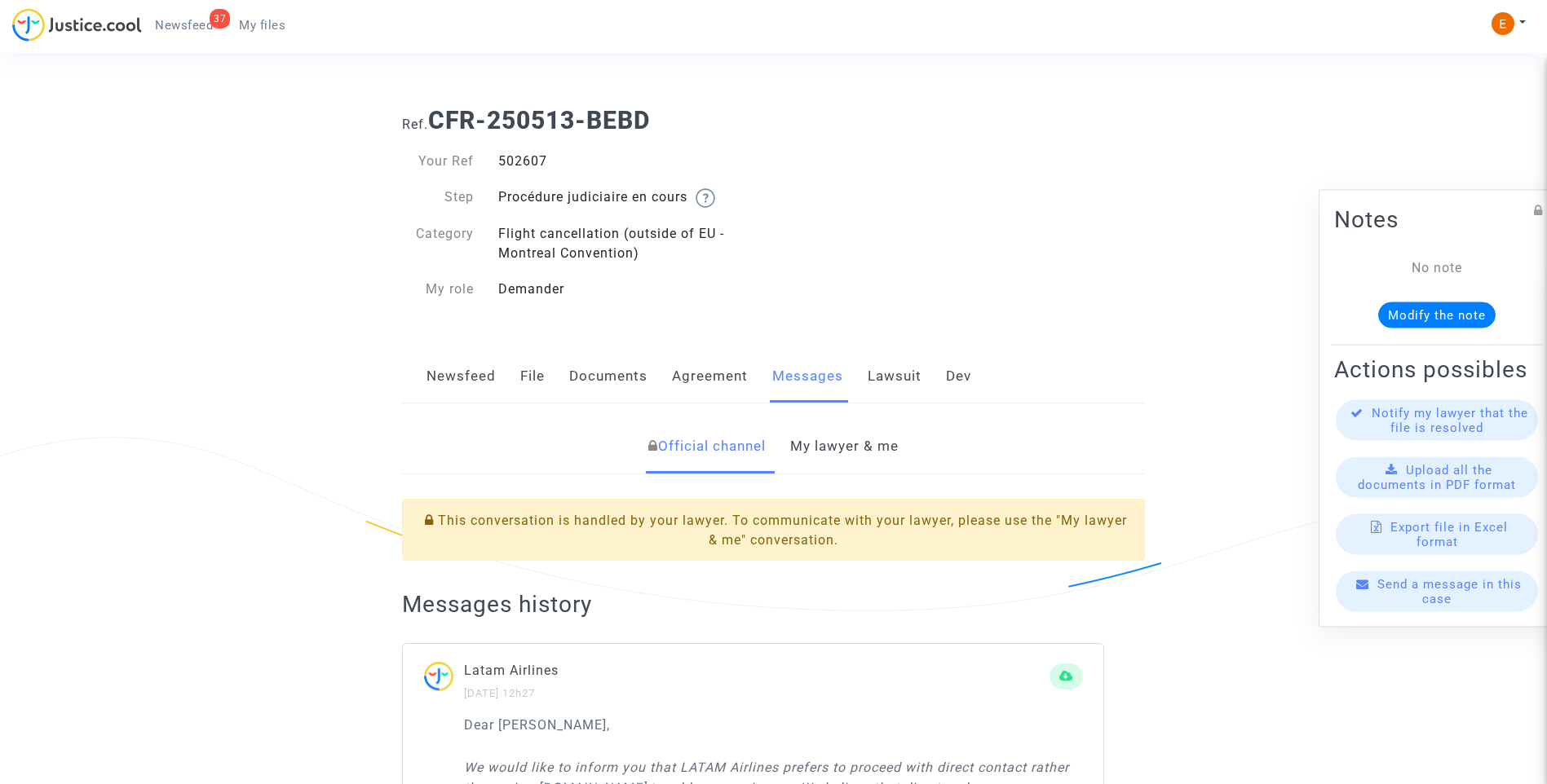
click at [859, 440] on link "My lawyer & me" at bounding box center [844, 446] width 108 height 54
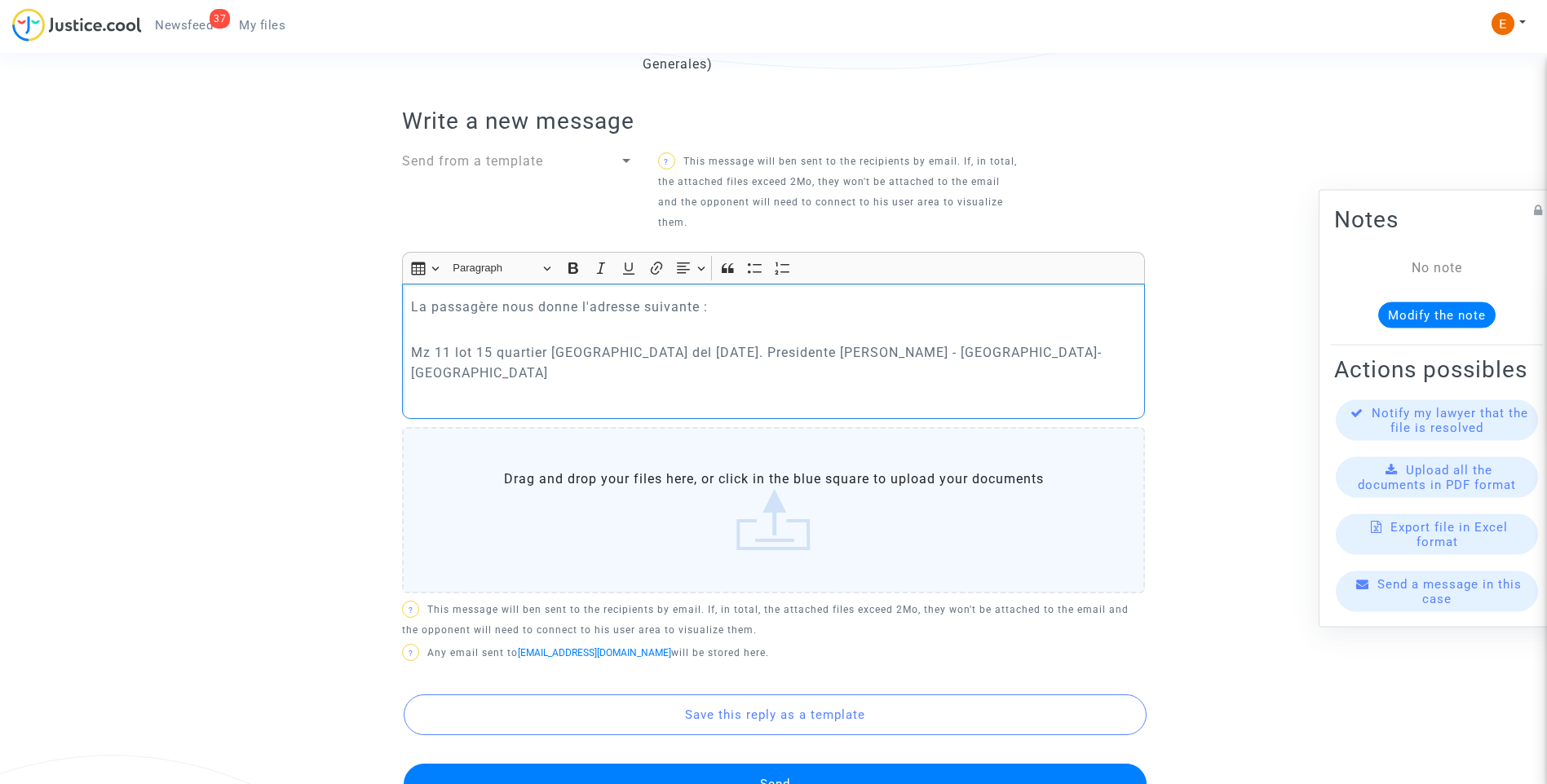
scroll to position [570, 0]
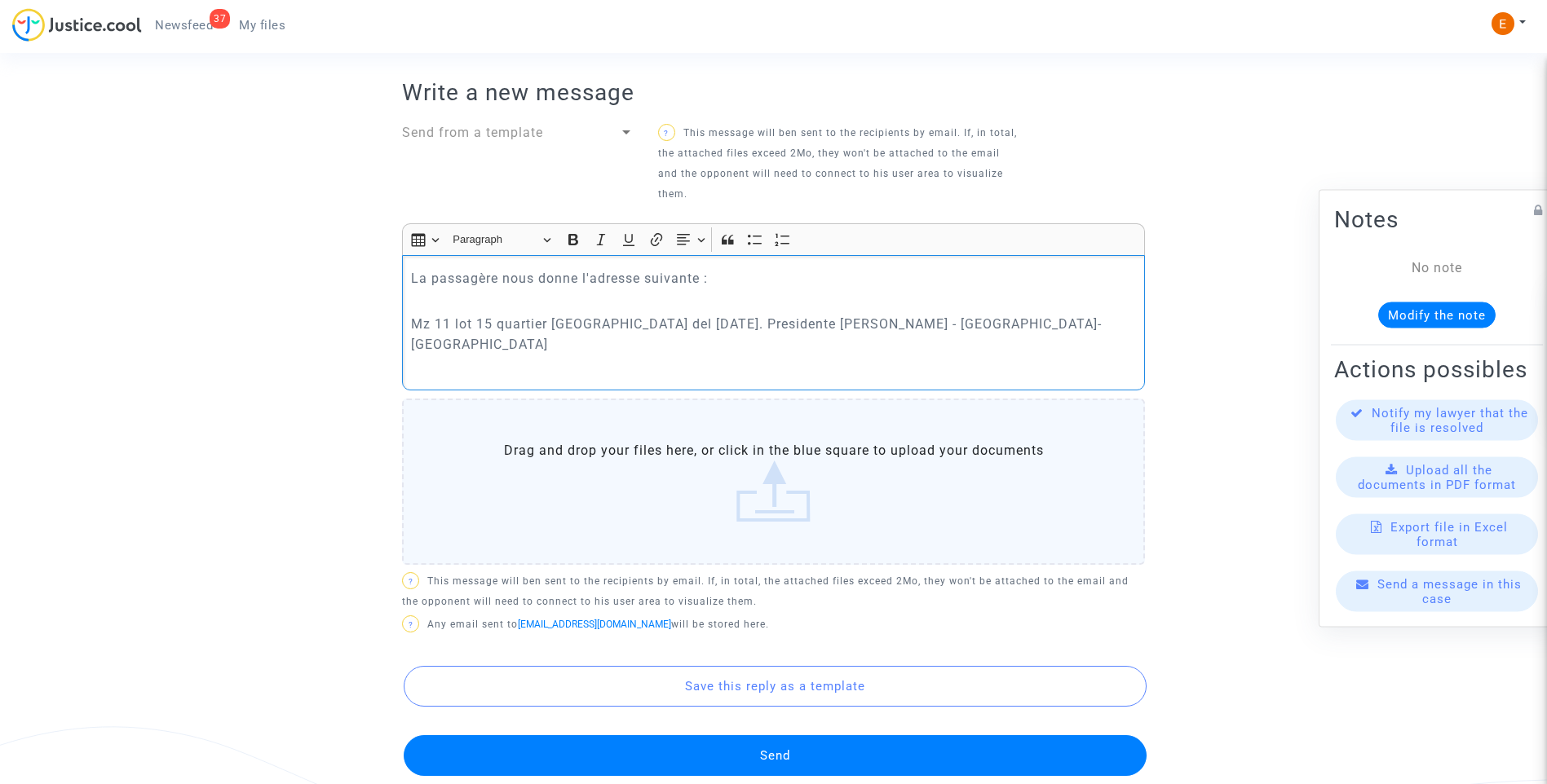
click at [872, 735] on button "Send" at bounding box center [774, 755] width 743 height 41
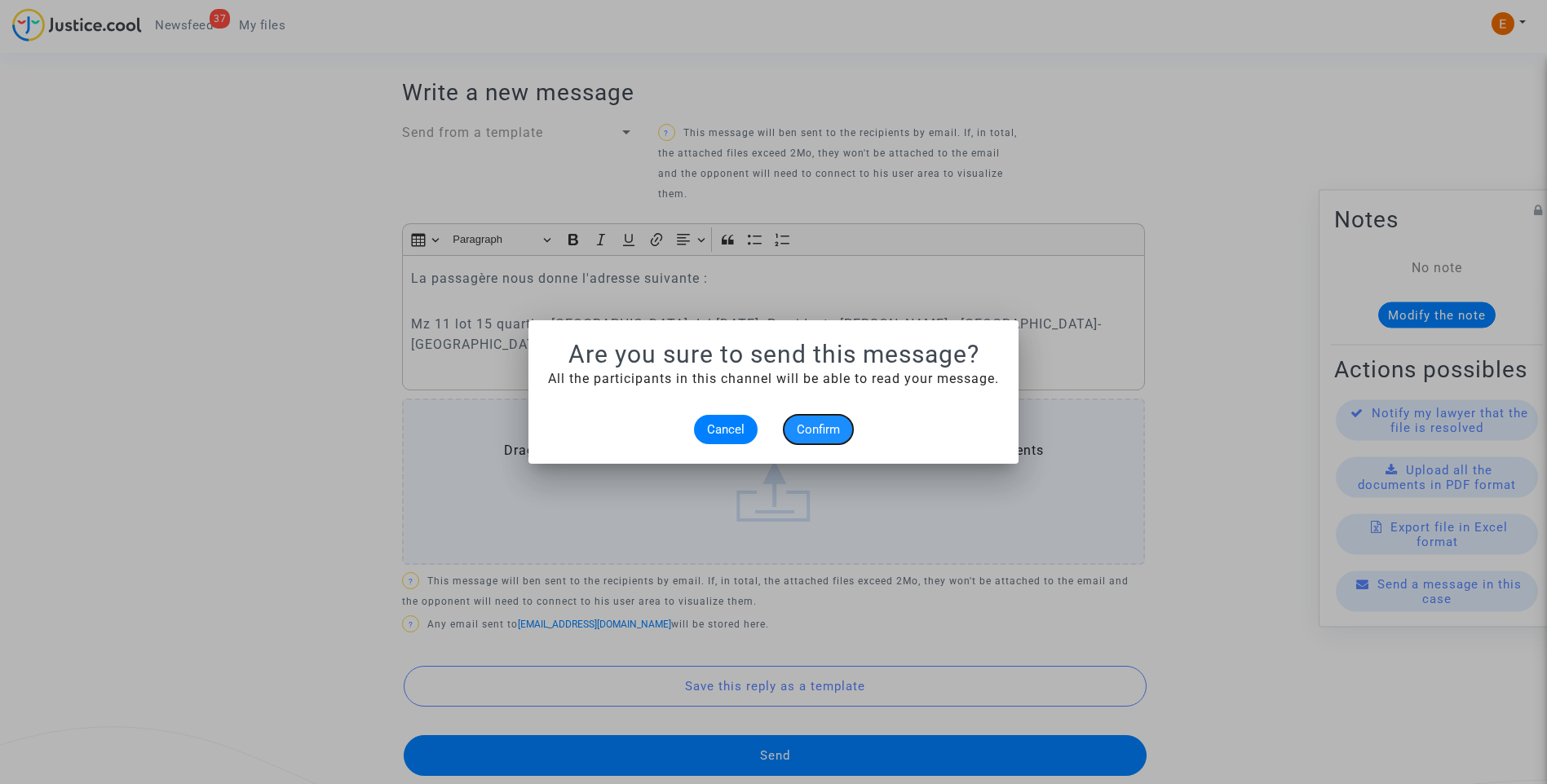
click at [824, 419] on button "Confirm" at bounding box center [818, 429] width 70 height 30
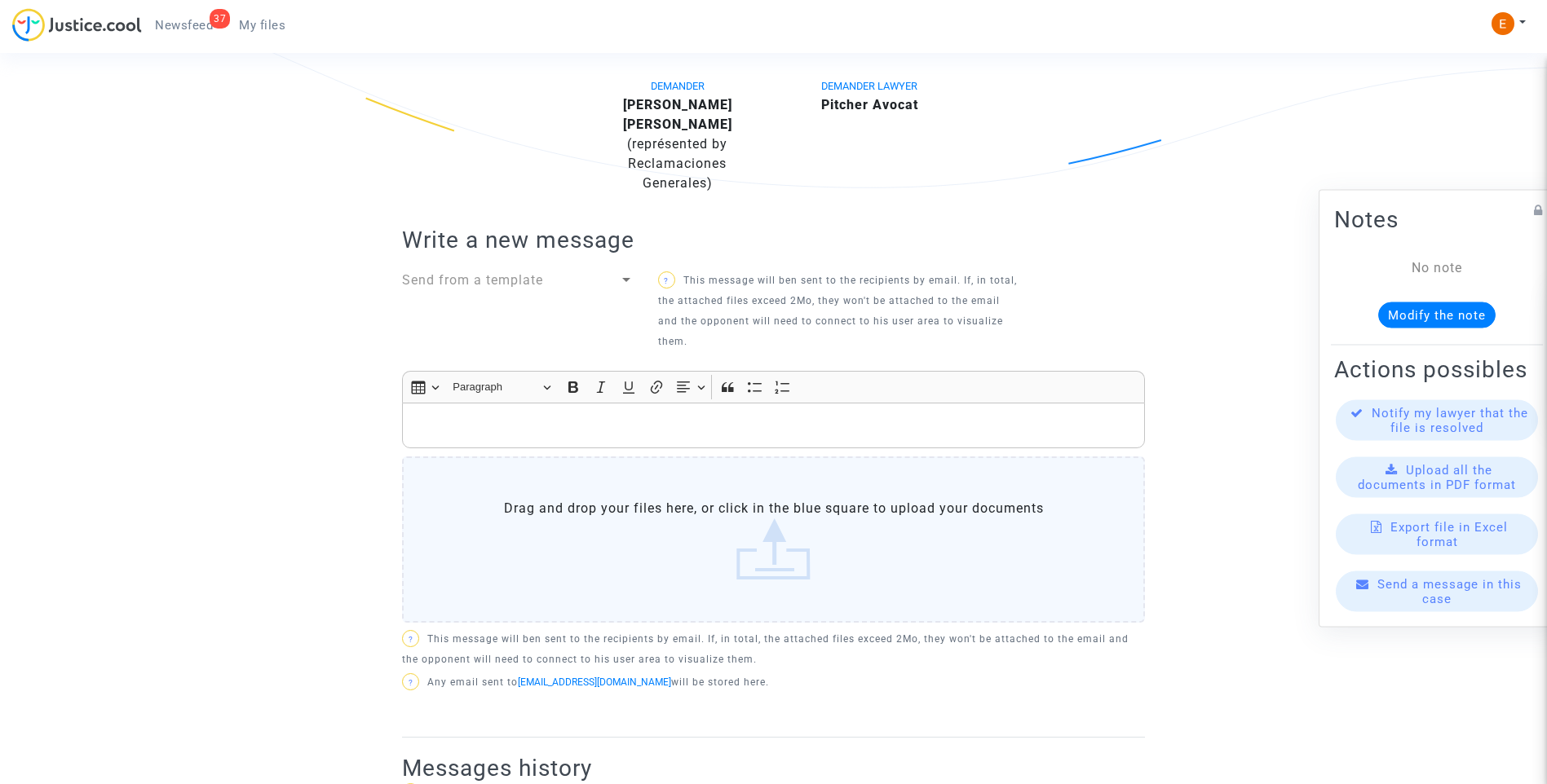
scroll to position [244, 0]
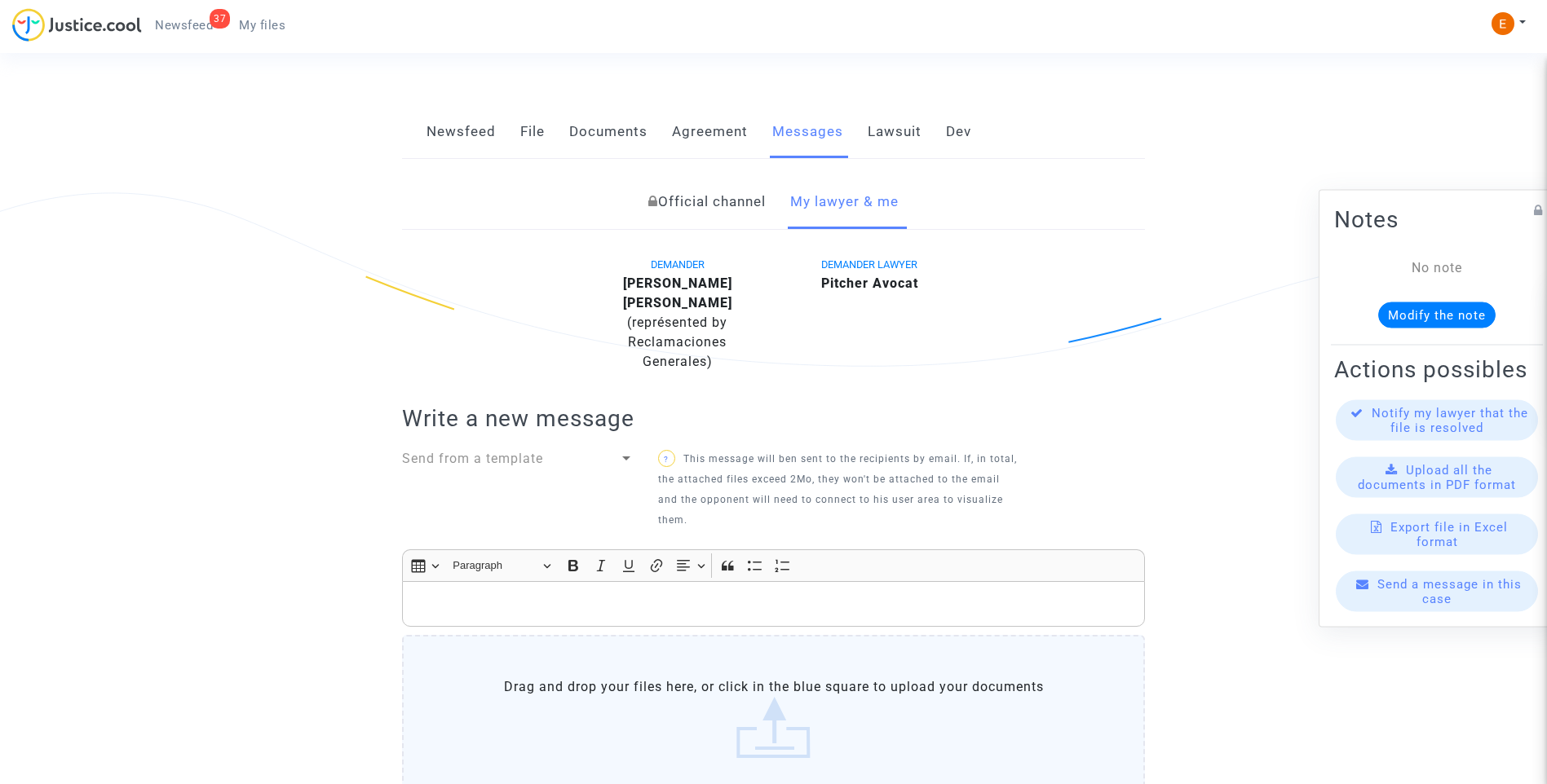
click at [206, 25] on span "Newsfeed" at bounding box center [184, 25] width 58 height 15
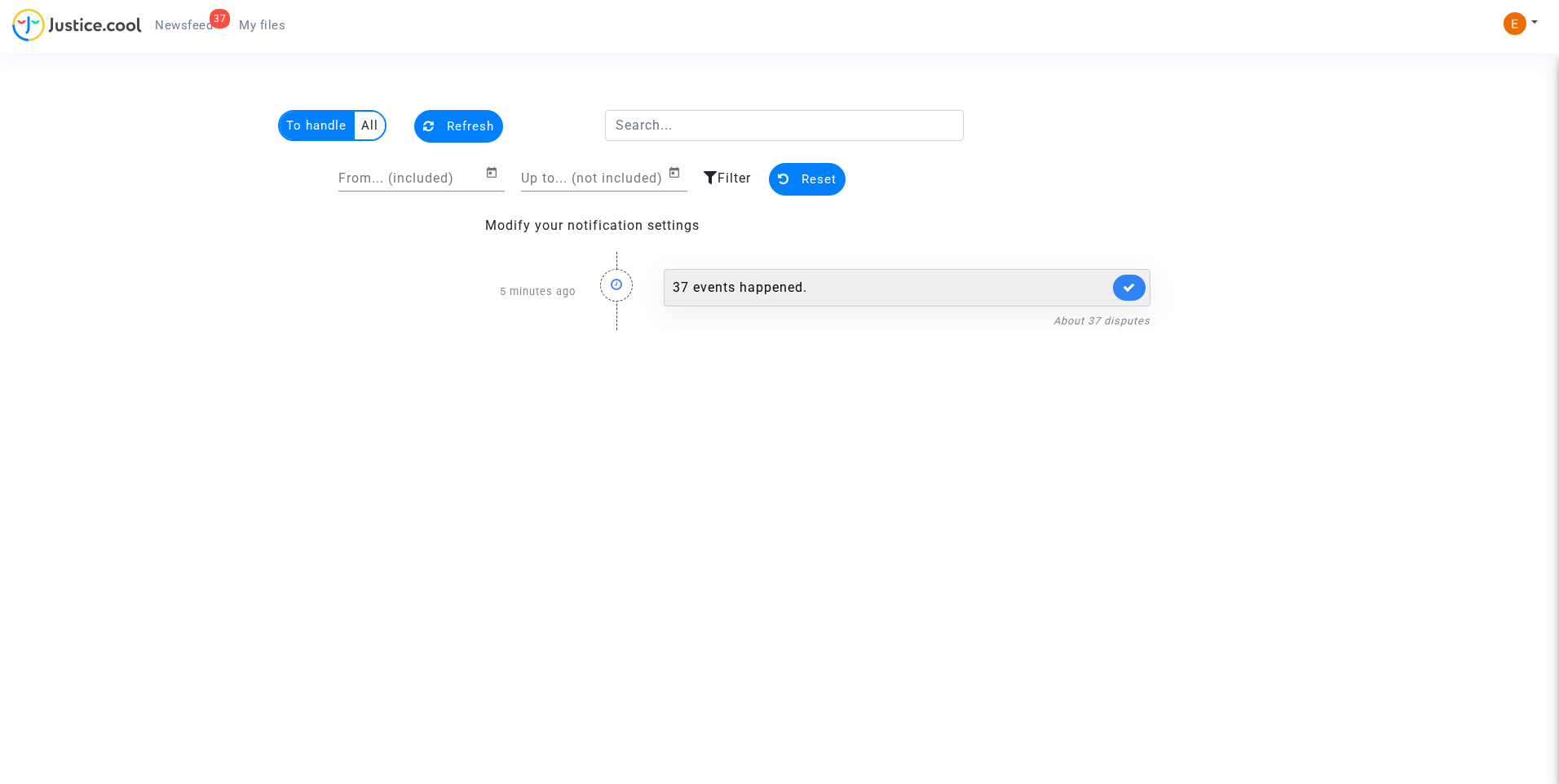
click at [783, 274] on div "37 events happened." at bounding box center [908, 288] width 487 height 38
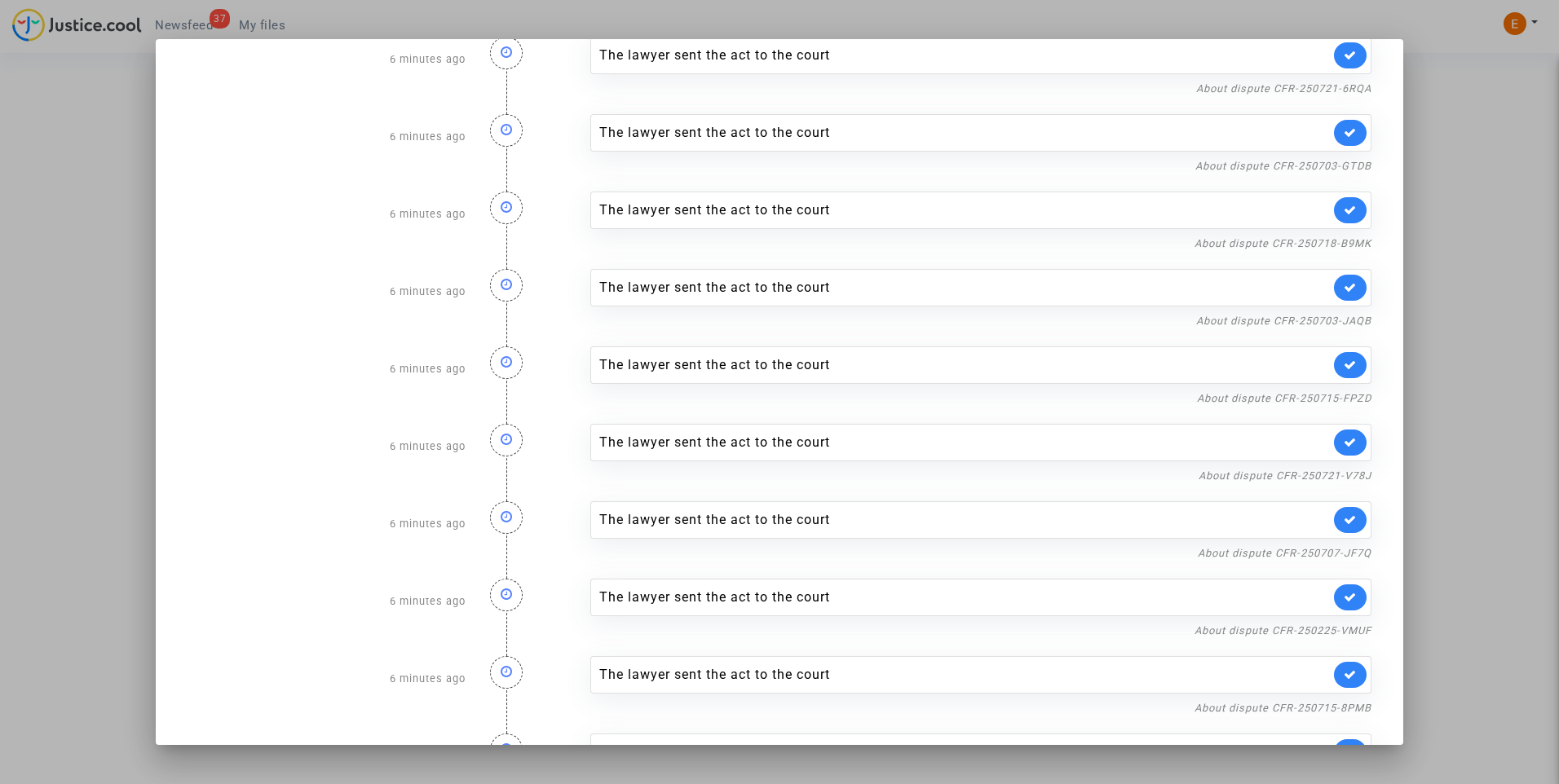
scroll to position [2199, 0]
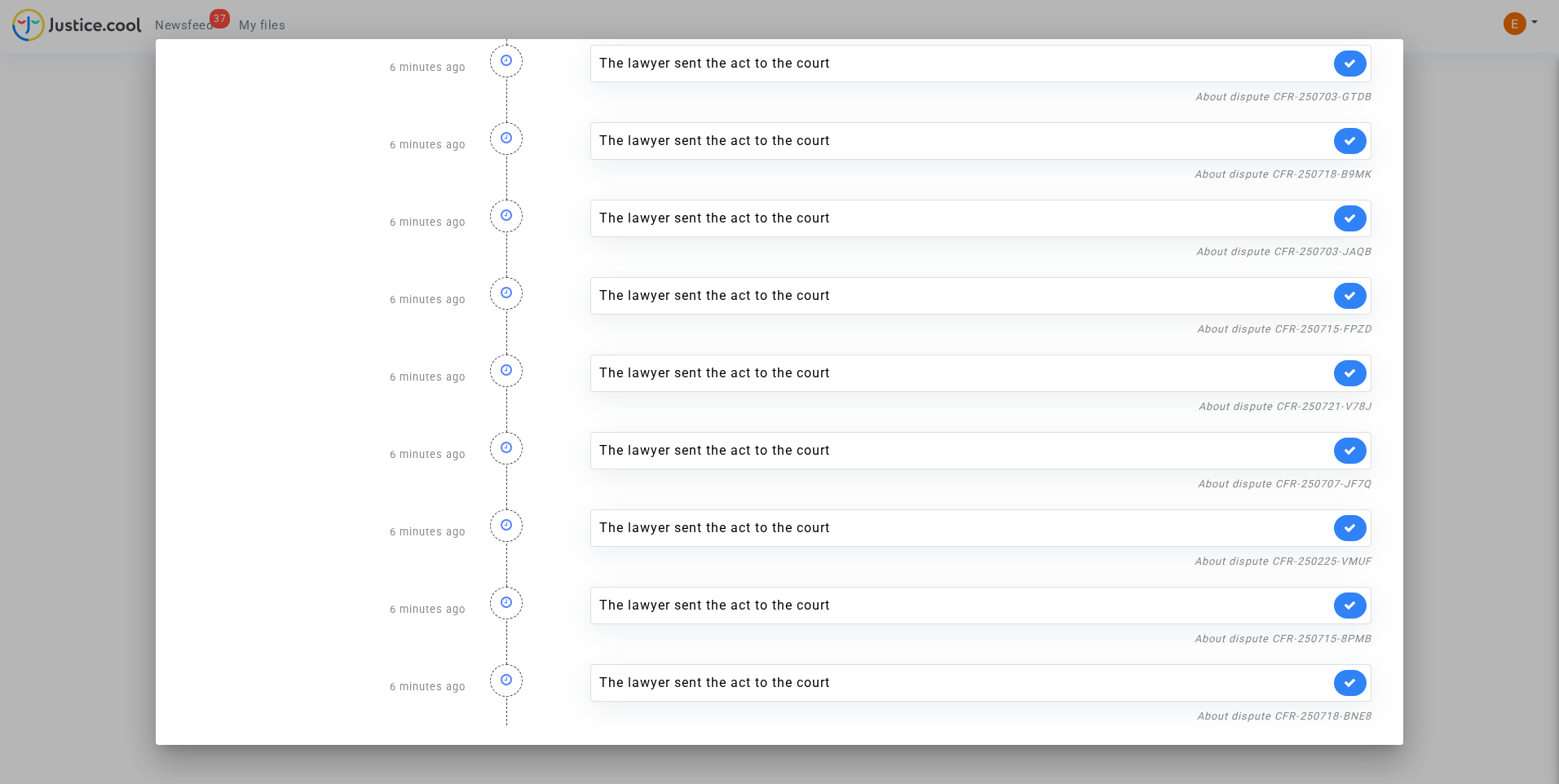
click at [1469, 105] on div at bounding box center [780, 392] width 1559 height 784
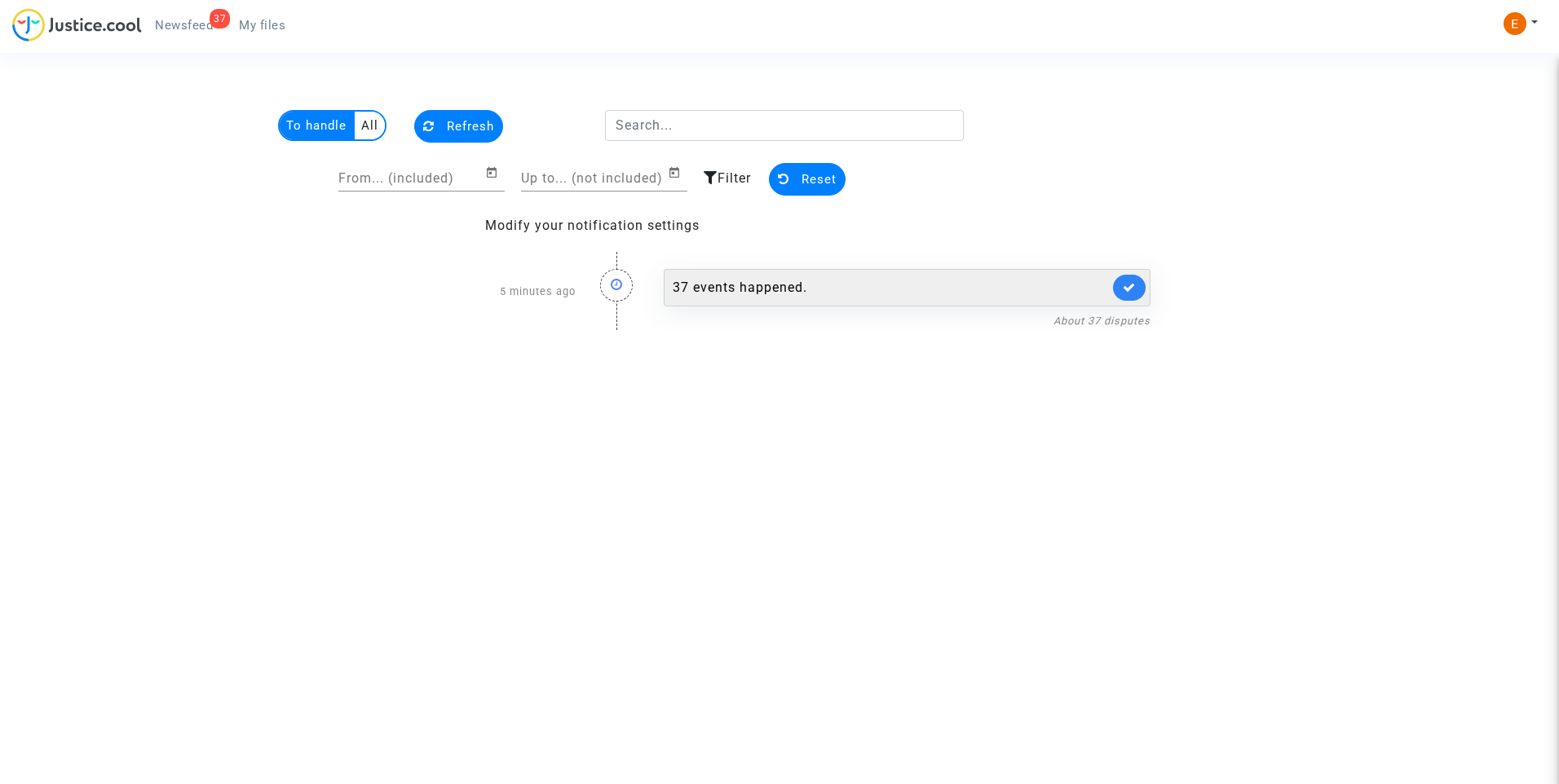
click at [1125, 279] on link at bounding box center [1128, 287] width 33 height 26
